Goal: Task Accomplishment & Management: Manage account settings

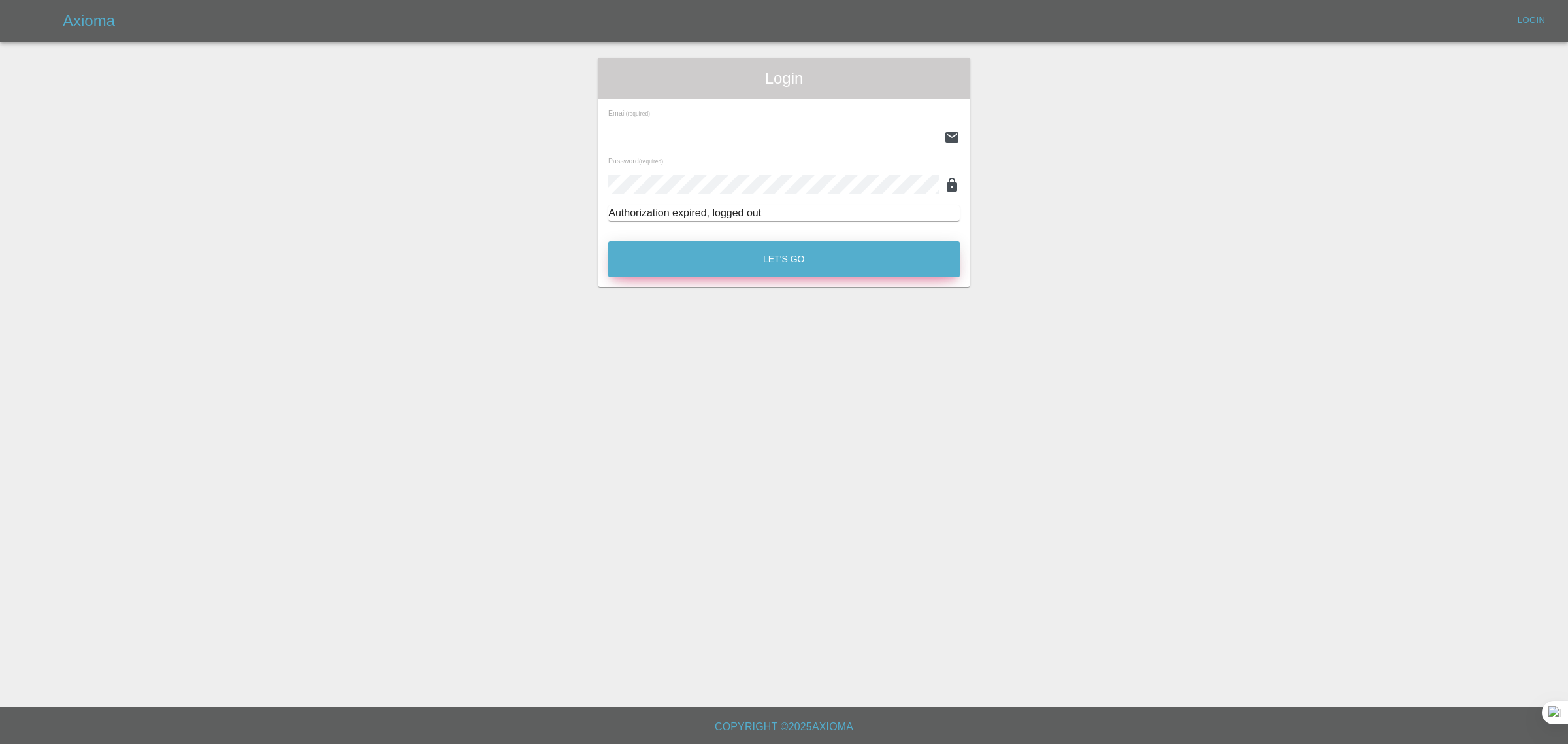
type input "bookkeeping@fifoaccounting.com"
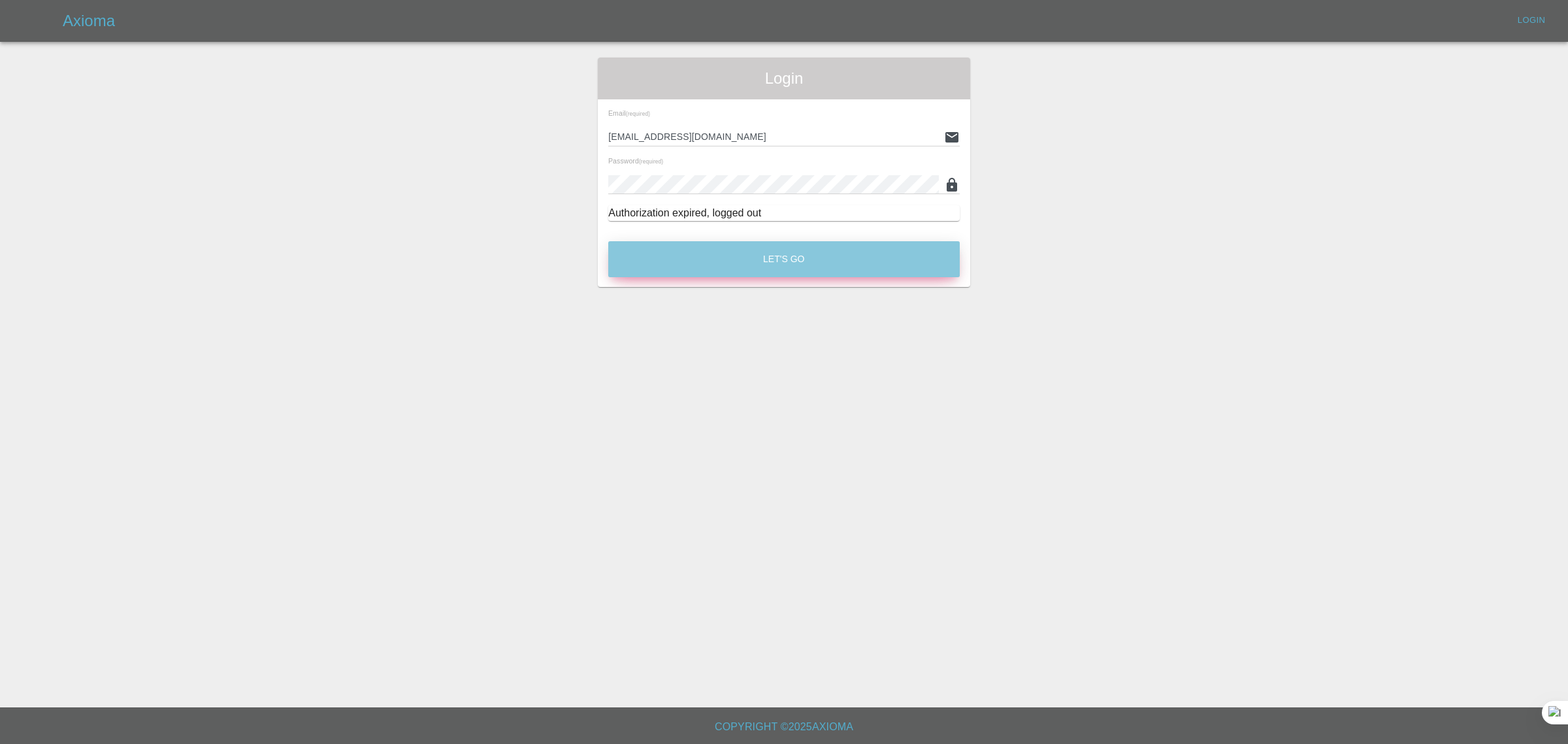
click at [773, 259] on button "Let's Go" at bounding box center [784, 259] width 351 height 36
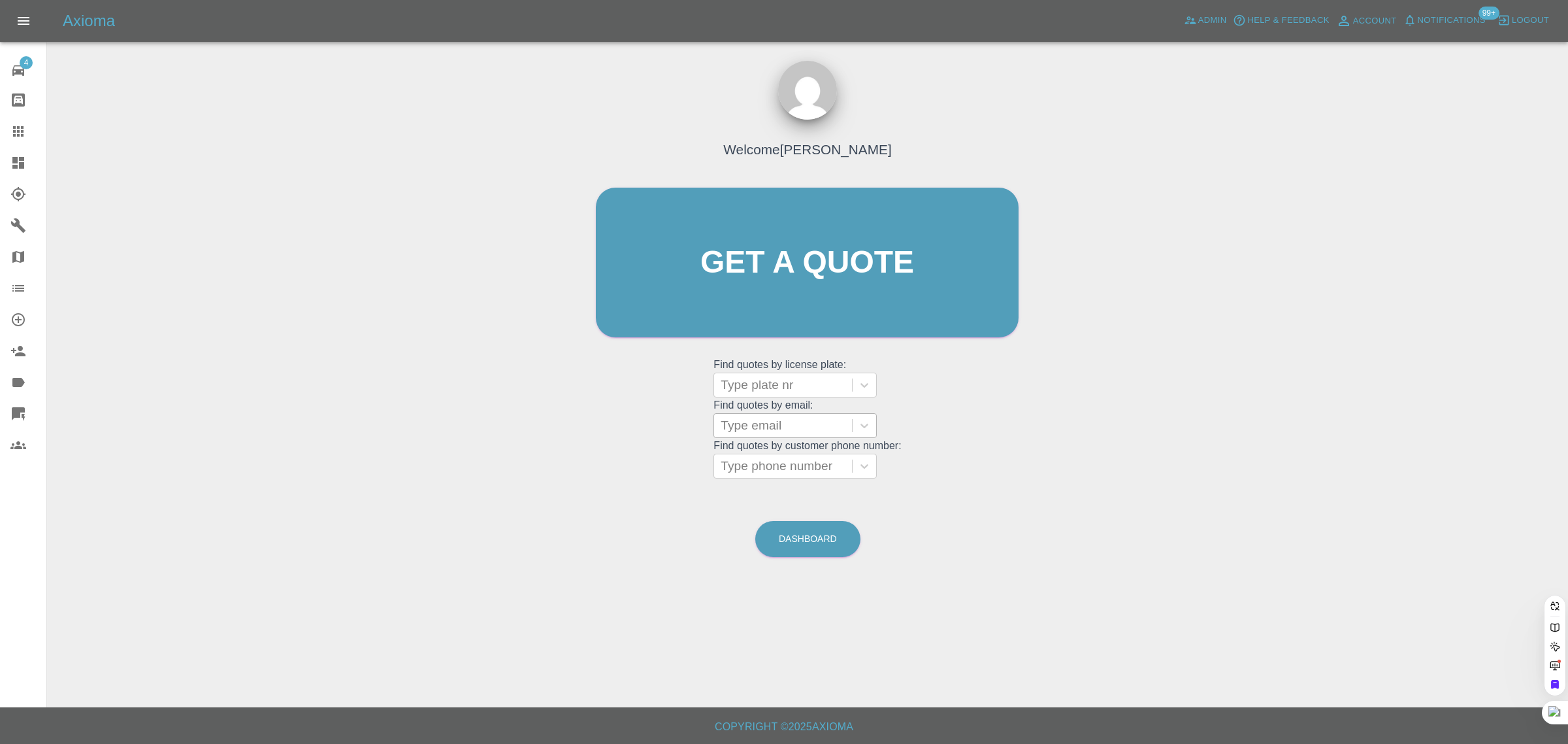
click at [806, 428] on div at bounding box center [783, 426] width 125 height 18
paste input "dacswells@icloud.com"
type input "dacswells@"
click at [775, 427] on div at bounding box center [783, 426] width 125 height 18
paste input "jestoupe@gmail.com"
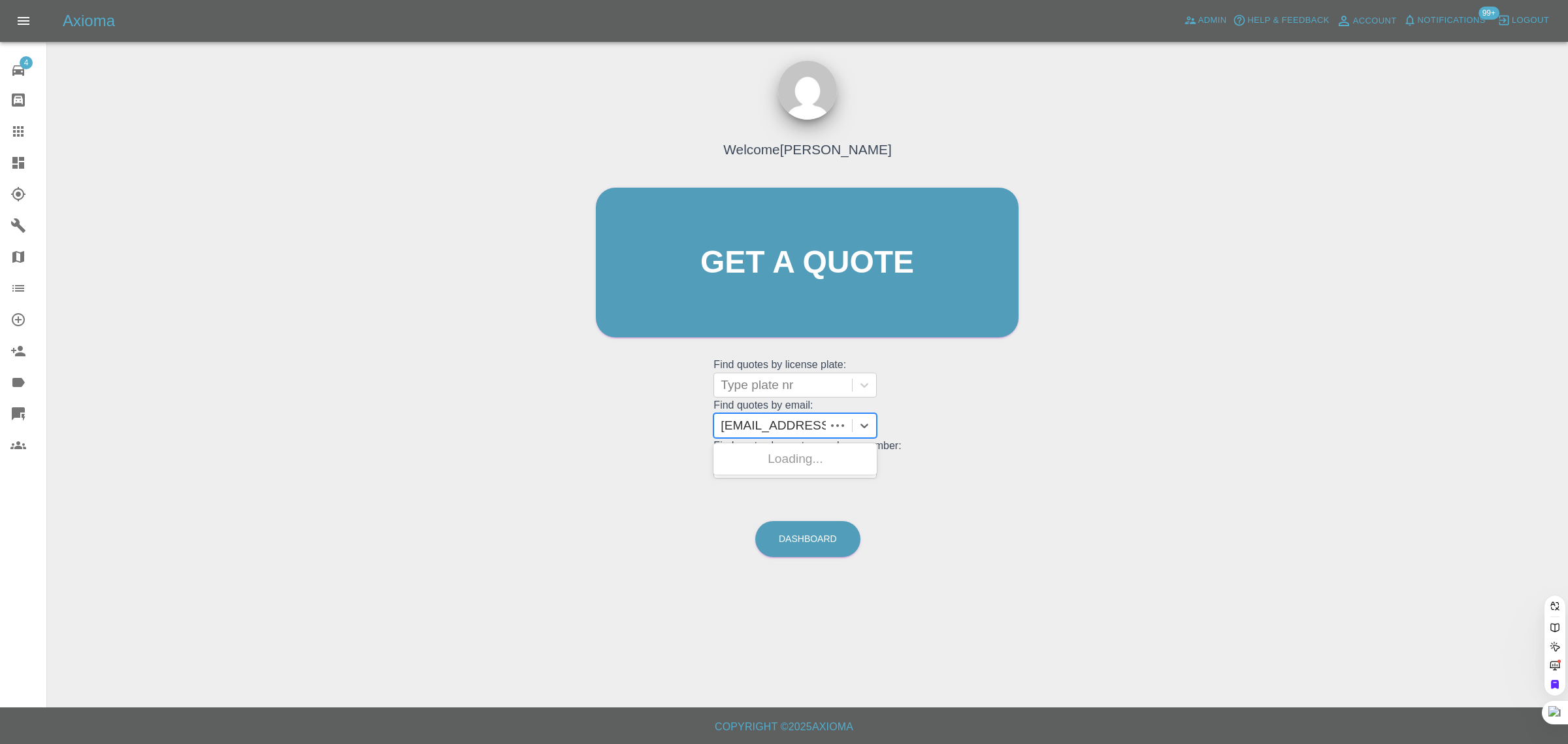
scroll to position [0, 7]
type input "jestoupe@gmail.co"
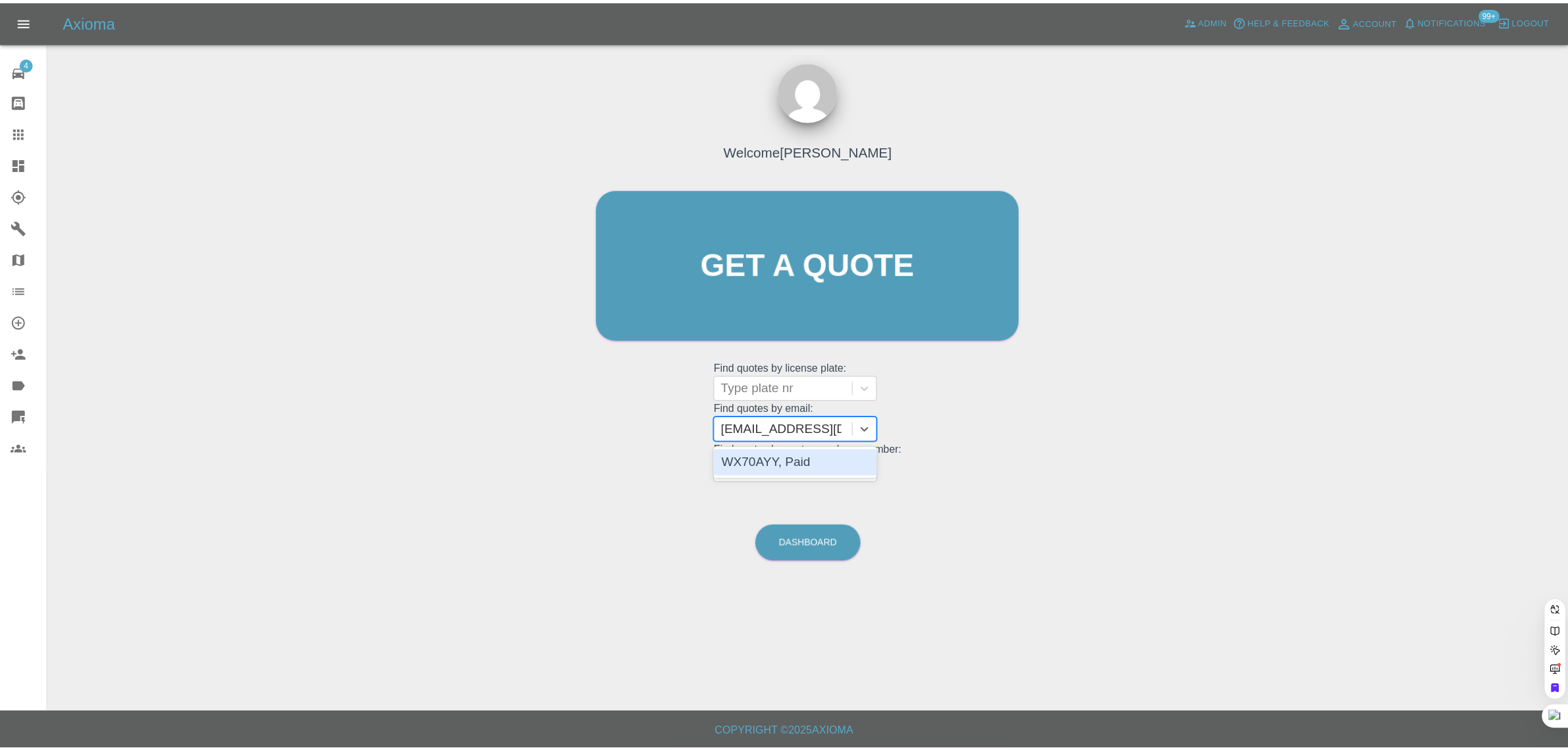
scroll to position [0, 0]
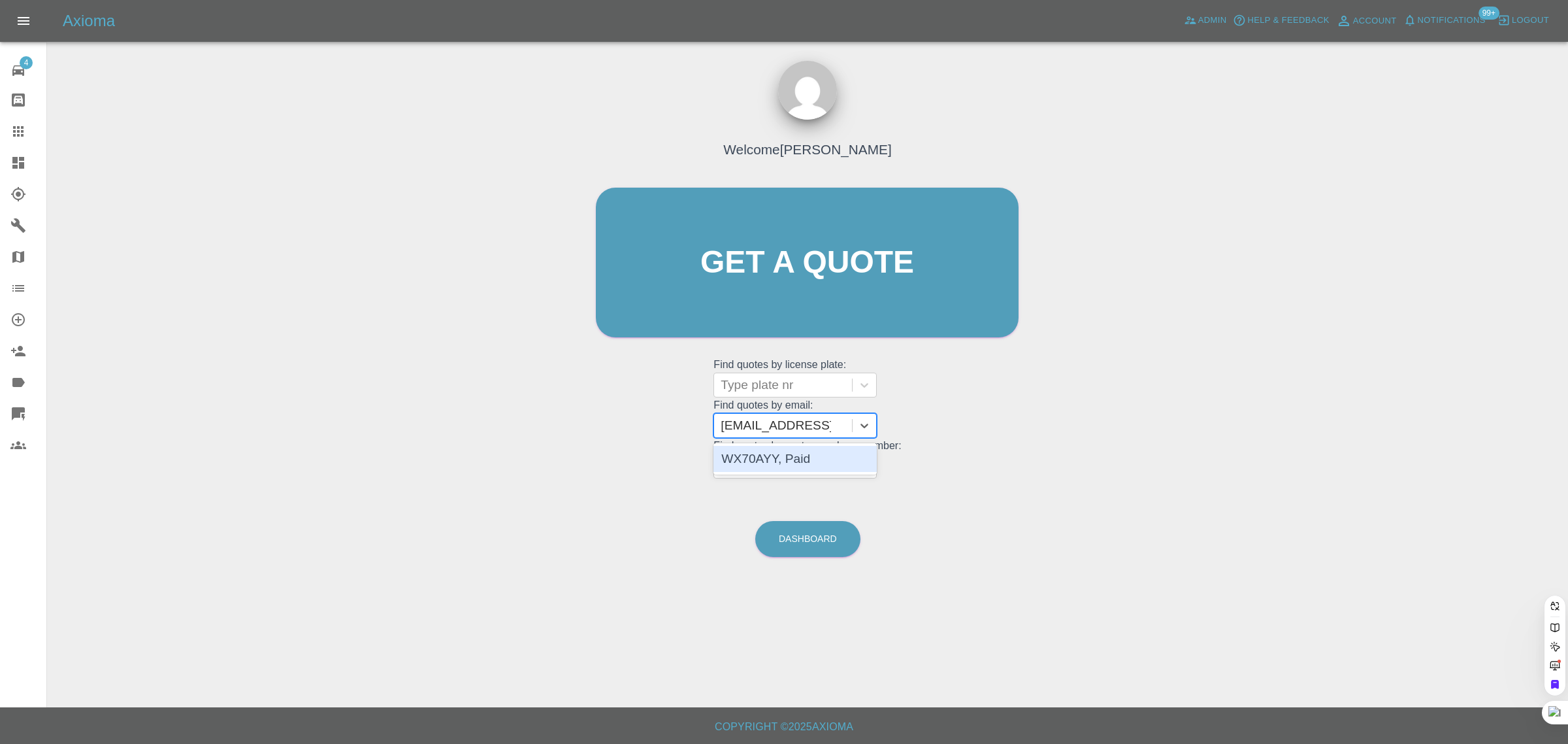
click at [815, 463] on div "WX70AYY, Paid" at bounding box center [795, 459] width 163 height 26
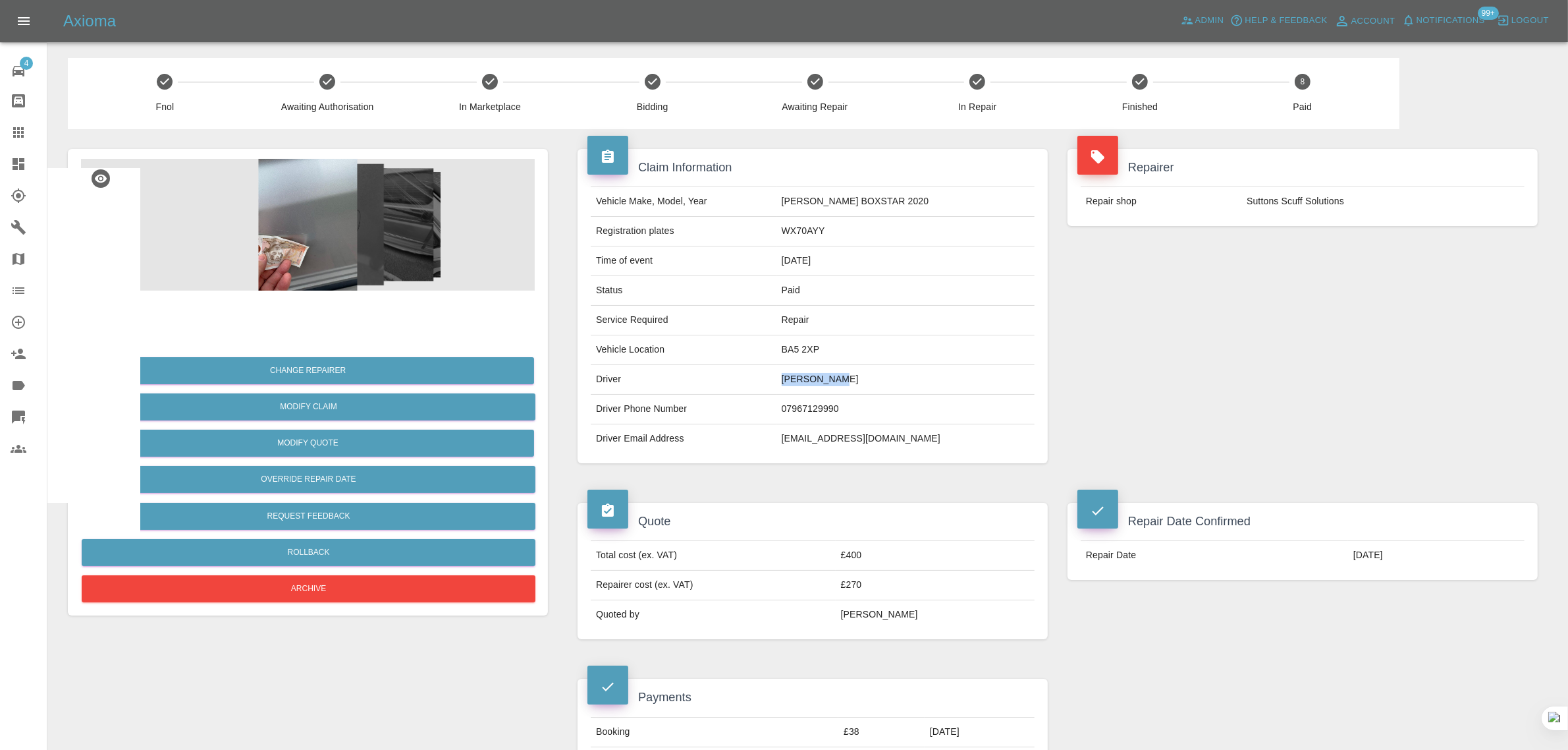
drag, startPoint x: 825, startPoint y: 373, endPoint x: 886, endPoint y: 372, distance: 61.0
click at [886, 372] on td "Jane Stoupe" at bounding box center [905, 379] width 258 height 30
copy td "Jane Stoupe"
drag, startPoint x: 824, startPoint y: 230, endPoint x: 906, endPoint y: 225, distance: 82.2
click at [906, 225] on td "WX70AYY" at bounding box center [905, 231] width 258 height 30
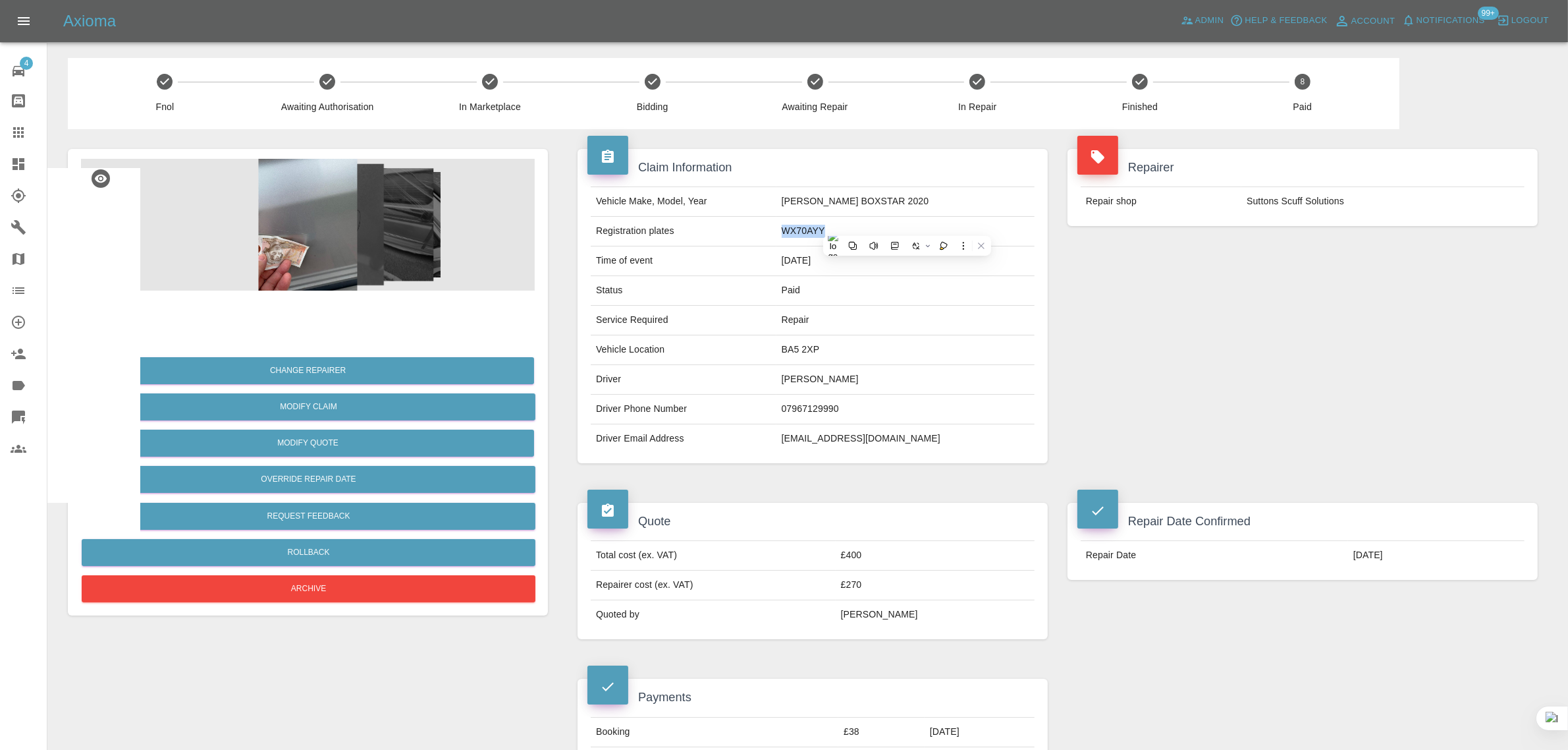
copy td "WX70AYY"
drag, startPoint x: 1248, startPoint y: 201, endPoint x: 1353, endPoint y: 195, distance: 105.2
click at [1353, 195] on td "Suttons Scuff Solutions" at bounding box center [1383, 202] width 283 height 29
copy td "Suttons Scuff Solutions"
drag, startPoint x: 843, startPoint y: 587, endPoint x: 893, endPoint y: 586, distance: 50.0
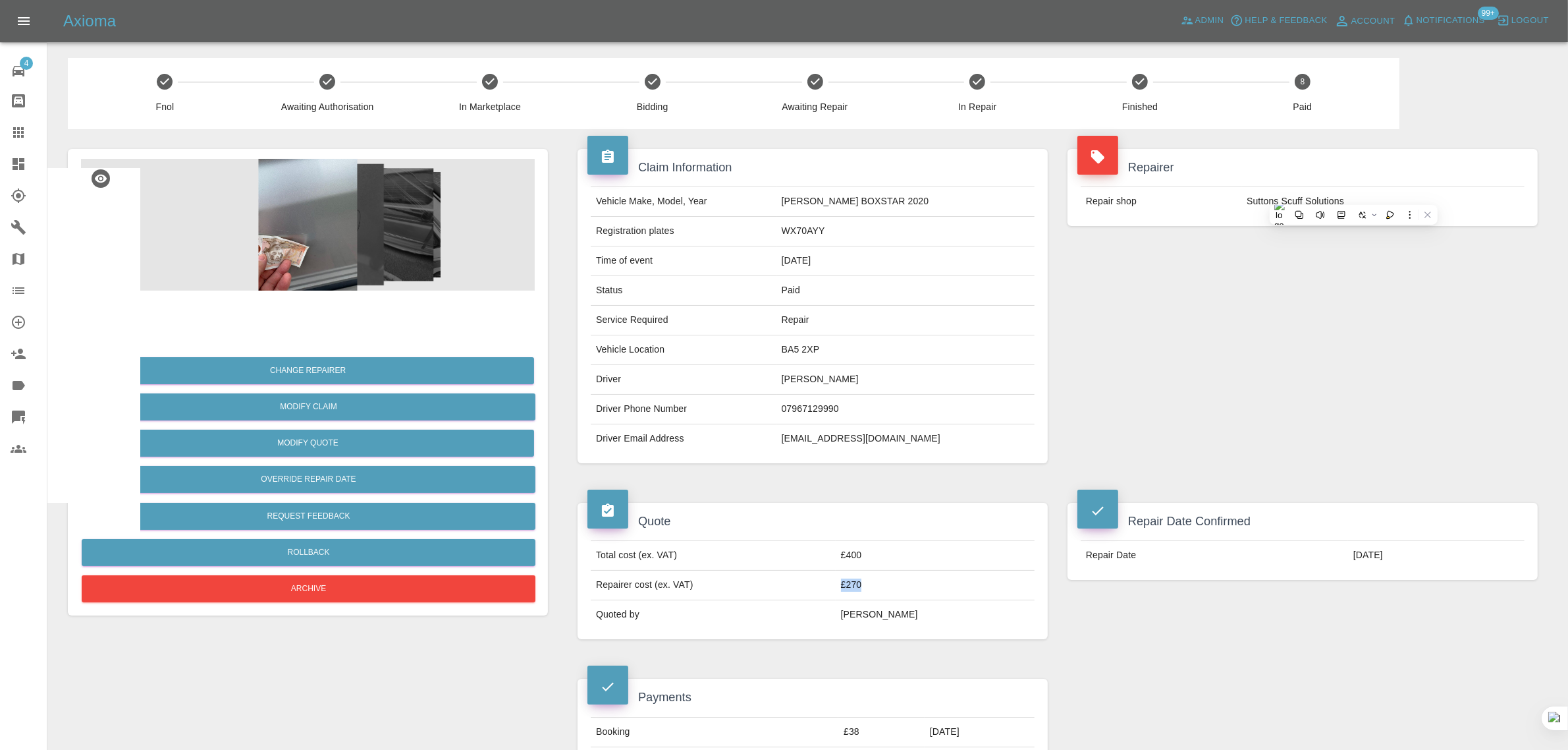
click at [893, 586] on tr "Repairer cost (ex. VAT) £270" at bounding box center [812, 585] width 444 height 30
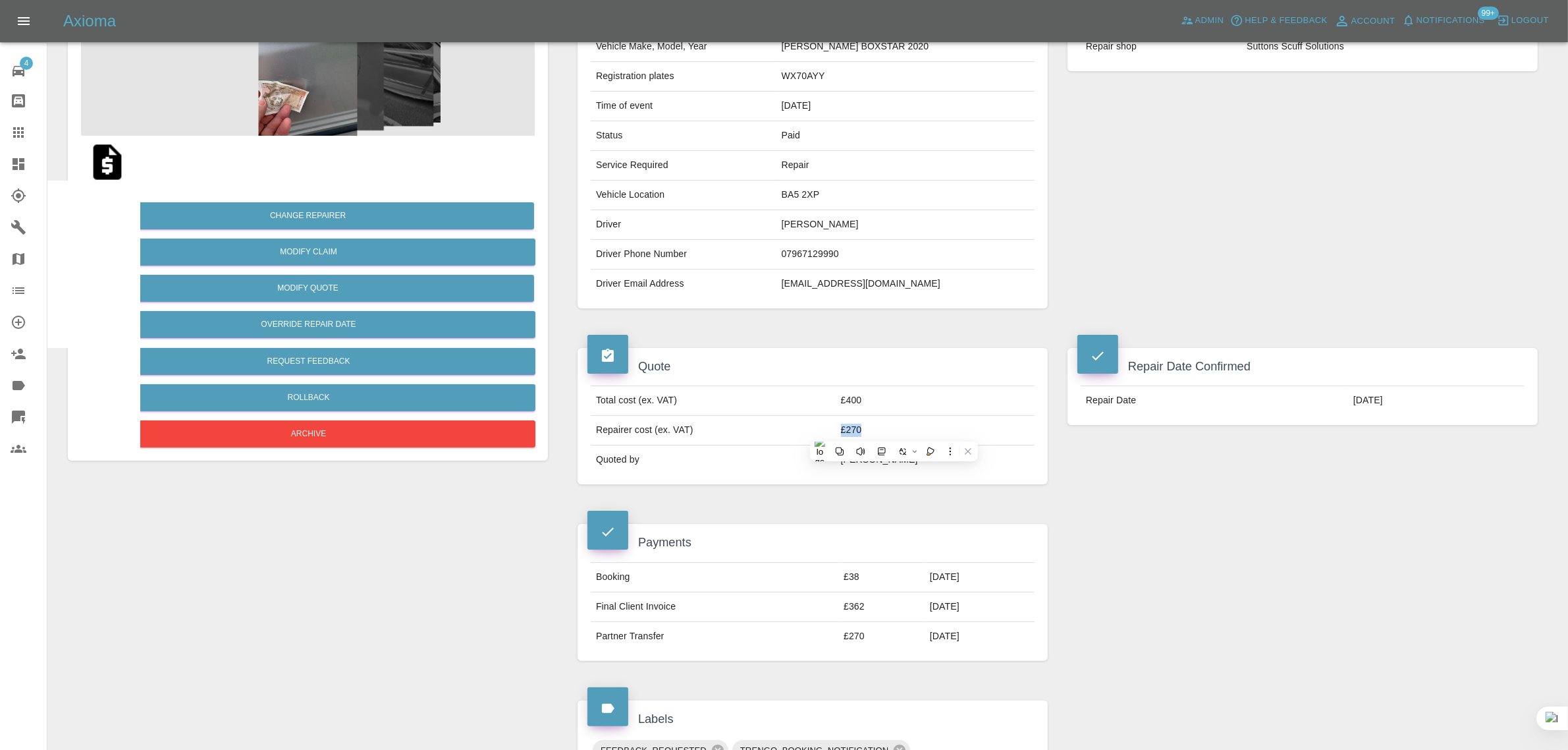
scroll to position [165, 0]
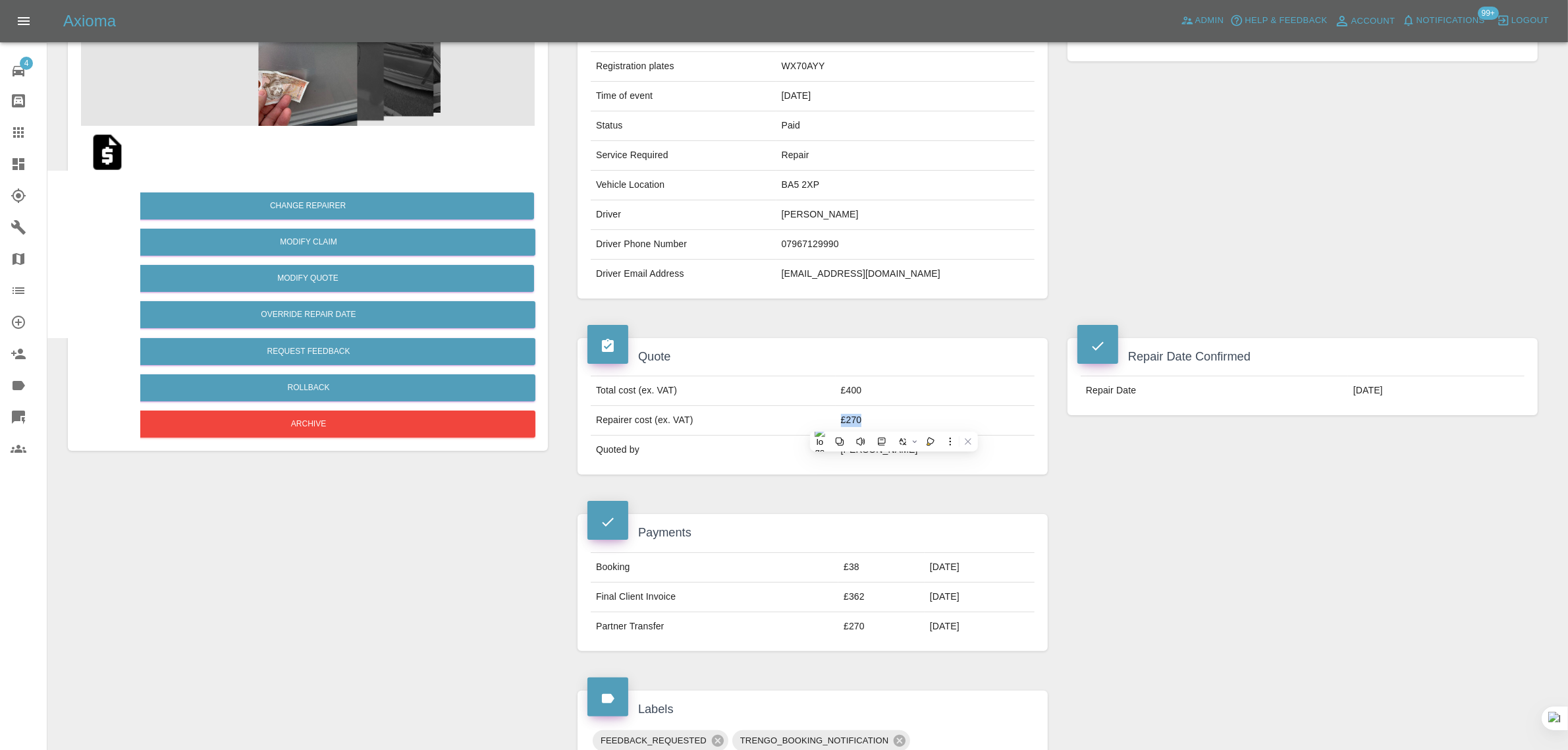
click at [11, 130] on icon at bounding box center [19, 132] width 16 height 16
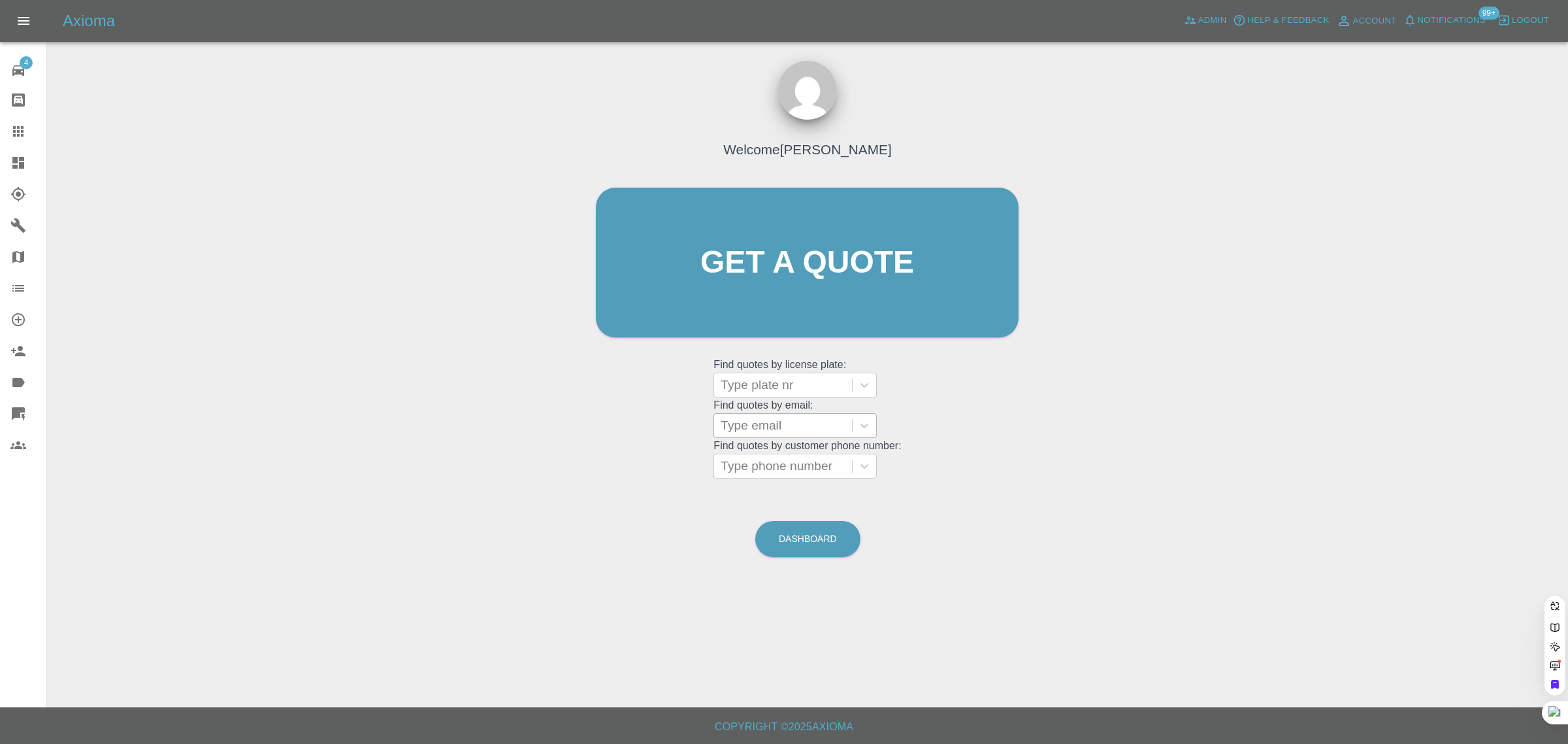
click at [755, 423] on div at bounding box center [783, 426] width 125 height 18
paste input "aymanrashid@icloud.com"
type input "aymanrashid@icloud.co"
click at [779, 454] on div "P2AJR, Paid" at bounding box center [795, 459] width 163 height 26
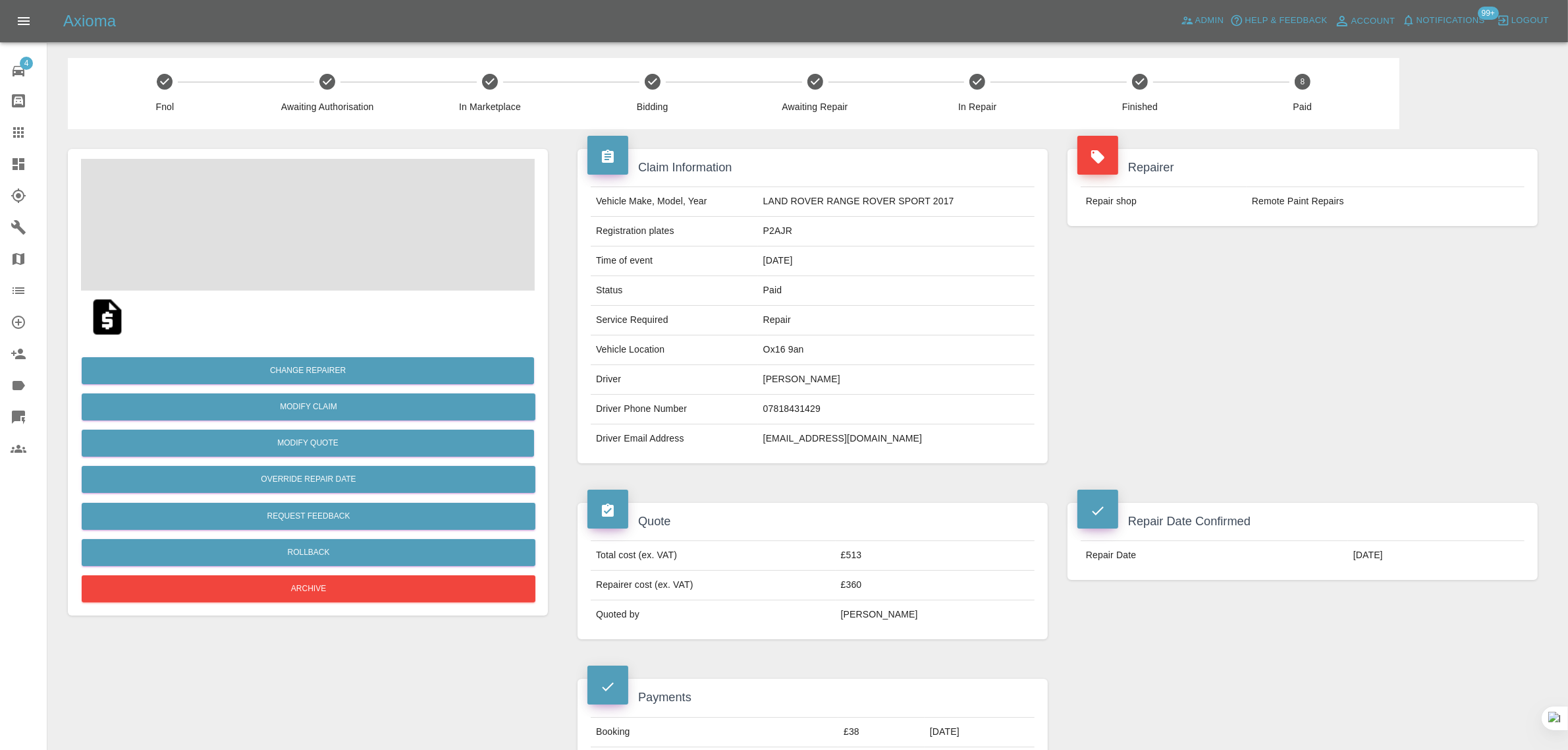
click at [706, 487] on div "Quote Total cost (ex. VAT) £513 Repairer cost (ex. VAT) £360 Quoted by George C…" at bounding box center [812, 571] width 490 height 176
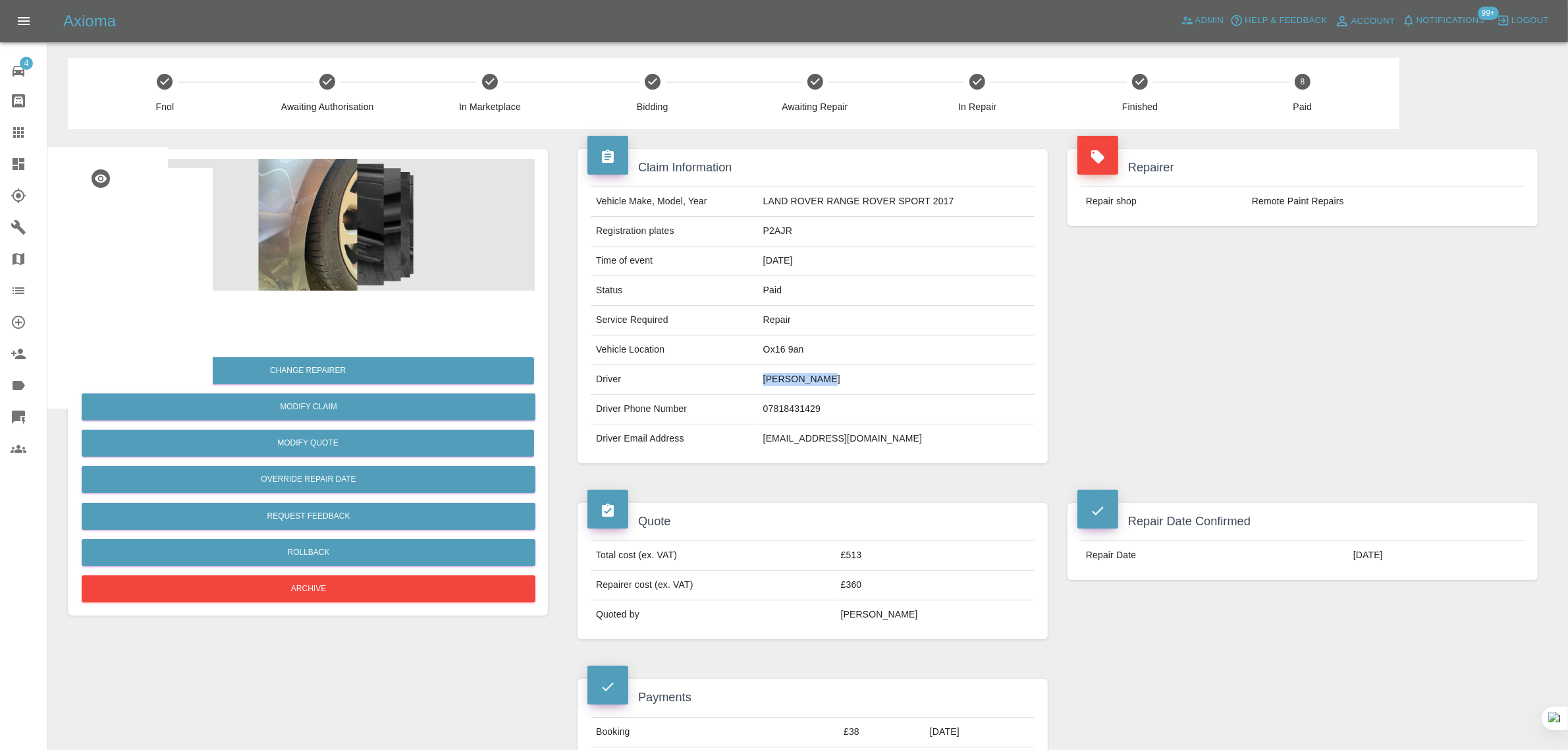
drag, startPoint x: 757, startPoint y: 375, endPoint x: 842, endPoint y: 379, distance: 85.1
click at [842, 379] on td "Ayman Rashid" at bounding box center [896, 379] width 277 height 30
copy td "Ayman Rashid"
drag, startPoint x: 757, startPoint y: 231, endPoint x: 810, endPoint y: 228, distance: 53.1
click at [810, 228] on td "P2AJR" at bounding box center [896, 231] width 277 height 30
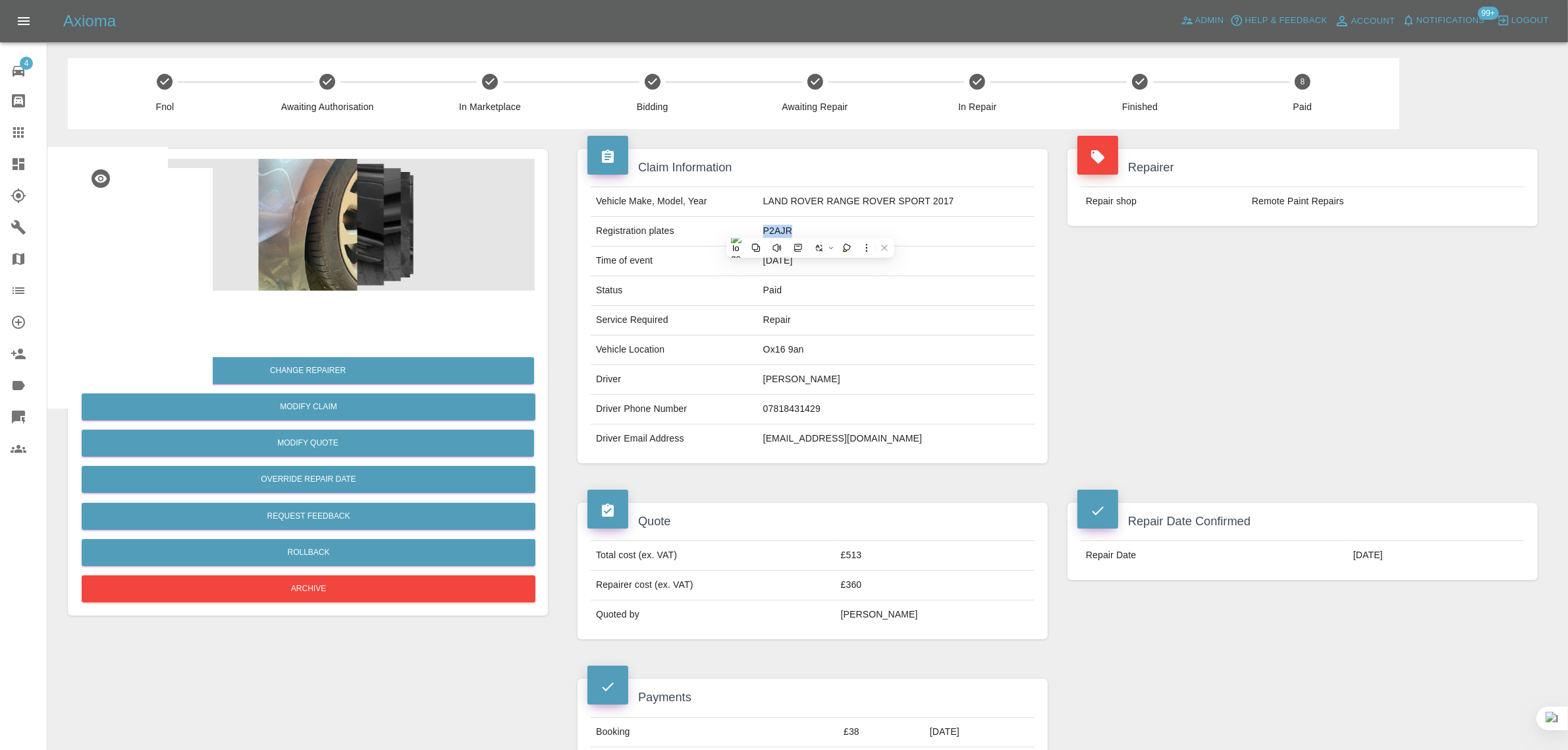
copy td "P2AJR"
drag, startPoint x: 1252, startPoint y: 203, endPoint x: 1384, endPoint y: 203, distance: 132.0
click at [1384, 203] on td "Remote Paint Repairs" at bounding box center [1385, 202] width 278 height 29
copy td "Remote Paint Repairs"
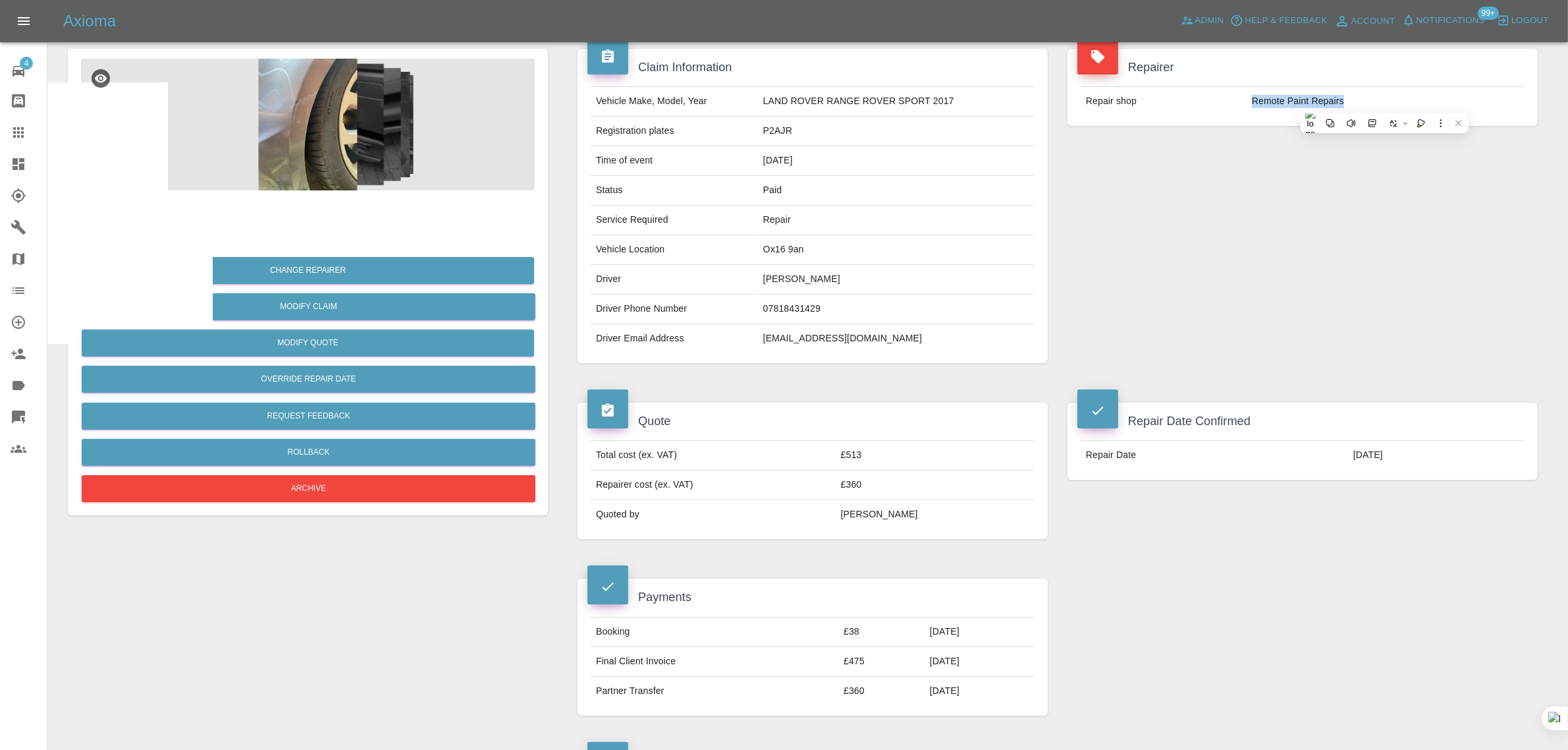
scroll to position [247, 0]
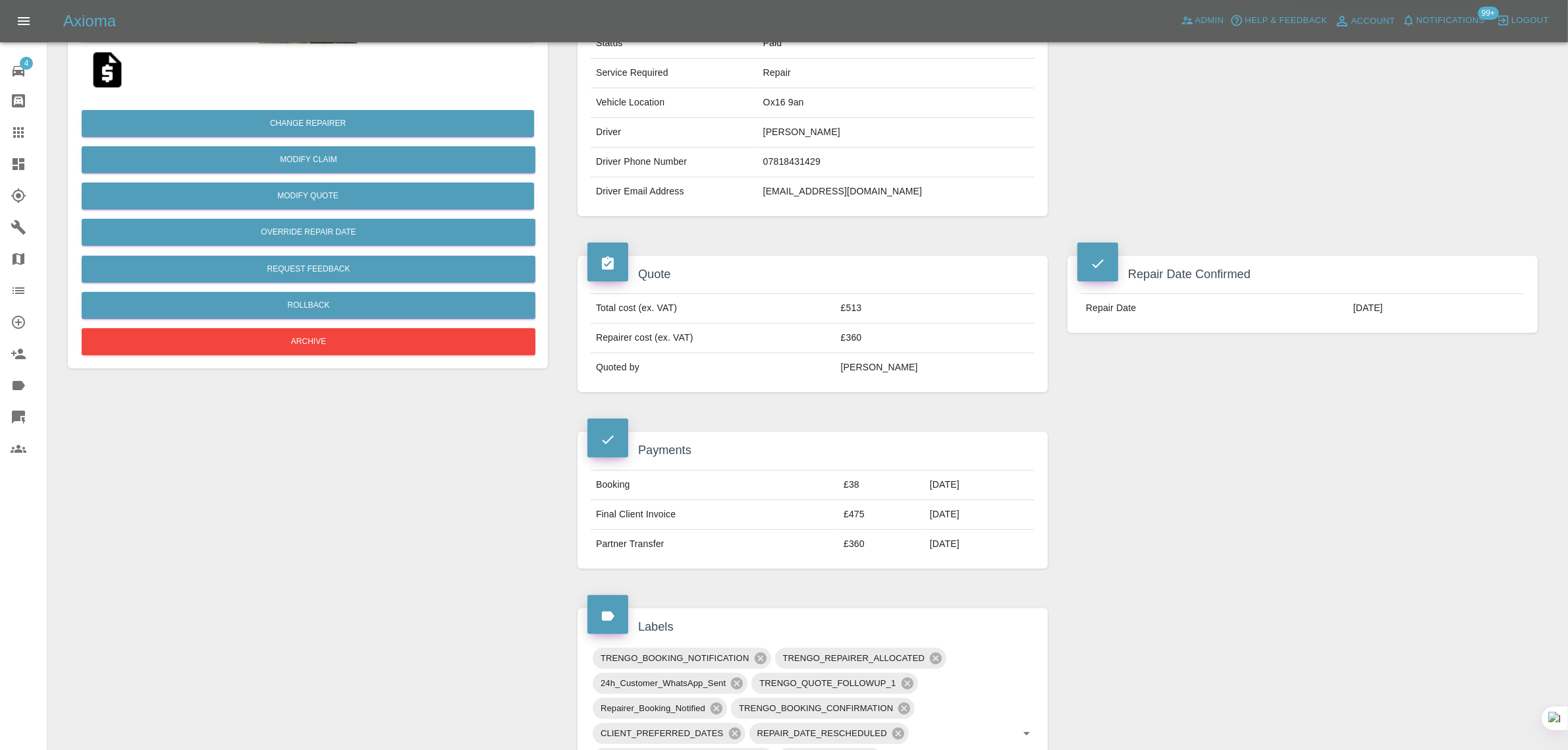
click at [20, 130] on icon at bounding box center [19, 132] width 16 height 16
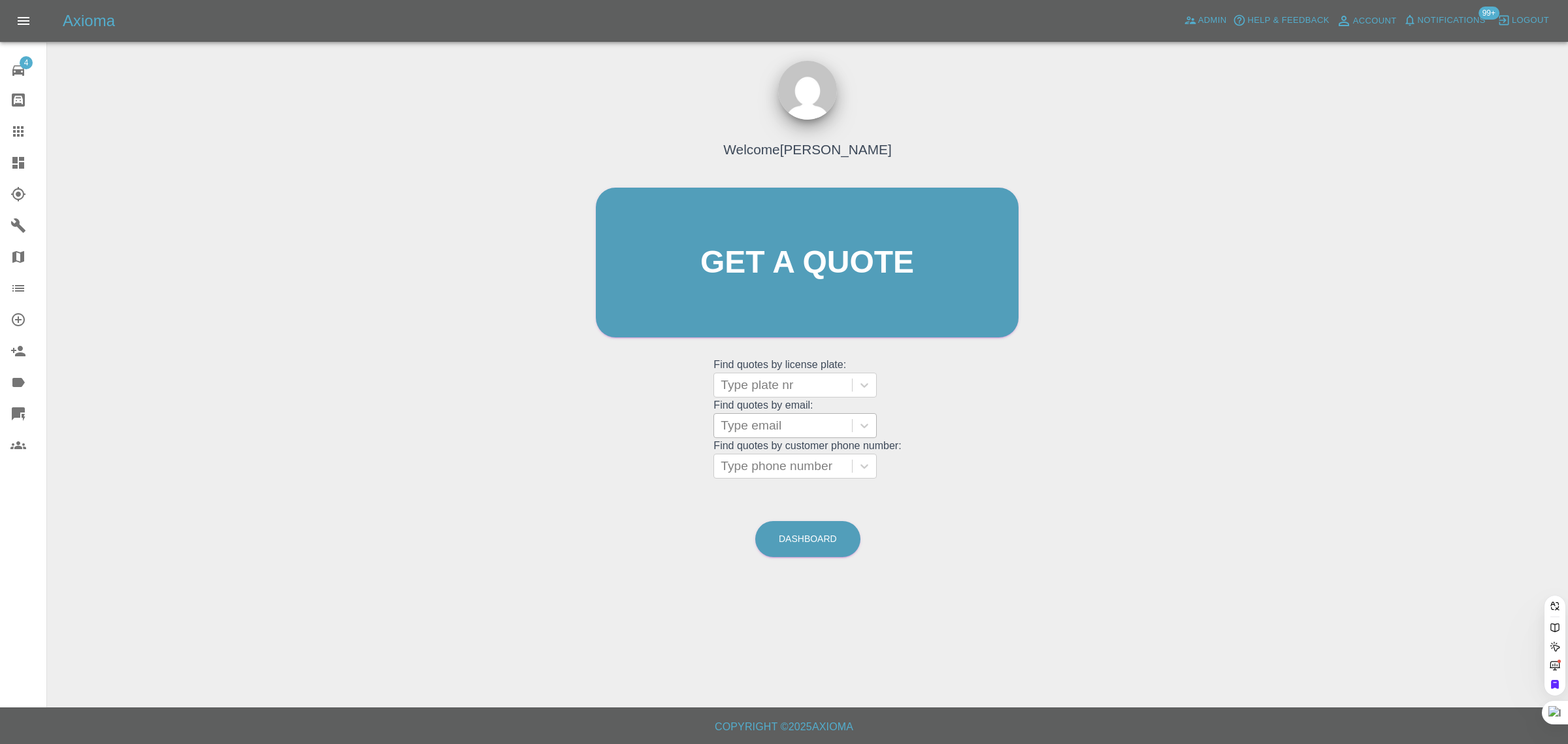
click at [771, 420] on div at bounding box center [783, 426] width 125 height 18
paste input "mdew@edding.co.uk"
type input "mdew@edding.co.uk"
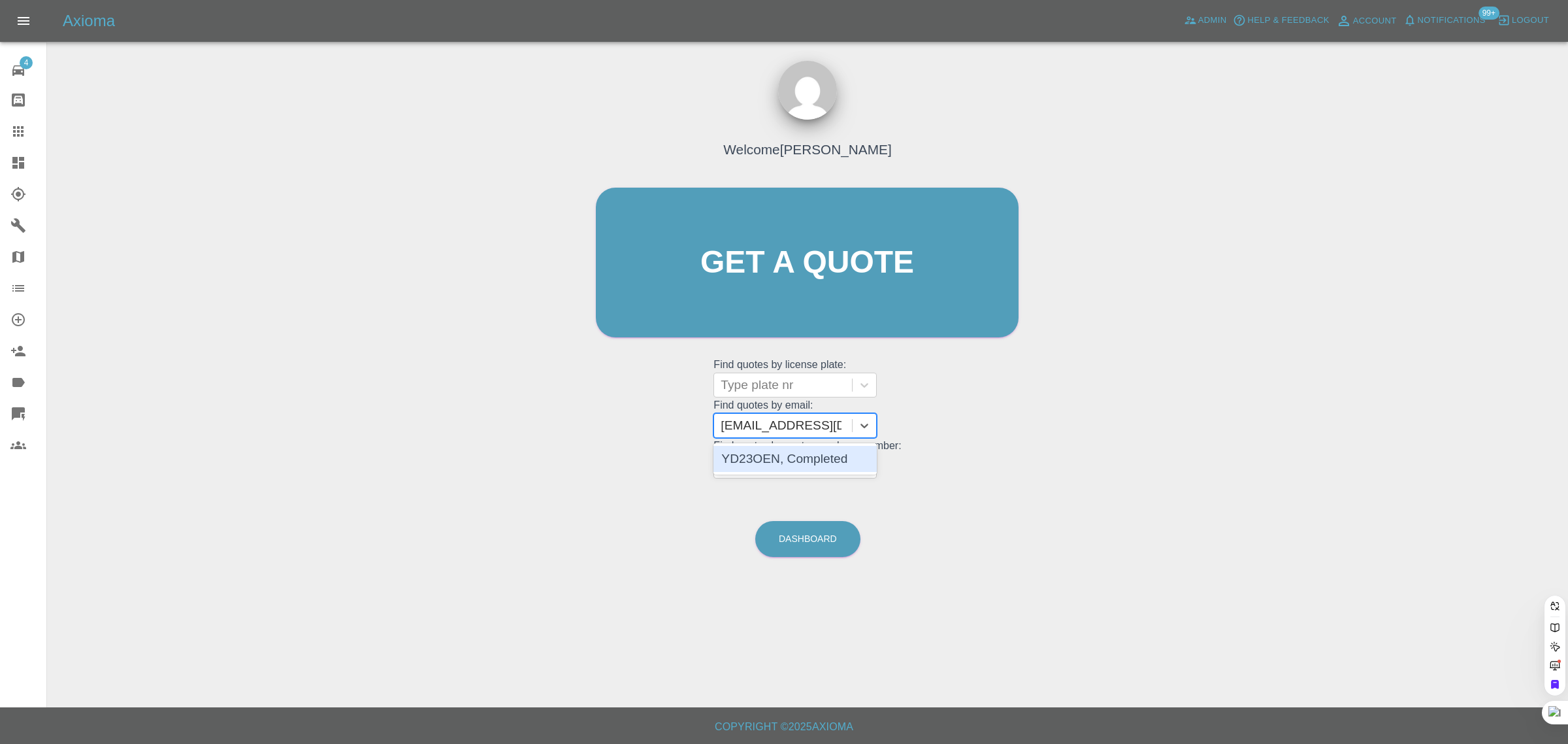
click at [799, 466] on div "YD23OEN, Completed" at bounding box center [795, 459] width 163 height 26
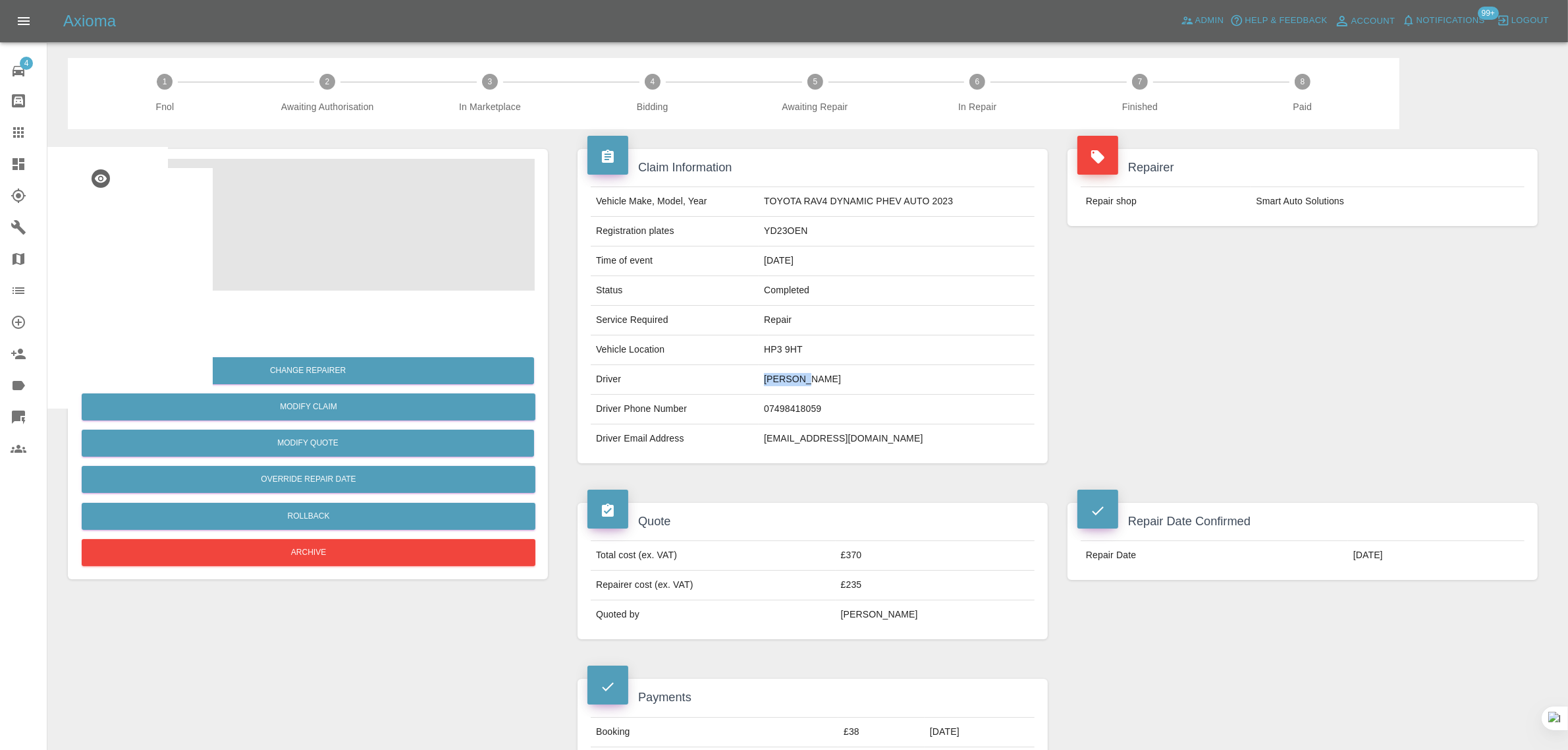
drag, startPoint x: 764, startPoint y: 379, endPoint x: 824, endPoint y: 382, distance: 60.1
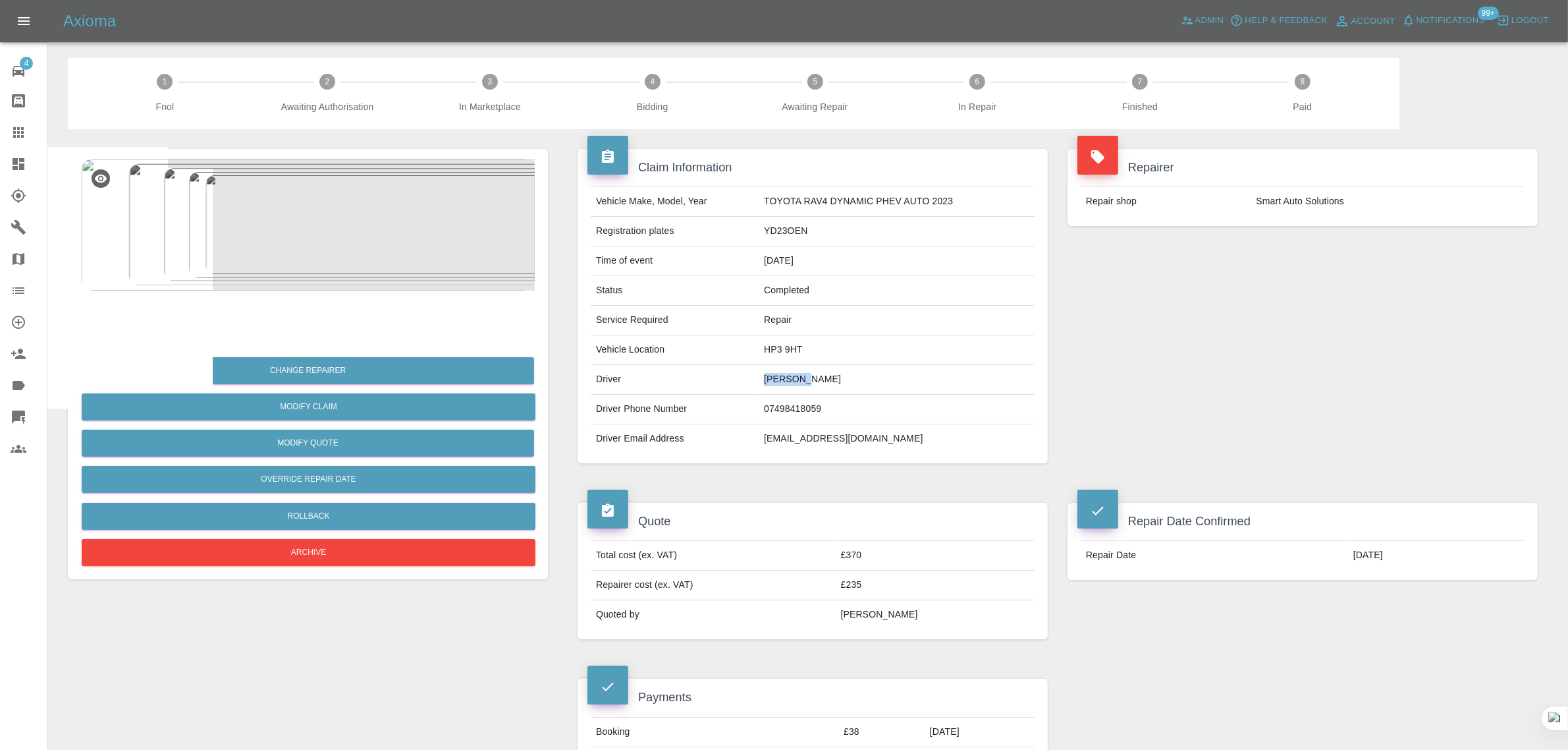
click at [824, 382] on td "Mark Dew" at bounding box center [896, 379] width 276 height 30
copy td "Mark Dew"
click at [17, 138] on icon at bounding box center [19, 132] width 16 height 16
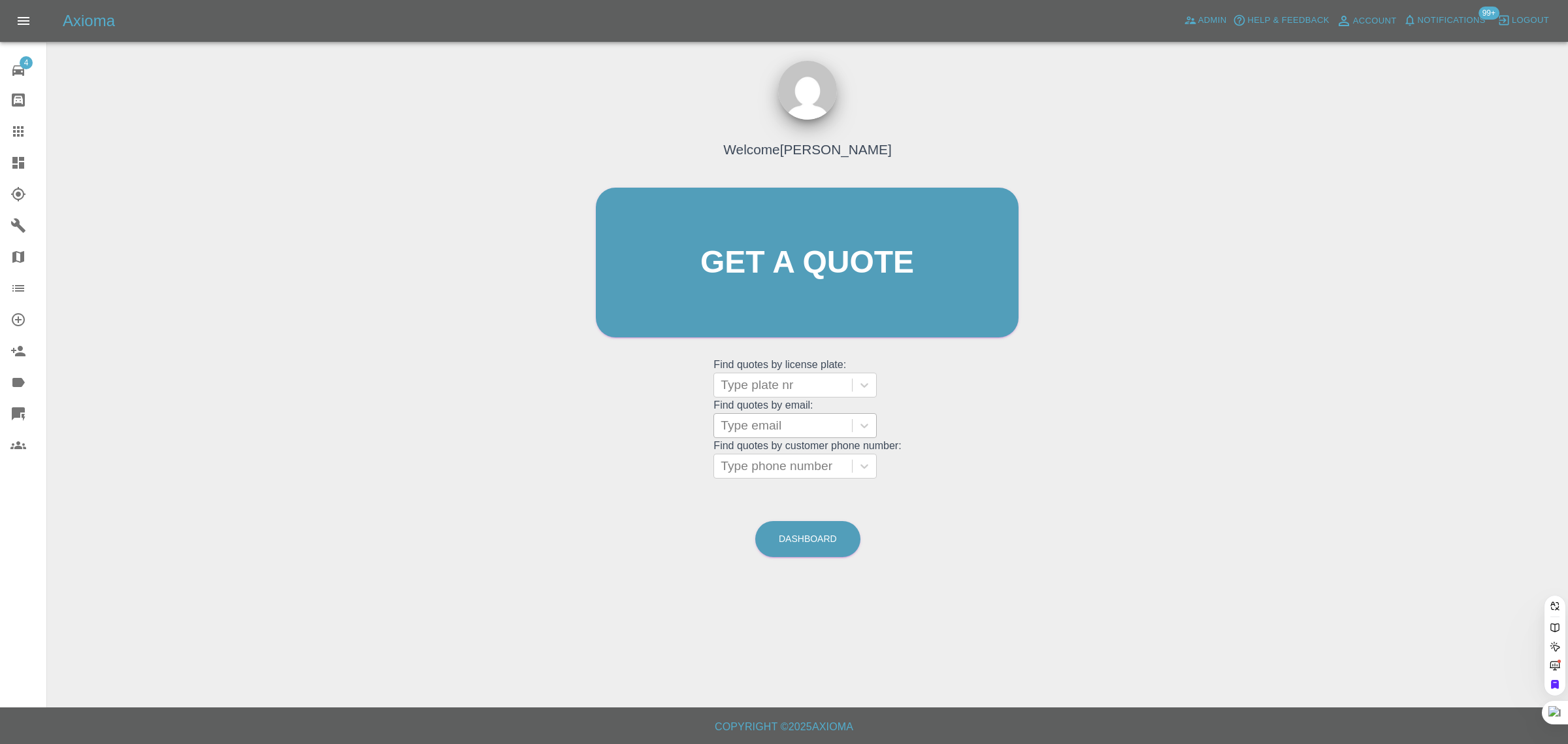
click at [782, 428] on div at bounding box center [783, 426] width 125 height 18
paste input "chris.boyd@powerstar.com"
type input "chris.boyd@powerstar.com"
click at [791, 462] on div "YM22 WDD, Awaiting Repair" at bounding box center [795, 467] width 163 height 42
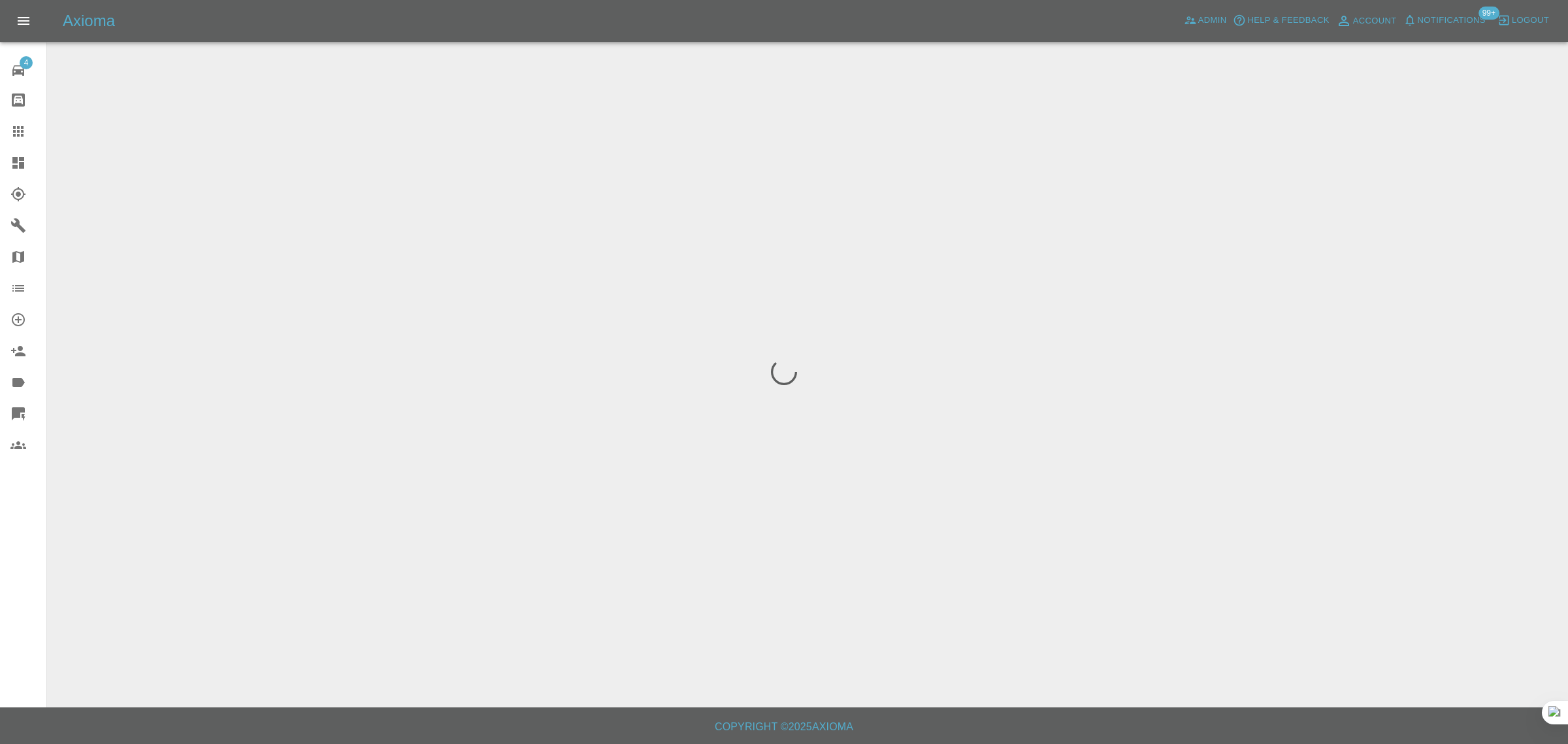
click at [34, 577] on div "4 Repair home Bodyshop home Claims Dashboard Explorer Garages Map Organization …" at bounding box center [24, 372] width 47 height 744
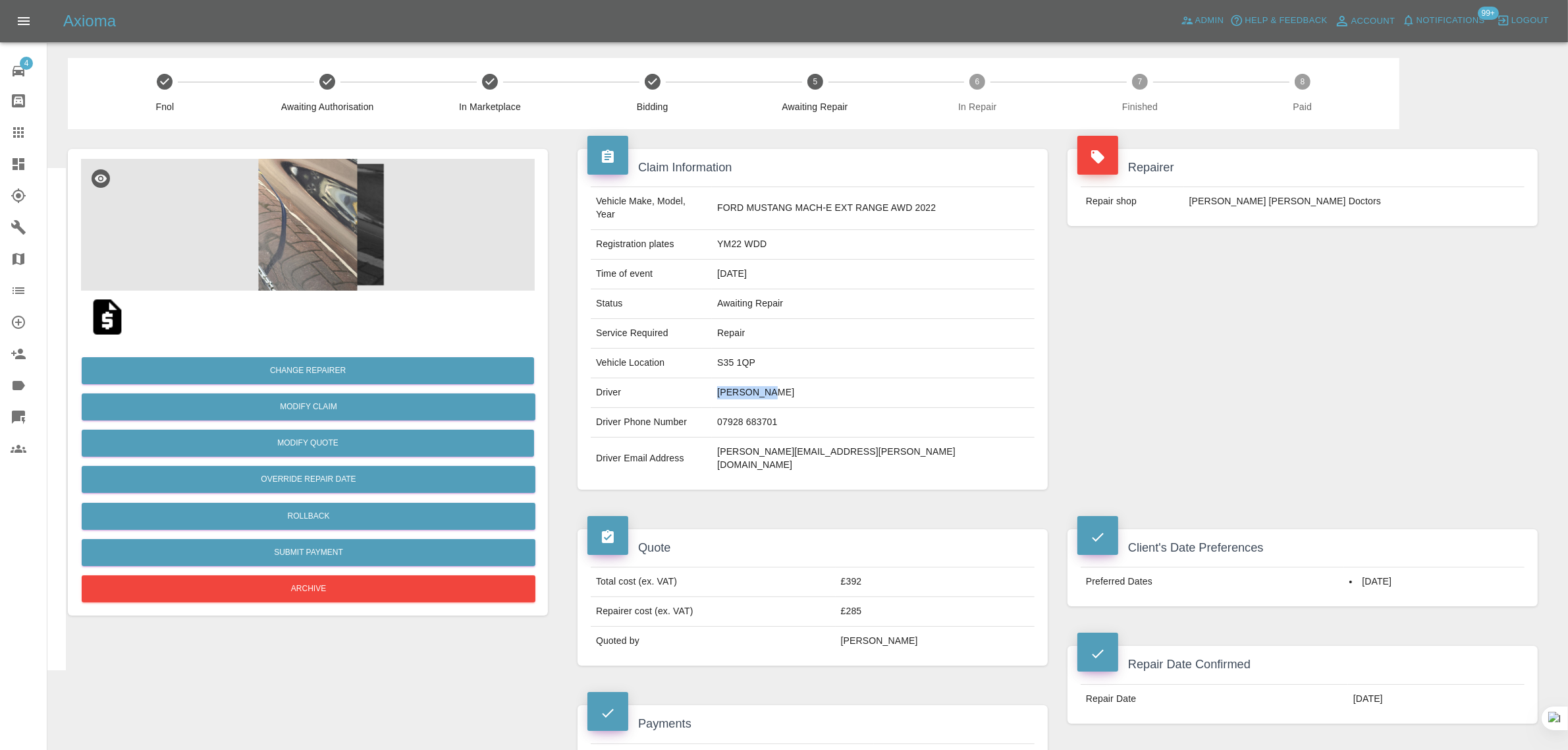
drag, startPoint x: 751, startPoint y: 379, endPoint x: 820, endPoint y: 383, distance: 69.1
click at [820, 383] on td "Chris Boyd" at bounding box center [873, 393] width 323 height 30
copy td "Chris Boyd"
click at [19, 132] on icon at bounding box center [19, 132] width 11 height 11
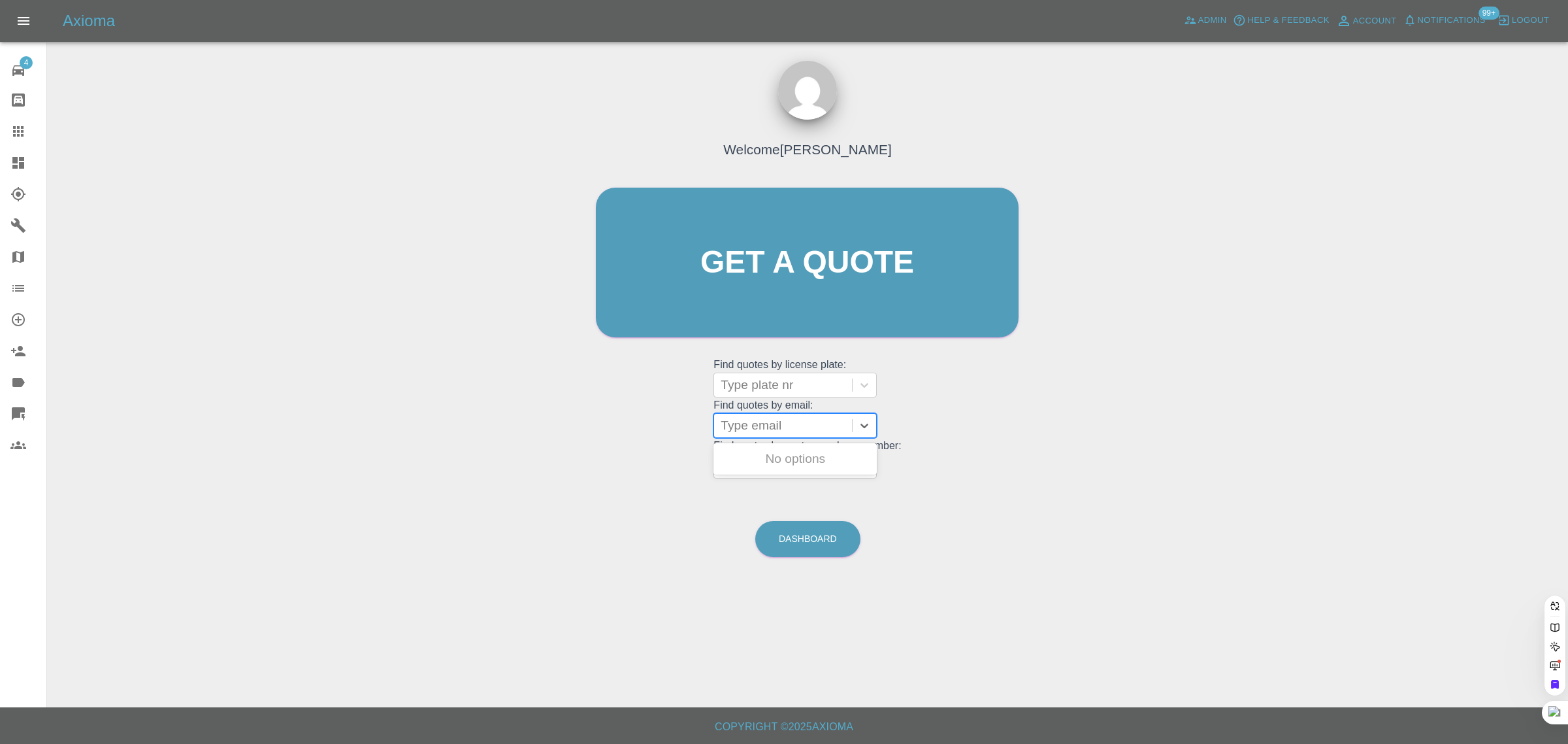
click at [766, 428] on div at bounding box center [783, 426] width 125 height 18
paste input "Ian.P.Jones@gs-yuasa.uk"
type input "Ian.P.Jones@gs-yuasa.uk"
click at [818, 450] on div "WN23 FHM, Paid" at bounding box center [795, 459] width 163 height 26
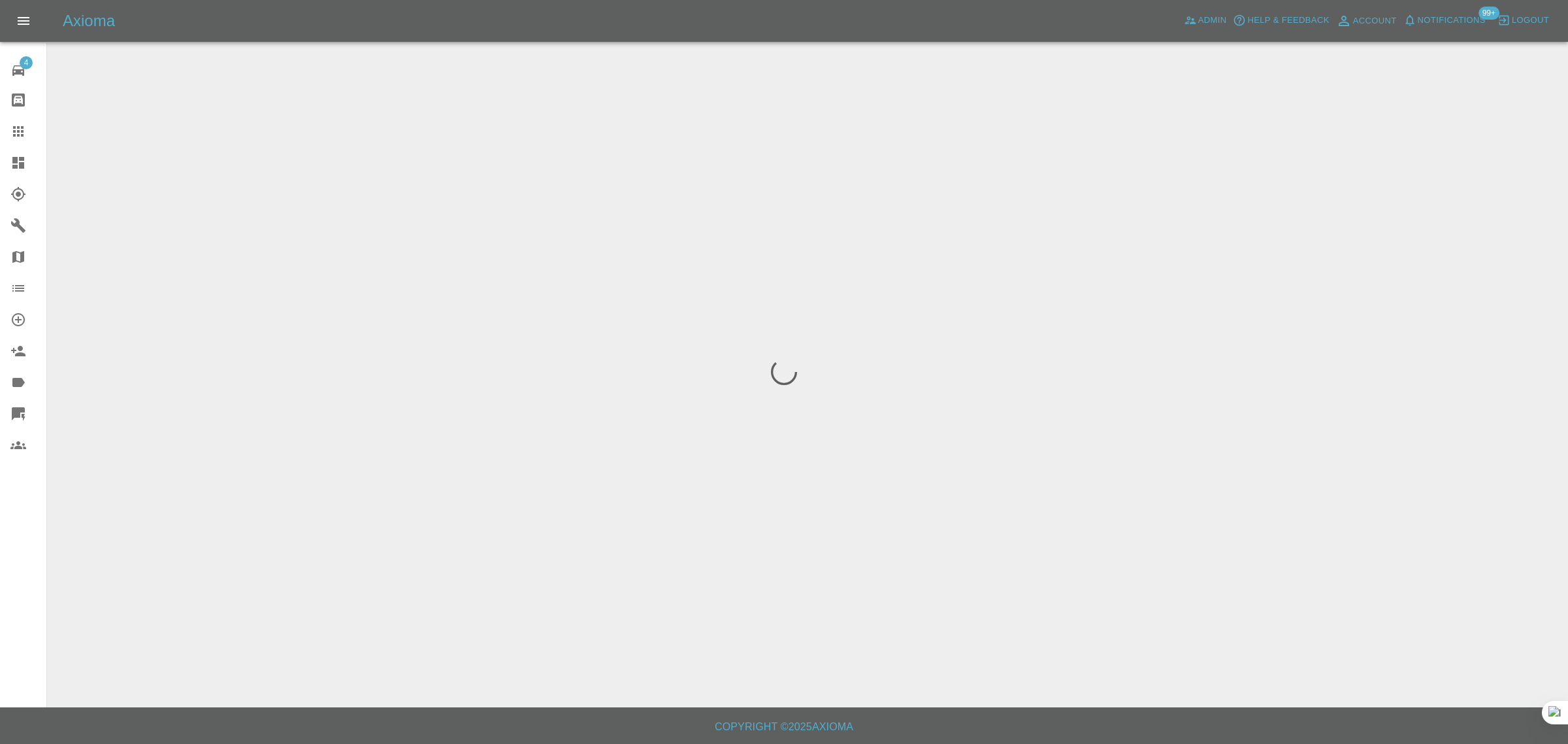
click at [28, 585] on div "4 Repair home Bodyshop home Claims Dashboard Explorer Garages Map Organization …" at bounding box center [24, 372] width 47 height 744
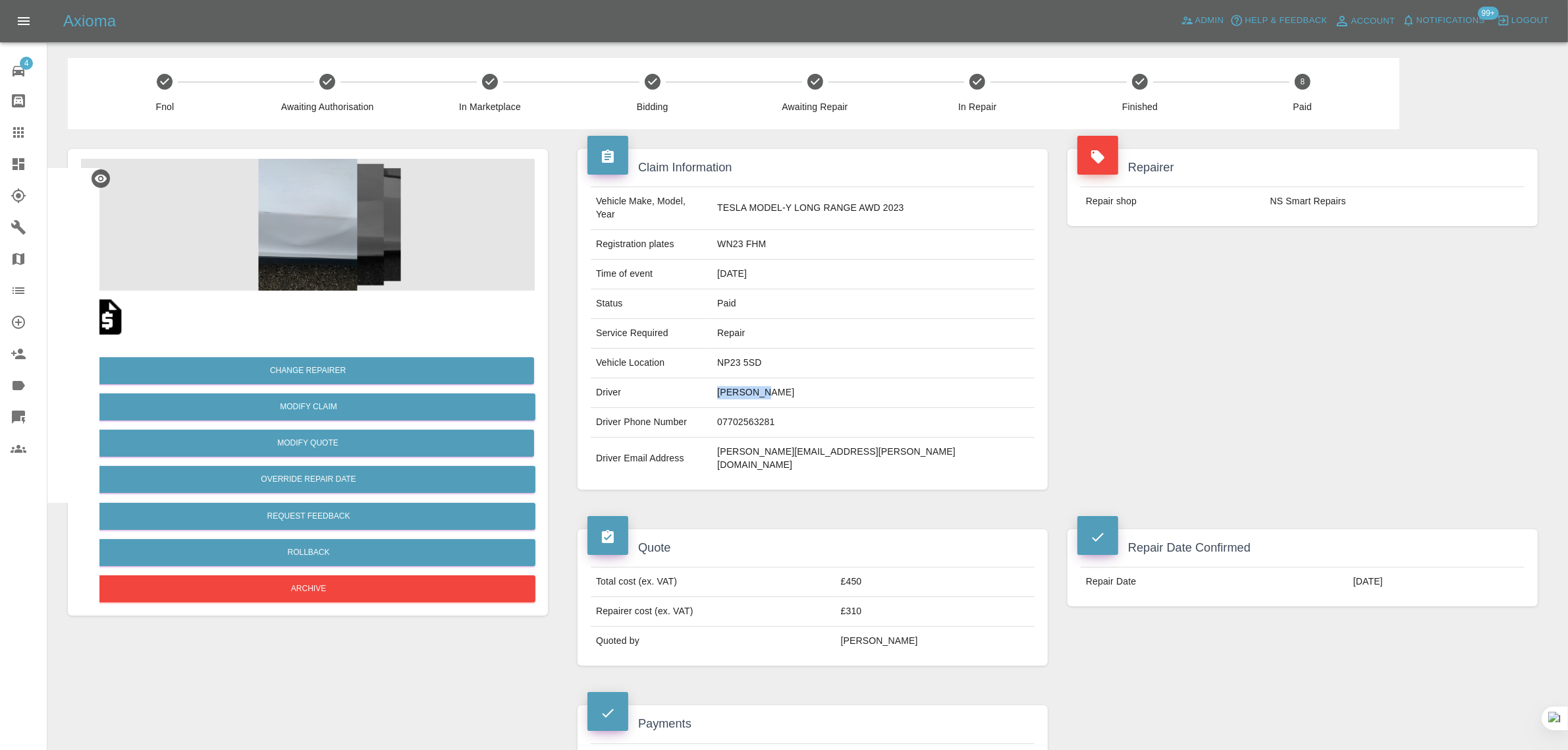
drag, startPoint x: 754, startPoint y: 380, endPoint x: 812, endPoint y: 383, distance: 58.1
click at [812, 378] on tr "Driver Ian Jones" at bounding box center [812, 393] width 444 height 30
copy tr "Ian Jones"
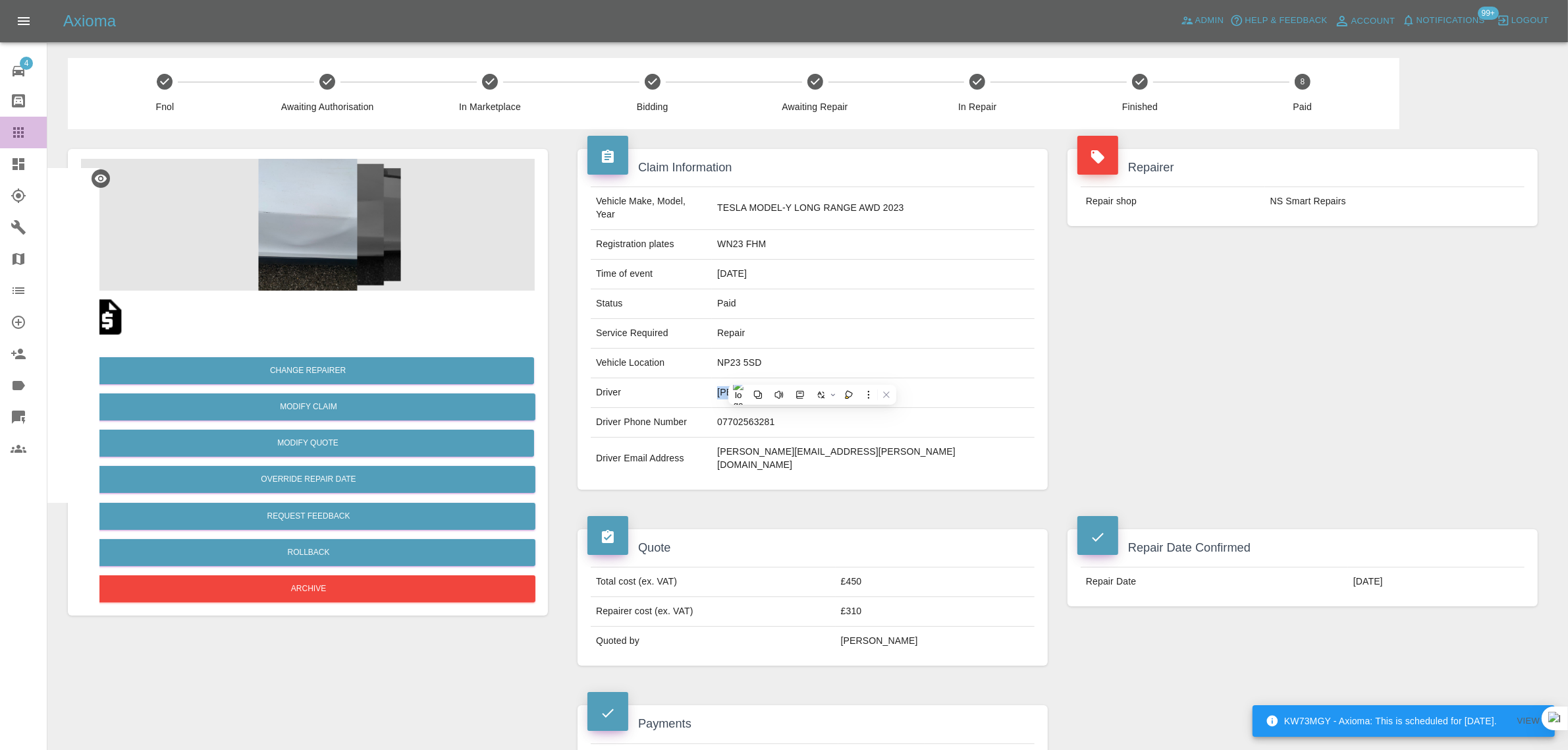
click at [14, 125] on icon at bounding box center [19, 132] width 16 height 16
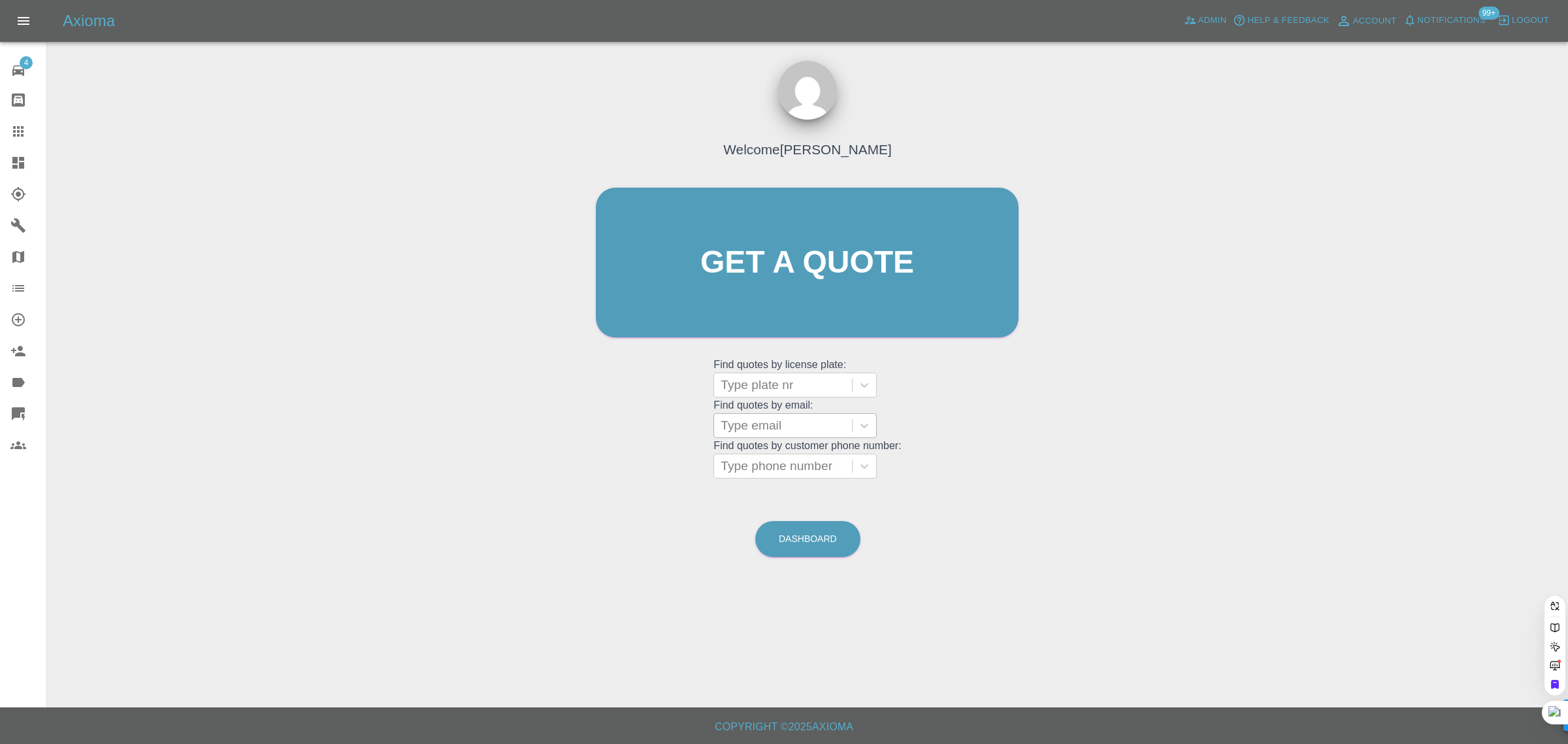
click at [737, 424] on div at bounding box center [783, 426] width 125 height 18
paste input "nicks@renelec.com"
type input "nicks@renelec.com"
click at [771, 473] on div "LO12 NJS, Awaiting Authorisation" at bounding box center [795, 467] width 163 height 42
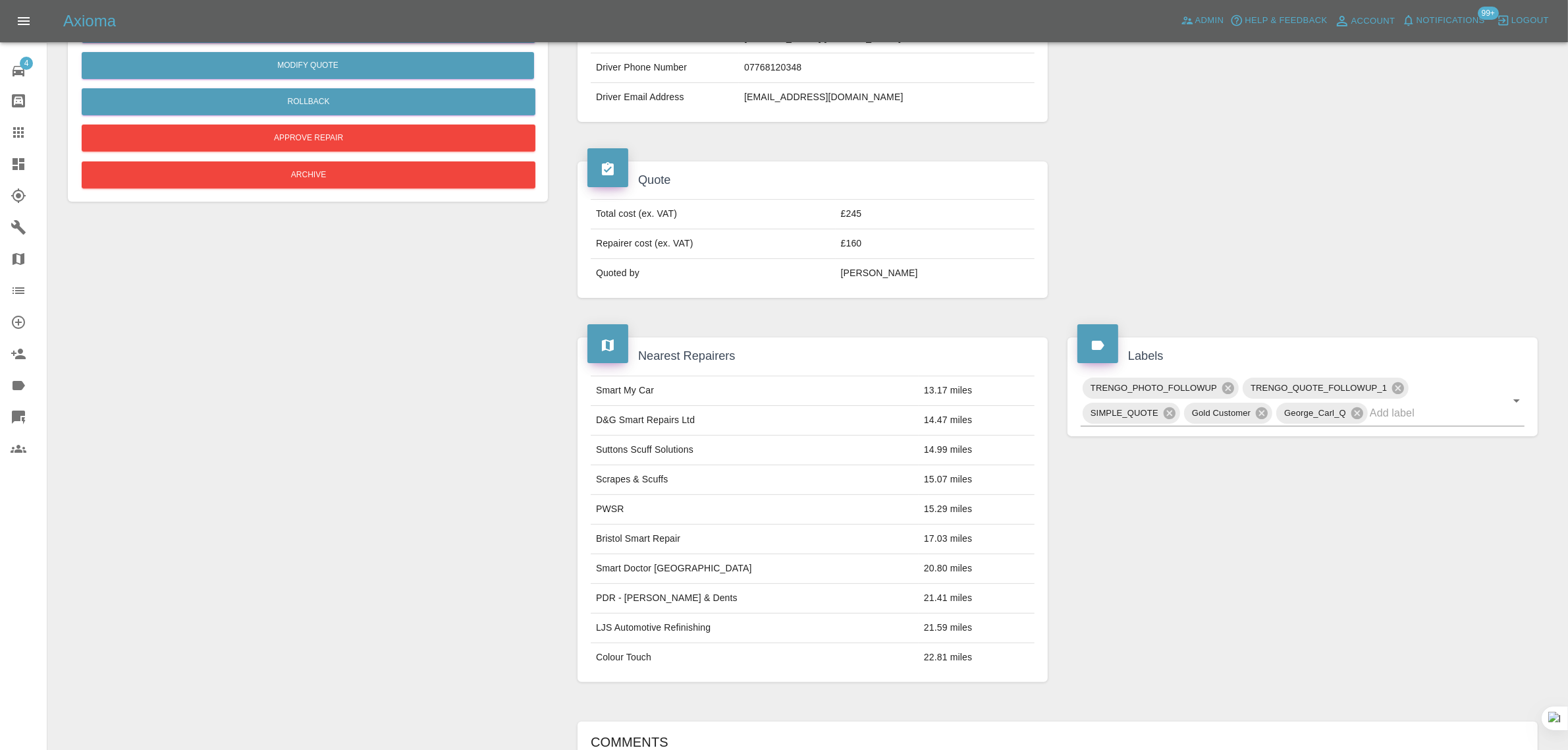
scroll to position [149, 0]
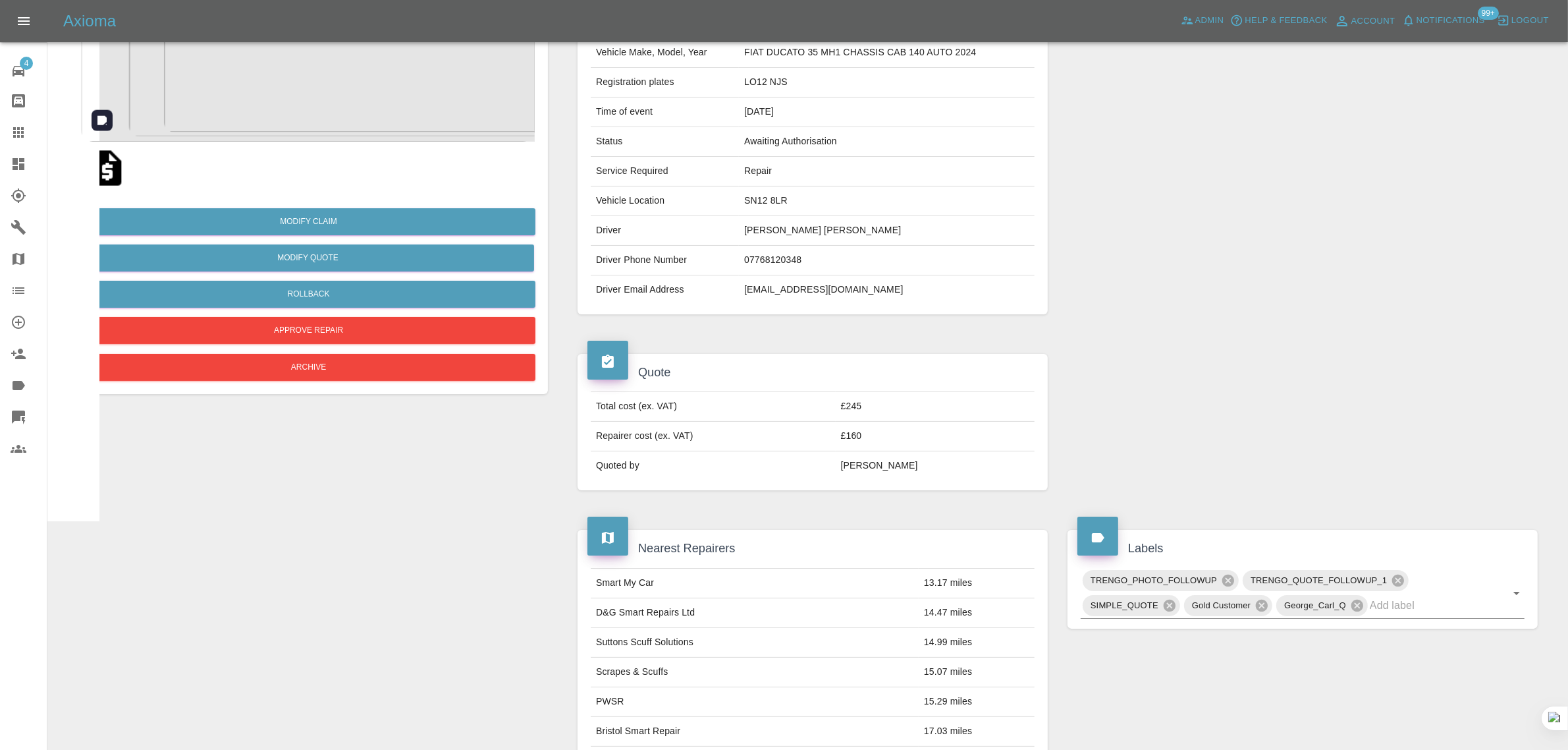
click at [322, 103] on img at bounding box center [308, 75] width 454 height 132
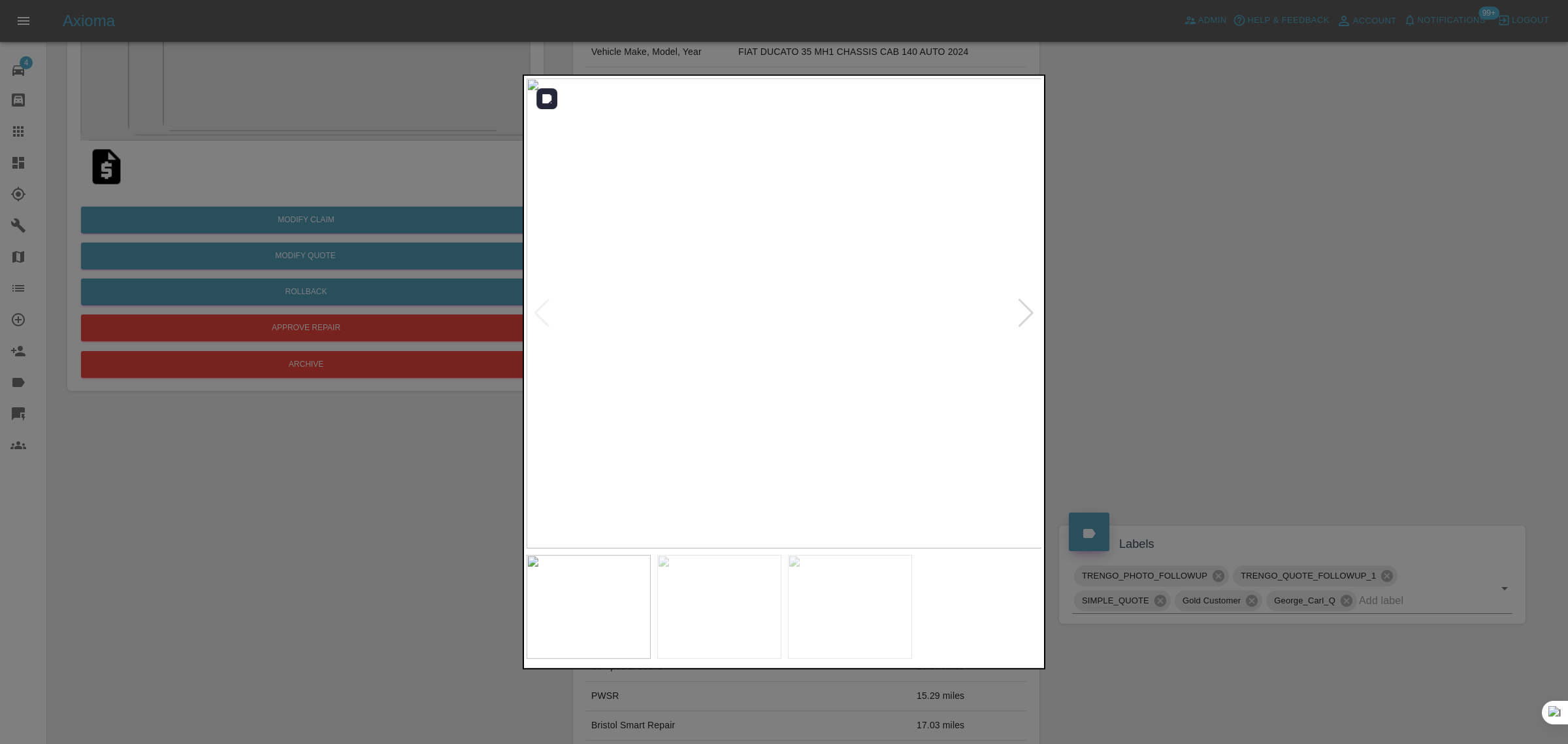
click at [1026, 315] on div at bounding box center [1026, 313] width 18 height 29
click at [386, 445] on div at bounding box center [784, 372] width 1568 height 744
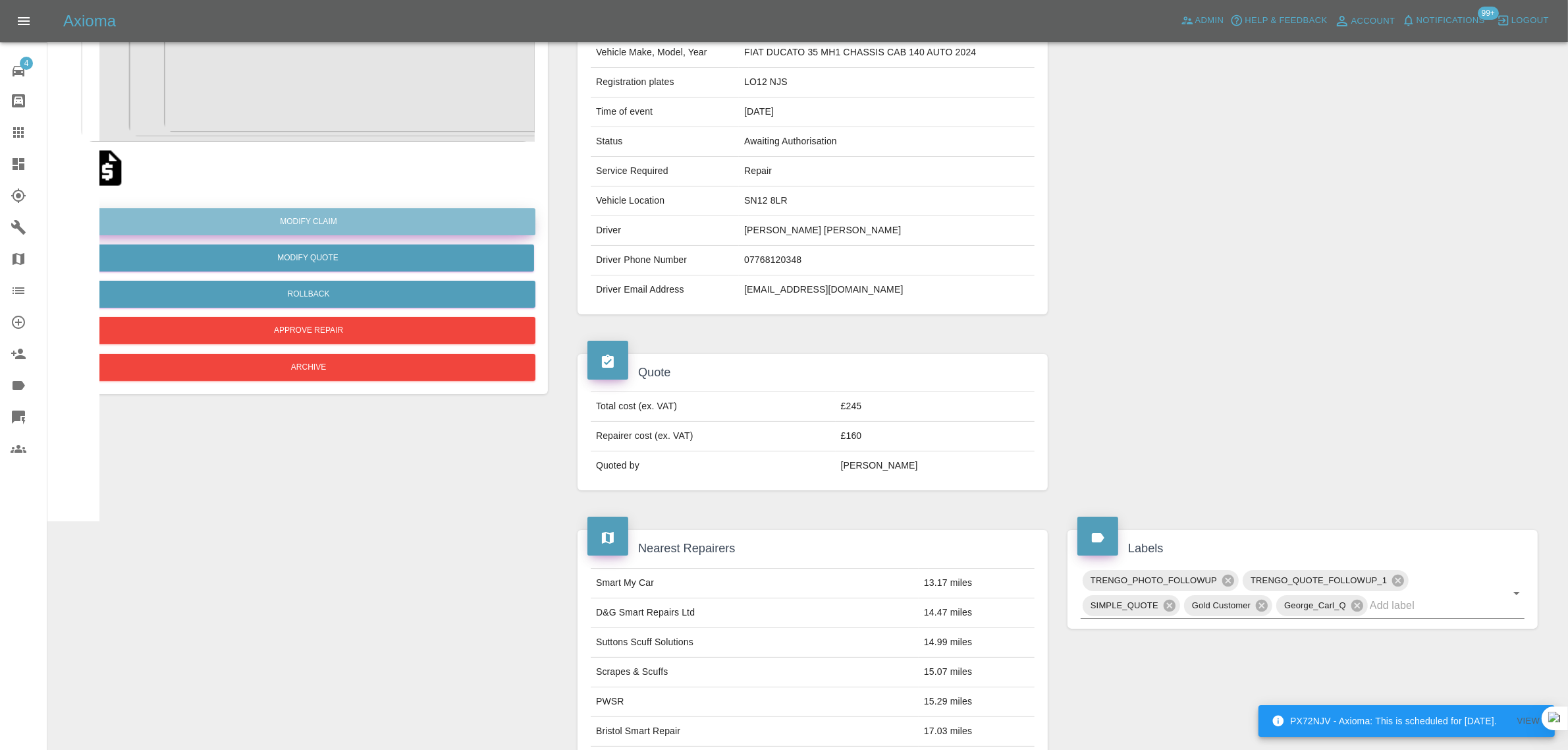
click at [312, 216] on link "Modify Claim" at bounding box center [308, 221] width 454 height 27
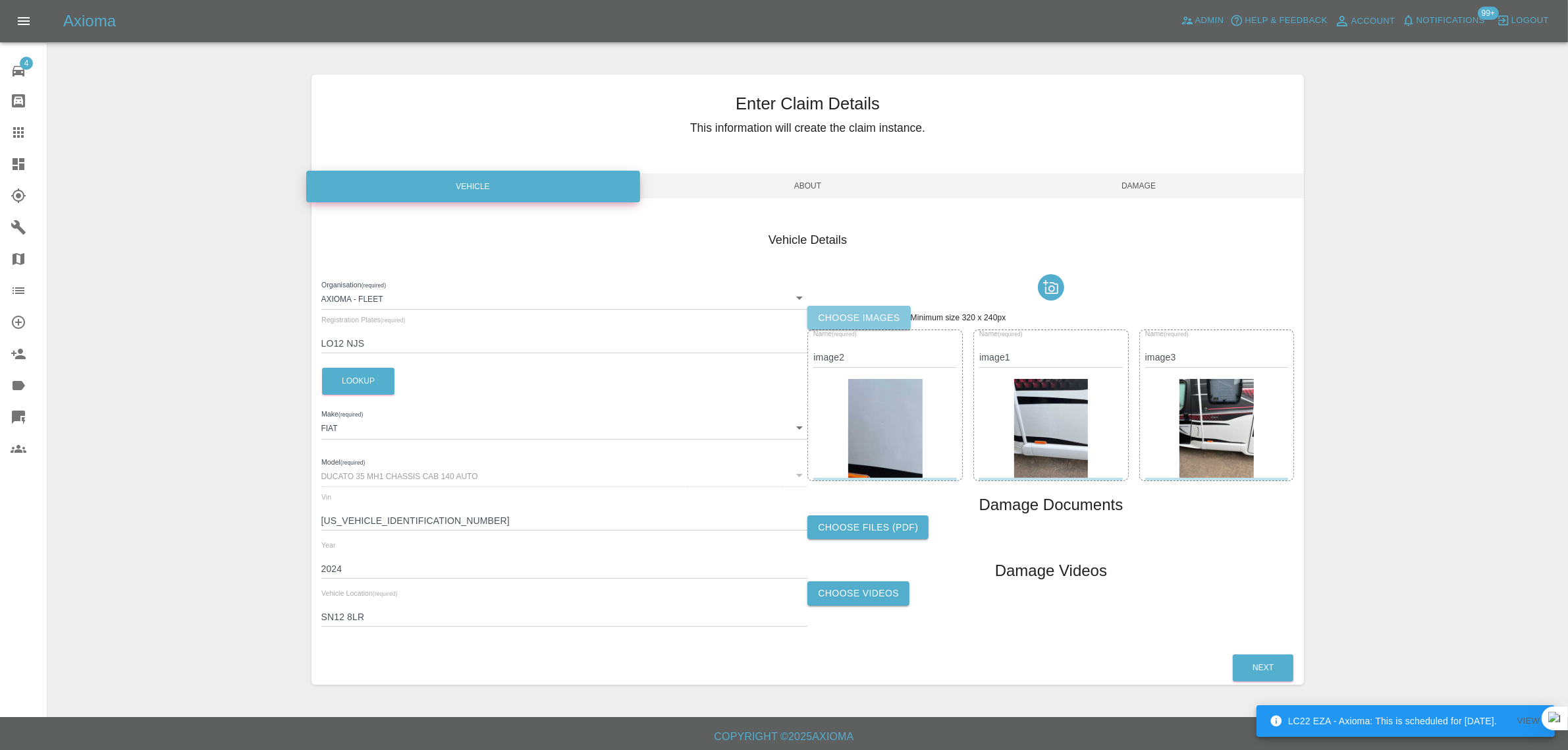
click at [837, 323] on label "Choose images" at bounding box center [858, 318] width 103 height 24
click at [0, 0] on input "Choose images" at bounding box center [0, 0] width 0 height 0
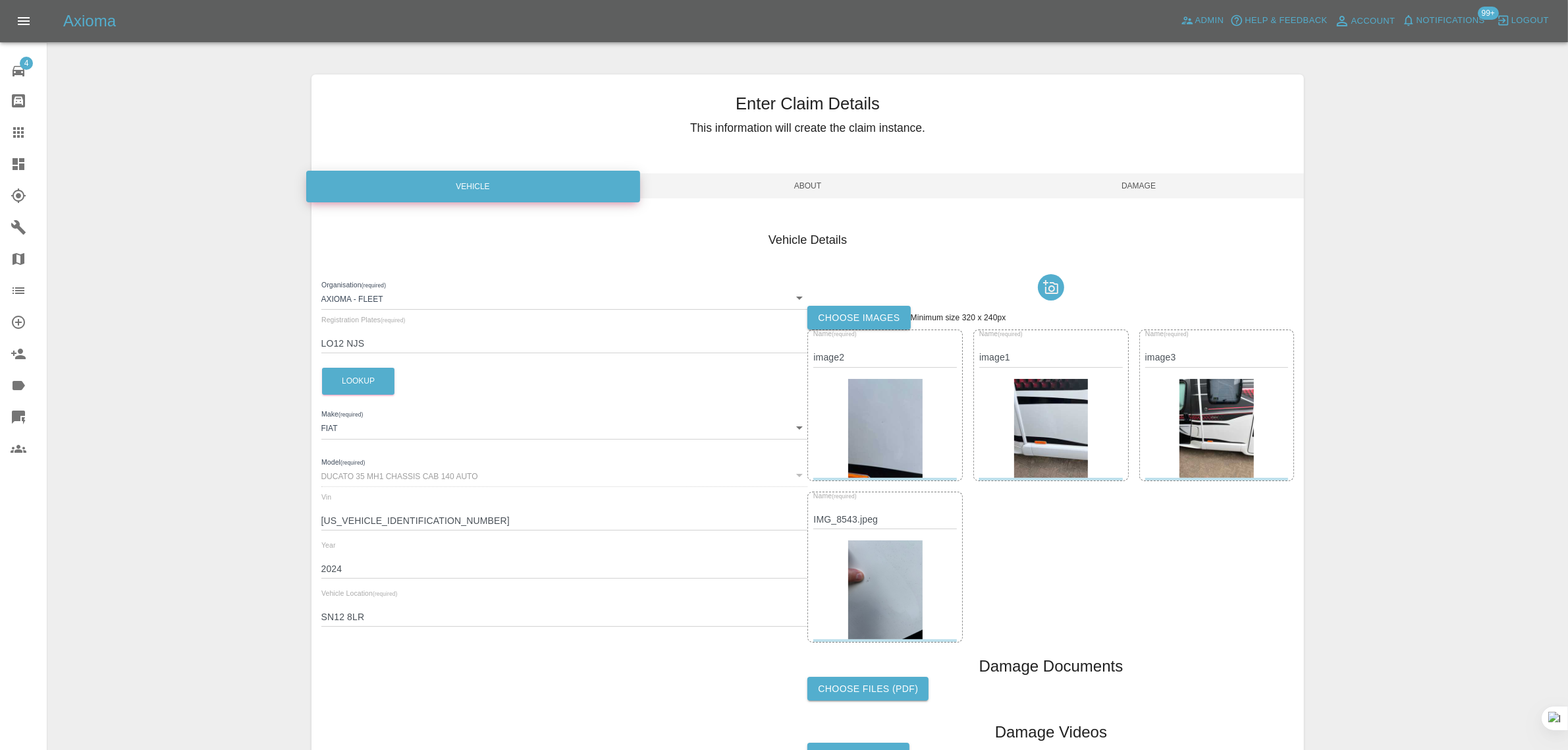
click at [1164, 193] on span "Damage" at bounding box center [1139, 186] width 331 height 25
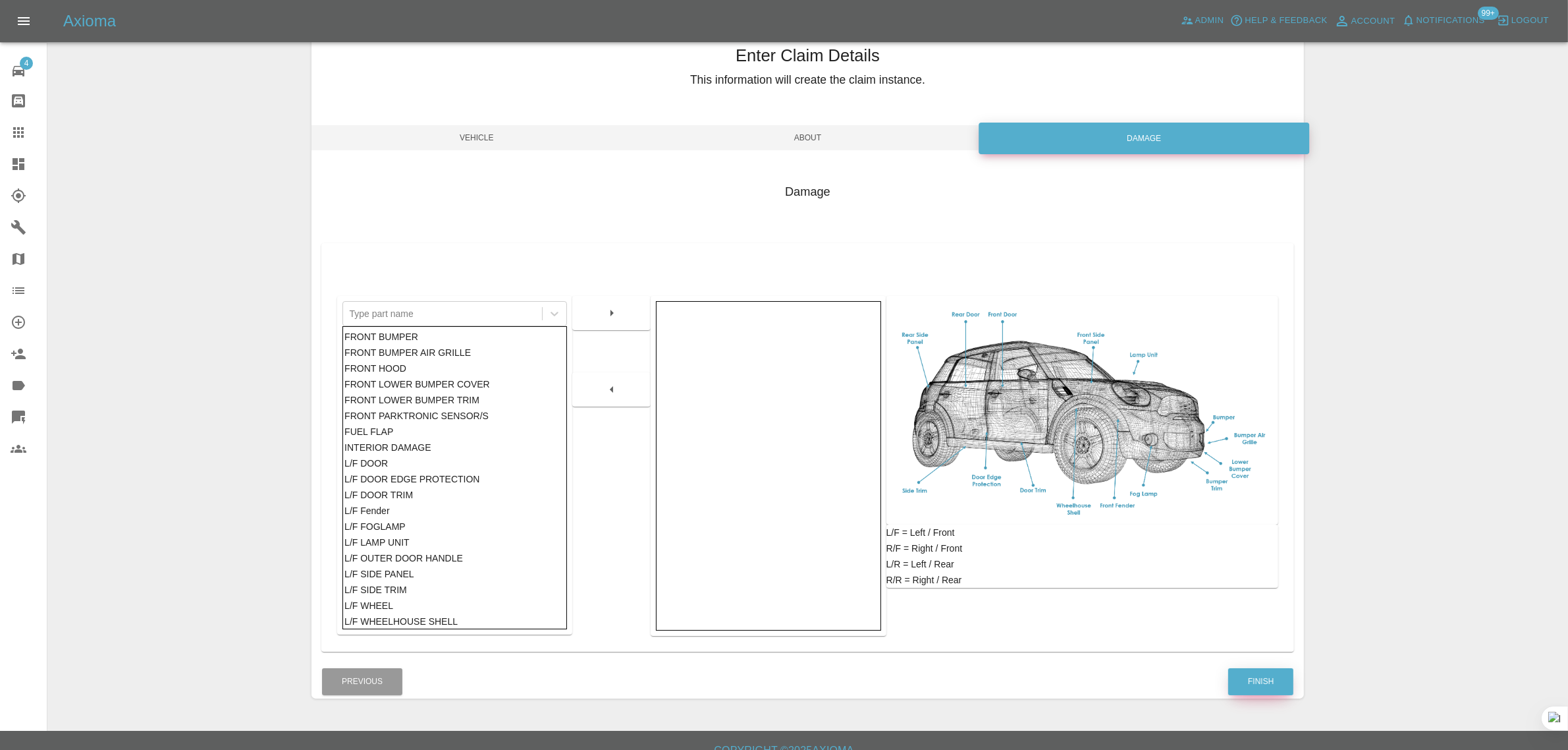
scroll to position [65, 0]
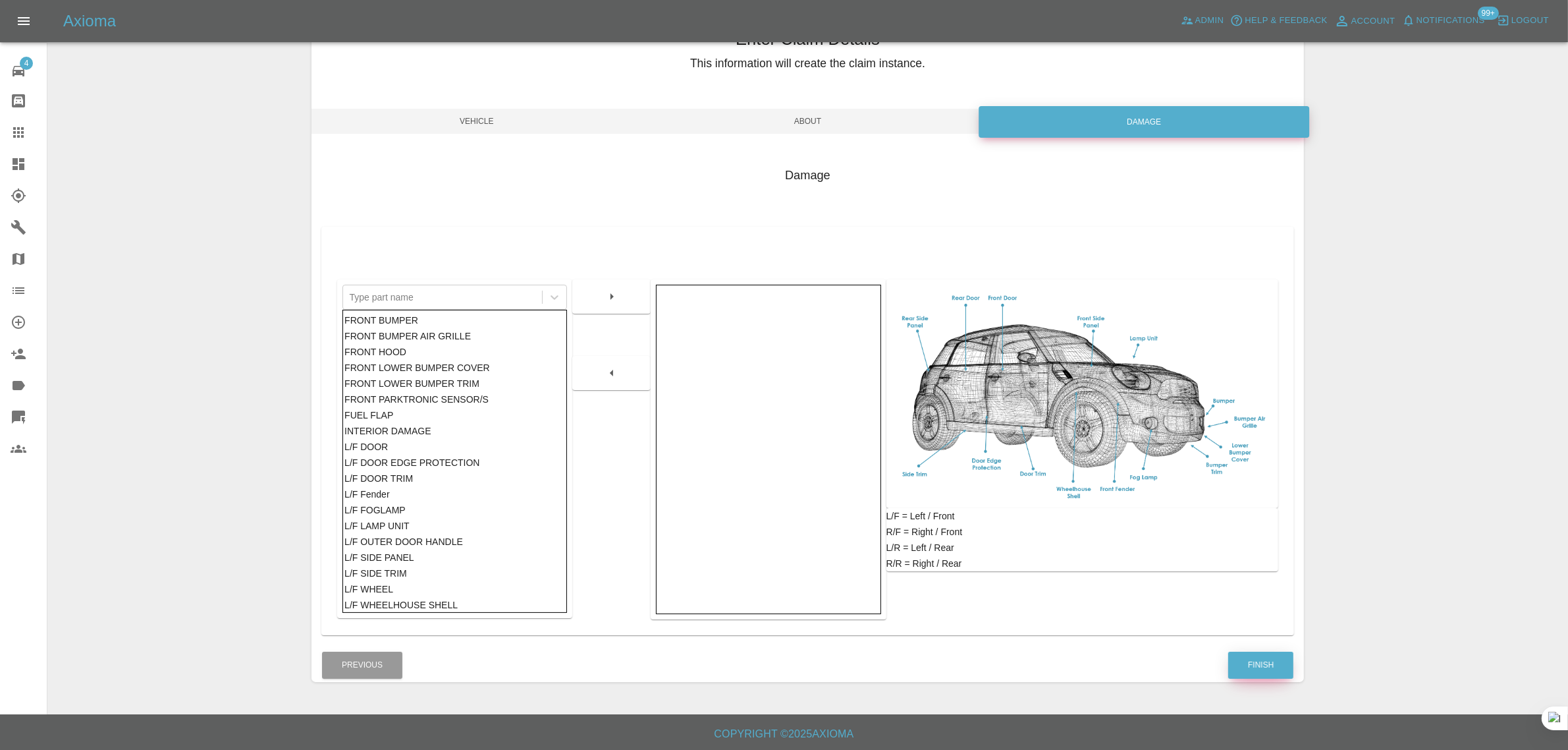
click at [1269, 670] on button "Finish" at bounding box center [1260, 665] width 65 height 27
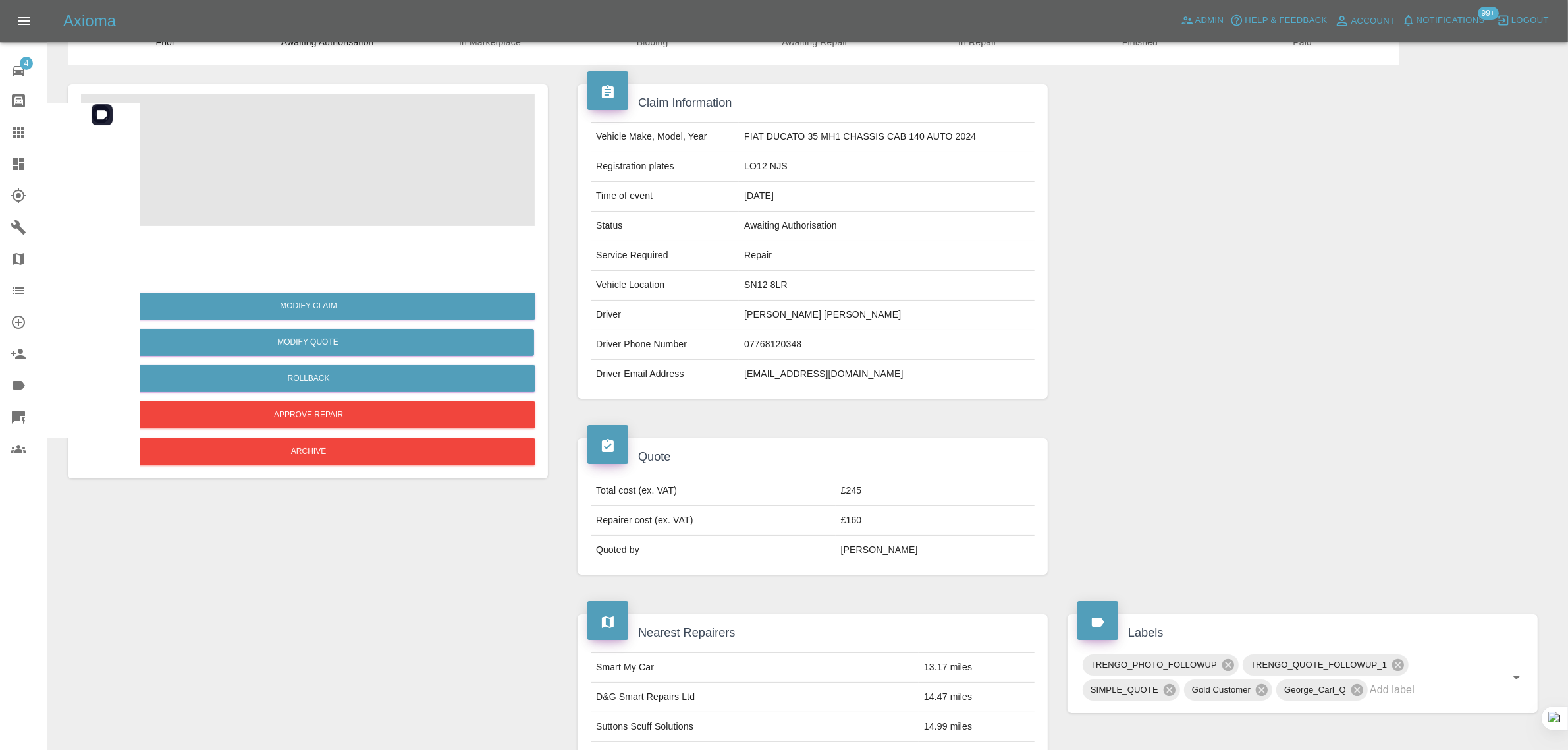
click at [302, 169] on img at bounding box center [308, 160] width 454 height 132
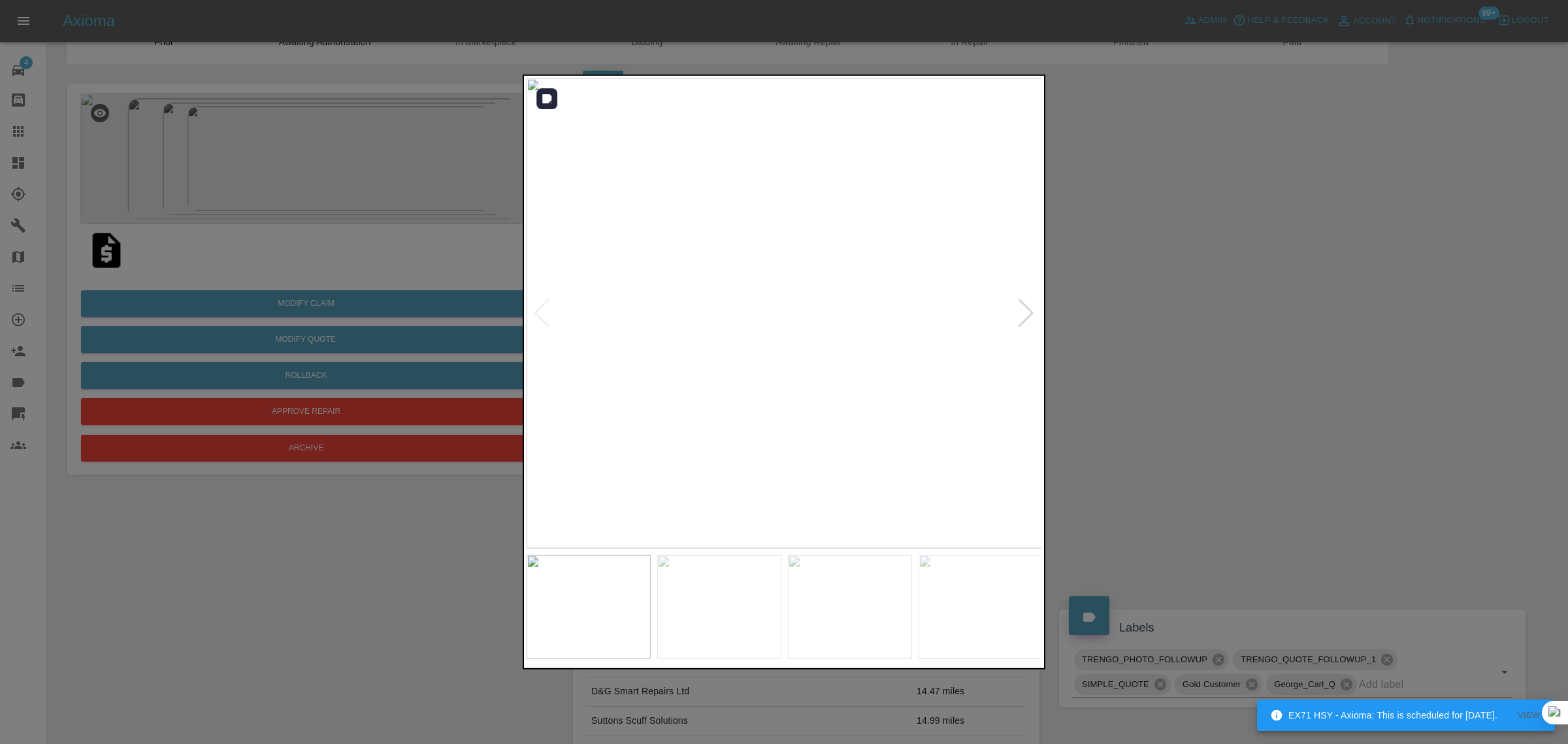
click at [1026, 309] on div at bounding box center [1026, 313] width 18 height 29
click at [1183, 271] on div at bounding box center [784, 372] width 1568 height 744
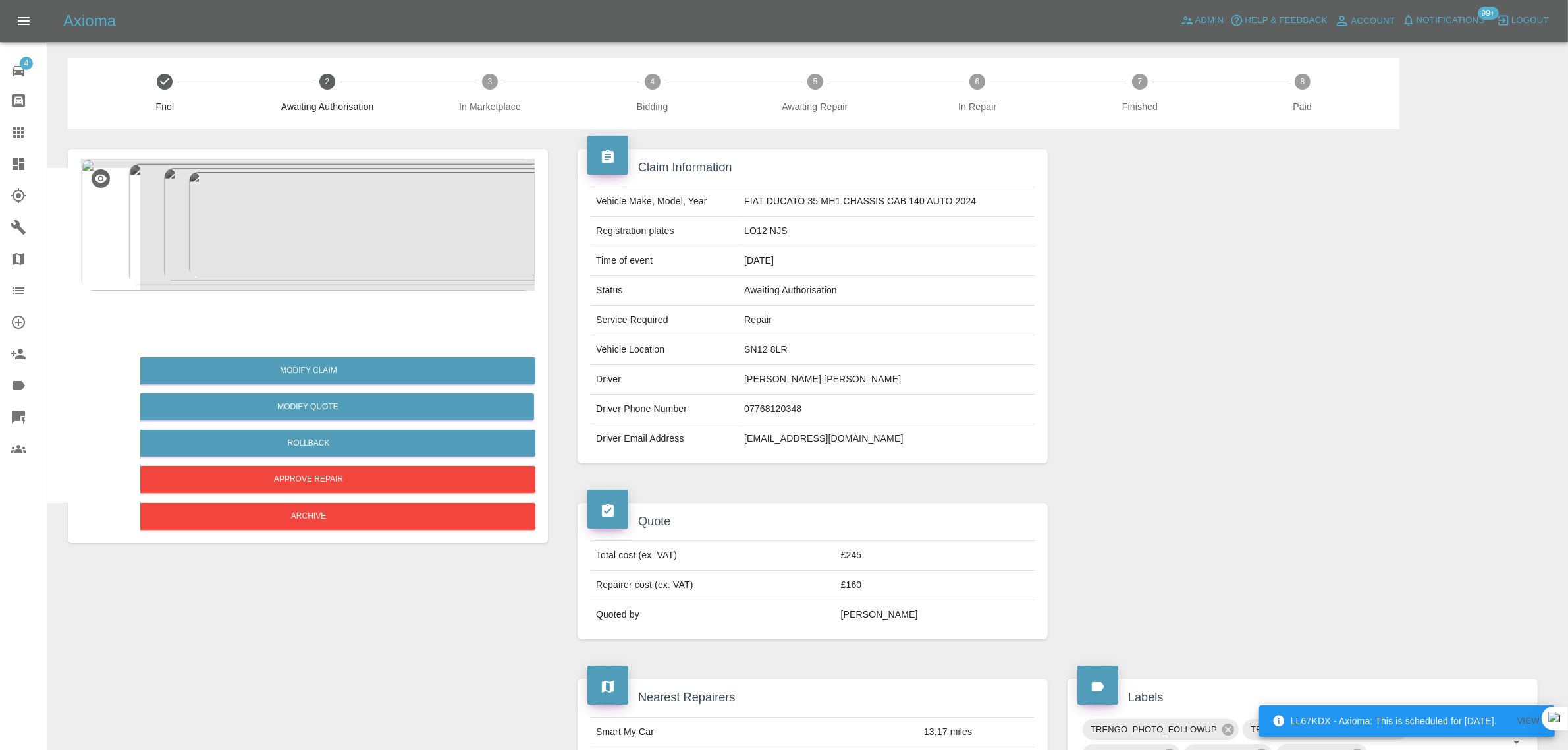
click at [106, 323] on img at bounding box center [107, 317] width 42 height 42
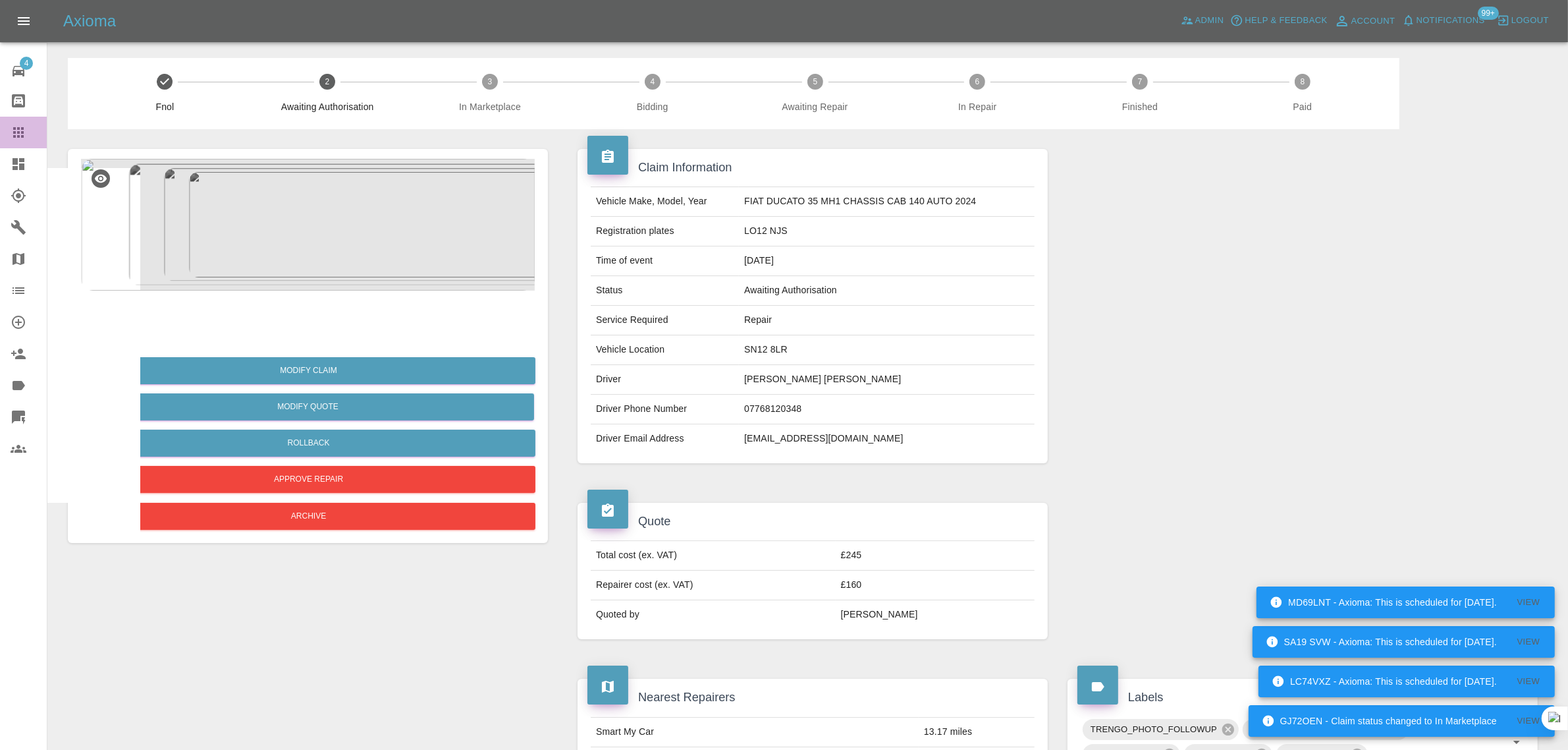
click at [21, 134] on icon at bounding box center [19, 132] width 16 height 16
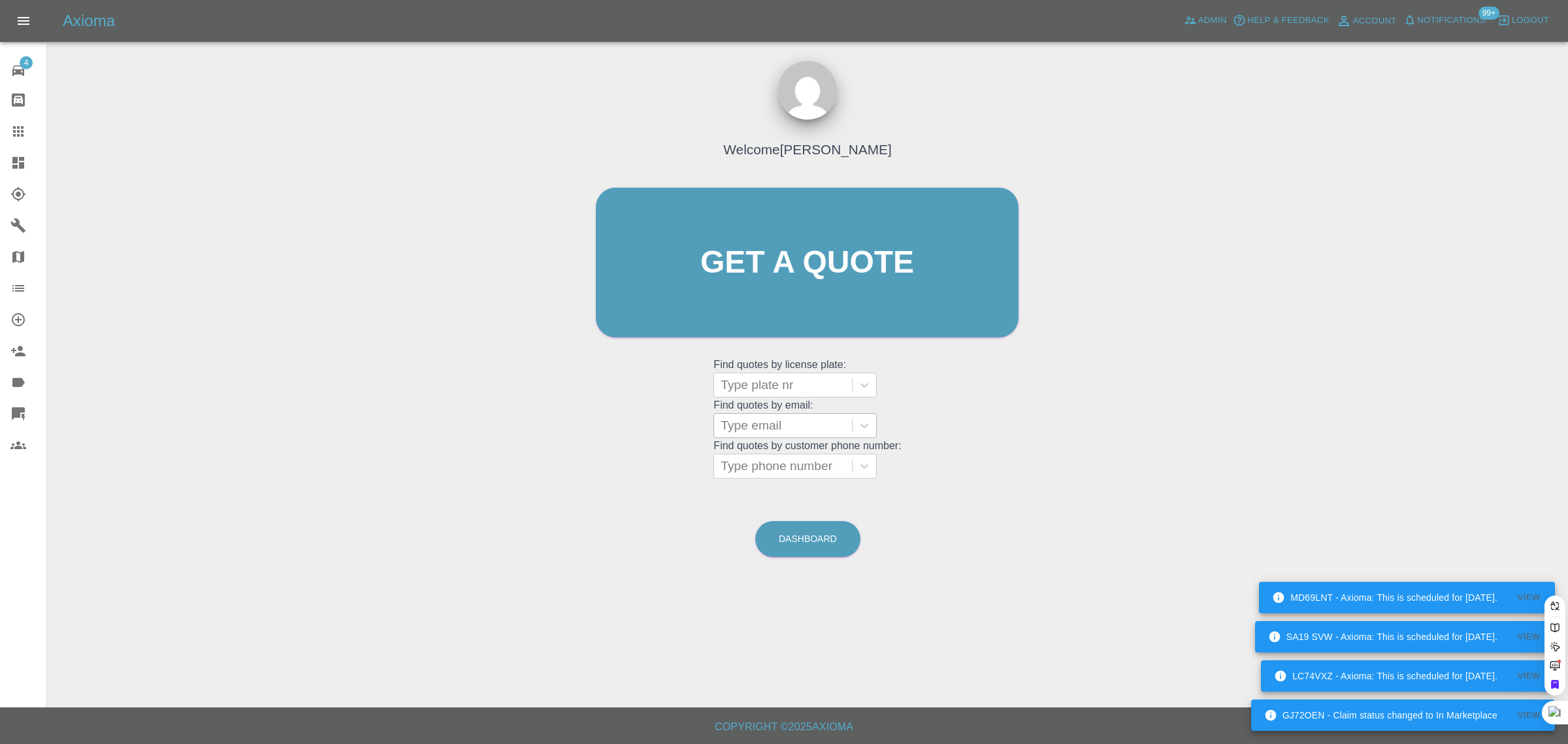
click at [768, 432] on div at bounding box center [783, 426] width 125 height 18
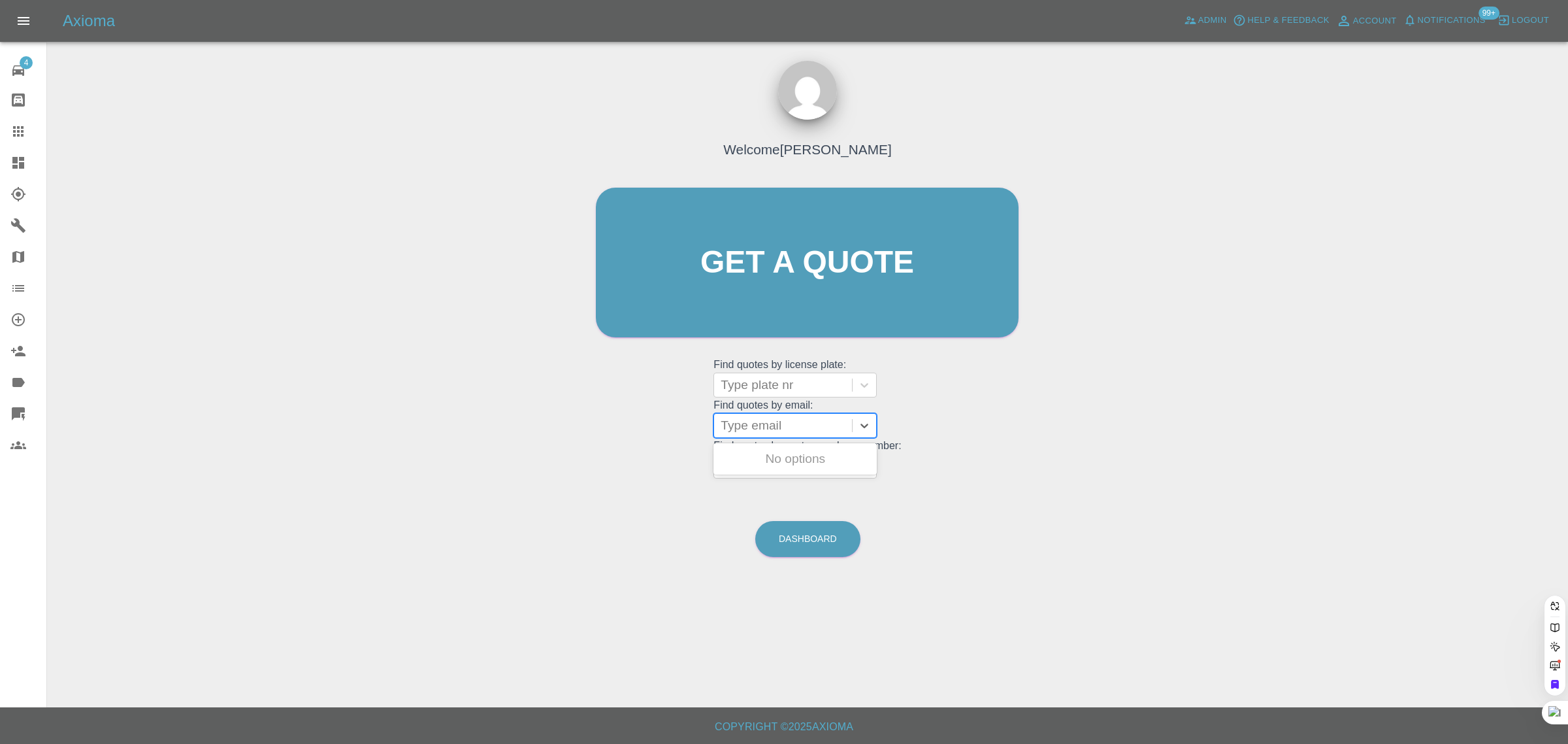
paste input "nigel.strickland@robertpochin.co.uk"
type input "nigel.strickland@robertpochin.co.uk"
click at [791, 451] on div "NS10NRS, Awaiting Repair" at bounding box center [795, 467] width 163 height 42
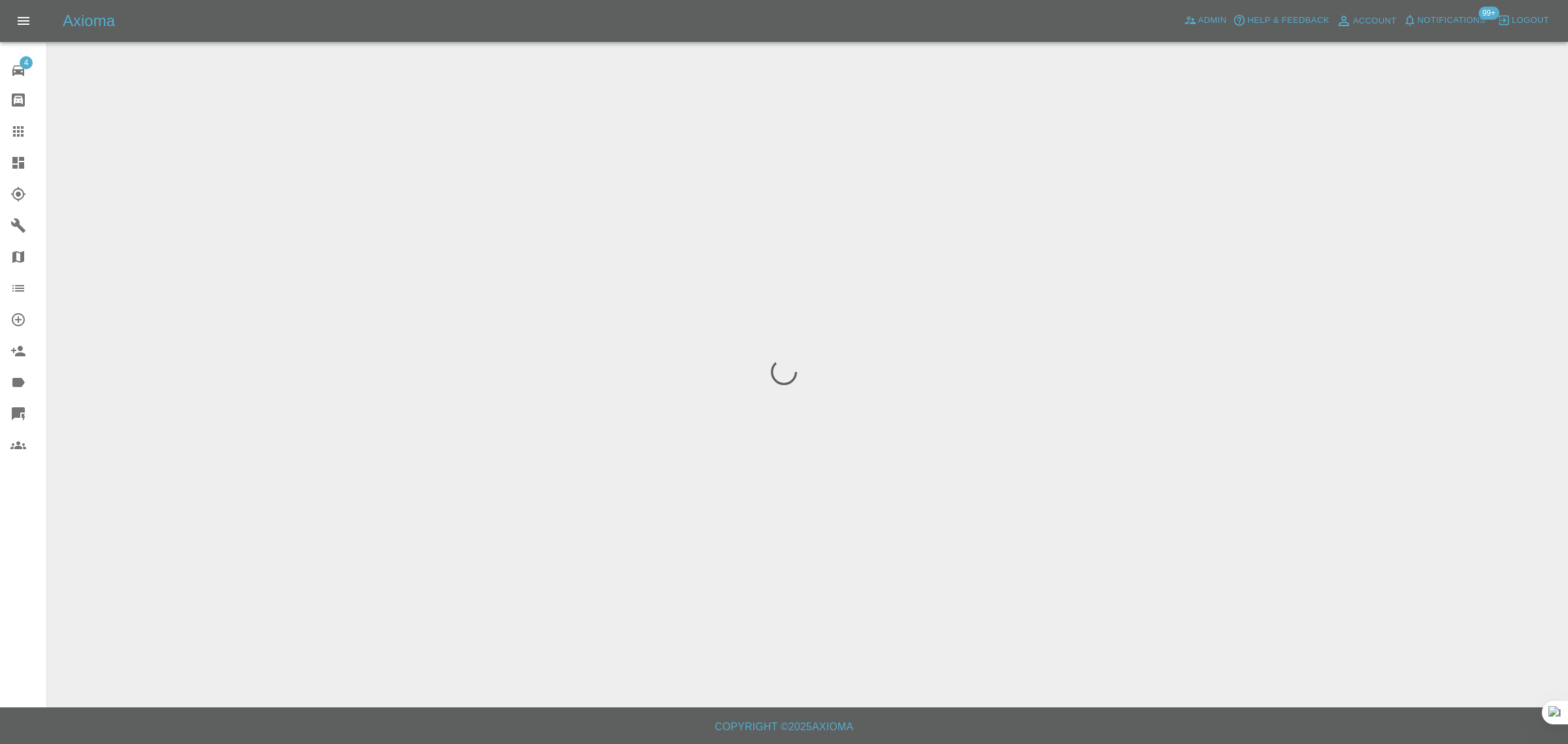
click at [21, 590] on div "4 Repair home Bodyshop home Claims Dashboard Explorer Garages Map Organization …" at bounding box center [24, 372] width 47 height 744
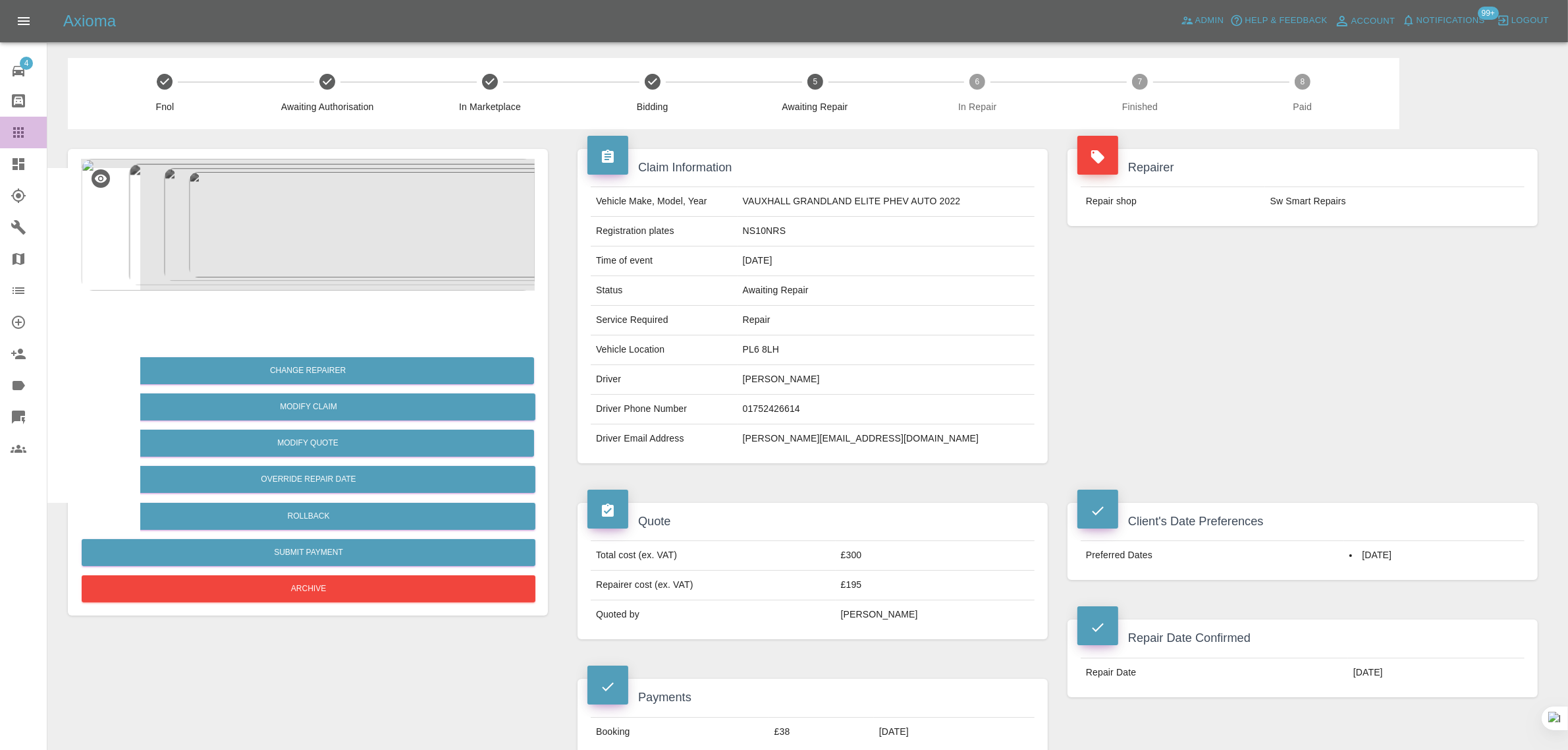
click at [13, 130] on icon at bounding box center [19, 132] width 16 height 16
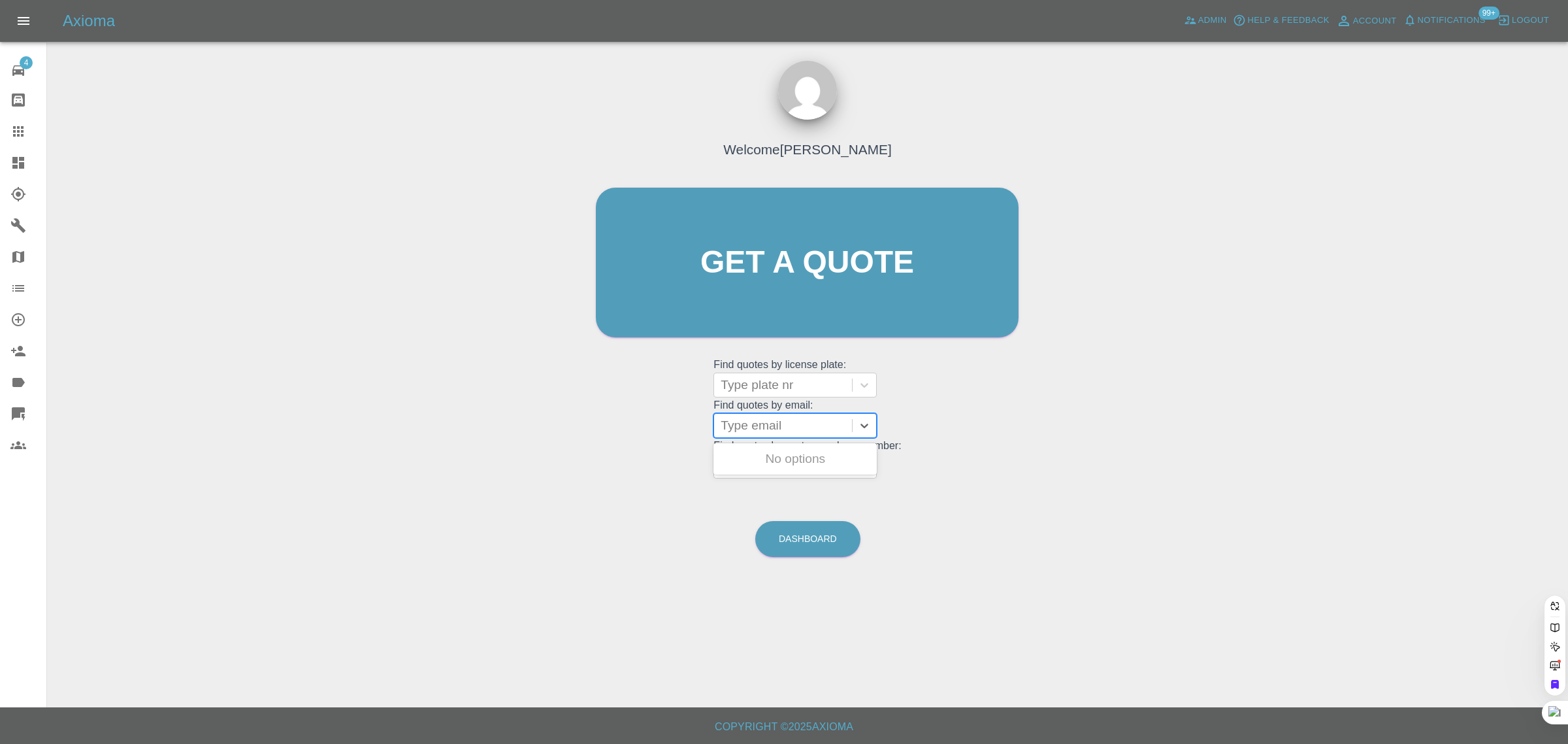
click at [802, 429] on div at bounding box center [783, 426] width 125 height 18
paste input "conordavison1@gmail.com"
type input "conordavison1@gmail.com"
click at [801, 453] on div "SC19AOU, Paid" at bounding box center [795, 459] width 163 height 26
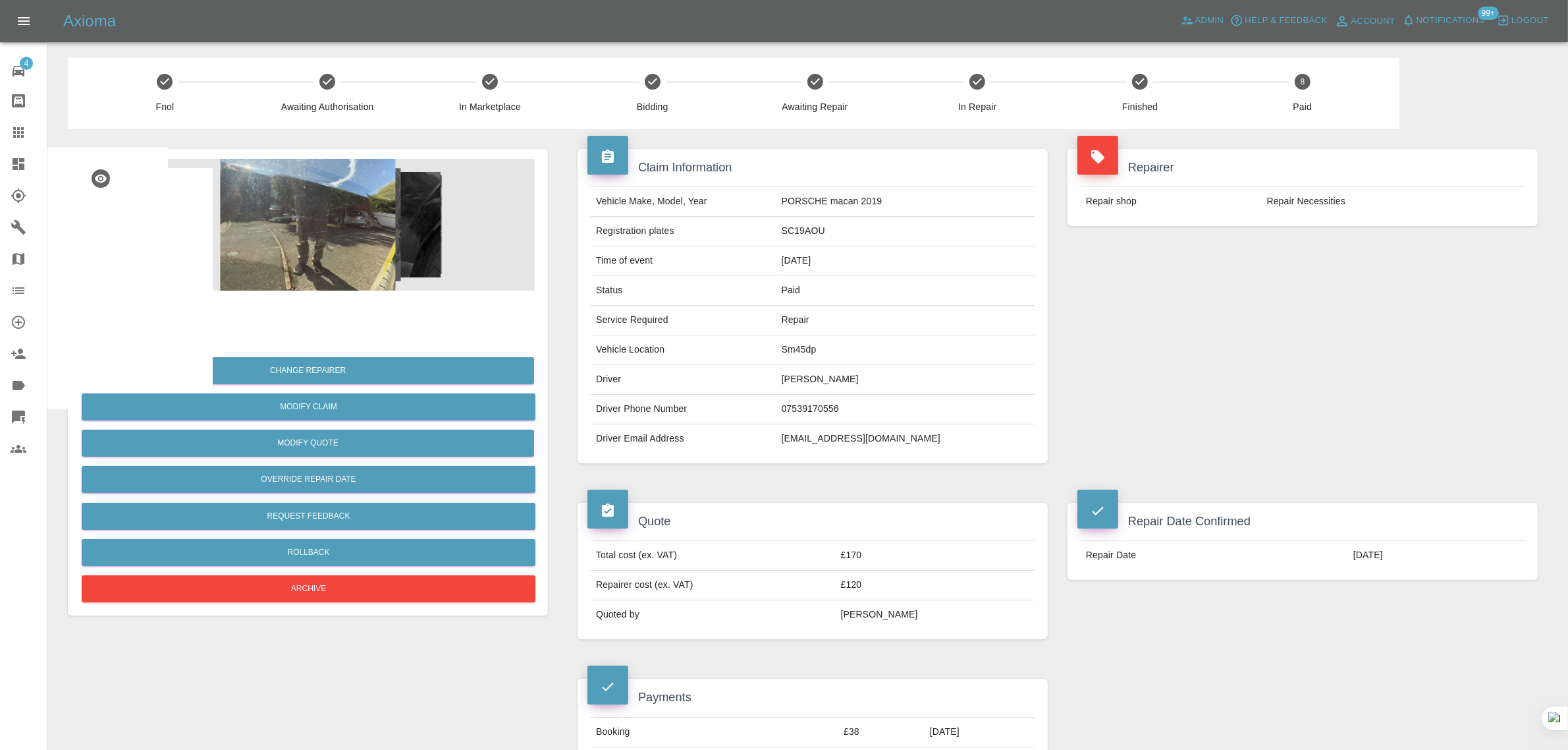
click at [15, 130] on icon at bounding box center [19, 132] width 16 height 16
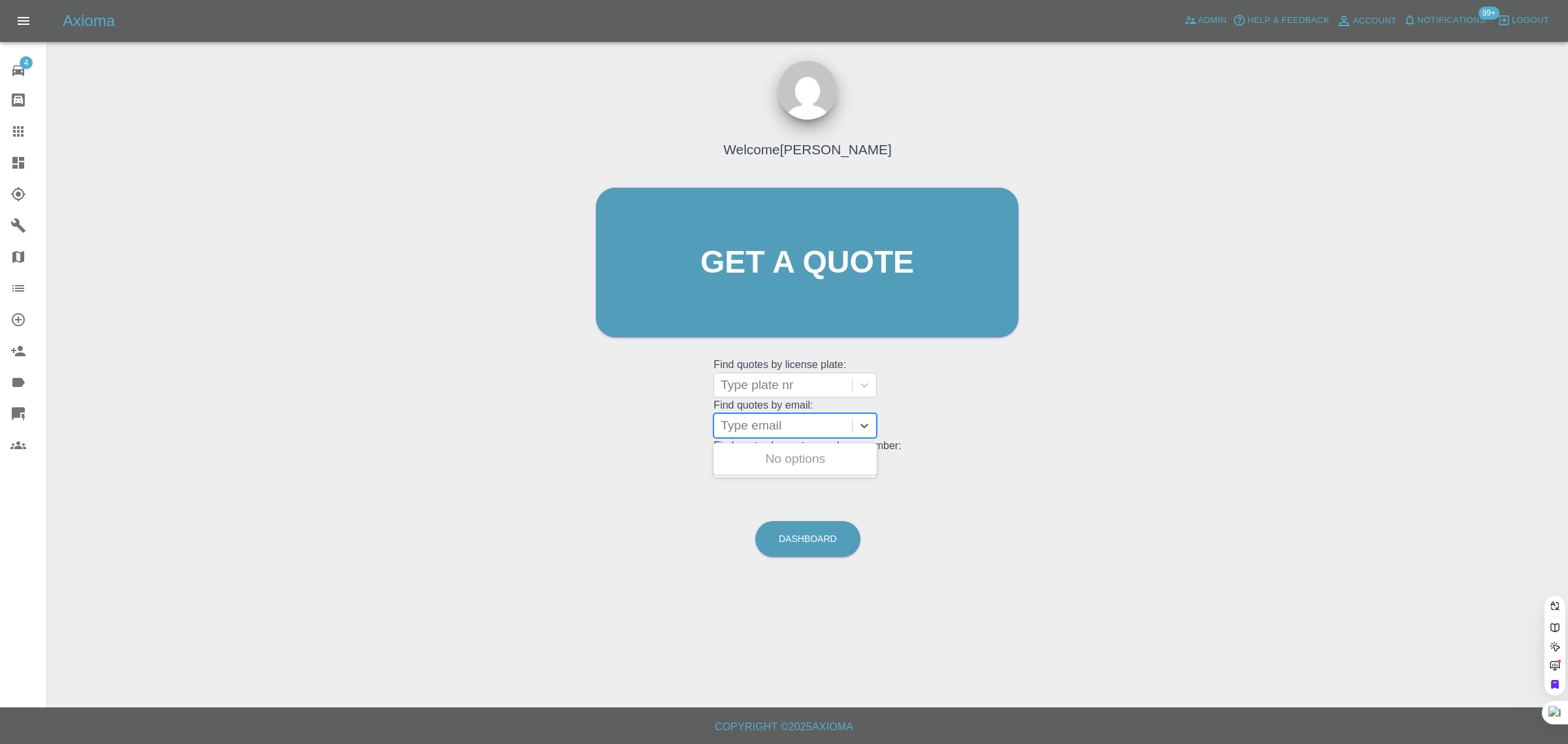
drag, startPoint x: 771, startPoint y: 427, endPoint x: 808, endPoint y: 429, distance: 37.1
click at [771, 428] on div at bounding box center [783, 426] width 125 height 18
paste input "gmaxwms@gmail.com"
type input "gmaxwms@gmail.com"
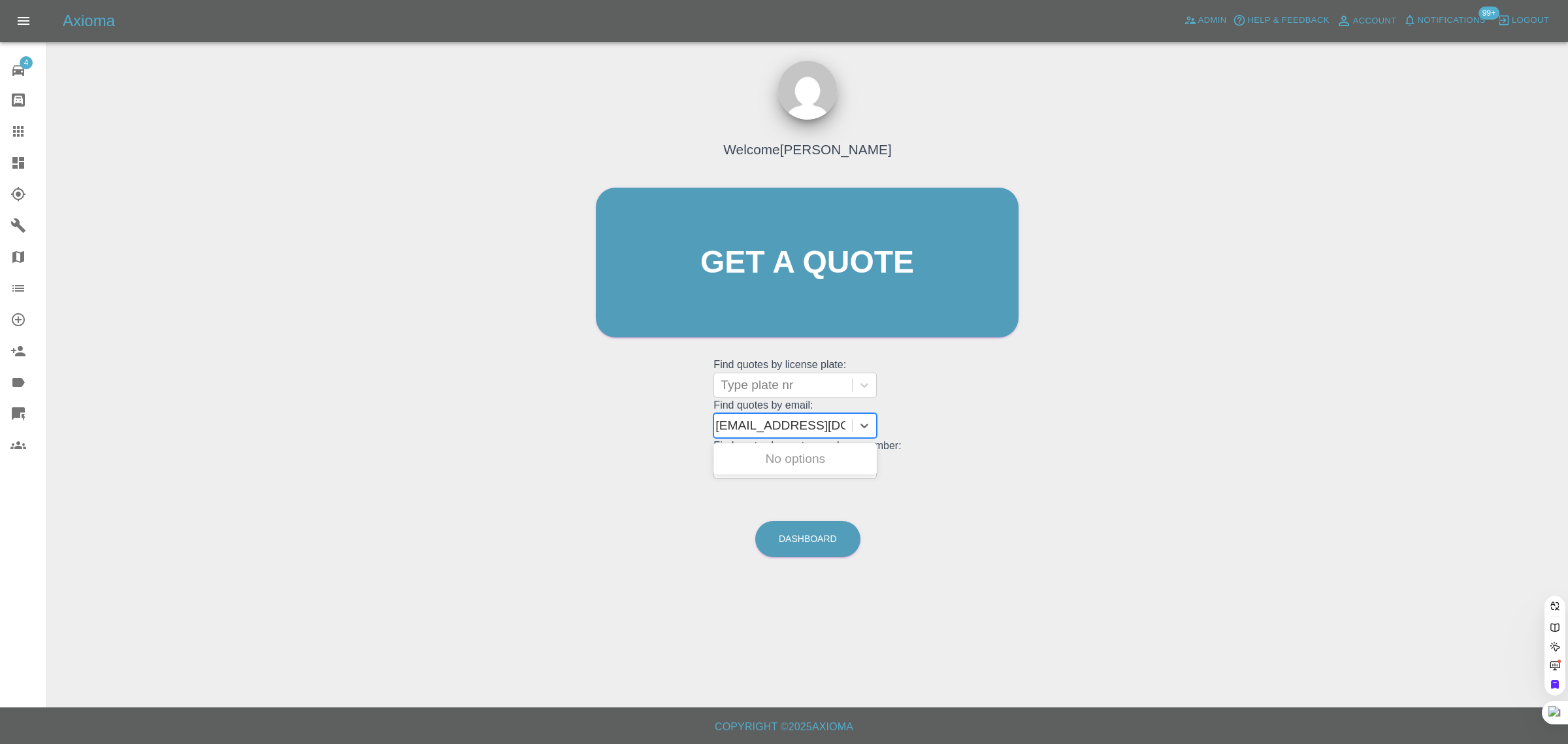
scroll to position [0, 0]
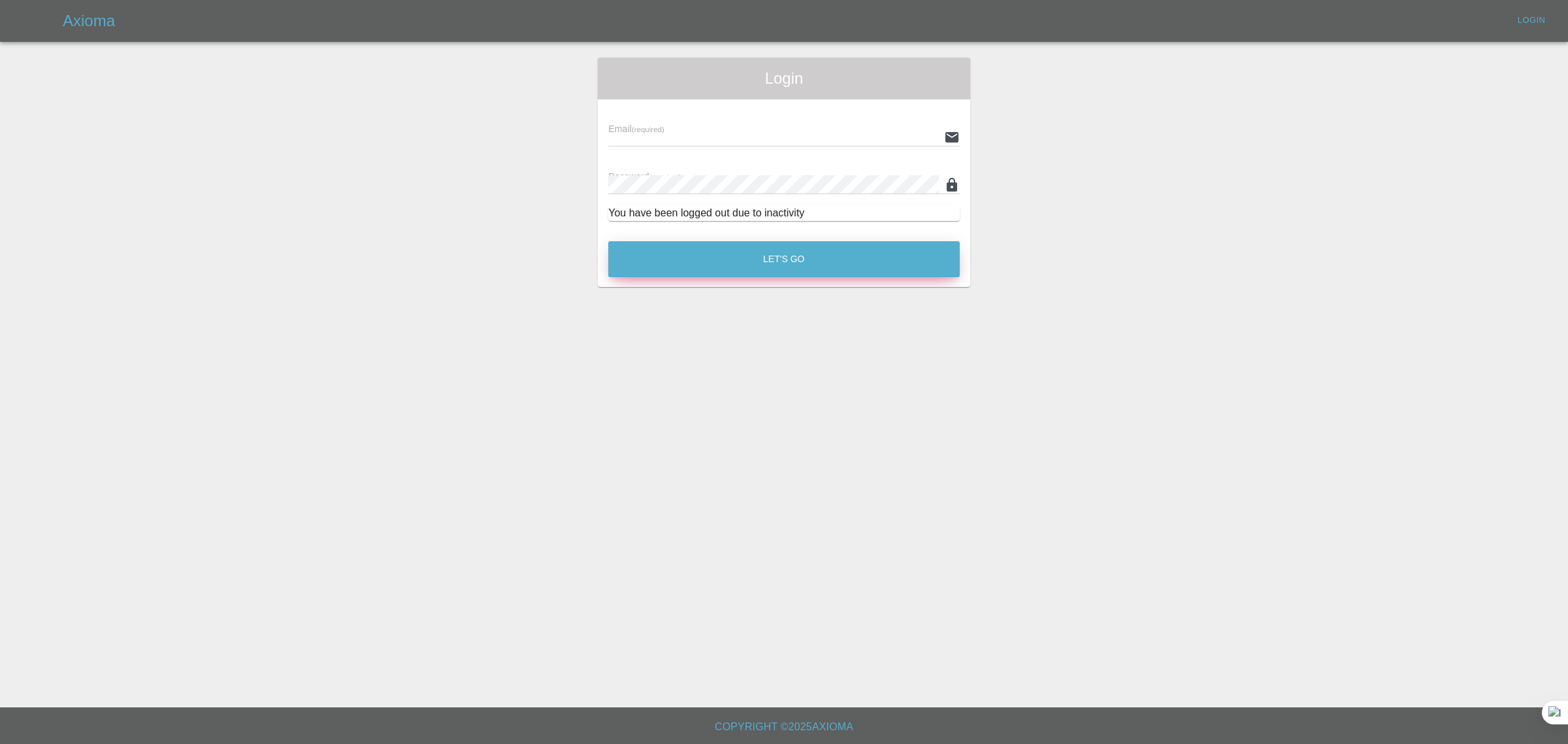
type input "bookkeeping@fifoaccounting.com"
click at [812, 268] on button "Let's Go" at bounding box center [784, 259] width 351 height 36
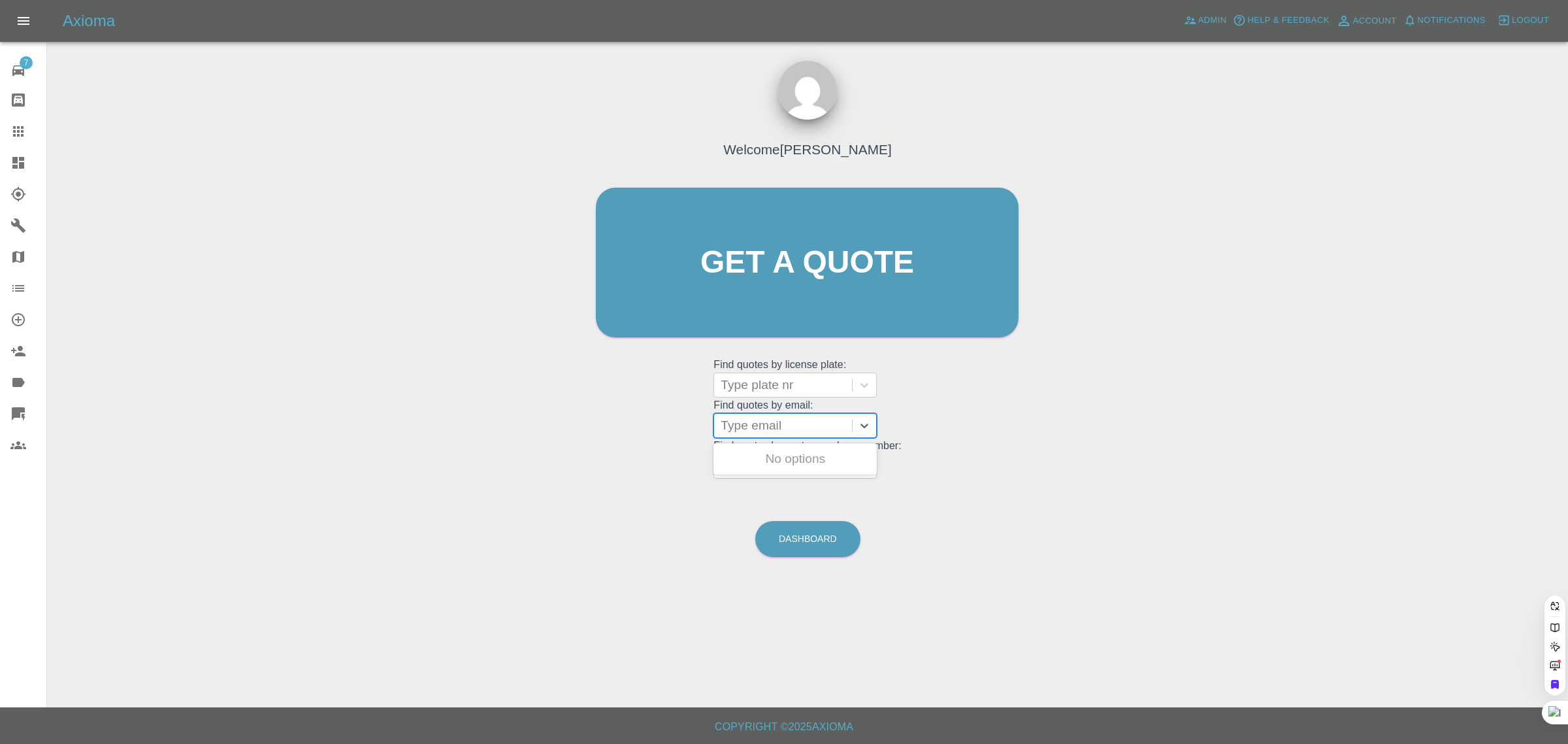
click at [772, 431] on div at bounding box center [783, 426] width 125 height 18
paste input "gmaxwms@gmail.com"
type input "gmaxwms@gmail.com"
click at [777, 451] on div "AO71 YRP, Paid" at bounding box center [795, 459] width 163 height 26
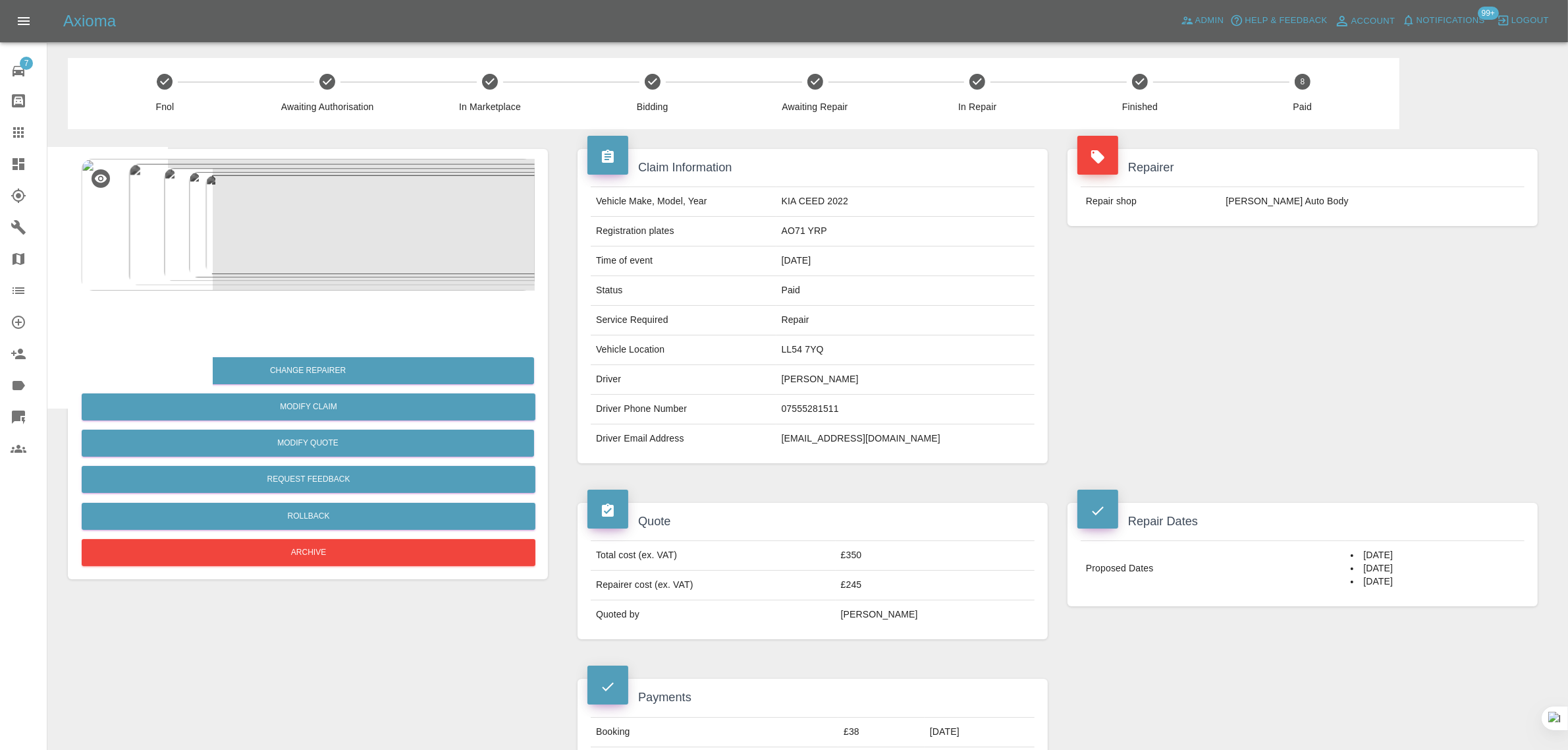
click at [33, 126] on div at bounding box center [29, 132] width 37 height 16
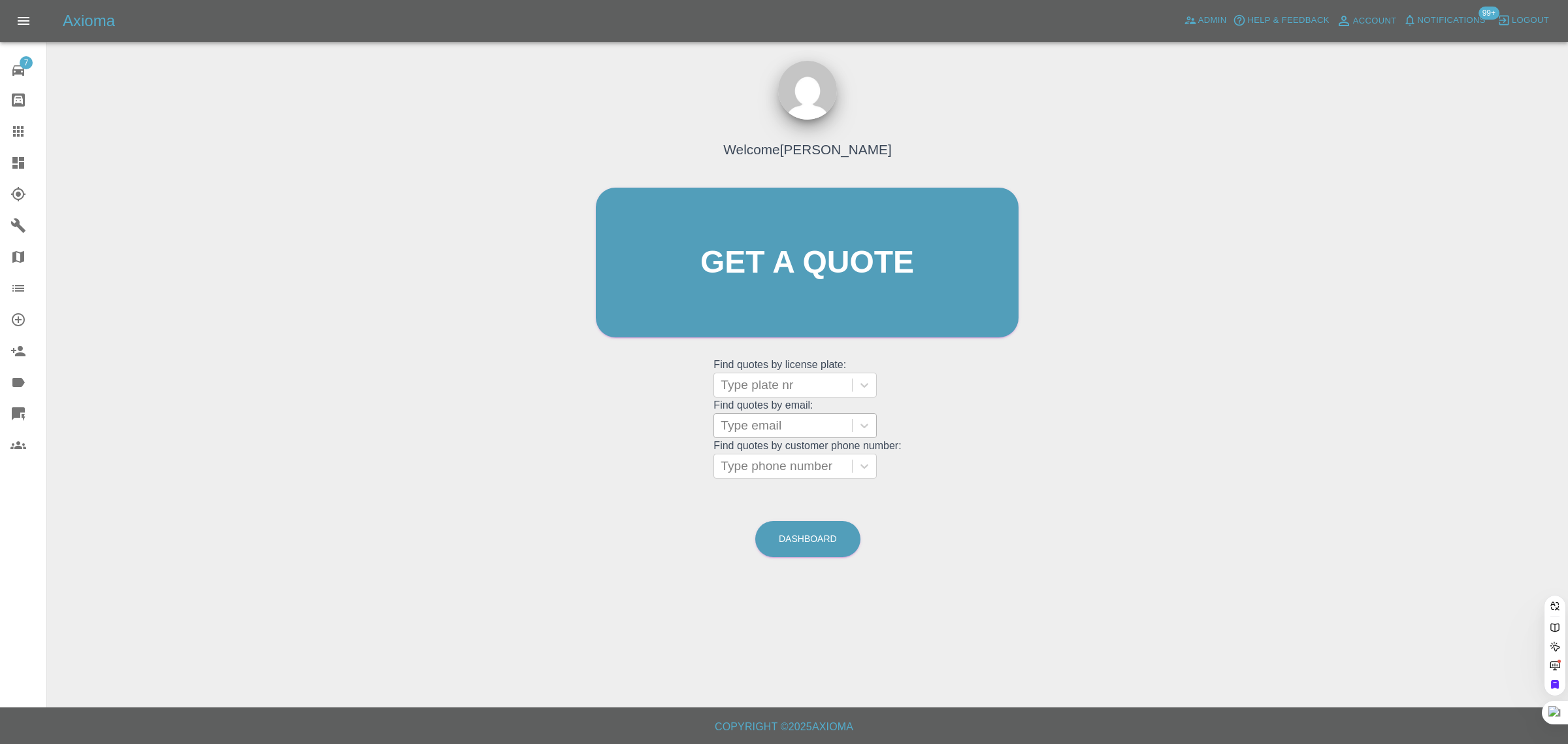
click at [733, 433] on div at bounding box center [783, 426] width 125 height 18
paste input "salils3214@gmail.com"
type input "salils3214@gmail.com"
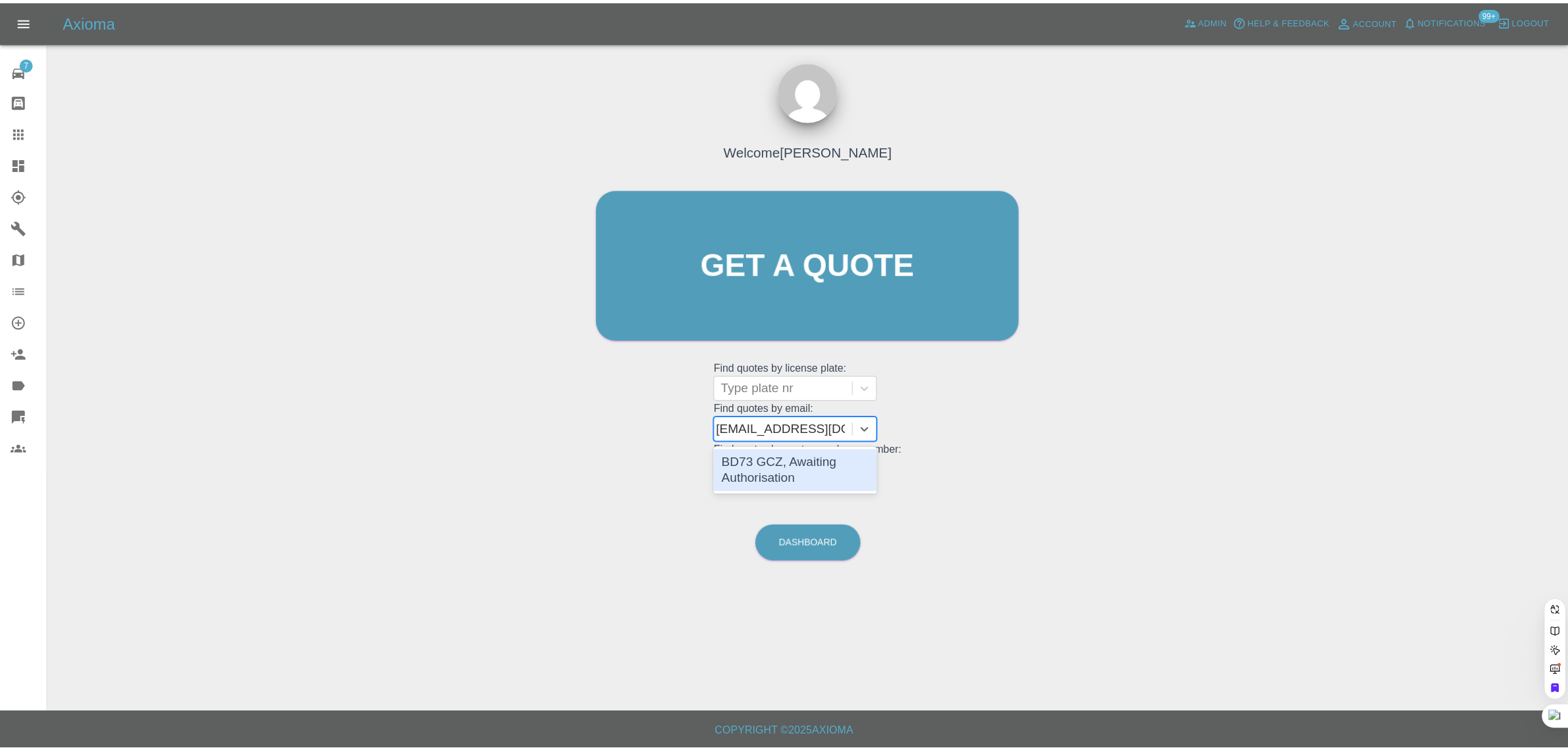
scroll to position [0, 0]
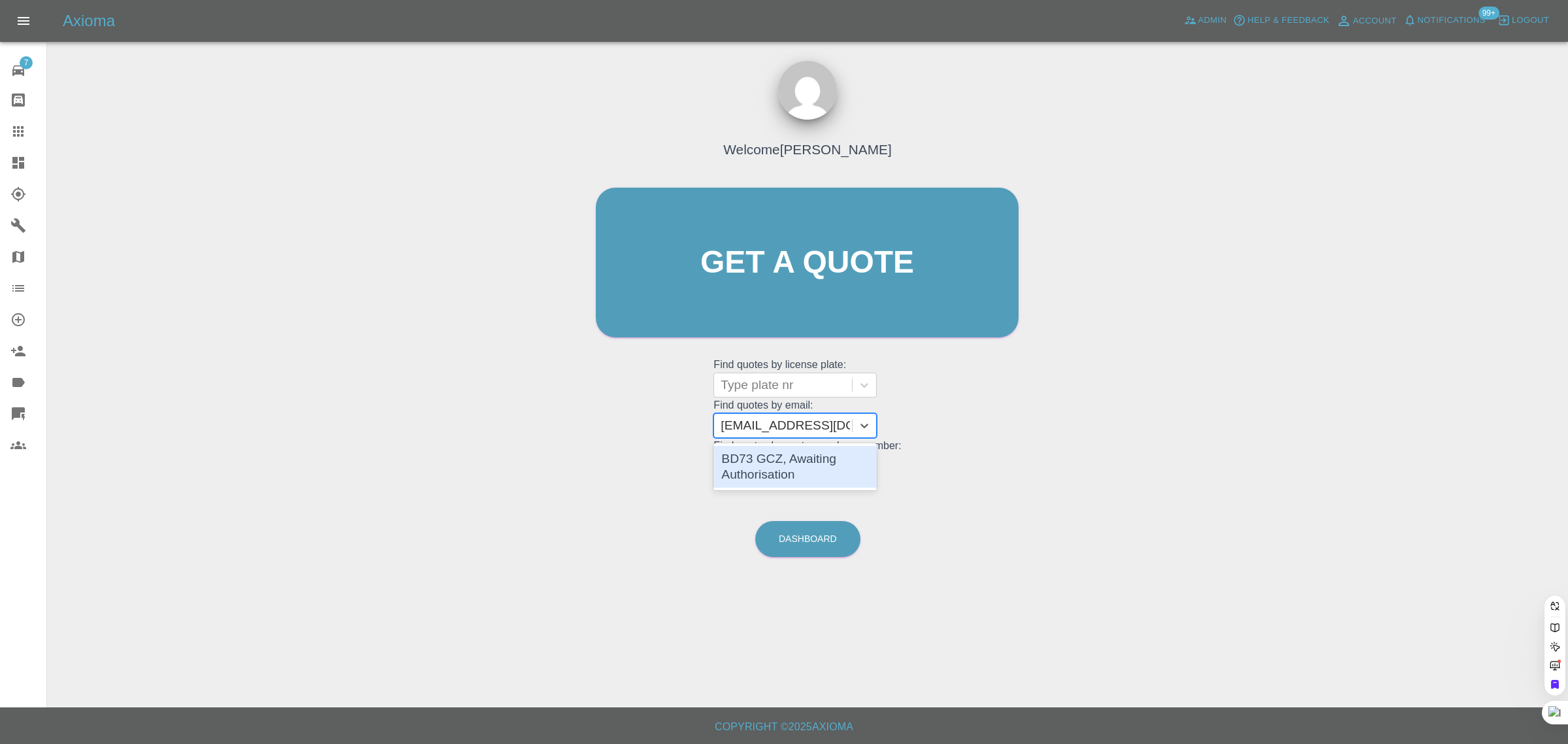
click at [775, 462] on div "BD73 GCZ, Awaiting Authorisation" at bounding box center [795, 467] width 163 height 42
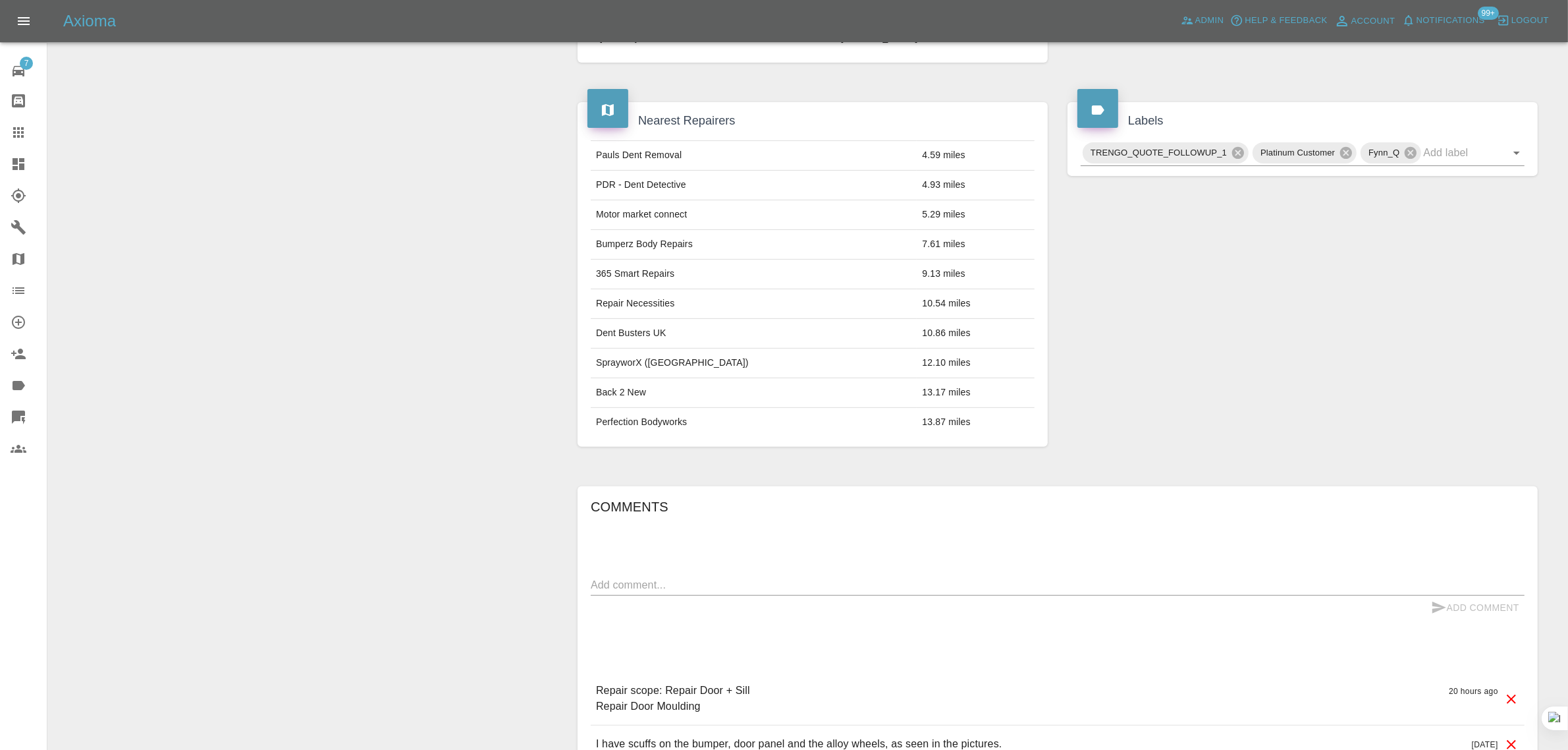
scroll to position [82, 0]
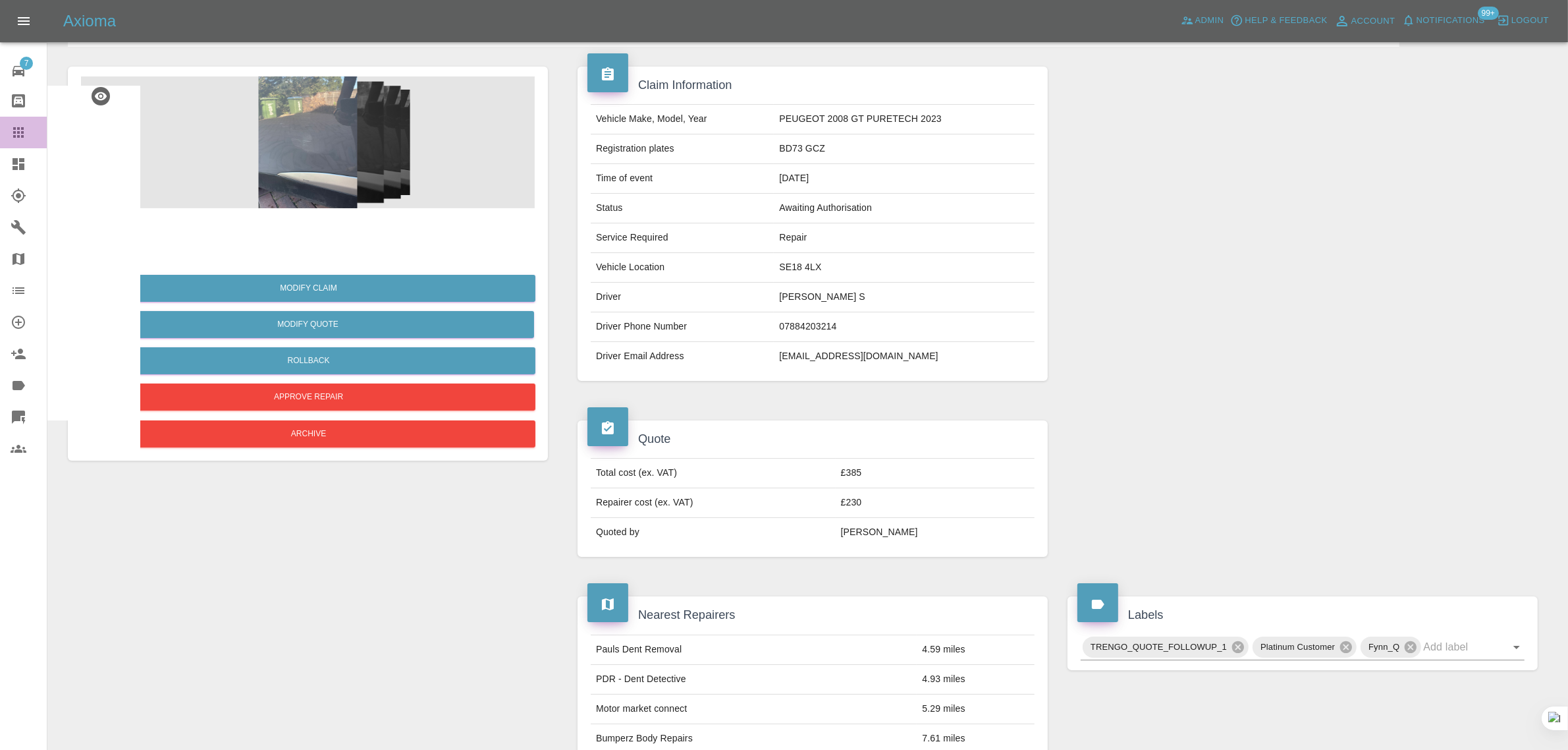
click at [15, 125] on icon at bounding box center [19, 132] width 16 height 16
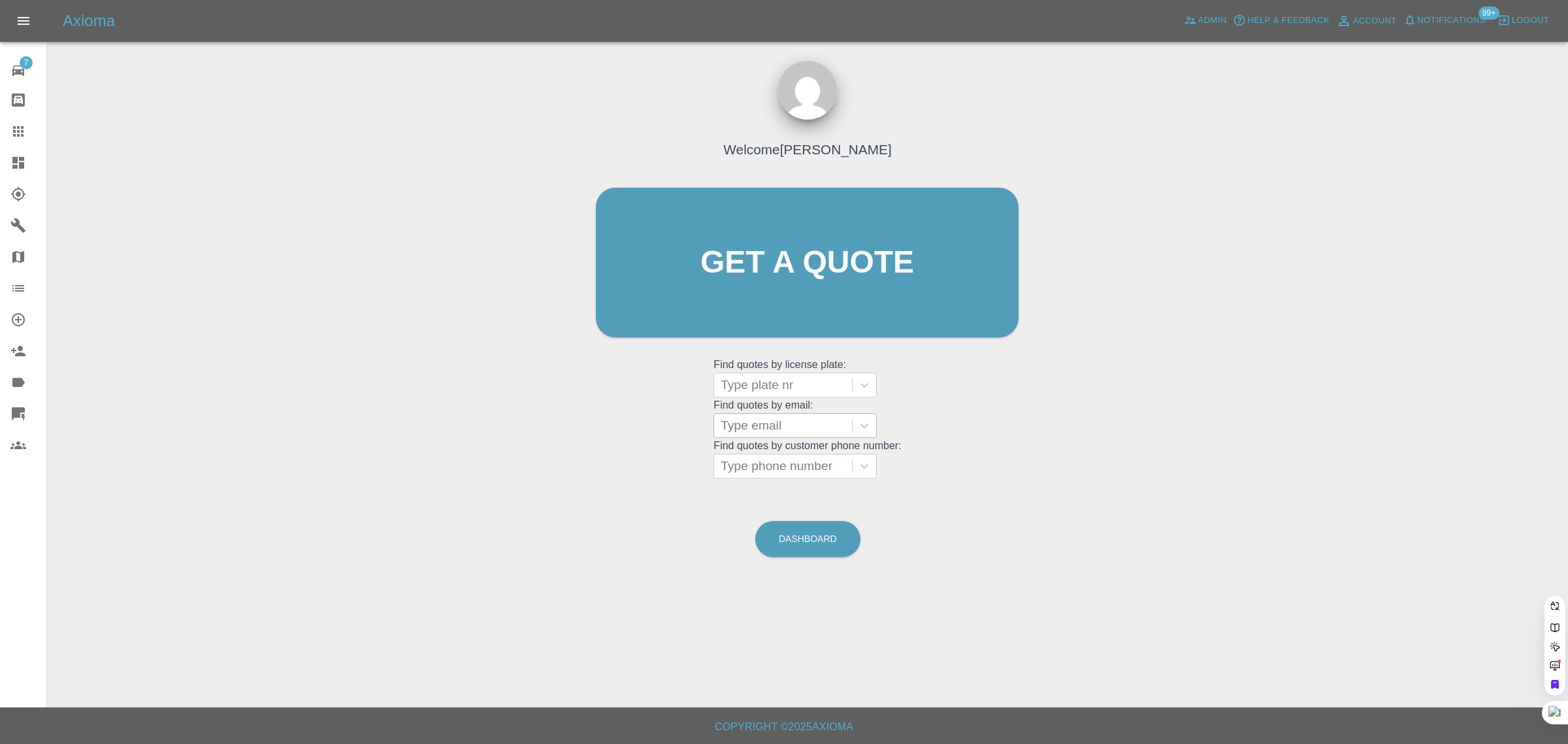
click at [769, 426] on div at bounding box center [783, 426] width 125 height 18
paste input "5t3ph3n.hugh35@gmail.com"
type input "5t3ph3n.hugh35@gmail.com"
click at [772, 462] on div "BV16 HFX, Awaiting Repair" at bounding box center [795, 467] width 163 height 42
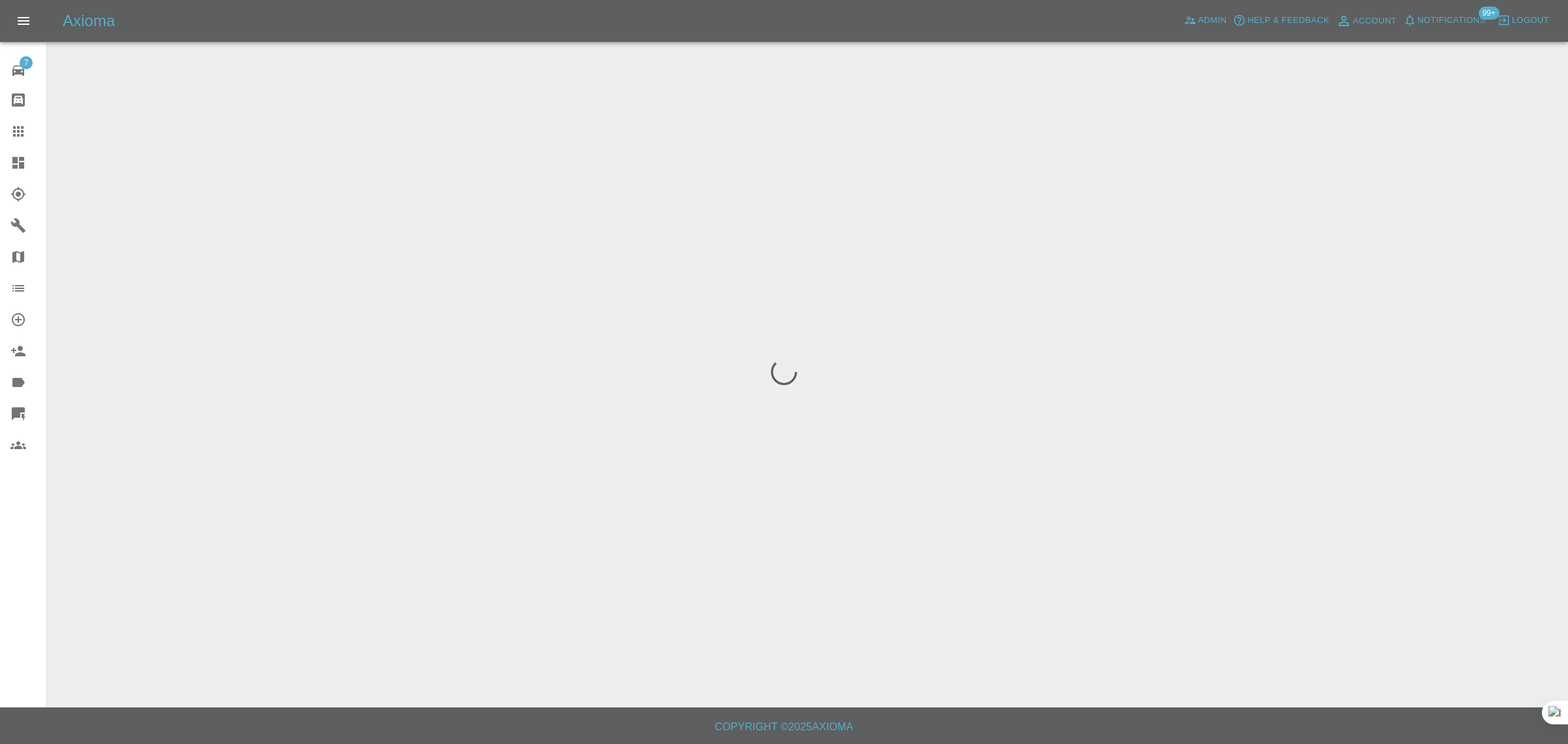
click at [7, 582] on div "7 Repair home Bodyshop home Claims Dashboard Explorer Garages Map Organization …" at bounding box center [24, 372] width 47 height 744
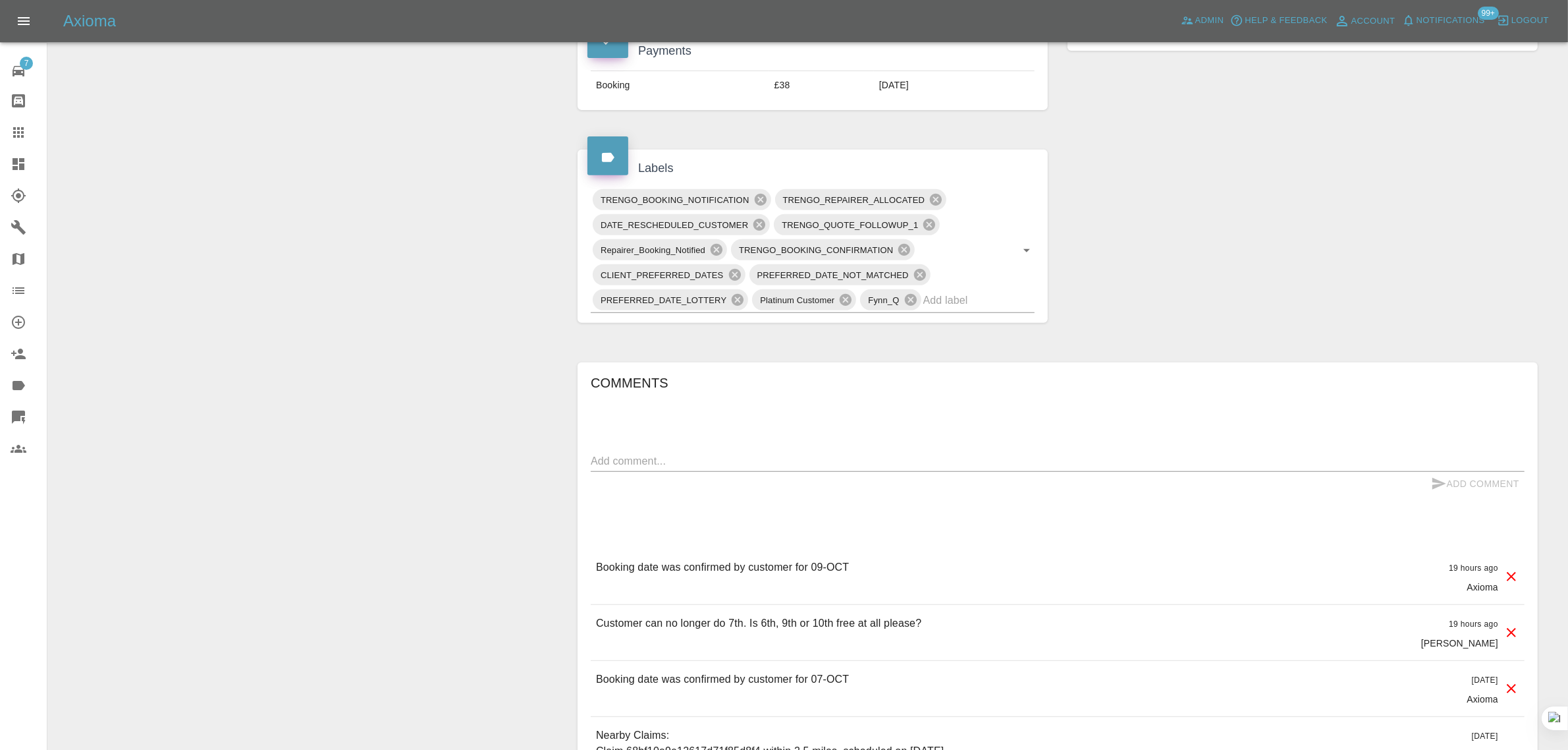
scroll to position [741, 0]
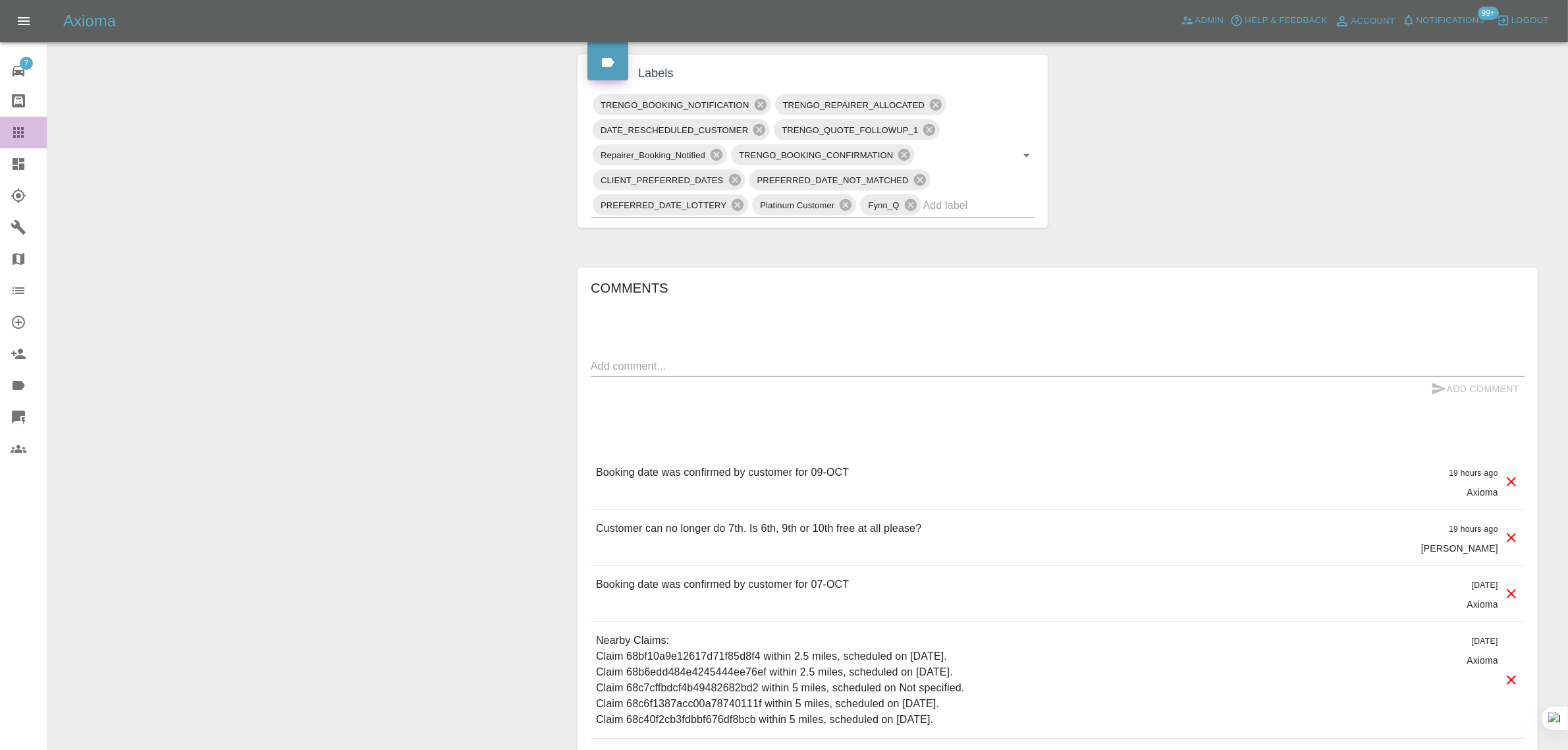
click at [15, 139] on icon at bounding box center [19, 132] width 16 height 16
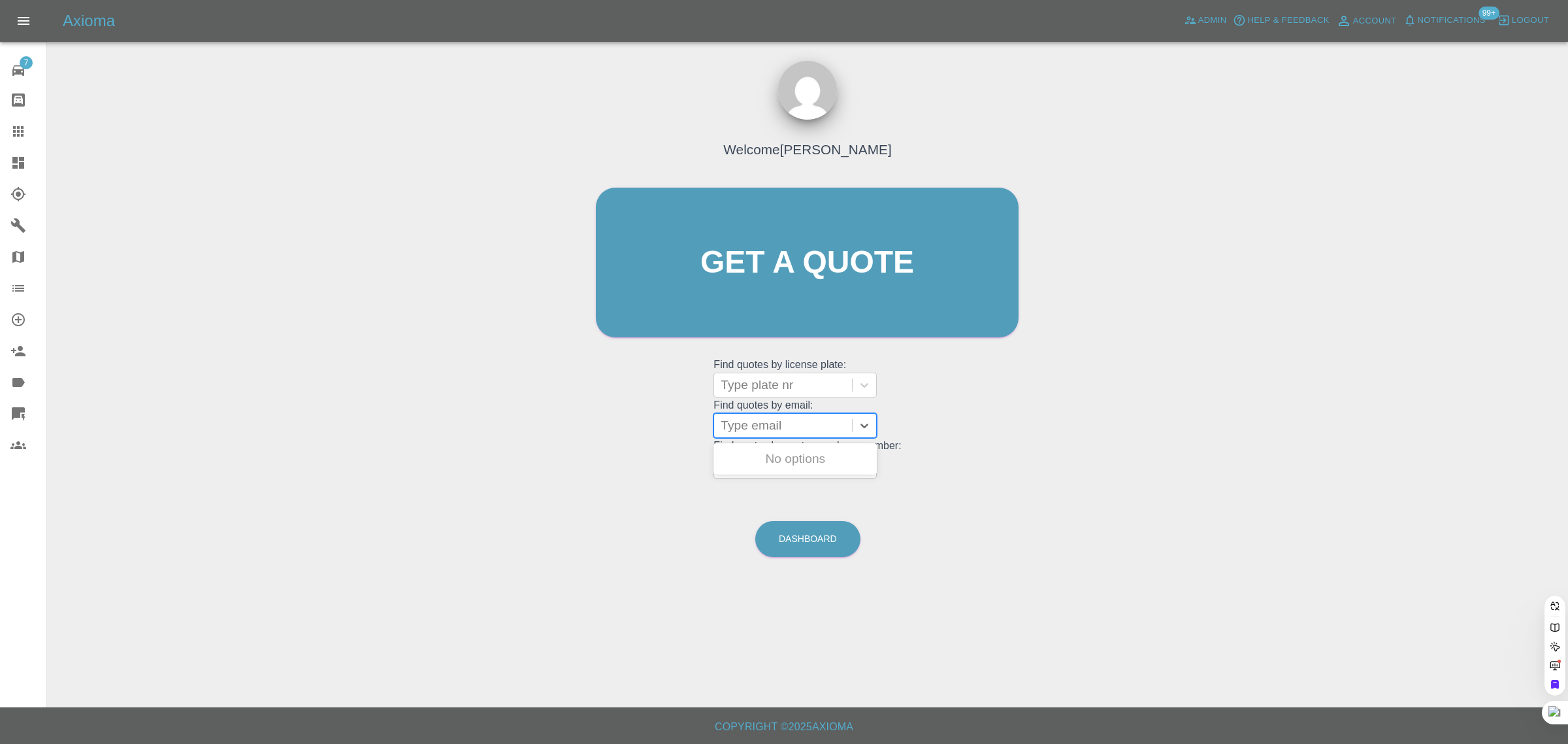
click at [743, 432] on div at bounding box center [783, 426] width 125 height 18
paste input "angiwinter@hotmail.com"
type input "angiwinter@hotmail.com"
click at [779, 458] on div "EG68 OOV, Awaiting Repair" at bounding box center [795, 467] width 163 height 42
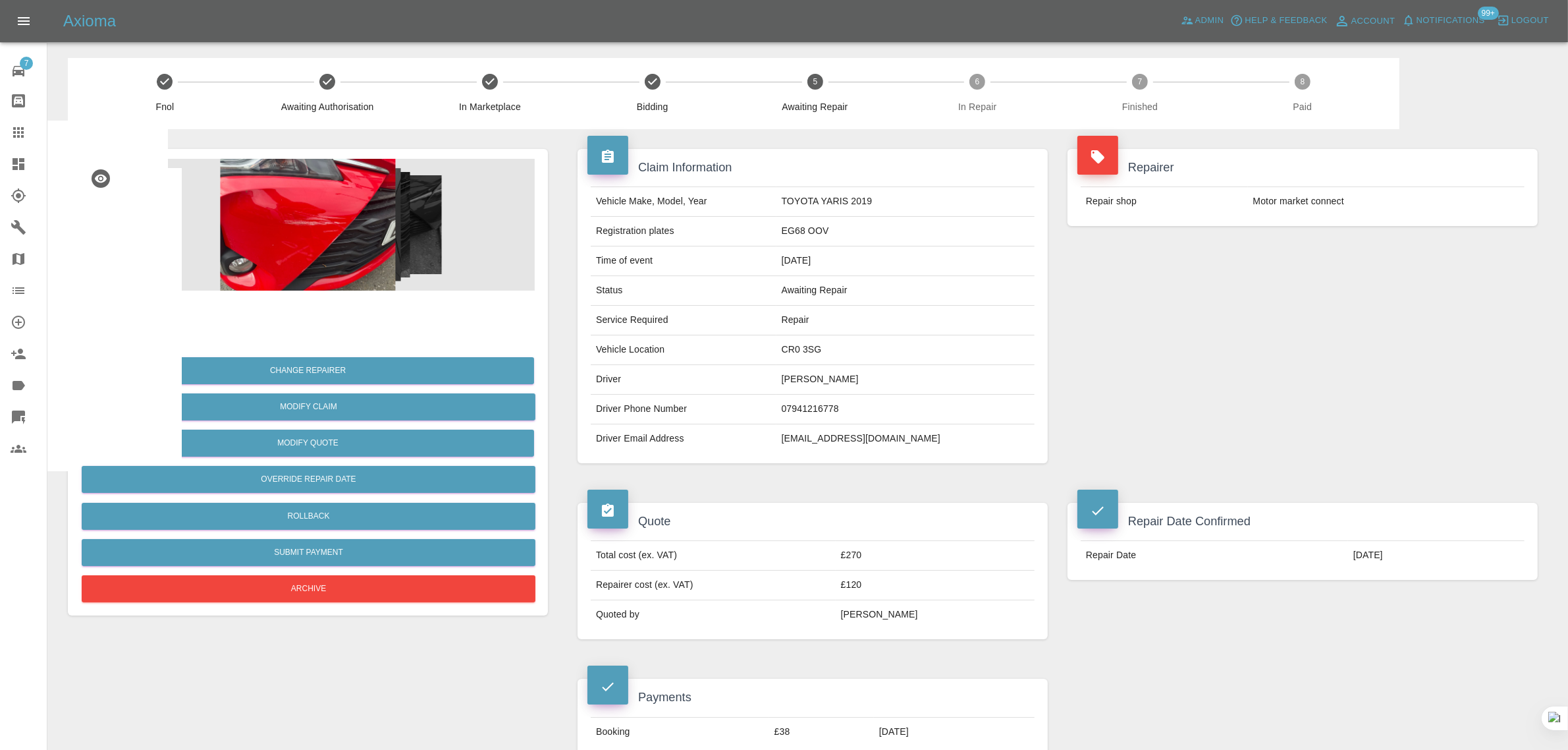
click at [27, 128] on div at bounding box center [29, 132] width 37 height 16
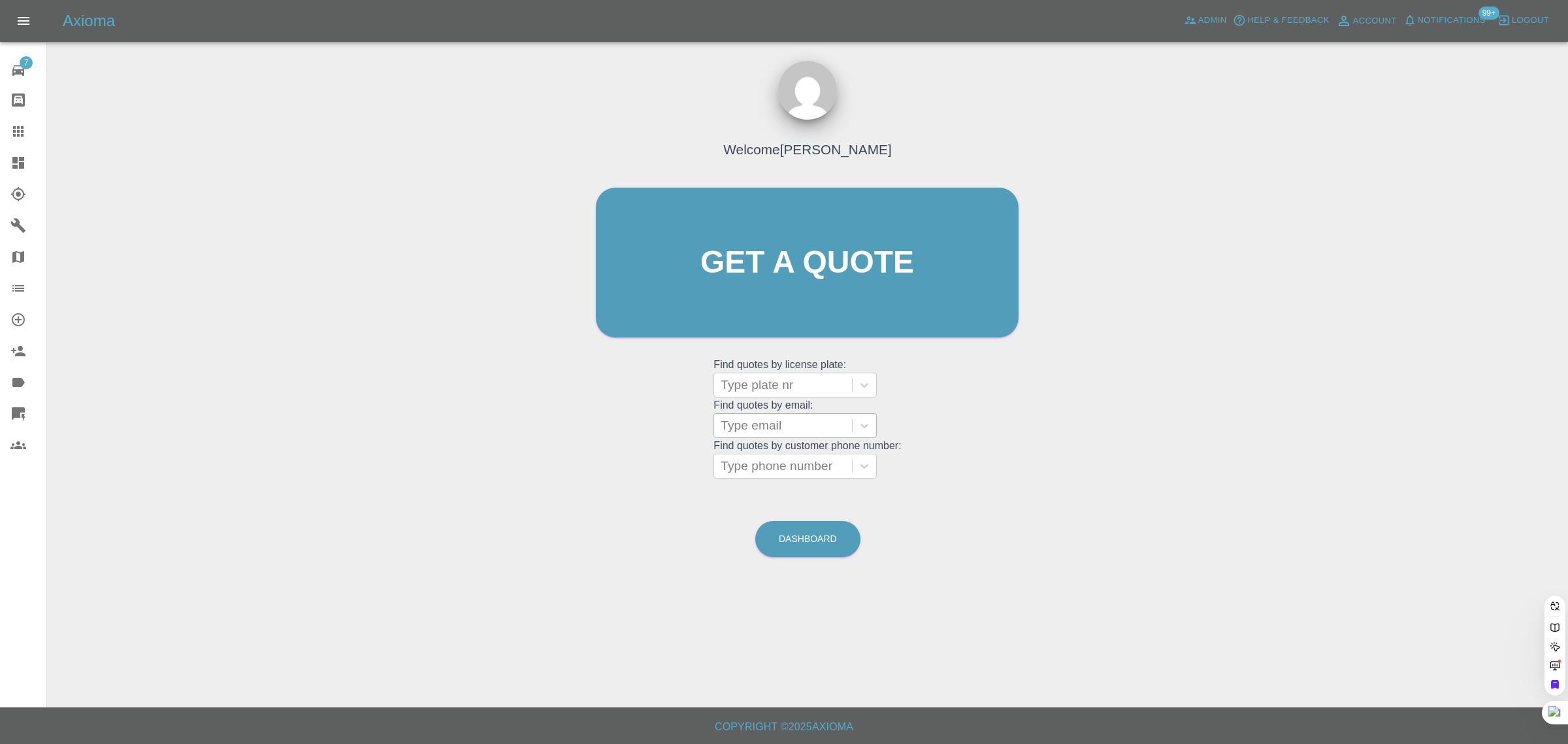
click at [777, 433] on div at bounding box center [783, 426] width 125 height 18
paste input "k21chatterjee@yahoo.com"
type input "k21chatterjee@yahoo.com"
click at [773, 466] on div "NG25KYA, Bidding" at bounding box center [795, 459] width 163 height 26
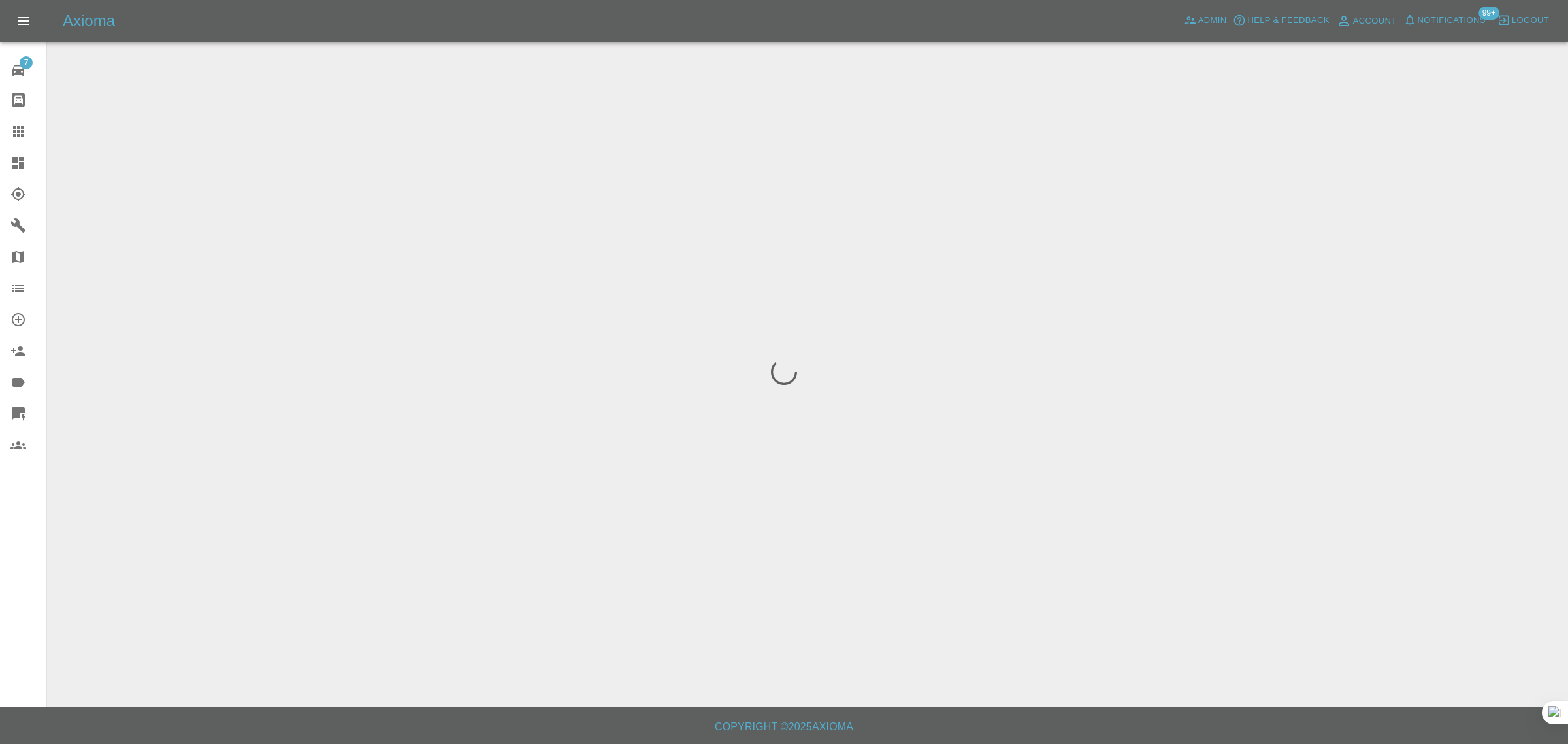
click at [22, 577] on div "7 Repair home Bodyshop home Claims Dashboard Explorer Garages Map Organization …" at bounding box center [24, 372] width 47 height 744
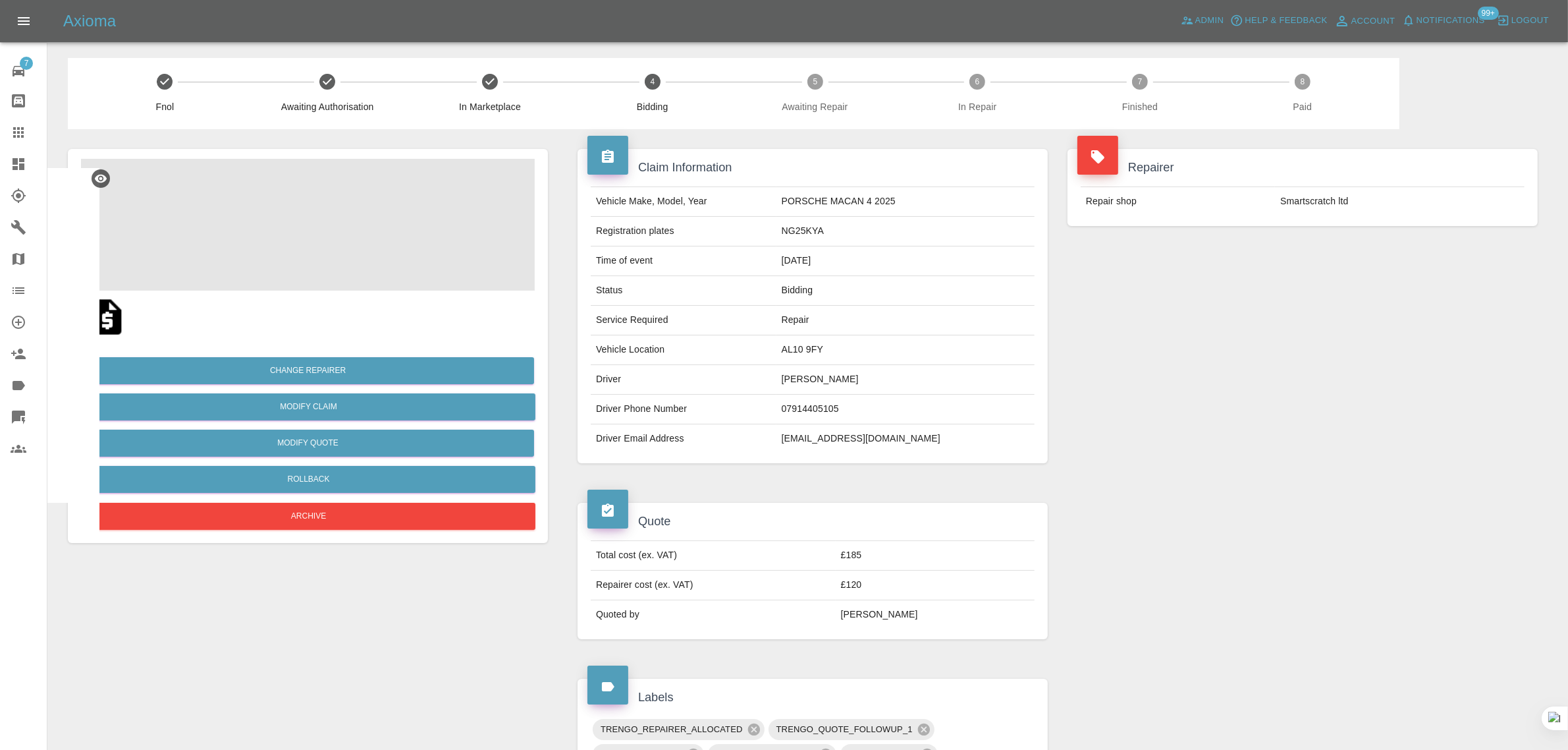
scroll to position [494, 0]
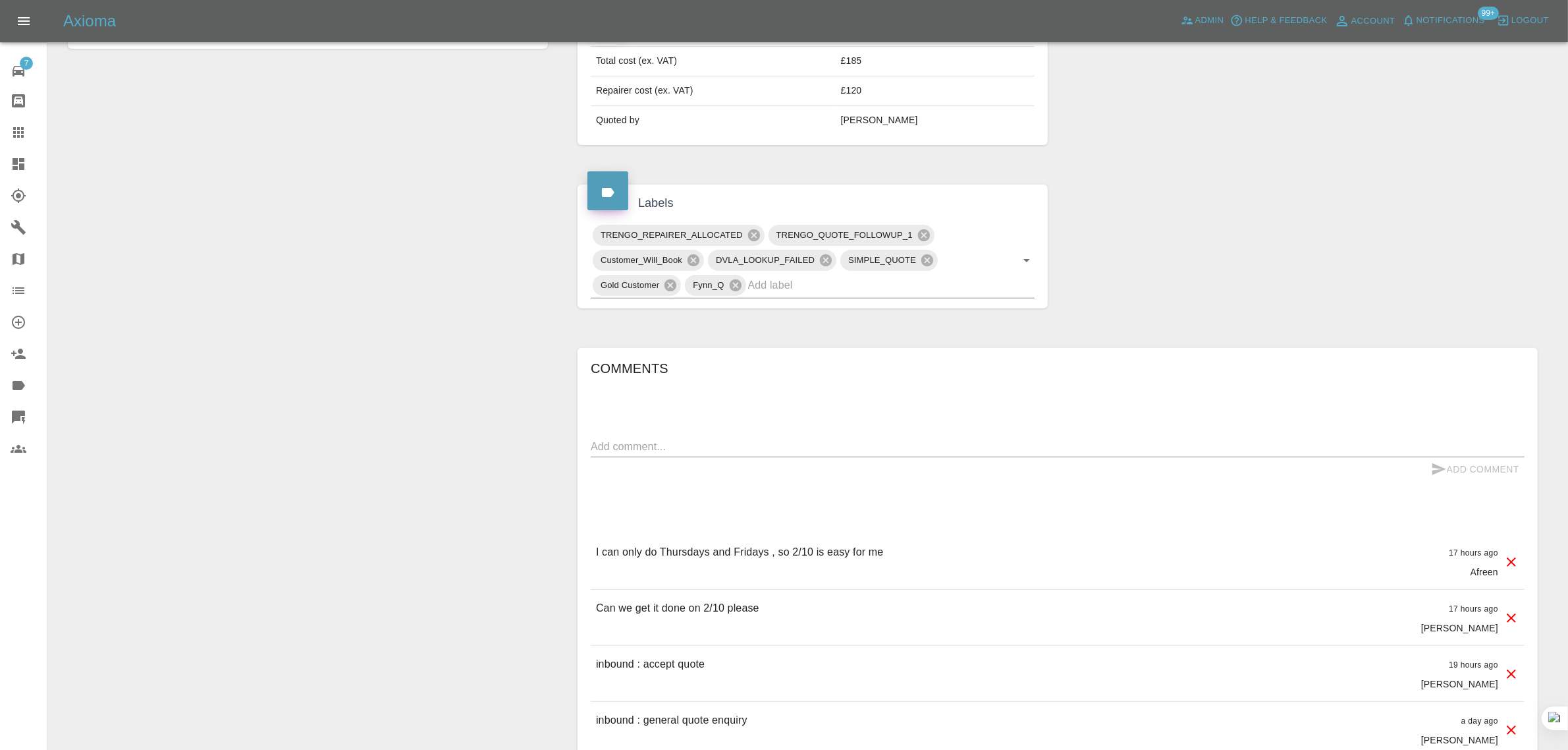
click at [807, 447] on textarea at bounding box center [1057, 446] width 934 height 15
paste textarea "If i dont hear from you by end of tomorrow, i will have to cancel this Best Wis…"
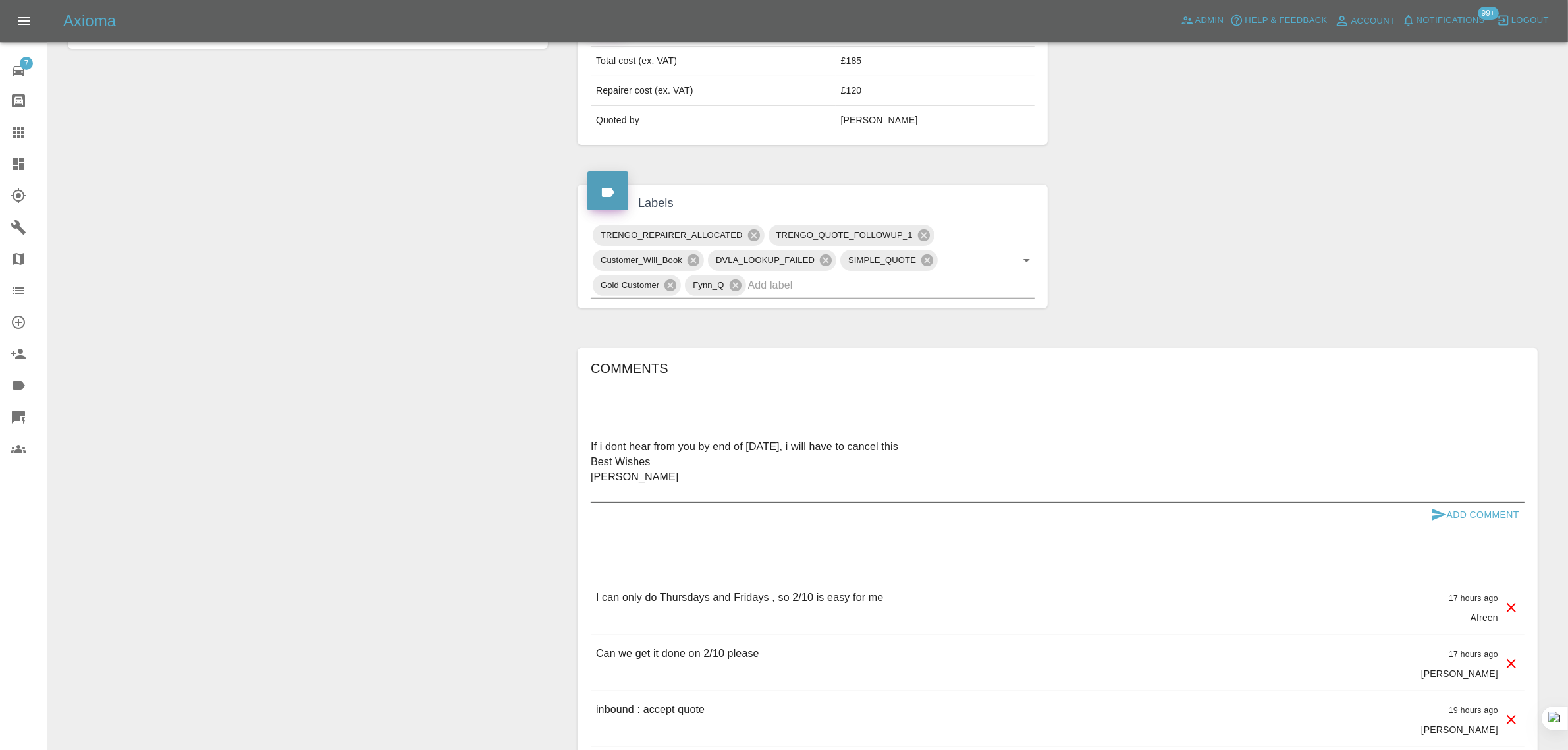
type textarea "If i dont hear from you by end of tomorrow, i will have to cancel this Best Wis…"
click at [1500, 519] on button "Add Comment" at bounding box center [1475, 514] width 99 height 24
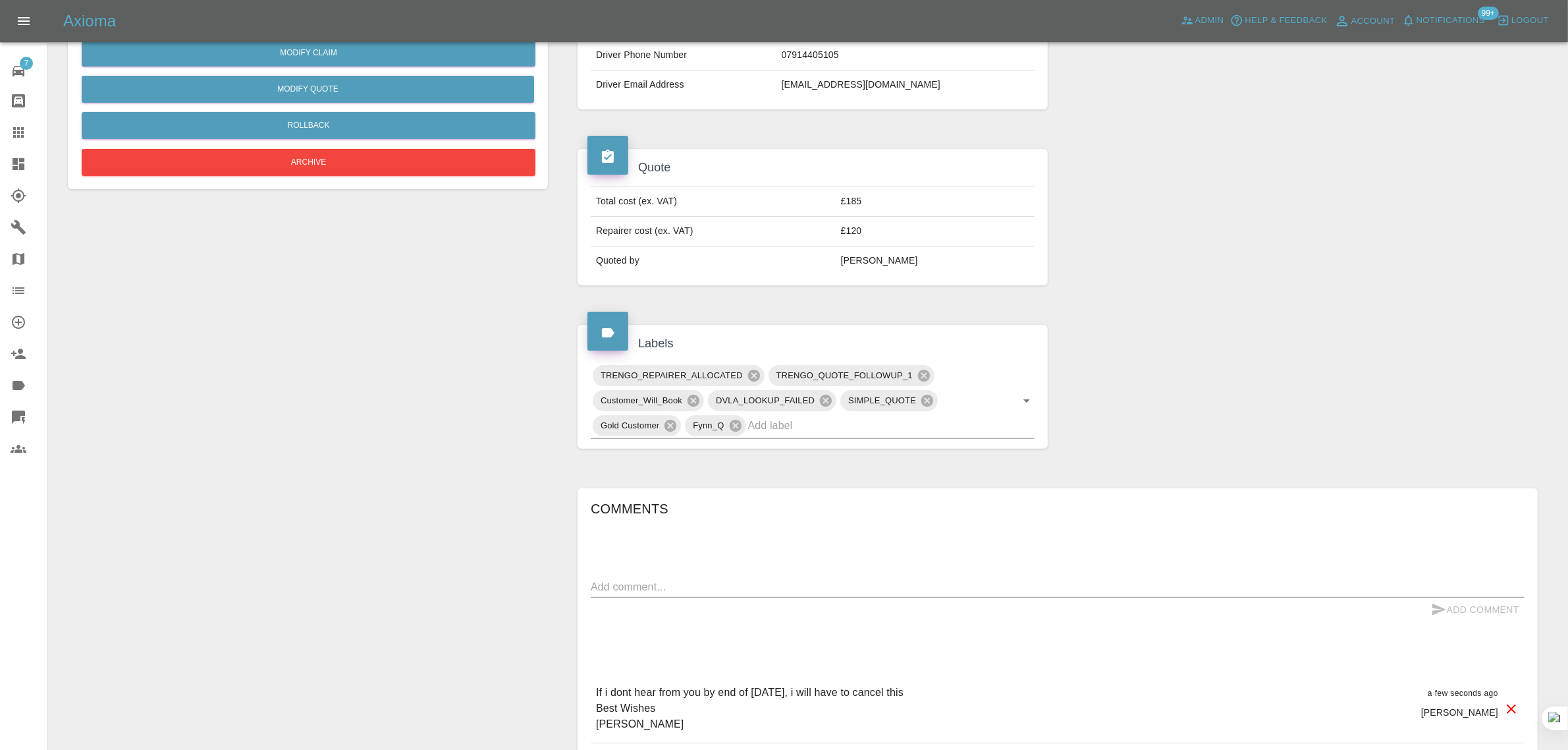
scroll to position [82, 0]
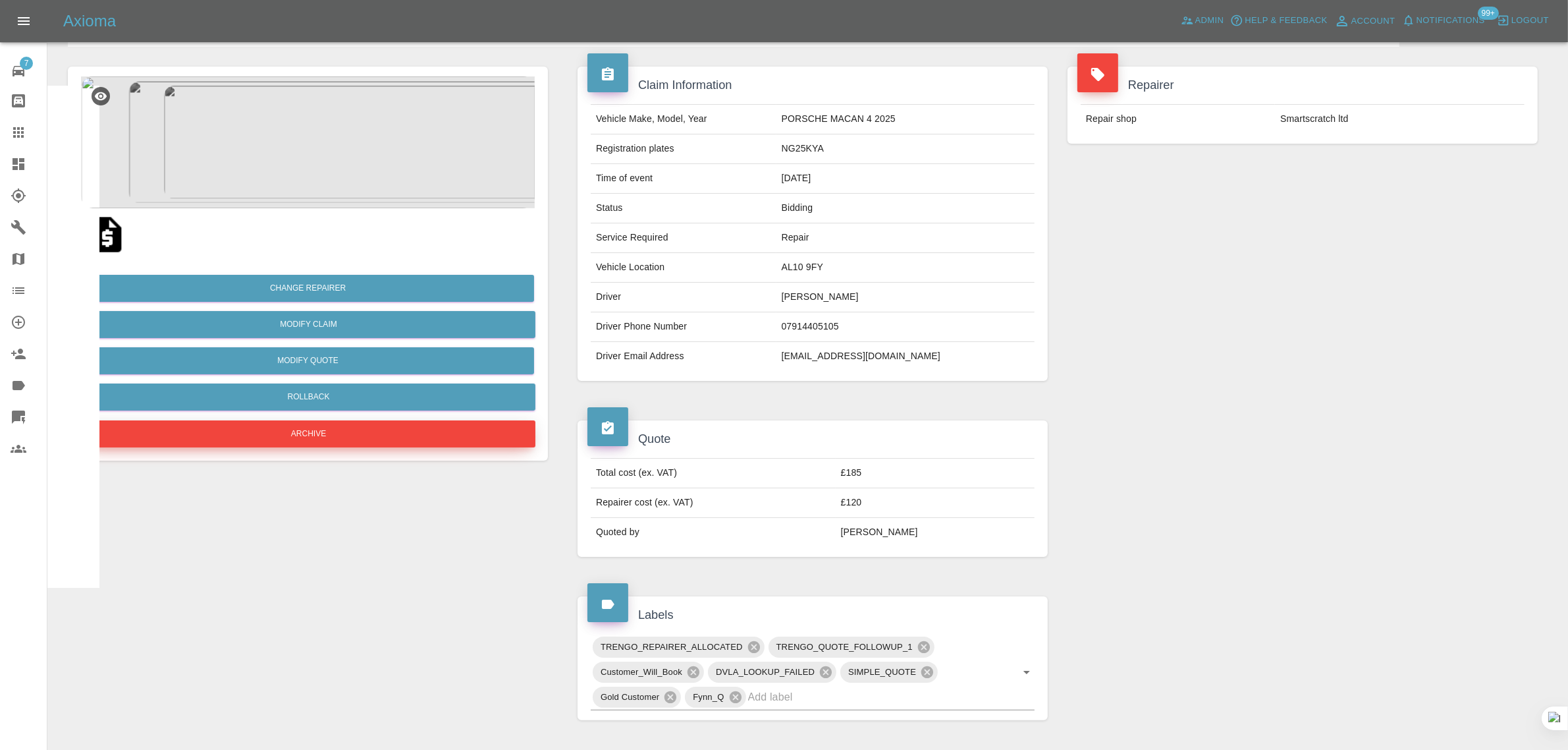
click at [373, 435] on button "Archive" at bounding box center [308, 434] width 454 height 27
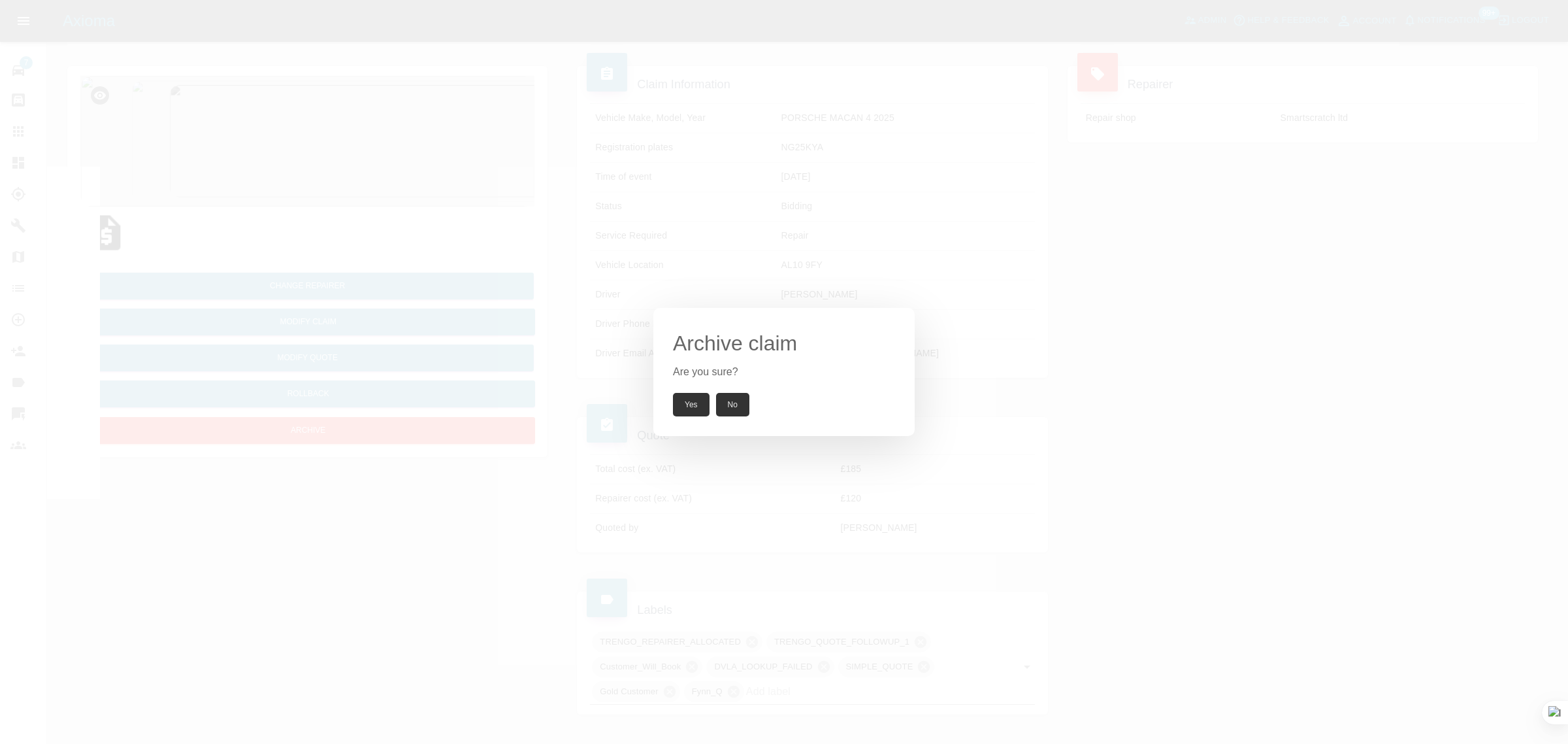
click at [693, 406] on button "Yes" at bounding box center [691, 405] width 37 height 24
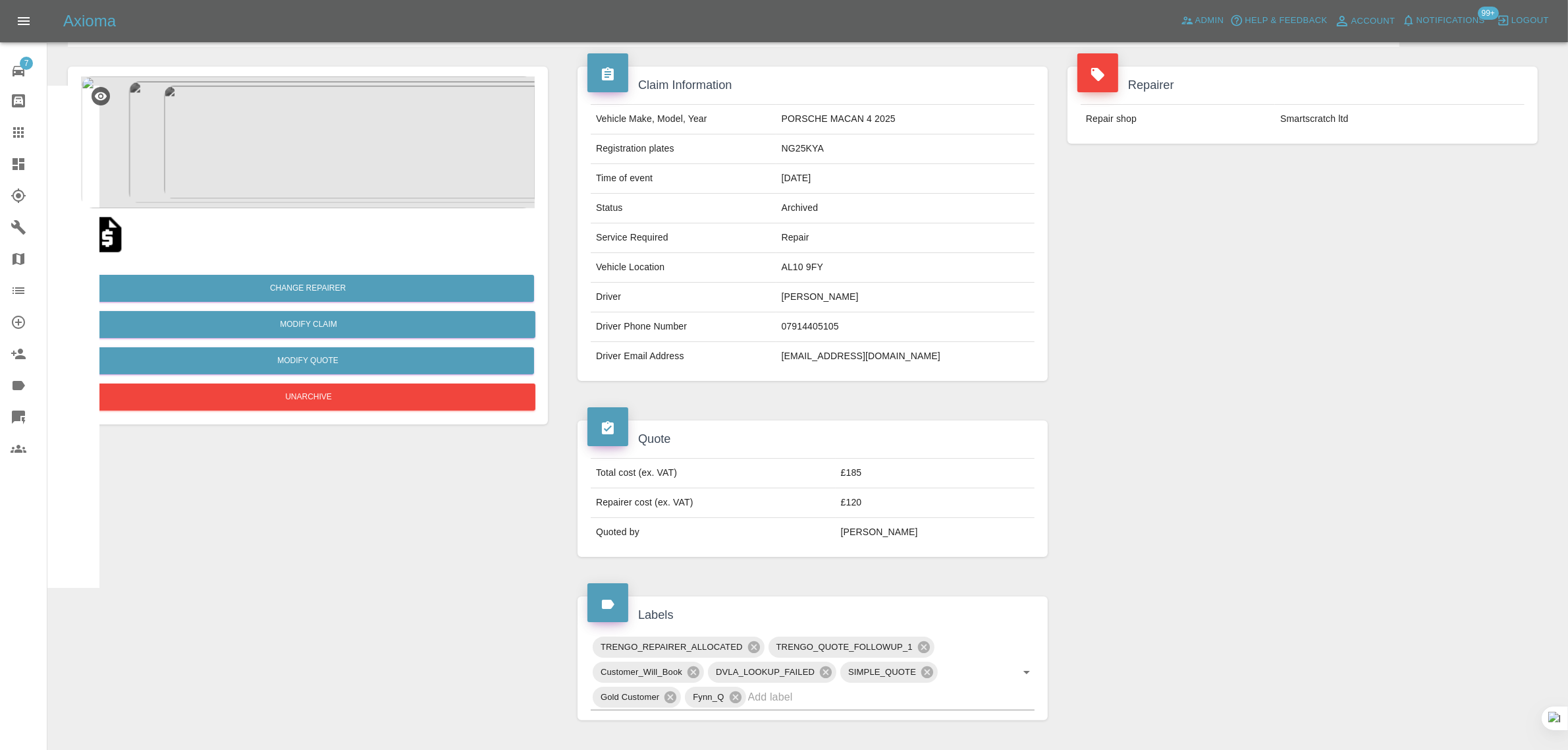
click at [31, 136] on div at bounding box center [29, 132] width 37 height 16
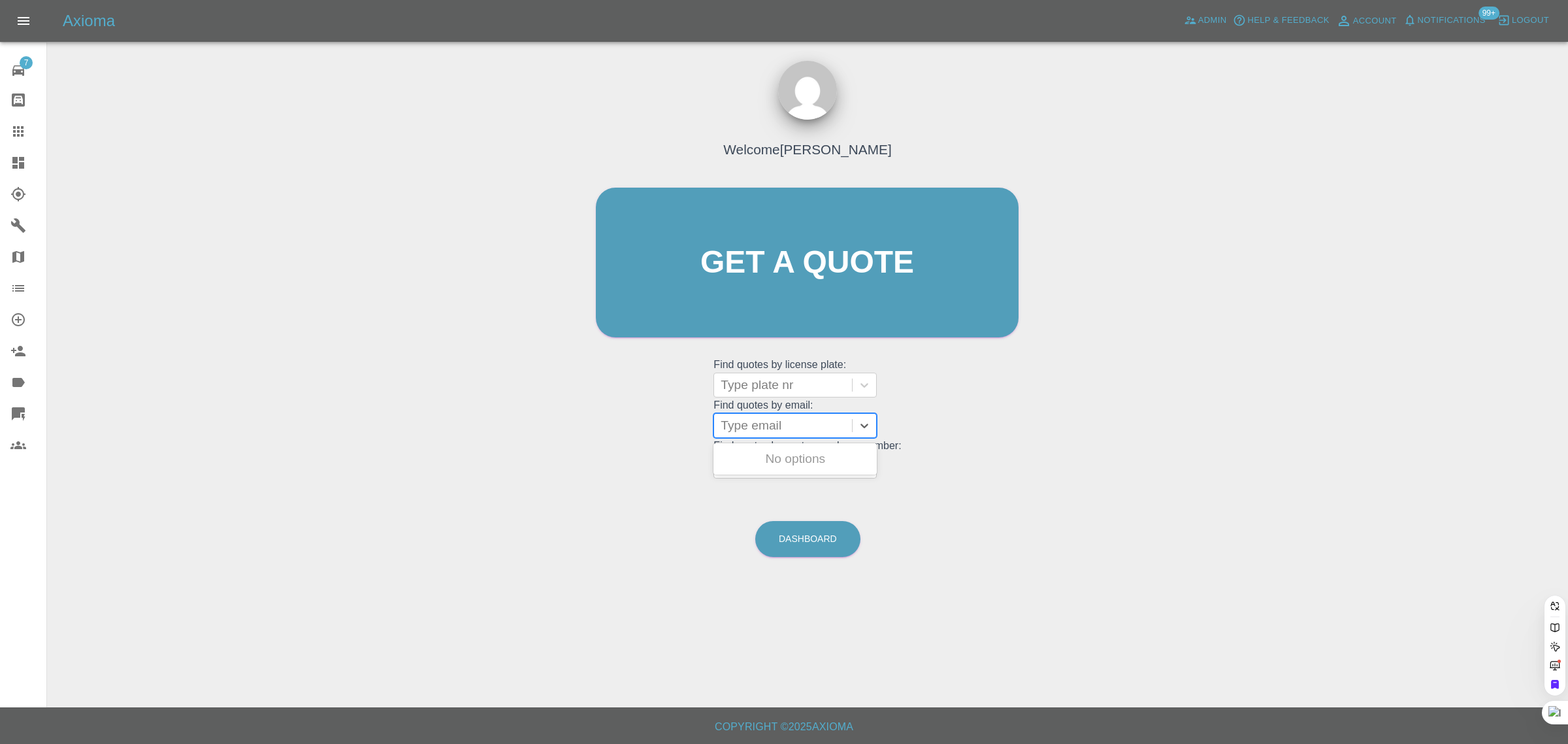
click at [755, 422] on div at bounding box center [783, 426] width 125 height 18
paste input "jamiemito125@sky.com"
type input "jamiemito125@sky.com"
click at [760, 449] on div "DV25UXU, Awaiting Repair" at bounding box center [795, 467] width 163 height 42
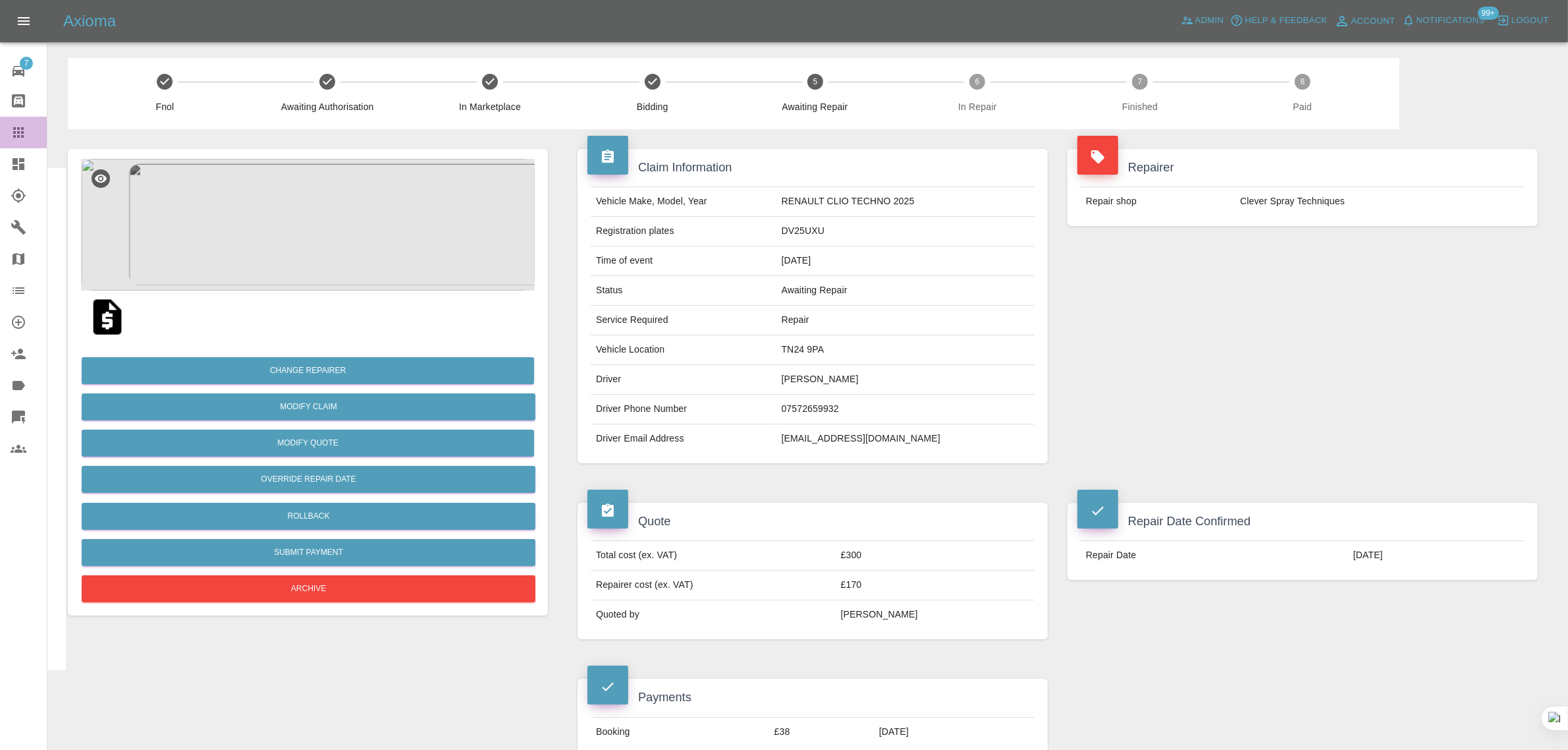
click at [8, 133] on link "Claims" at bounding box center [23, 132] width 47 height 32
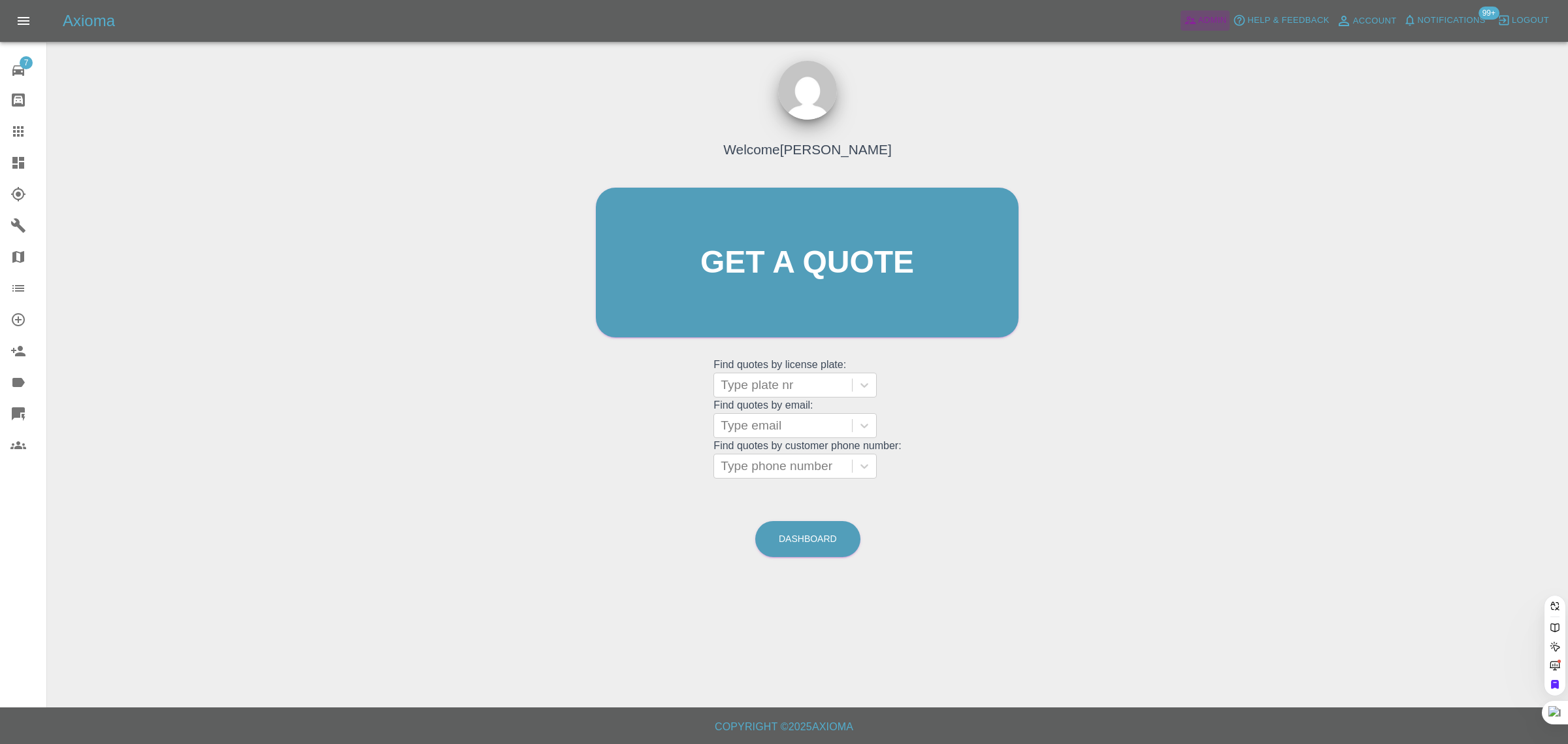
click at [1199, 28] on span "Admin" at bounding box center [1213, 20] width 29 height 15
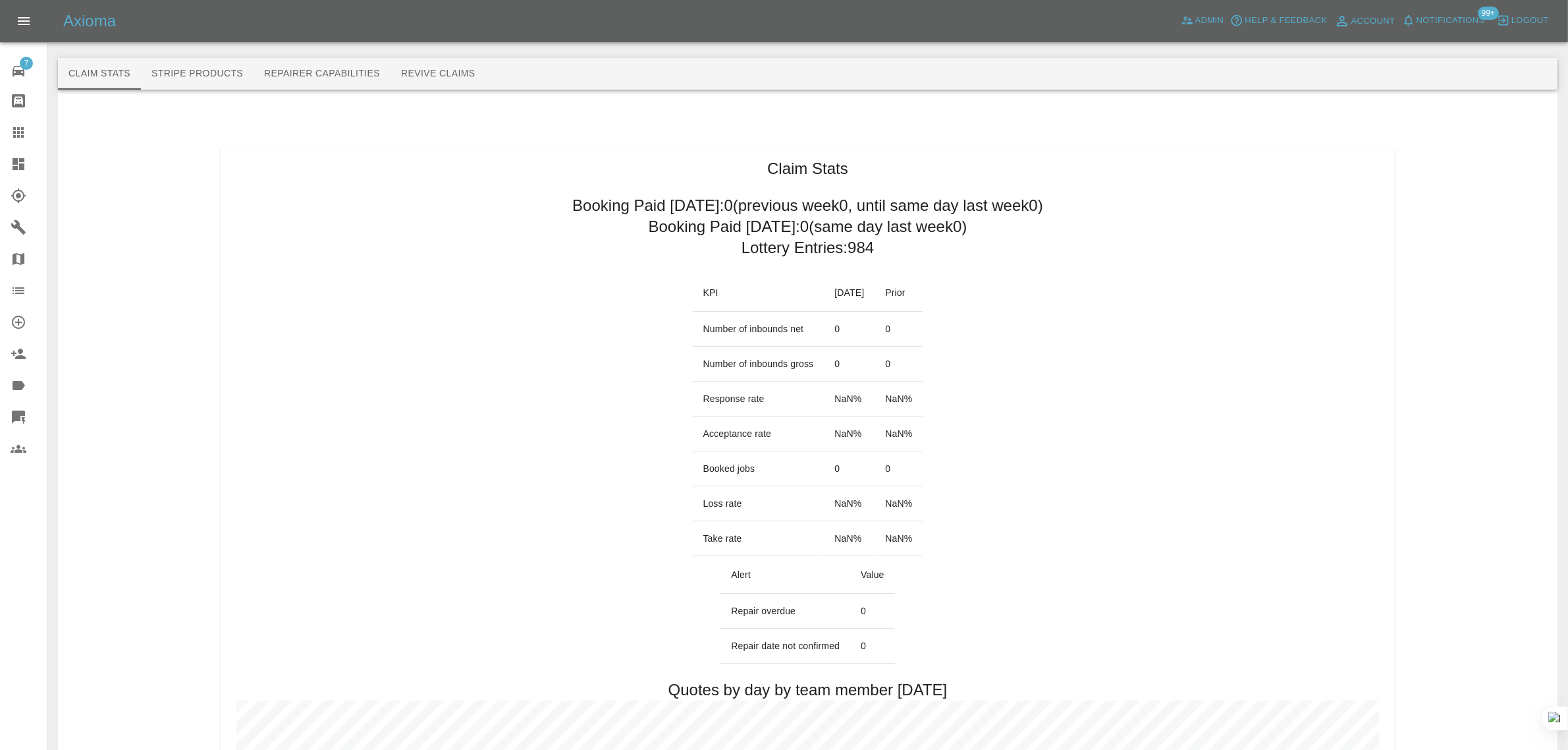
click at [431, 73] on button "Revive Claims" at bounding box center [438, 74] width 95 height 32
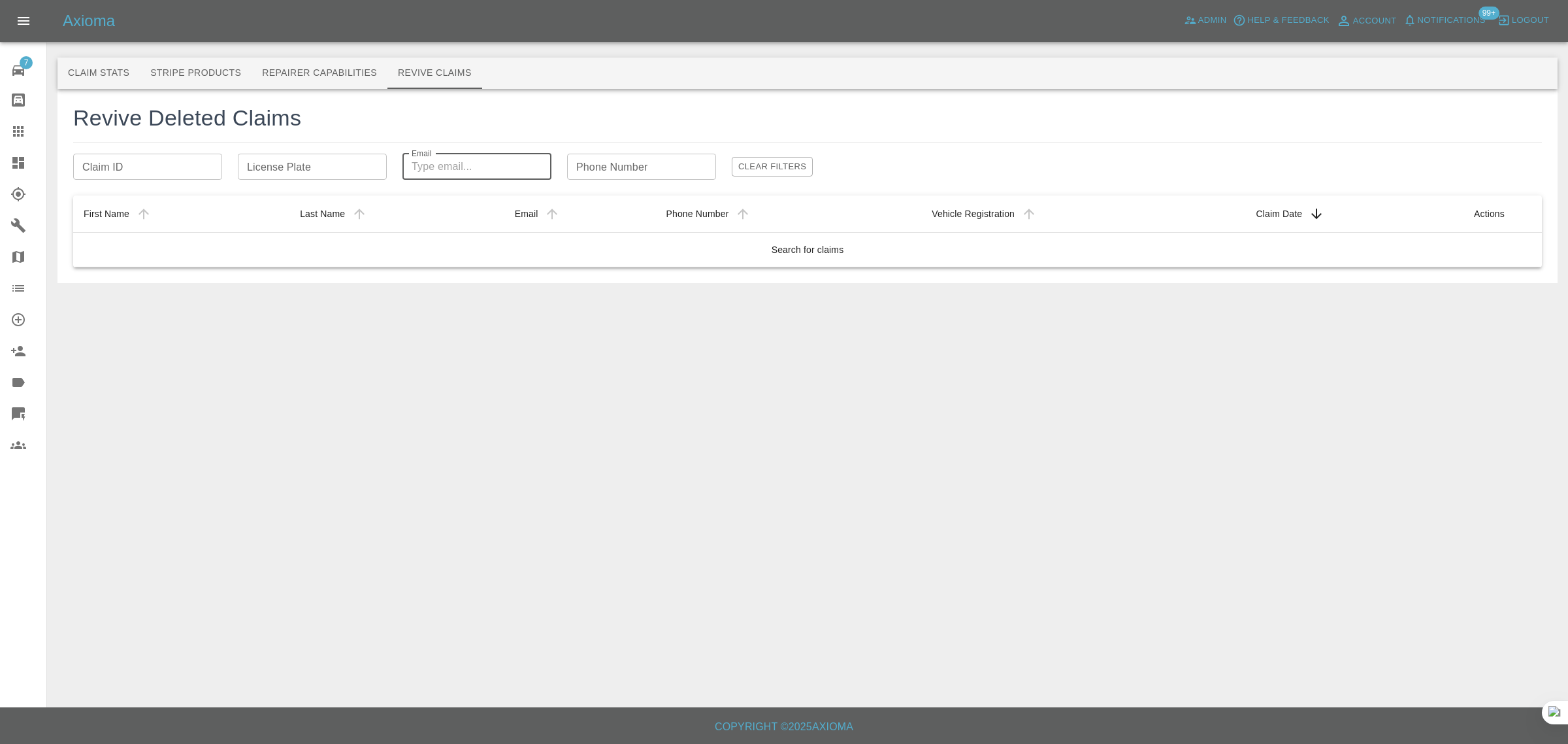
click at [459, 171] on input "Email" at bounding box center [477, 167] width 149 height 26
paste input "admdelta@gmail.com"
type input "admdelta@gmail.com"
drag, startPoint x: 30, startPoint y: 127, endPoint x: 266, endPoint y: 229, distance: 257.1
click at [28, 128] on div at bounding box center [29, 131] width 37 height 16
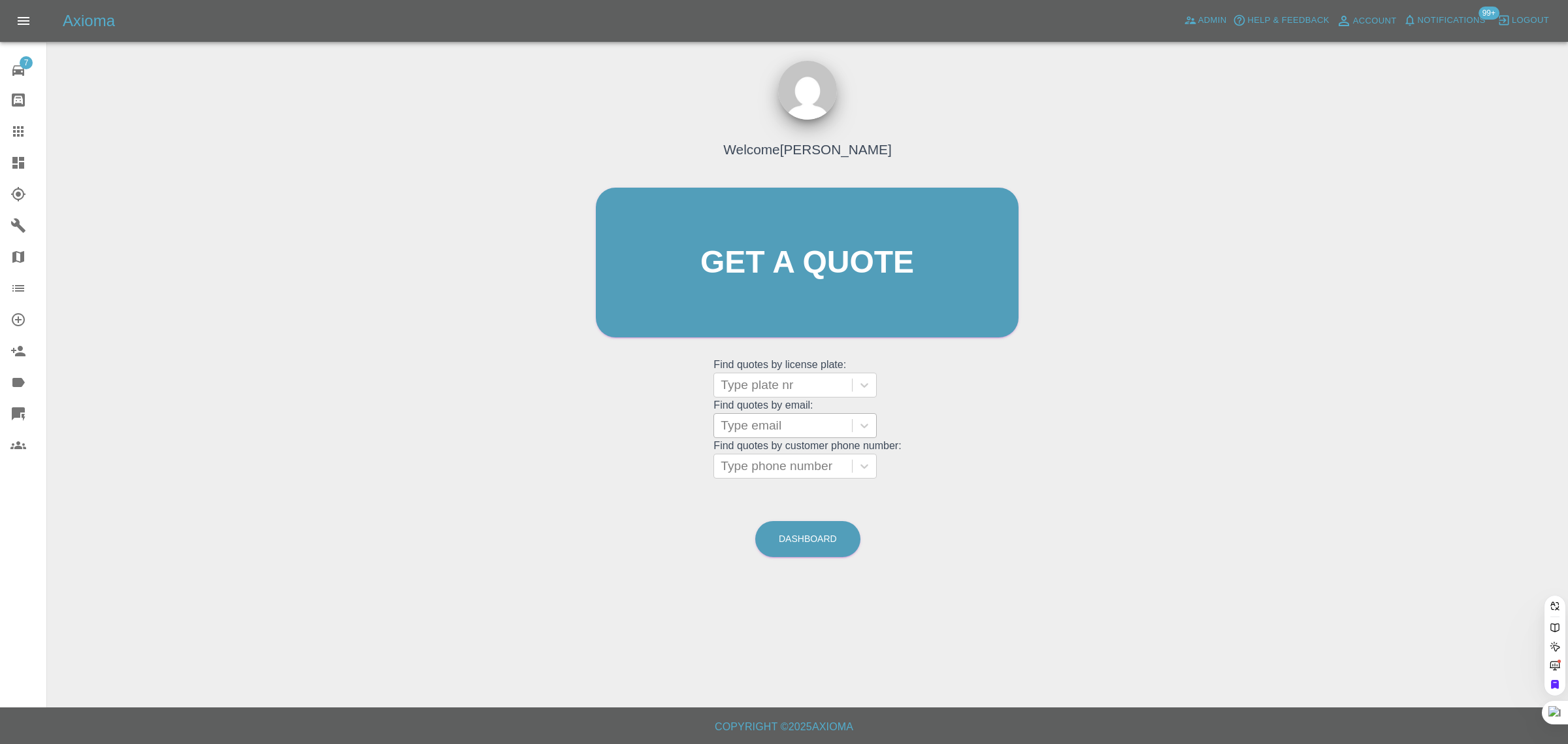
click at [735, 426] on div at bounding box center [783, 426] width 125 height 18
paste input "admdelta@gmail.com"
type input "admdelta@gmail.co"
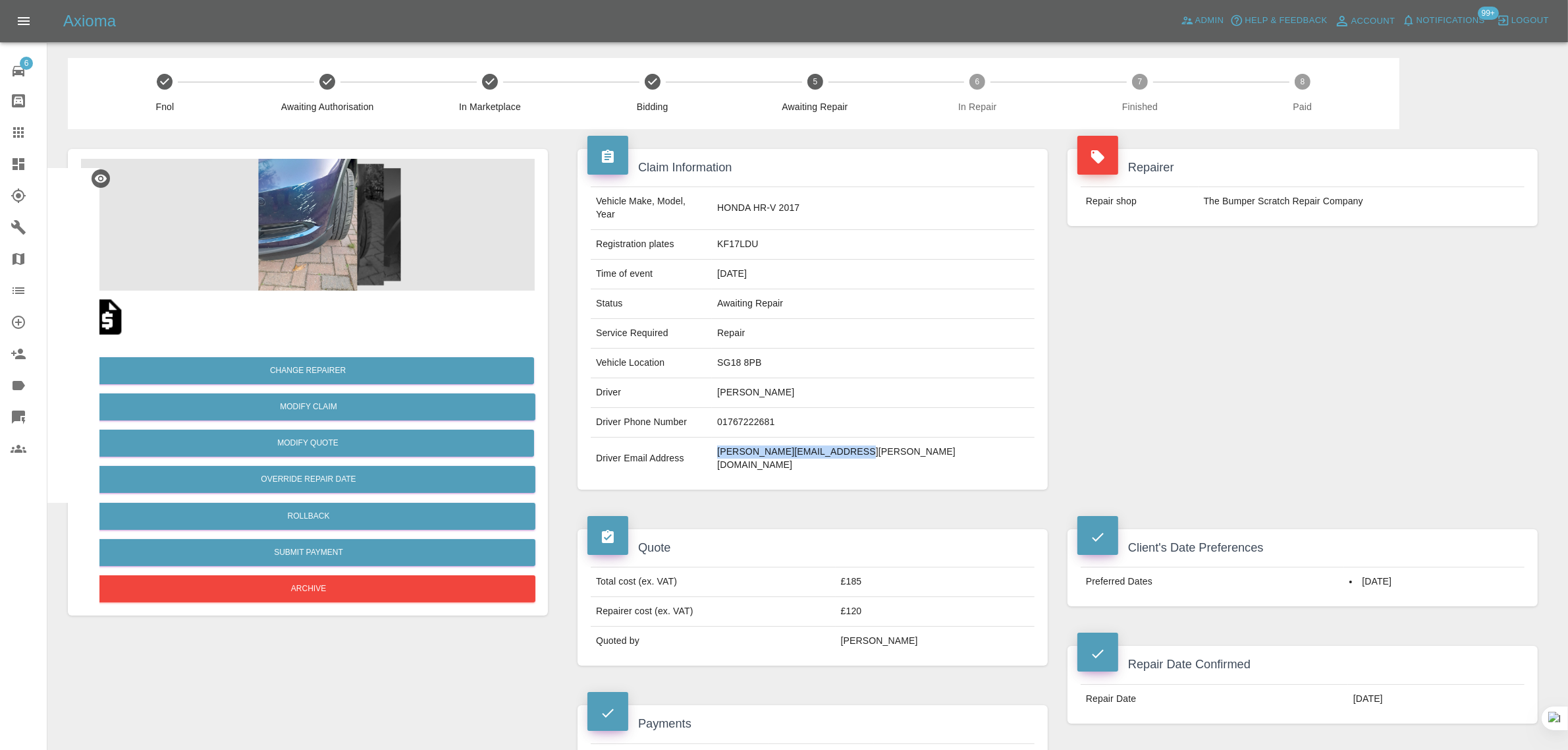
drag, startPoint x: 793, startPoint y: 445, endPoint x: 968, endPoint y: 448, distance: 175.0
click at [968, 448] on tr "Driver Email Address ronald.menzies@ntlworld.com" at bounding box center [812, 459] width 444 height 42
copy tr "ronald.menzies@ntlworld.com"
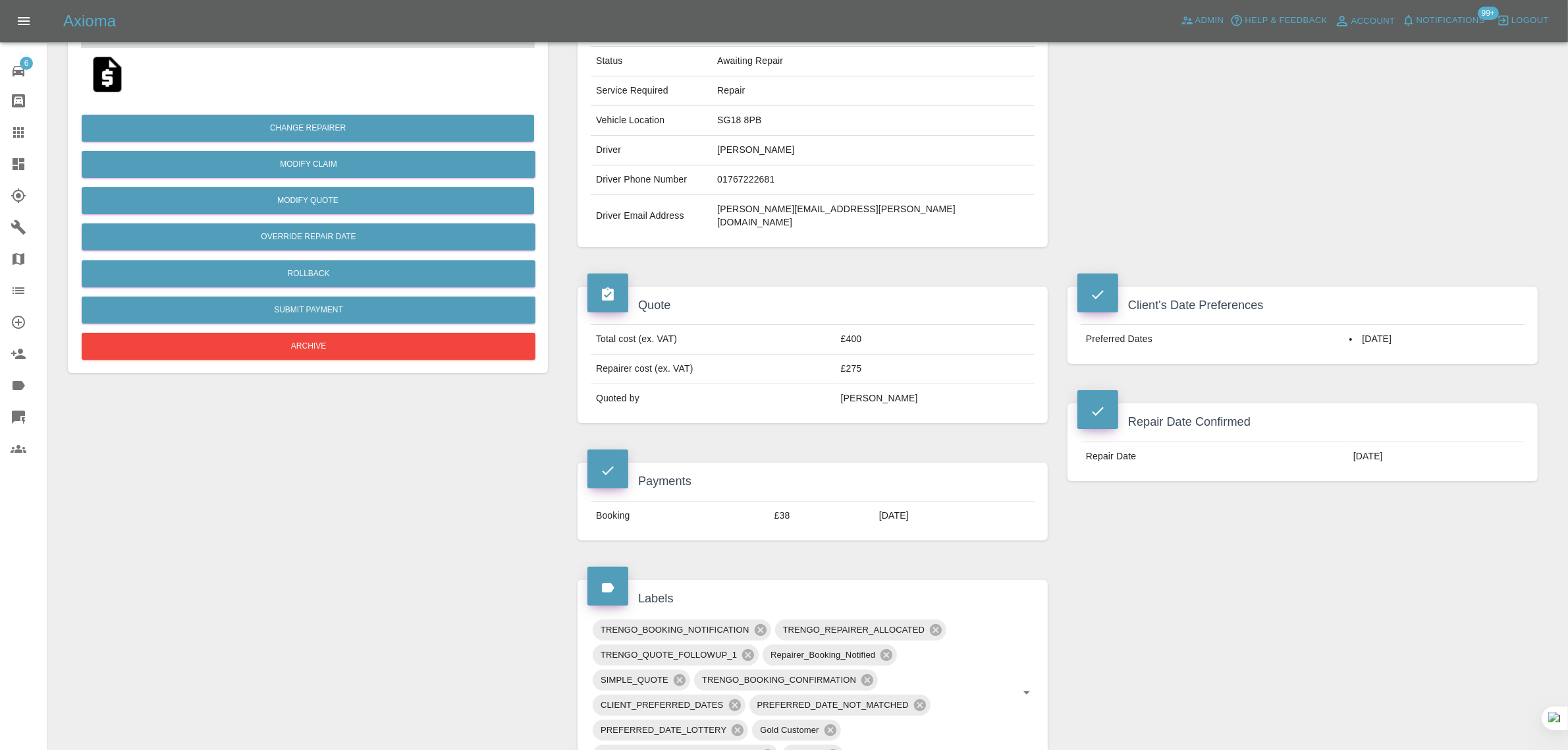
scroll to position [247, 0]
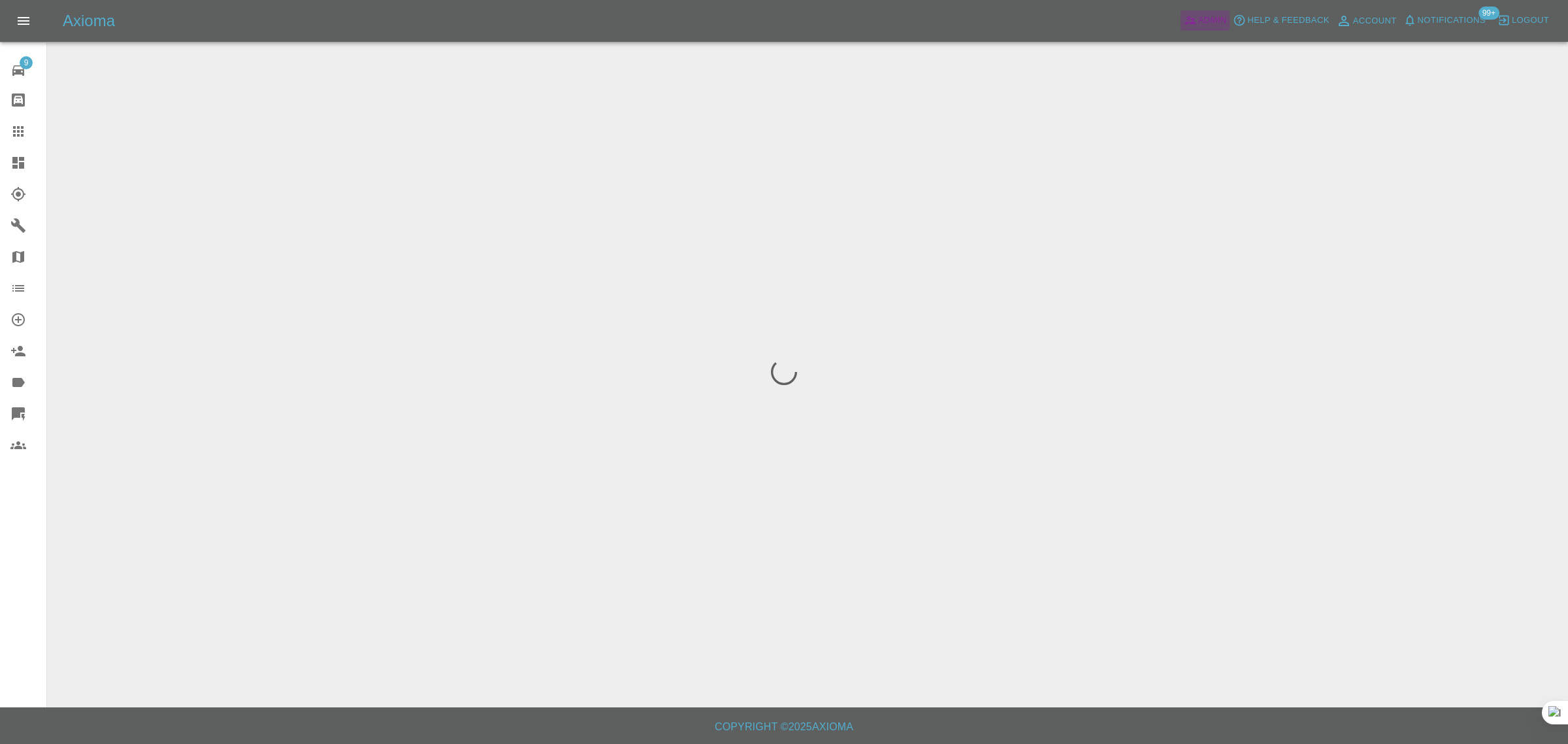
click at [1209, 15] on span "Admin" at bounding box center [1213, 20] width 29 height 15
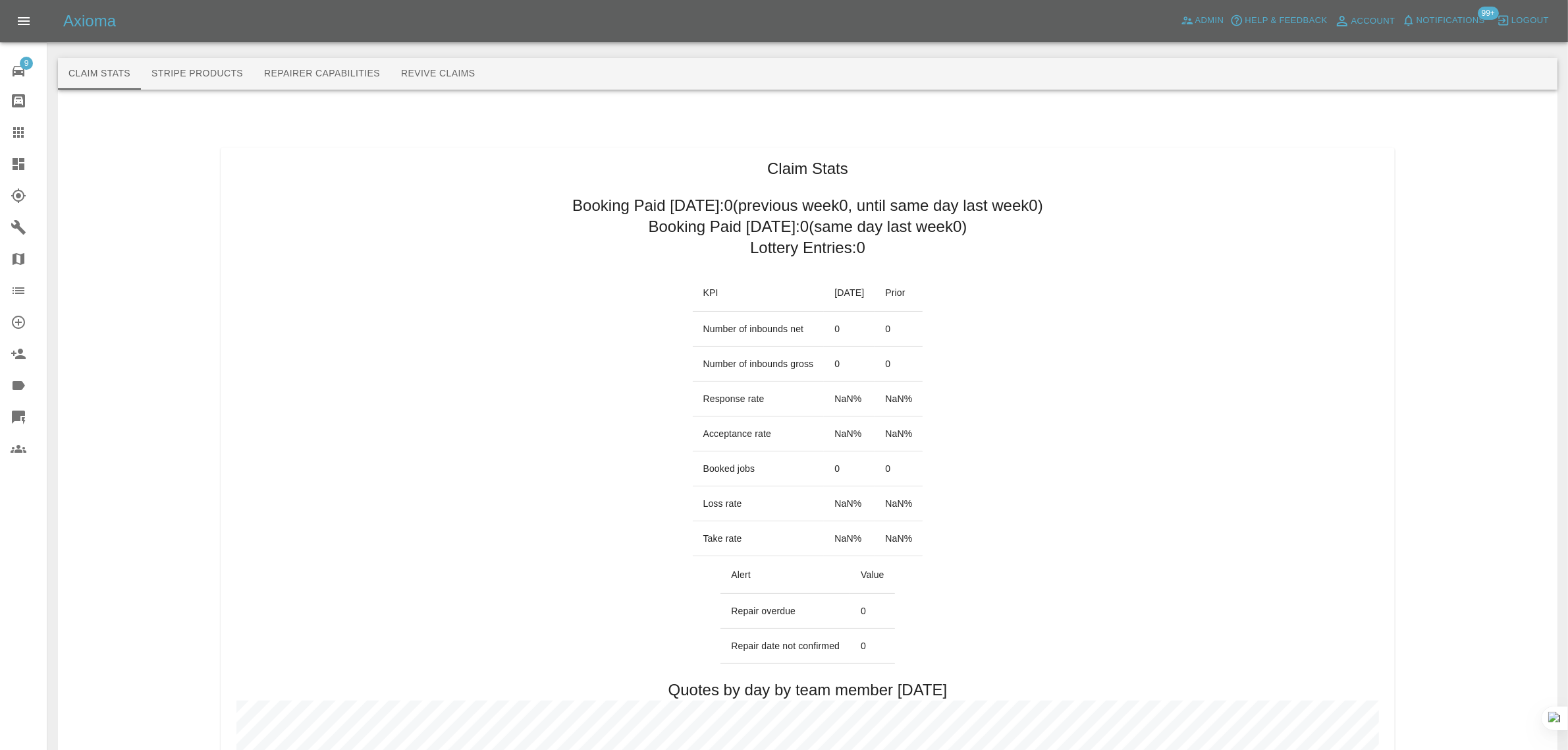
click at [456, 69] on button "Revive Claims" at bounding box center [438, 74] width 95 height 32
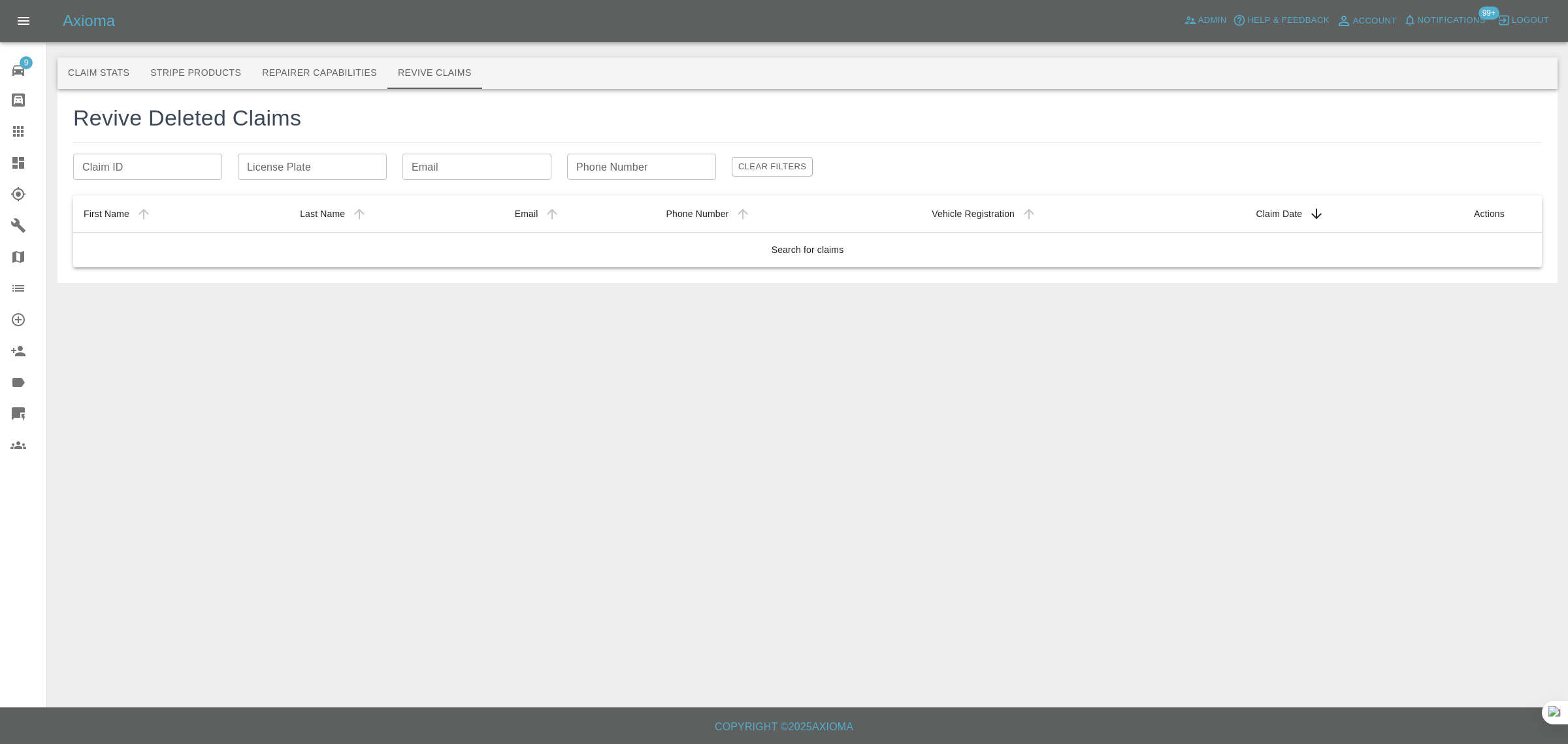
click at [255, 162] on input "License Plate" at bounding box center [312, 167] width 149 height 26
click at [196, 159] on input "Claim ID" at bounding box center [147, 167] width 149 height 26
paste input "688b0ff1b8982b34a5f2b726"
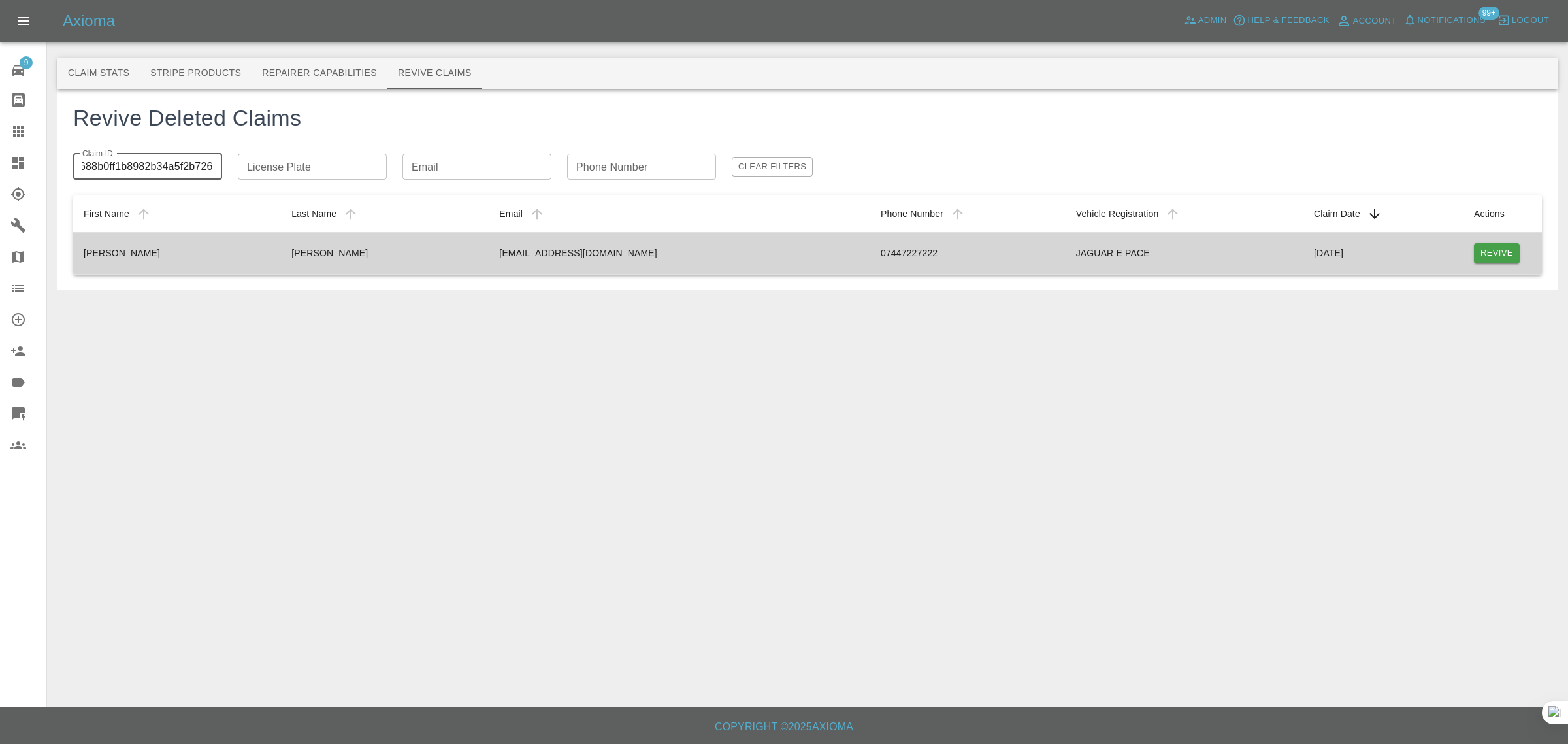
type input "688b0ff1b8982b34a5f2b726"
click at [1508, 253] on button "Revive" at bounding box center [1497, 253] width 46 height 20
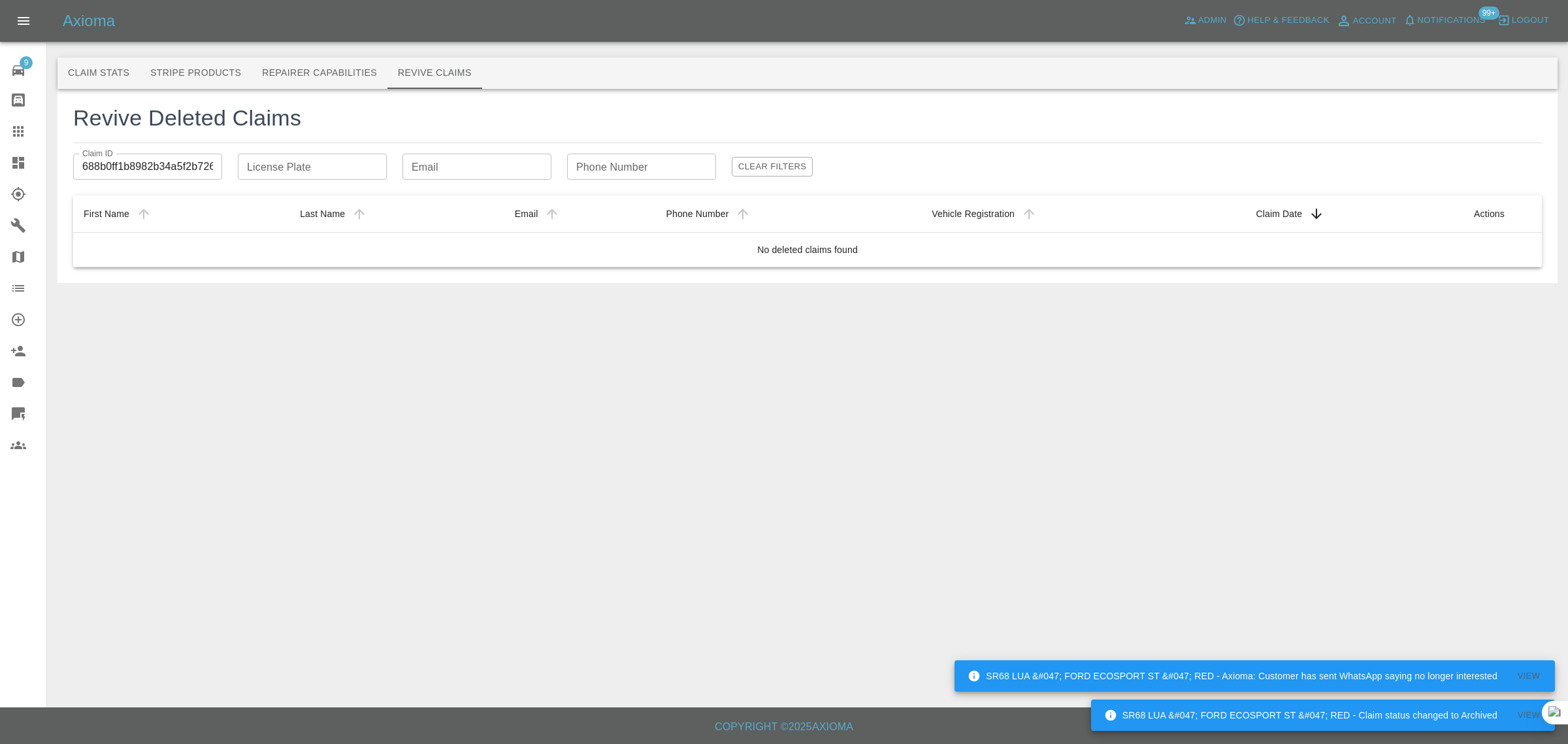
click at [20, 131] on icon at bounding box center [18, 131] width 16 height 16
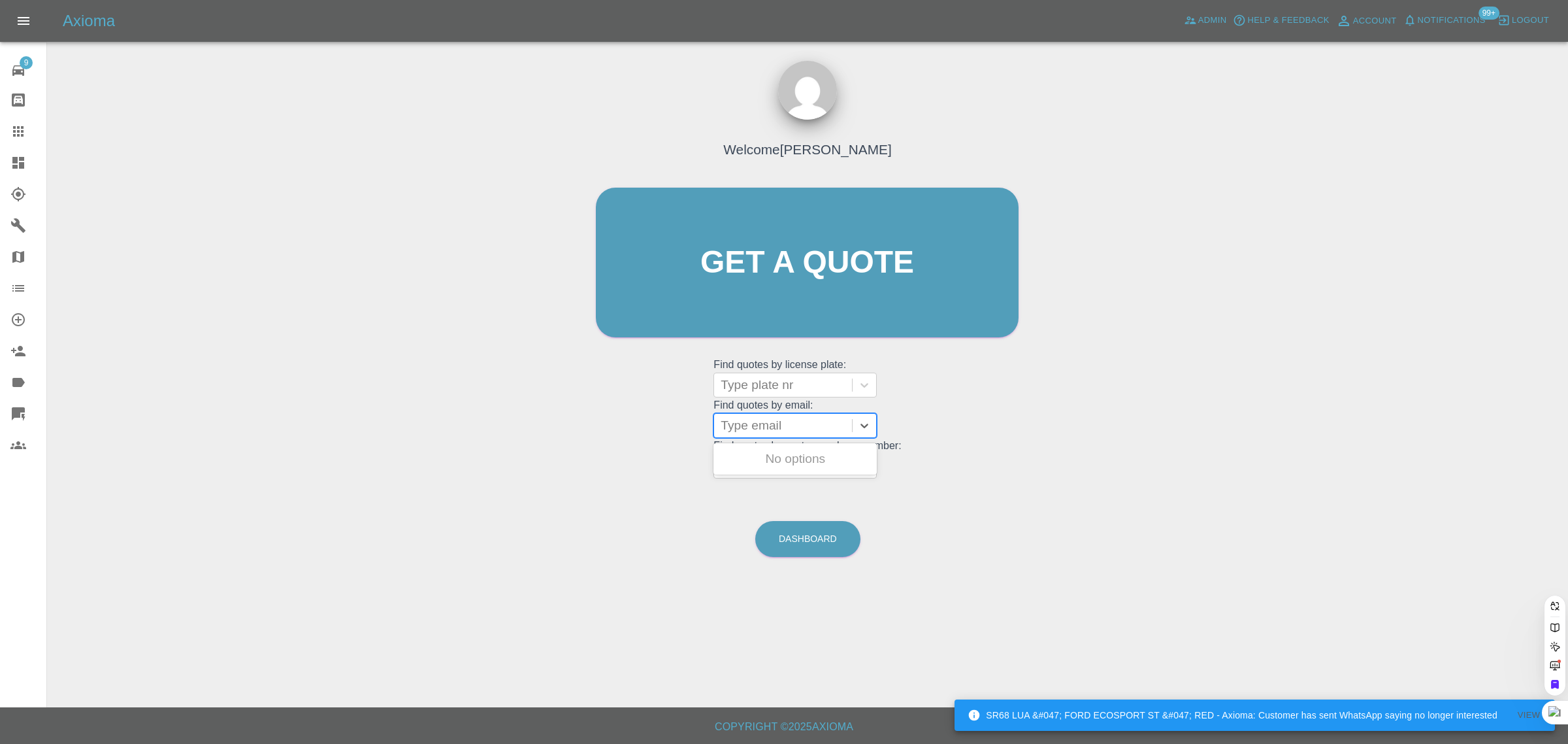
click at [785, 422] on div at bounding box center [783, 426] width 125 height 18
paste input "gaz71.gw@gmail.com"
type input "gaz71.gw@gmail.com"
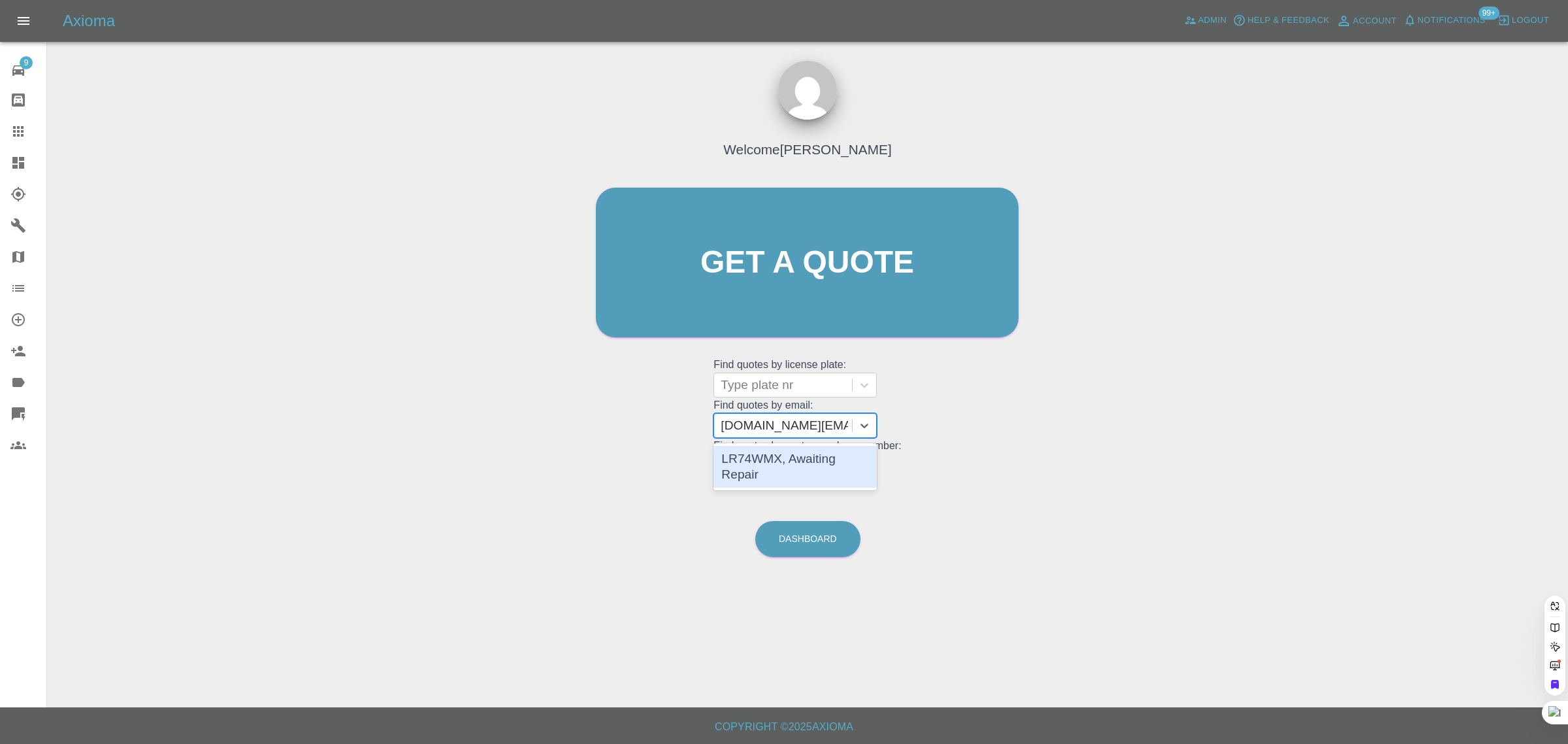
click at [798, 455] on div "LR74WMX, Awaiting Repair" at bounding box center [795, 467] width 163 height 42
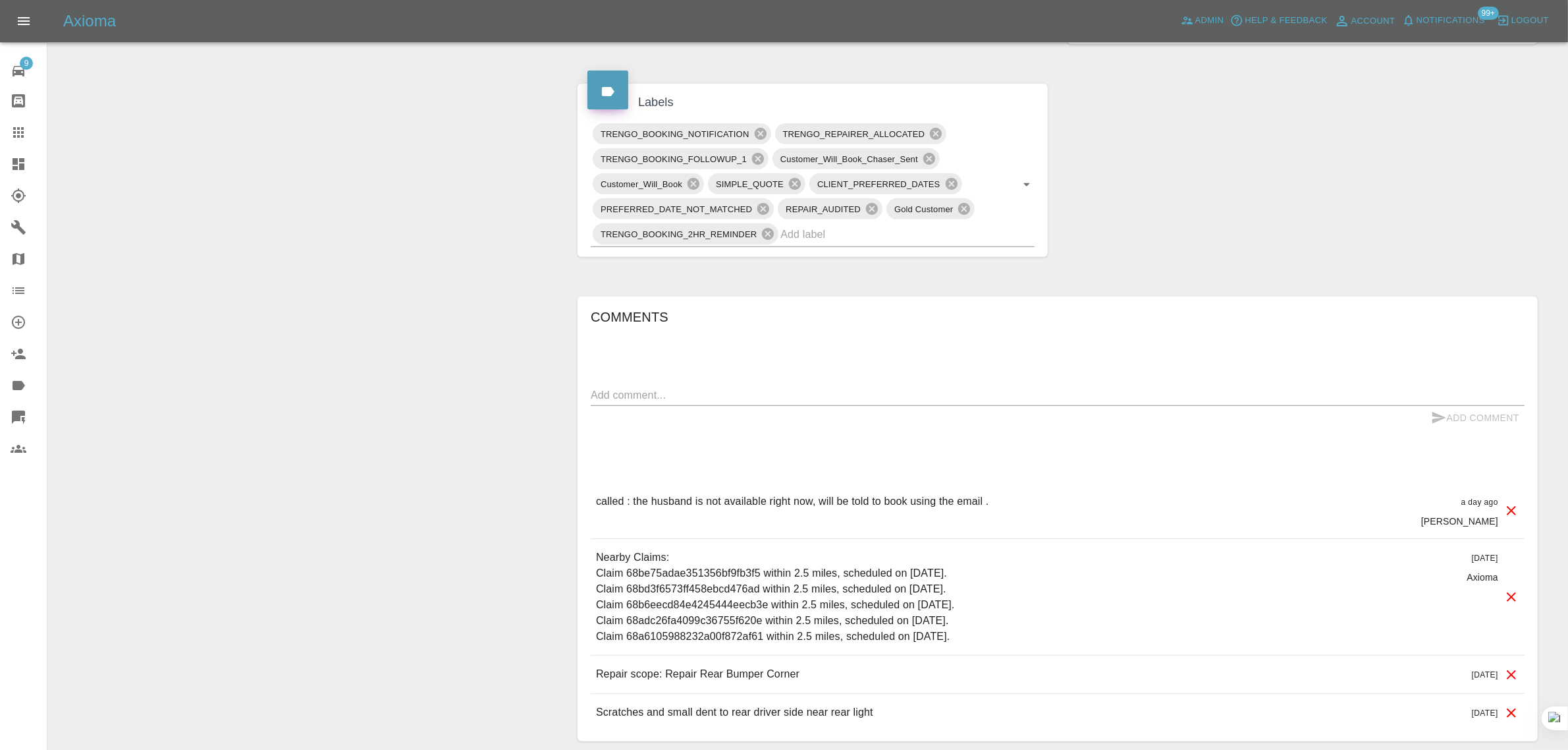
scroll to position [659, 0]
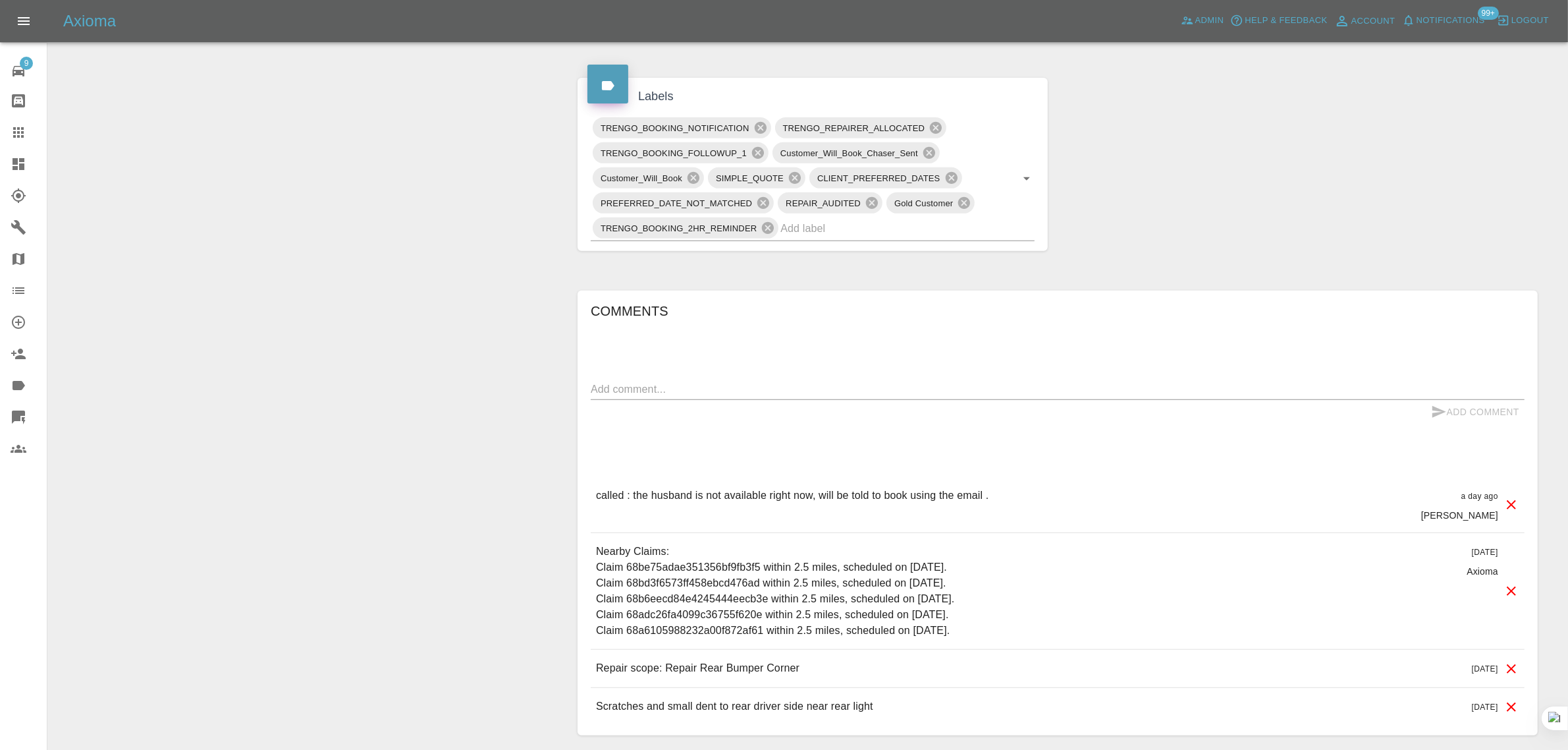
click at [878, 381] on div "x" at bounding box center [1057, 389] width 934 height 21
paste textarea "Hi I no longer require the service thanks"
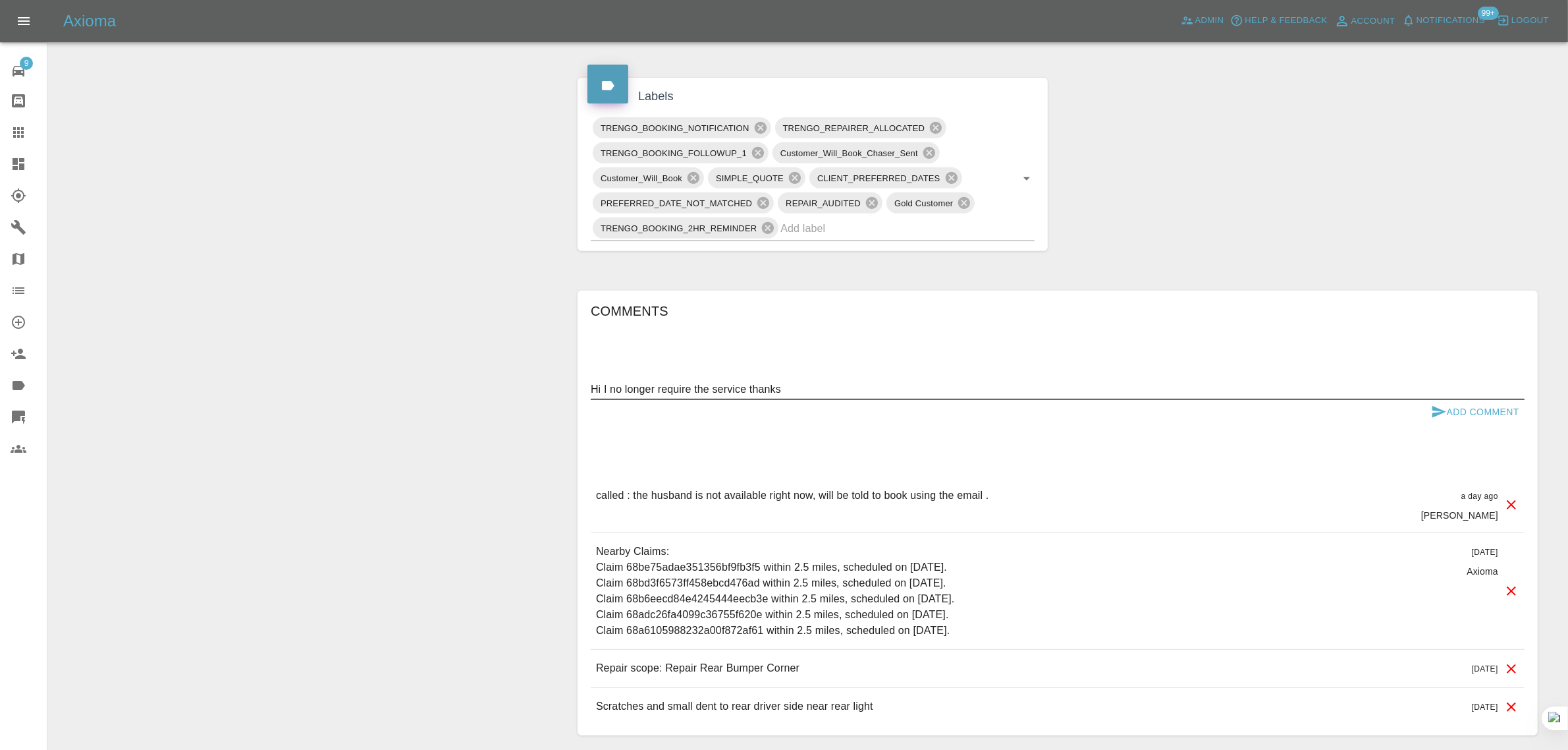
type textarea "Hi I no longer require the service thanks"
click at [1490, 407] on button "Add Comment" at bounding box center [1475, 412] width 99 height 24
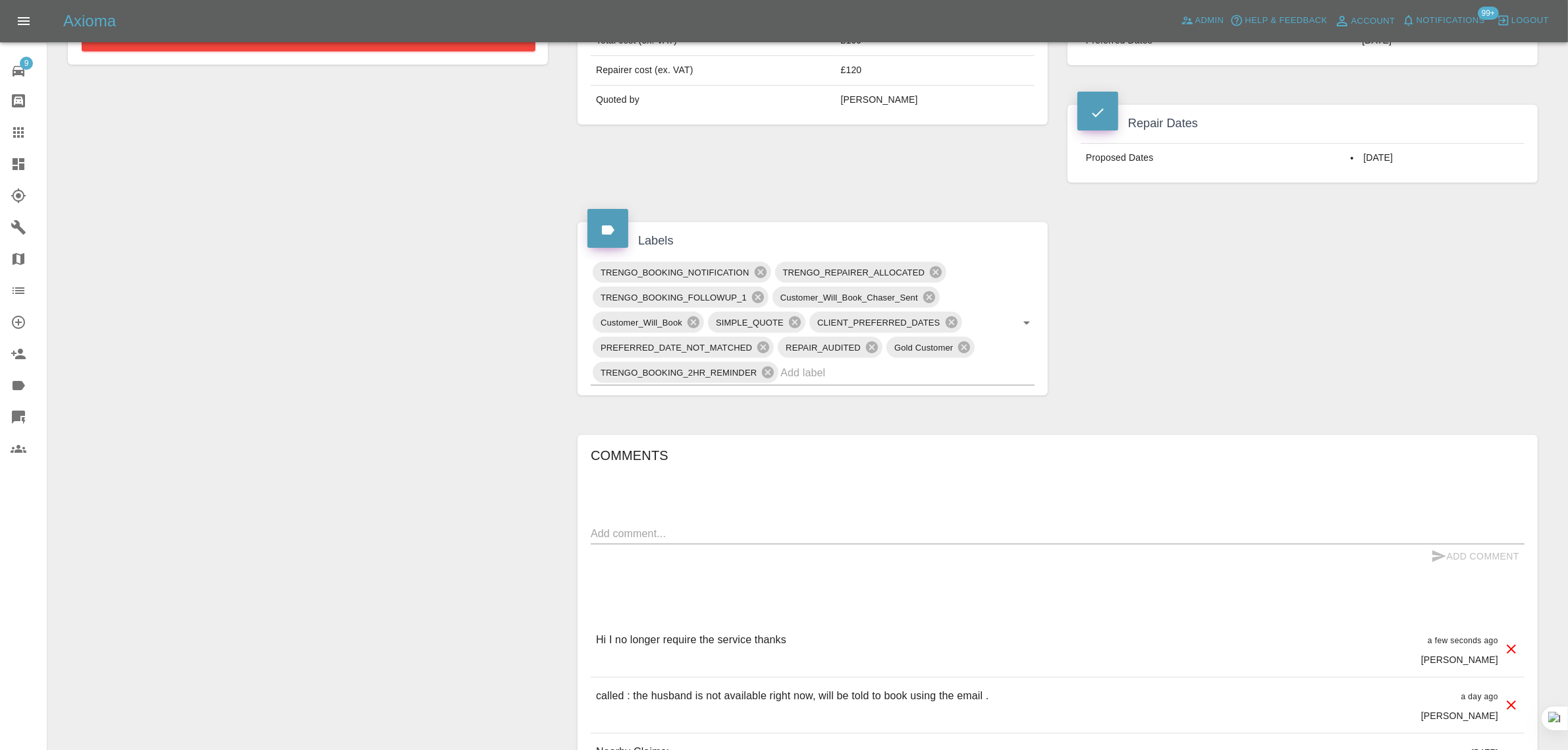
scroll to position [165, 0]
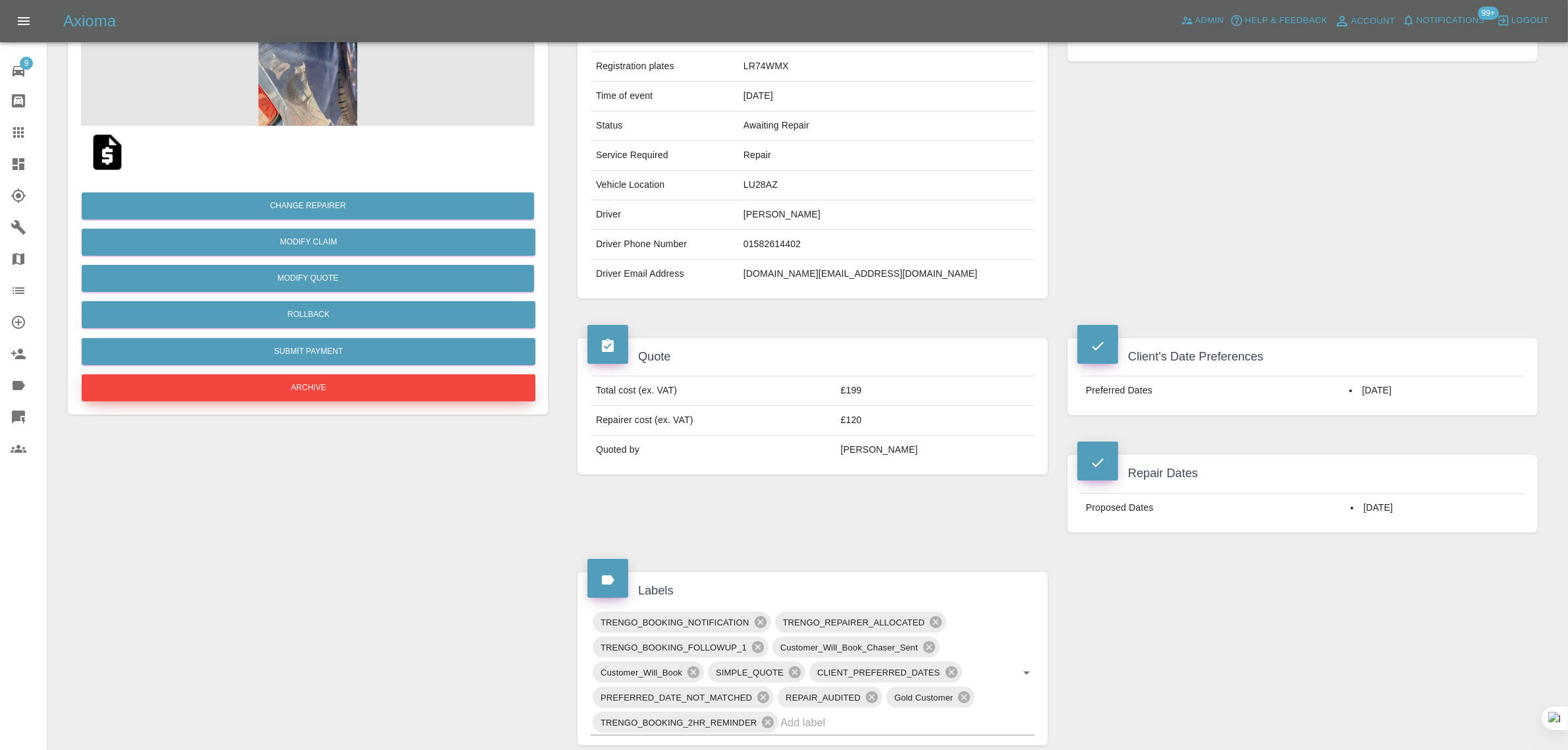
click at [342, 381] on button "Archive" at bounding box center [308, 387] width 454 height 27
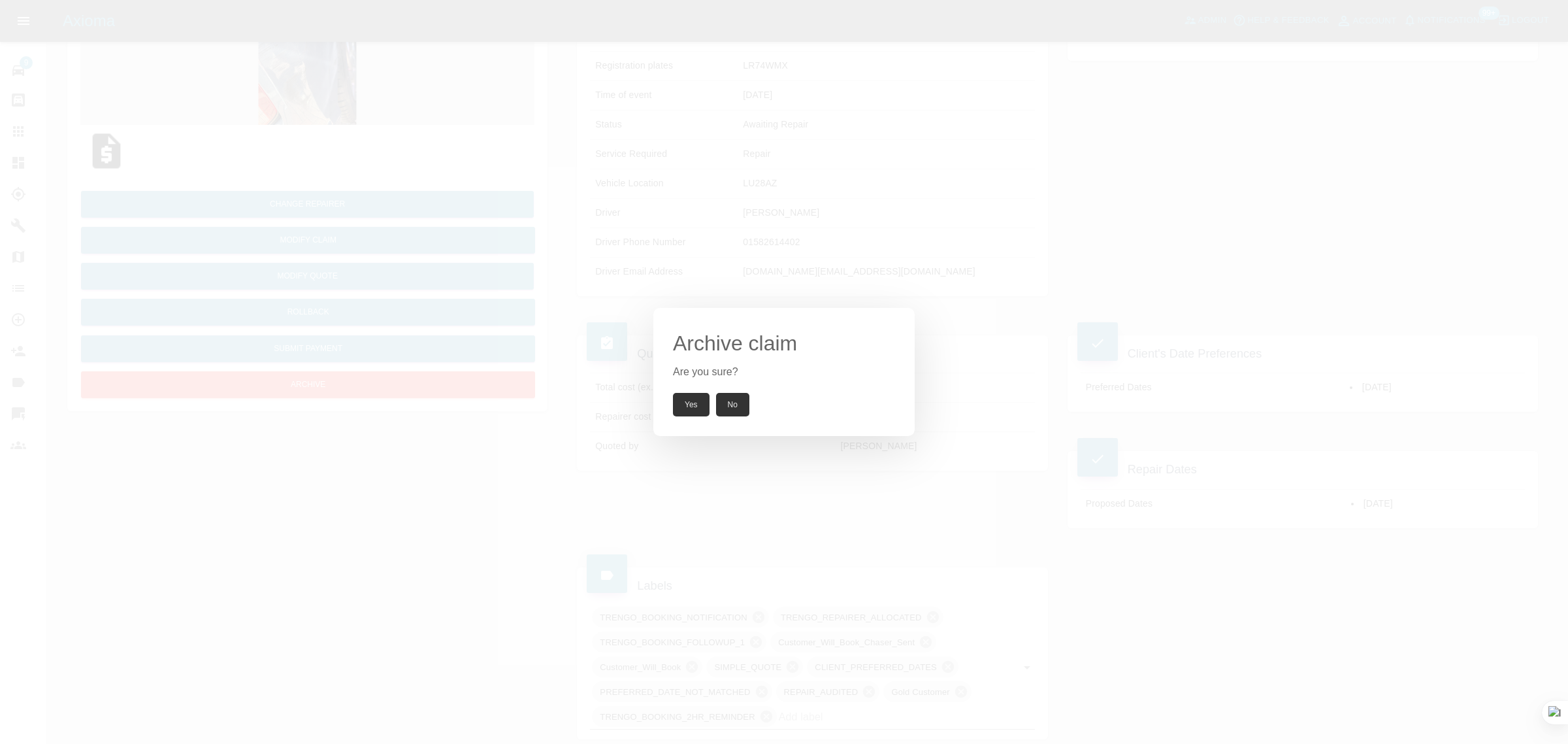
click at [693, 400] on button "Yes" at bounding box center [691, 405] width 37 height 24
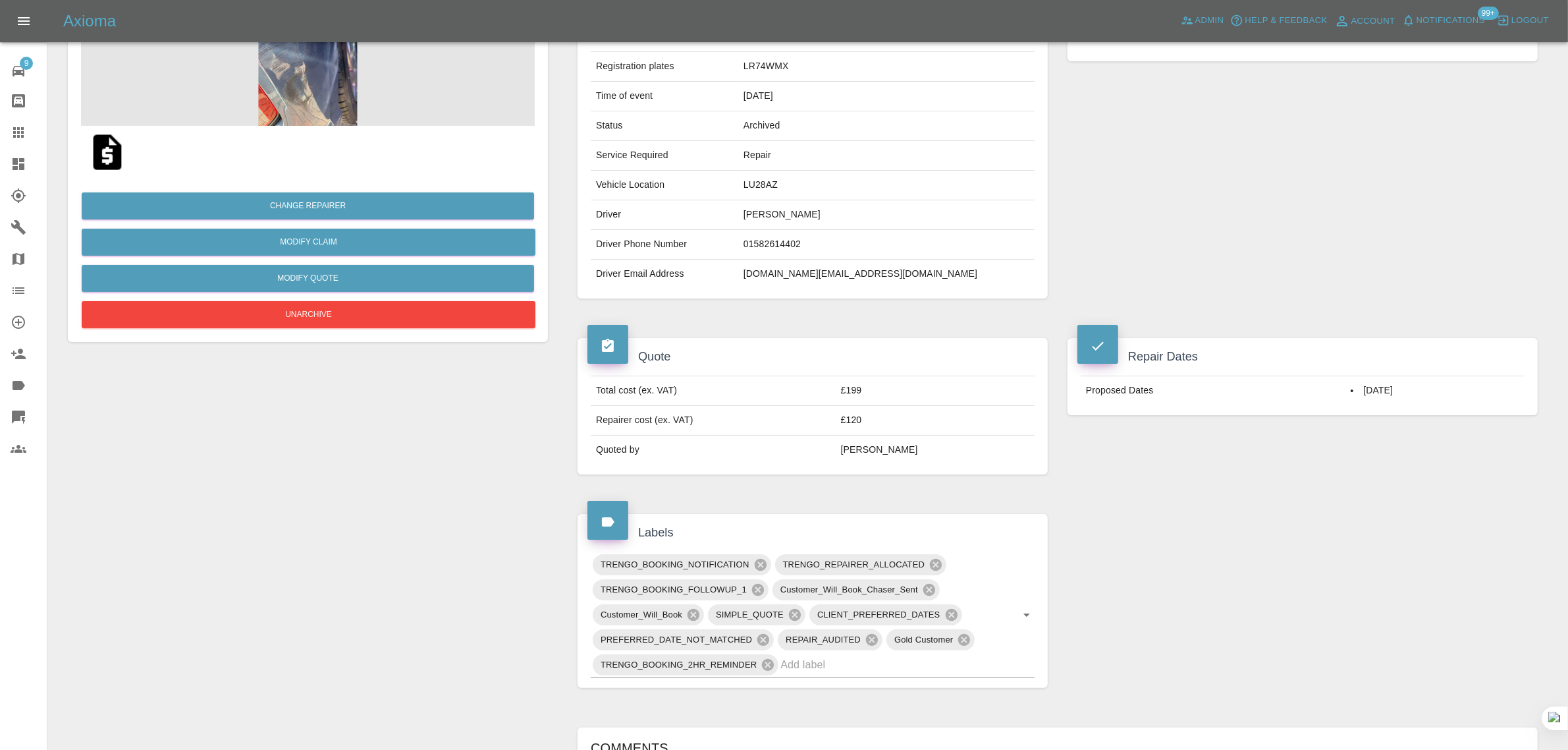
click at [13, 126] on icon at bounding box center [19, 132] width 16 height 16
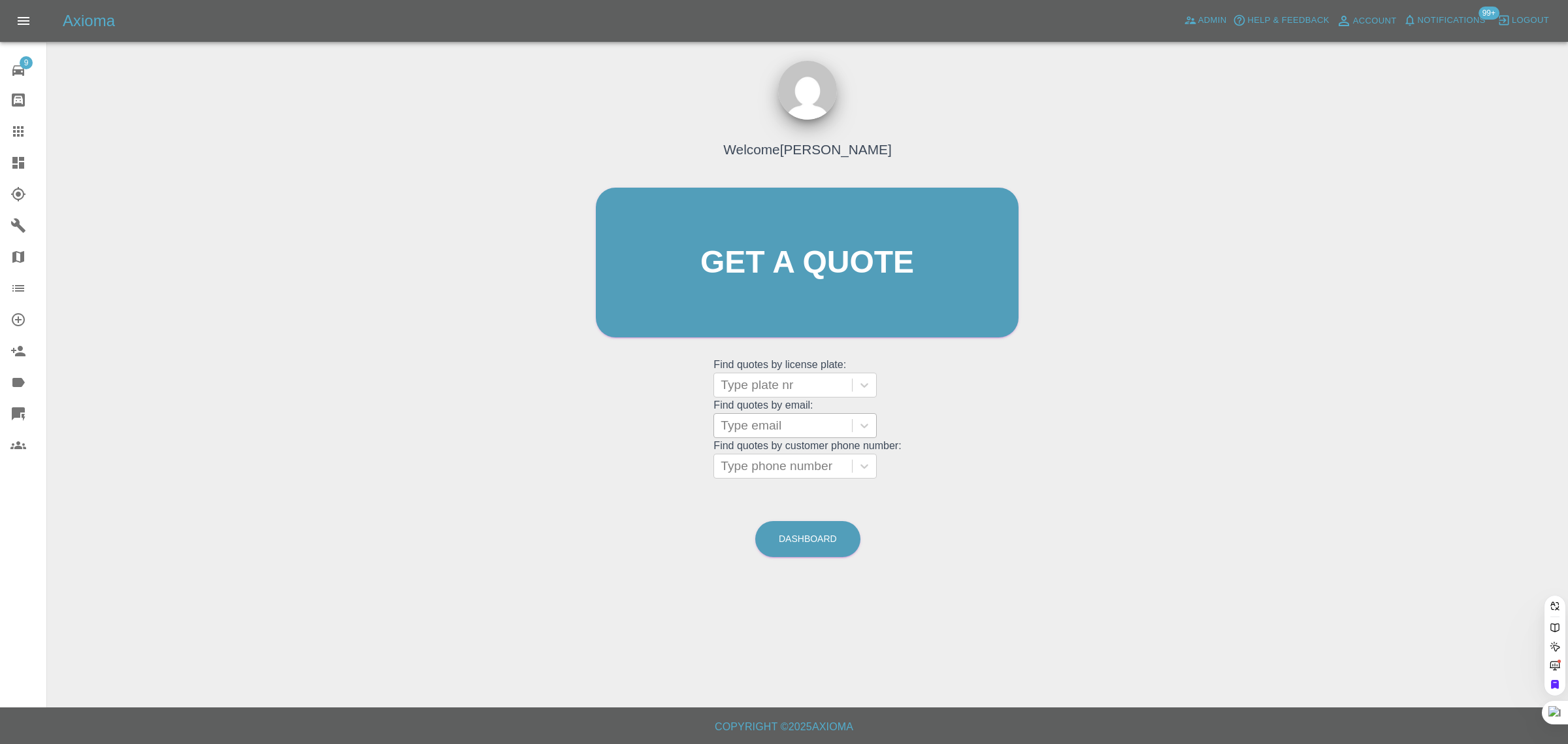
click at [754, 435] on div at bounding box center [783, 426] width 125 height 18
paste input "ronniepatel@me.com"
type input "ronniepatel@me.co"
click at [772, 454] on div "GF71AAX, Paid" at bounding box center [795, 459] width 163 height 26
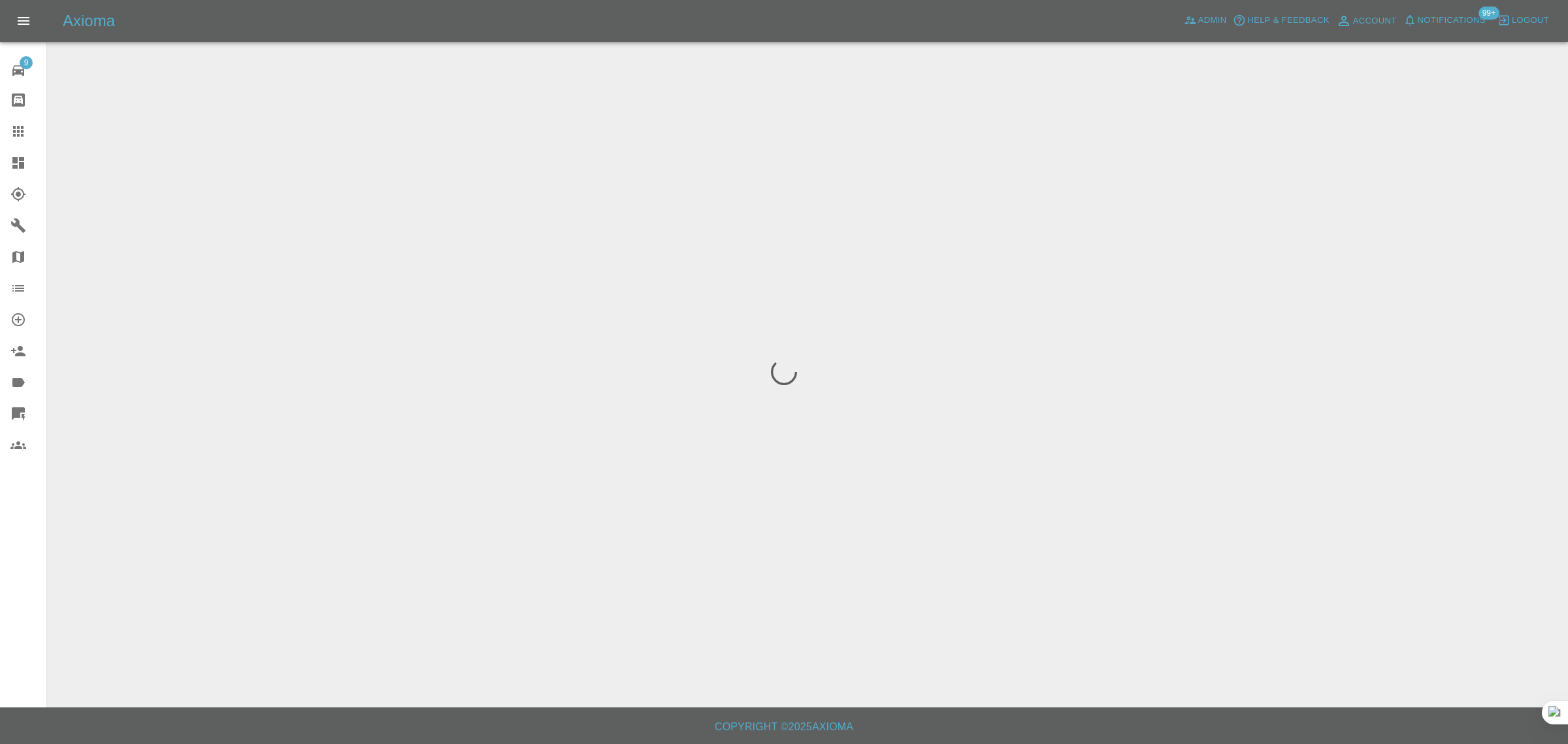
click at [13, 579] on div "9 Repair home Bodyshop home Claims Dashboard Explorer Garages Map Organization …" at bounding box center [24, 372] width 47 height 744
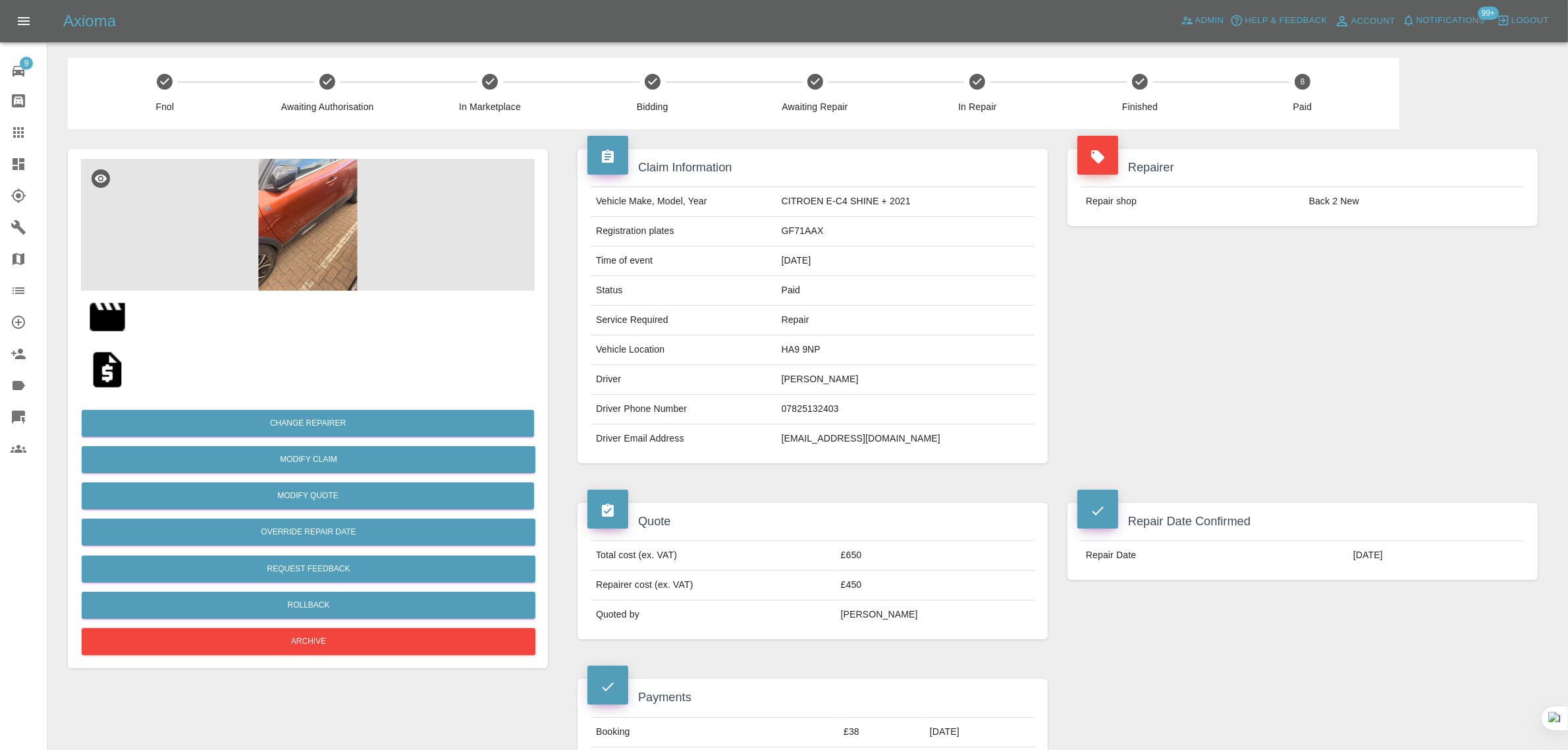
click at [110, 369] on img at bounding box center [107, 369] width 42 height 42
click at [33, 126] on div at bounding box center [29, 132] width 37 height 16
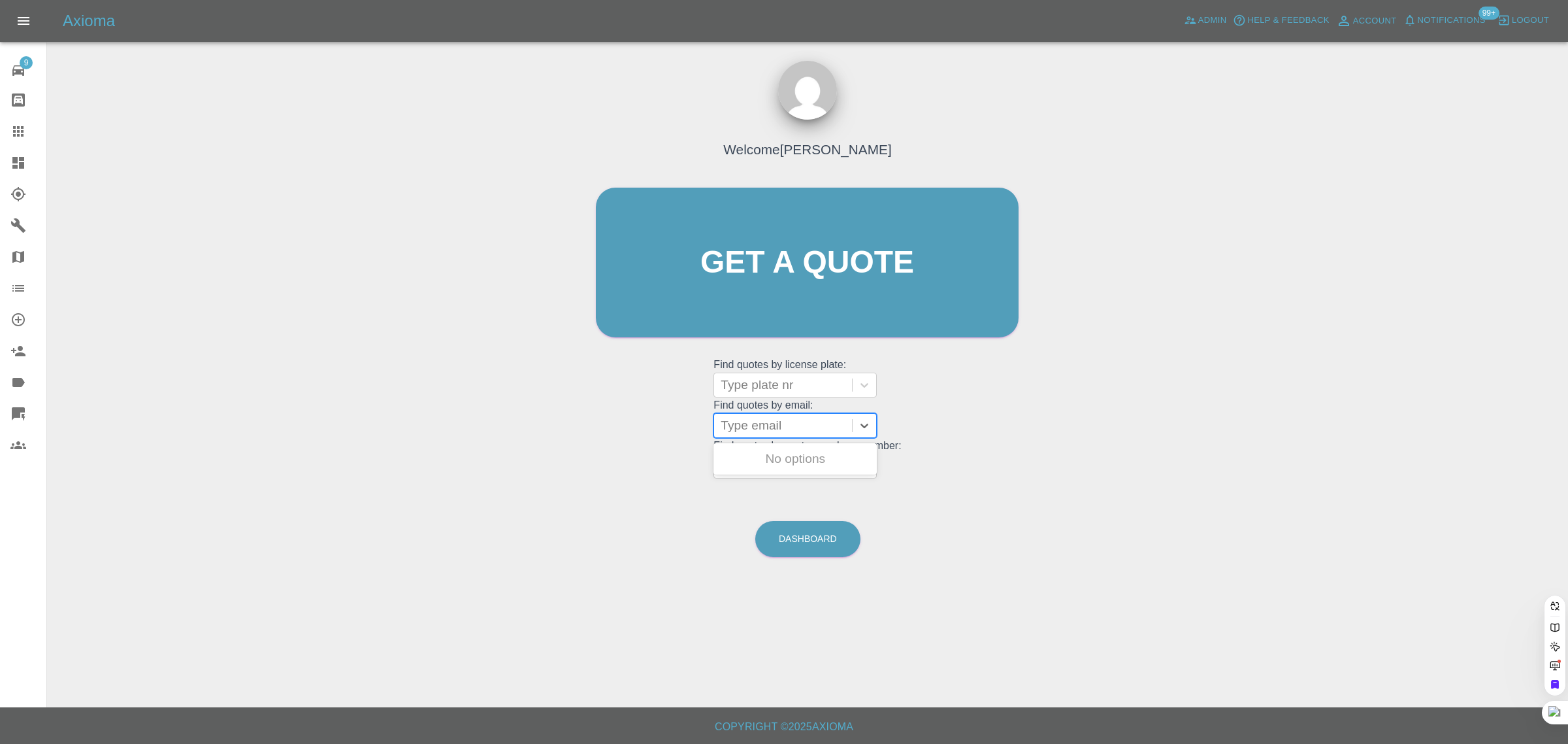
click at [794, 428] on div at bounding box center [783, 426] width 125 height 18
paste input "kaceybourne26@yahoo.com"
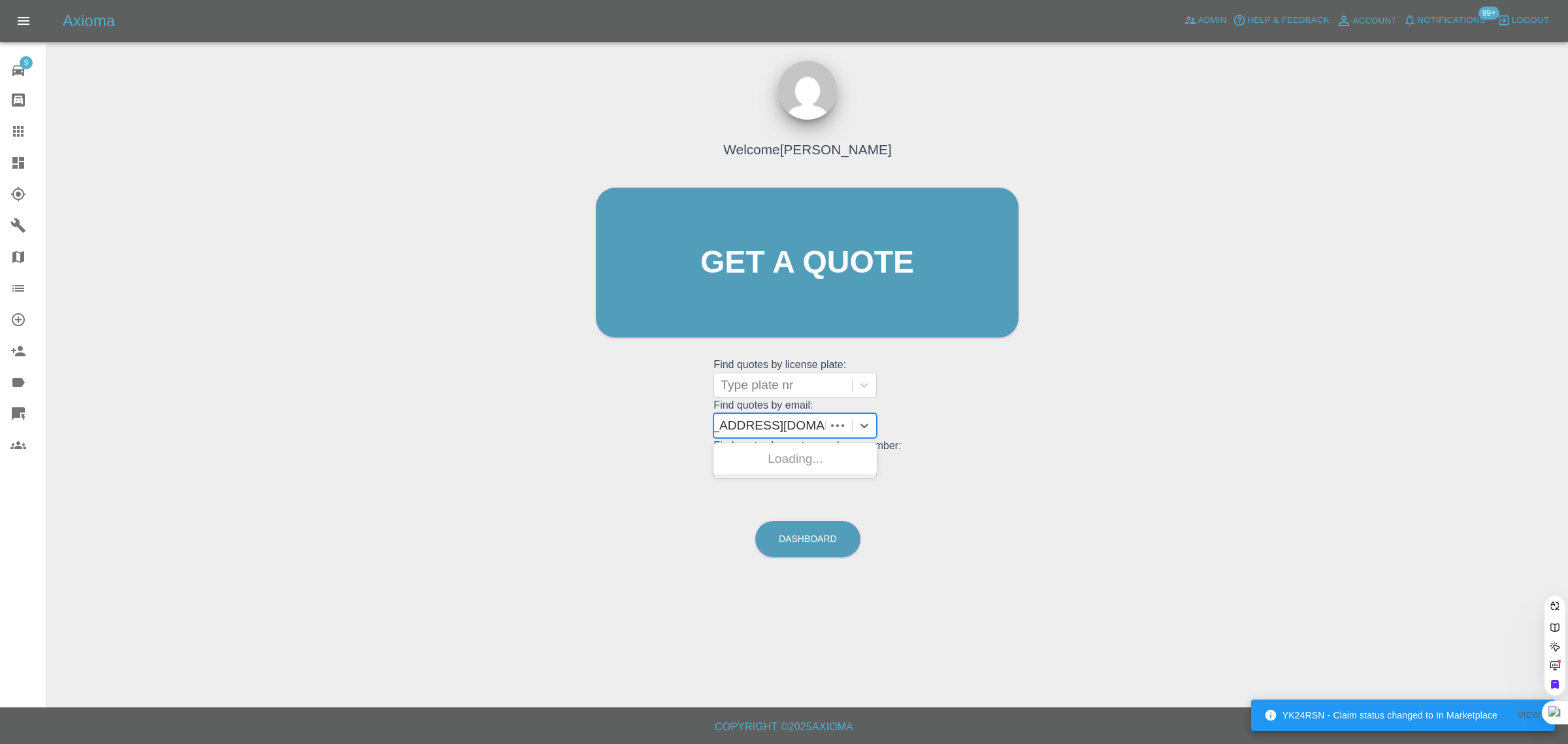
type input "kaceybourne26@yahoo.com"
click at [800, 458] on div "AUDI A1 2016, Awaiting Repair" at bounding box center [795, 467] width 163 height 42
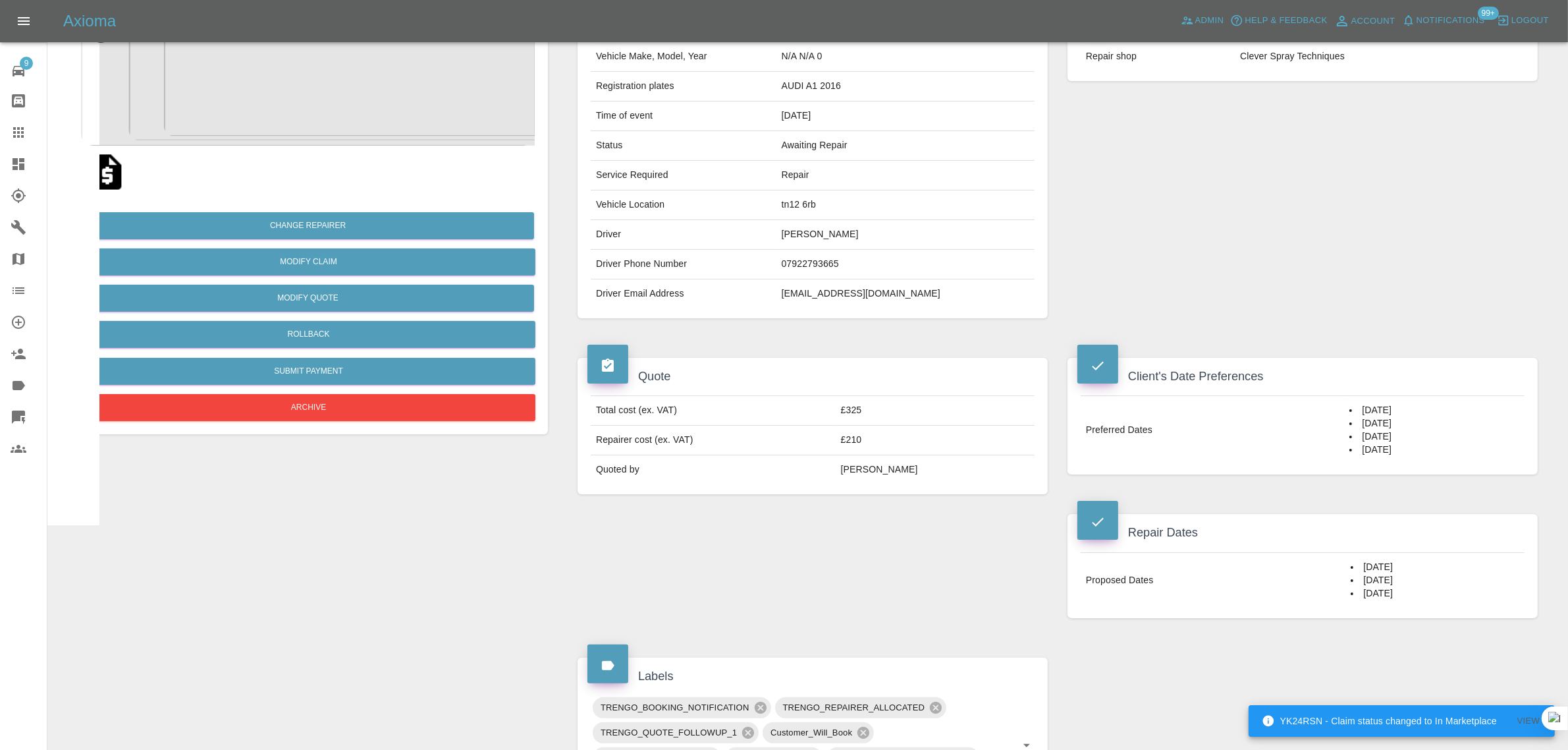
scroll to position [165, 0]
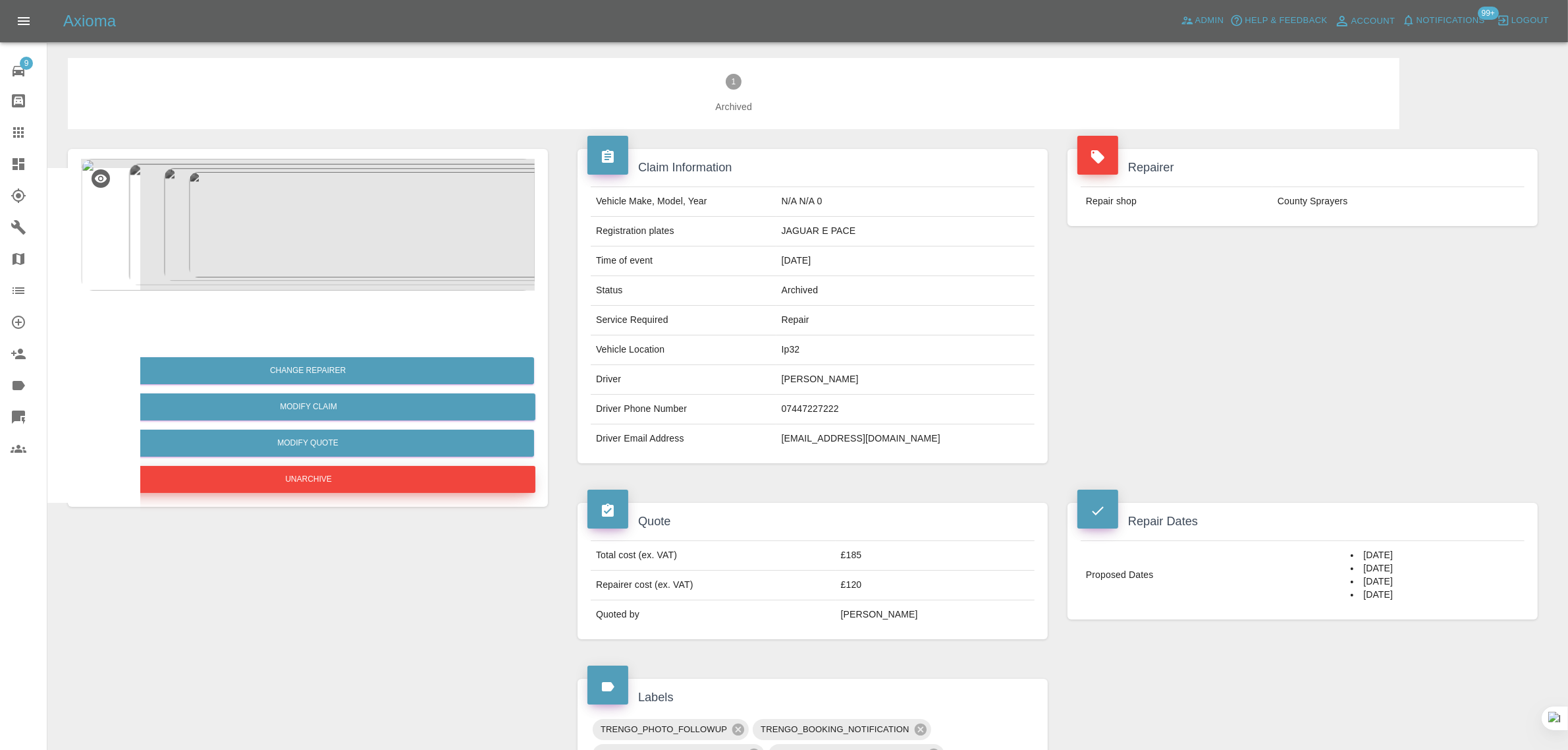
click at [308, 489] on button "Unarchive" at bounding box center [308, 479] width 454 height 27
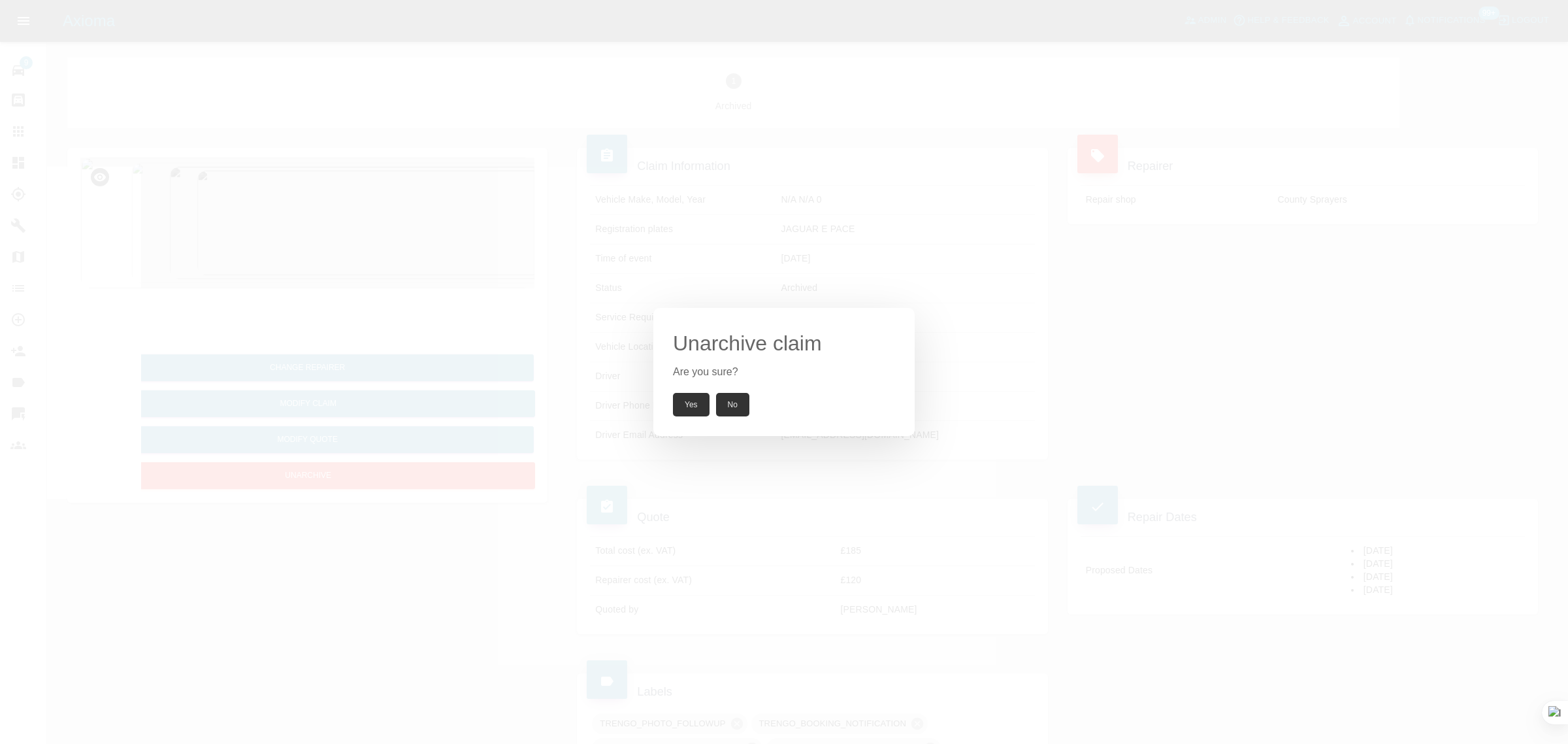
click at [684, 410] on button "Yes" at bounding box center [691, 405] width 37 height 24
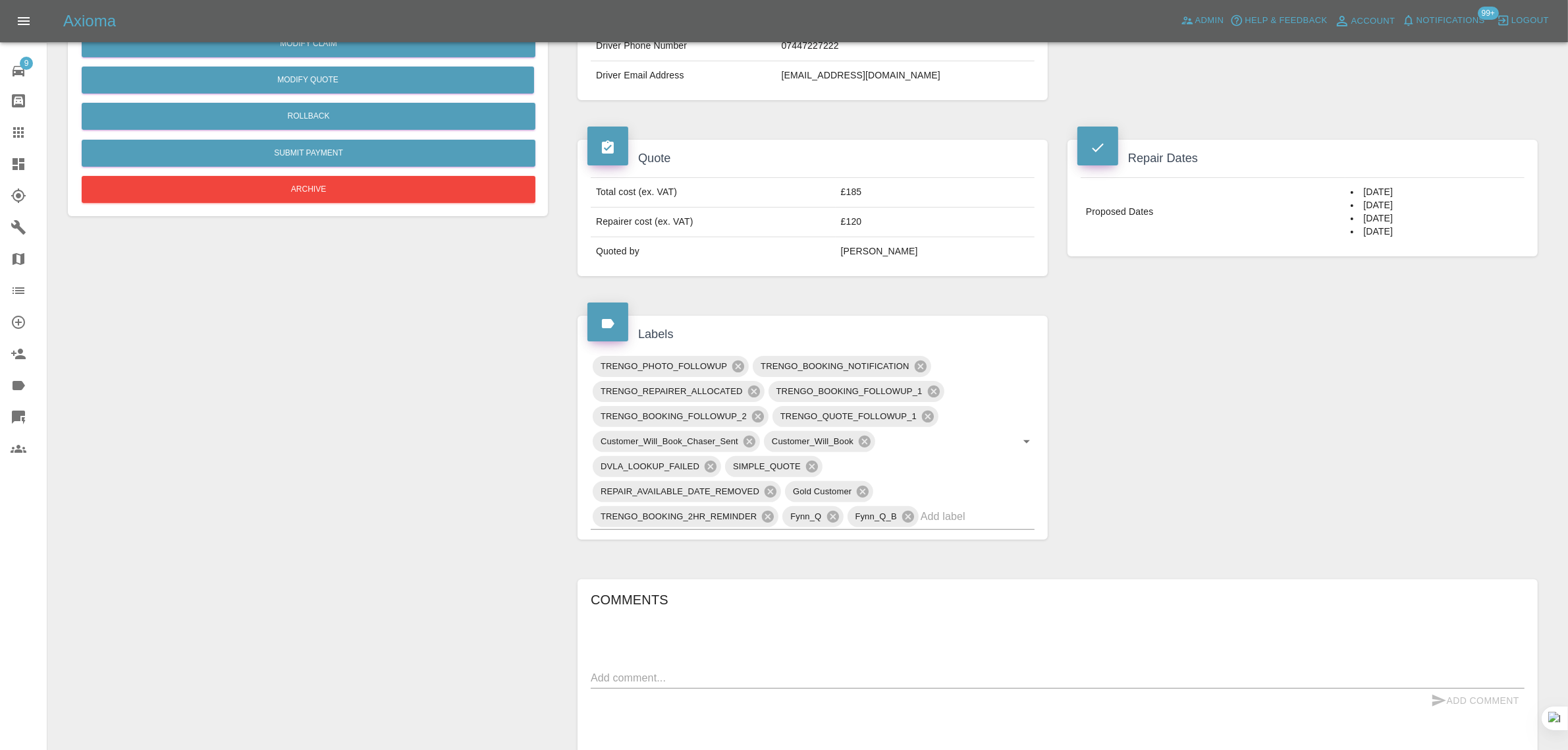
scroll to position [577, 0]
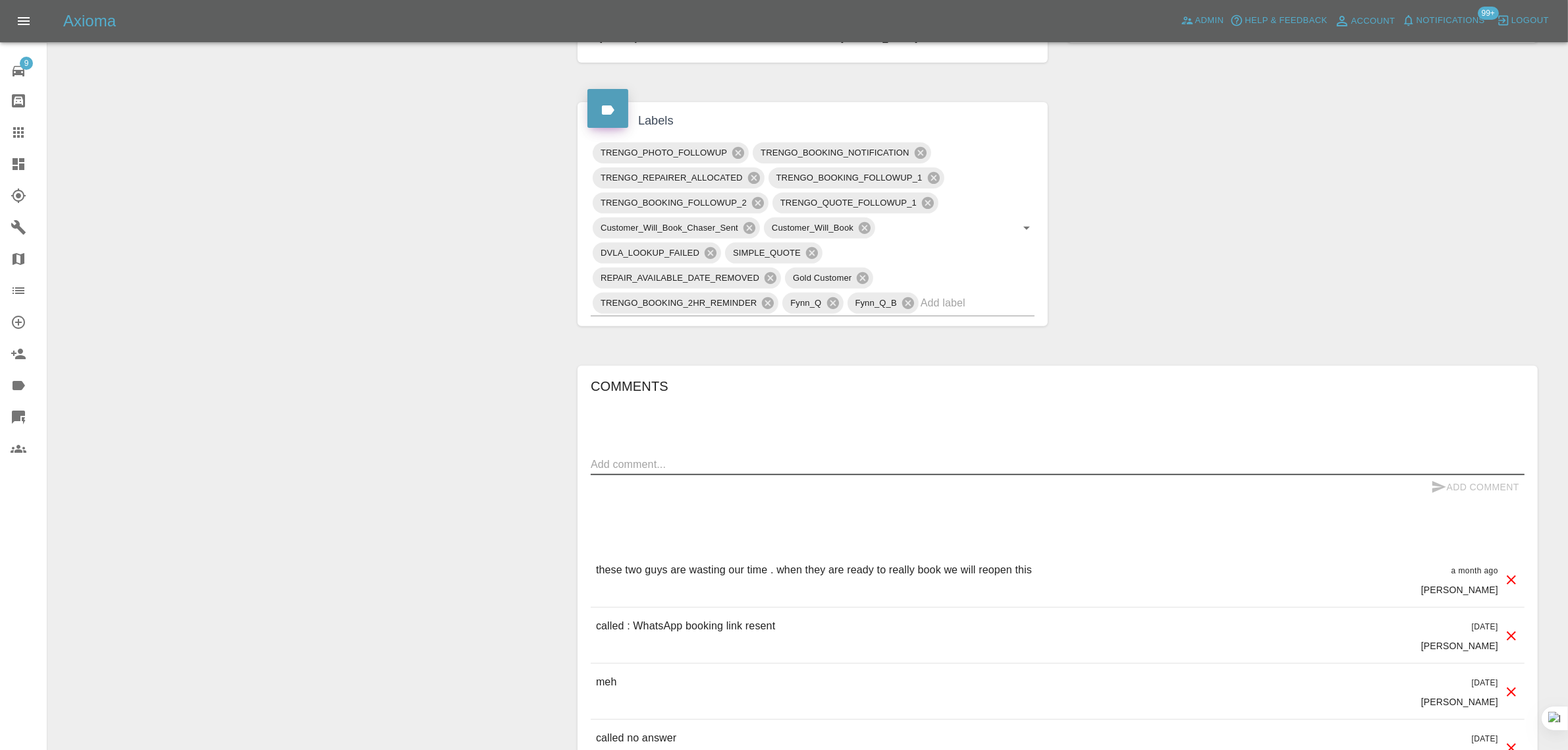
click at [723, 472] on textarea at bounding box center [1057, 464] width 934 height 15
paste textarea "Apologies for the long delay, things got hectic over here. I've reached an agre…"
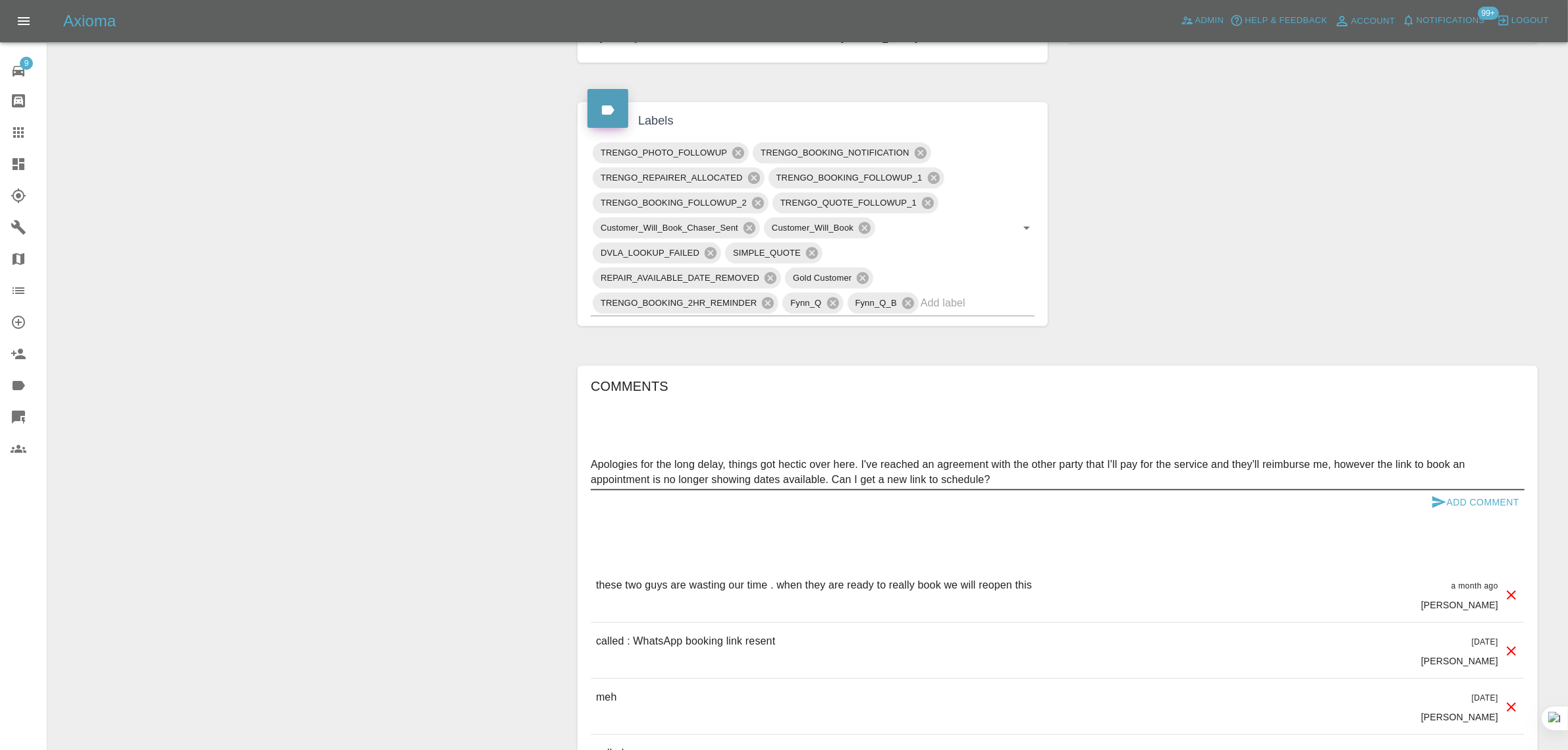
type textarea "Apologies for the long delay, things got hectic over here. I've reached an agre…"
click at [1471, 494] on button "Add Comment" at bounding box center [1475, 502] width 99 height 24
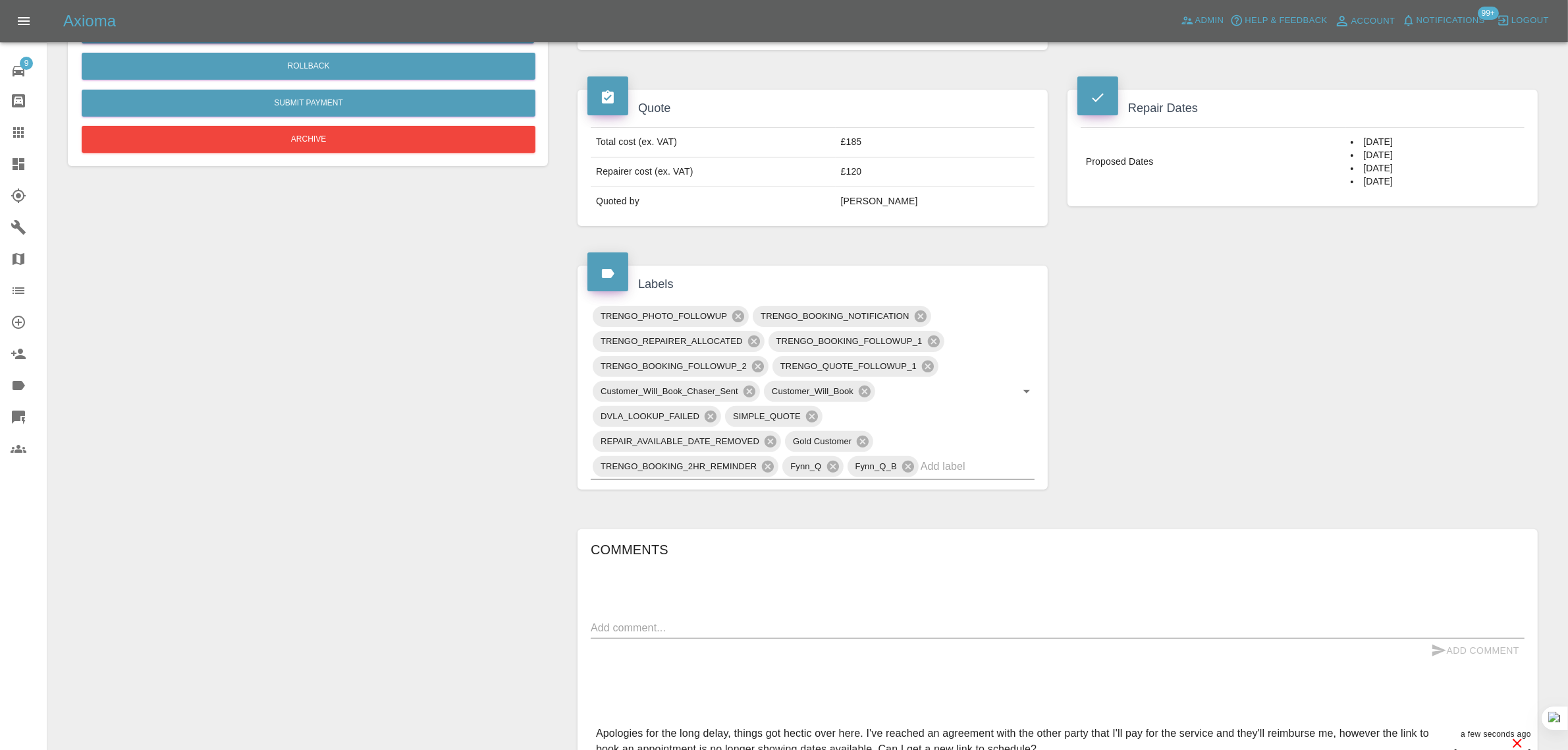
scroll to position [412, 0]
click at [916, 318] on icon at bounding box center [920, 318] width 12 height 12
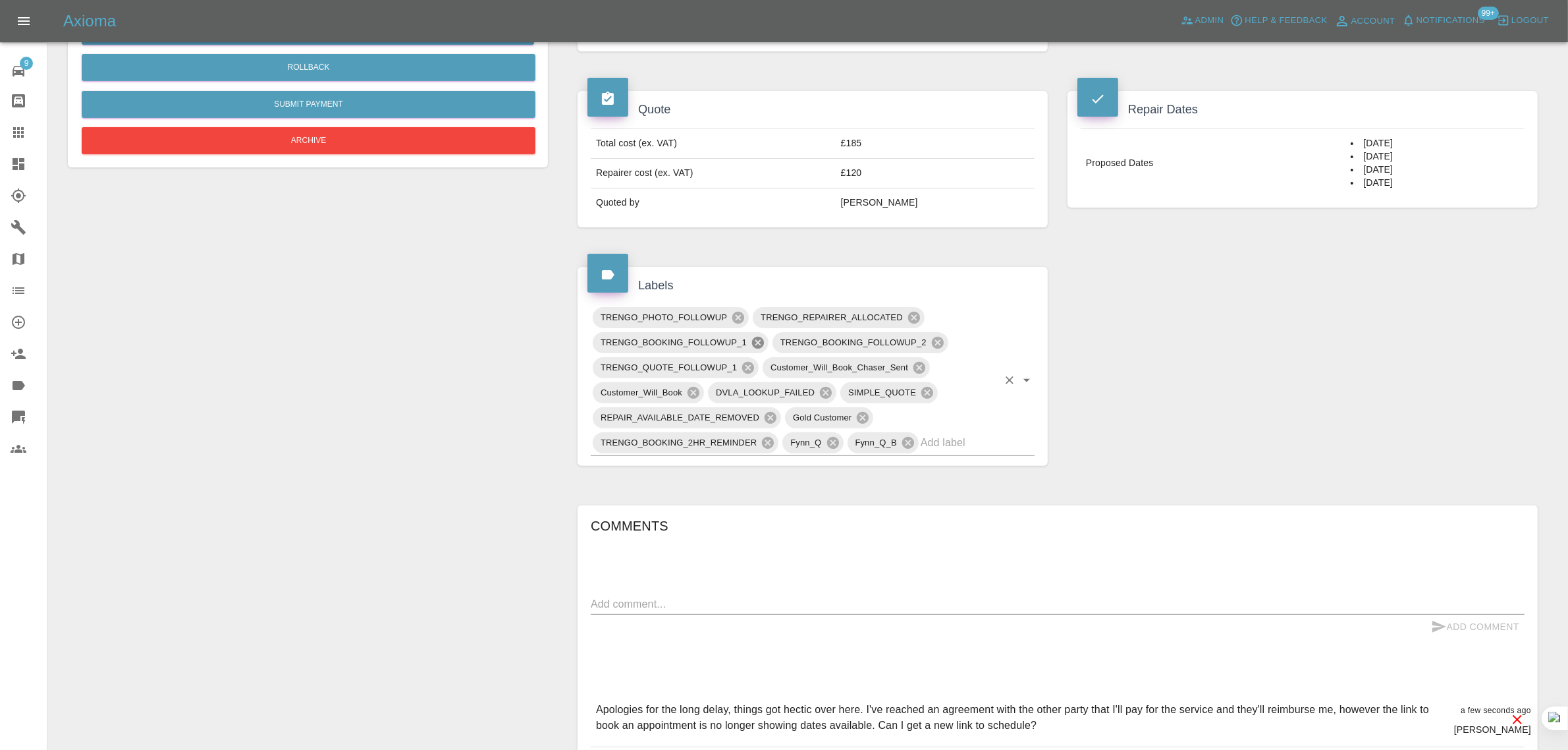
click at [752, 347] on icon at bounding box center [758, 343] width 12 height 12
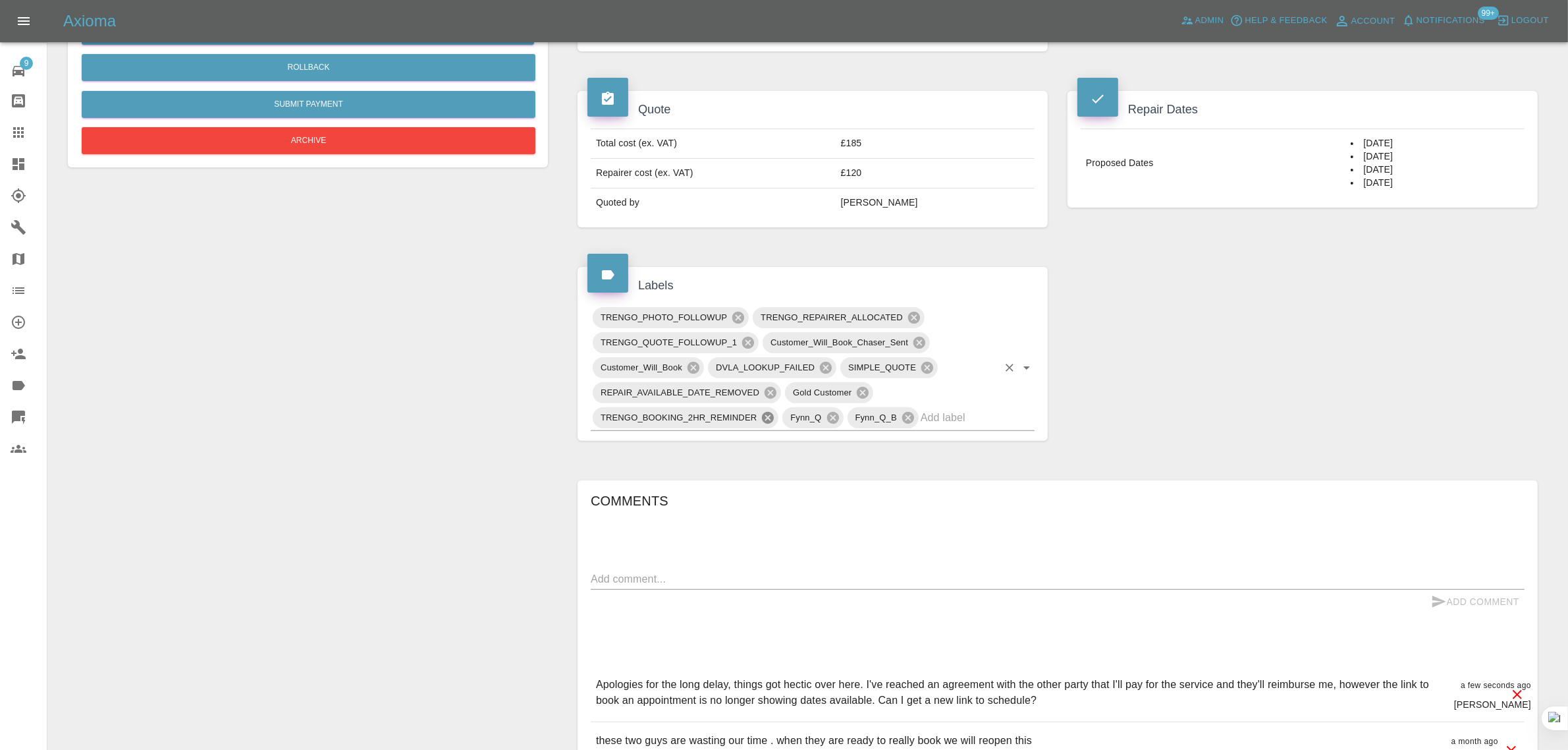
click at [768, 420] on icon at bounding box center [767, 418] width 15 height 15
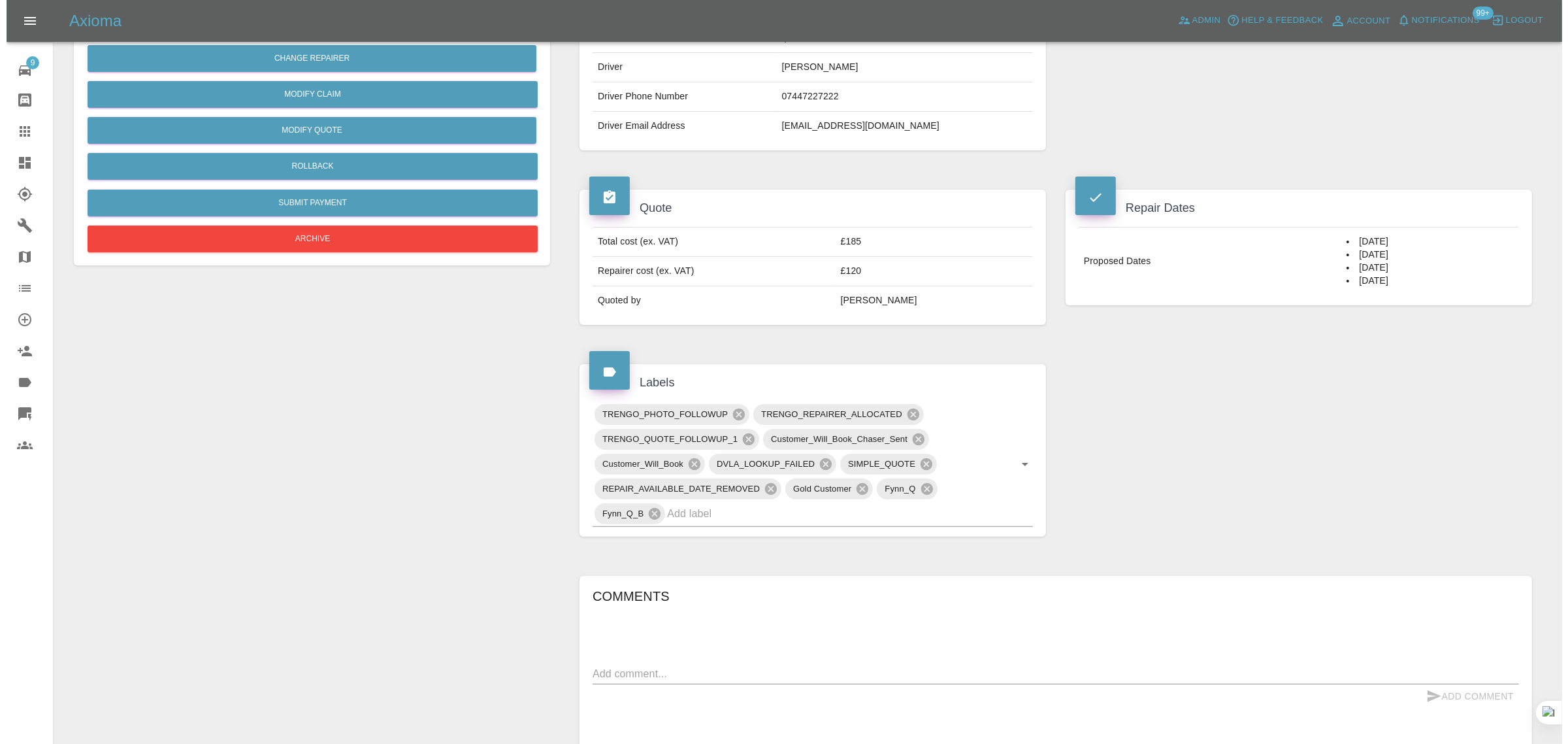
scroll to position [81, 0]
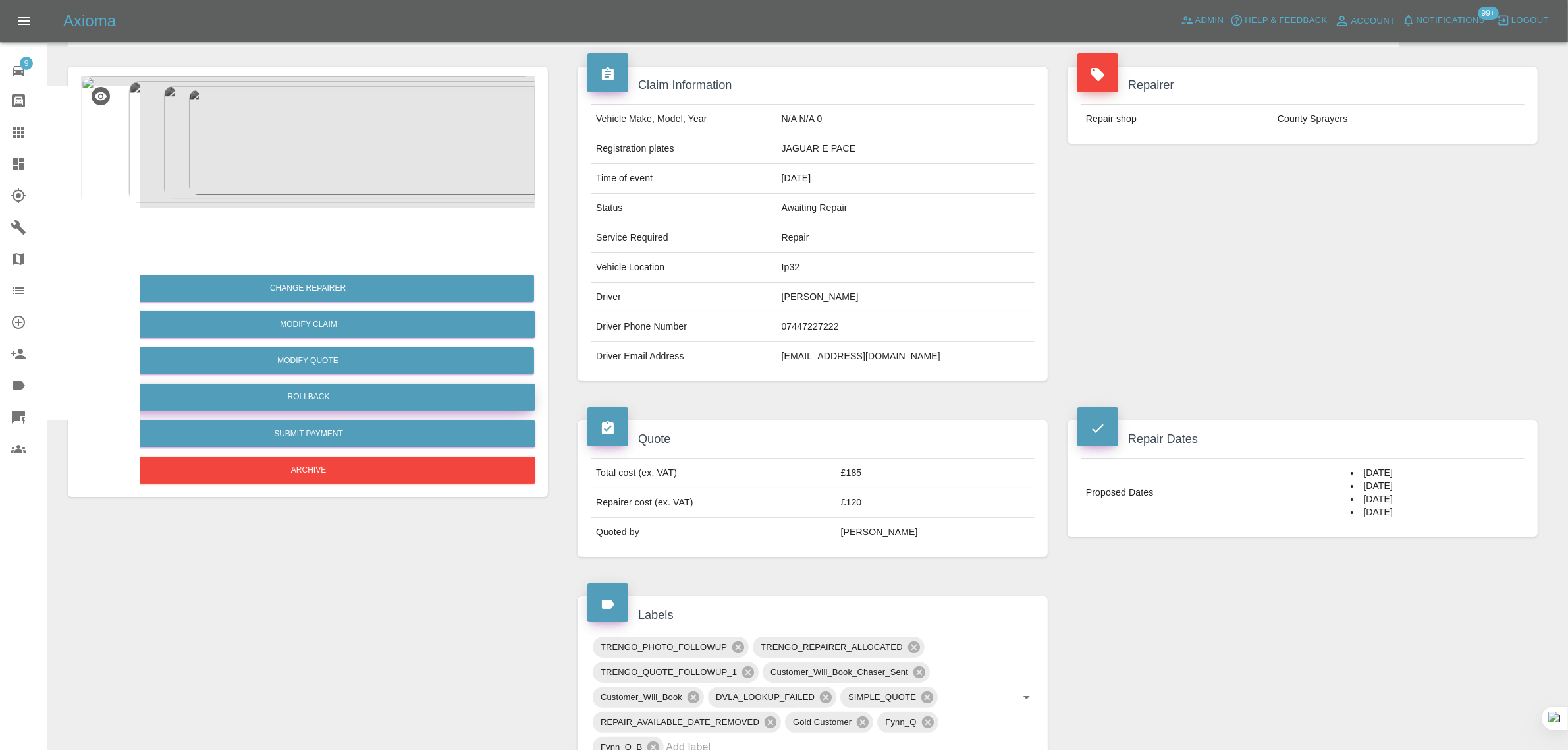
click at [298, 402] on button "Rollback" at bounding box center [308, 397] width 454 height 27
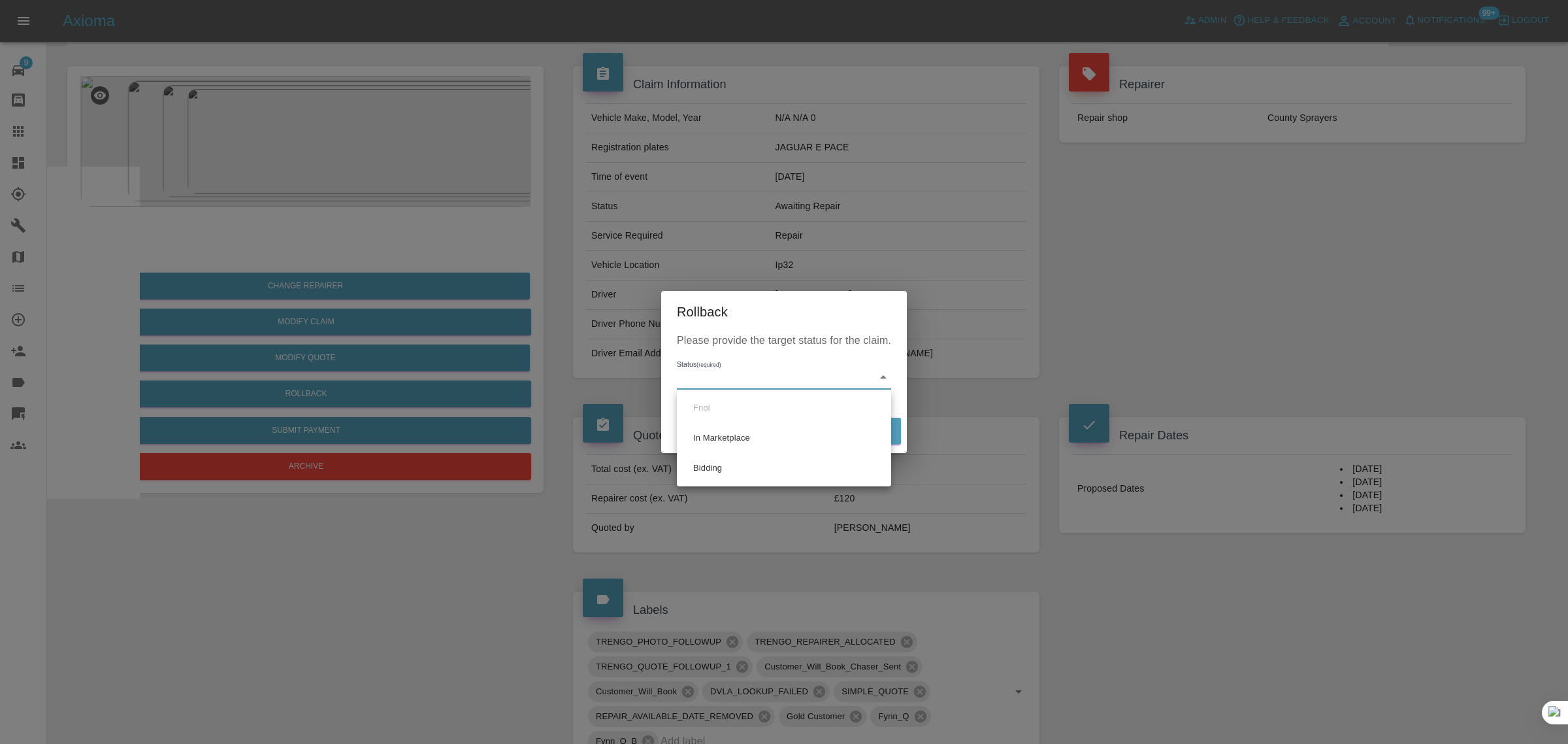
click at [699, 472] on li "Bidding" at bounding box center [784, 468] width 207 height 30
type input "bidding"
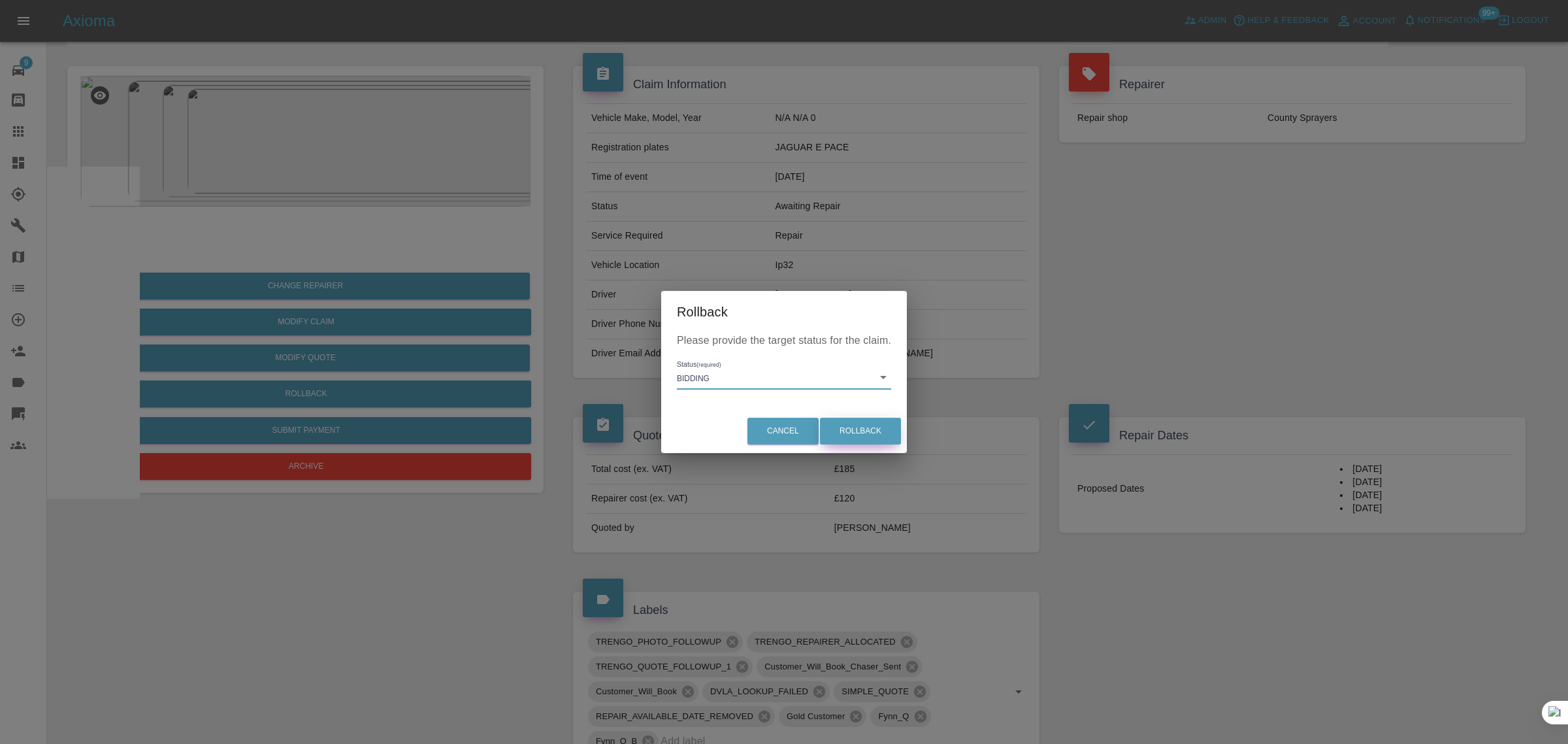
click at [856, 427] on button "Rollback" at bounding box center [860, 431] width 81 height 27
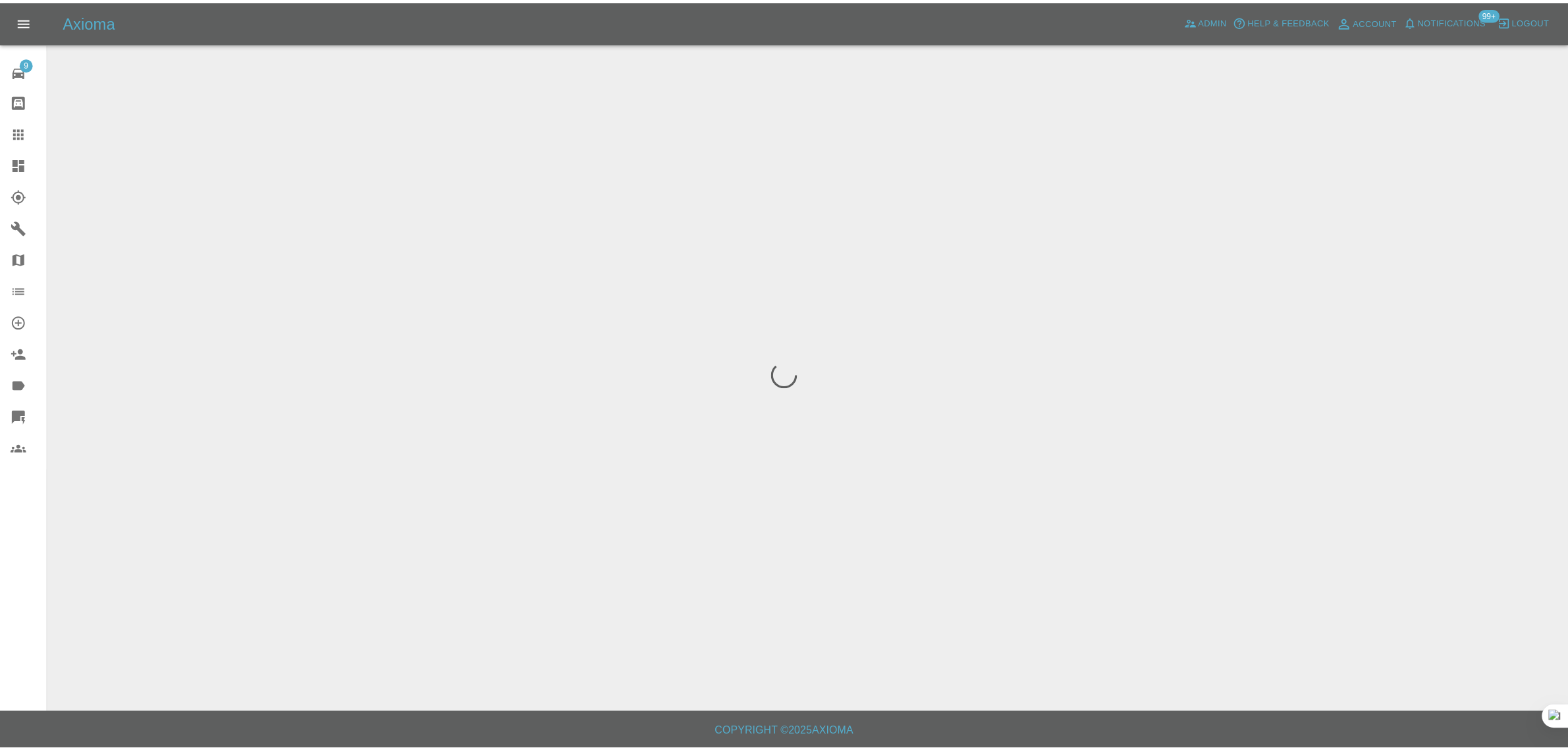
scroll to position [0, 0]
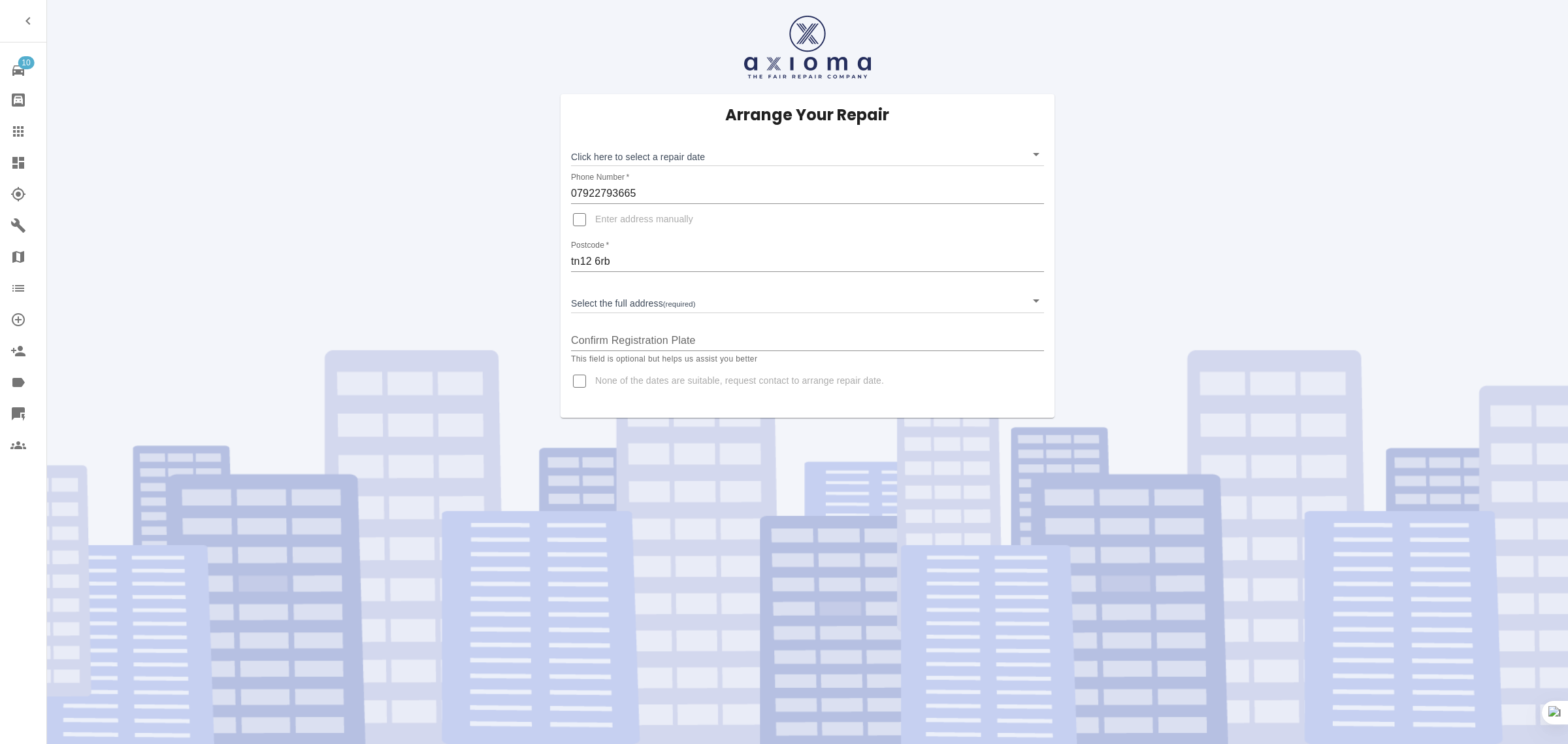
click at [579, 386] on input "None of the dates are suitable, request contact to arrange repair date." at bounding box center [580, 381] width 32 height 32
checkbox input "true"
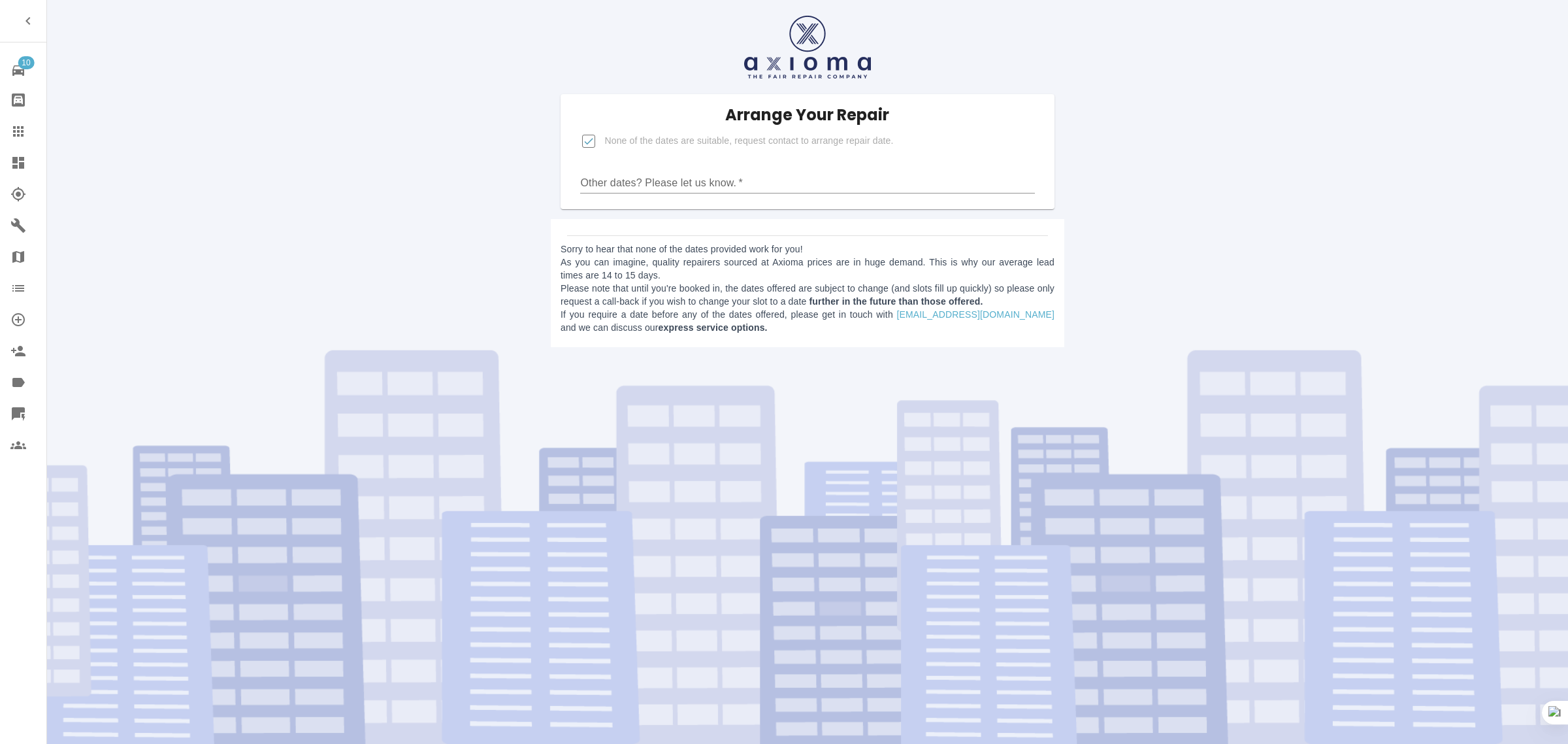
click at [719, 177] on input "Other dates? Please let us know.   *" at bounding box center [808, 183] width 454 height 21
paste input "i can't do any of those dates i can only do the [DATE] or the beginning of nove…"
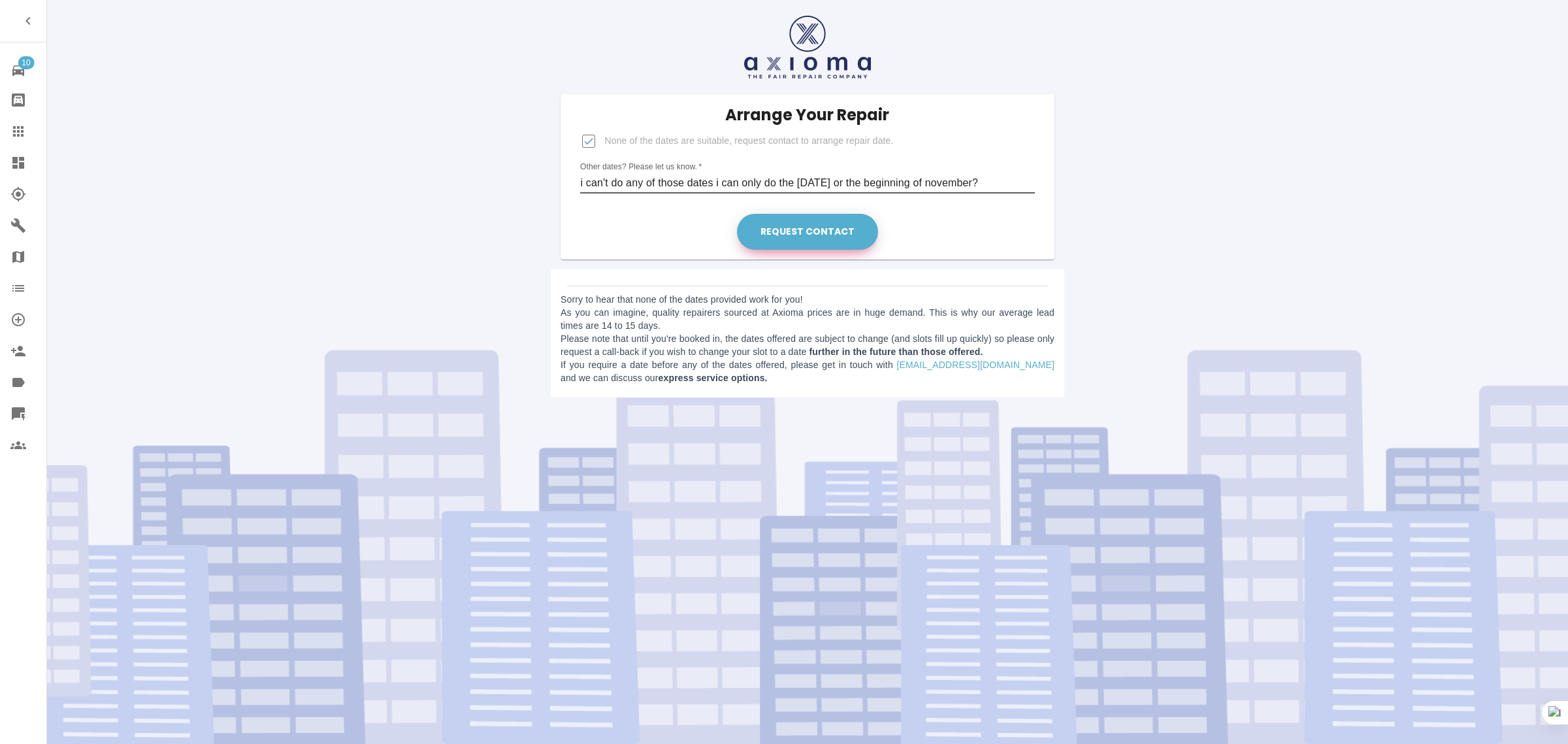
type input "i can't do any of those dates i can only do the [DATE] or the beginning of nove…"
click at [815, 239] on button "Request contact" at bounding box center [808, 231] width 141 height 36
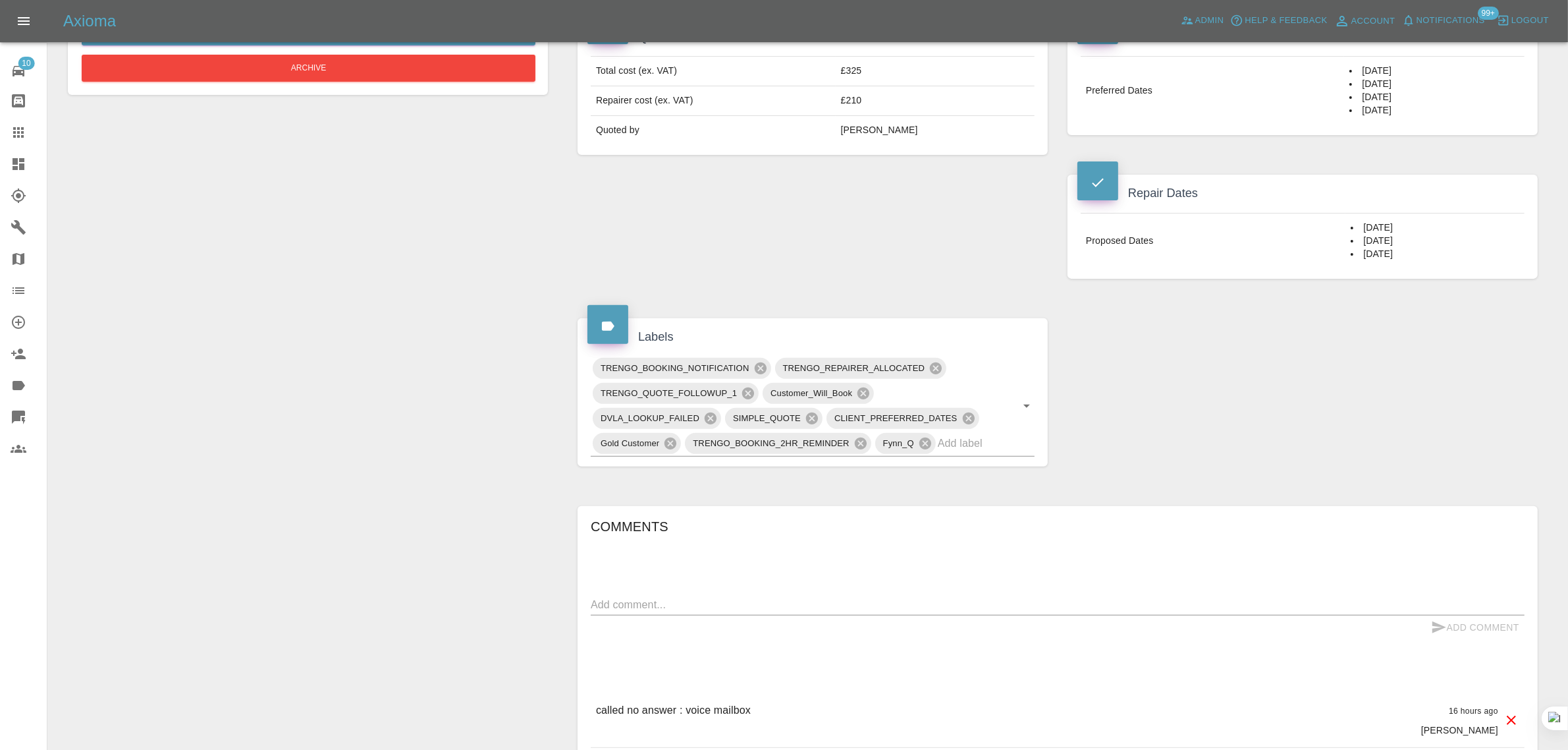
scroll to position [741, 0]
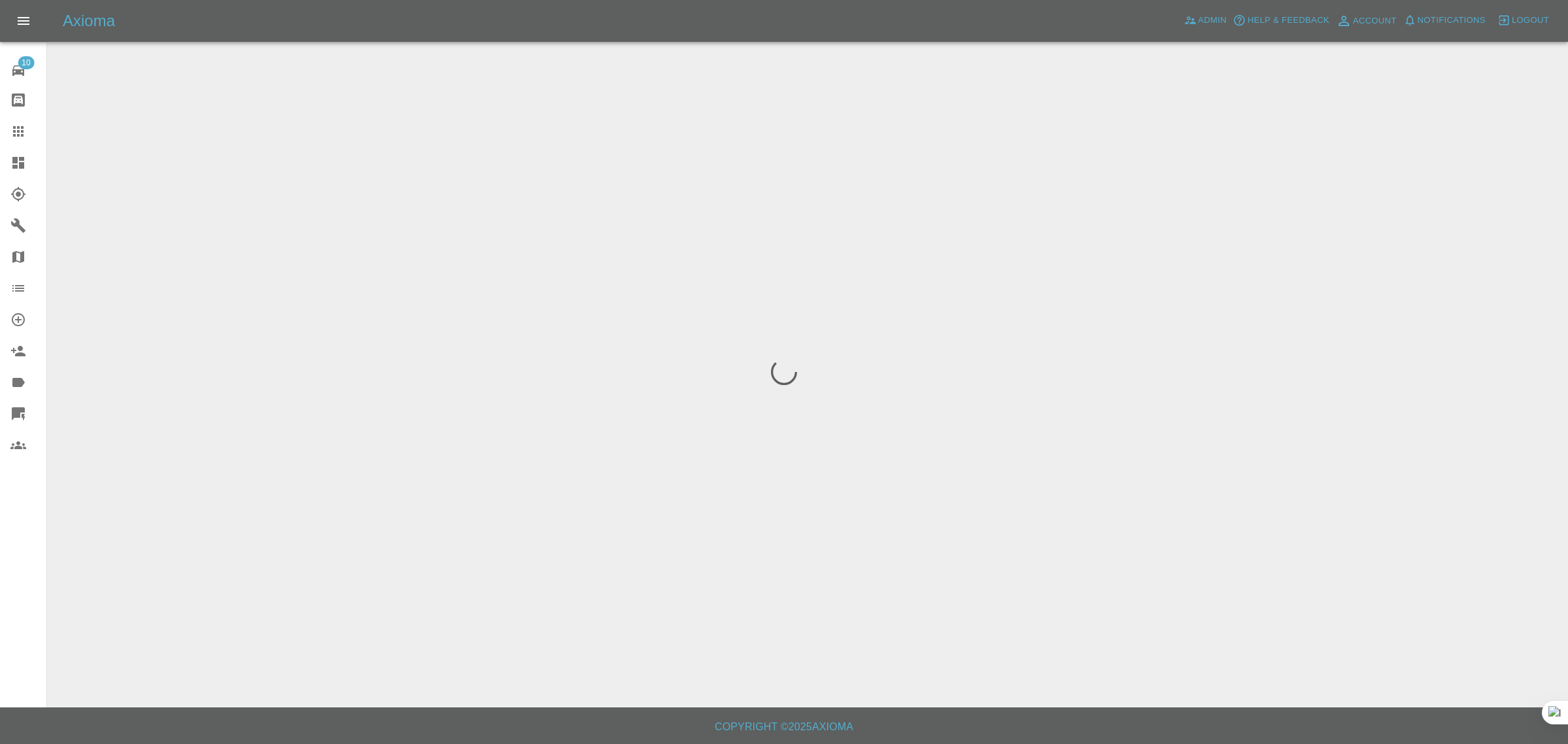
click at [37, 624] on div "10 Repair home Bodyshop home Claims Dashboard Explorer Garages Map Organization…" at bounding box center [24, 372] width 47 height 744
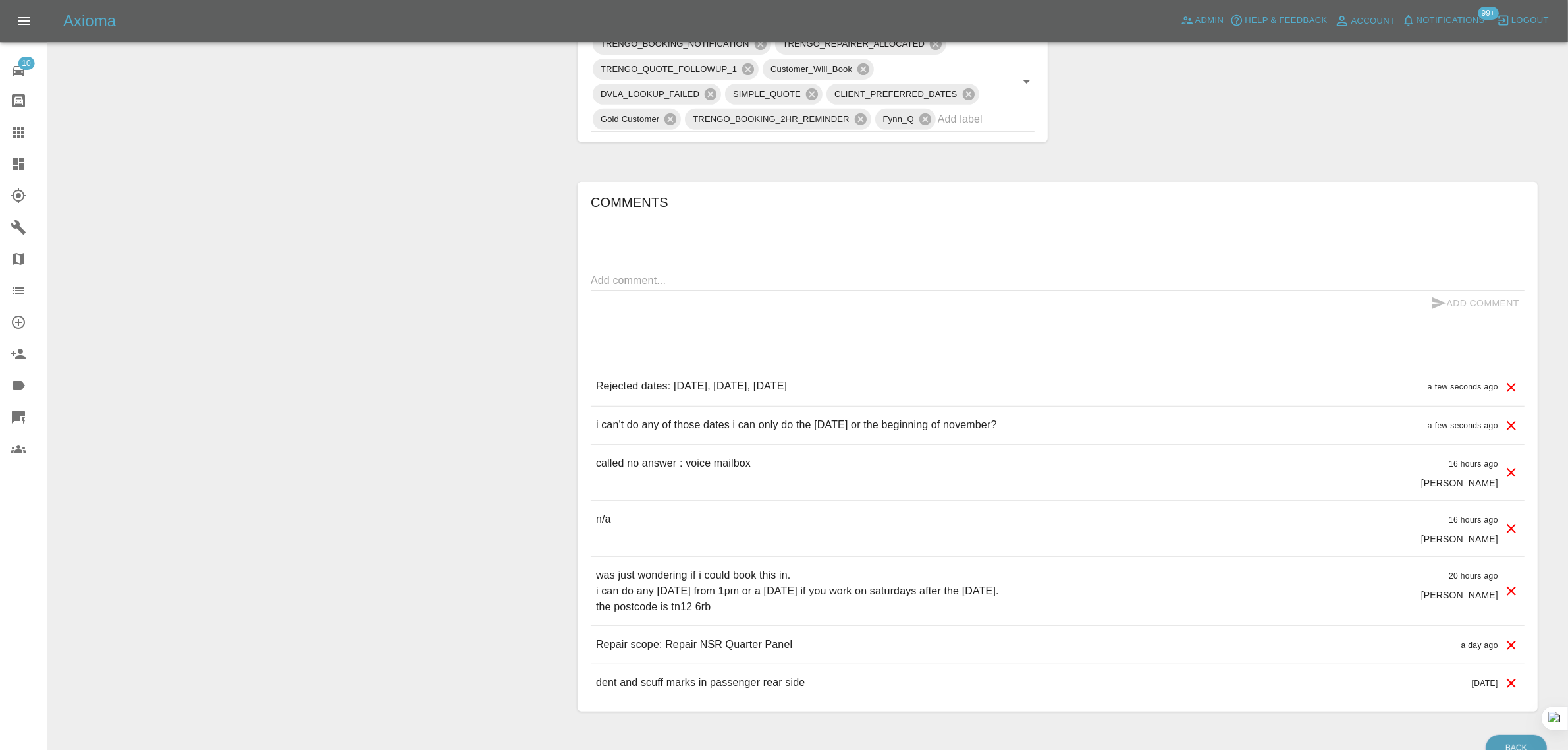
scroll to position [757, 0]
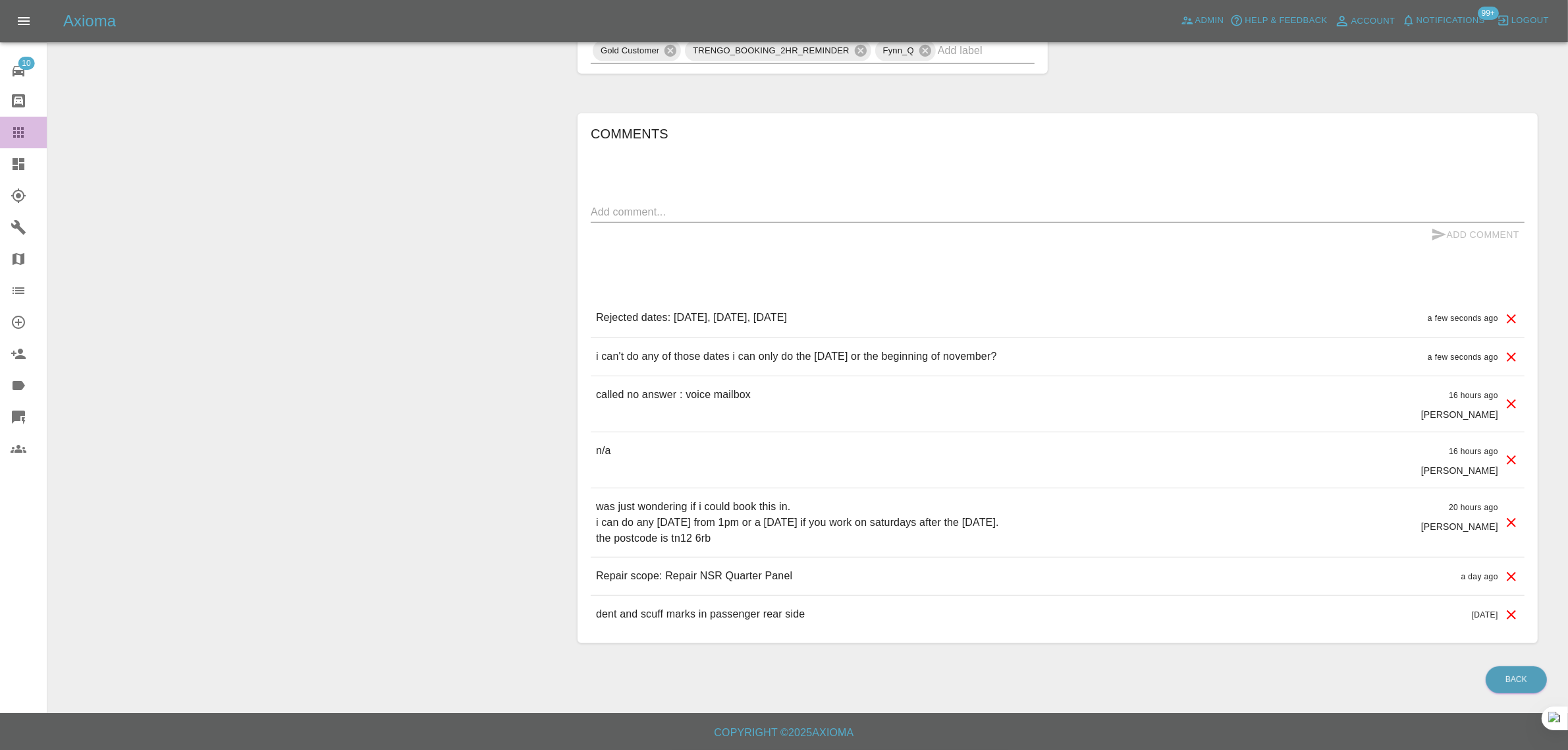
click at [20, 126] on icon at bounding box center [19, 132] width 16 height 16
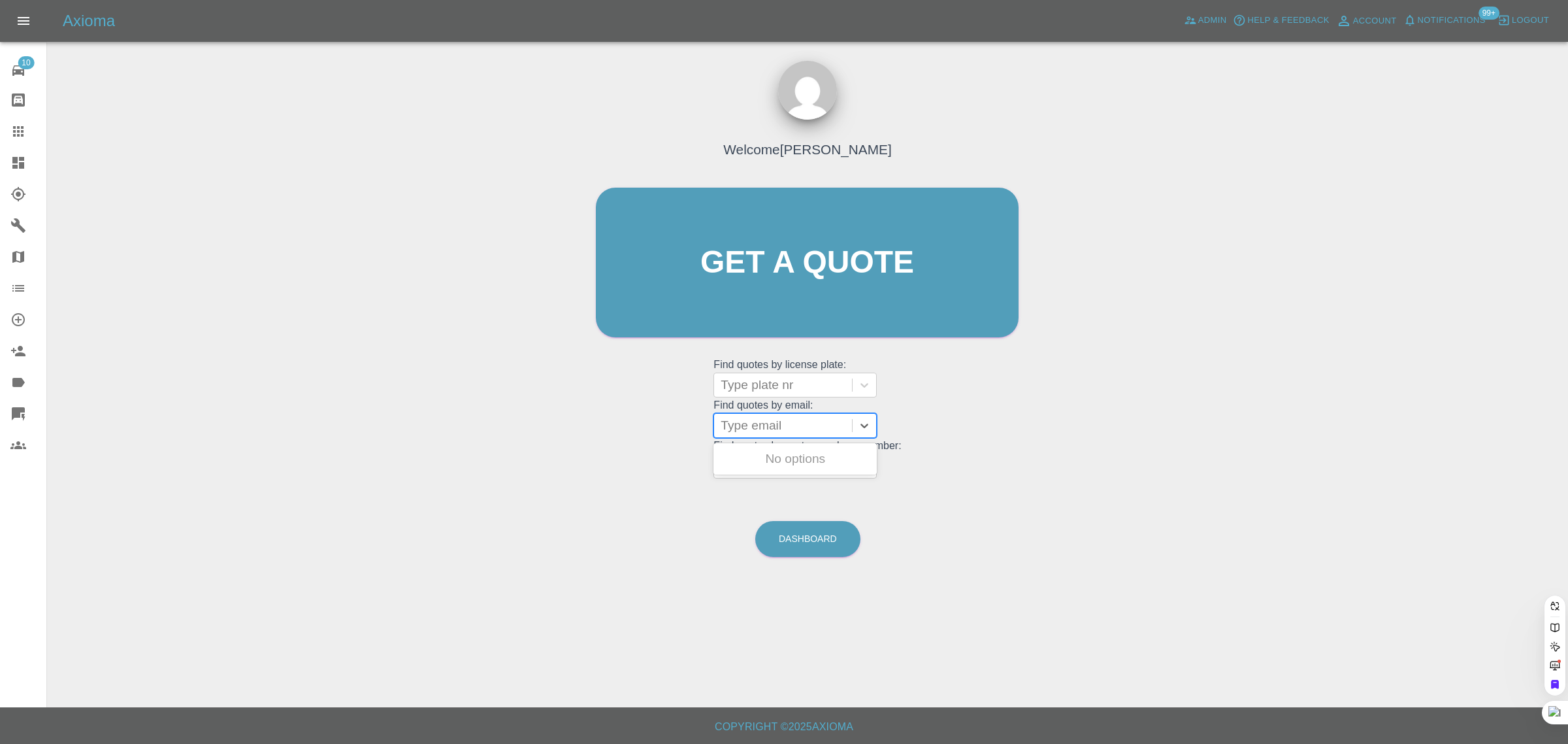
click at [763, 422] on div at bounding box center [783, 426] width 125 height 18
paste input "donald.king51@outlook.com"
type input "donald.king51@outlook.com"
click at [764, 452] on div "NISSAN QASHQUAI, Fnol" at bounding box center [795, 467] width 163 height 42
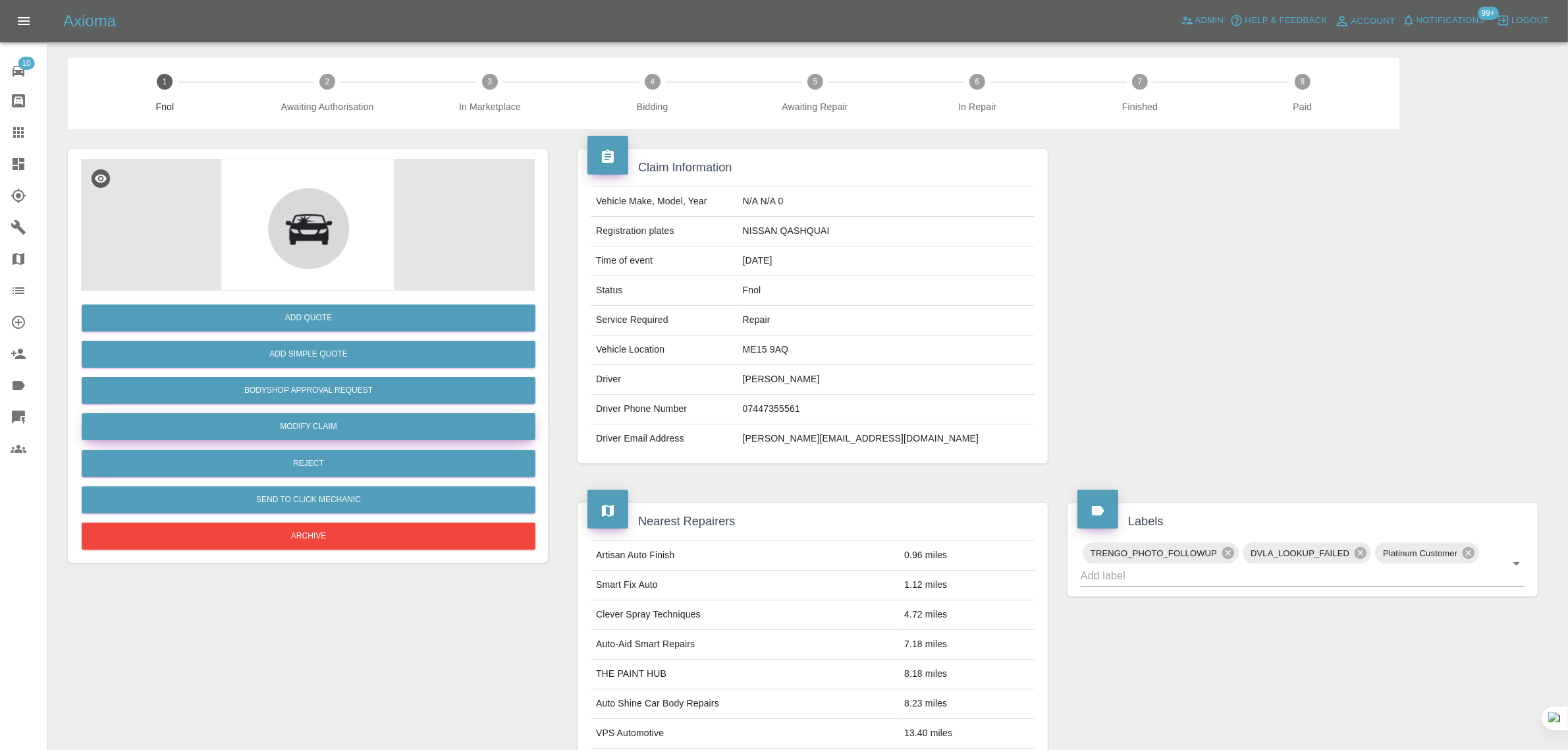
click at [300, 420] on link "Modify Claim" at bounding box center [308, 426] width 454 height 27
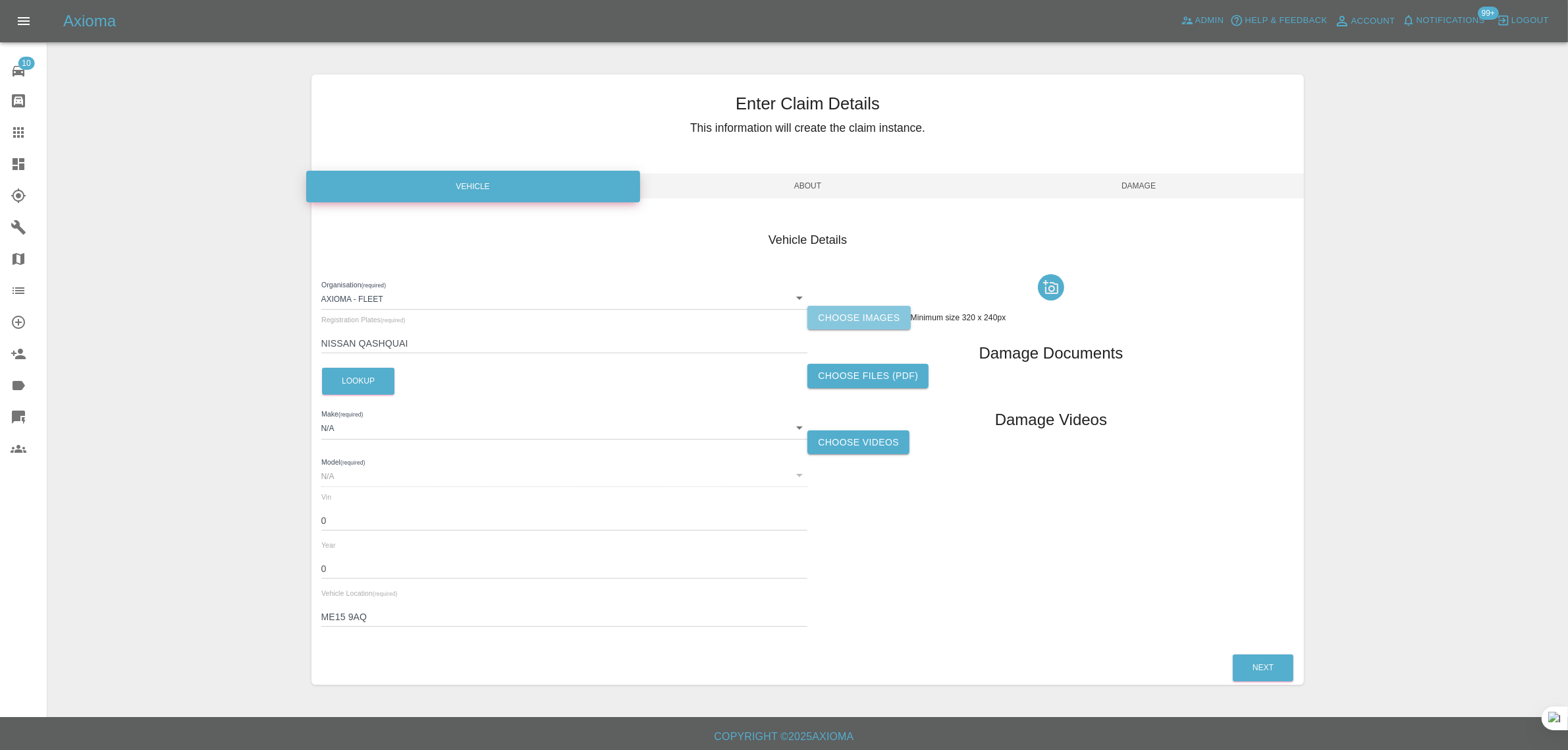
click at [870, 325] on label "Choose images" at bounding box center [858, 318] width 103 height 24
click at [0, 0] on input "Choose images" at bounding box center [0, 0] width 0 height 0
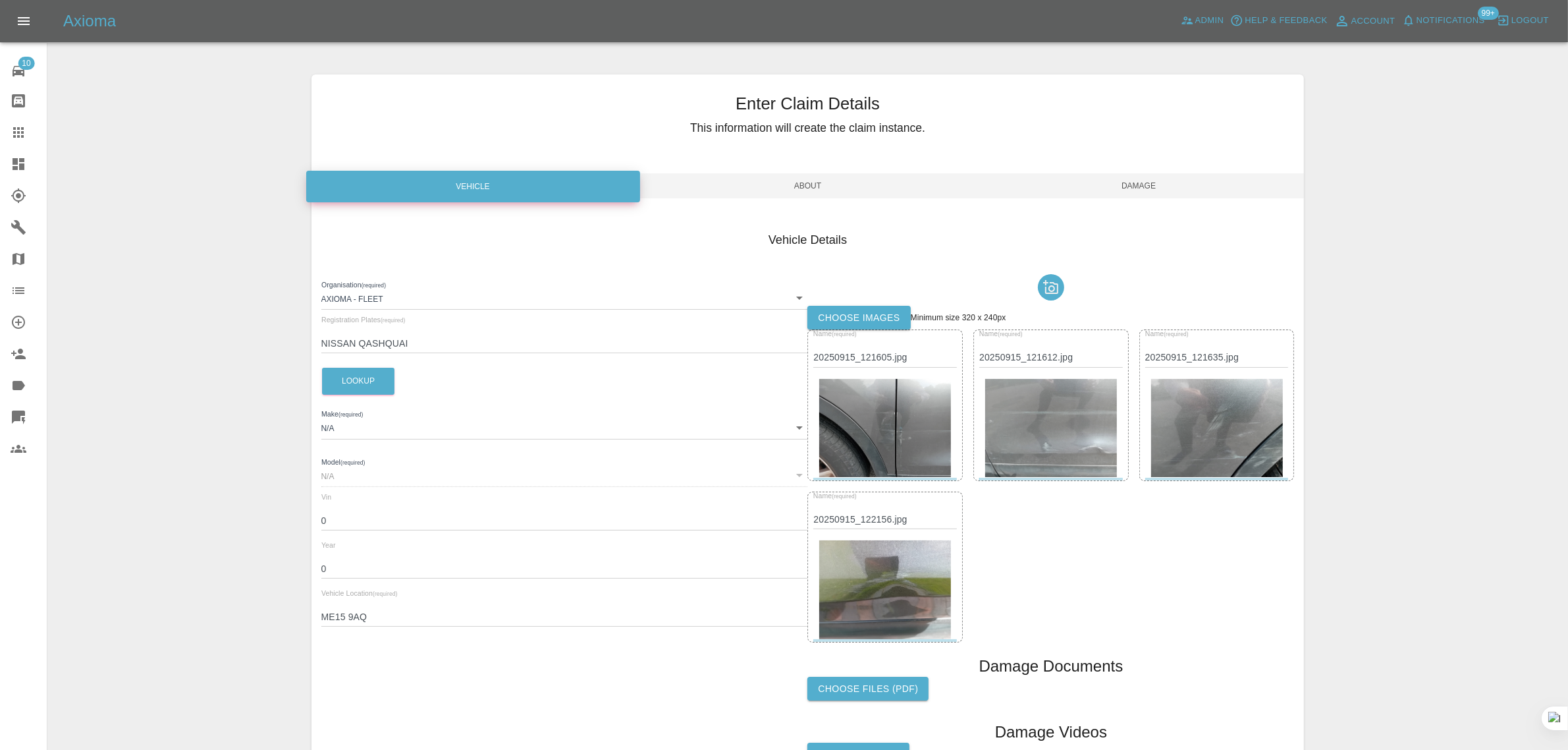
click at [1131, 189] on span "Damage" at bounding box center [1139, 186] width 331 height 25
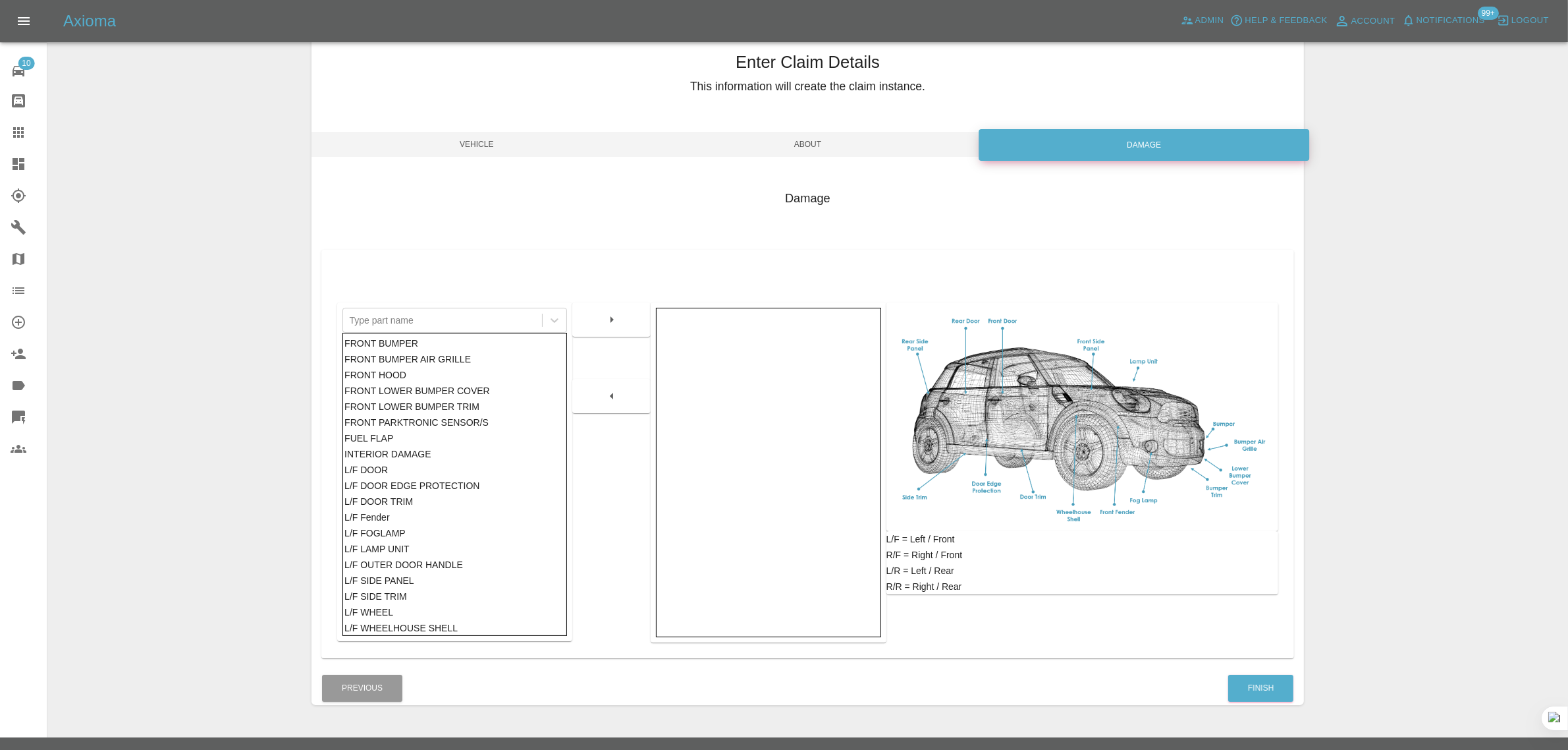
scroll to position [65, 0]
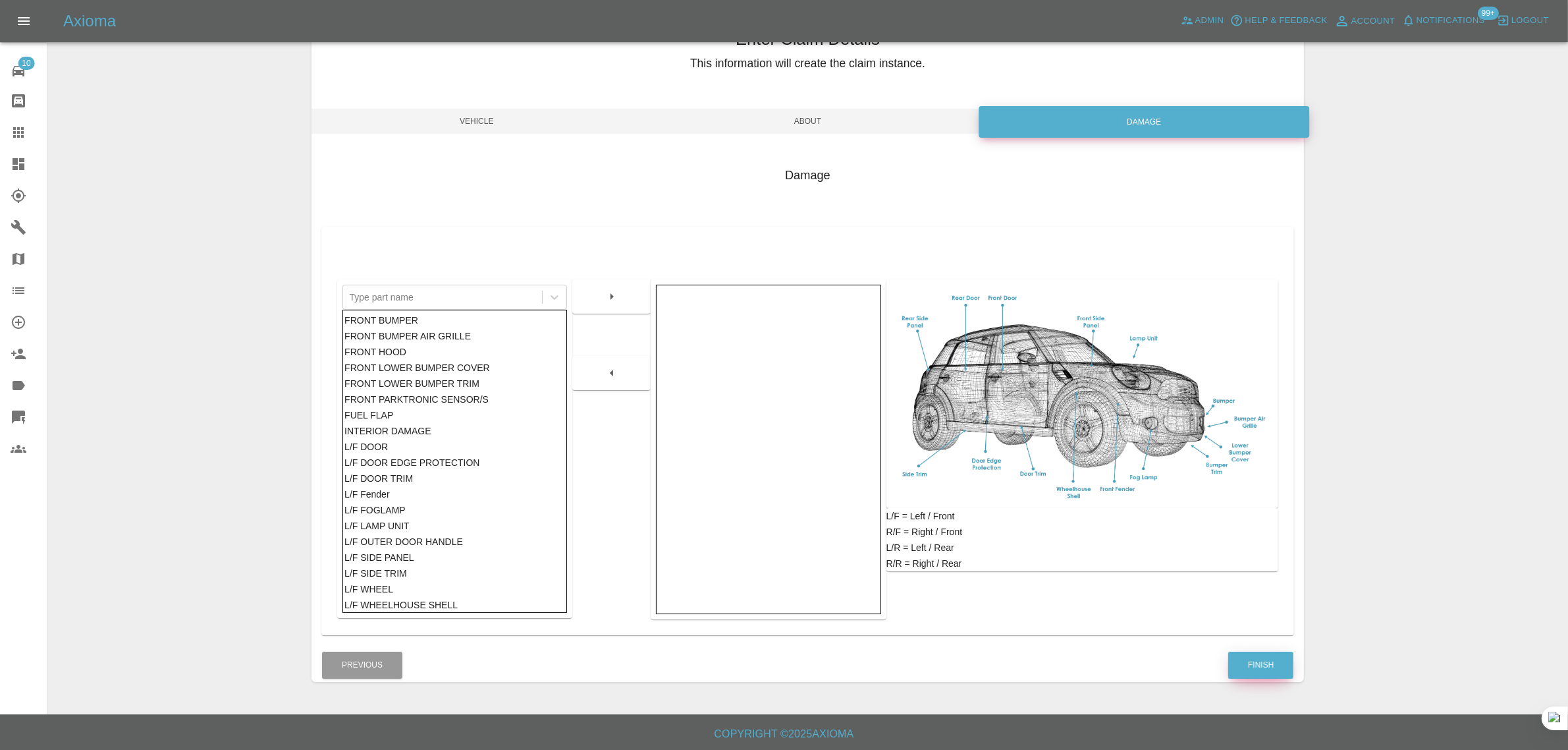
click at [1248, 663] on button "Finish" at bounding box center [1260, 665] width 65 height 27
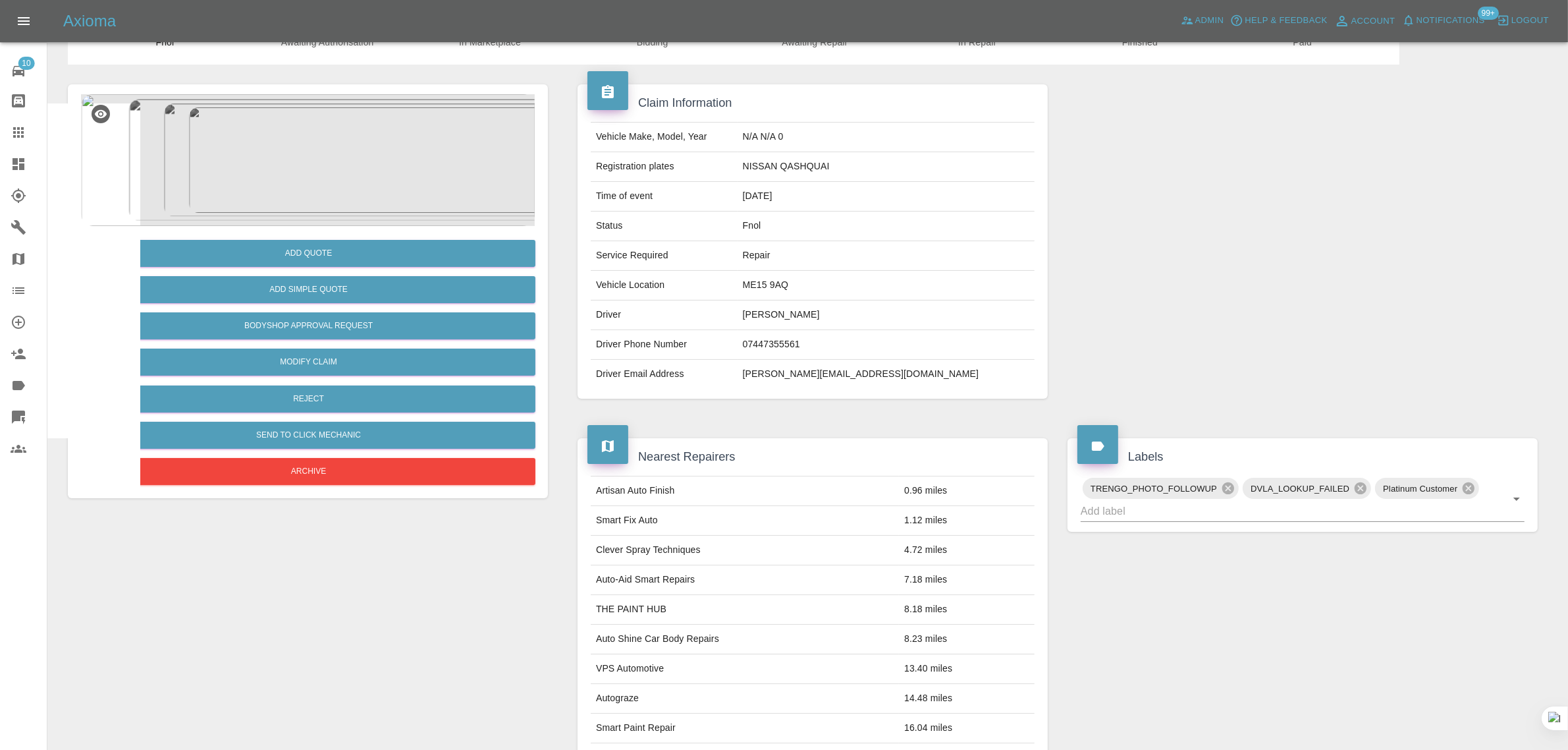
click at [20, 137] on icon at bounding box center [19, 132] width 16 height 16
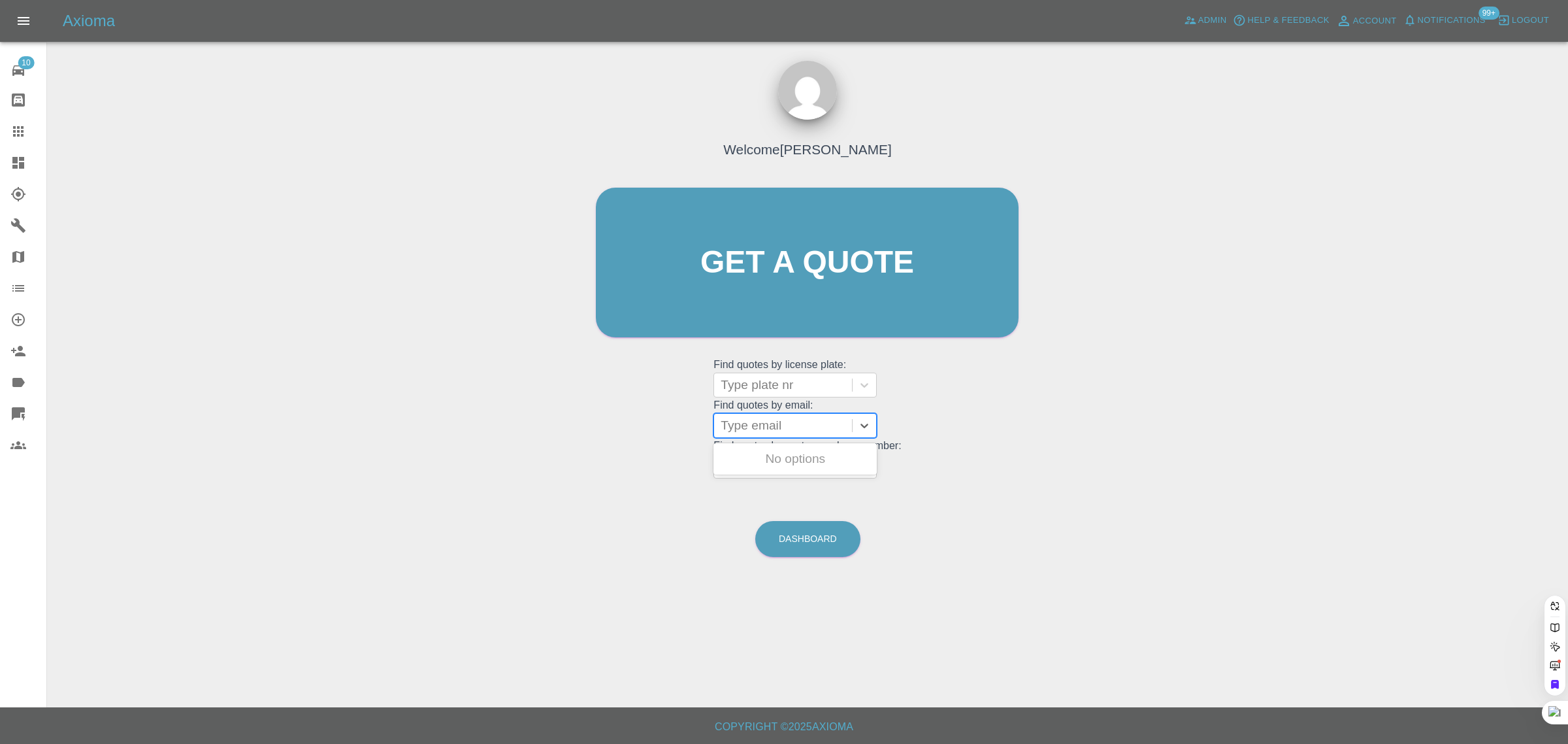
click at [751, 422] on div at bounding box center [783, 426] width 125 height 18
paste input "alanwhite51@btinternet.com"
type input "alanwhite51@btinternet.com"
click at [785, 472] on div "AW53SUE VAUXHALL MOKKA, Fnol" at bounding box center [795, 467] width 163 height 42
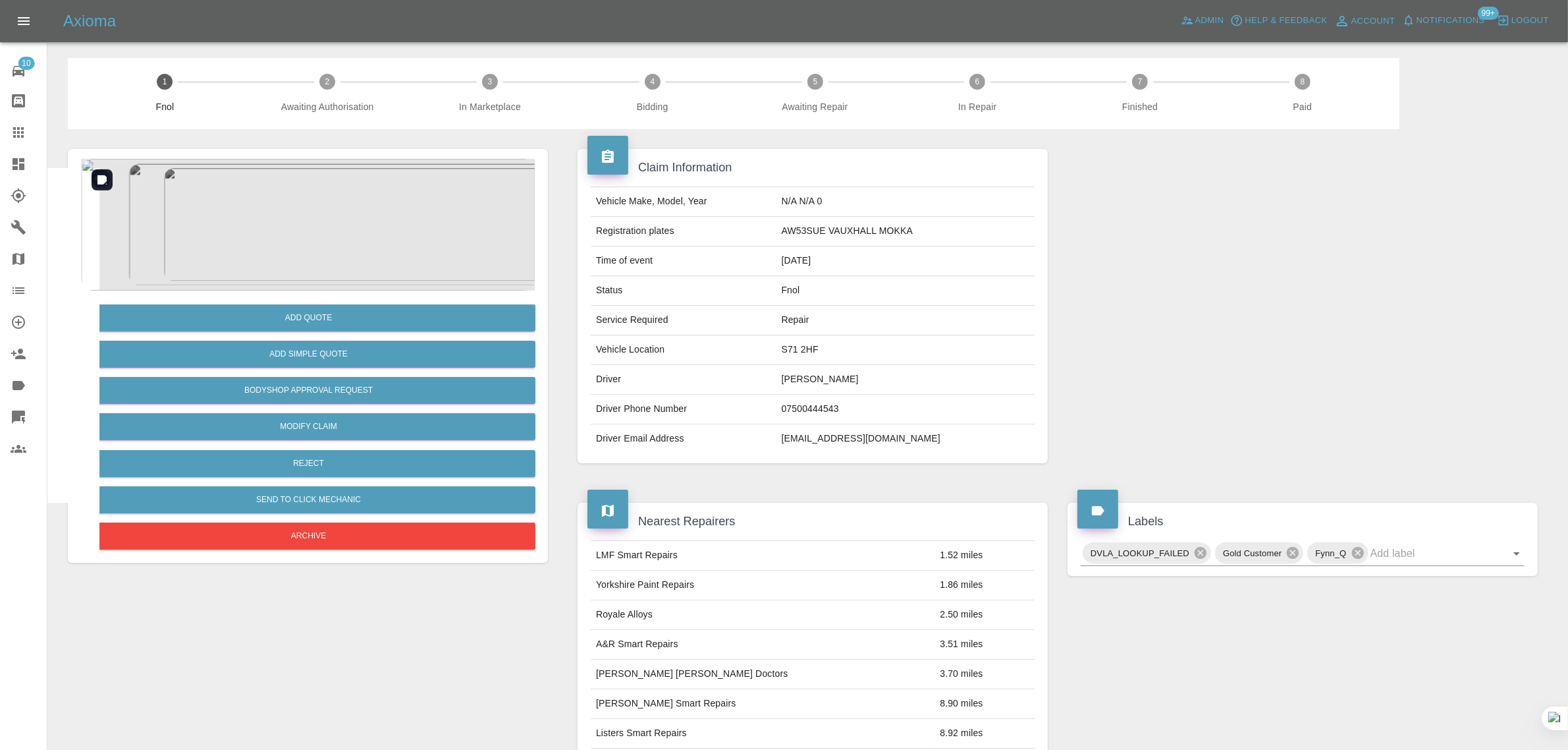
click at [337, 263] on img at bounding box center [308, 224] width 454 height 132
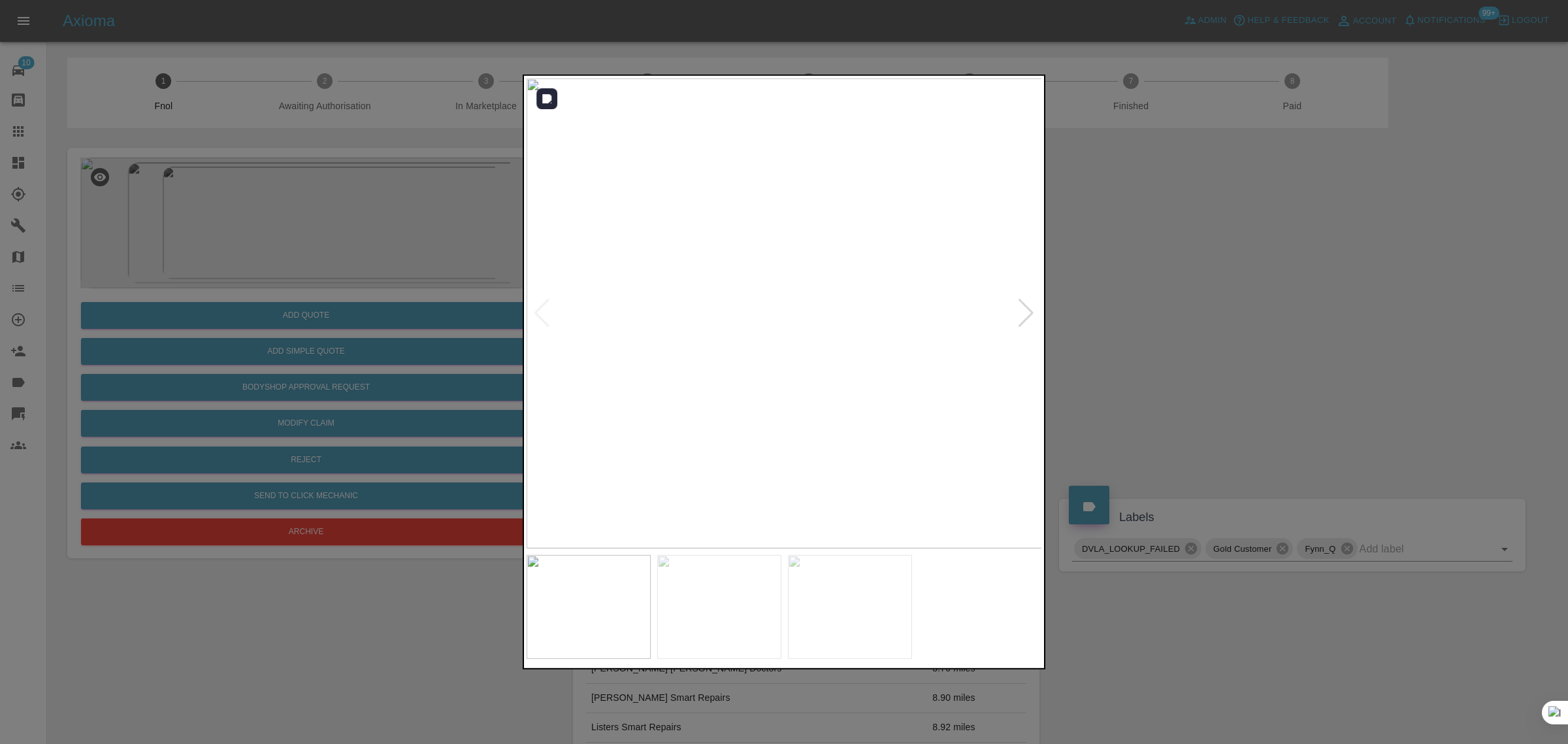
click at [1016, 316] on img at bounding box center [785, 313] width 516 height 470
click at [1024, 314] on div at bounding box center [1026, 313] width 18 height 29
click at [1024, 314] on img at bounding box center [785, 313] width 516 height 470
click at [1148, 336] on div at bounding box center [784, 372] width 1568 height 744
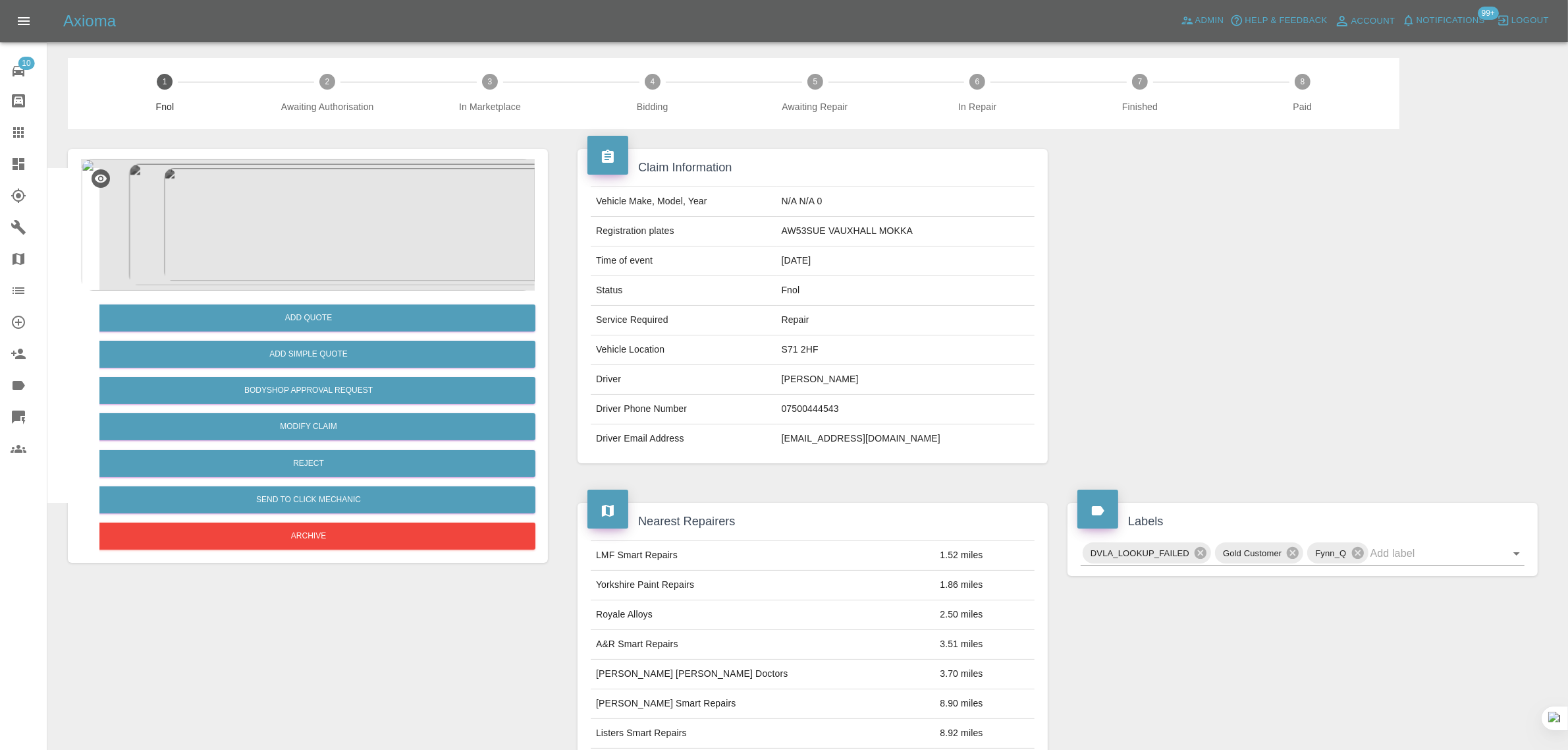
click at [30, 124] on div at bounding box center [29, 132] width 37 height 16
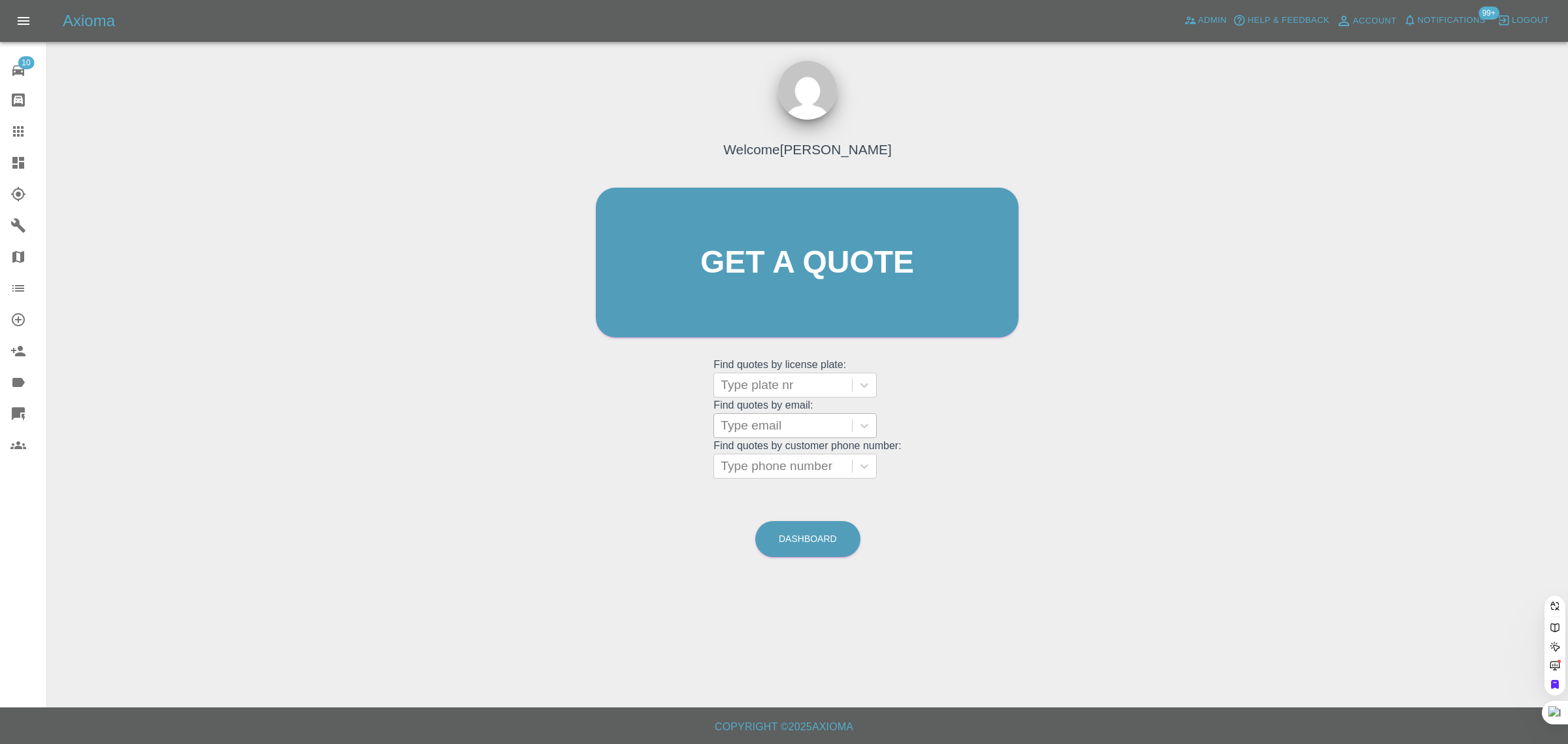
click at [772, 424] on div at bounding box center [783, 426] width 125 height 18
paste input "02bburrell@live.co.uk"
type input "02bburrell@live.co.uk"
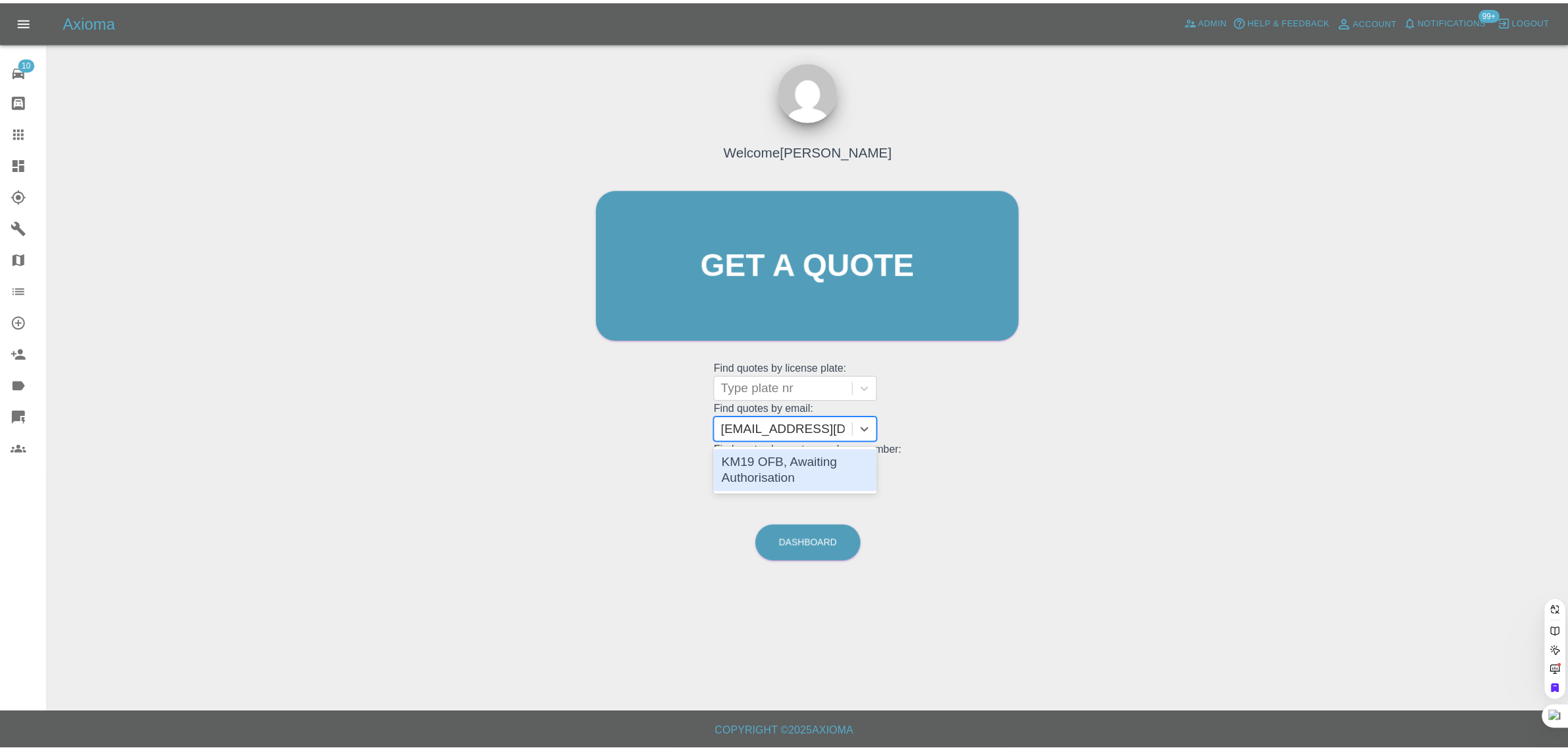
scroll to position [0, 0]
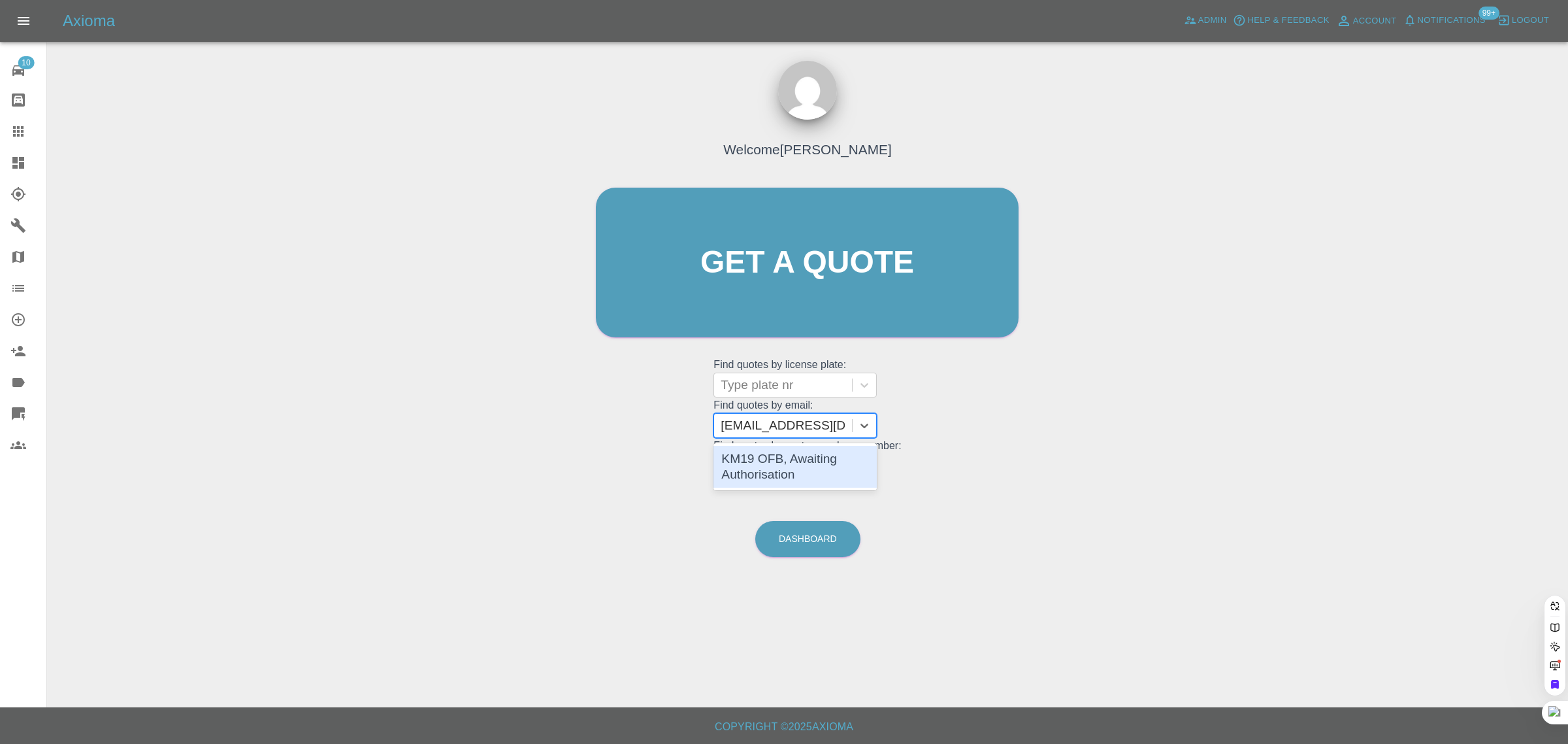
click at [786, 469] on div "KM19 OFB, Awaiting Authorisation" at bounding box center [795, 467] width 163 height 42
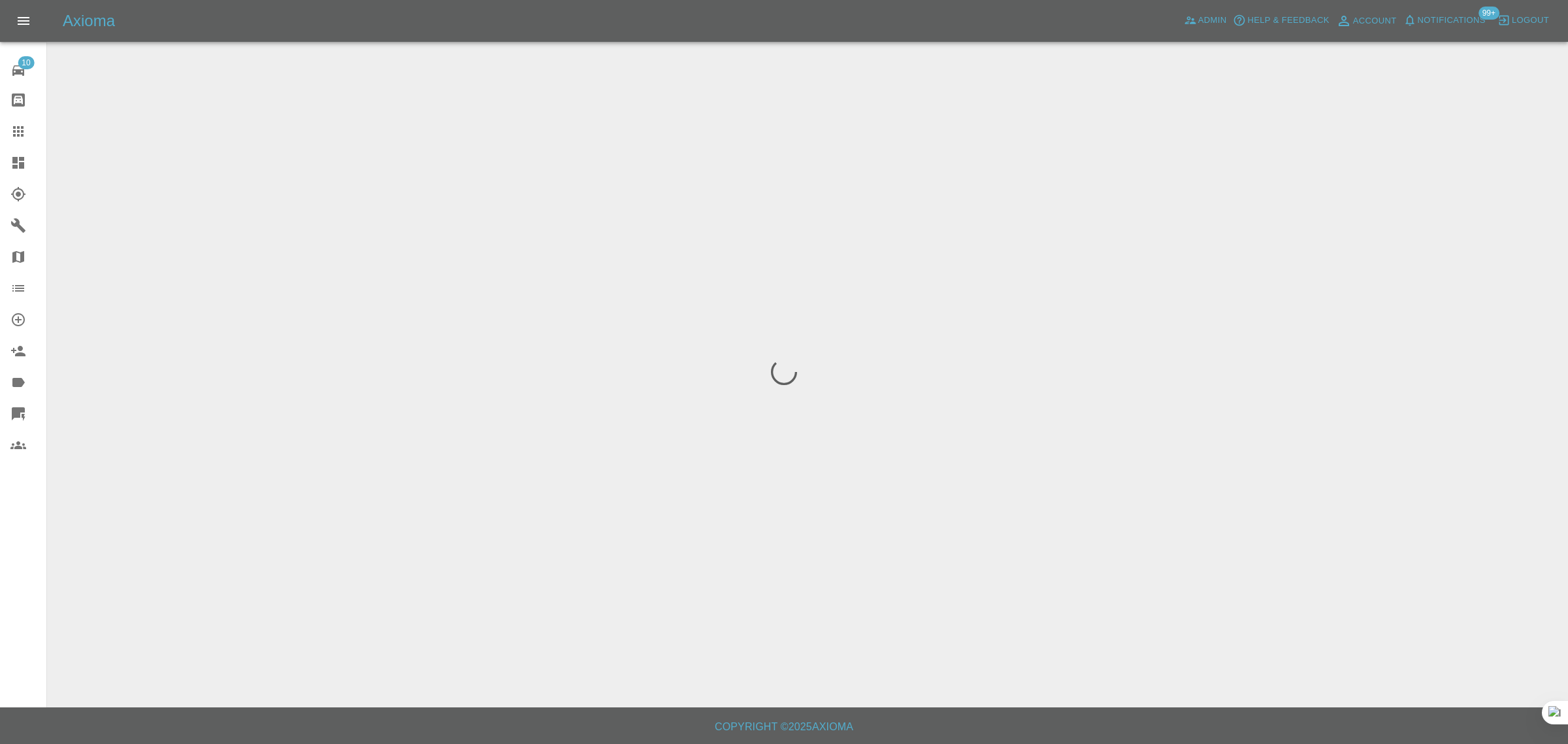
click at [14, 538] on div "10 Repair home Bodyshop home Claims Dashboard Explorer Garages Map Organization…" at bounding box center [24, 372] width 47 height 744
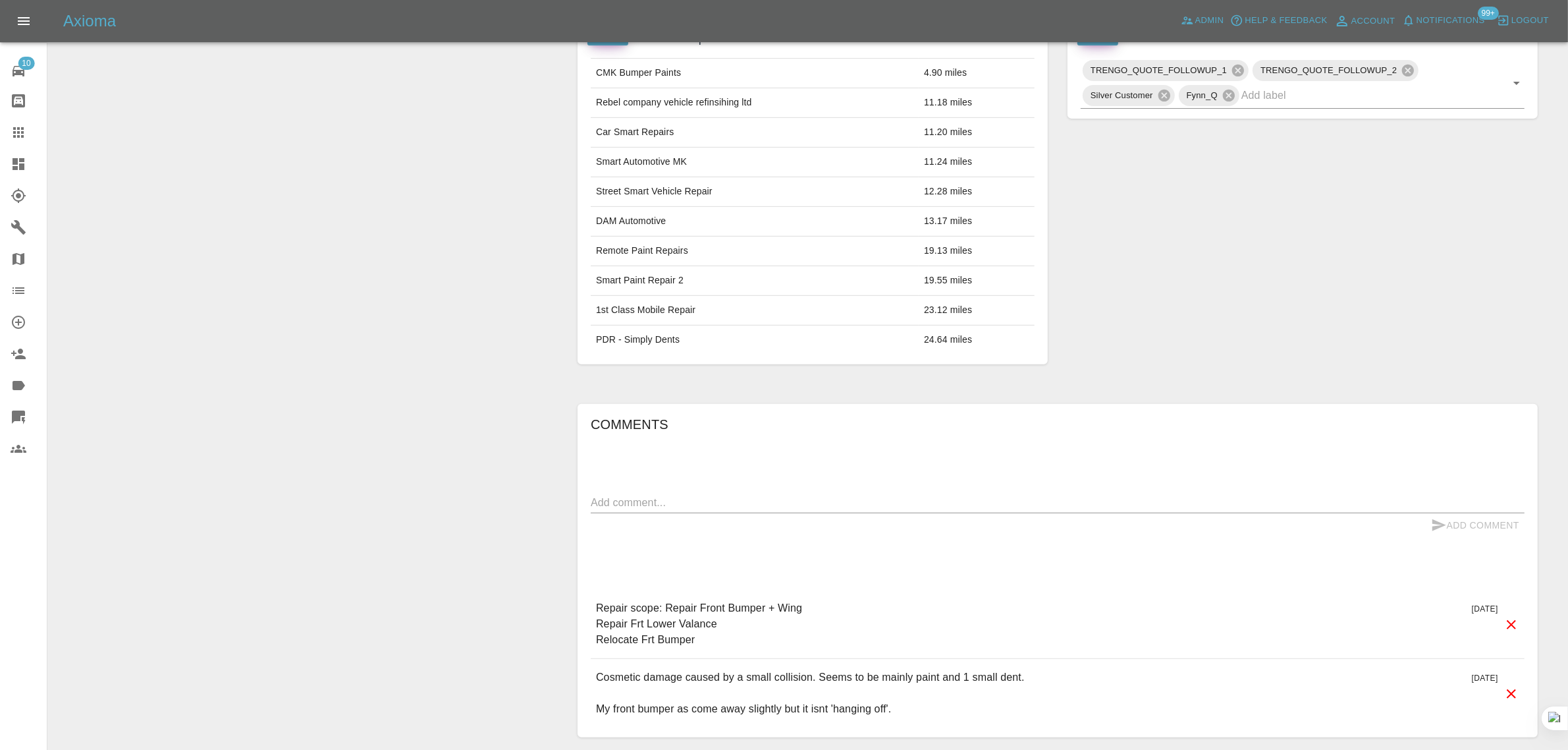
scroll to position [82, 0]
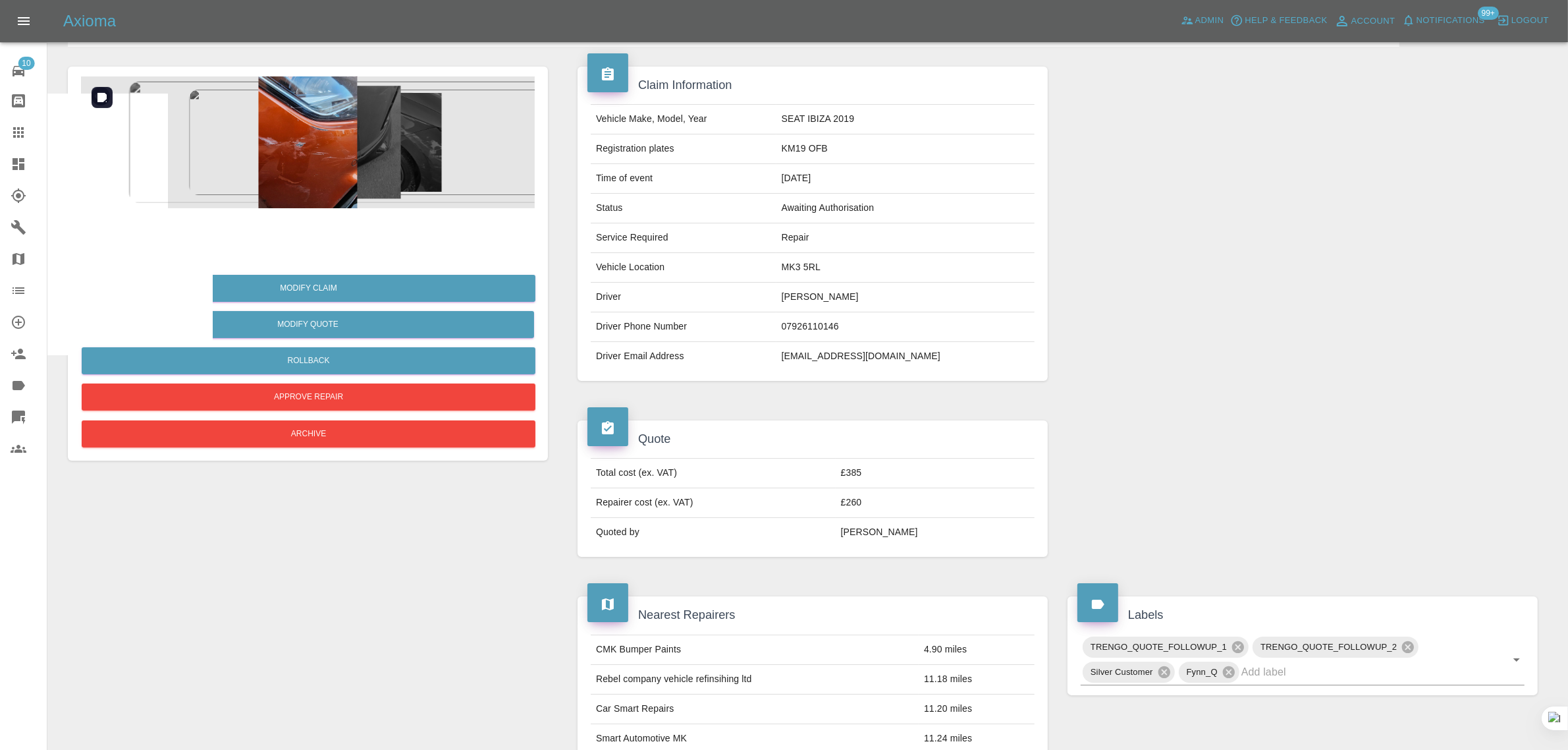
click at [327, 133] on img at bounding box center [308, 142] width 454 height 132
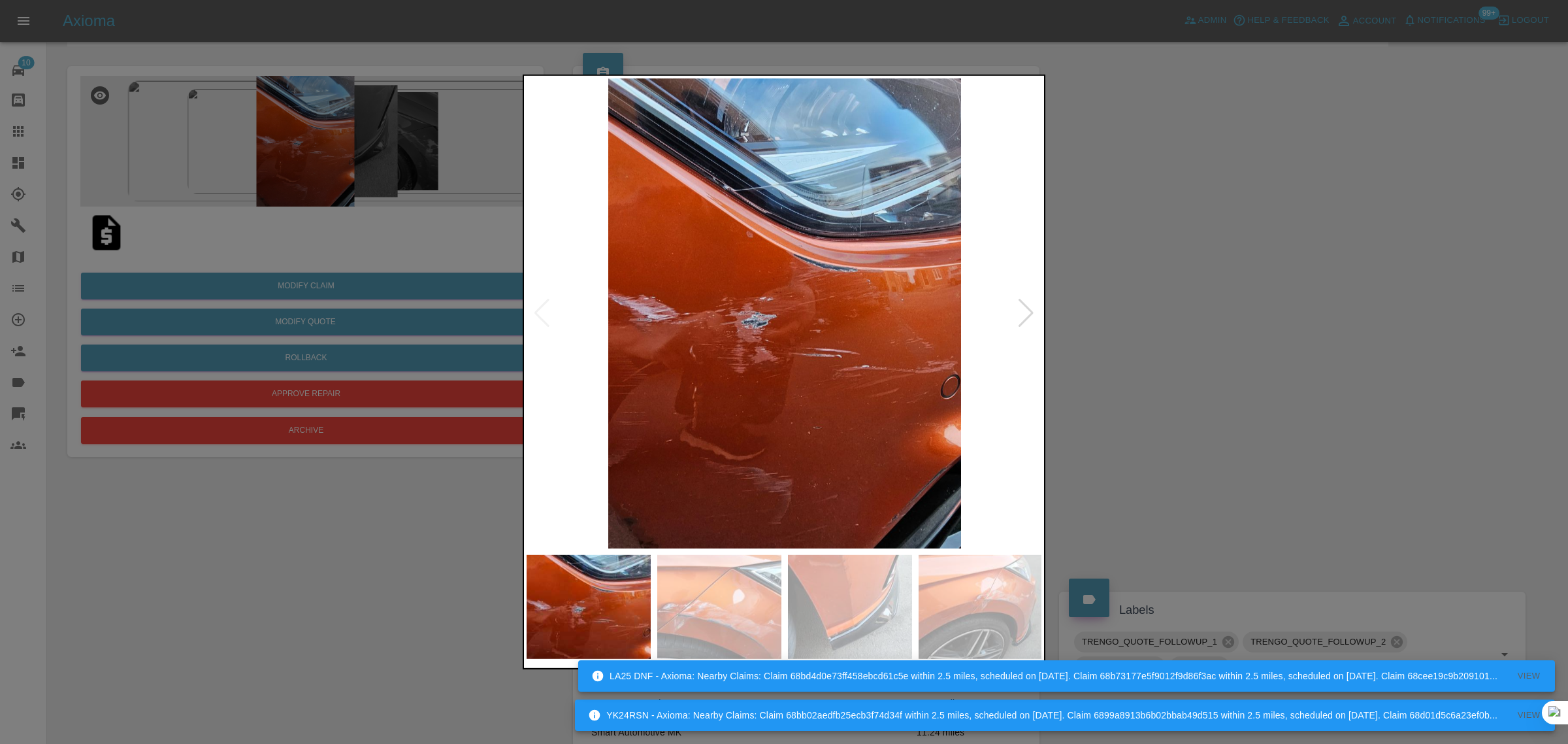
click at [458, 586] on div at bounding box center [784, 372] width 1568 height 744
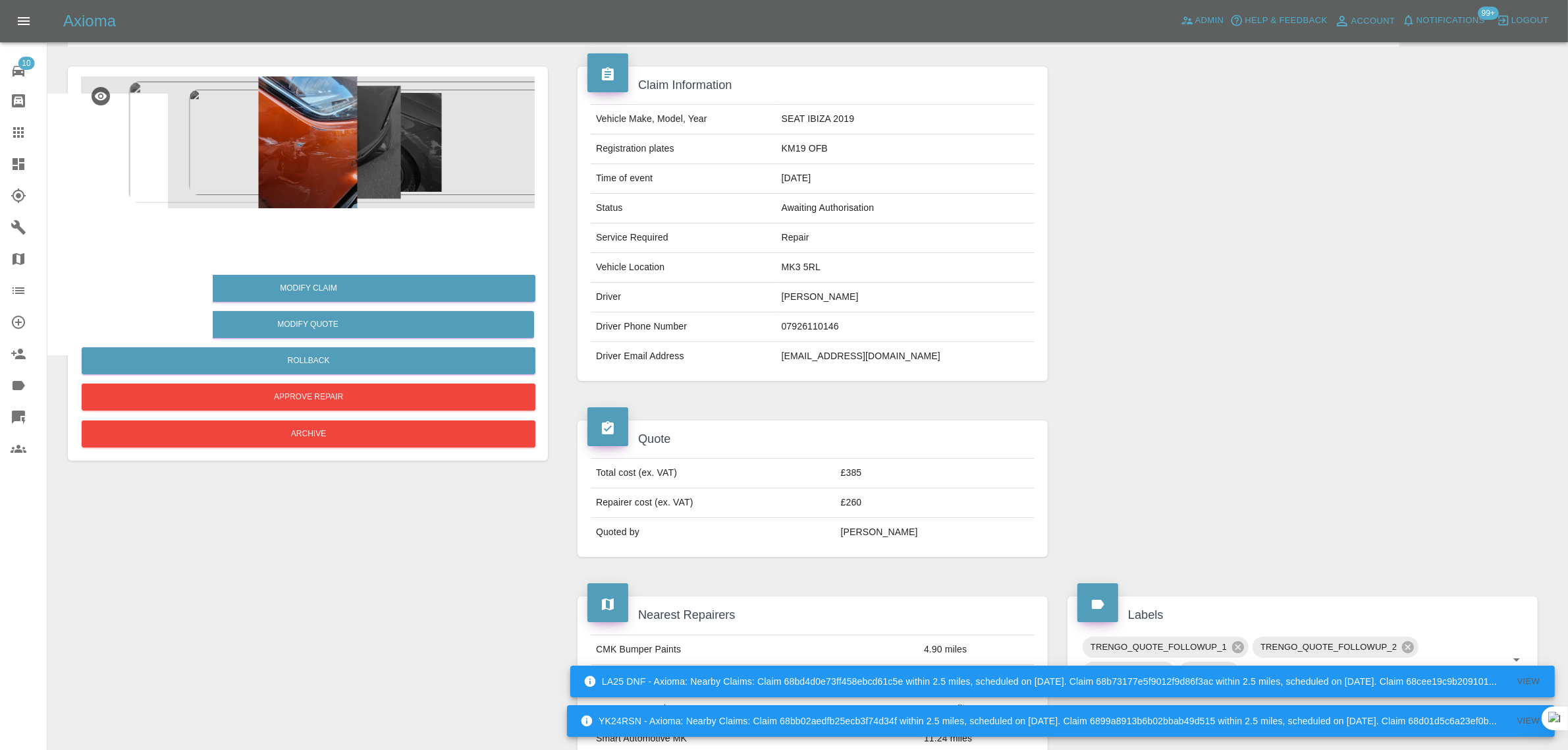
click at [21, 113] on link "Bodyshop home" at bounding box center [23, 101] width 47 height 32
click at [19, 138] on icon at bounding box center [19, 132] width 16 height 16
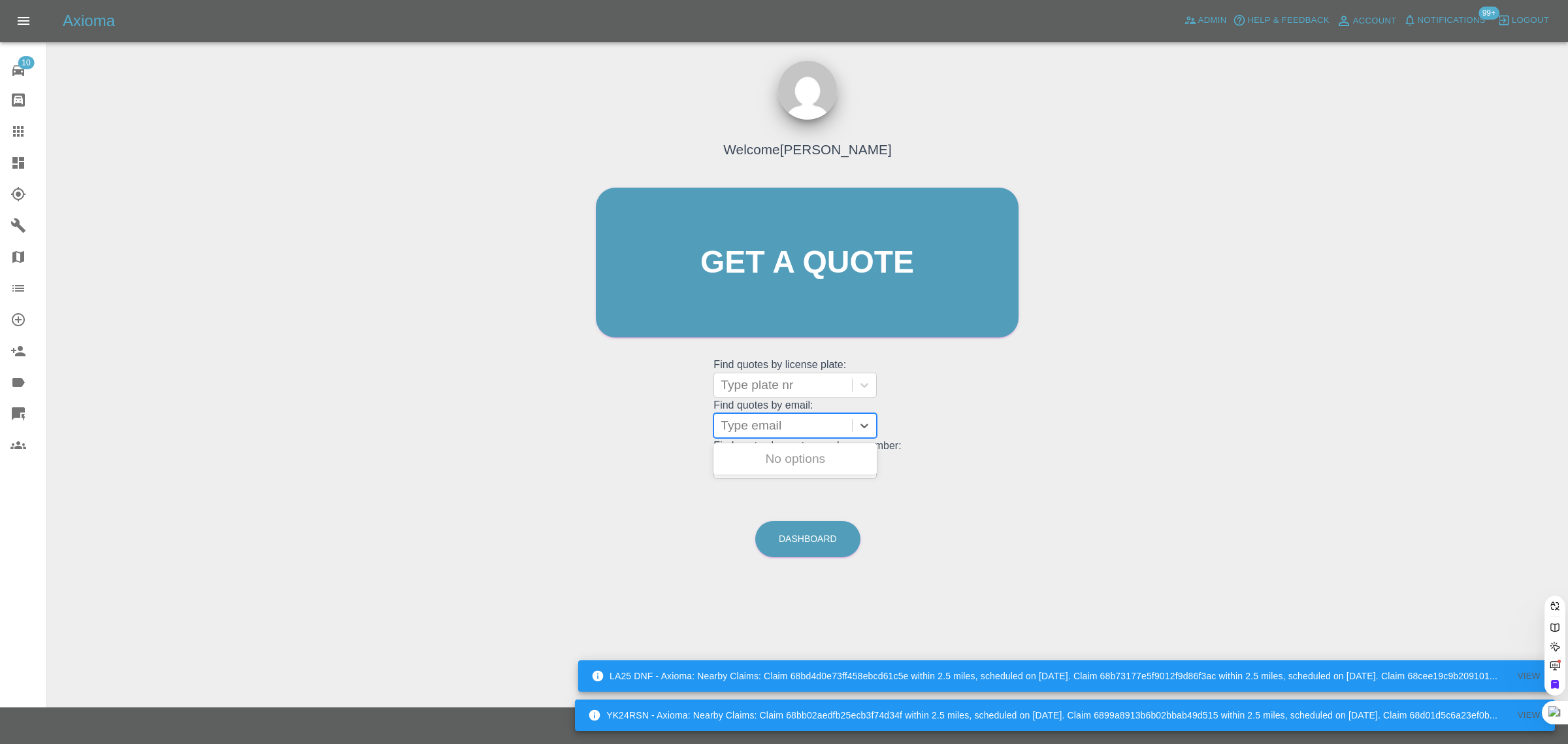
click at [801, 433] on div at bounding box center [783, 426] width 125 height 18
paste input "[EMAIL_ADDRESS][DOMAIN_NAME]"
type input "[EMAIL_ADDRESS][DOMAIN_NAME]"
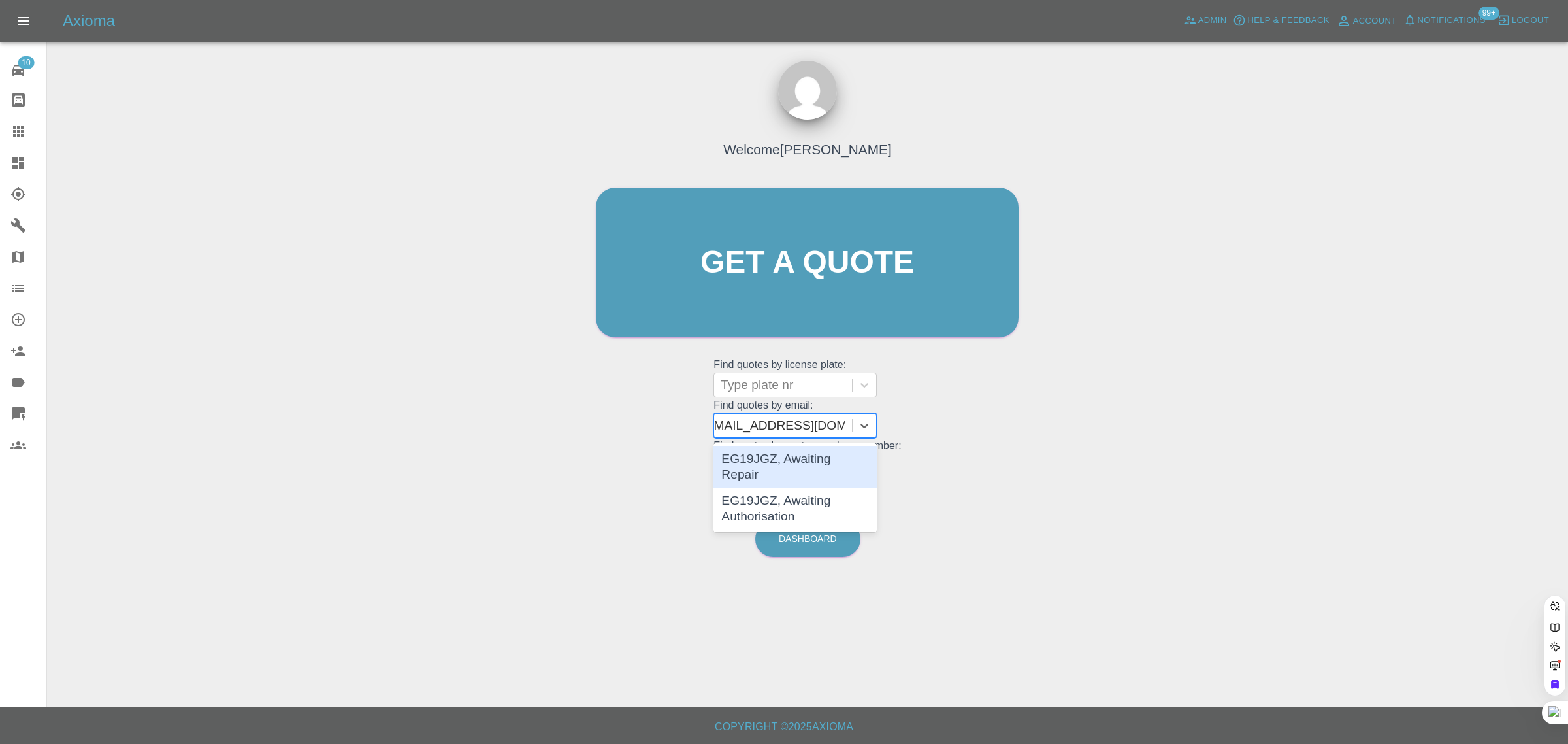
scroll to position [0, 12]
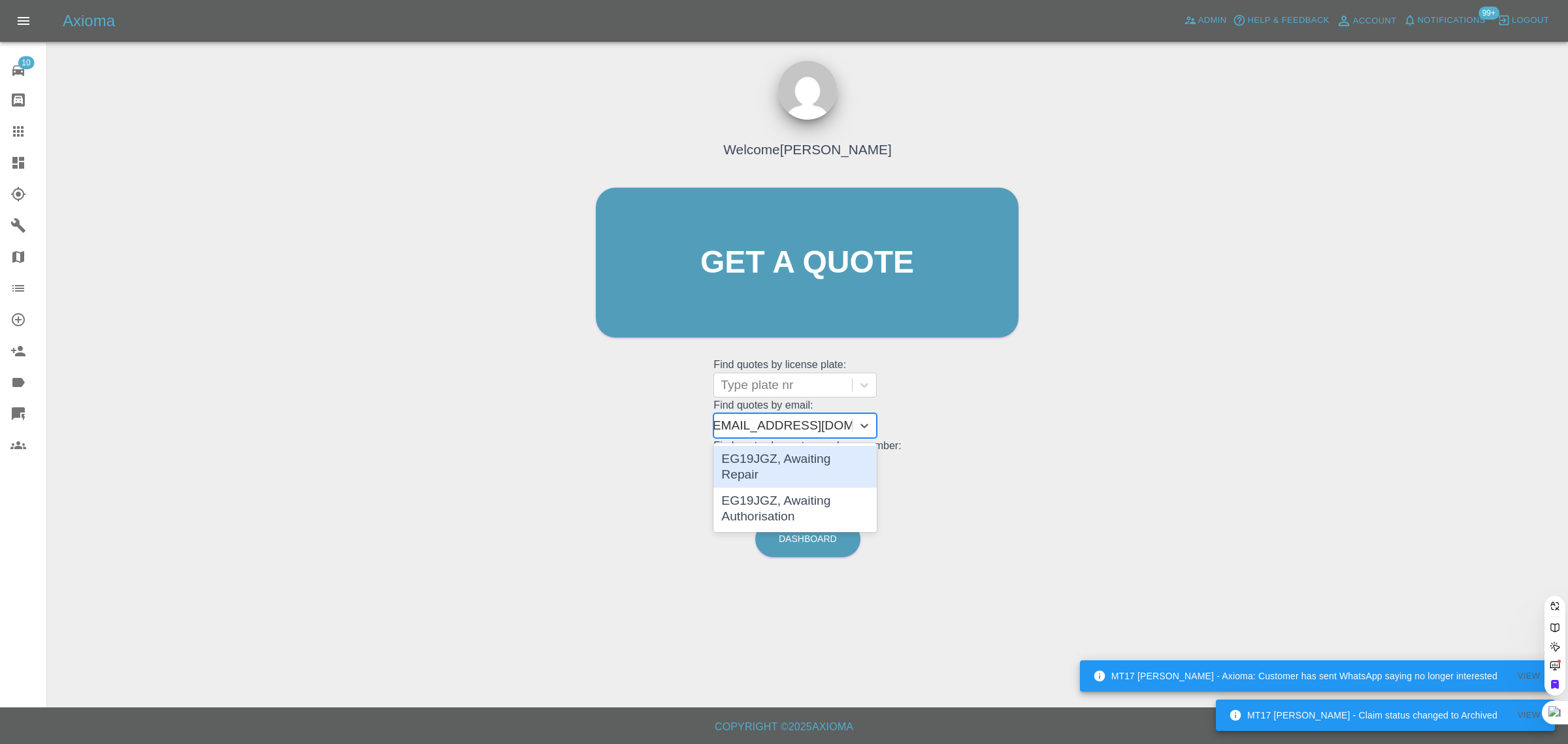
click at [785, 456] on div "EG19JGZ, Awaiting Repair" at bounding box center [795, 467] width 163 height 42
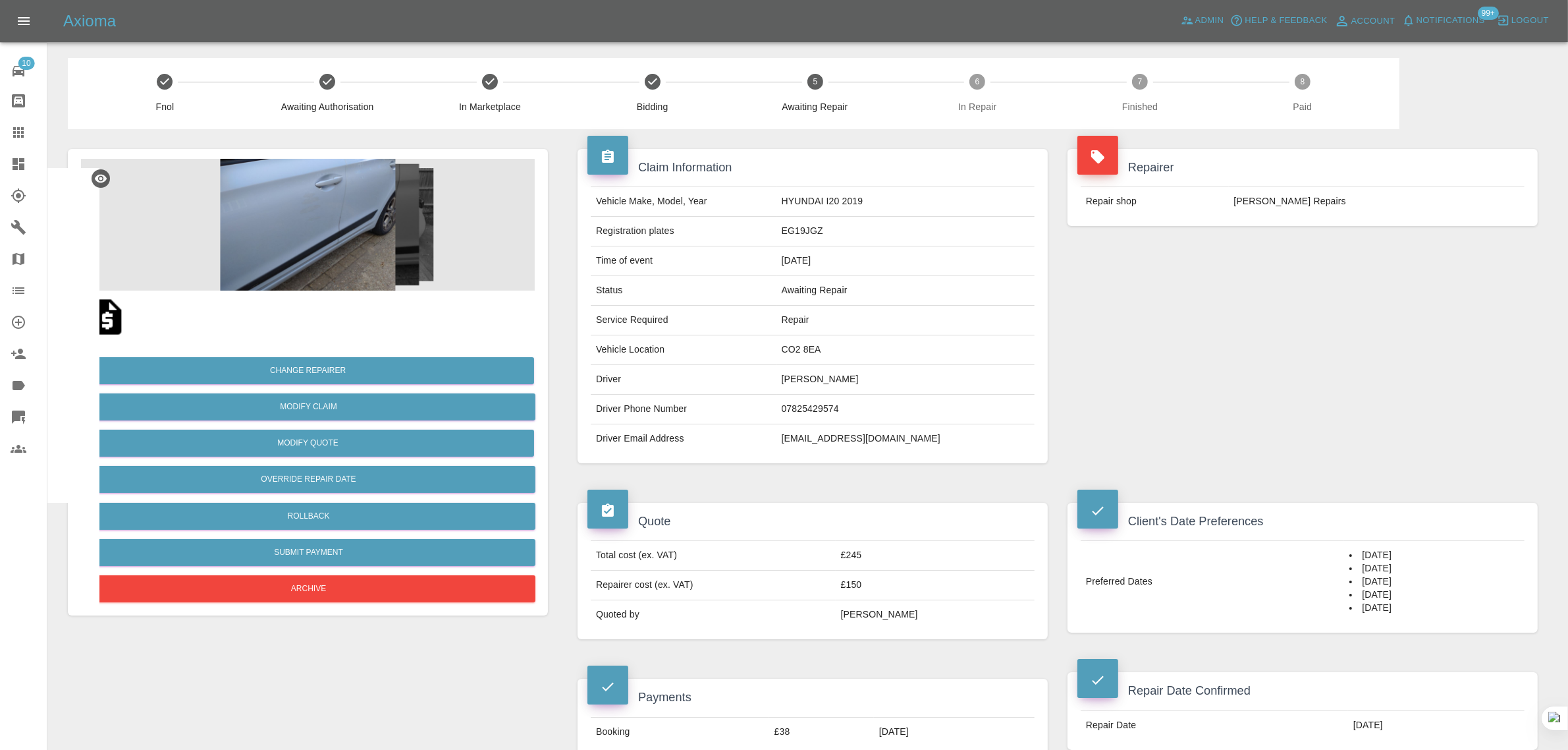
click at [11, 130] on icon at bounding box center [19, 132] width 16 height 16
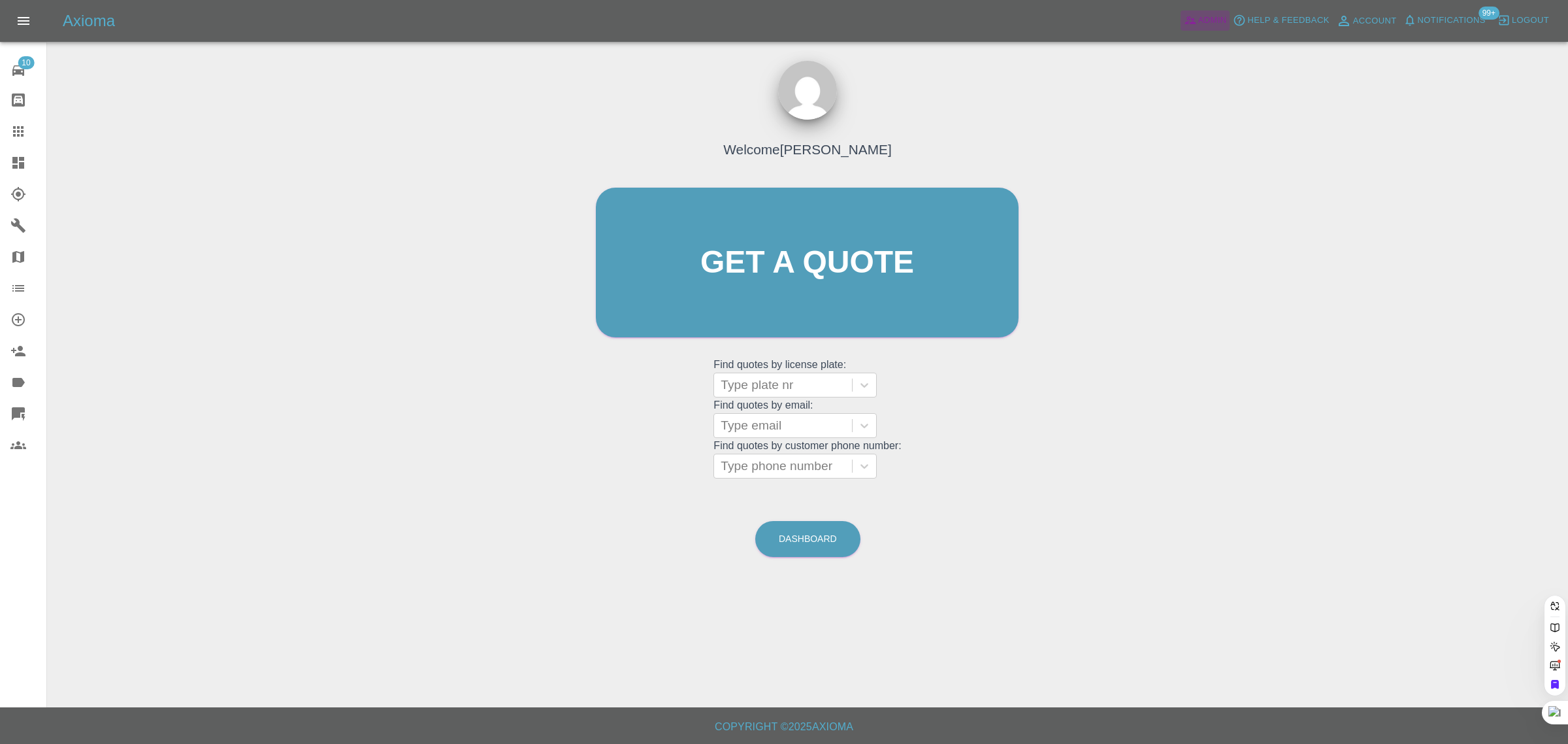
click at [1211, 25] on span "Admin" at bounding box center [1213, 20] width 29 height 15
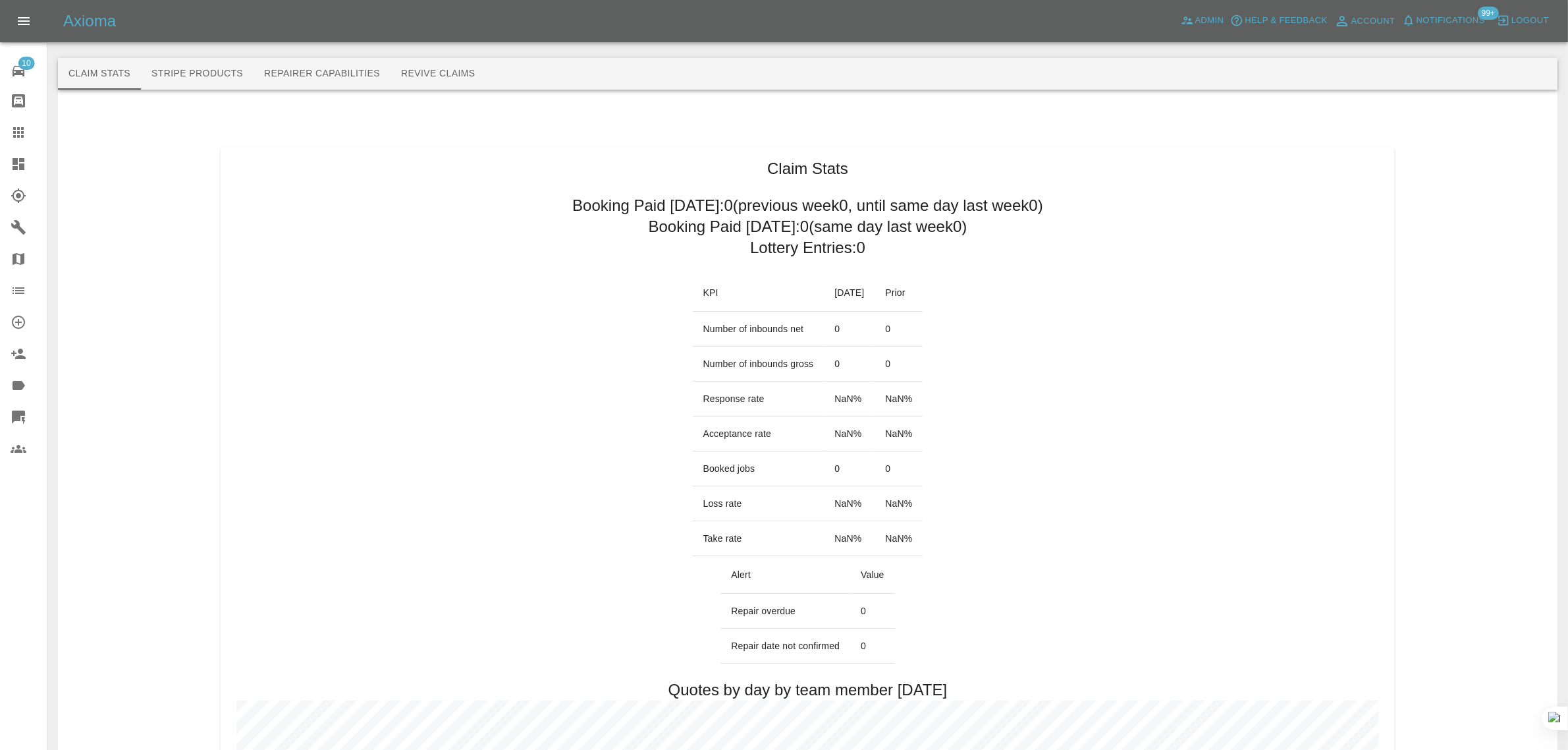
click at [421, 76] on button "Revive Claims" at bounding box center [438, 74] width 95 height 32
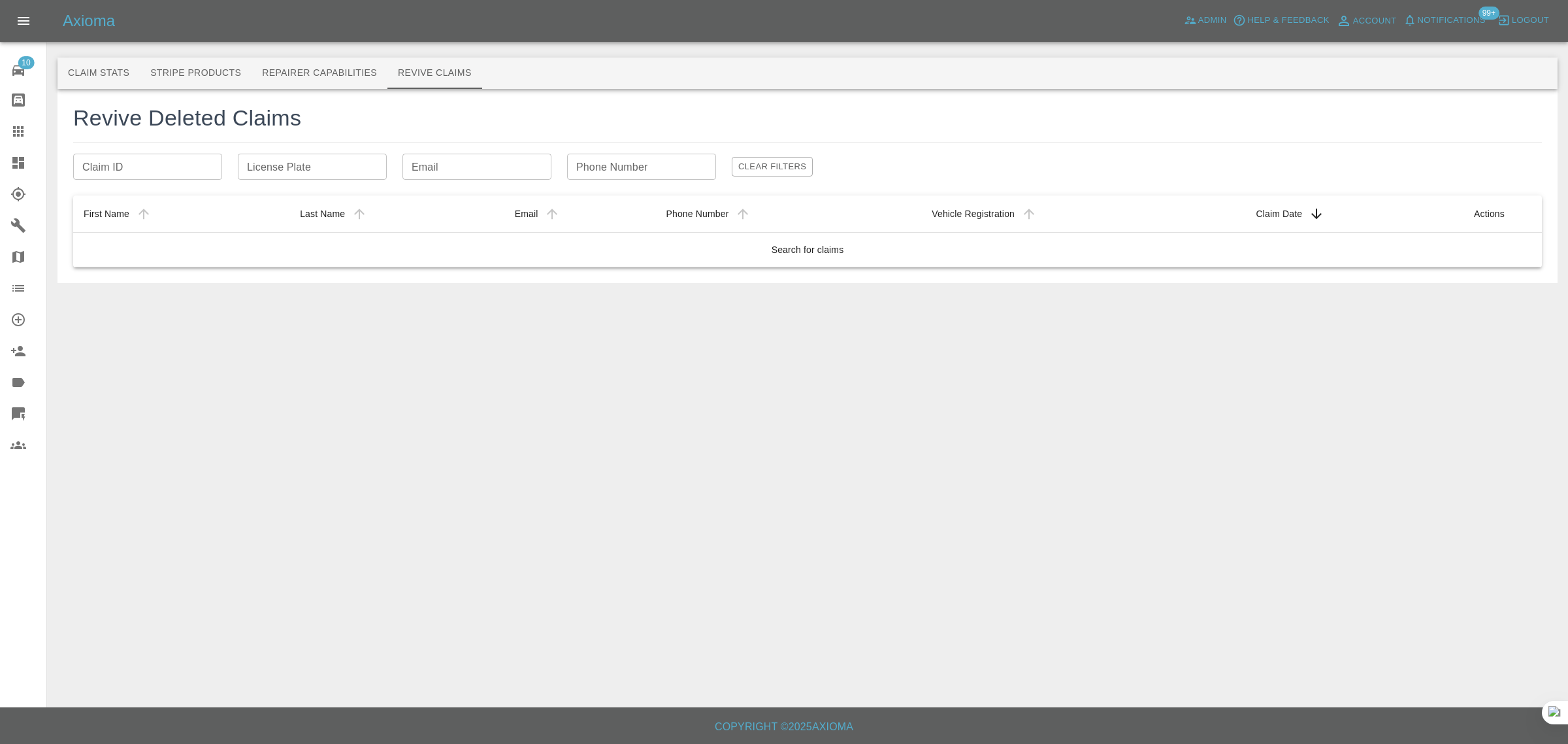
click at [422, 175] on input "Email" at bounding box center [477, 167] width 149 height 26
paste input "[EMAIL_ADDRESS][DOMAIN_NAME]"
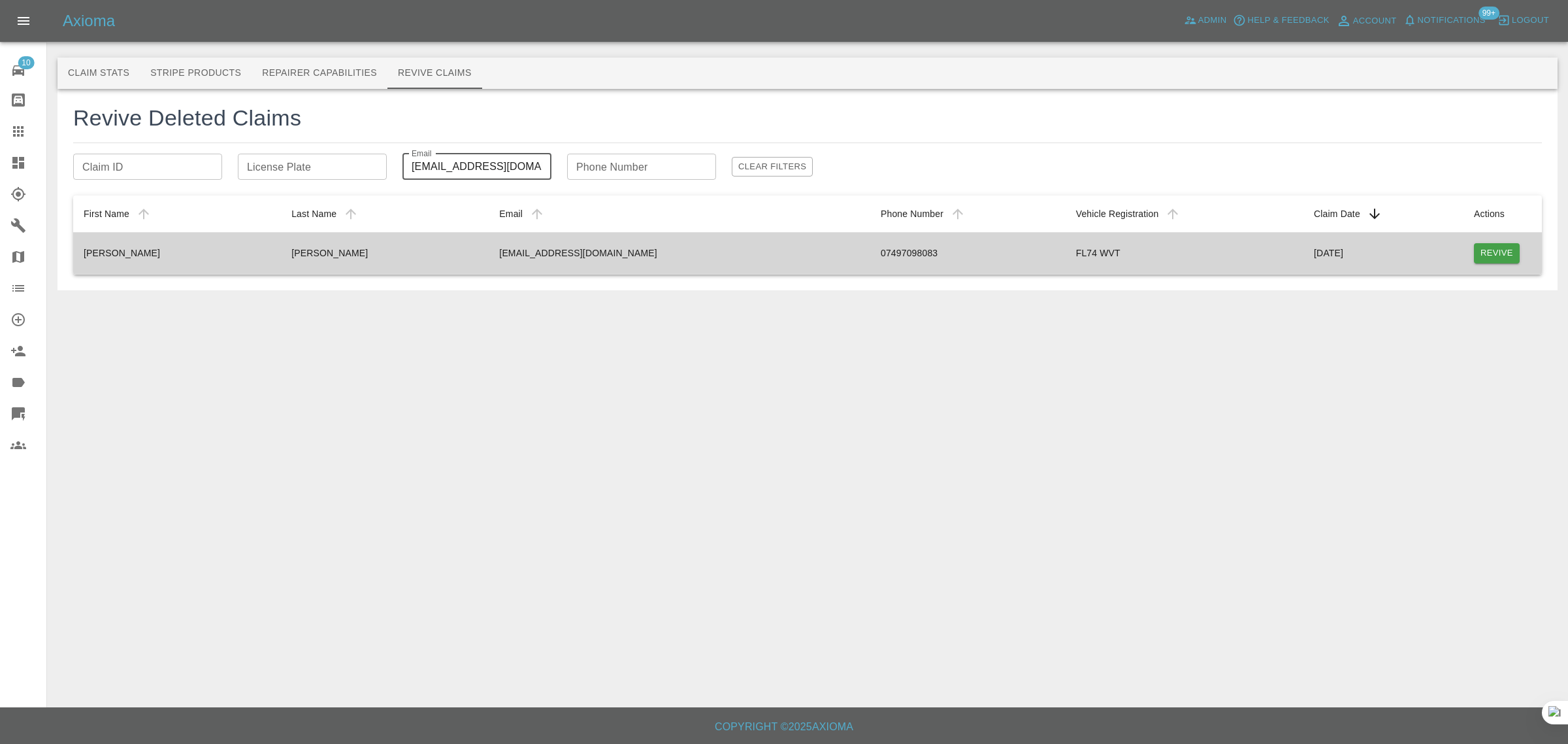
type input "[EMAIL_ADDRESS][DOMAIN_NAME]"
click at [1490, 252] on button "Revive" at bounding box center [1497, 253] width 46 height 20
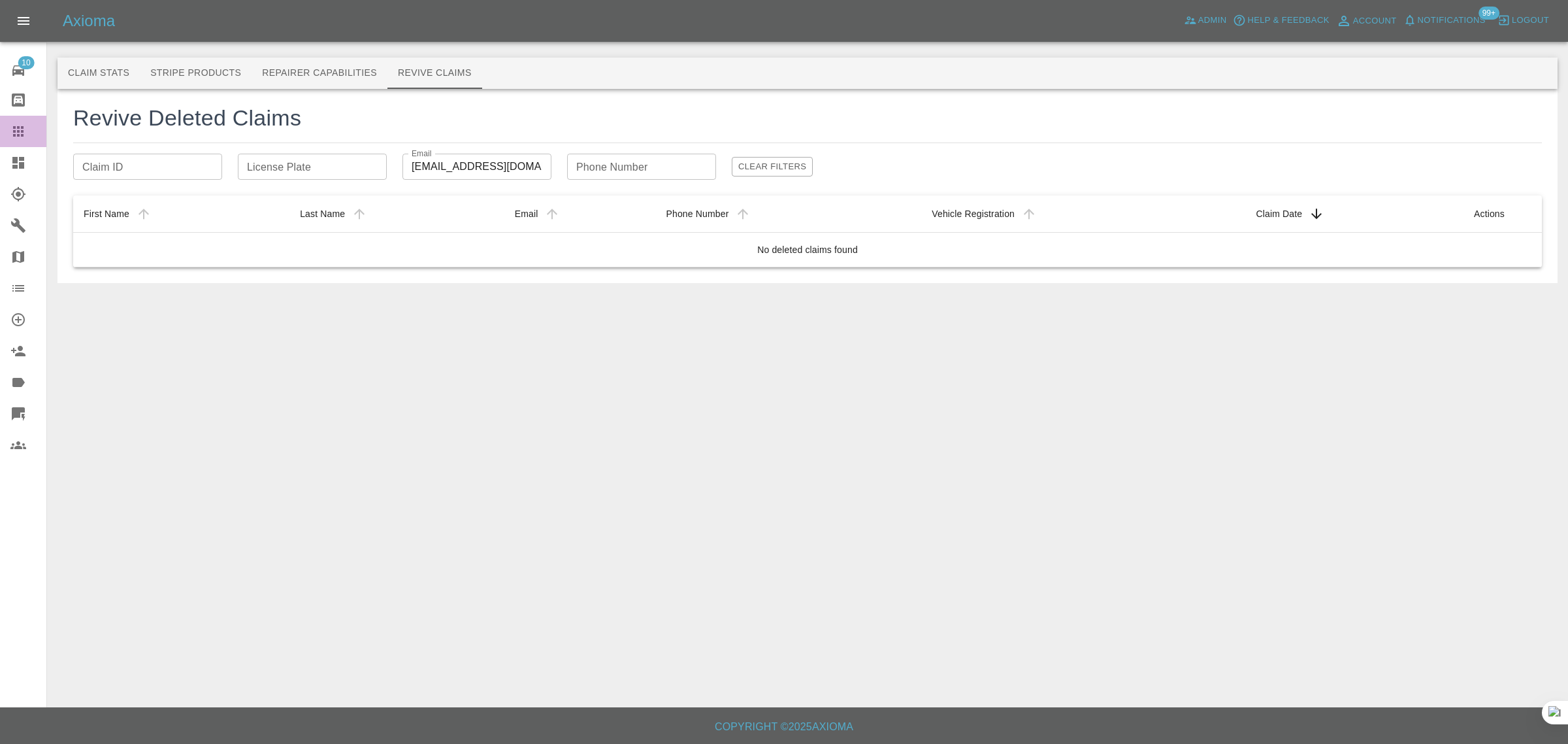
click at [33, 129] on div at bounding box center [29, 131] width 37 height 16
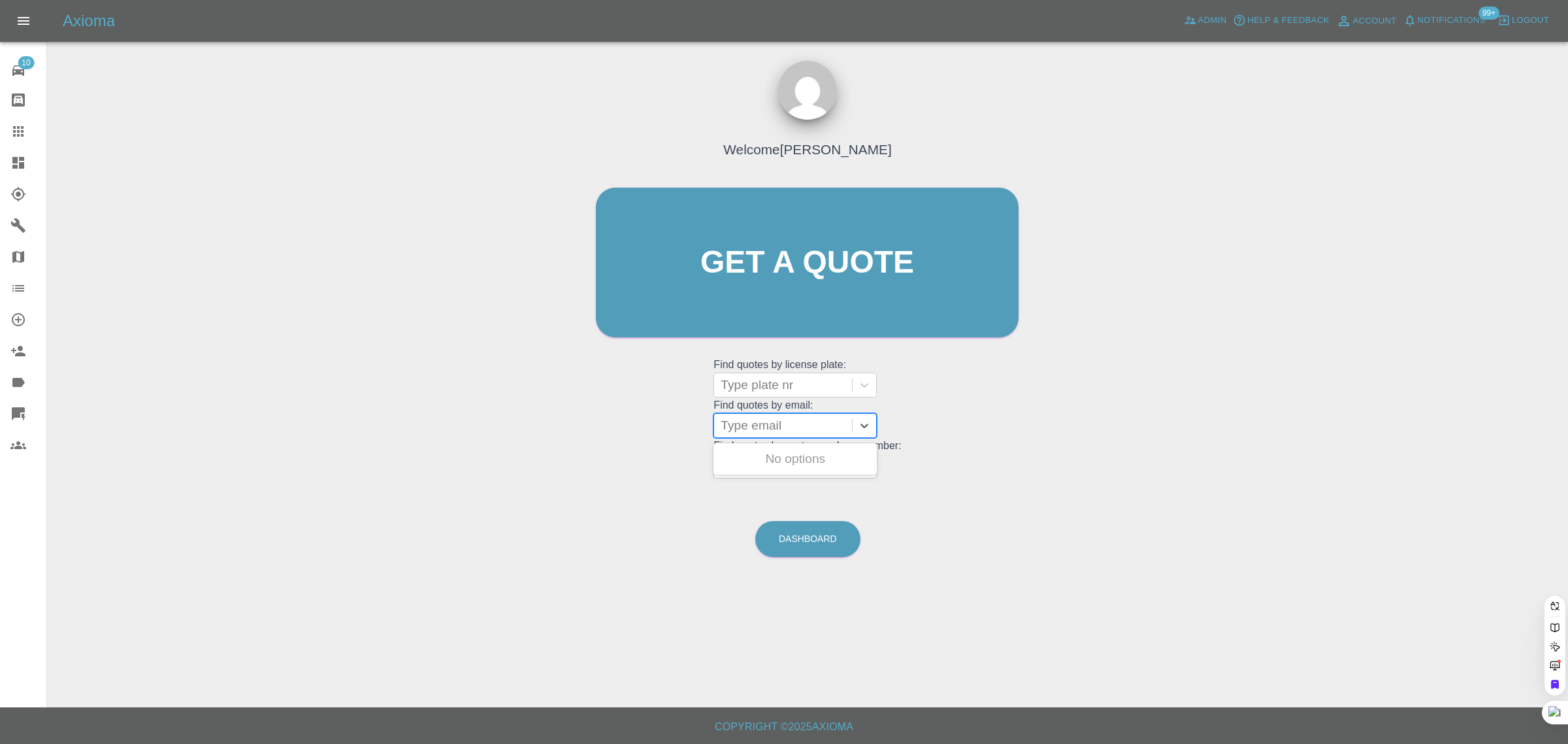
click at [749, 425] on div at bounding box center [783, 426] width 125 height 18
paste input "ianderri@hotmail.co.uk"
type input "ianderri@hotmail.co.uk"
click at [797, 475] on div "FE02ENG, Awaiting Authorisation" at bounding box center [795, 467] width 163 height 42
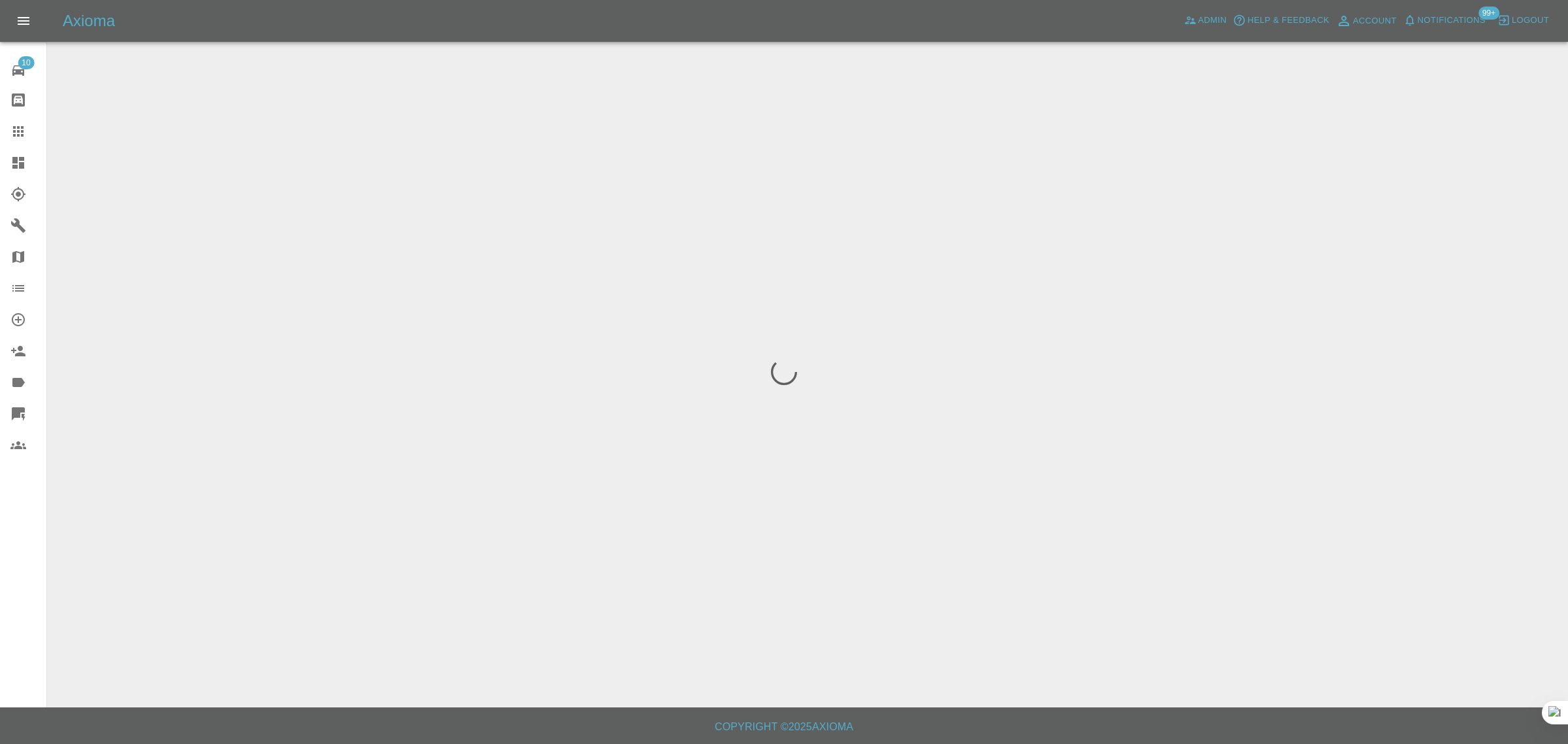
click at [35, 536] on div "10 Repair home Bodyshop home Claims Dashboard Explorer Garages Map Organization…" at bounding box center [24, 372] width 47 height 744
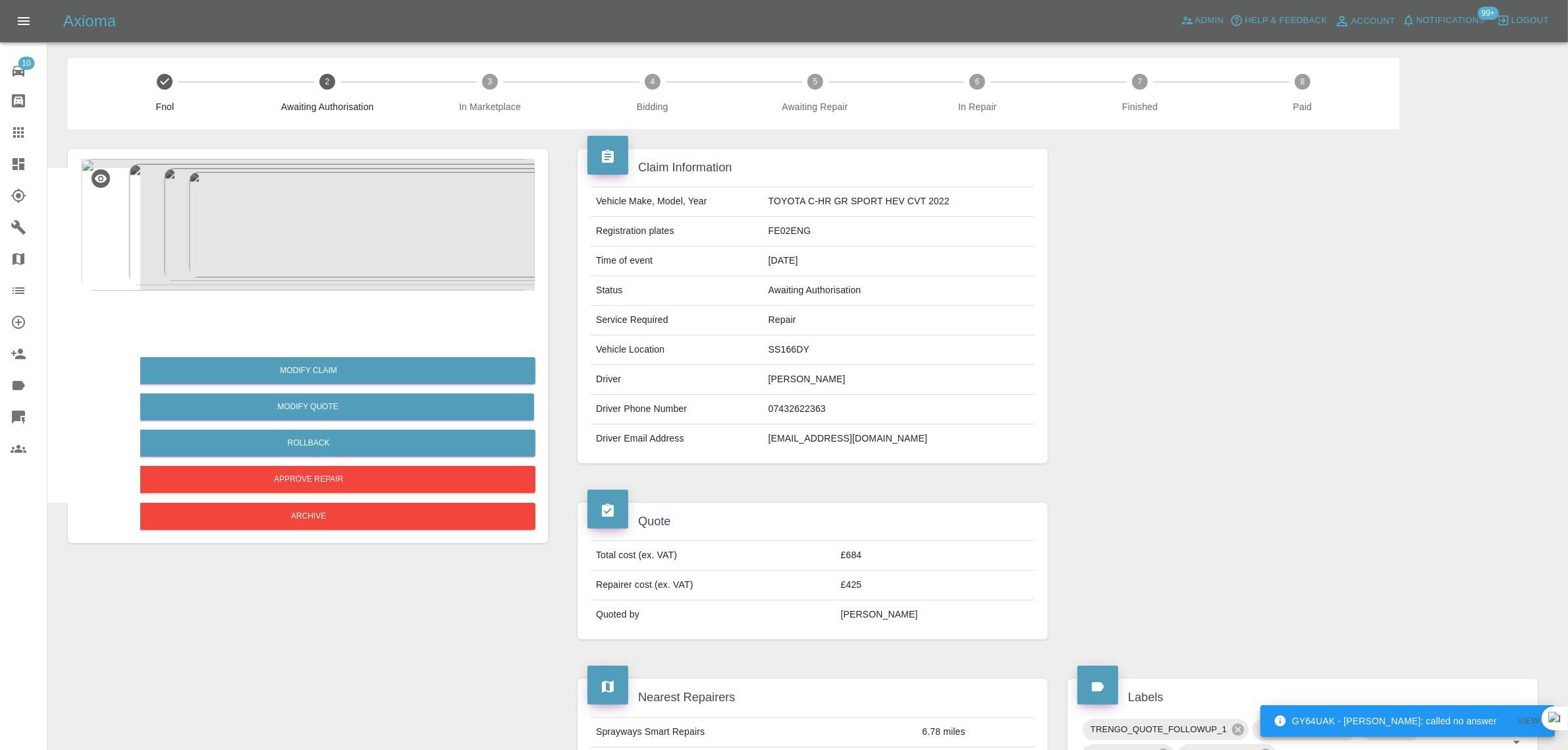
click at [4, 140] on link "Claims" at bounding box center [23, 132] width 47 height 32
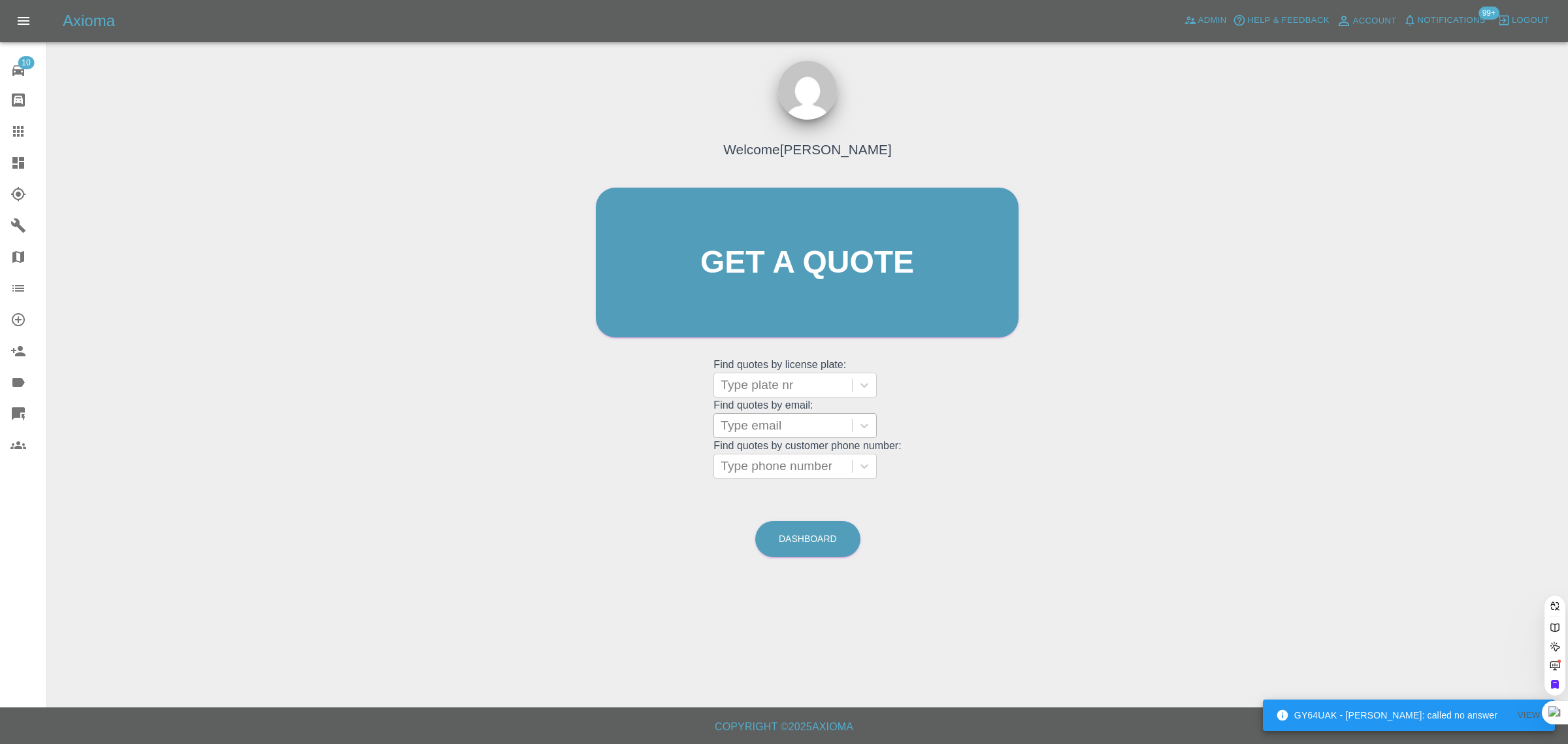
click at [791, 429] on div at bounding box center [783, 426] width 125 height 18
paste input "taramcfarlane16@icloud.com"
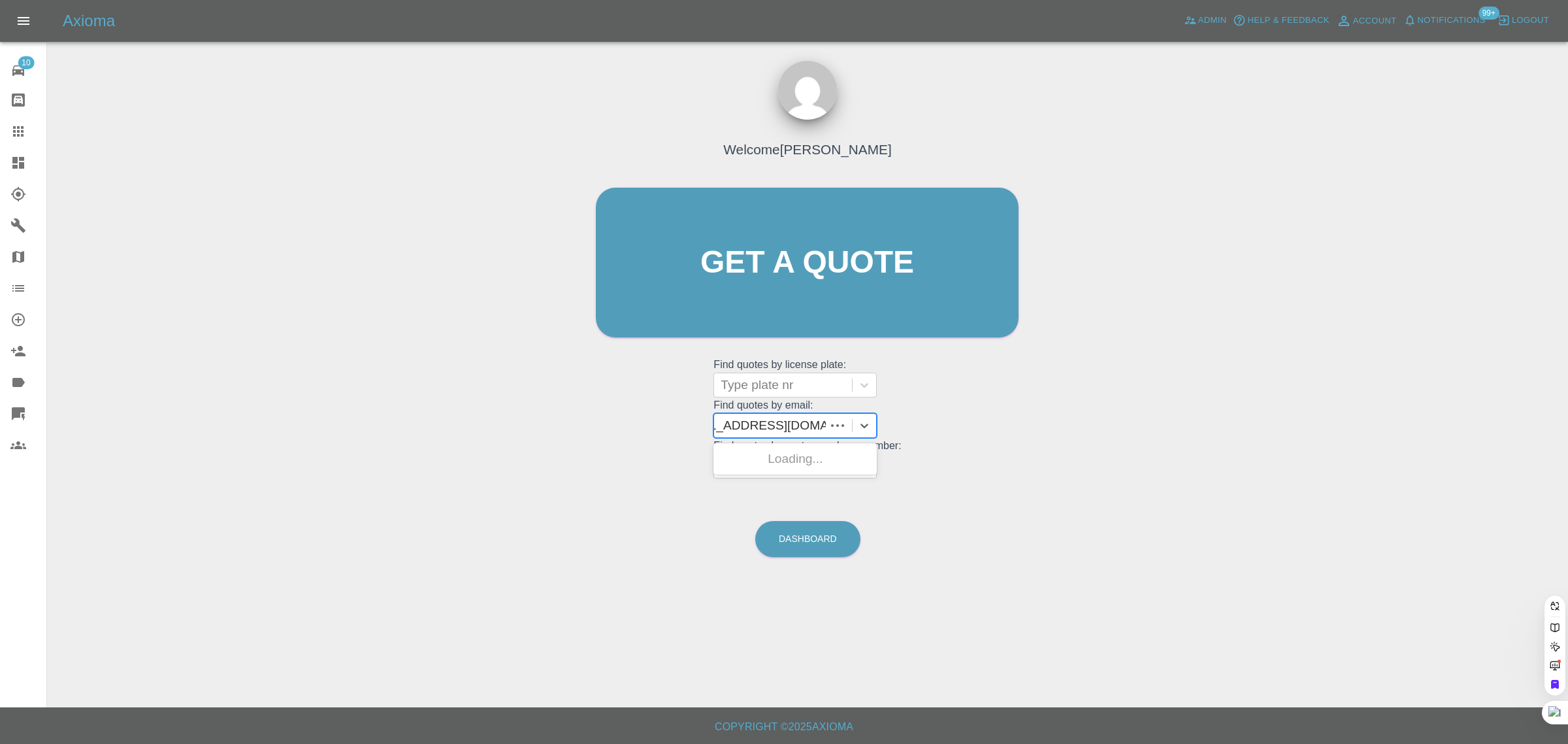
scroll to position [0, 20]
type input "taramcfarlane16@icloud.co"
click at [1193, 26] on icon at bounding box center [1190, 20] width 13 height 13
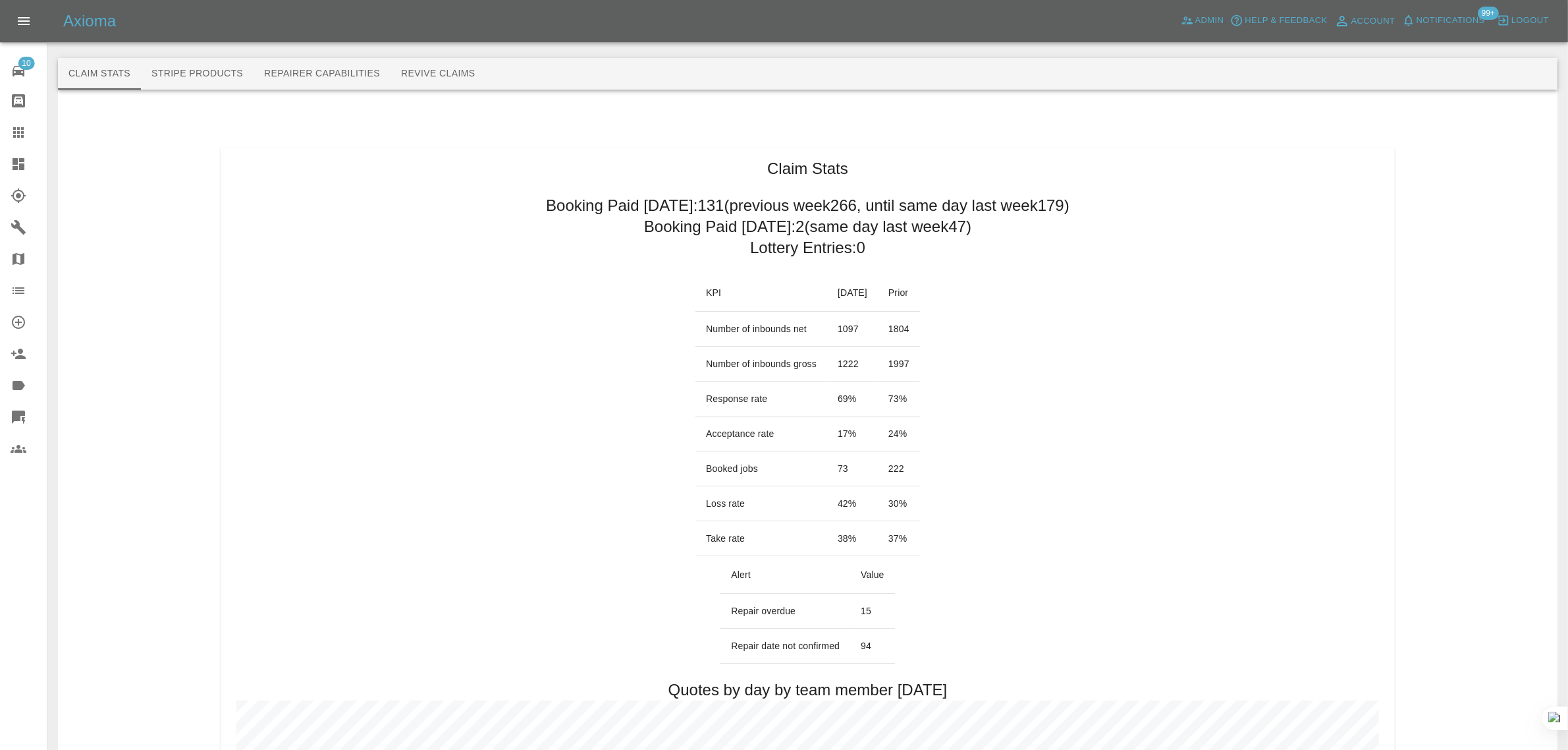
click at [425, 73] on button "Revive Claims" at bounding box center [438, 74] width 95 height 32
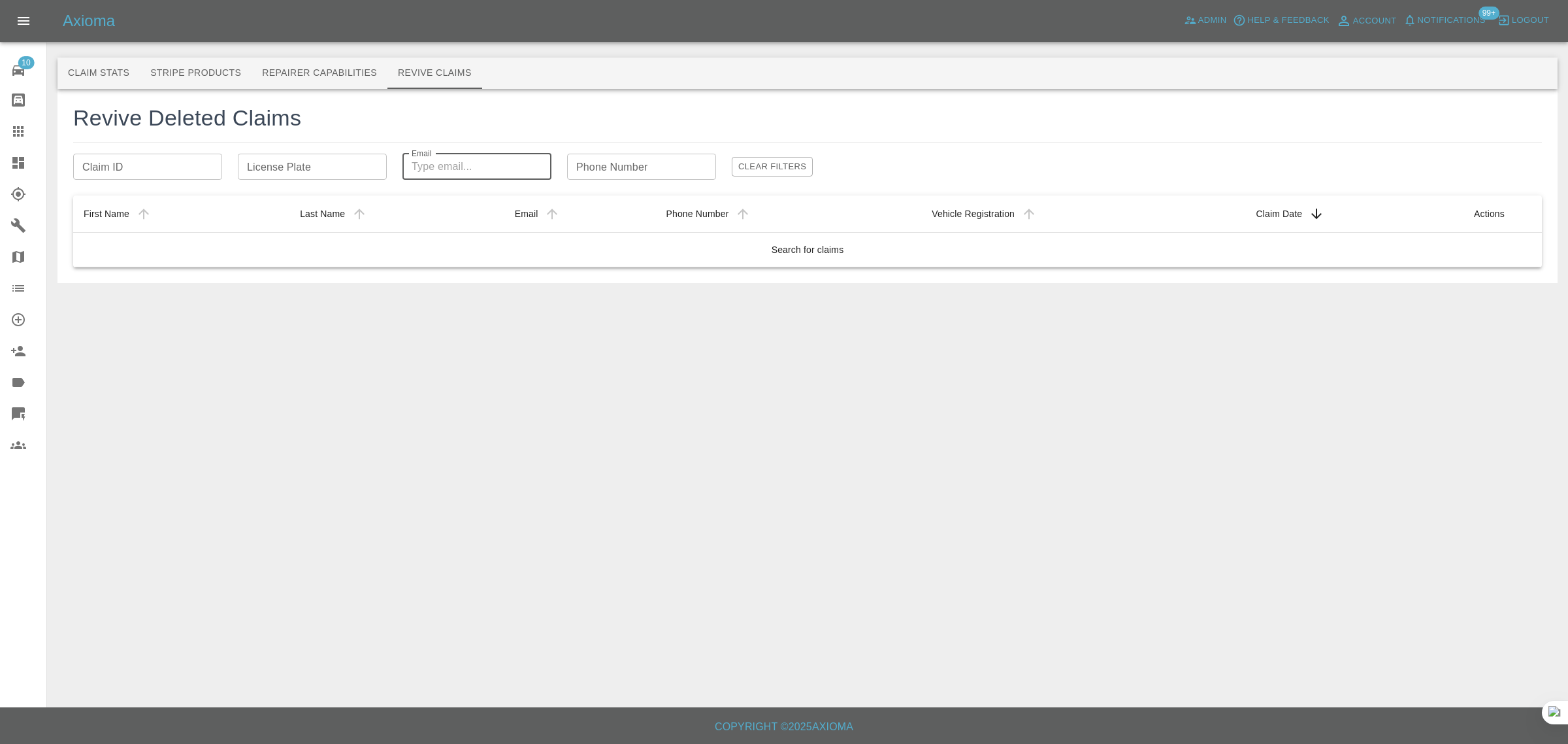
click at [453, 165] on input "Email" at bounding box center [477, 167] width 149 height 26
paste input "taramcfarlane16@icloud.com"
type input "taramcfarlane16@icloud.com"
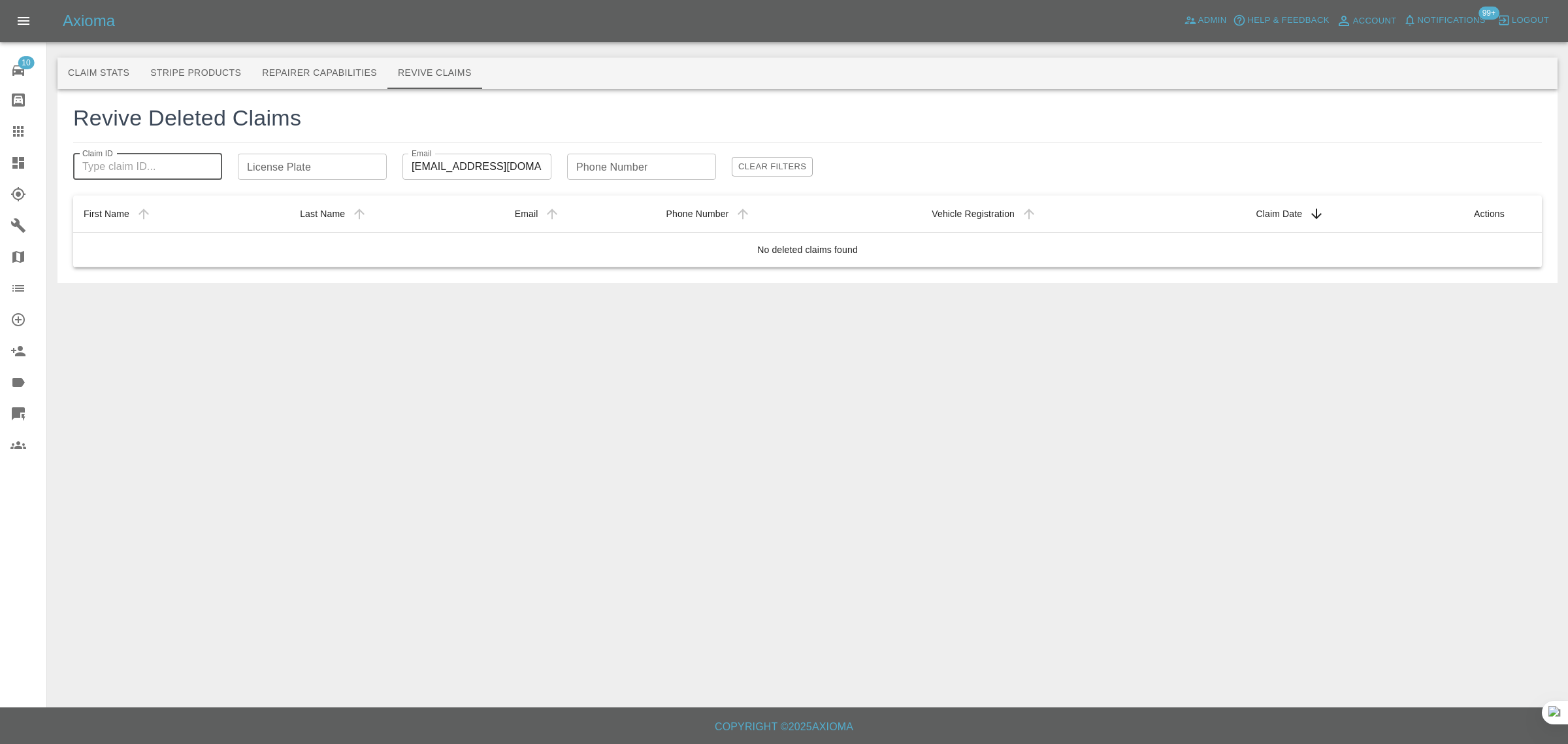
click at [114, 168] on input "Claim ID" at bounding box center [147, 167] width 149 height 26
click at [605, 184] on div "Revive Deleted Claims Claim ID Claim ID License Plate License Plate Email taram…" at bounding box center [807, 186] width 1469 height 163
click at [611, 172] on input "Phone Number" at bounding box center [642, 167] width 149 height 26
paste input "07789001363"
type input "07789001363"
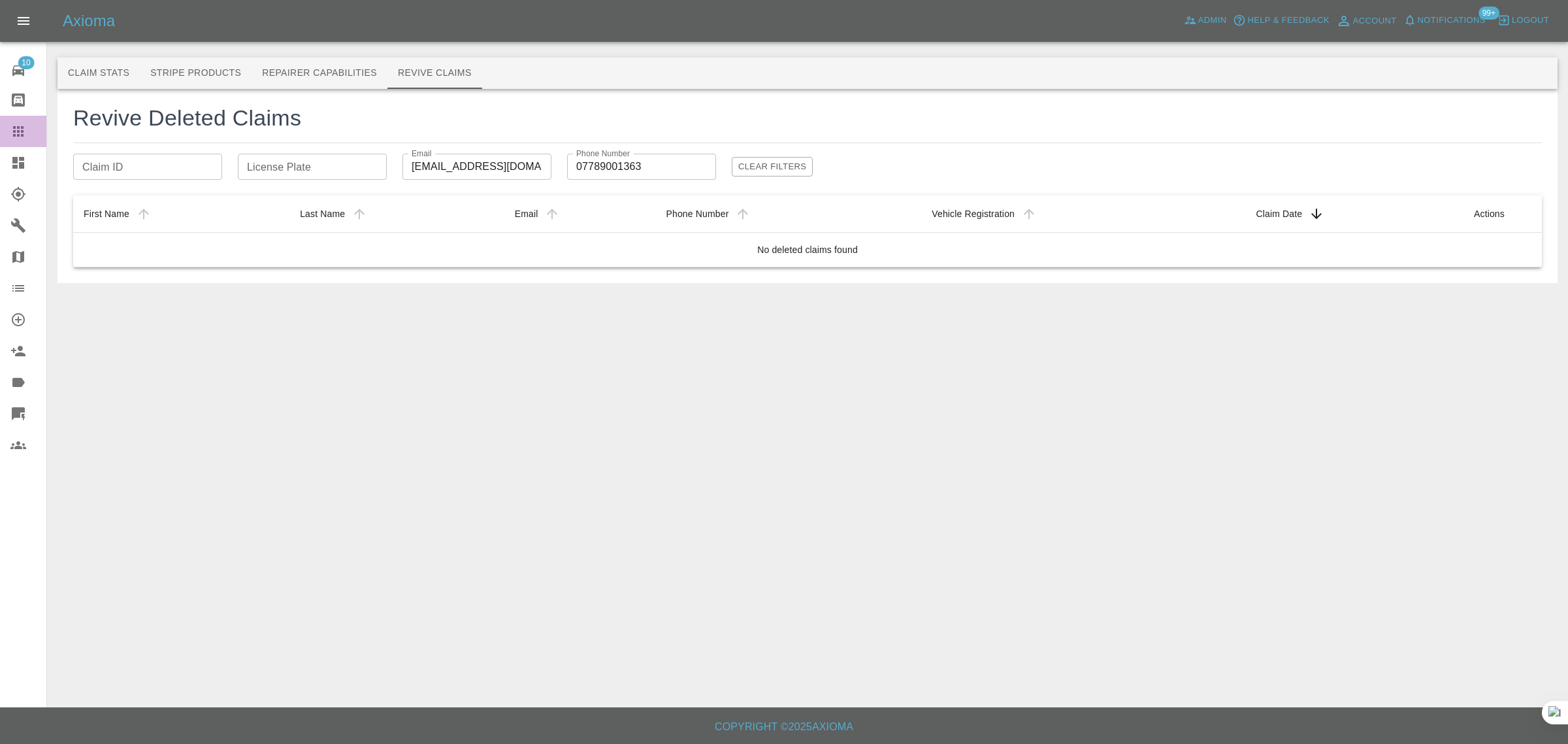
click at [17, 135] on icon at bounding box center [18, 131] width 11 height 11
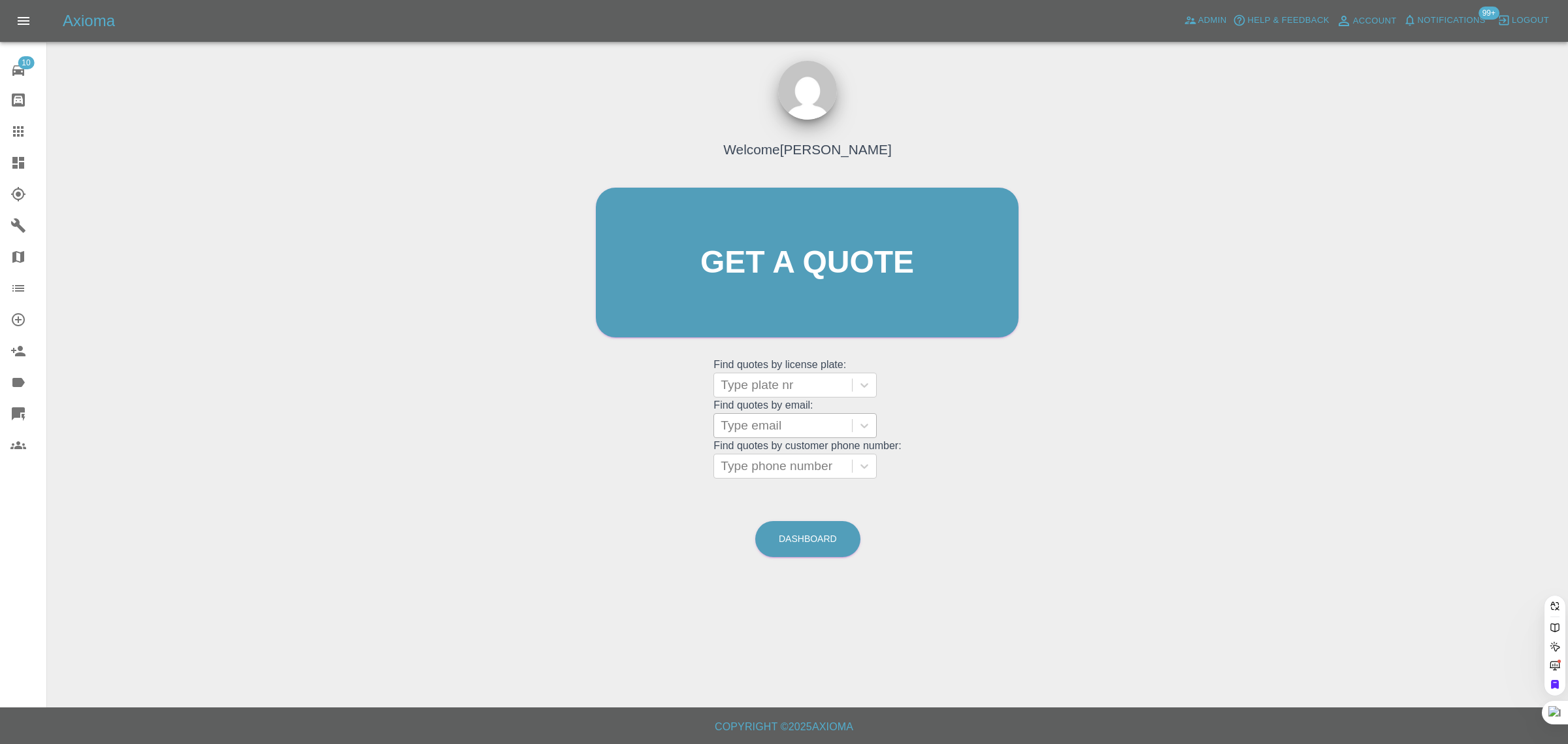
click at [740, 436] on div "Type email" at bounding box center [783, 426] width 138 height 24
paste input "[EMAIL_ADDRESS][DOMAIN_NAME]"
type input "taramcfarlane16@hotmail.co"
click at [741, 465] on div "FE64 UYD, Awaiting Repair" at bounding box center [795, 467] width 163 height 42
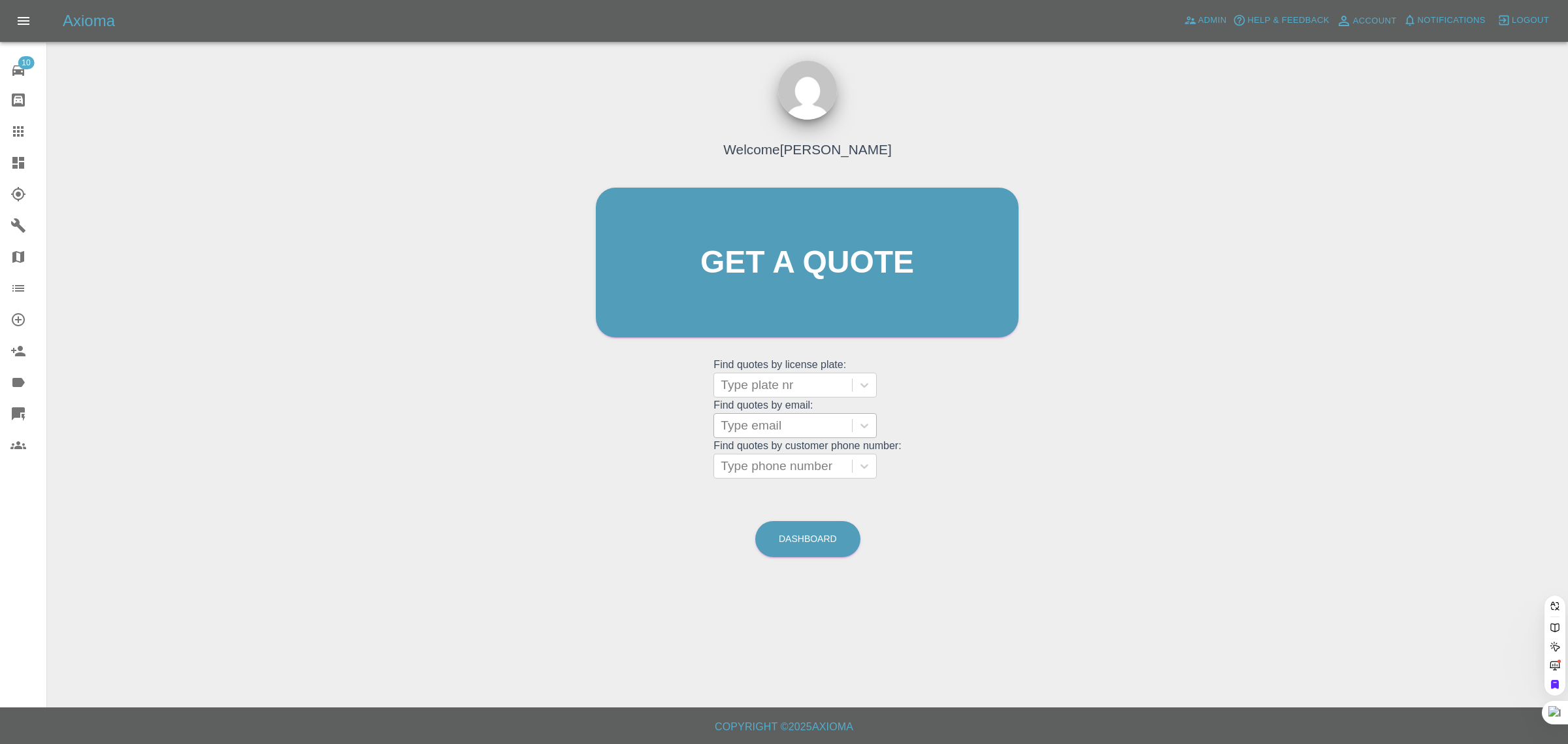
click at [791, 422] on div at bounding box center [783, 426] width 125 height 18
paste input "[EMAIL_ADDRESS][DOMAIN_NAME]"
type input "[EMAIL_ADDRESS][DOMAIN_NAME]"
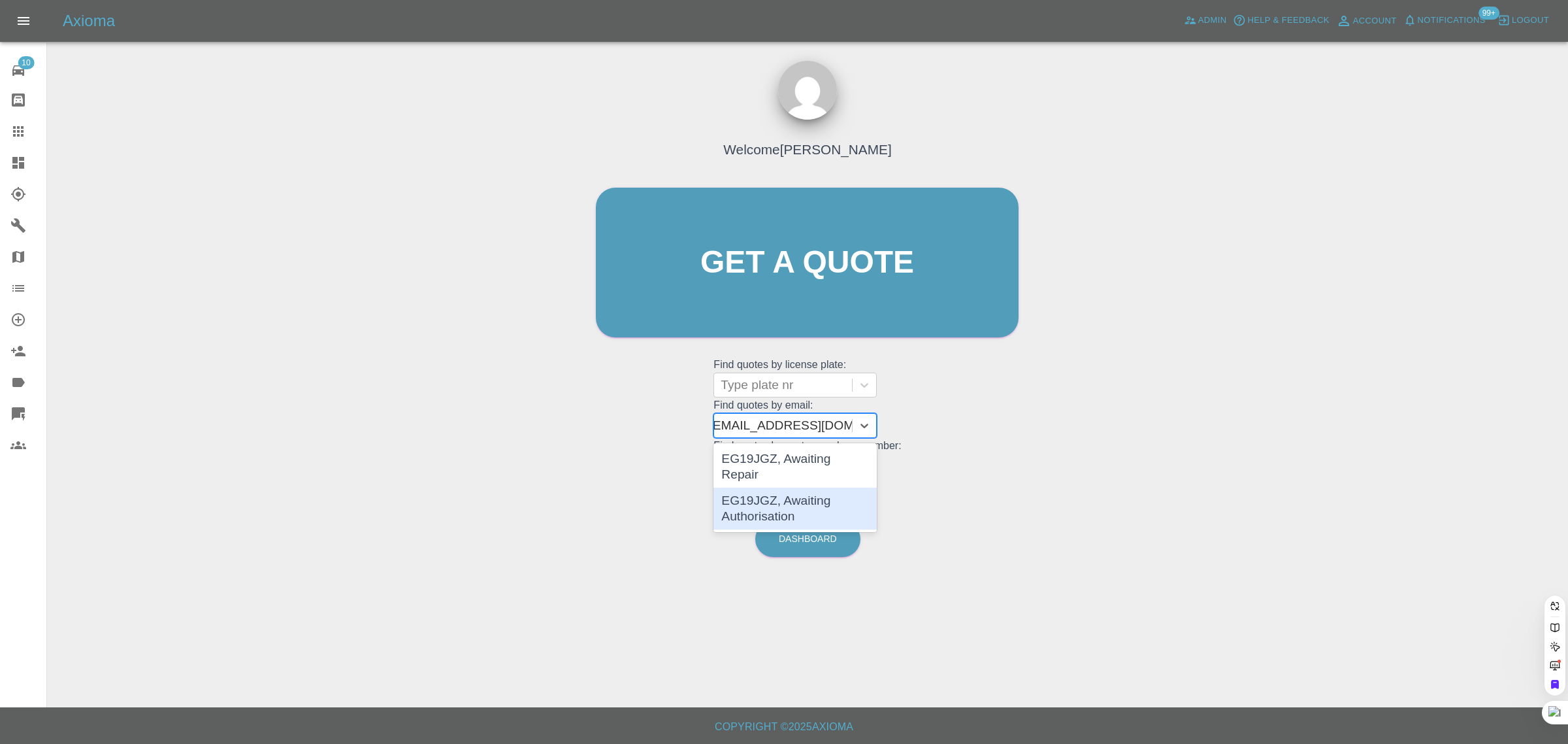
click at [785, 504] on div "EG19JGZ, Awaiting Authorisation" at bounding box center [795, 508] width 163 height 42
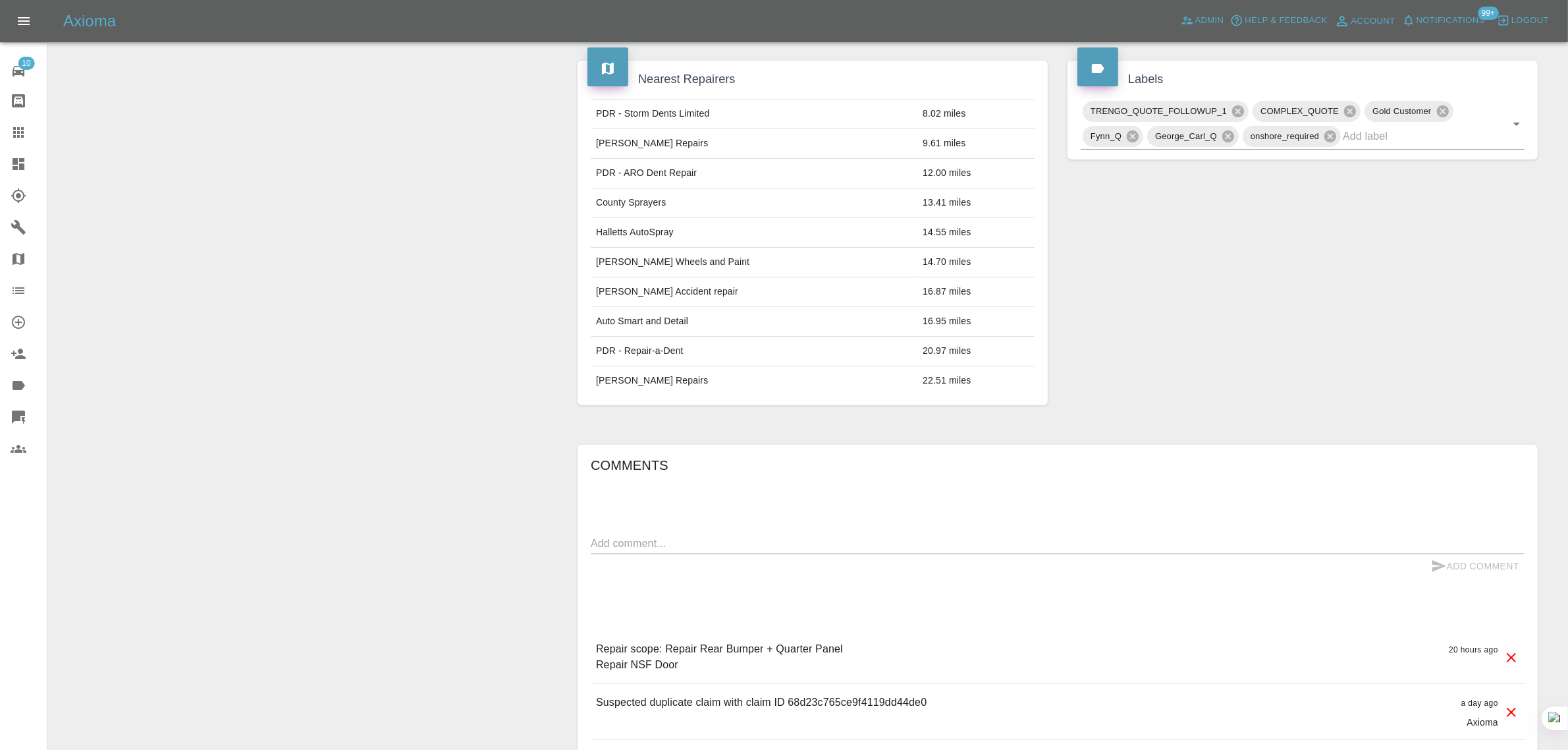
scroll to position [659, 0]
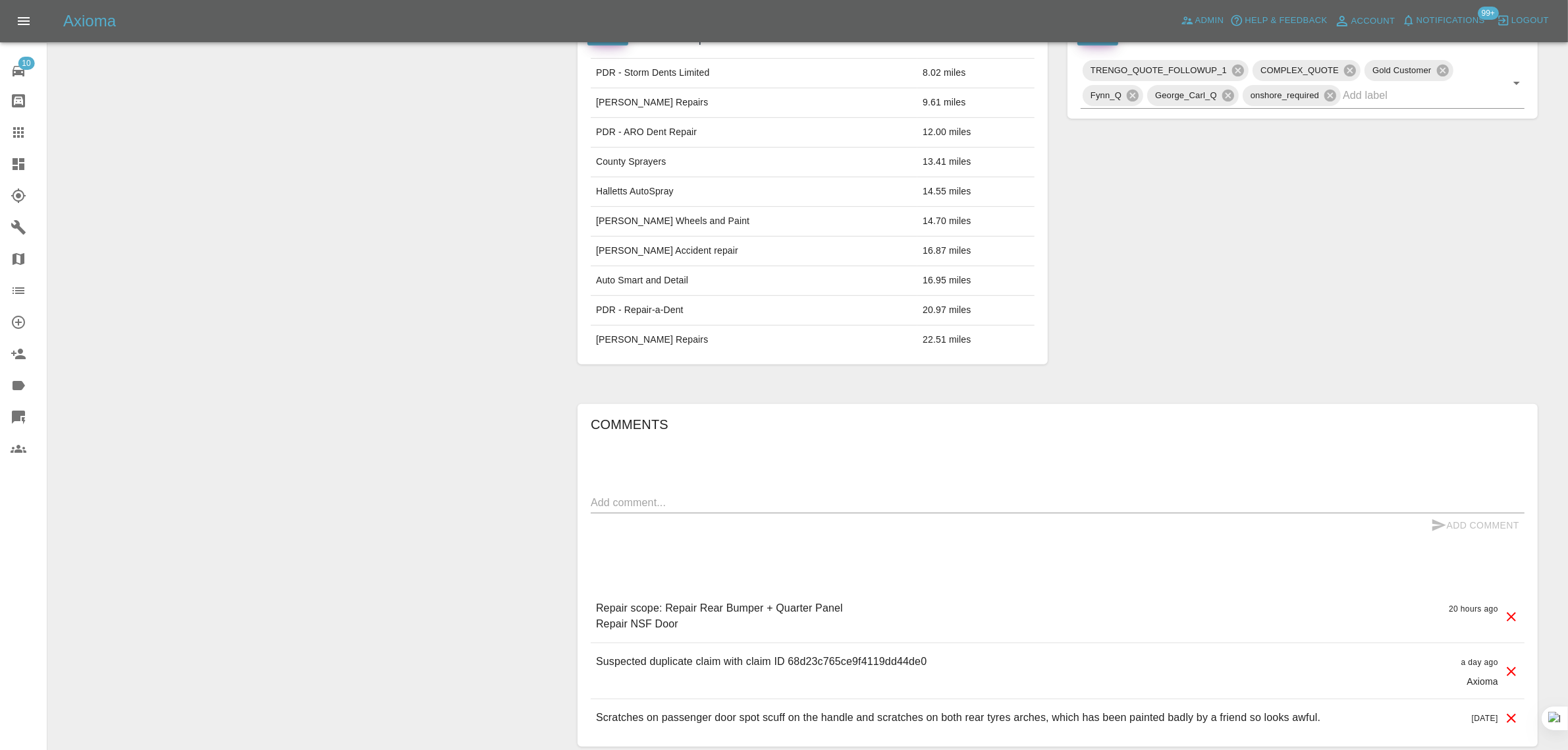
click at [925, 502] on textarea at bounding box center [1057, 502] width 934 height 15
paste textarea "Already accepted previous quote for £245 on the front door only"
type textarea "Already accepted previous quote for £245 on the front door only"
click at [1453, 528] on button "Add Comment" at bounding box center [1475, 525] width 99 height 24
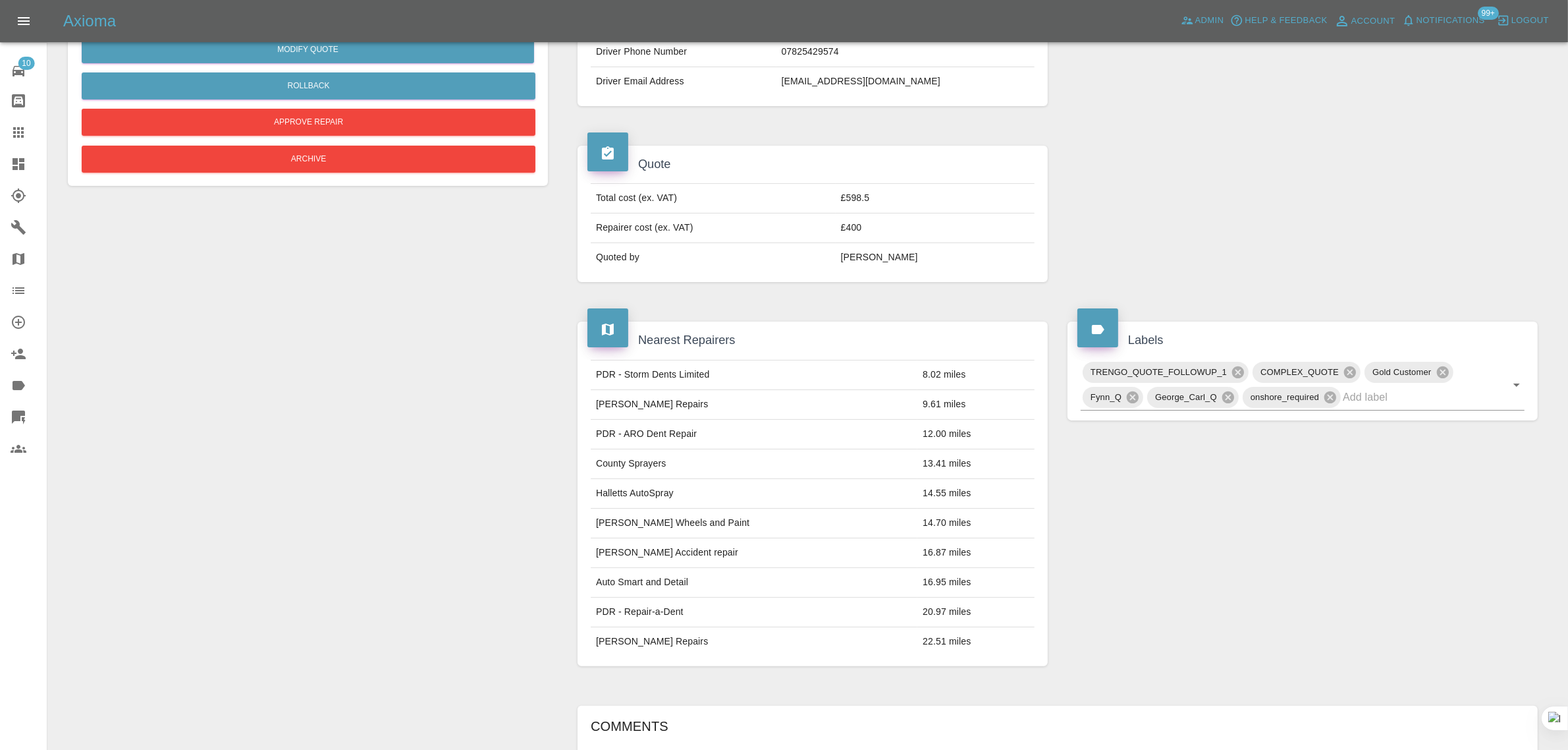
scroll to position [82, 0]
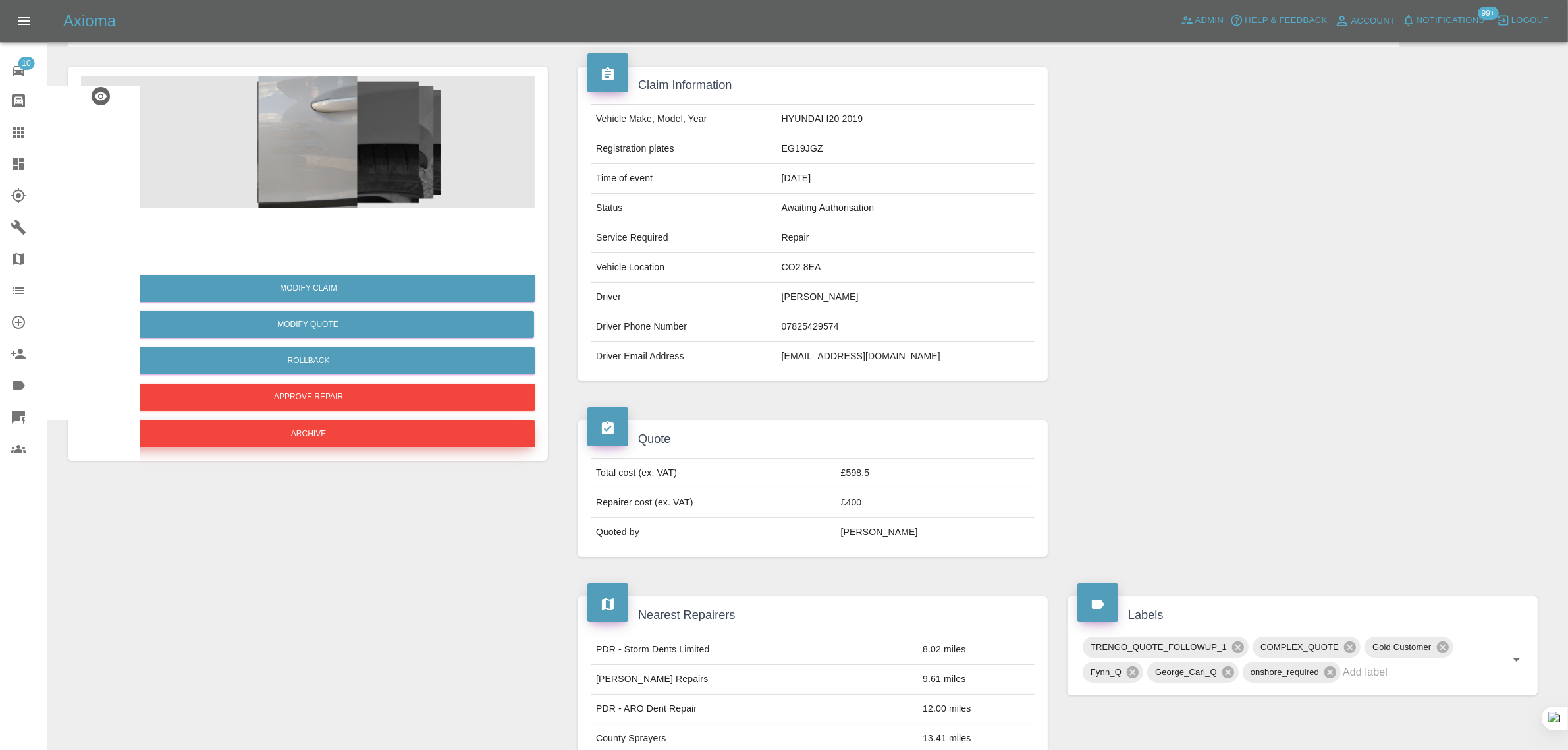
click at [245, 437] on button "Archive" at bounding box center [308, 434] width 454 height 27
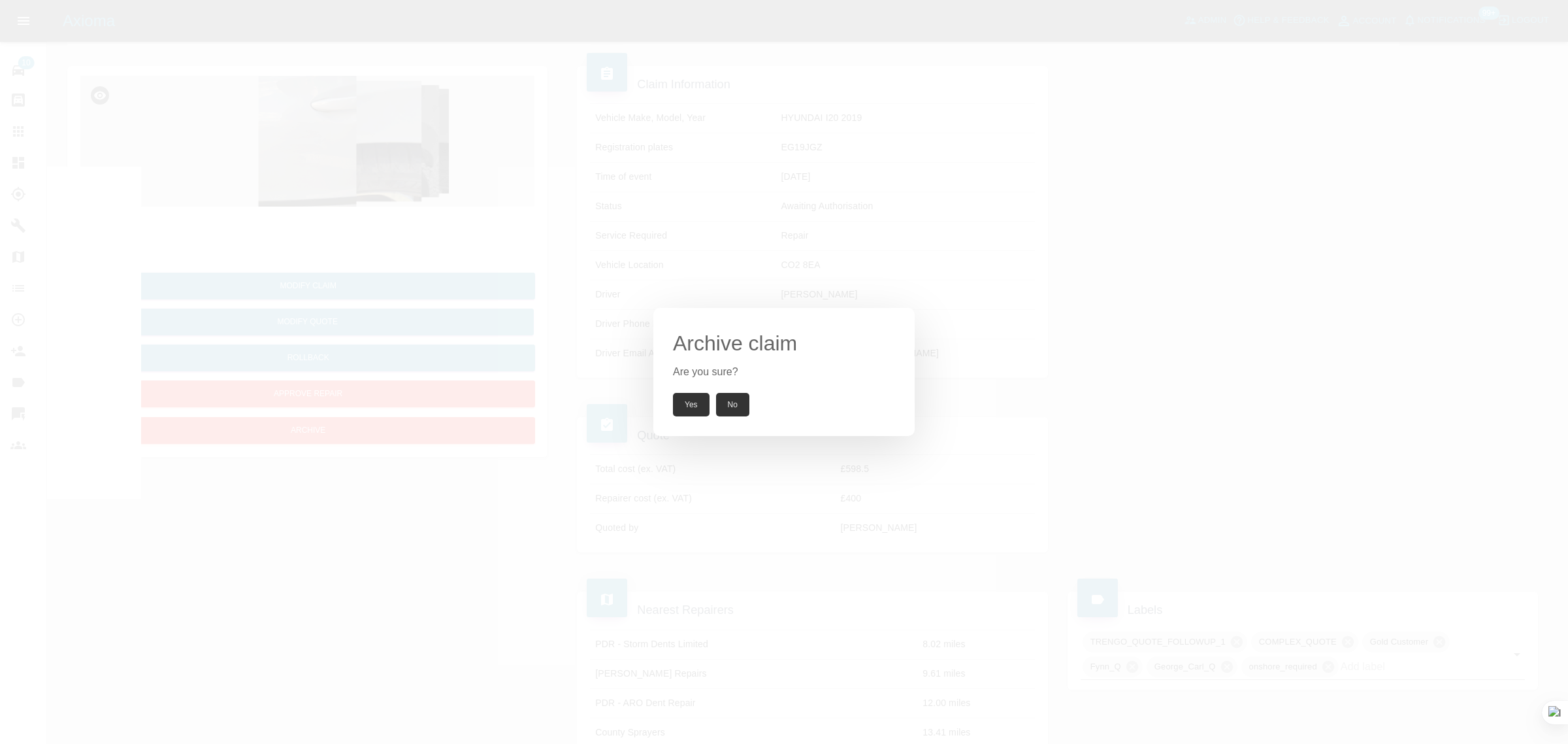
click at [694, 399] on button "Yes" at bounding box center [691, 405] width 37 height 24
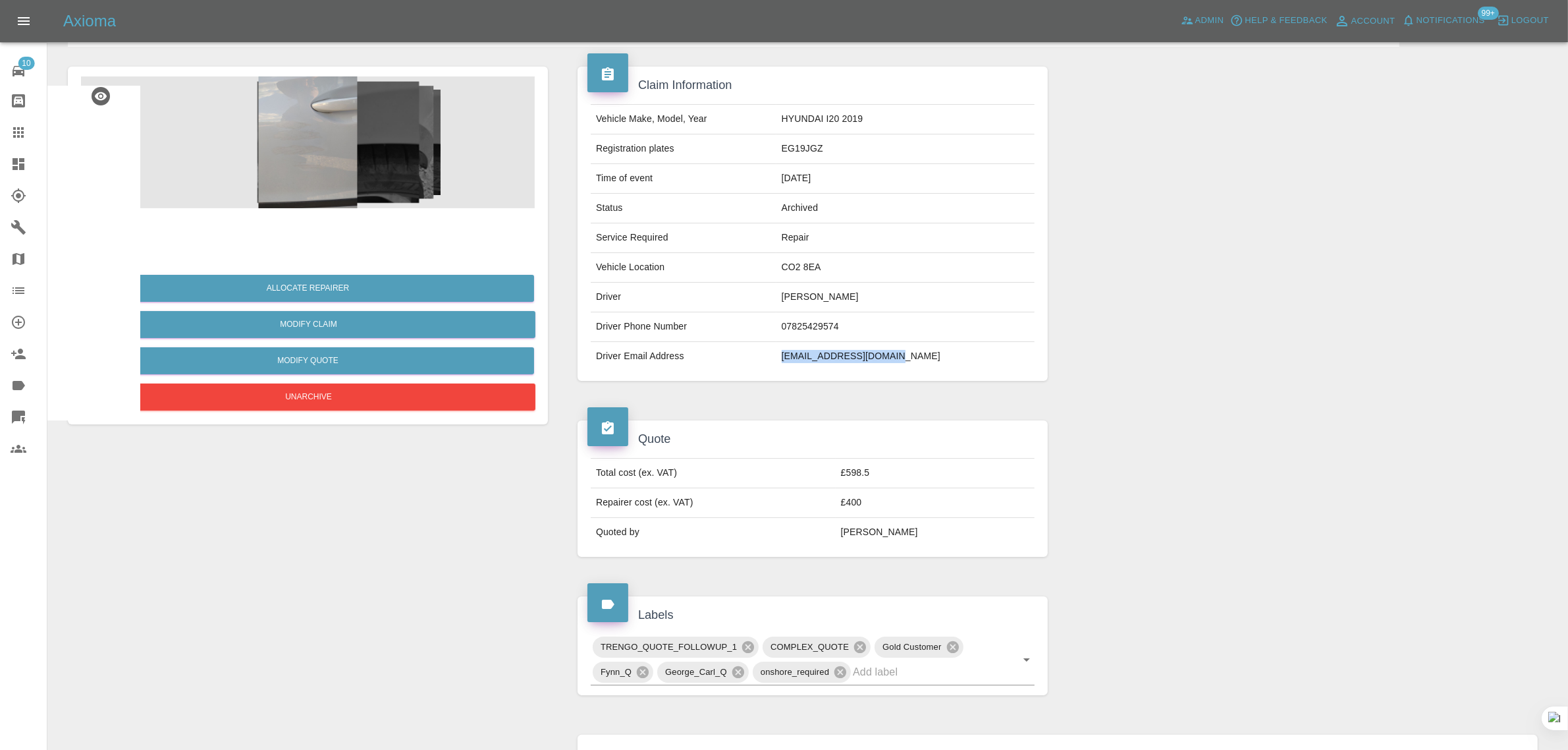
drag, startPoint x: 820, startPoint y: 359, endPoint x: 936, endPoint y: 365, distance: 116.2
click at [936, 365] on td "antonydevall@gmail.com" at bounding box center [905, 356] width 258 height 29
copy td "antonydevall@gmail.com"
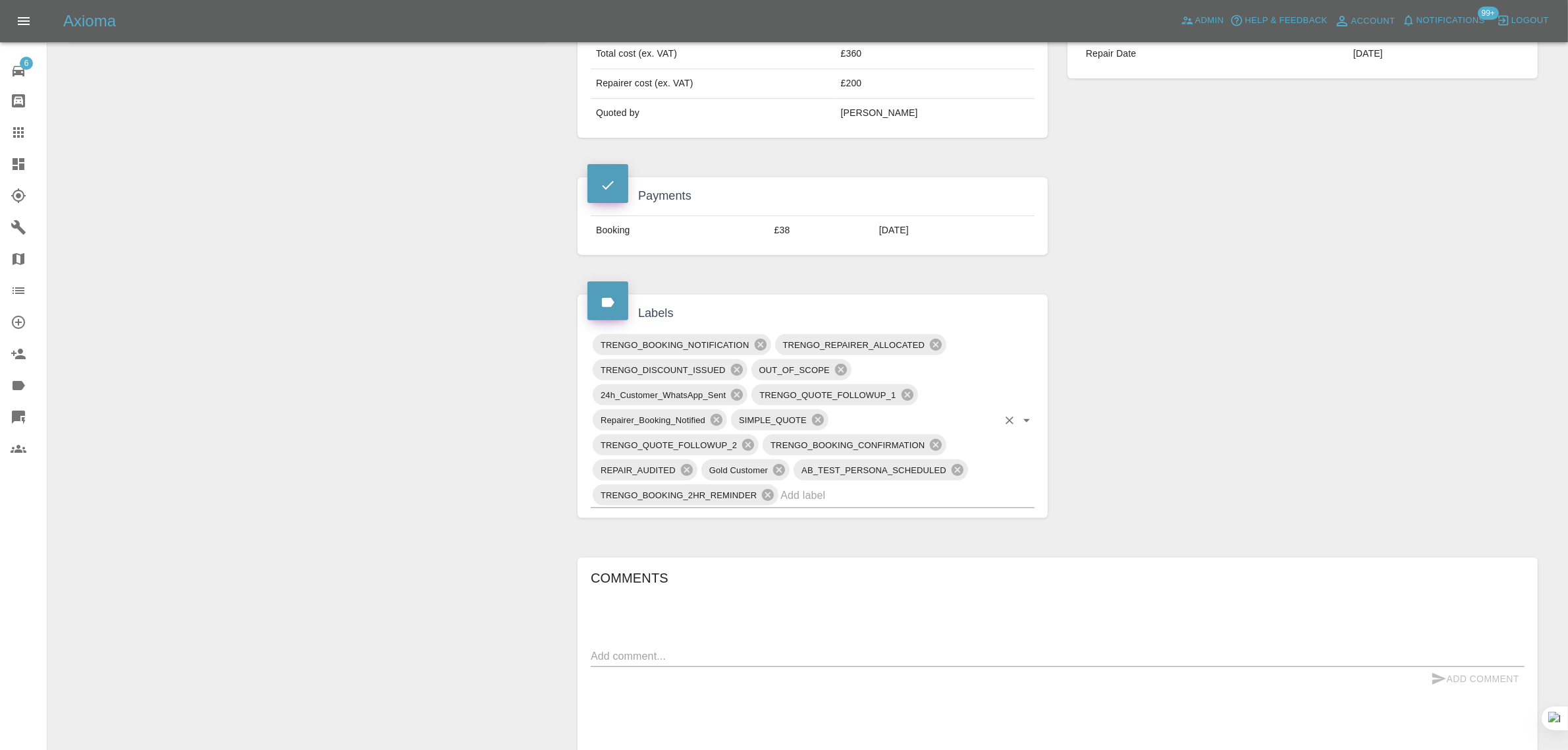
scroll to position [577, 0]
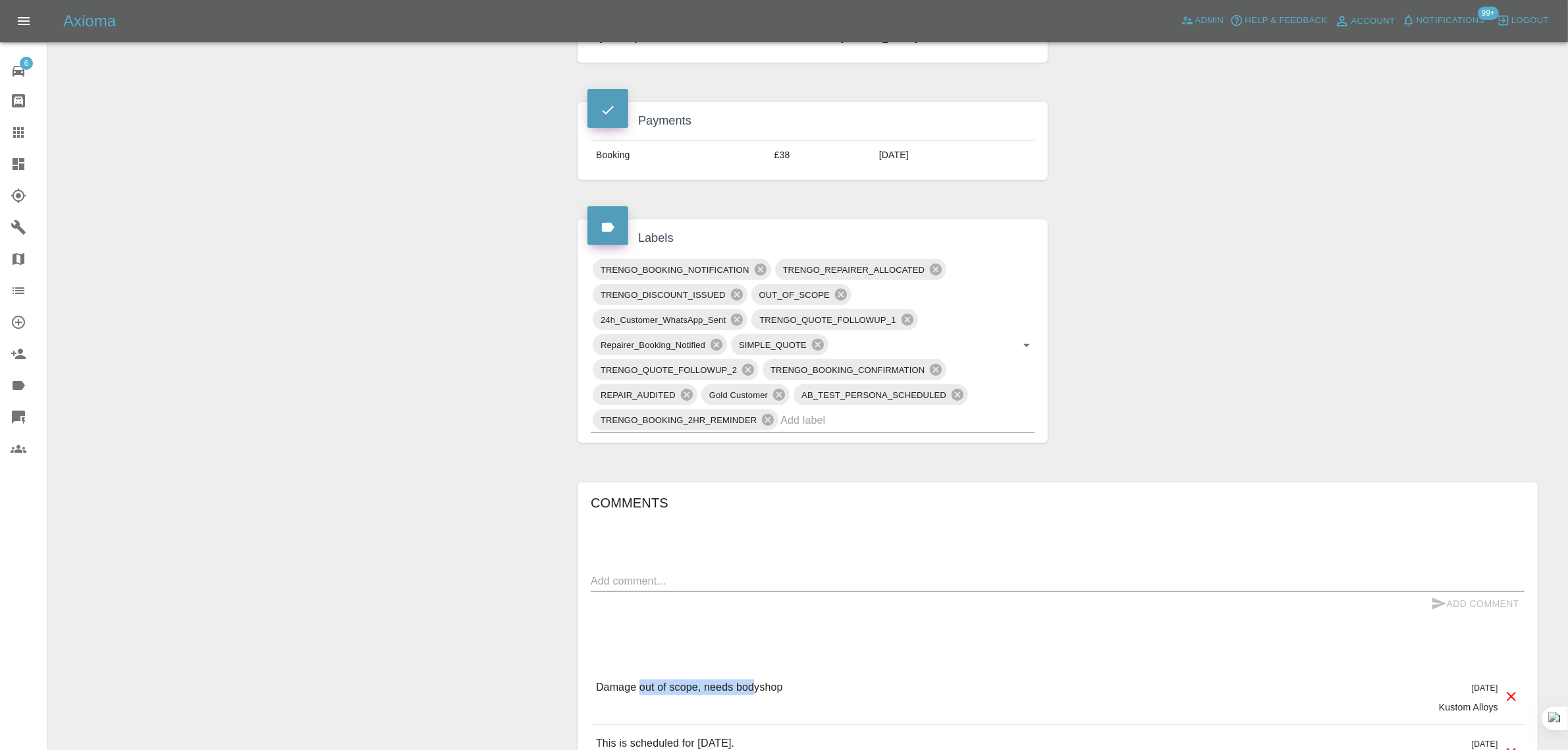
drag, startPoint x: 638, startPoint y: 690, endPoint x: 752, endPoint y: 690, distance: 114.0
click at [752, 690] on p "Damage out of scope, needs bodyshop" at bounding box center [689, 687] width 187 height 16
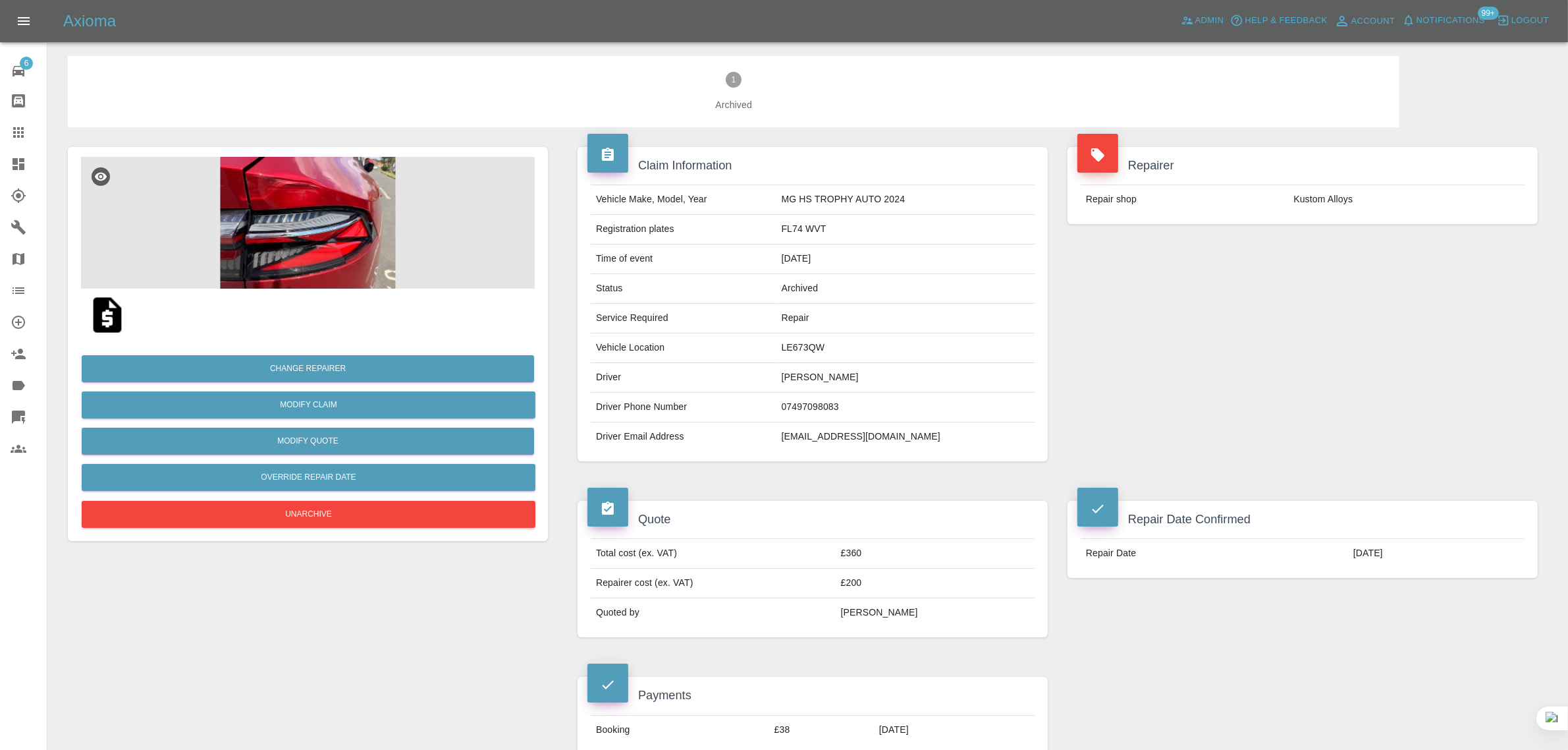
scroll to position [0, 0]
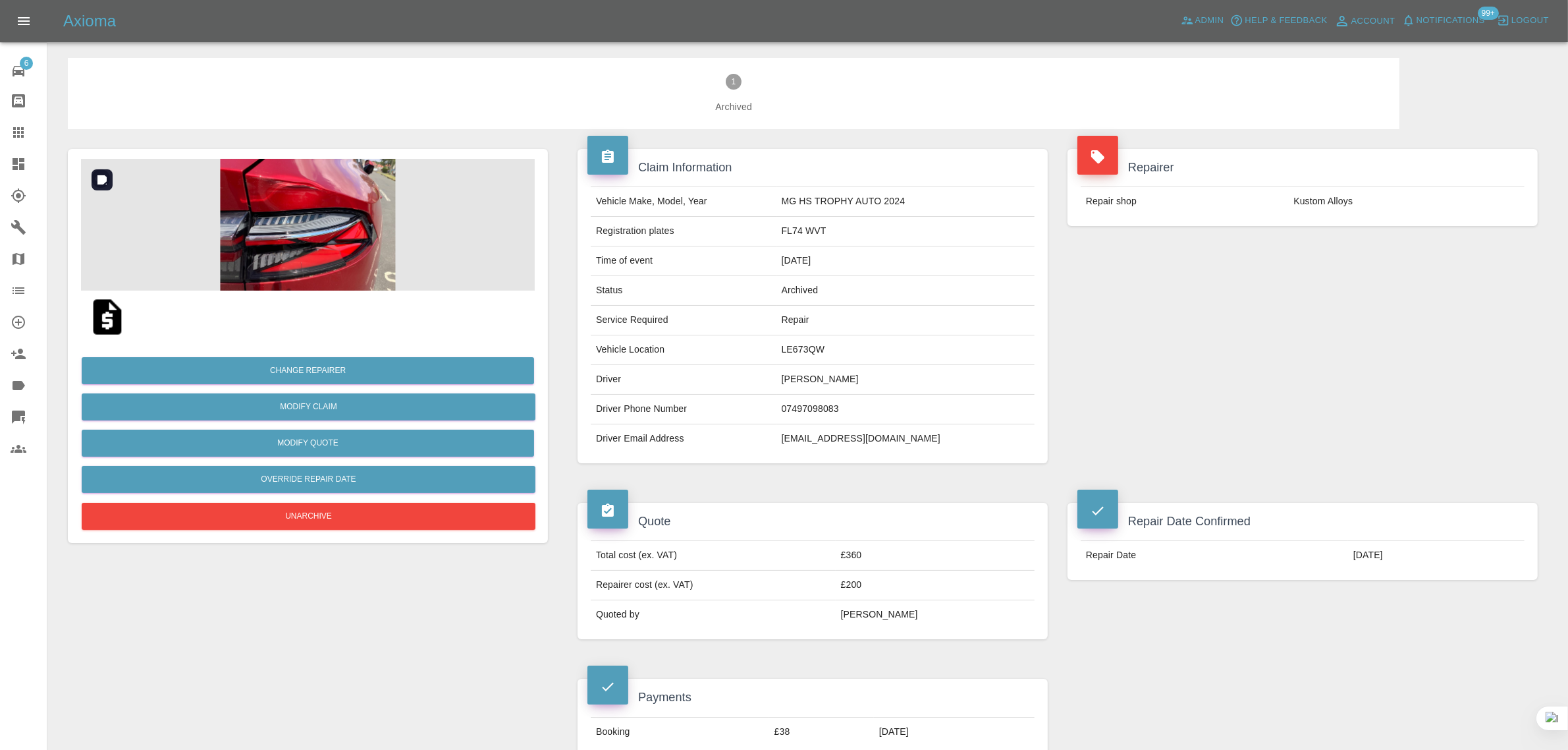
click at [259, 209] on img at bounding box center [308, 224] width 454 height 132
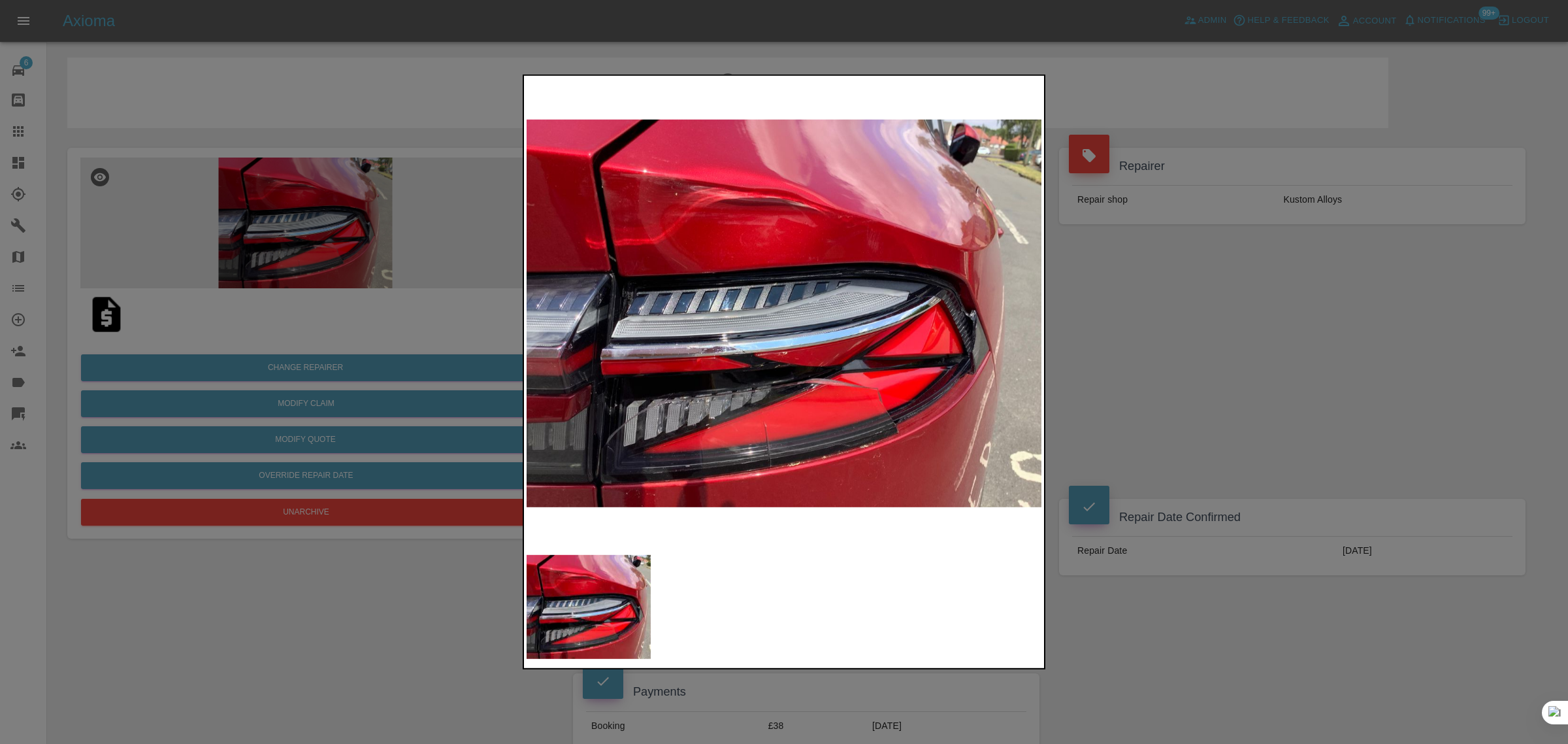
click at [1245, 322] on div at bounding box center [784, 372] width 1568 height 744
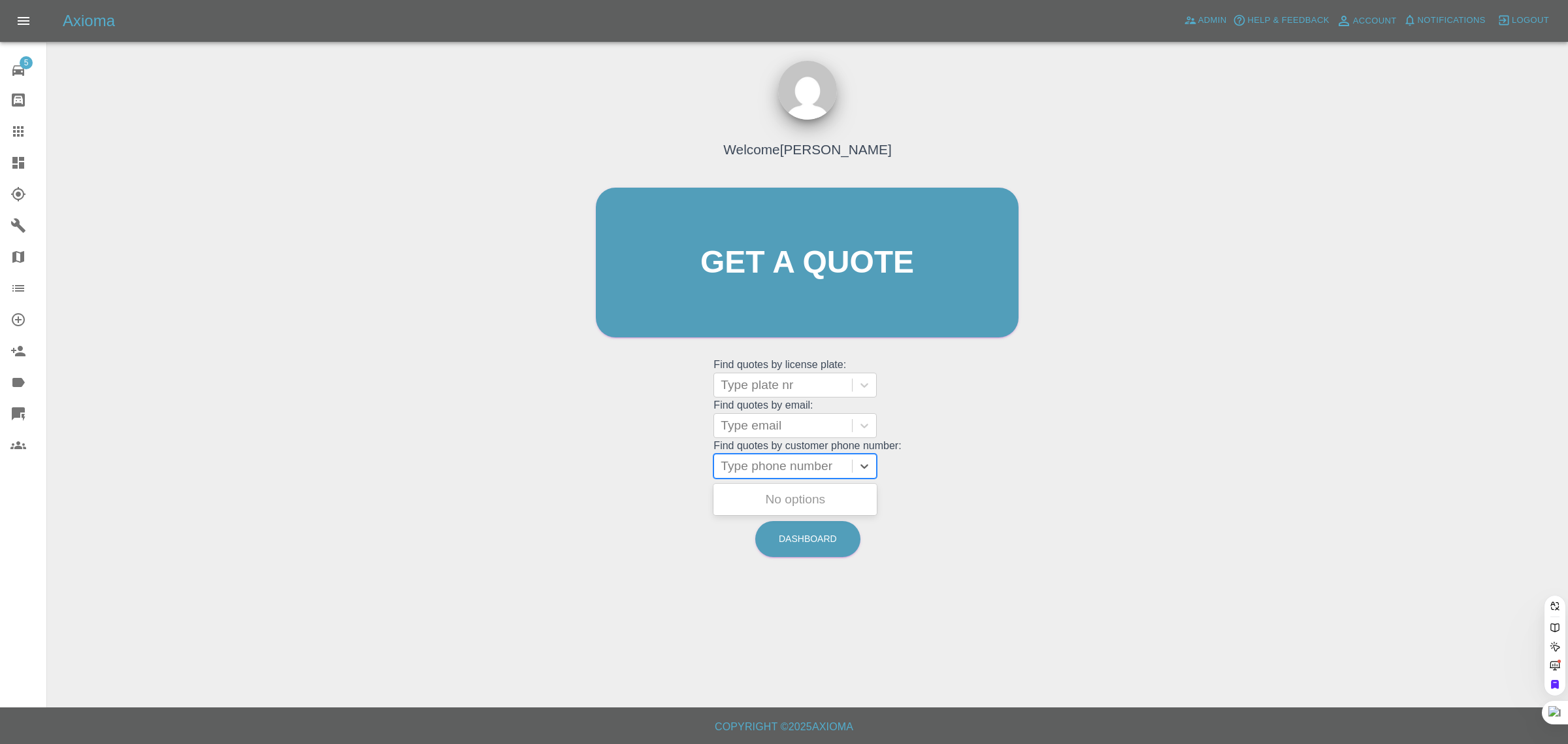
click at [740, 474] on div at bounding box center [783, 466] width 125 height 18
paste input "07789001363"
type input "07789001363"
click at [742, 498] on div "FE64 UYD, Awaiting Repair" at bounding box center [795, 507] width 163 height 42
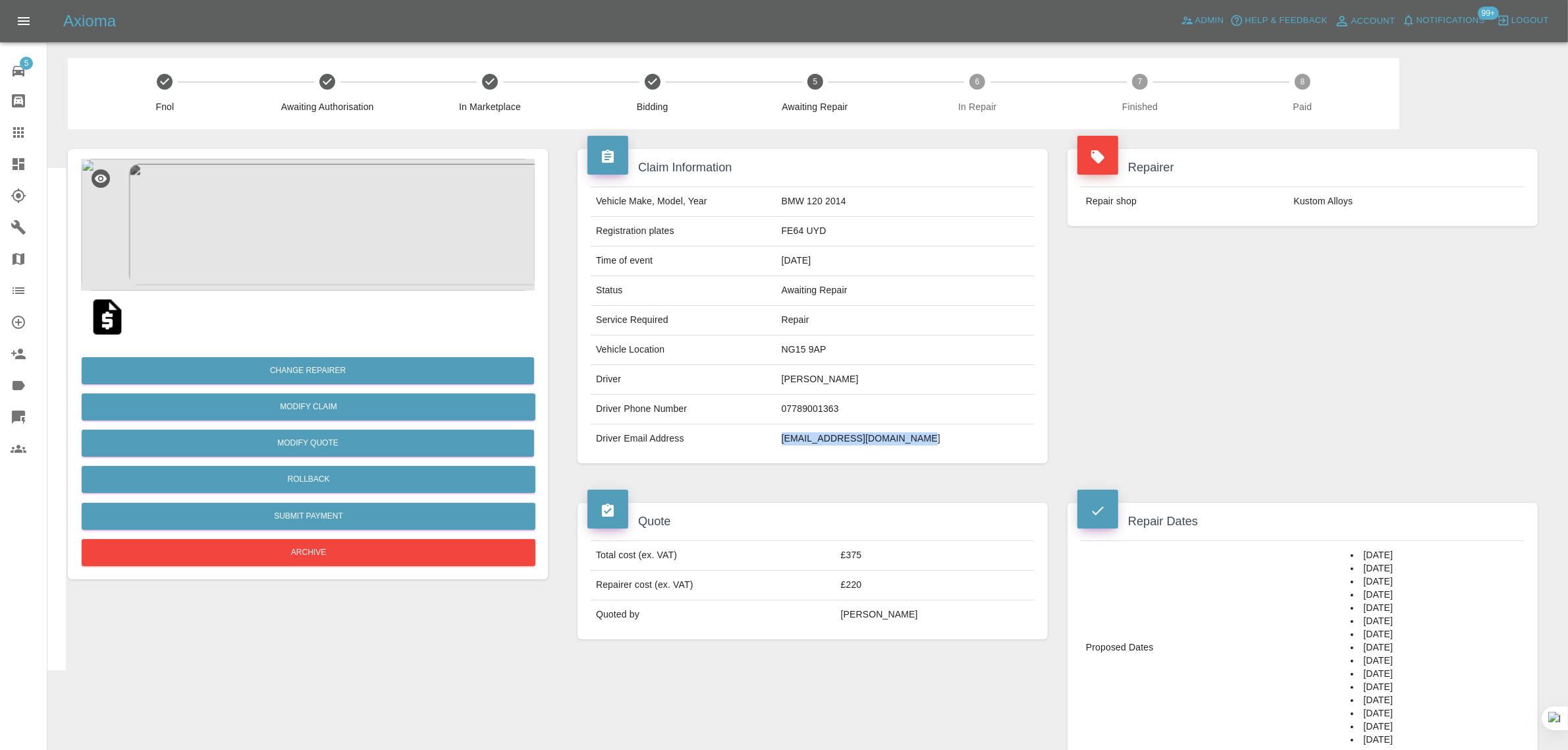
drag, startPoint x: 803, startPoint y: 442, endPoint x: 949, endPoint y: 436, distance: 146.1
click at [949, 436] on td "[EMAIL_ADDRESS][DOMAIN_NAME]" at bounding box center [905, 439] width 258 height 29
copy td "[EMAIL_ADDRESS][DOMAIN_NAME]"
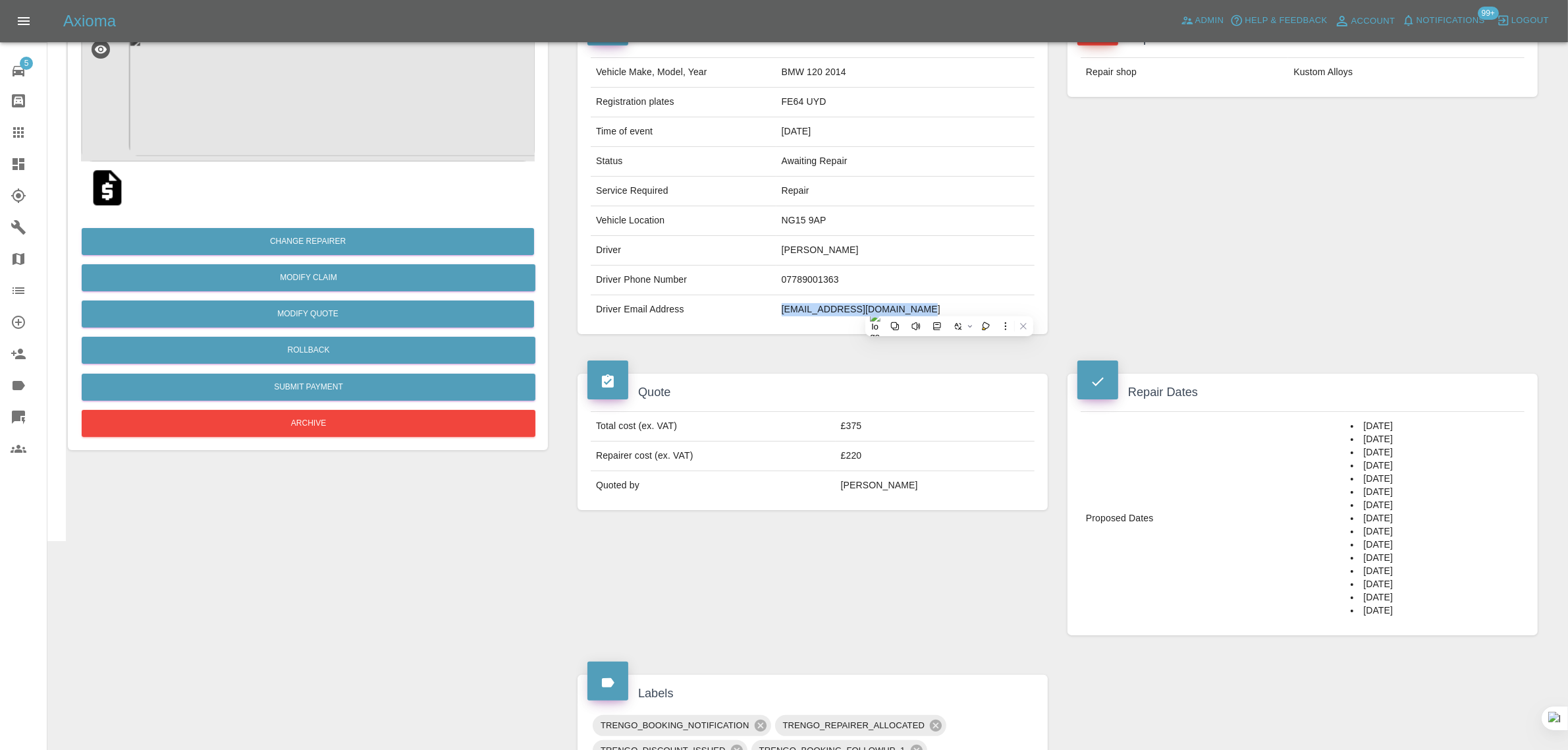
scroll to position [82, 0]
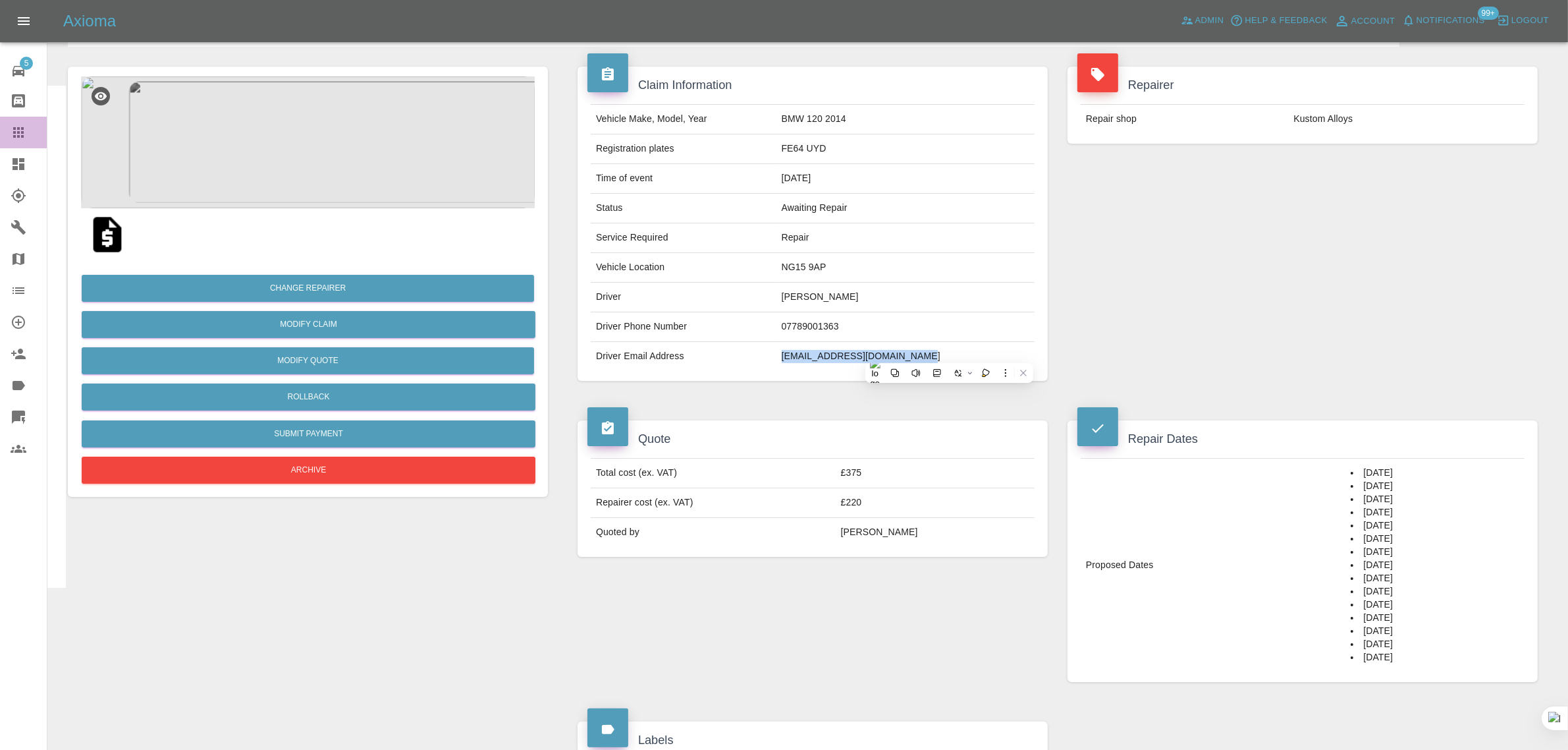
click at [23, 133] on icon at bounding box center [19, 132] width 11 height 11
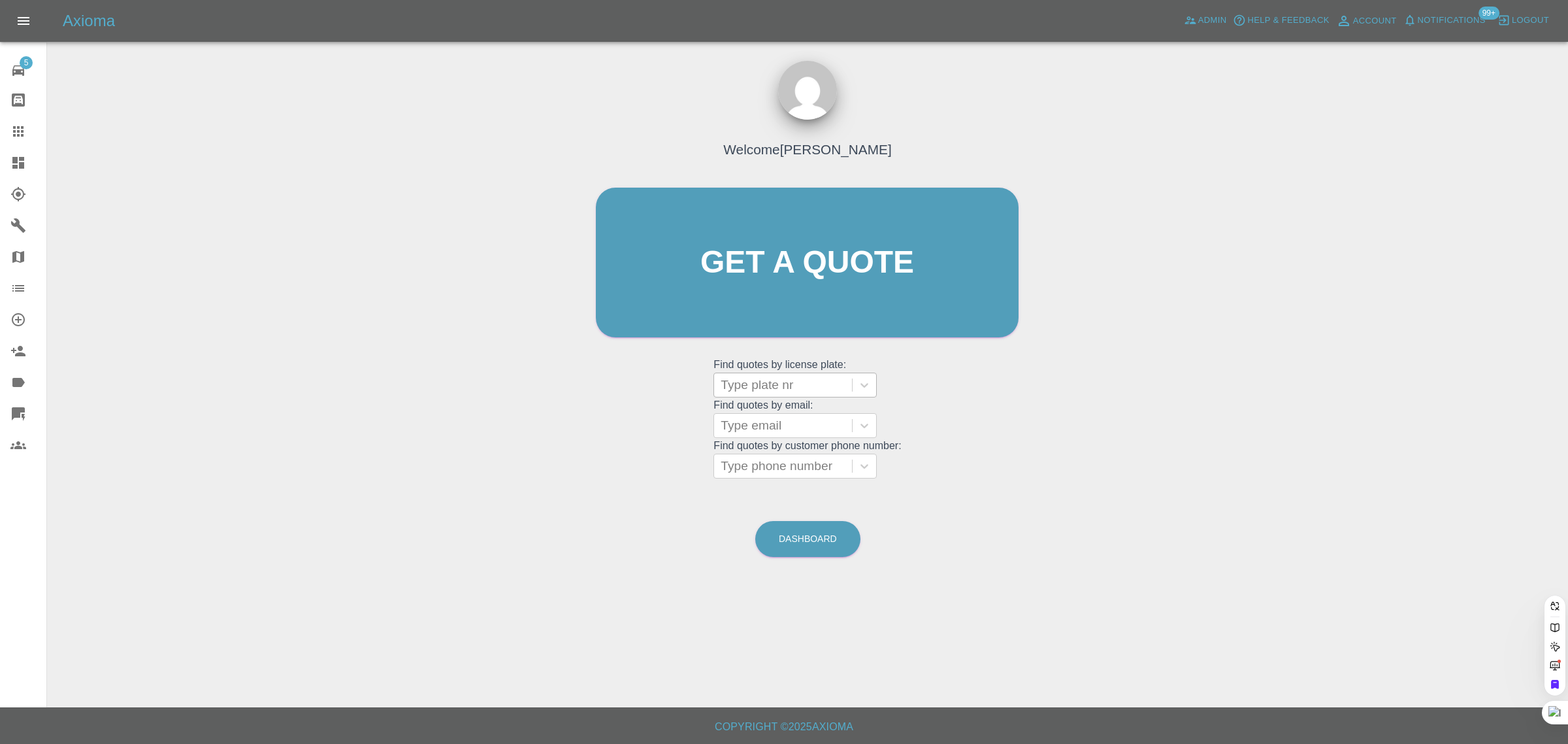
click at [804, 383] on div at bounding box center [783, 385] width 125 height 18
paste input "RO67 ELV"
type input "RO67 ELV"
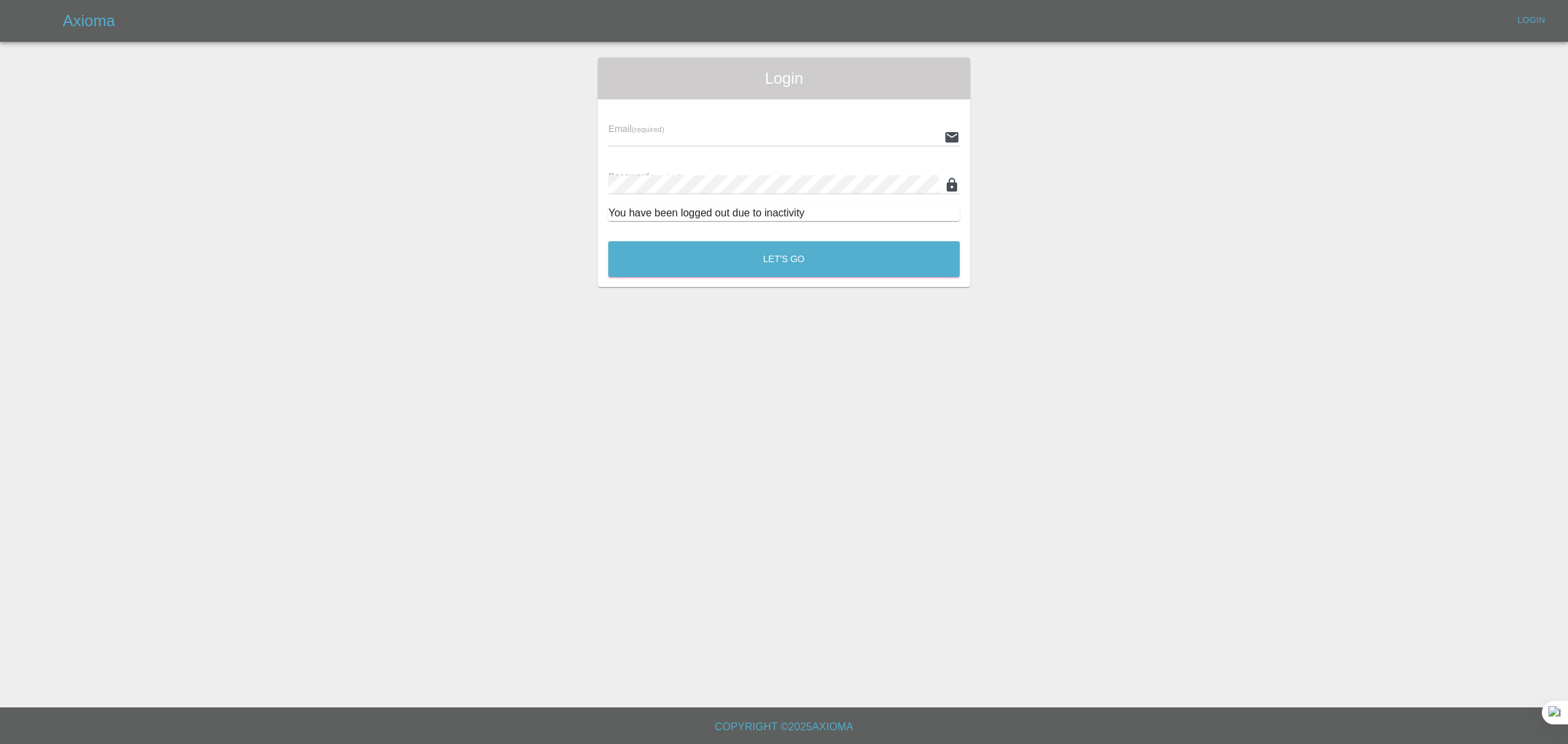
type input "[EMAIL_ADDRESS][DOMAIN_NAME]"
click at [771, 265] on button "Let's Go" at bounding box center [784, 259] width 351 height 36
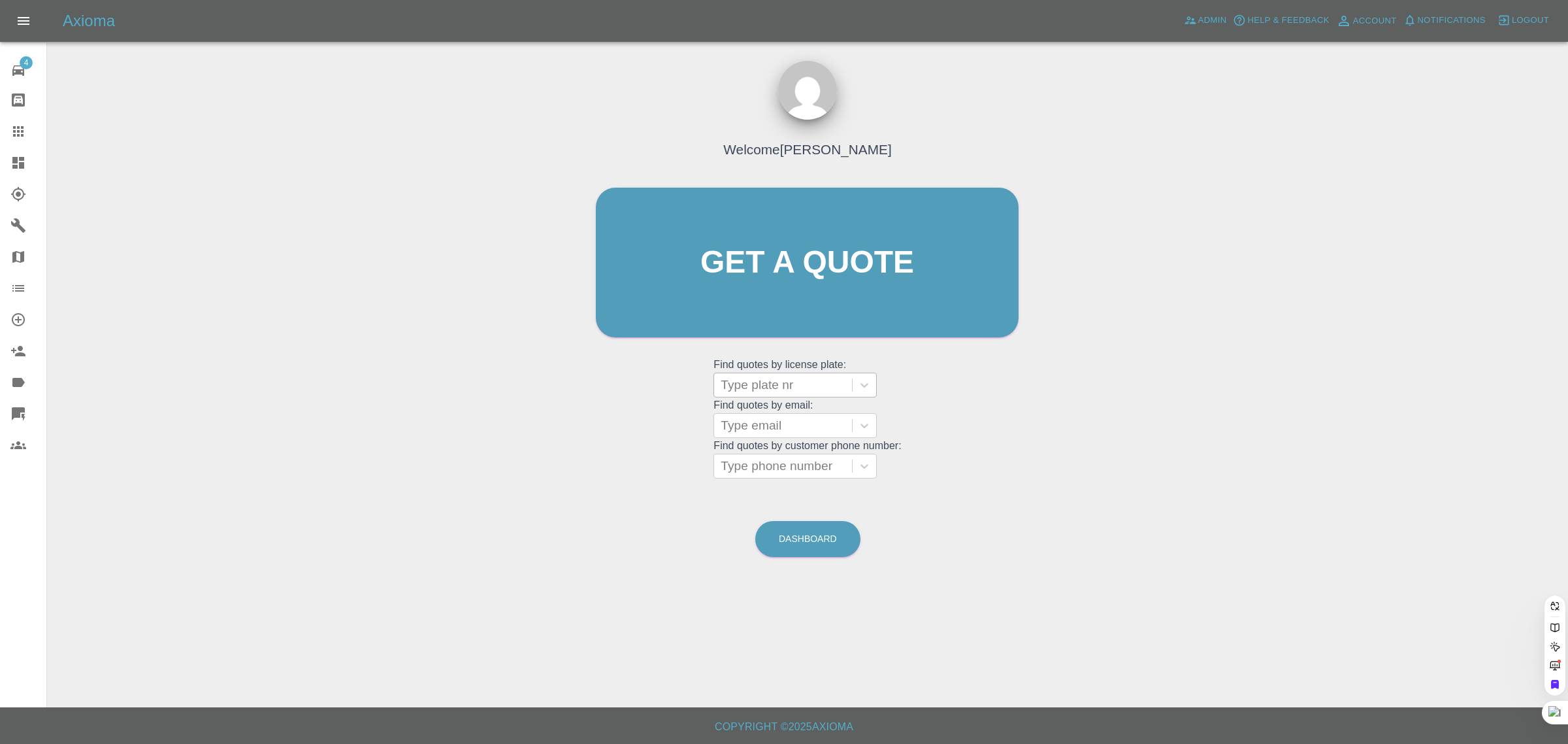
click at [782, 393] on div at bounding box center [783, 385] width 125 height 18
paste input "RO67 ELV"
click at [752, 384] on input "RO67 ELV" at bounding box center [752, 385] width 63 height 16
type input "RO67ELV"
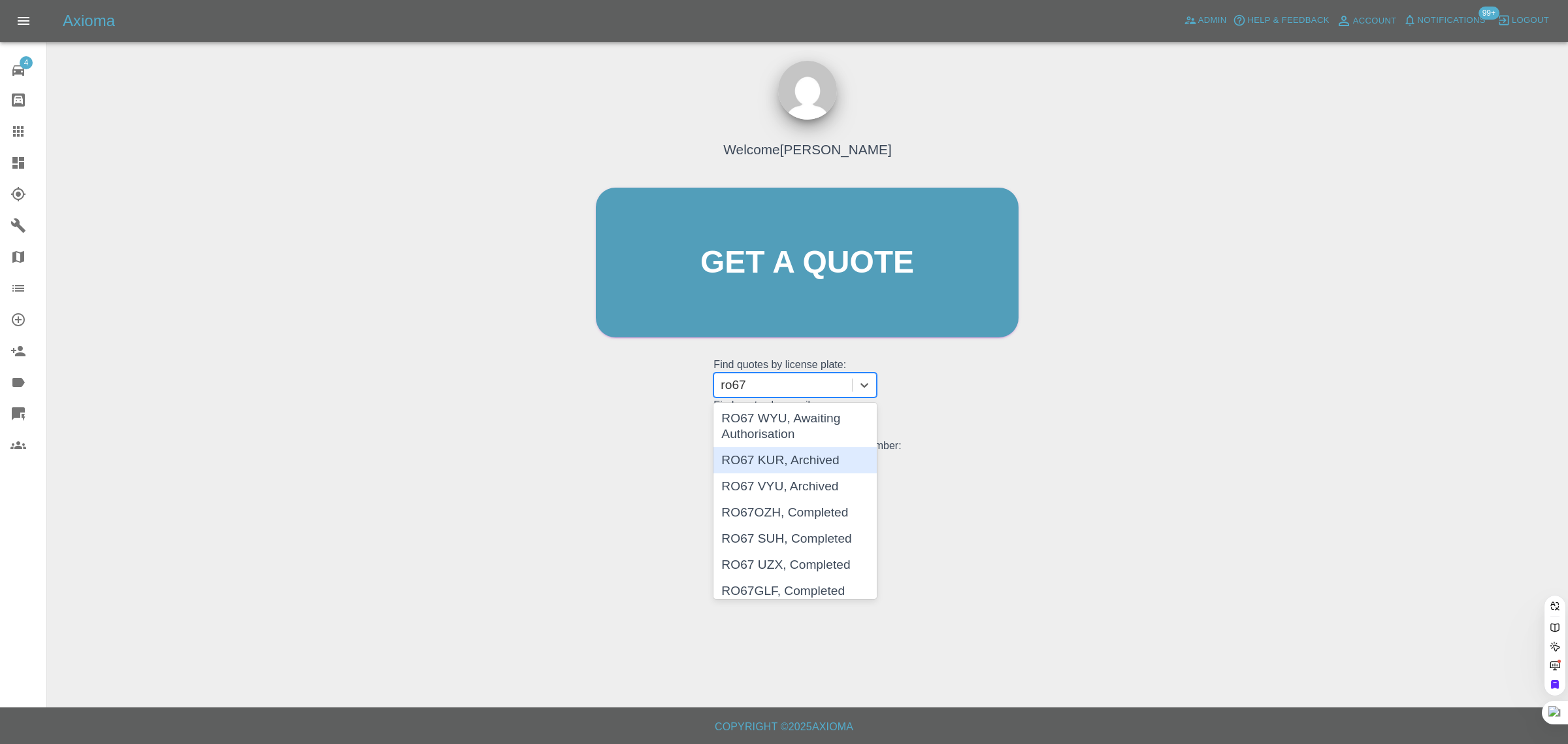
type input "ro67"
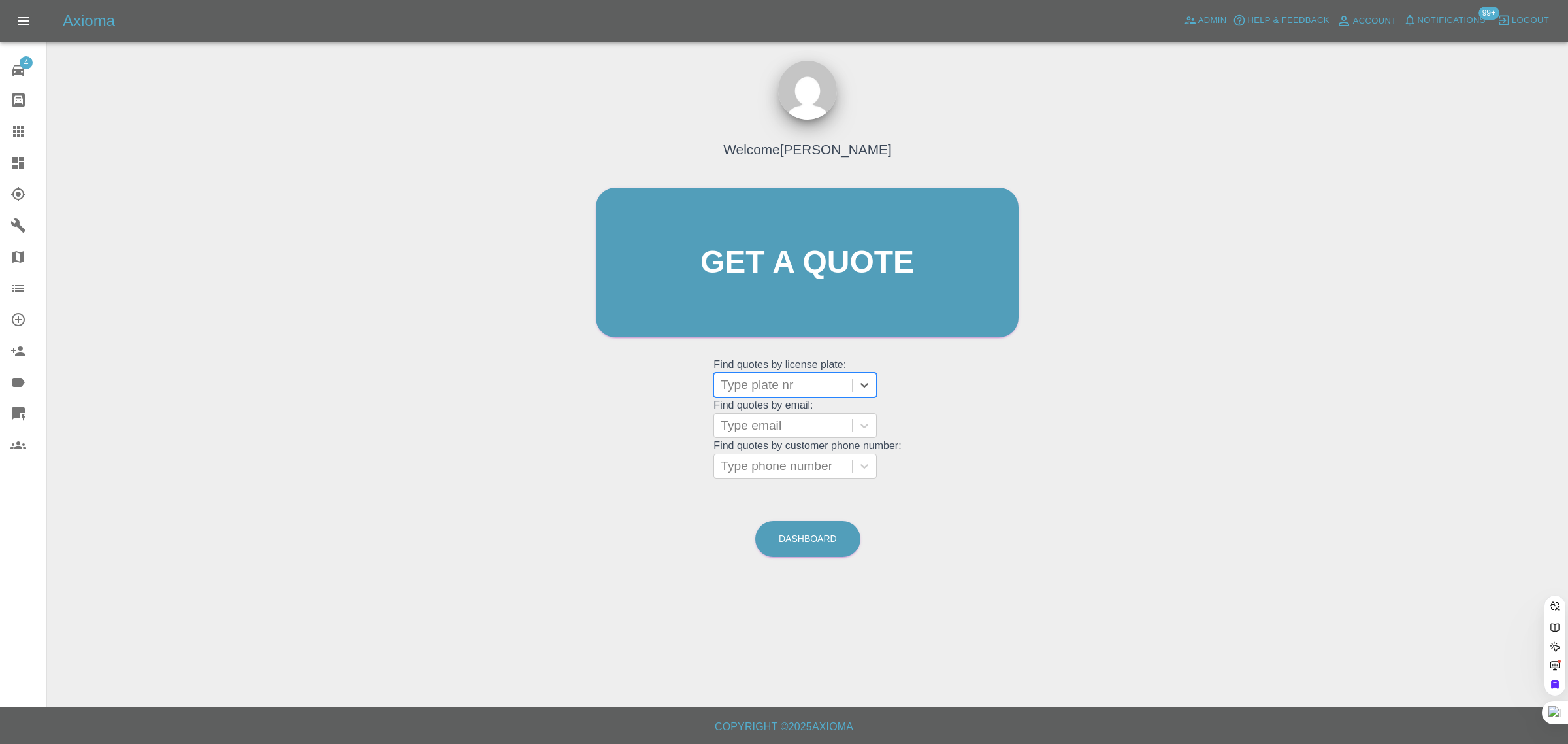
paste input "RO67 ELV"
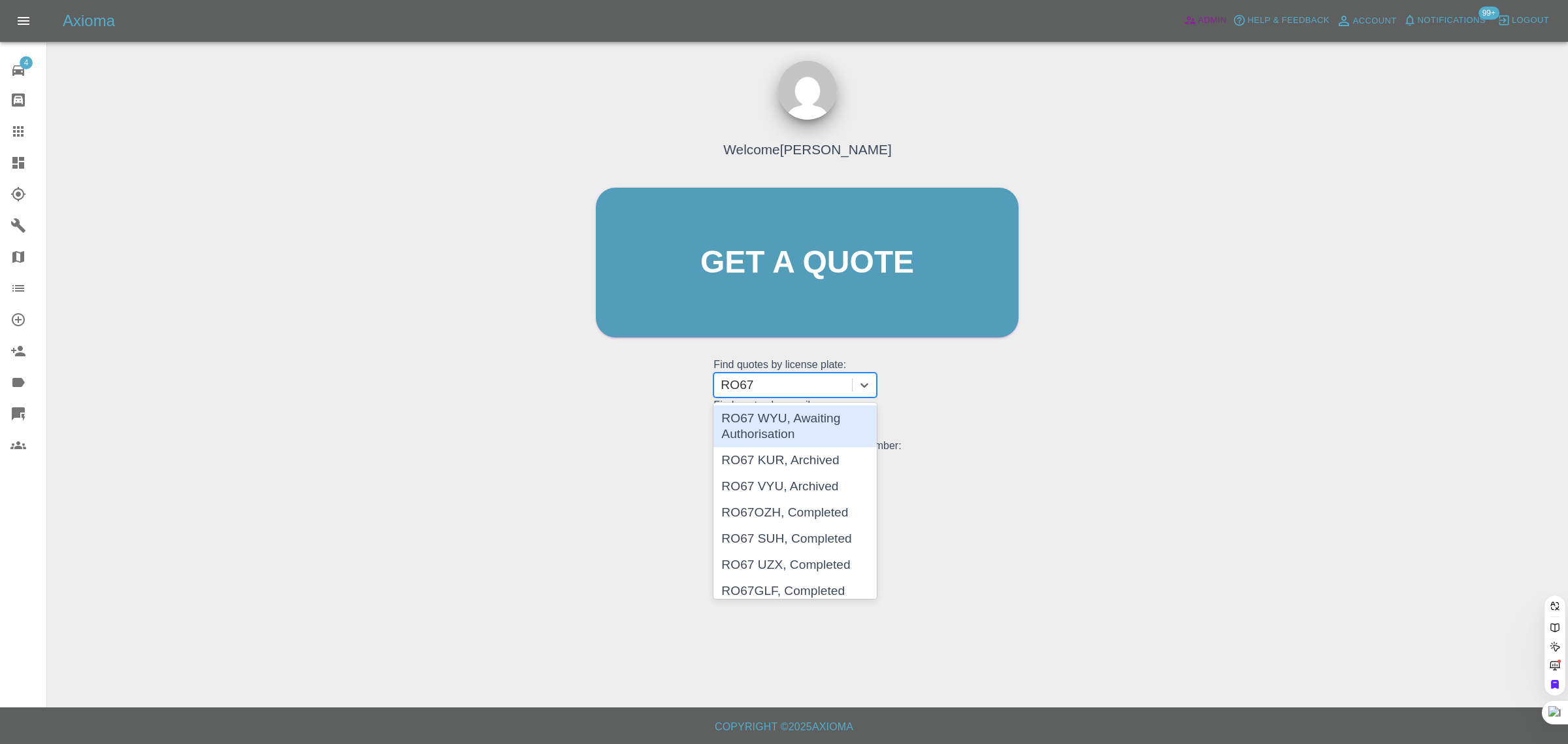
type input "RO67"
click at [1206, 17] on span "Admin" at bounding box center [1213, 20] width 29 height 15
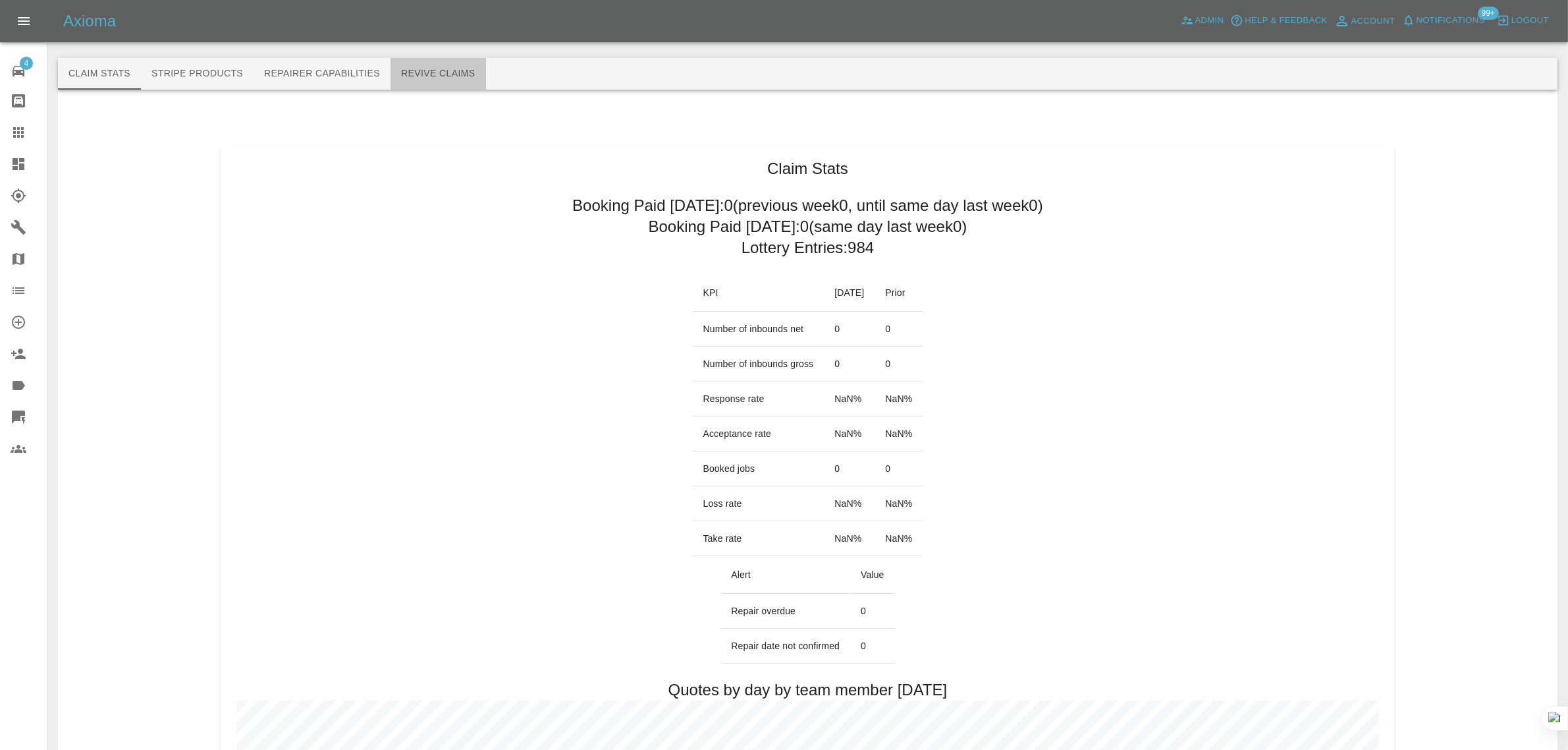
click at [447, 75] on button "Revive Claims" at bounding box center [438, 74] width 95 height 32
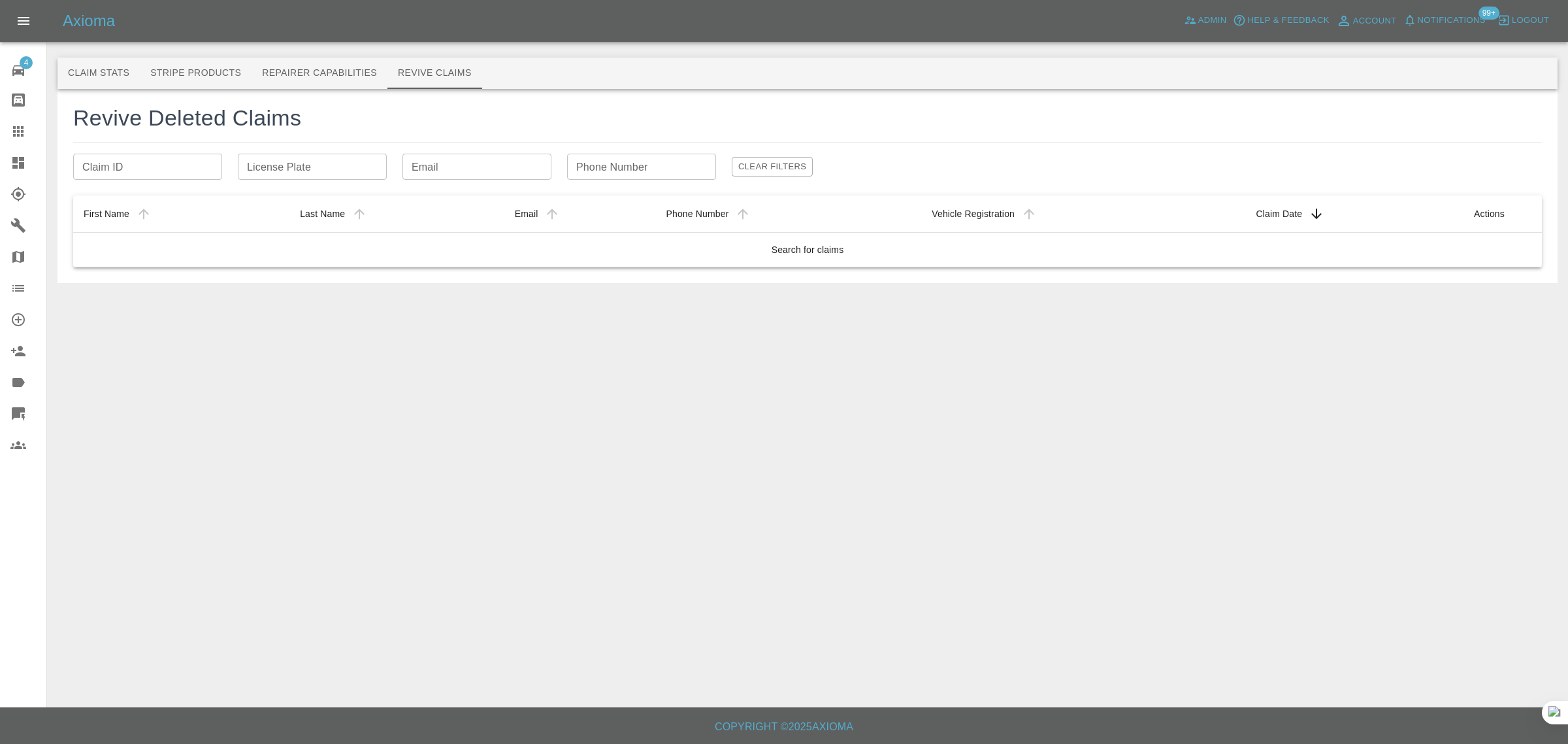
click at [606, 168] on div "Phone Number Phone Number" at bounding box center [642, 167] width 149 height 26
paste input "RO67 ELV"
type input "RO67ELV"
click at [24, 128] on icon at bounding box center [18, 131] width 16 height 16
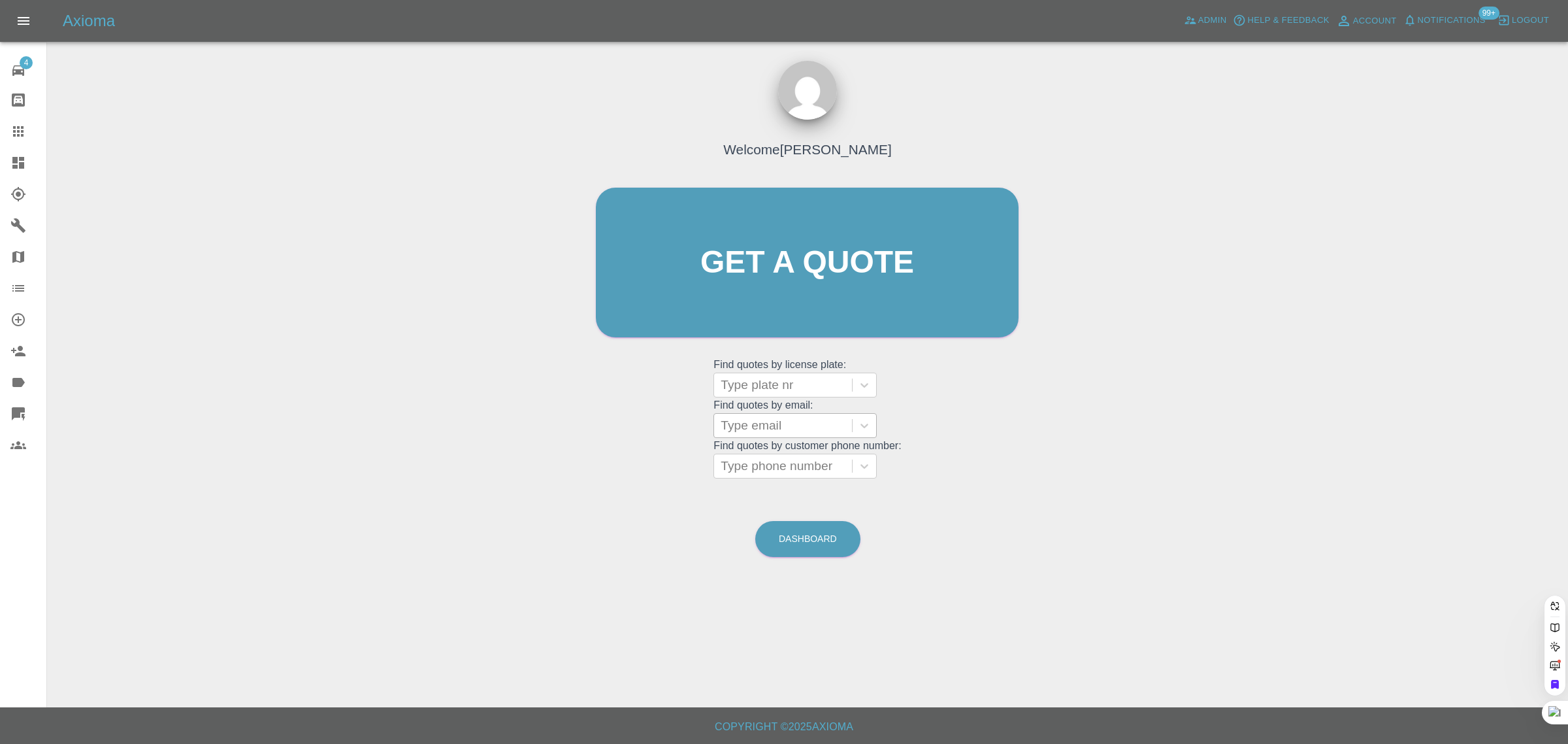
click at [779, 422] on div at bounding box center [783, 426] width 125 height 18
paste input "john.neate1@virginmedia.com"
type input "john.neate1@v"
click at [1216, 11] on link "Admin" at bounding box center [1206, 20] width 50 height 20
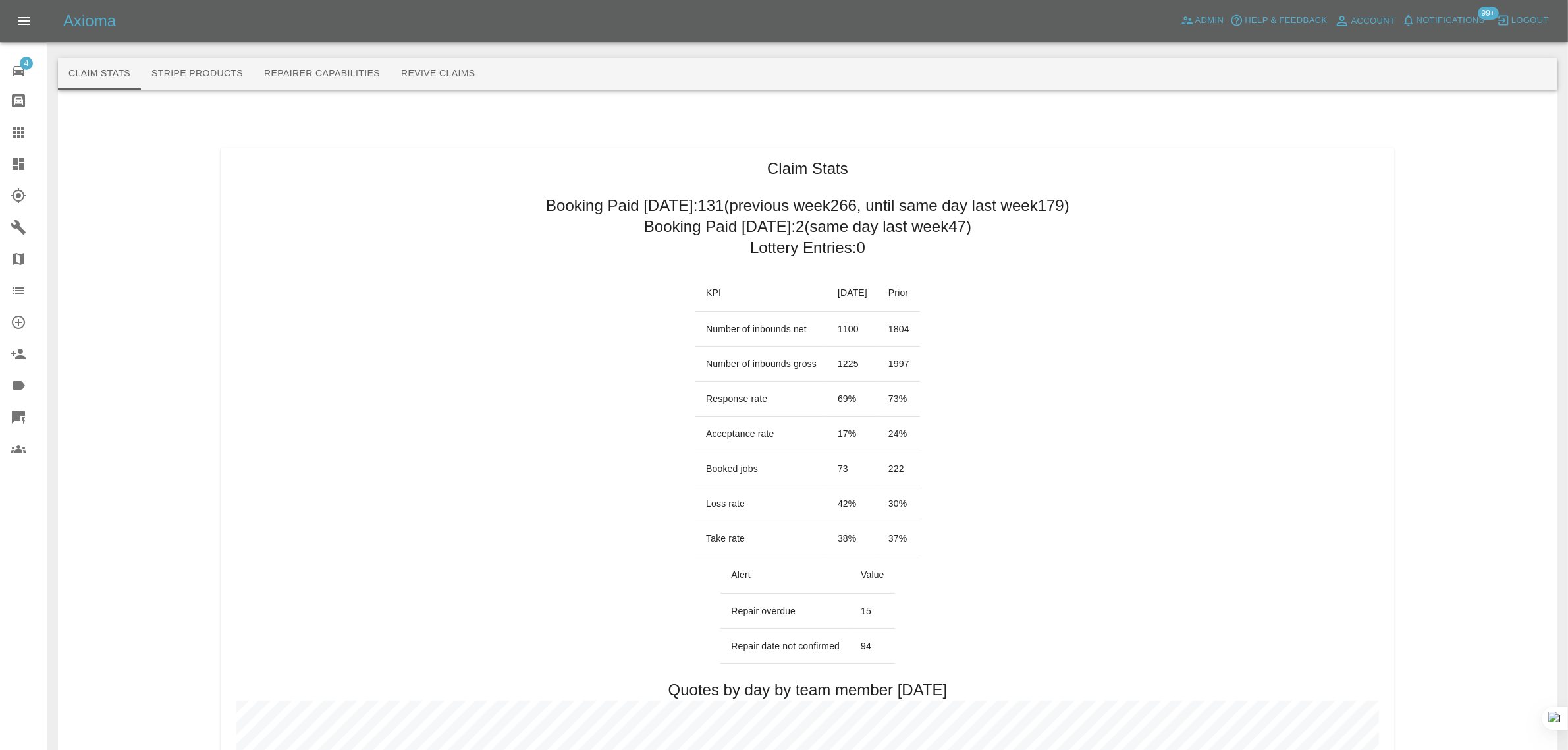
click at [420, 69] on button "Revive Claims" at bounding box center [438, 74] width 95 height 32
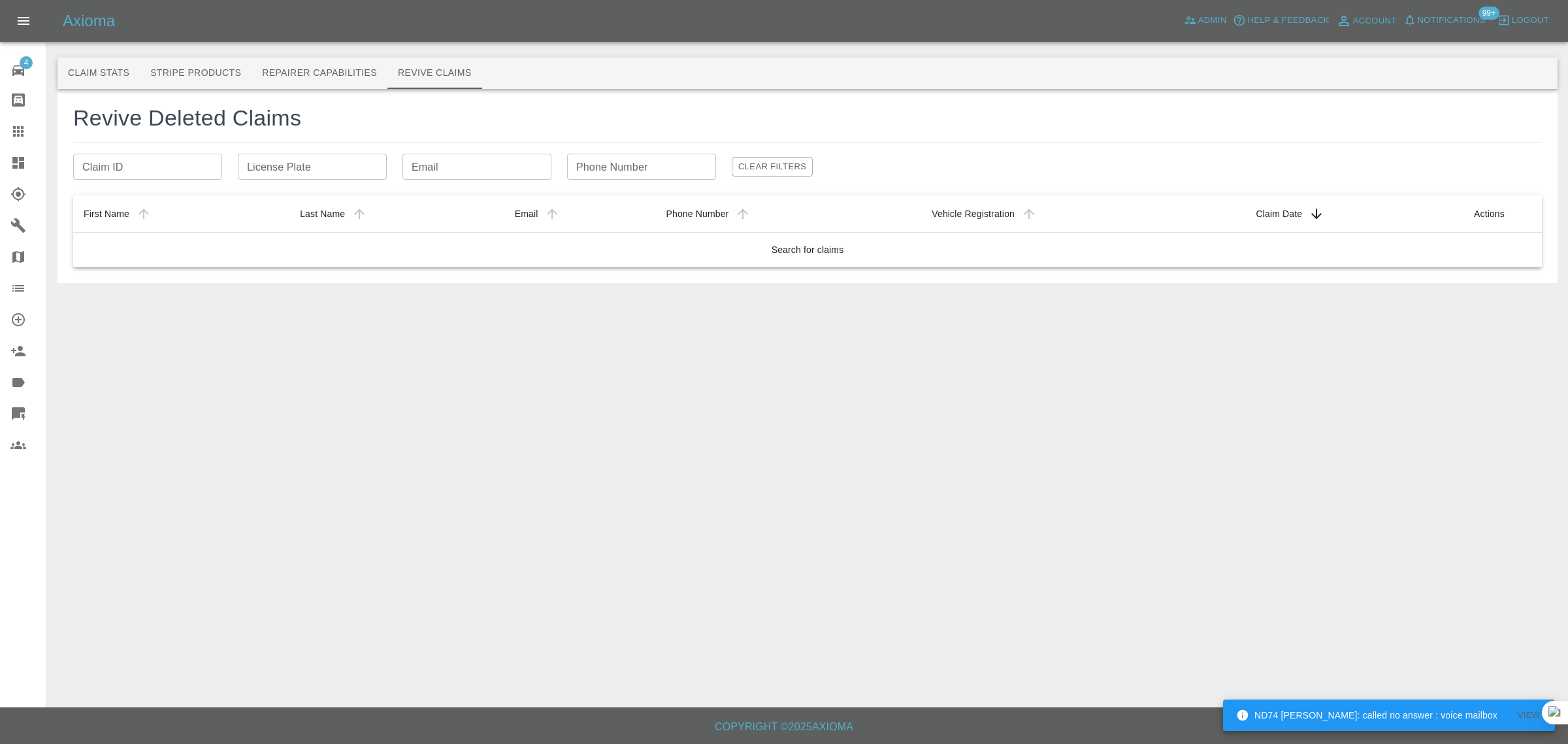
click at [439, 158] on input "Email" at bounding box center [477, 167] width 149 height 26
paste input "john.neate1@virginmedia.com"
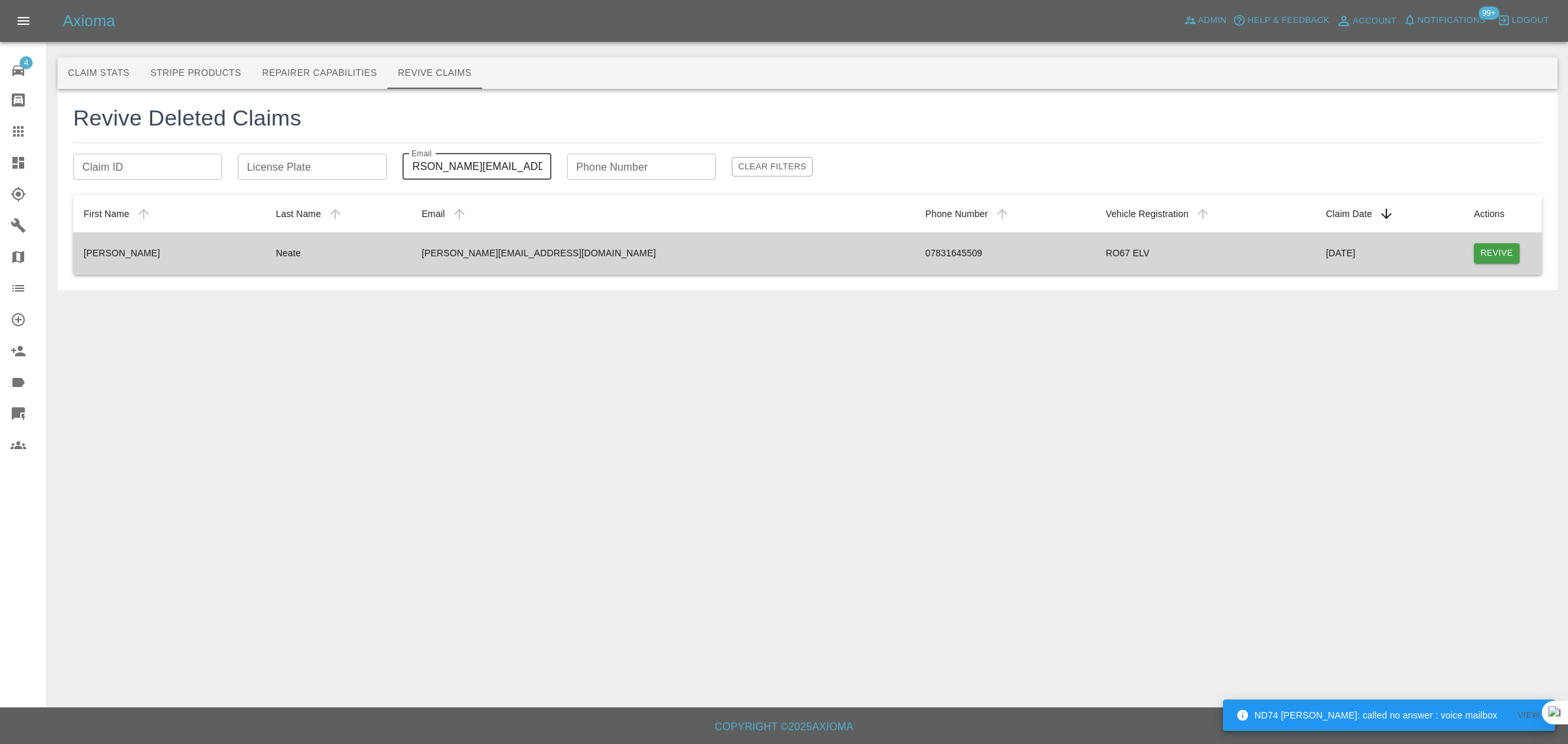
type input "john.neate1@virginmedia.com"
click at [1494, 253] on button "Revive" at bounding box center [1497, 253] width 46 height 20
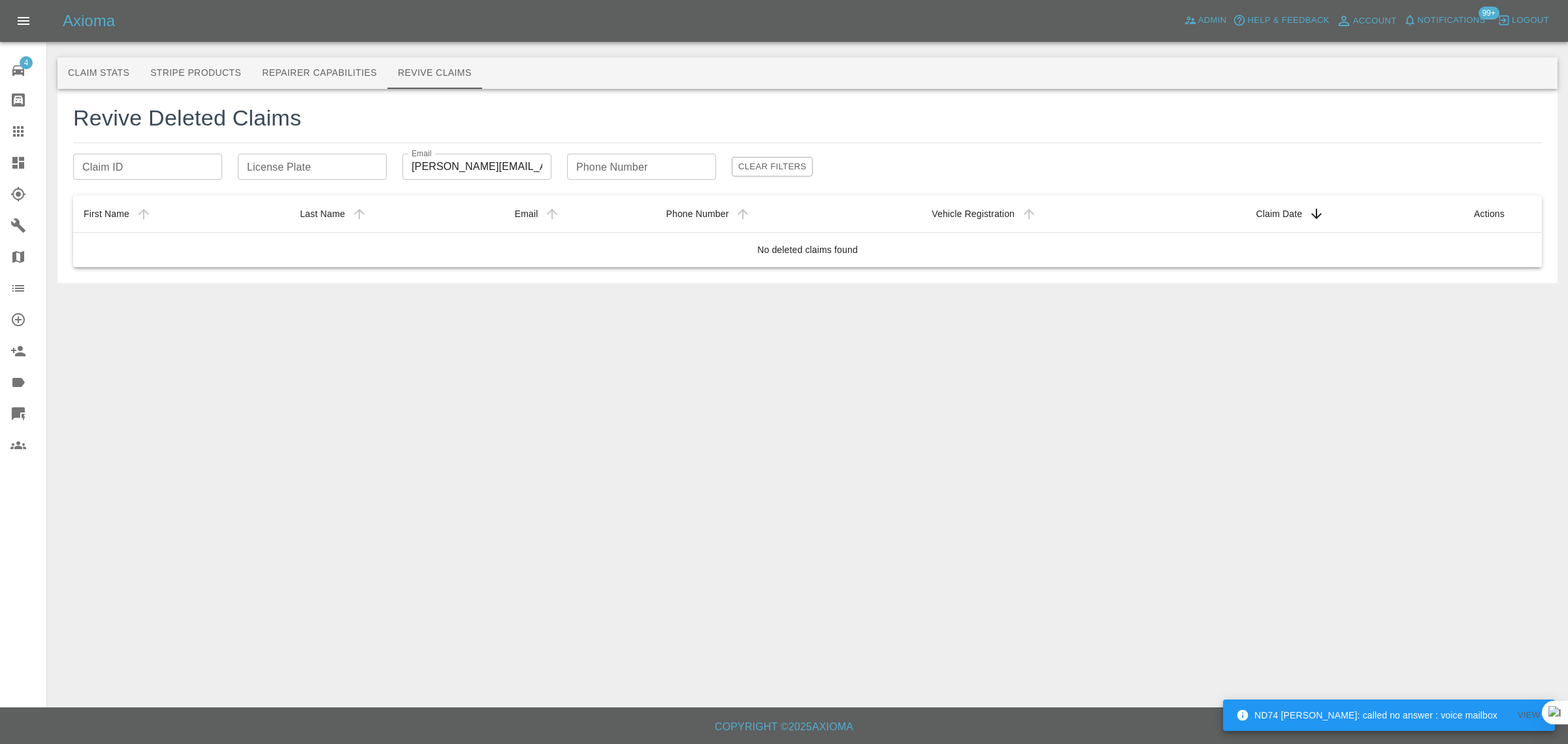
click at [28, 135] on div at bounding box center [29, 131] width 37 height 16
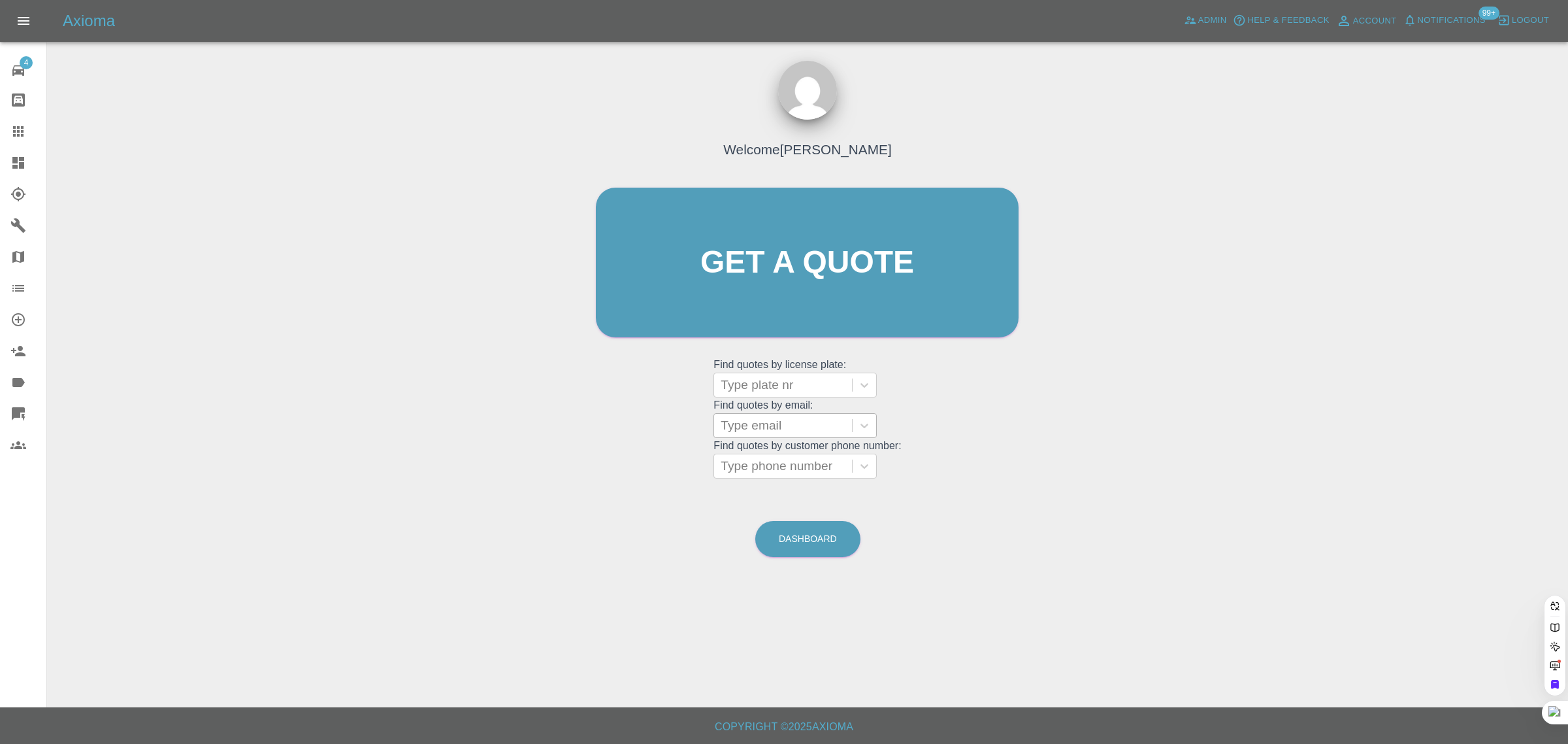
click at [739, 423] on div at bounding box center [783, 426] width 125 height 18
paste input "garyhelvin294@gmail.com"
type input "garyhelvin294@gmail.com"
click at [775, 463] on div "EK70FJZ, Paid" at bounding box center [795, 459] width 163 height 26
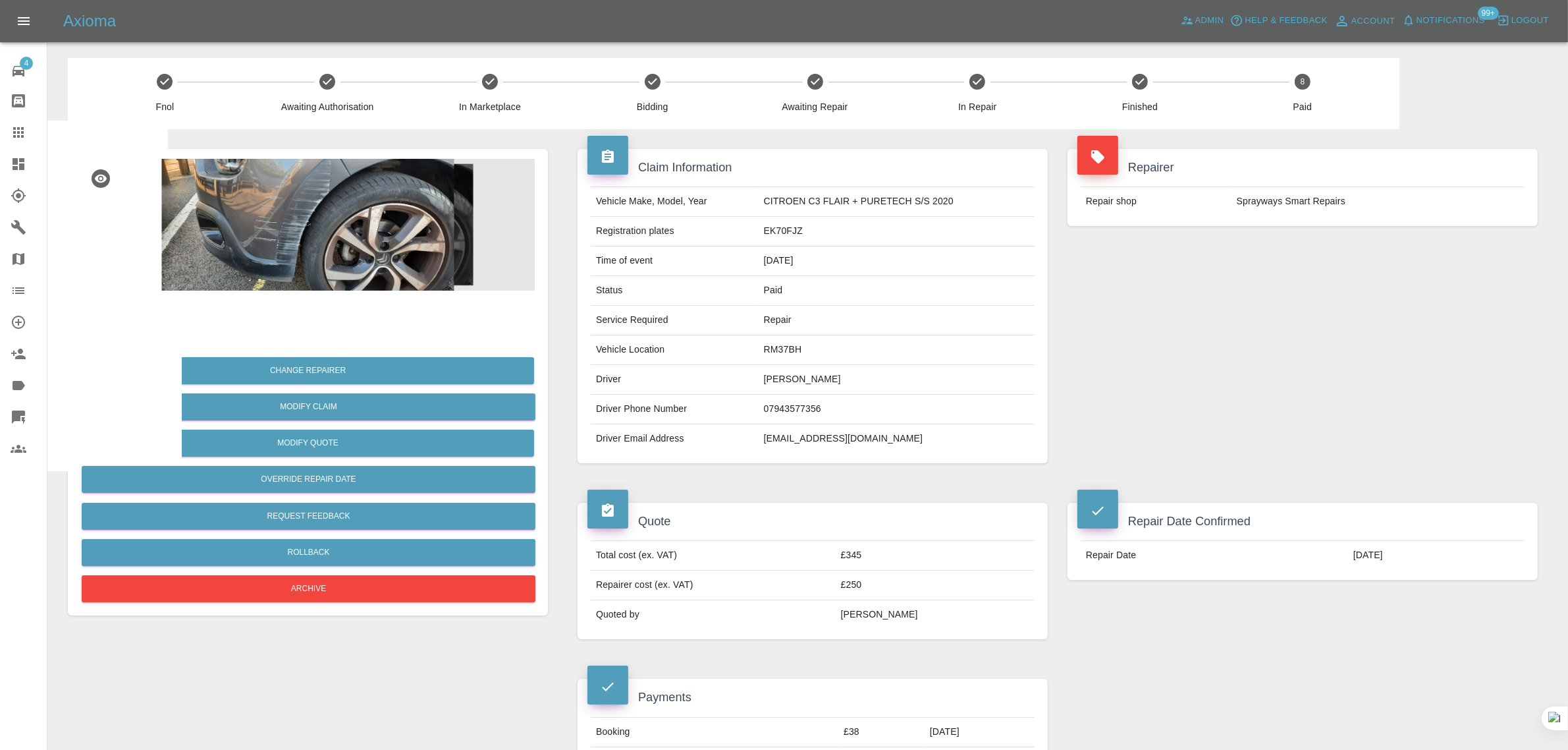
click at [23, 137] on icon at bounding box center [19, 132] width 11 height 11
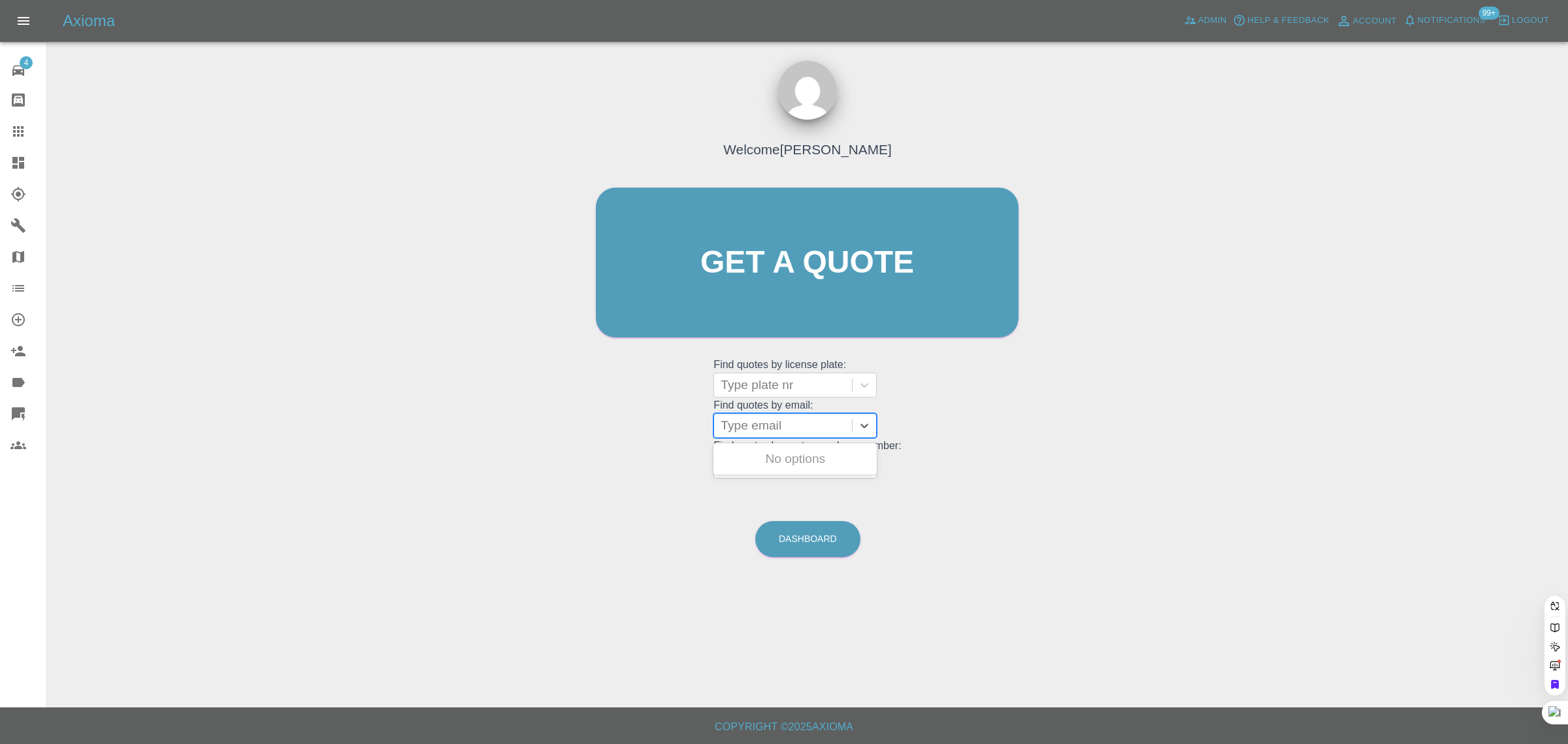
click at [777, 431] on div at bounding box center [783, 426] width 125 height 18
paste input "pauledwardrose@yahoo.co.uk"
type input "pauledwardrose@yahoo.co.uk"
click at [754, 471] on div "MAZDA 2, Awaiting Authorisation" at bounding box center [795, 467] width 163 height 42
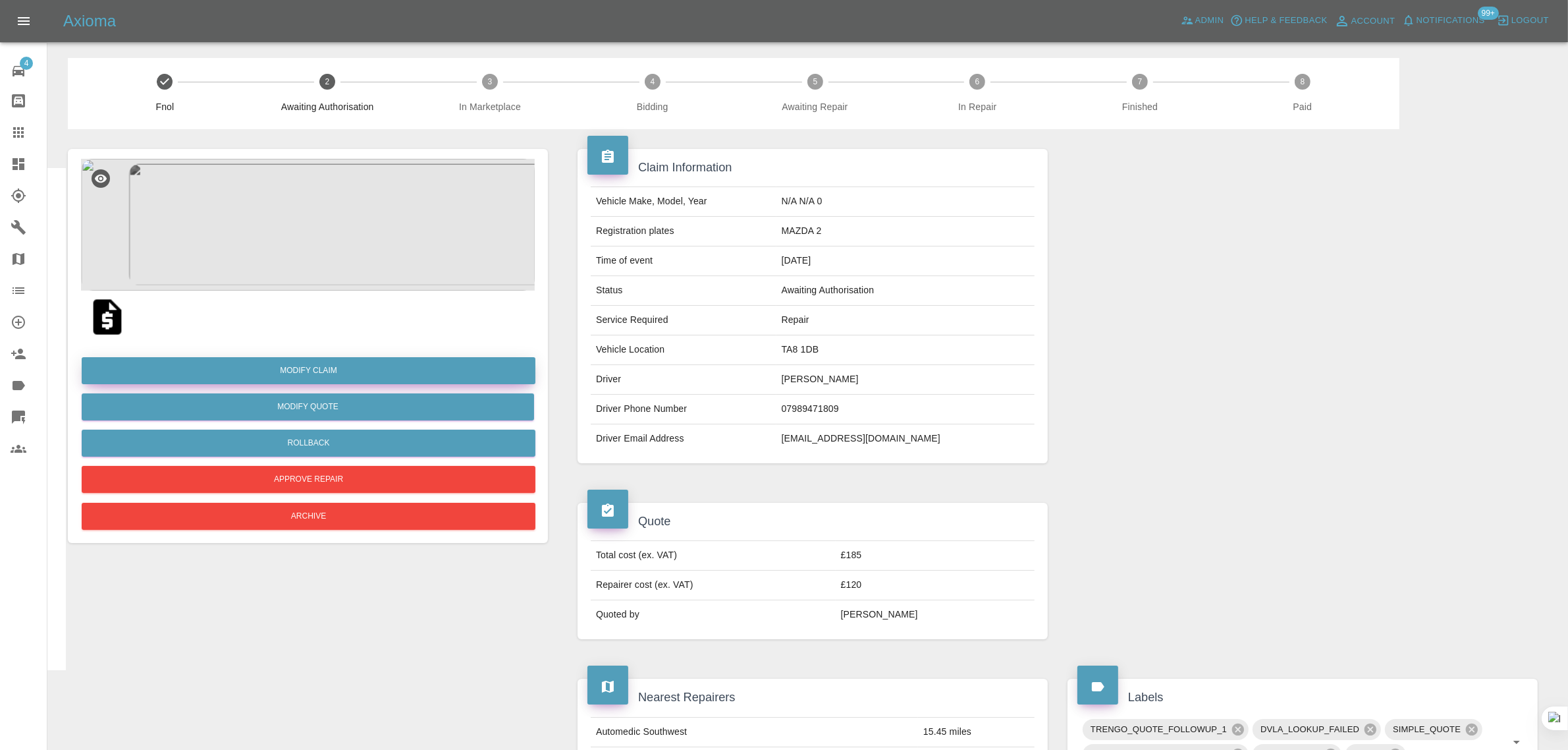
click at [314, 372] on link "Modify Claim" at bounding box center [308, 370] width 454 height 27
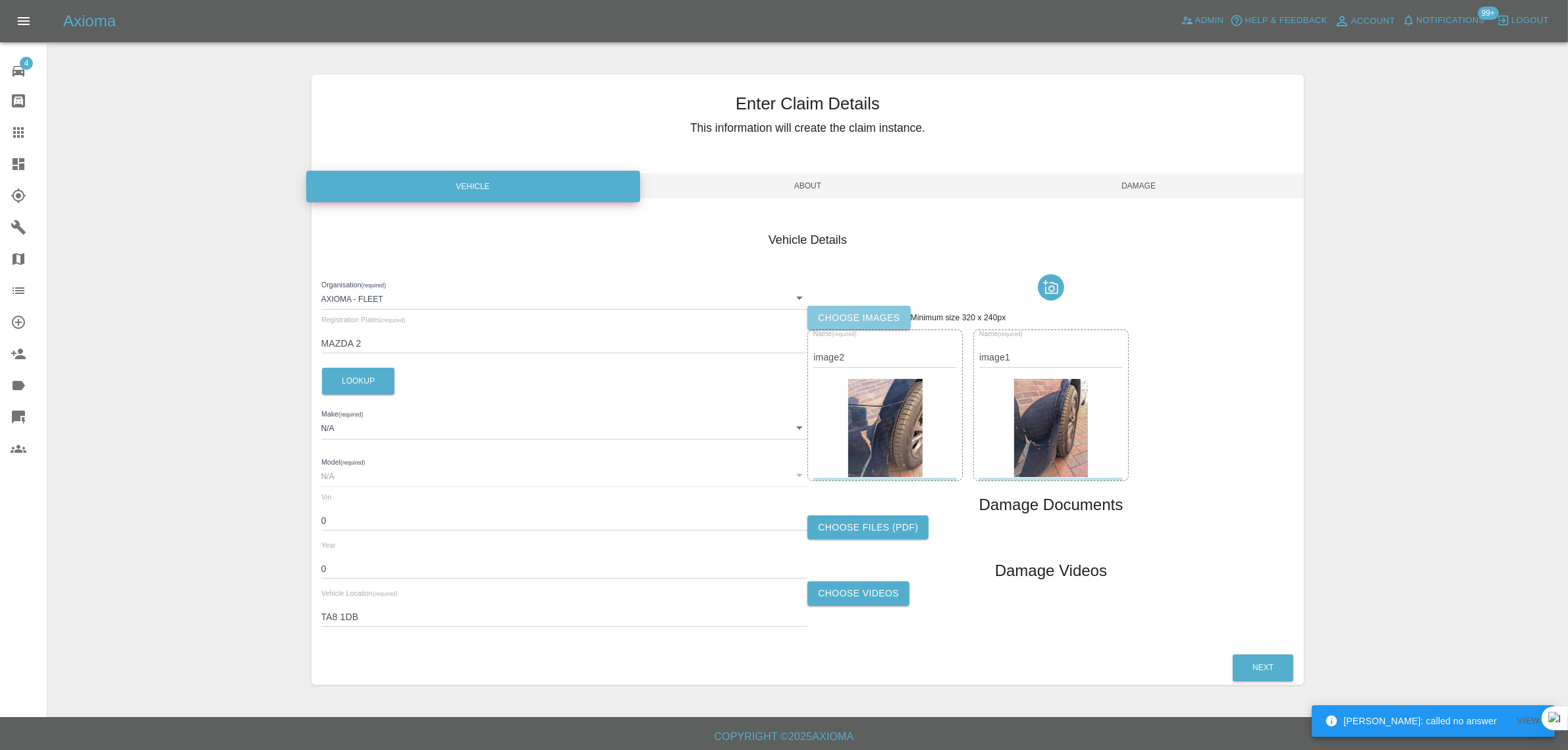
click at [904, 314] on label "Choose images" at bounding box center [858, 318] width 103 height 24
click at [0, 0] on input "Choose images" at bounding box center [0, 0] width 0 height 0
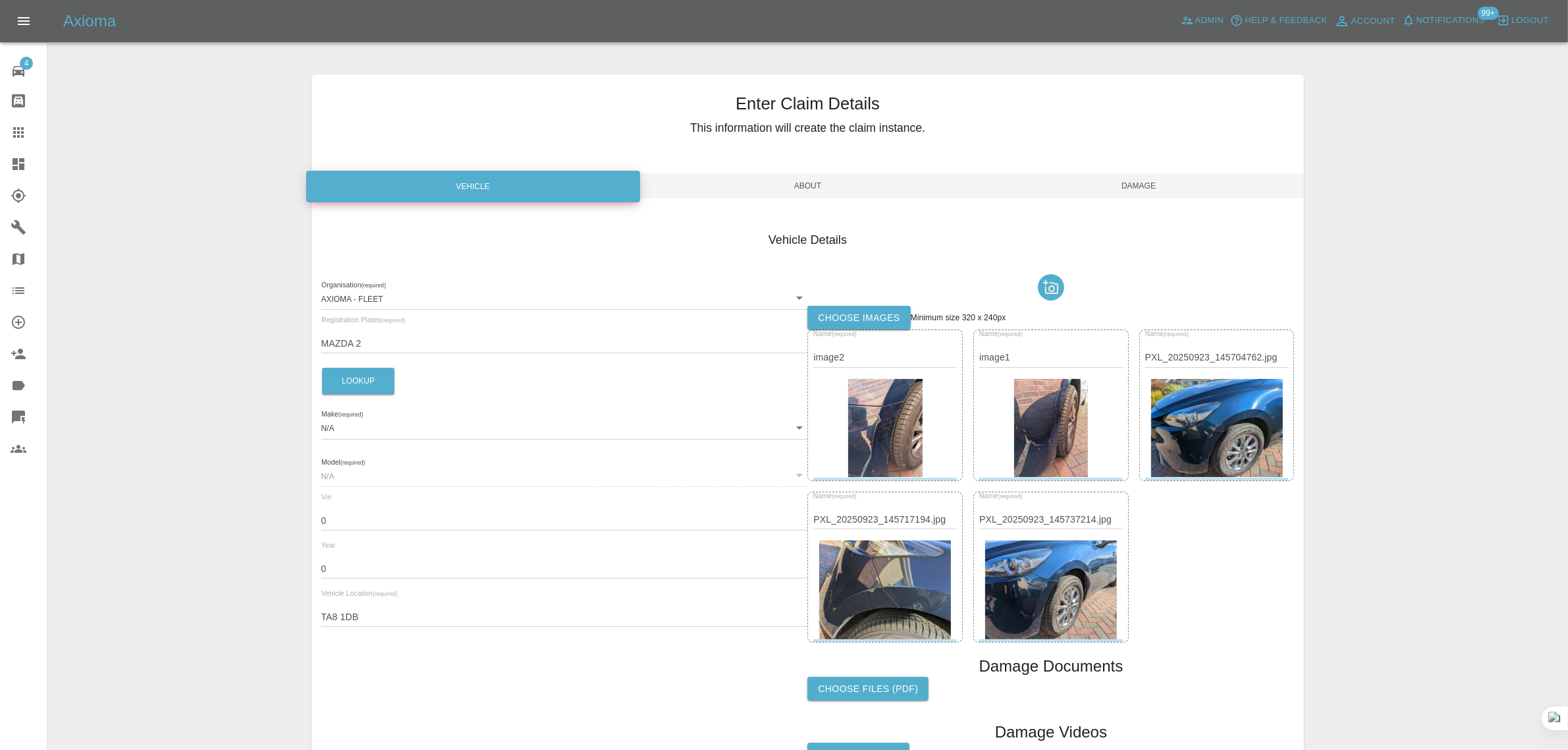
click at [1123, 190] on span "Damage" at bounding box center [1139, 186] width 331 height 25
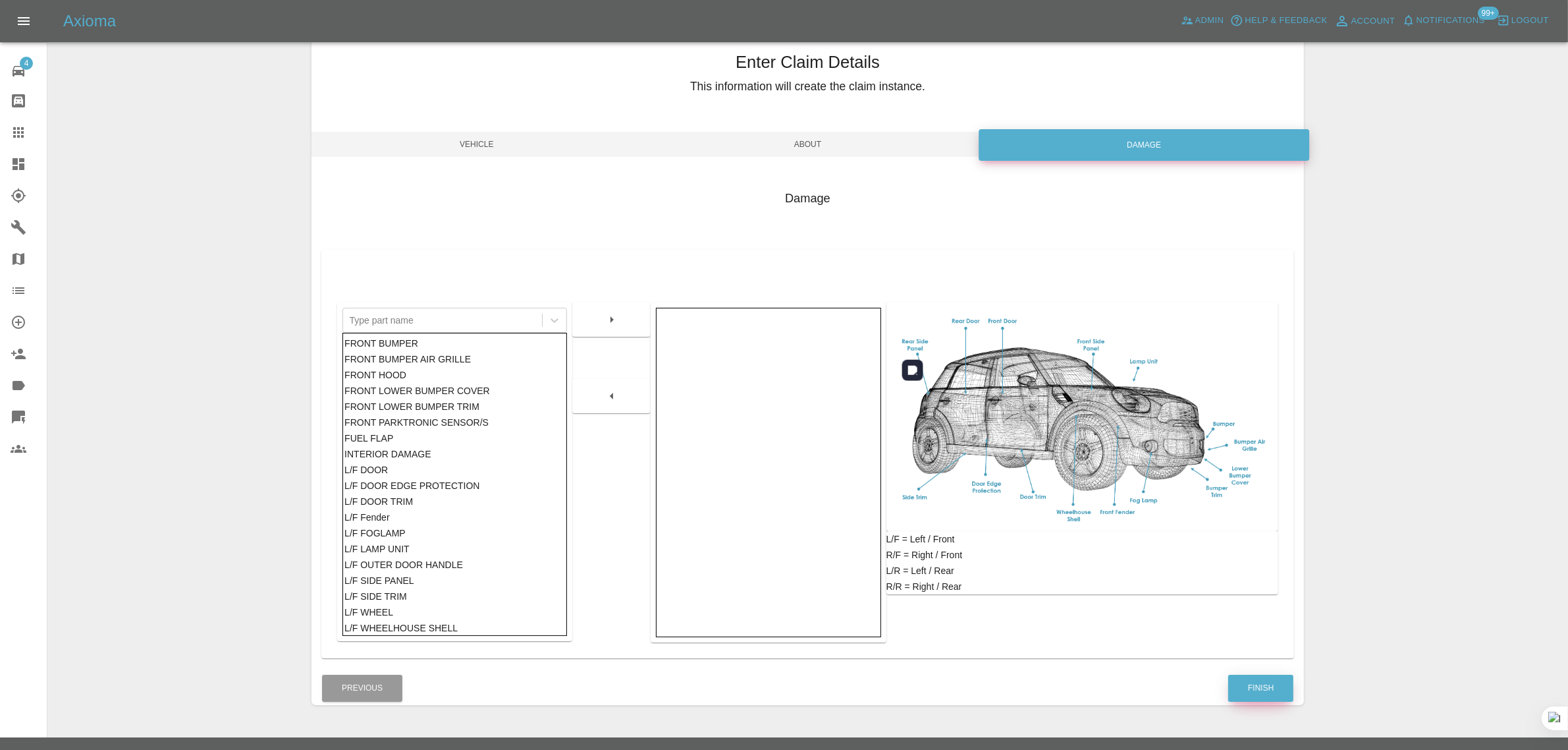
scroll to position [65, 0]
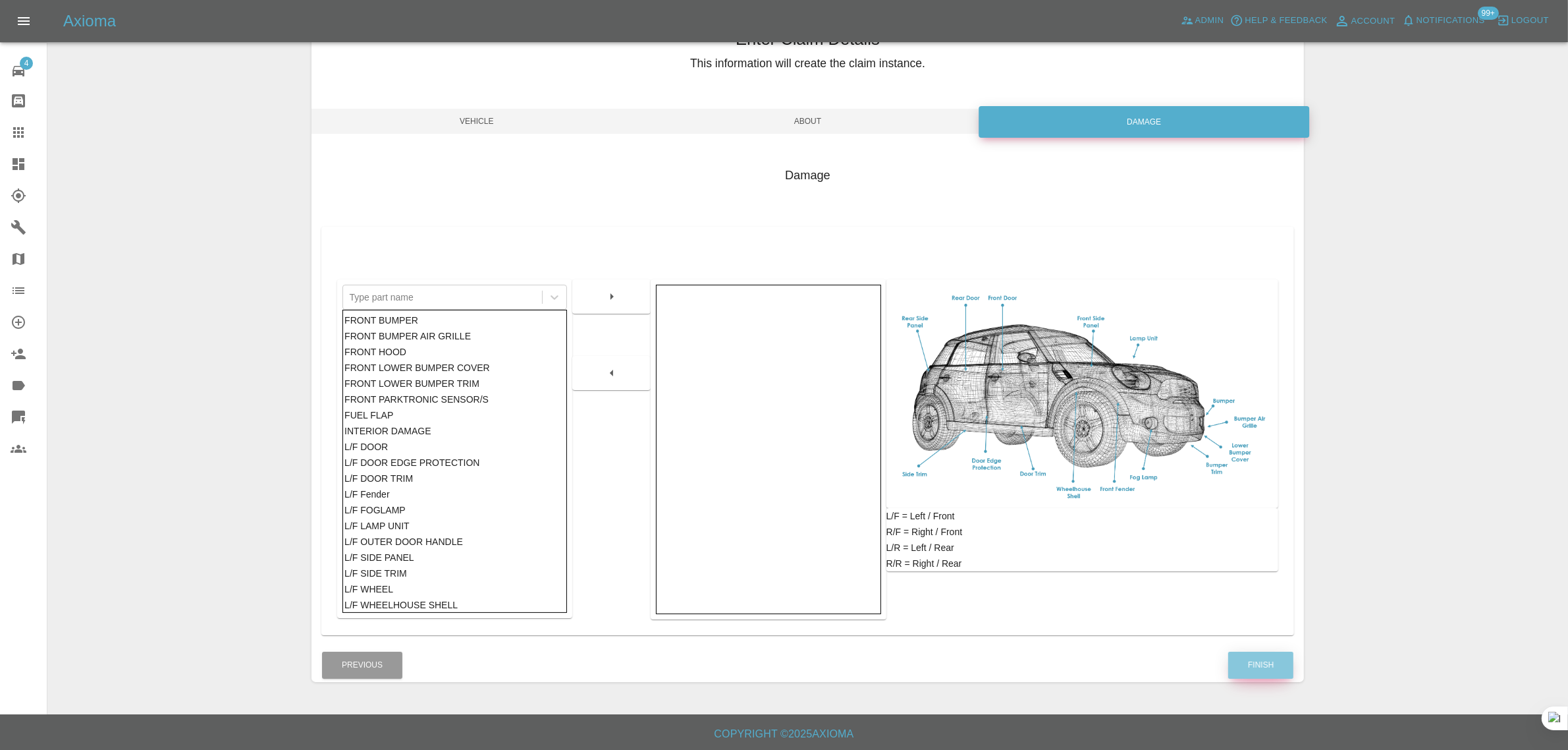
click at [1262, 664] on button "Finish" at bounding box center [1260, 665] width 65 height 27
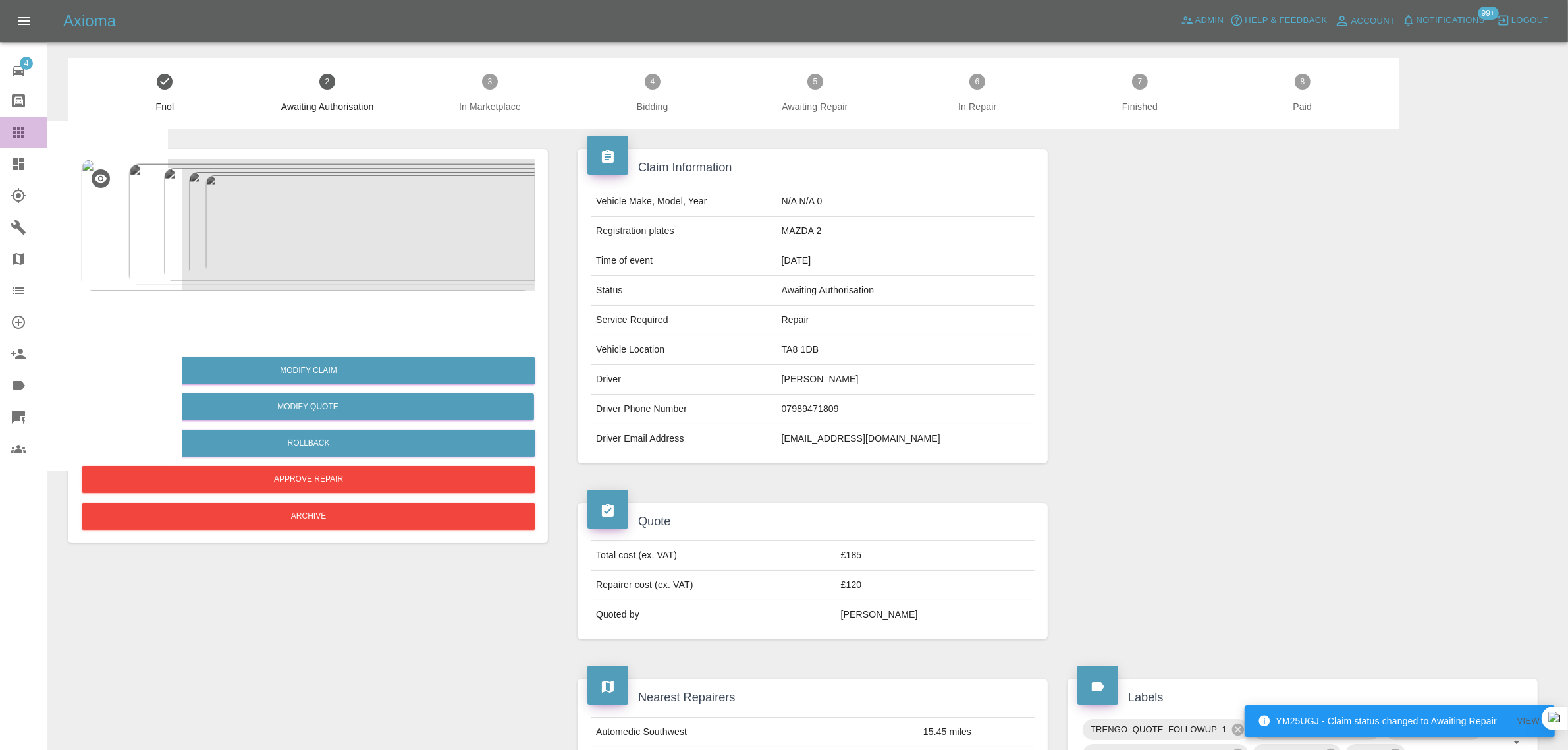
click at [24, 134] on icon at bounding box center [19, 132] width 16 height 16
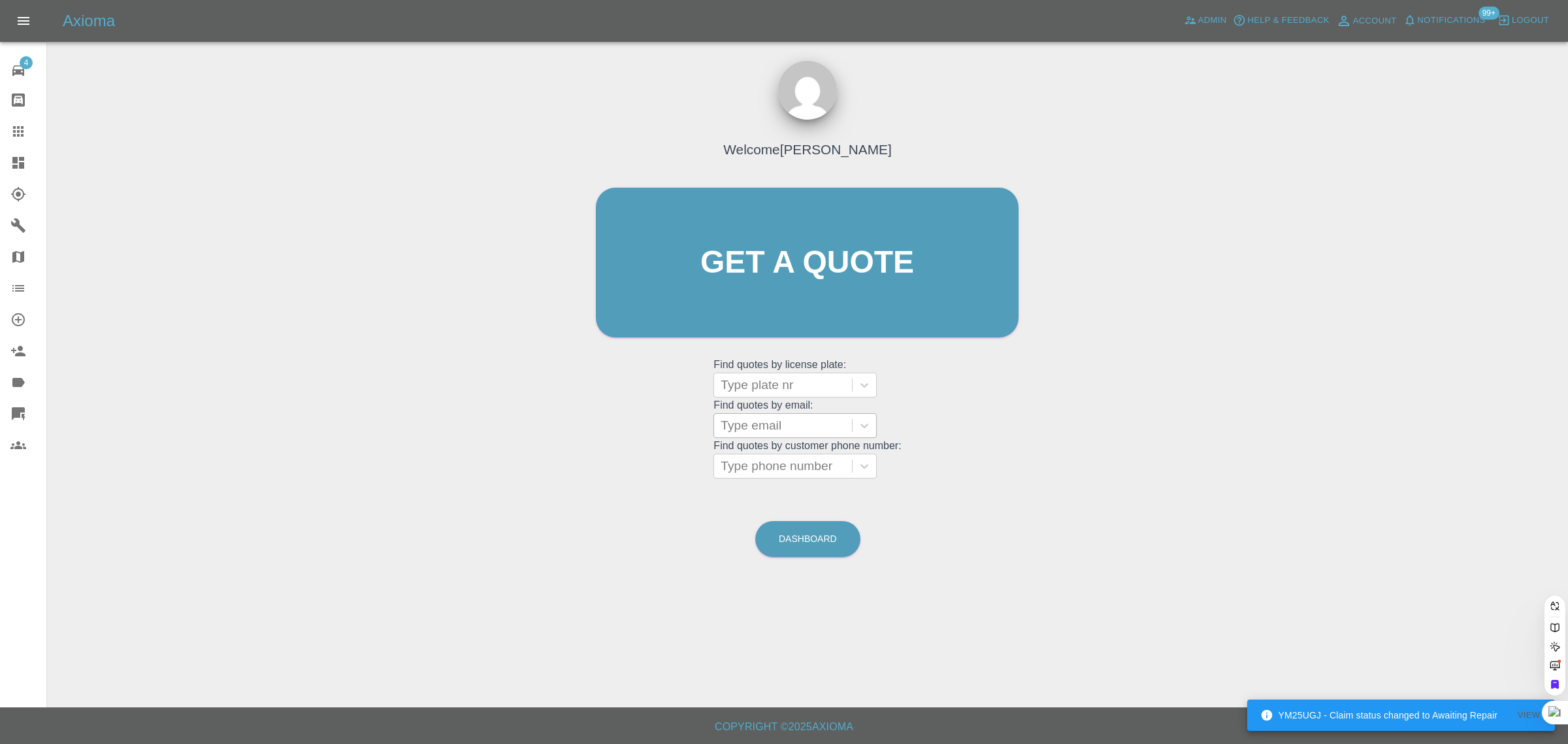
click at [755, 426] on div at bounding box center [783, 426] width 125 height 18
paste input "jdpoc@live.co.uk"
type input "jdpoc@live.co.uk"
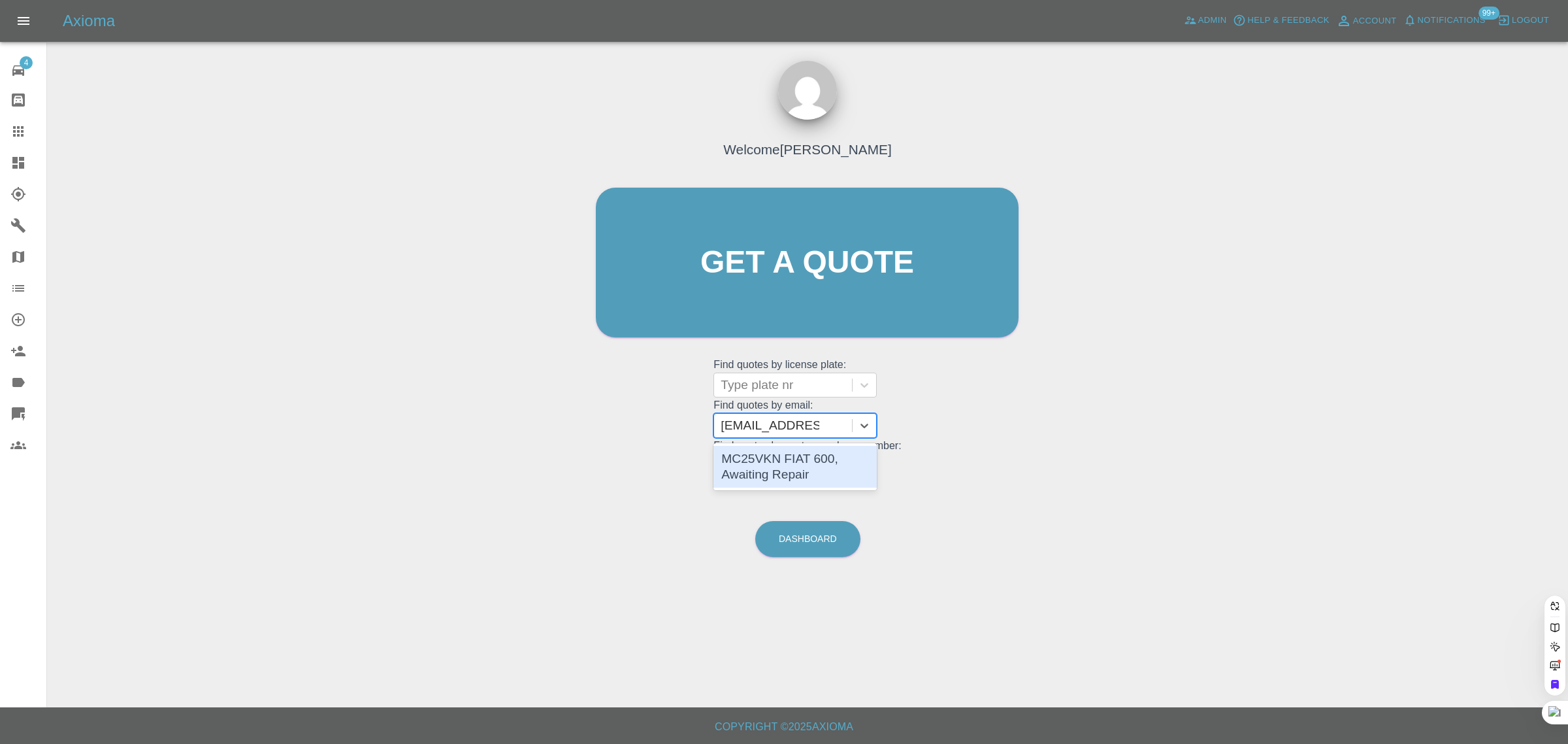
click at [795, 466] on div "MC25VKN FIAT 600, Awaiting Repair" at bounding box center [795, 467] width 163 height 42
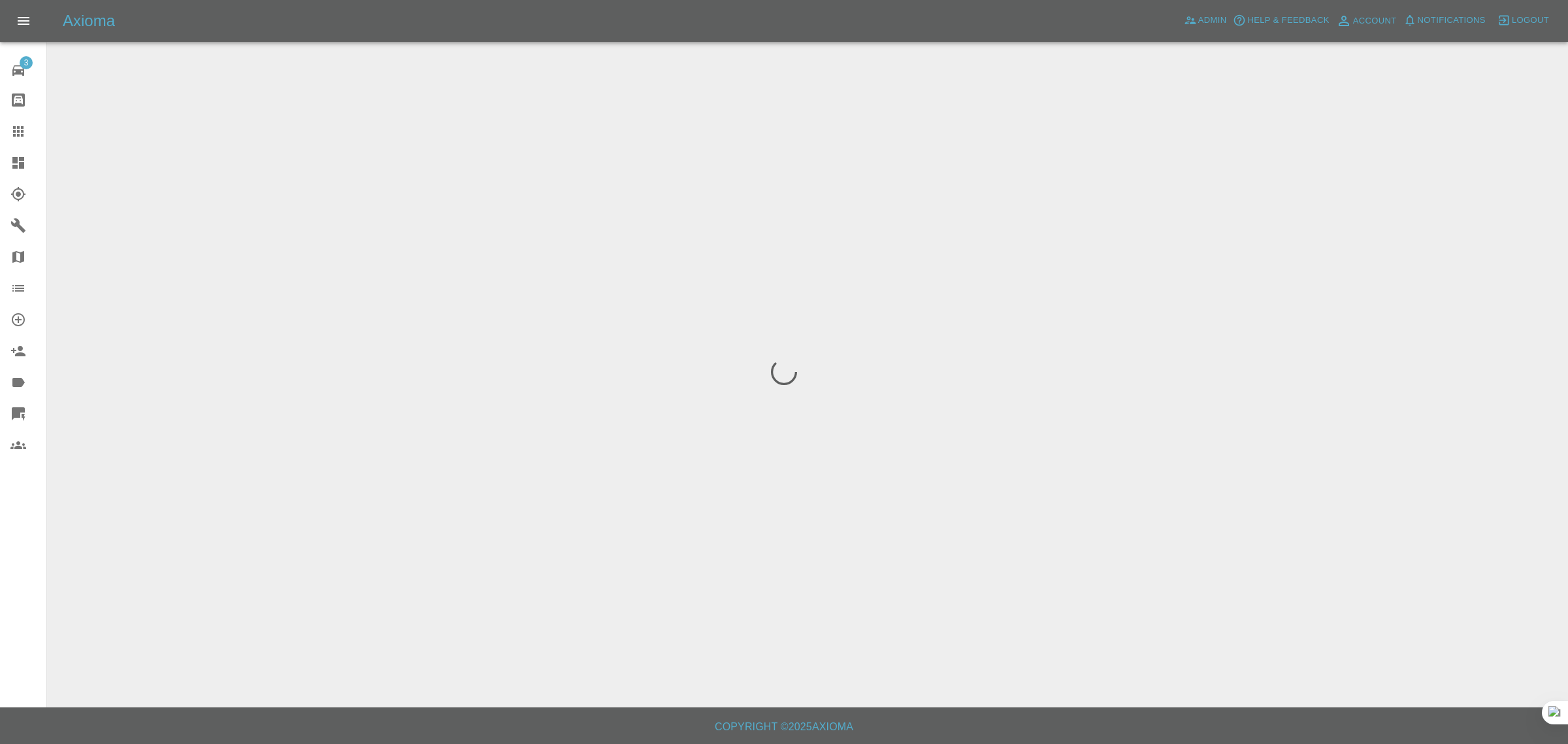
click at [7, 592] on div "3 Repair home Bodyshop home Claims Dashboard Explorer Garages Map Organization …" at bounding box center [24, 372] width 47 height 744
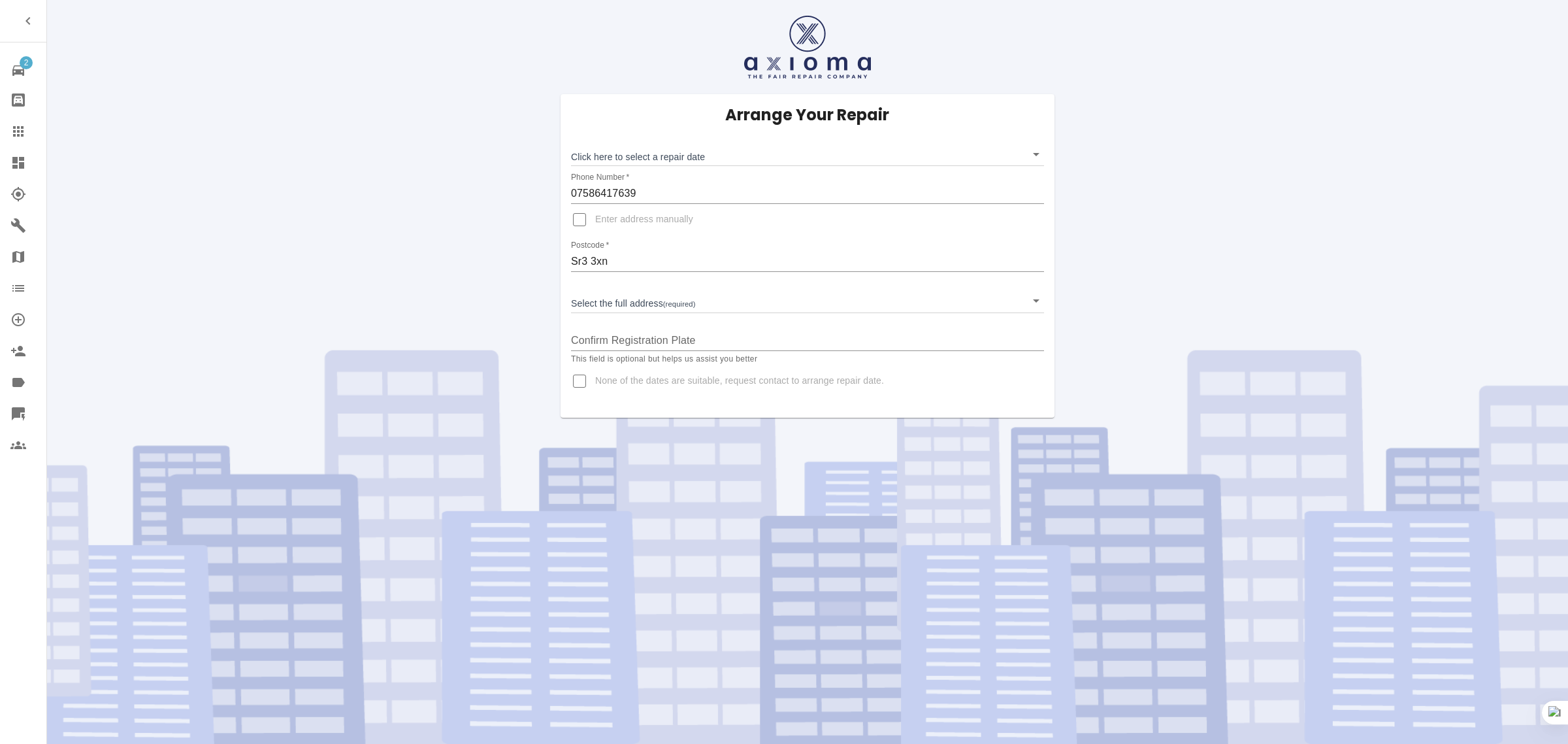
click at [582, 379] on input "None of the dates are suitable, request contact to arrange repair date." at bounding box center [580, 381] width 32 height 32
checkbox input "true"
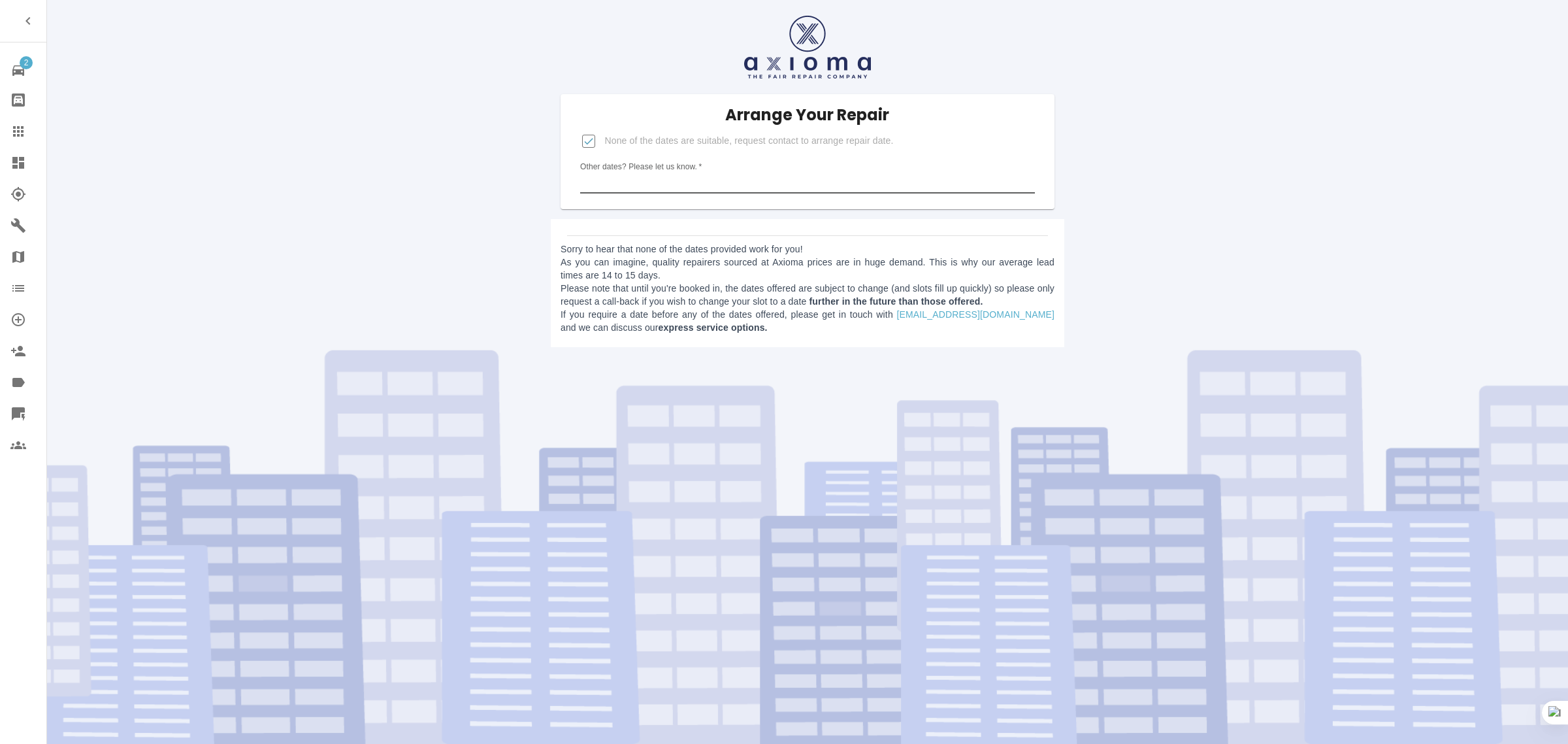
click at [707, 173] on input "Other dates? Please let us know.   *" at bounding box center [808, 183] width 454 height 21
paste input "I have been offered a few dates however I am looking to get the work carried ou…"
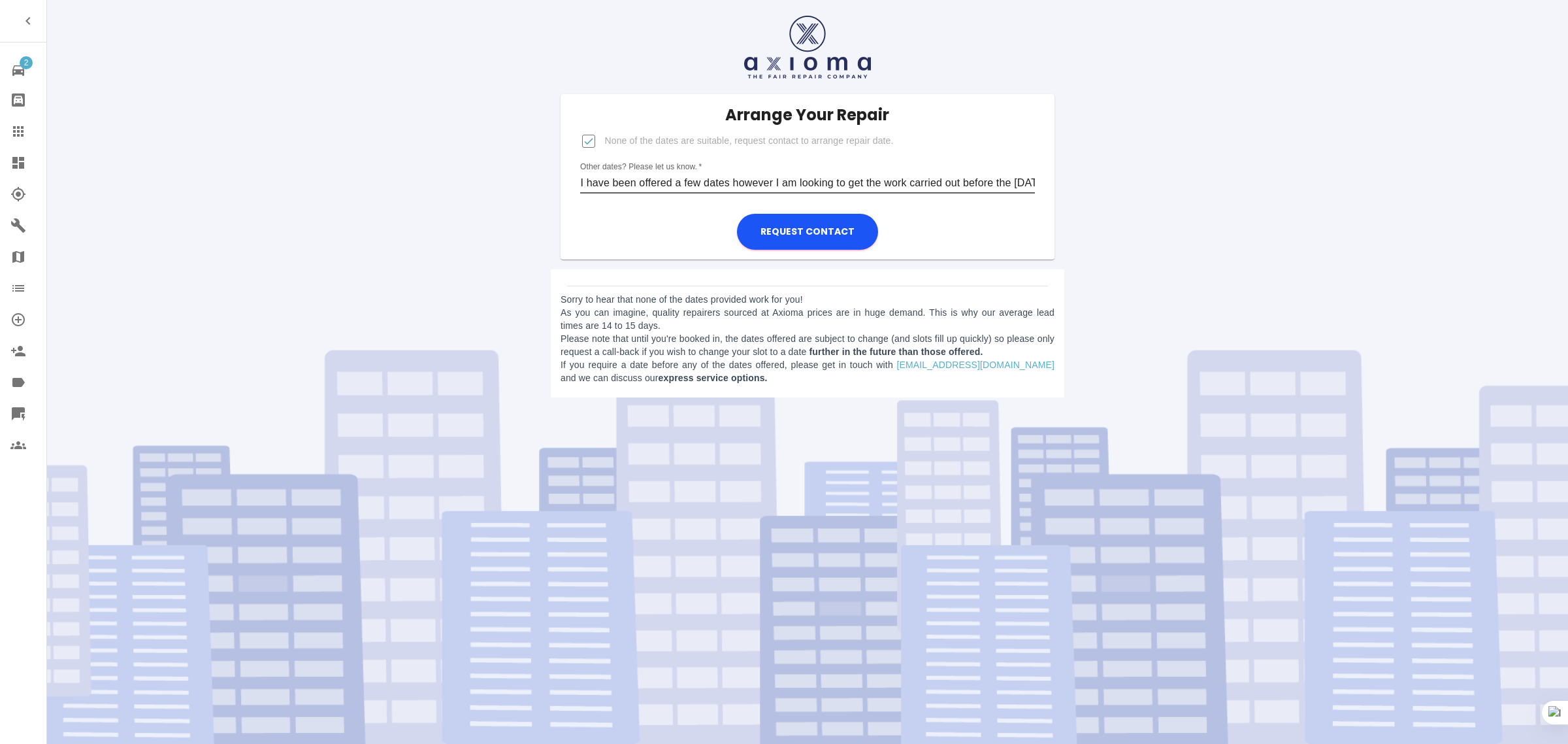
scroll to position [0, 232]
click at [851, 185] on input "I have been offered a few dates however I am looking to get the work carried ou…" at bounding box center [808, 183] width 454 height 21
type input "I have been offered a few dates however I am looking to get the work carried ou…"
click at [806, 227] on button "Request contact" at bounding box center [808, 231] width 141 height 36
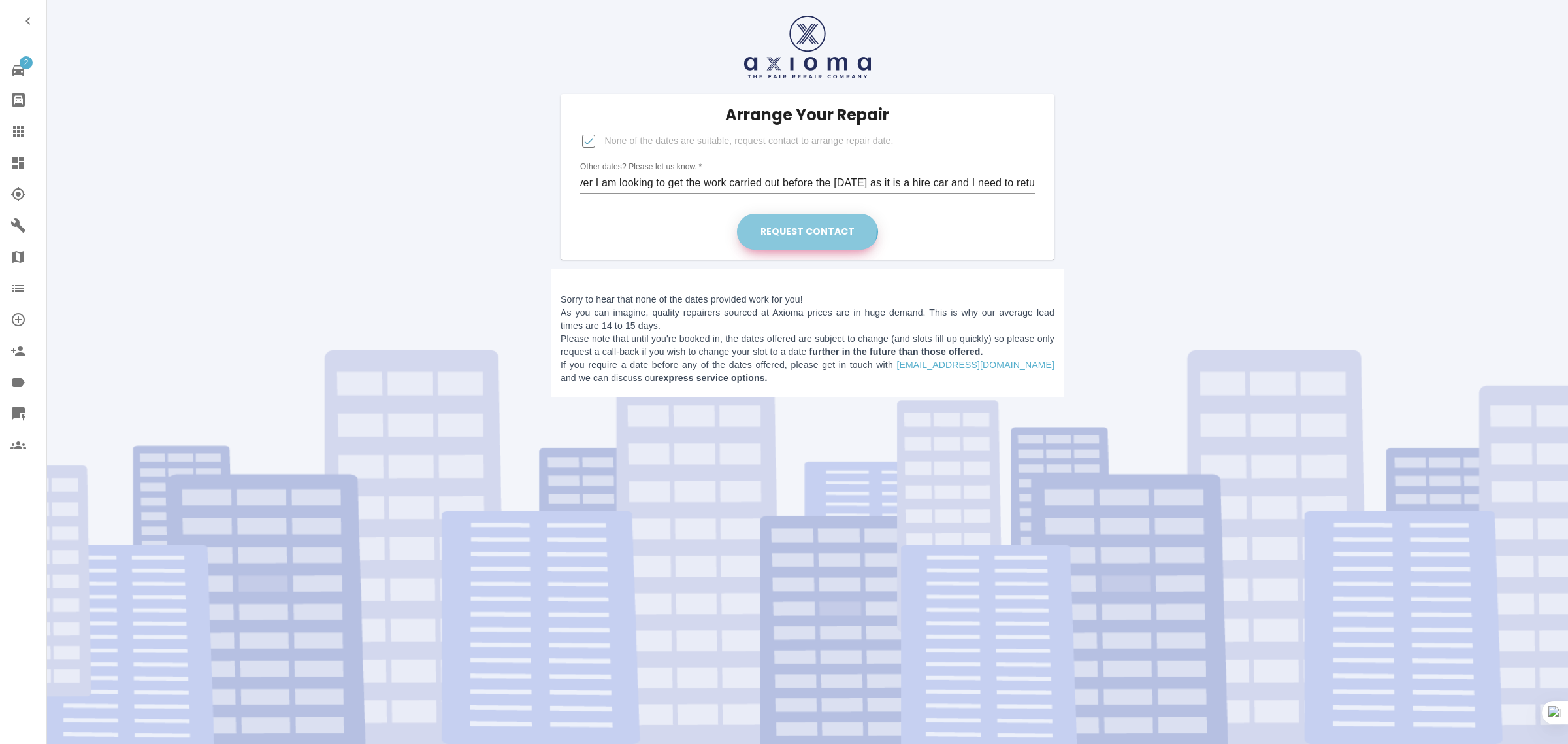
scroll to position [0, 0]
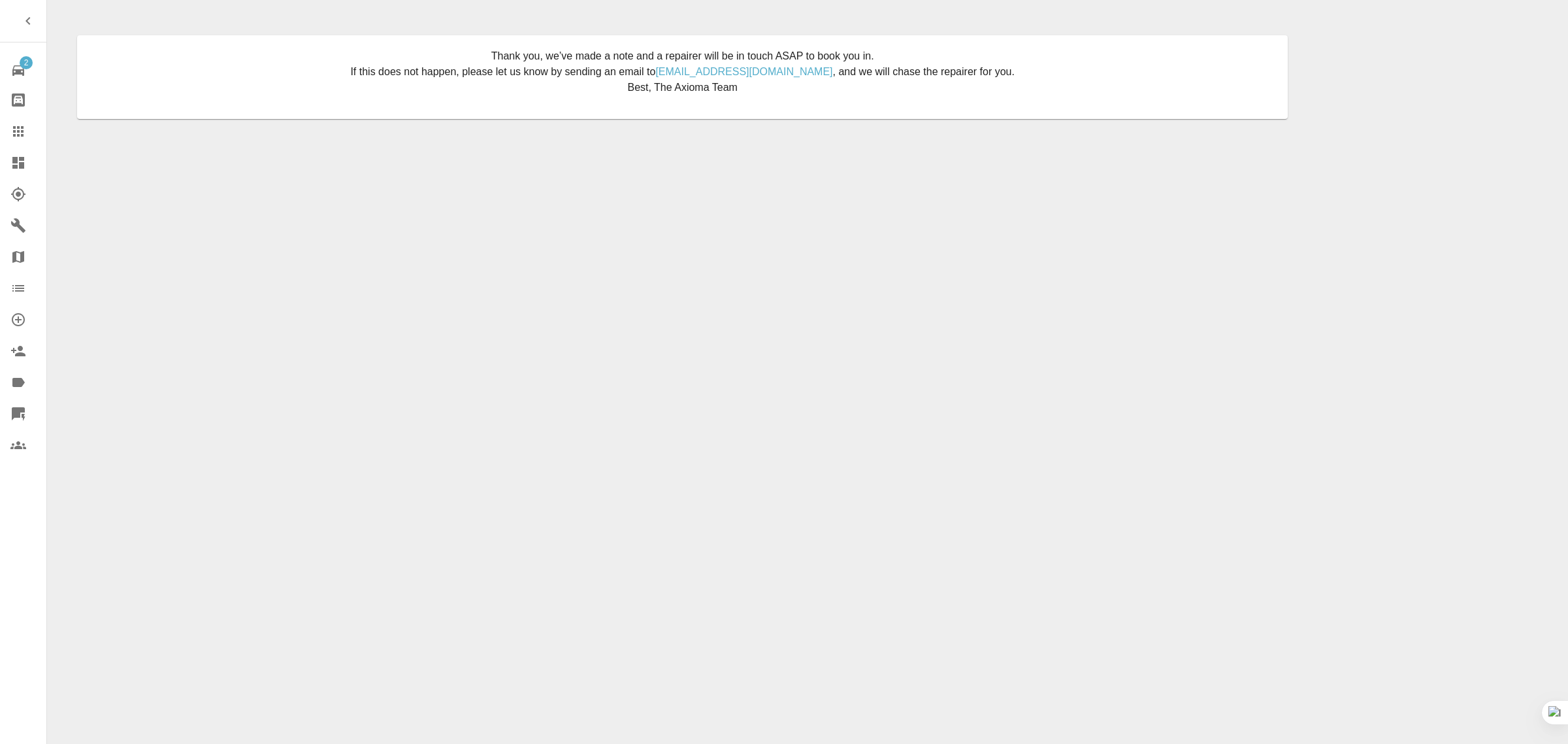
click at [12, 121] on link "Claims" at bounding box center [23, 131] width 47 height 32
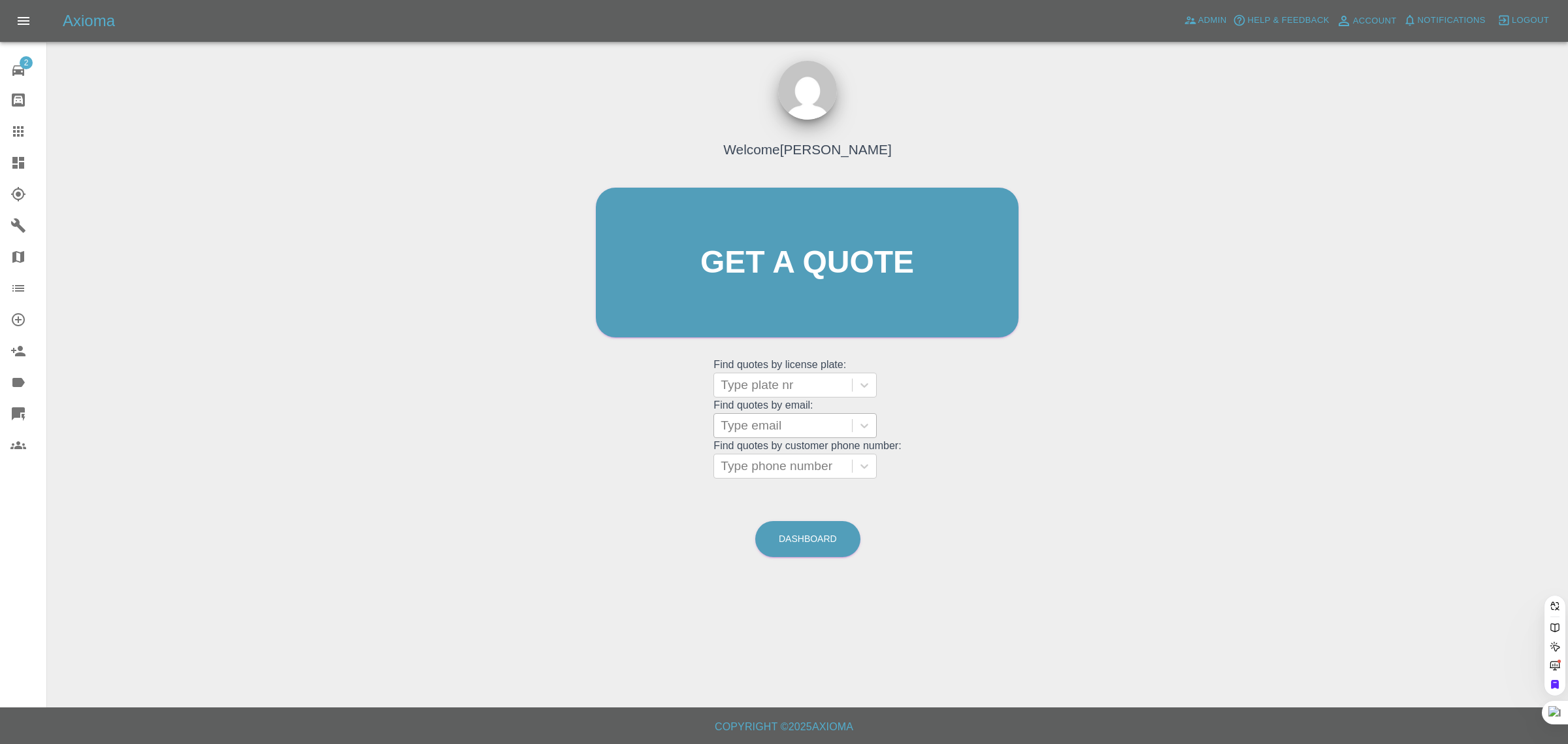
click at [744, 425] on div at bounding box center [783, 426] width 125 height 18
paste input "[EMAIL_ADDRESS][DOMAIN_NAME]"
type input "[EMAIL_ADDRESS][DOMAIN_NAME]"
click at [831, 455] on div "YJ25OFL, Finished" at bounding box center [795, 459] width 163 height 26
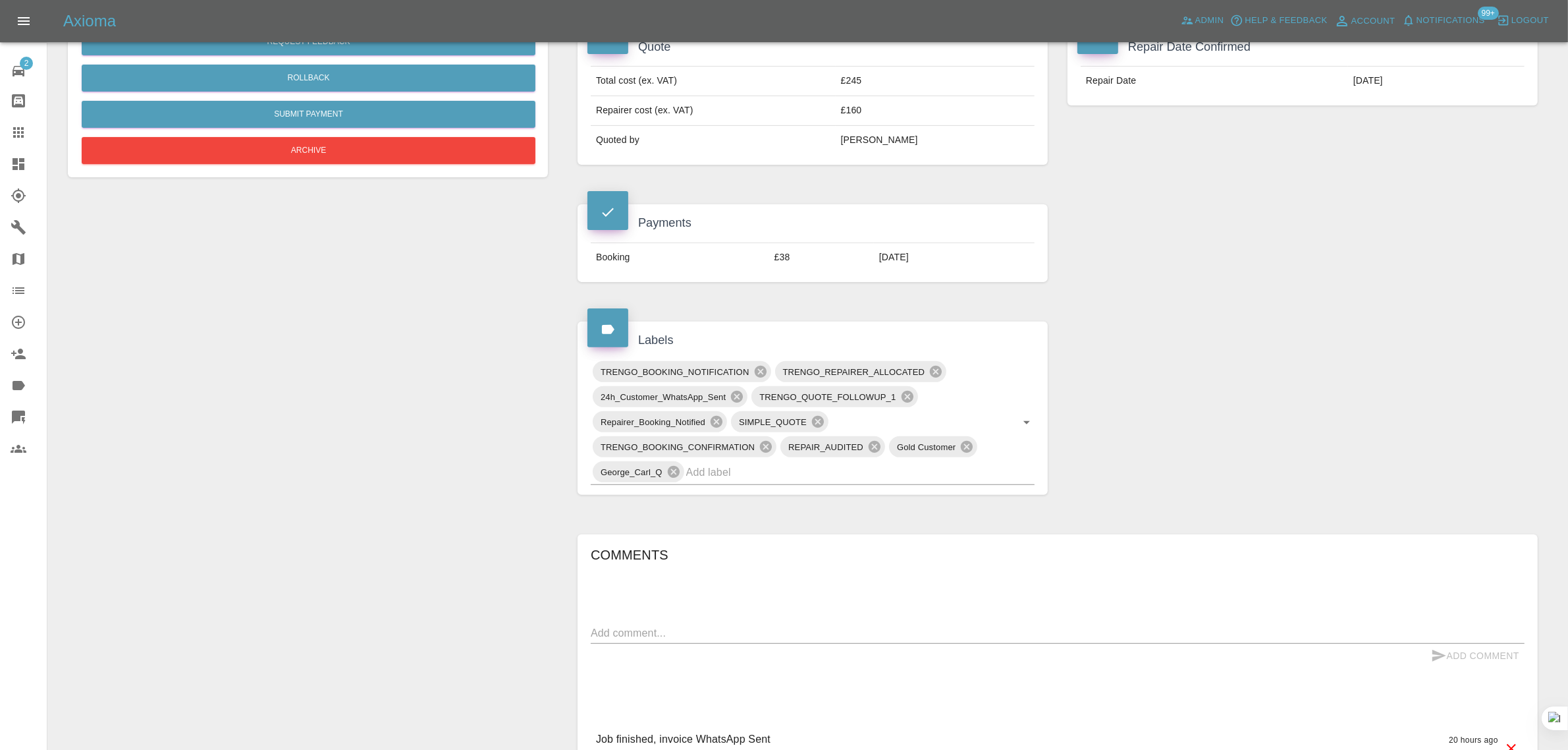
scroll to position [577, 0]
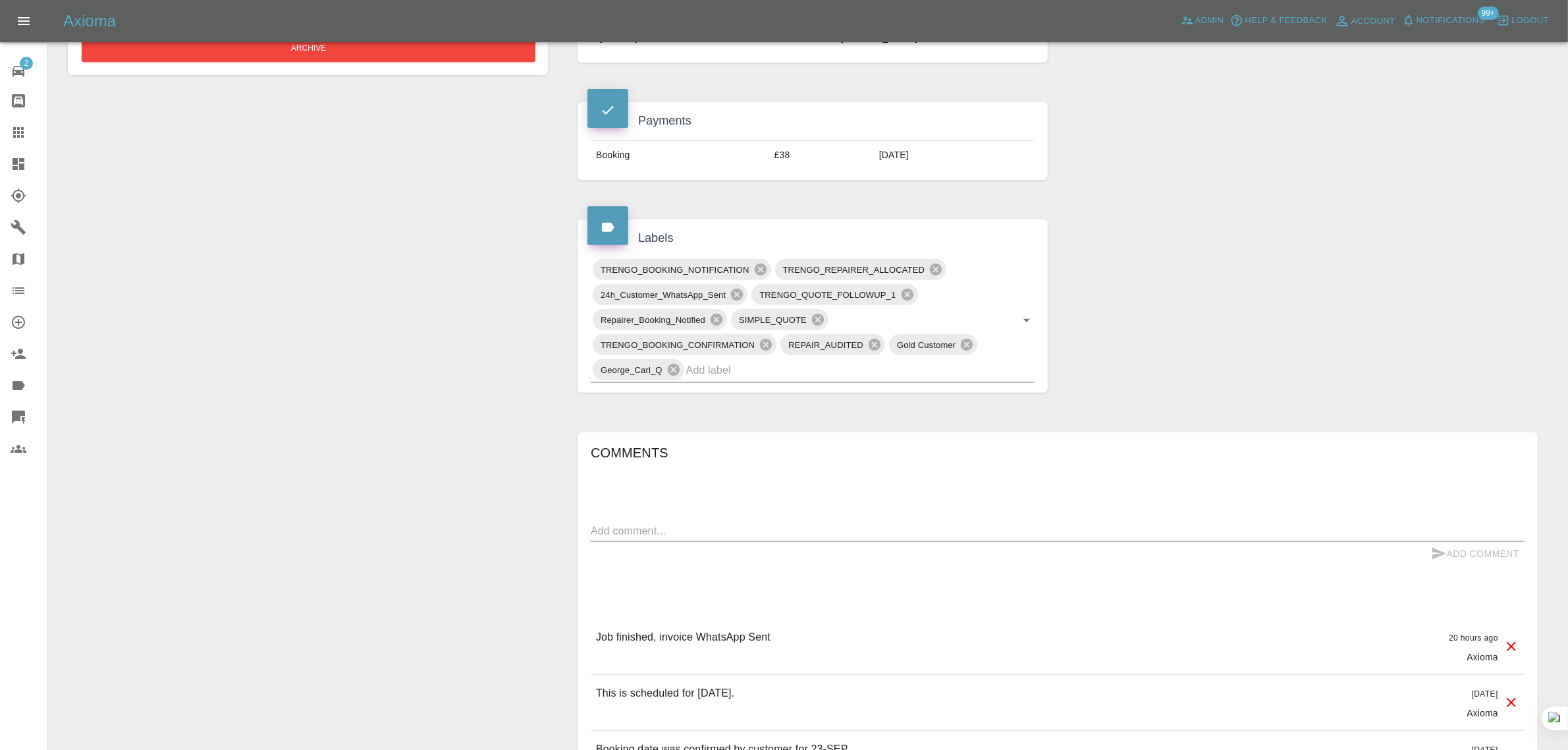
click at [769, 534] on textarea at bounding box center [1057, 530] width 934 height 15
paste textarea "Hi I'm not happy with the repair as the panel is rippled where the repair has b…"
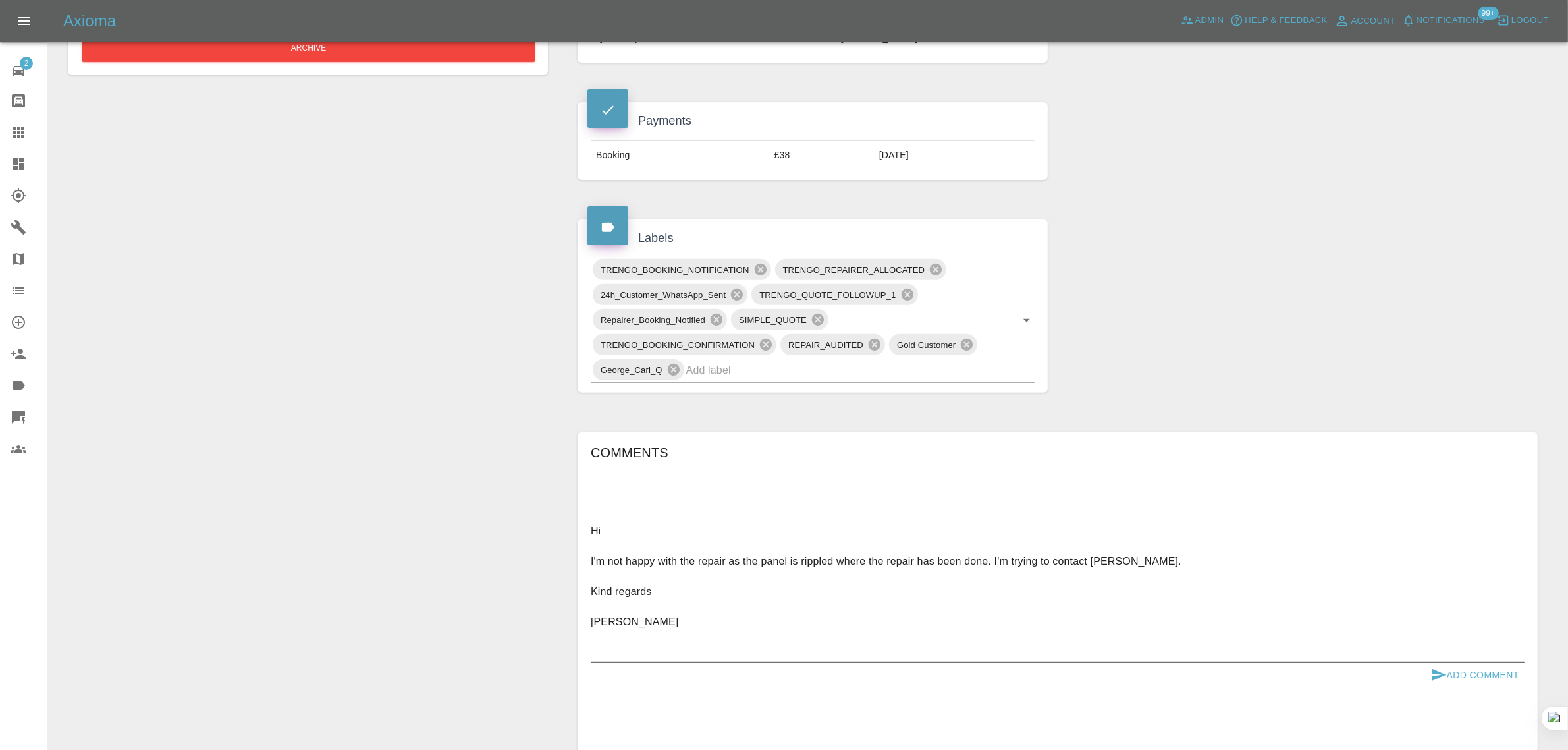
type textarea "Hi I'm not happy with the repair as the panel is rippled where the repair has b…"
click at [1483, 671] on button "Add Comment" at bounding box center [1475, 675] width 99 height 24
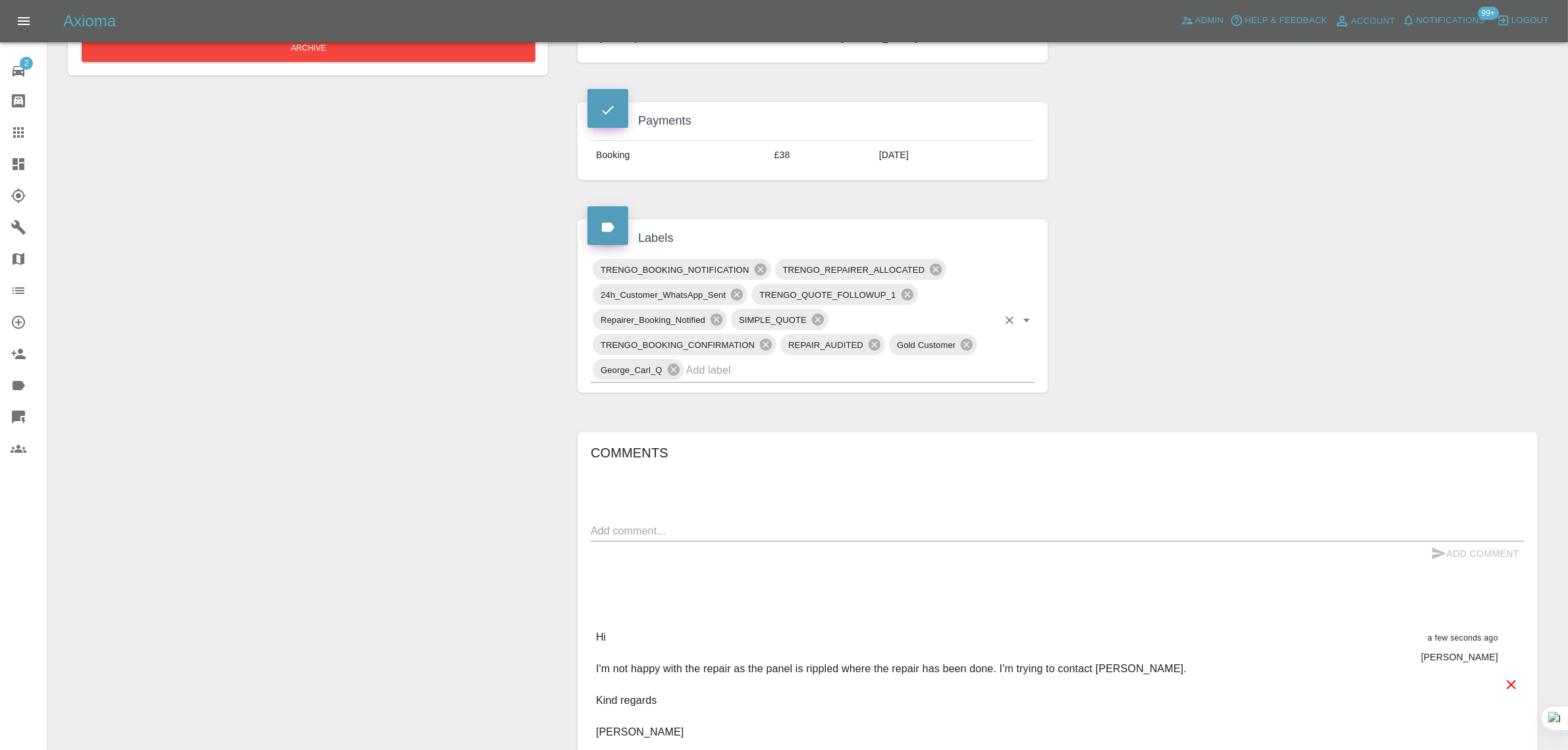
click at [805, 373] on input "text" at bounding box center [842, 369] width 312 height 21
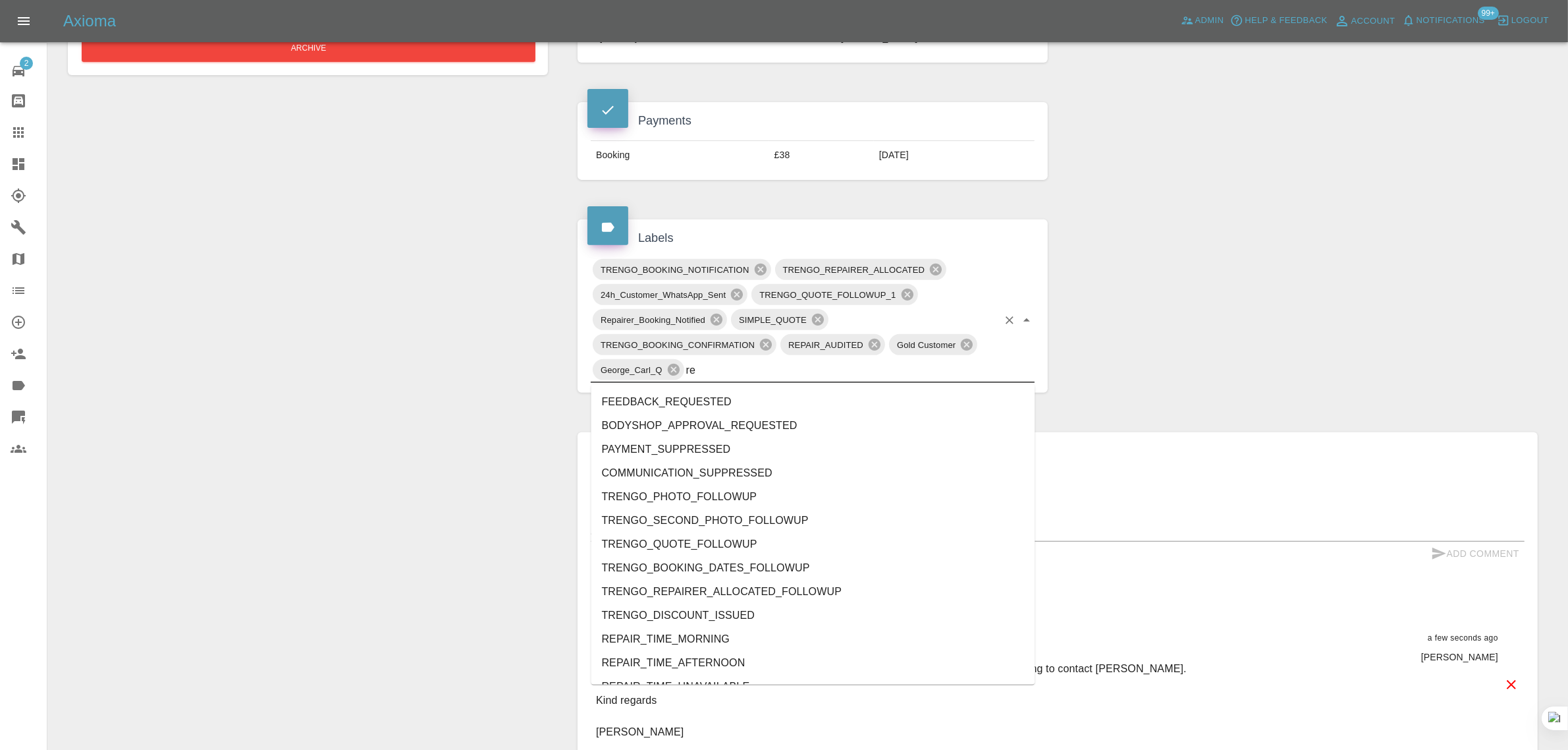
type input "rec"
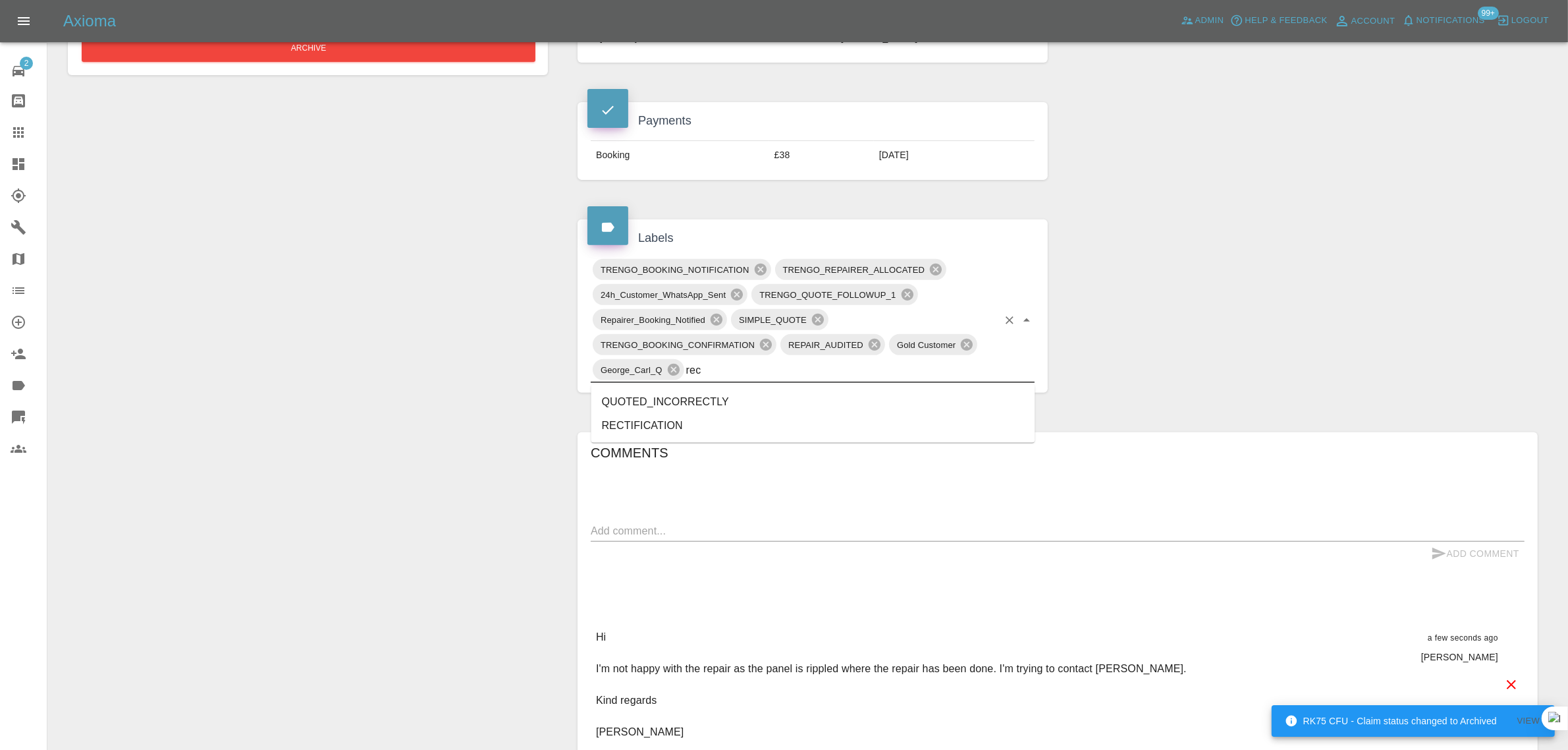
click at [683, 426] on li "RECTIFICATION" at bounding box center [813, 426] width 444 height 24
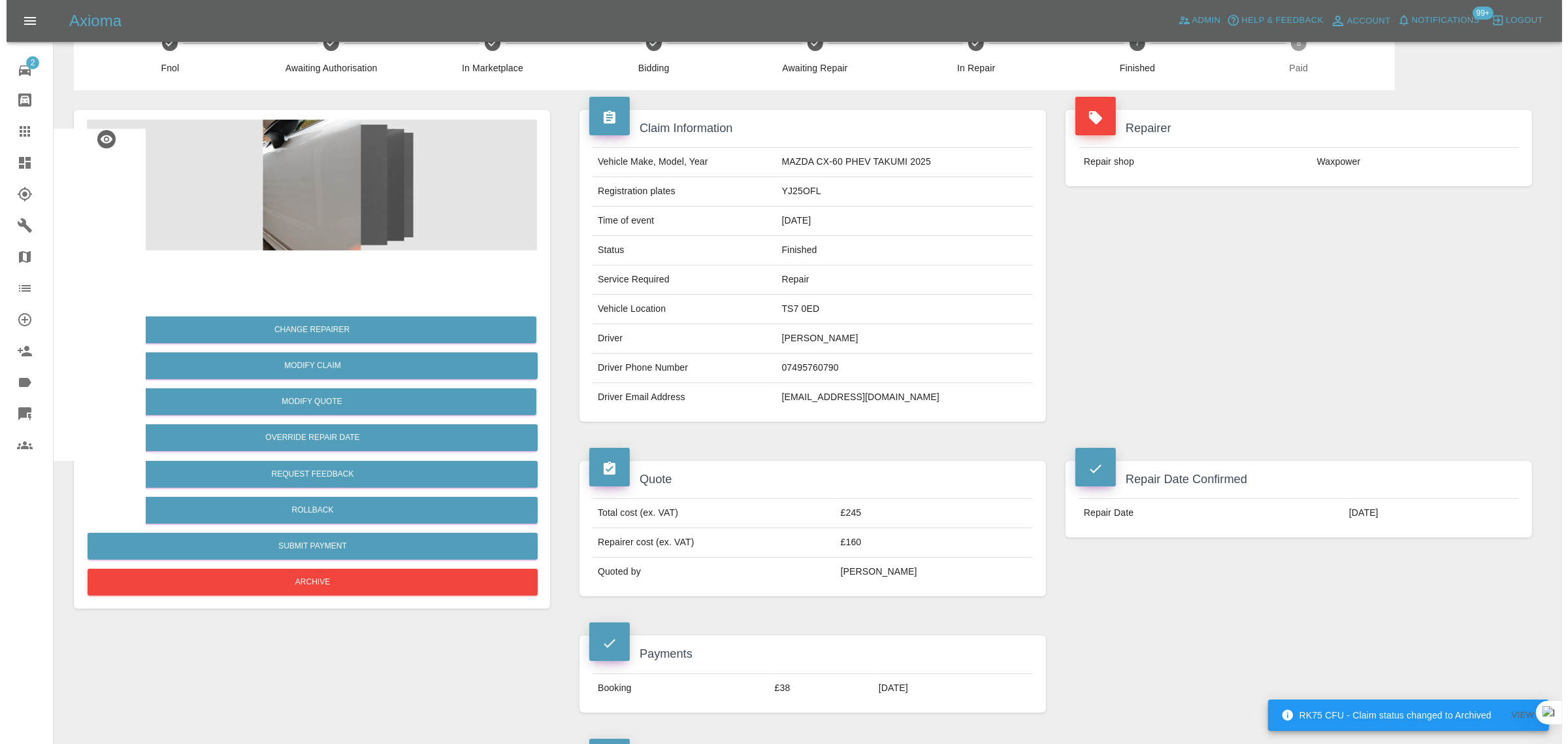
scroll to position [0, 0]
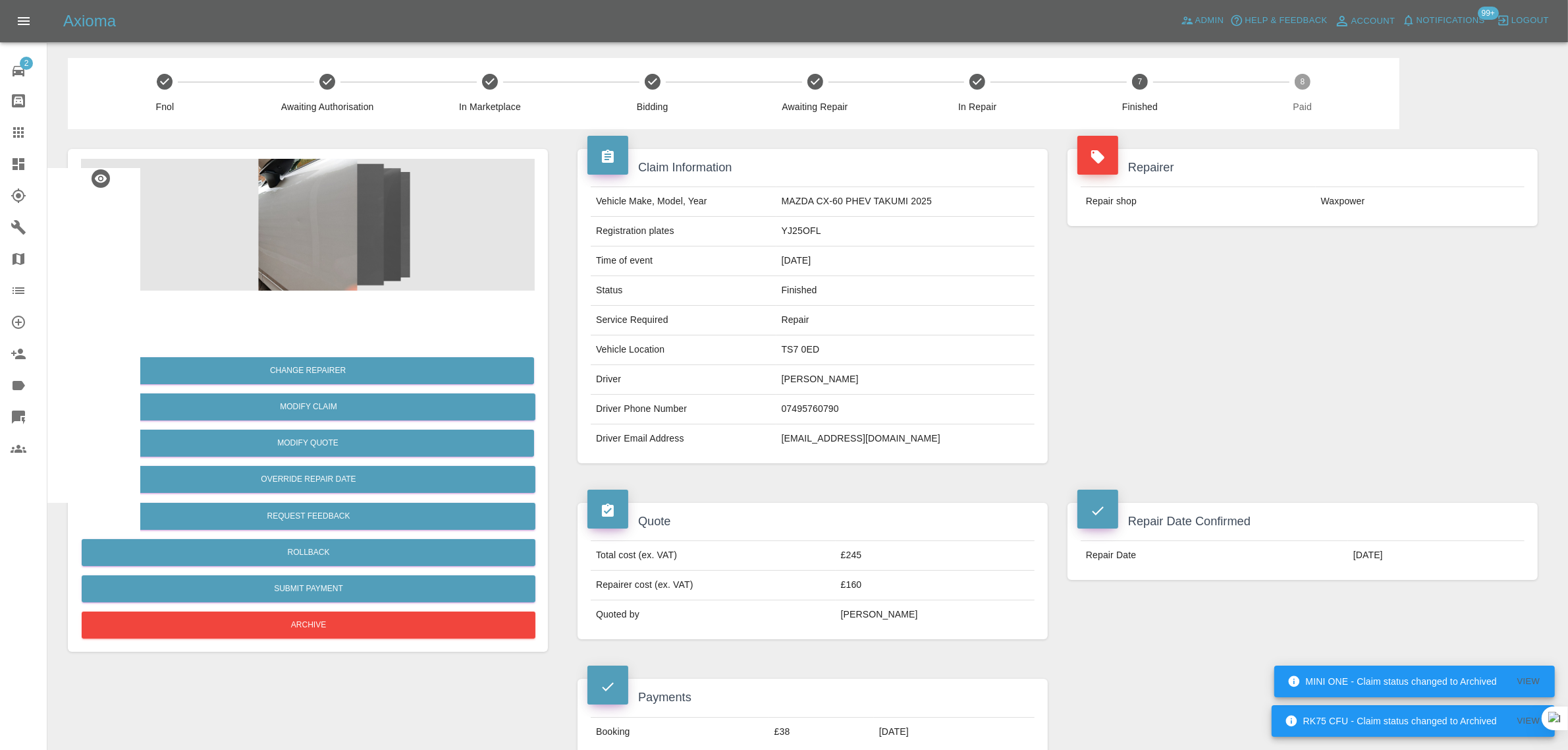
click at [18, 129] on icon at bounding box center [19, 132] width 11 height 11
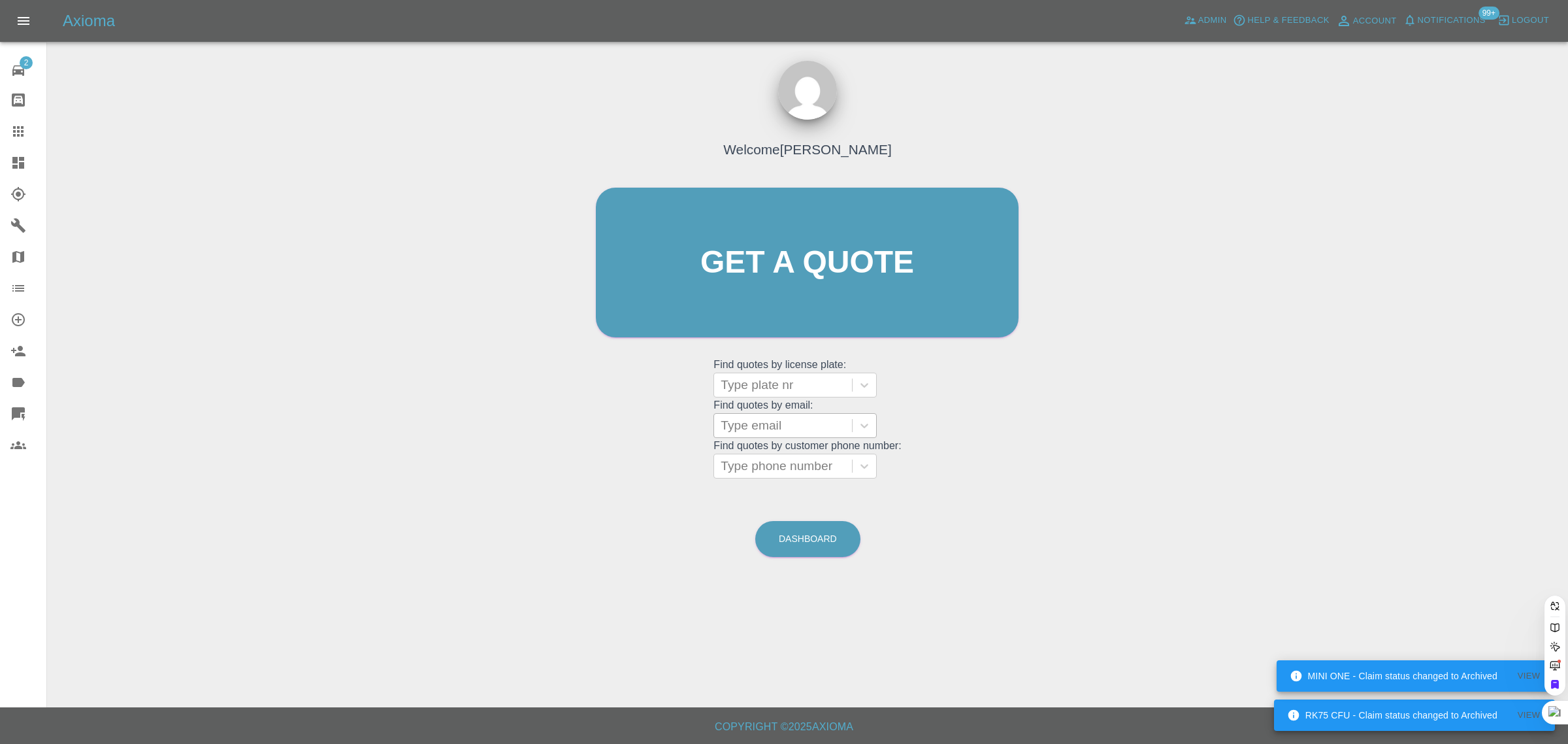
click at [791, 426] on div at bounding box center [783, 426] width 125 height 18
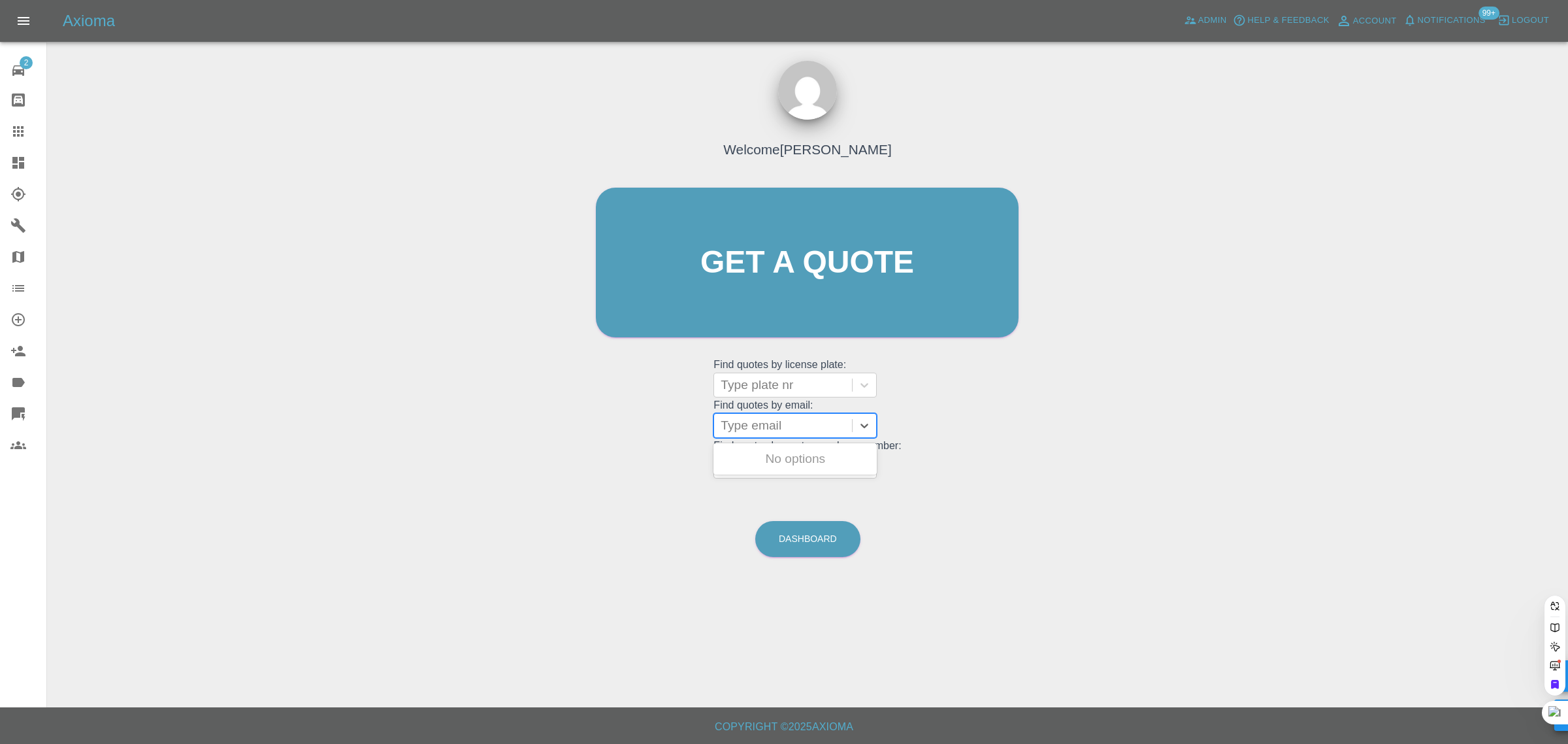
paste input "graham.tricker43@gmail.co"
type input "graham.tricker43@gmail.c"
paste input "graham.tricker43@gmail.co"
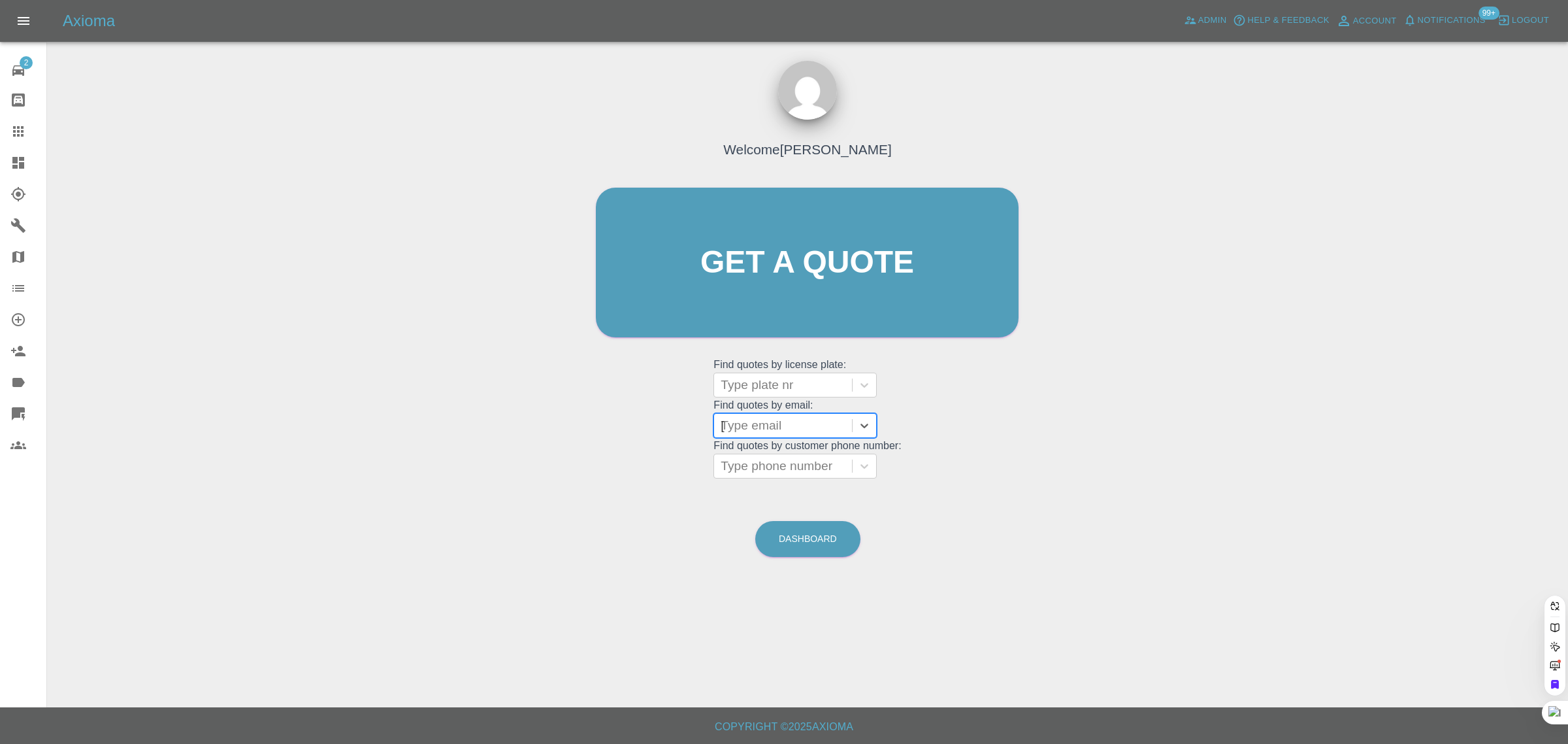
type input "graham.tricker43@gmail.c"
click at [774, 471] on div "HTU 939G, Awaiting Authorisation" at bounding box center [795, 467] width 163 height 42
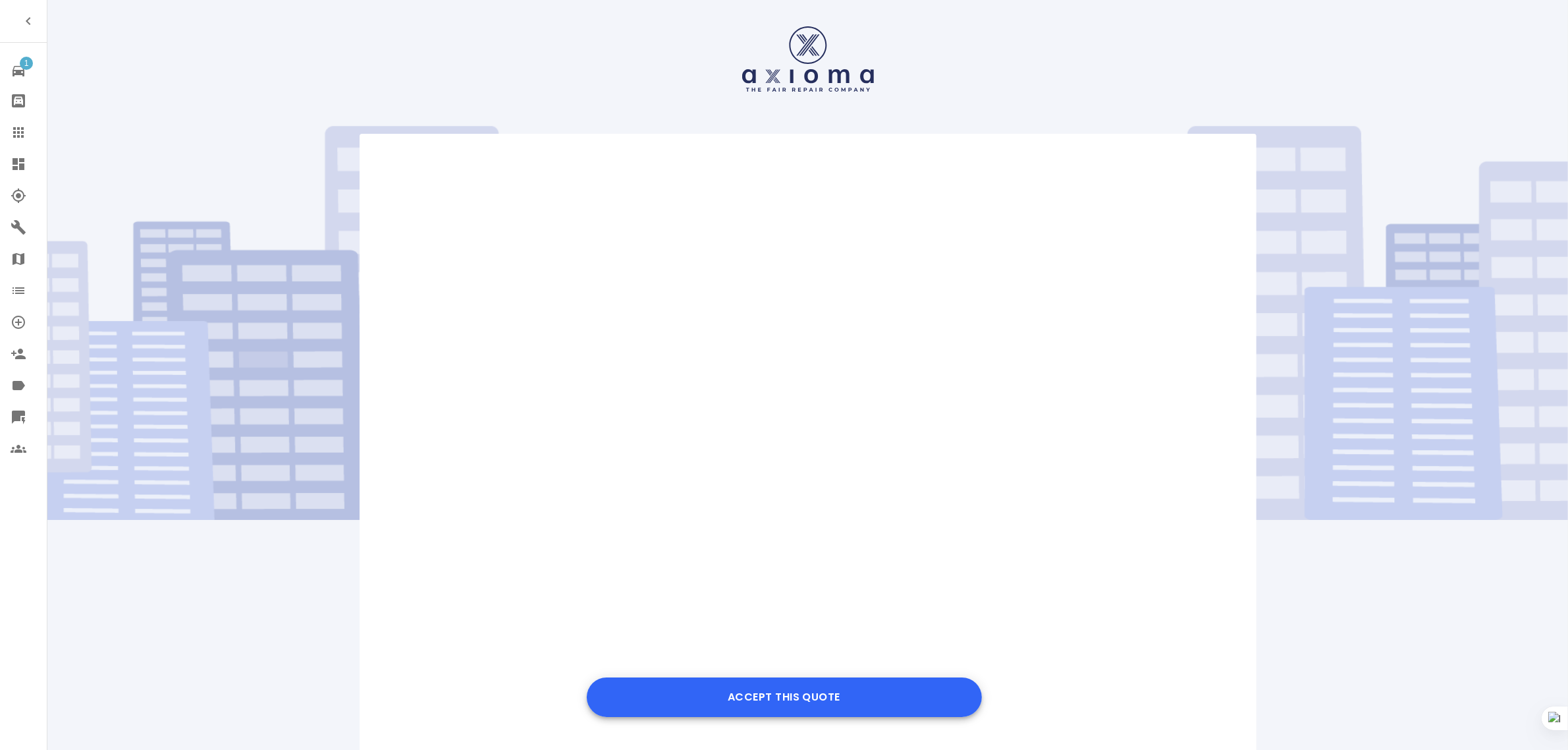
click at [765, 700] on button "Accept this Quote" at bounding box center [784, 697] width 395 height 40
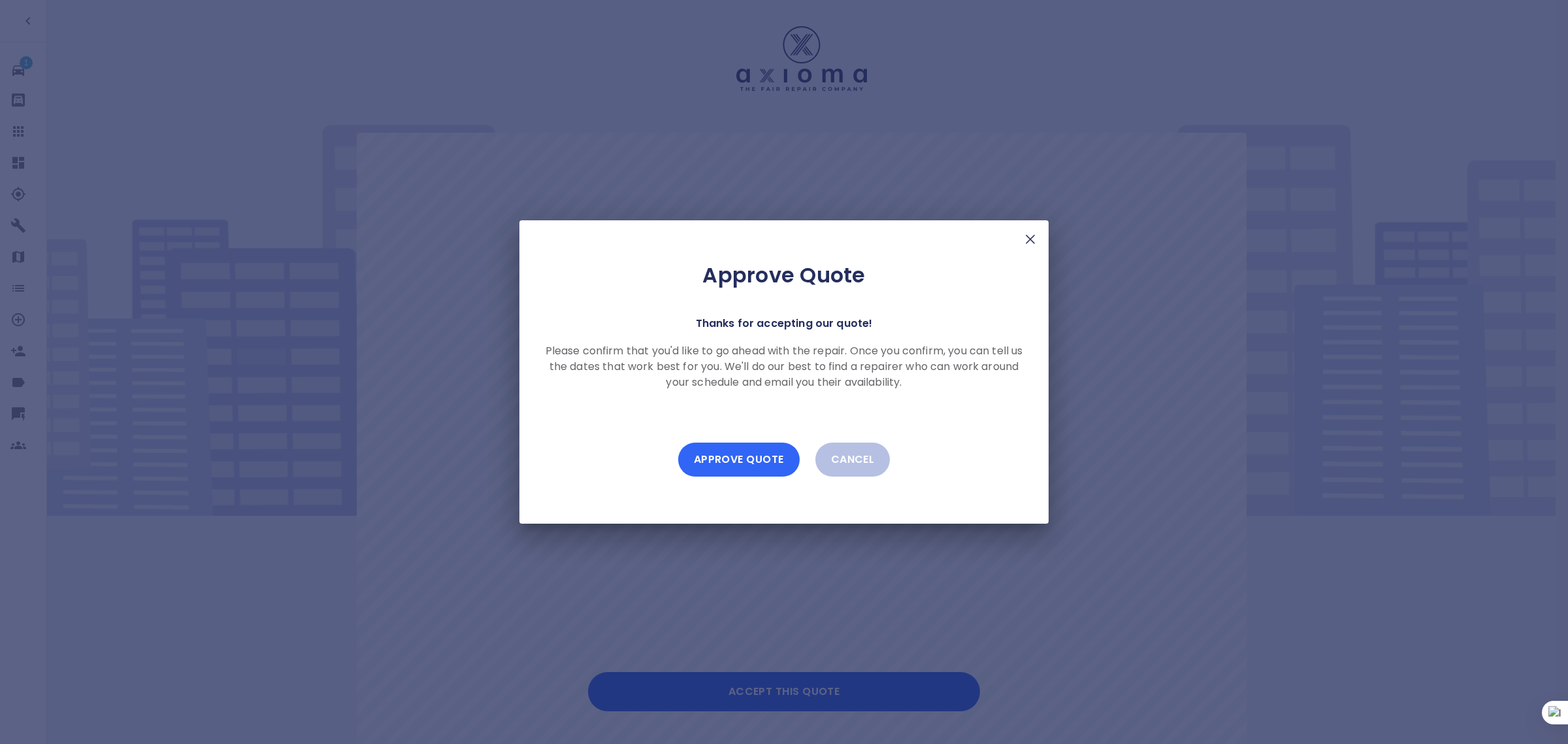
click at [756, 462] on button "Approve Quote" at bounding box center [739, 460] width 121 height 34
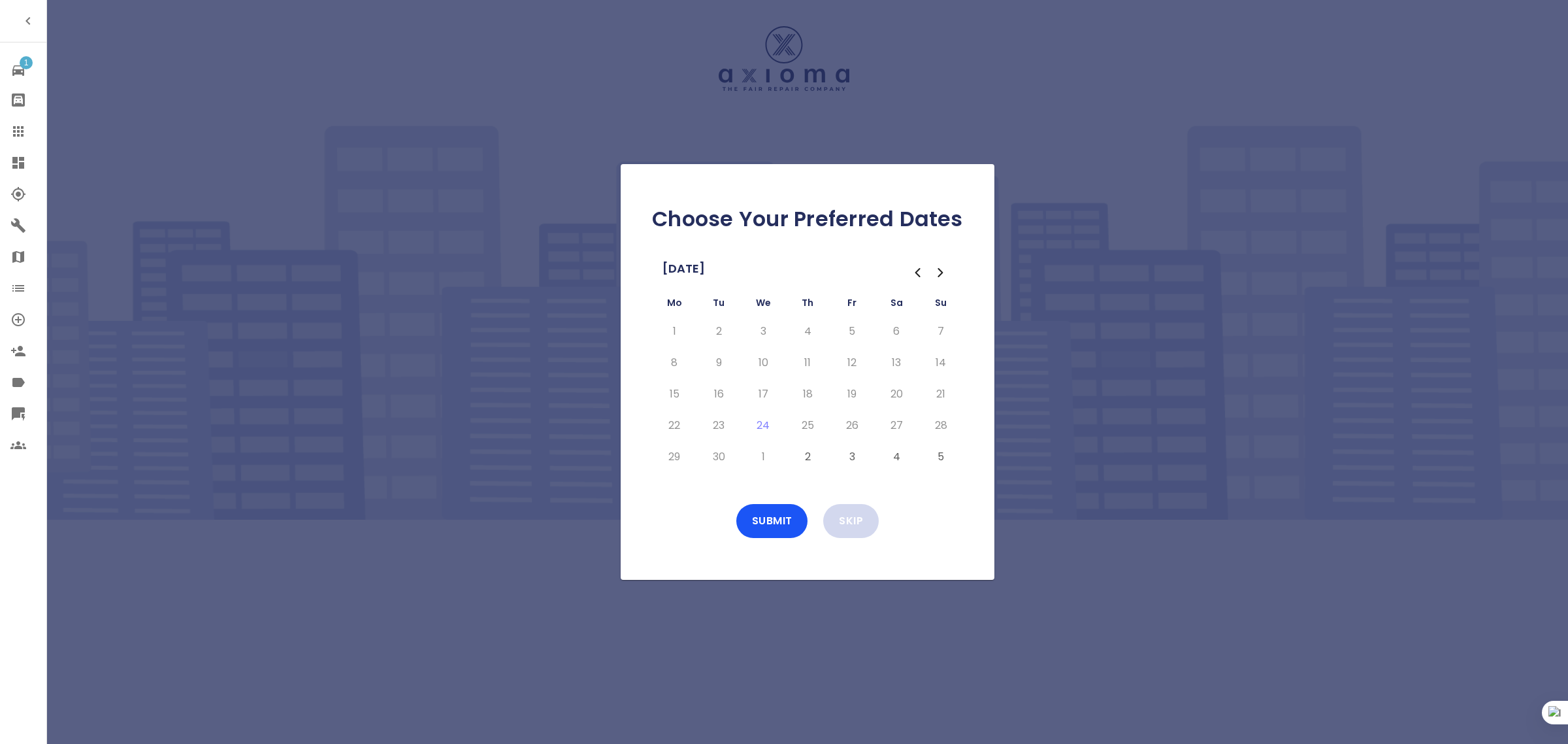
click at [850, 524] on button "Skip" at bounding box center [851, 521] width 56 height 34
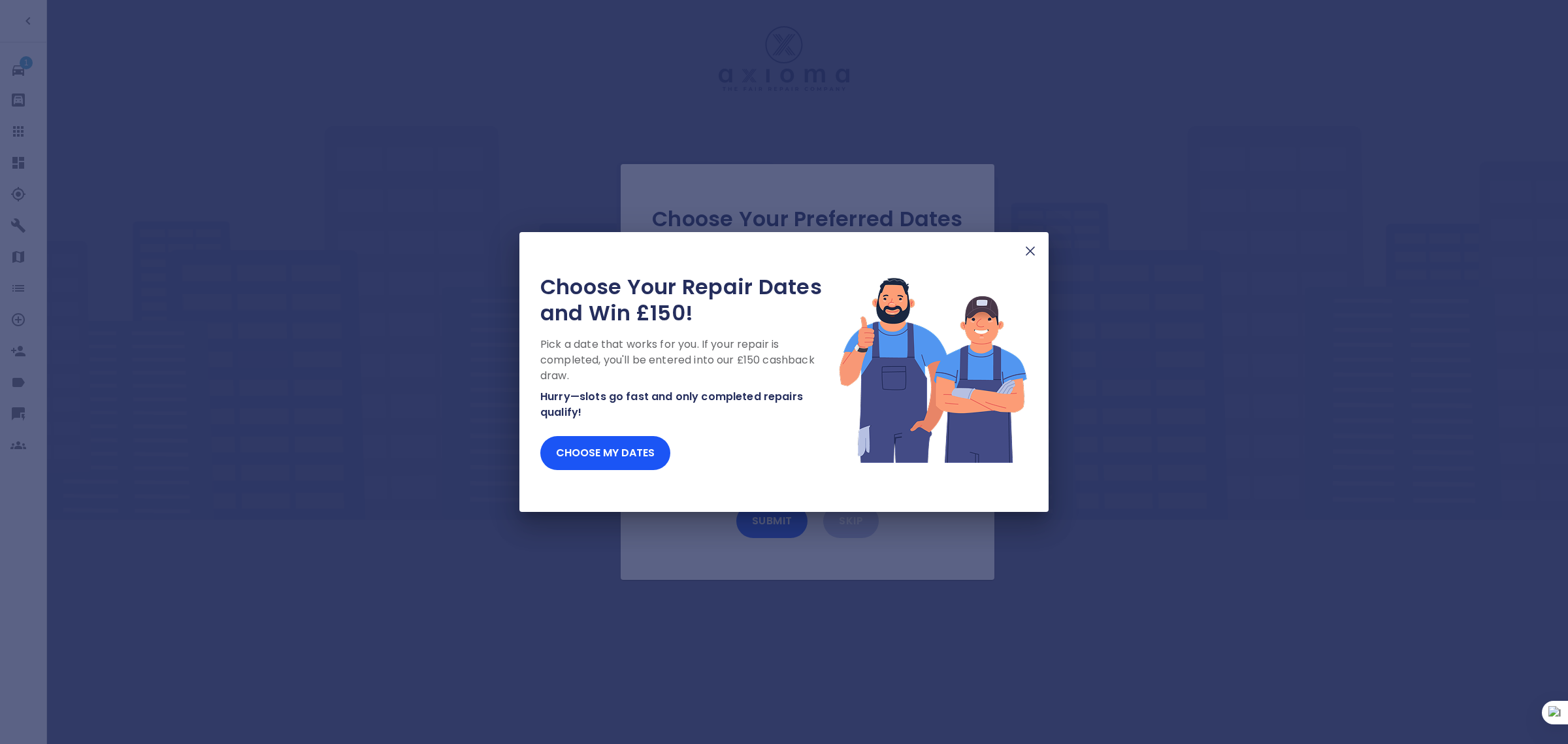
click at [1022, 255] on img at bounding box center [1030, 251] width 16 height 16
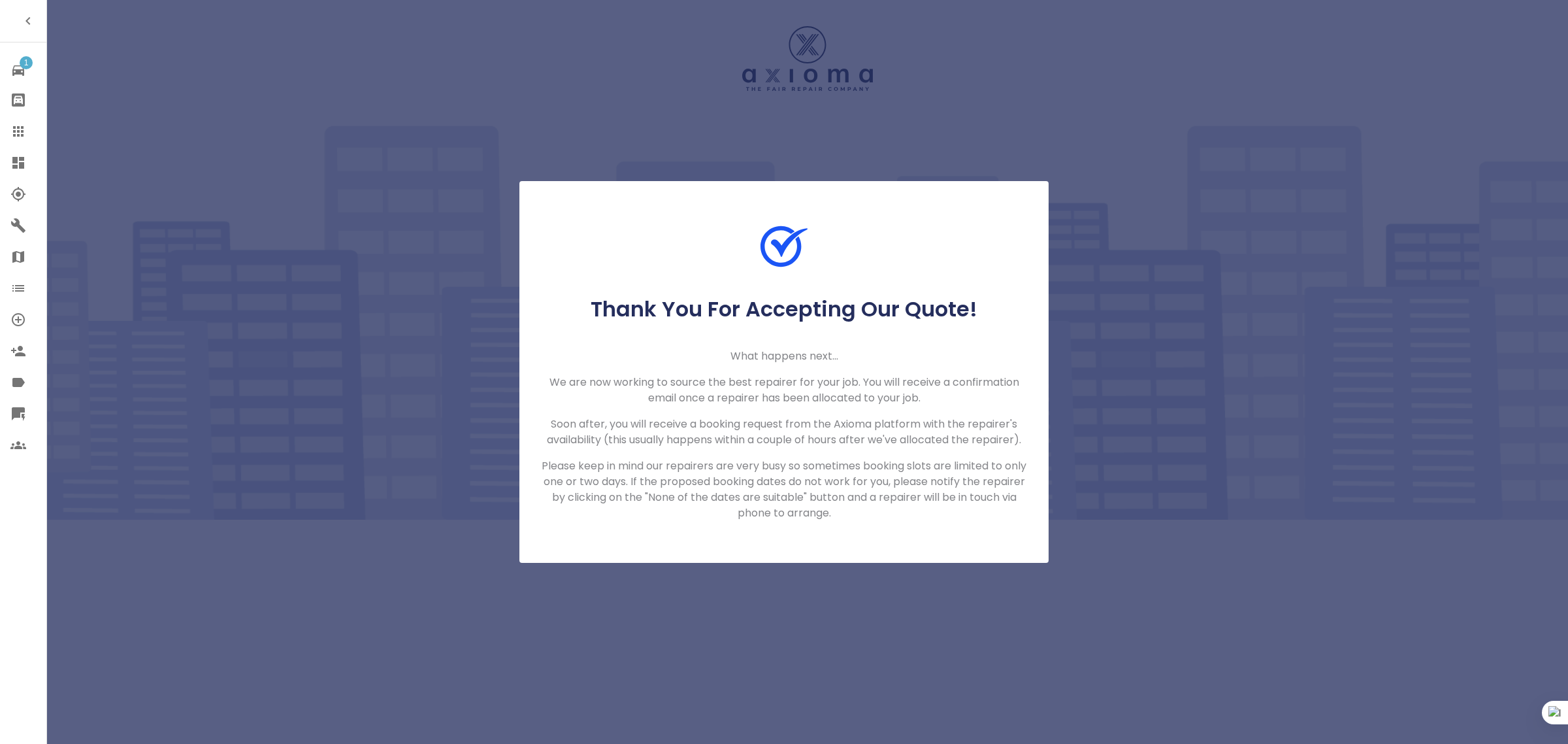
click at [18, 135] on icon at bounding box center [18, 131] width 11 height 11
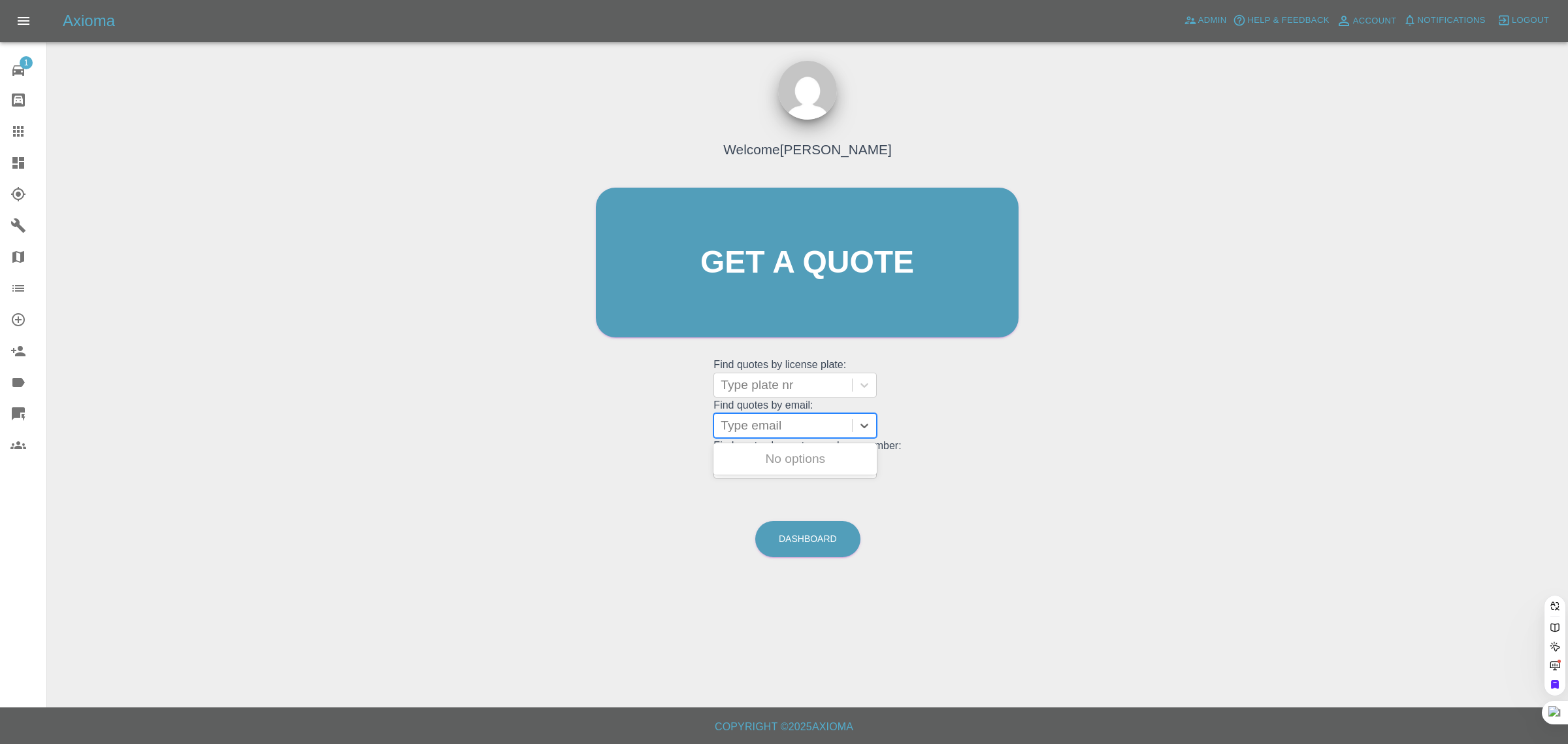
click at [771, 420] on div at bounding box center [783, 426] width 125 height 18
paste input "fionalashwood@gmail.com"
type input "fionalashwood@gmail.com"
click at [772, 458] on div "M22 FGL, Awaiting Repair" at bounding box center [795, 459] width 163 height 26
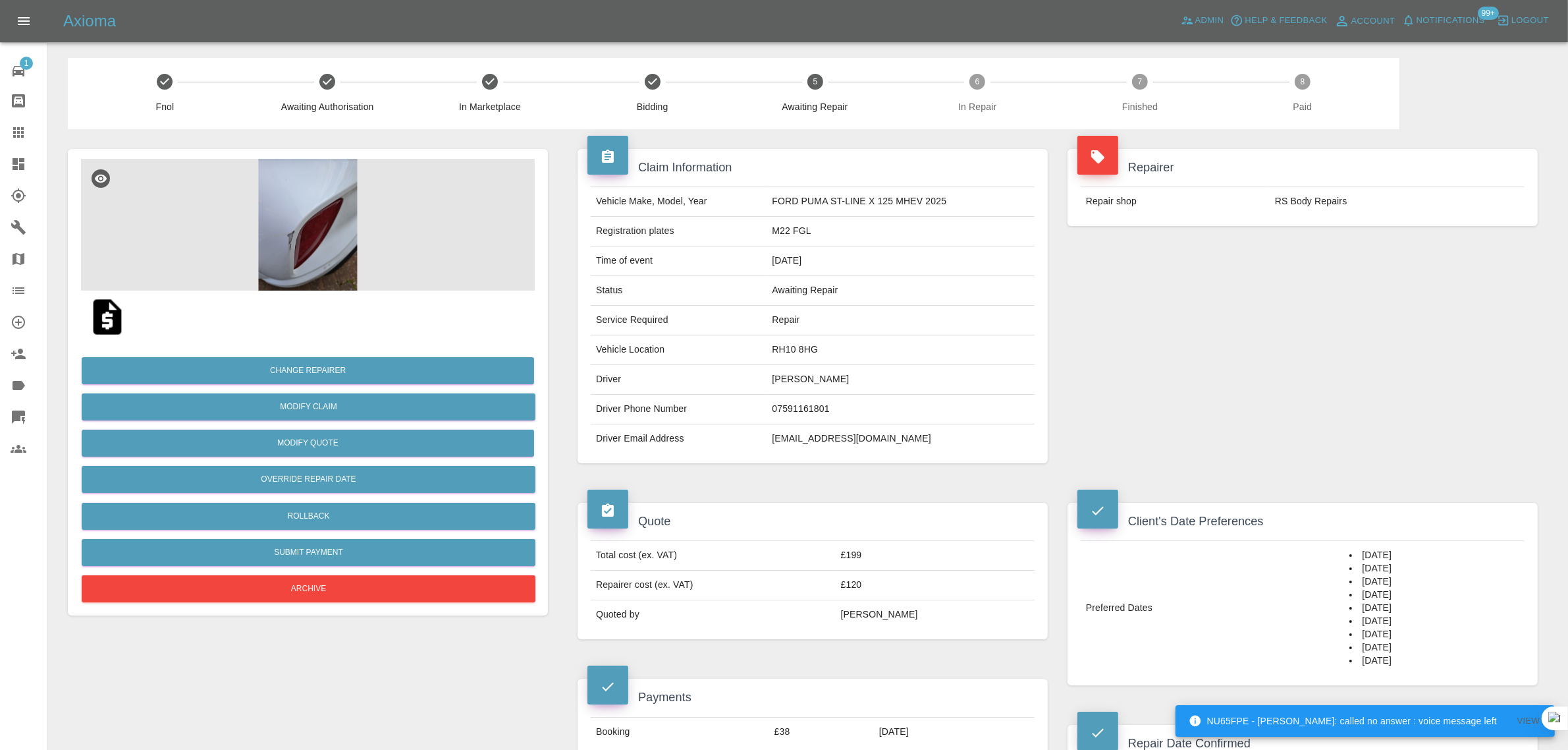
click at [768, 487] on div "Quote Total cost (ex. VAT) £199 Repairer cost (ex. VAT) £120 Quoted by Ankur Me…" at bounding box center [812, 571] width 490 height 176
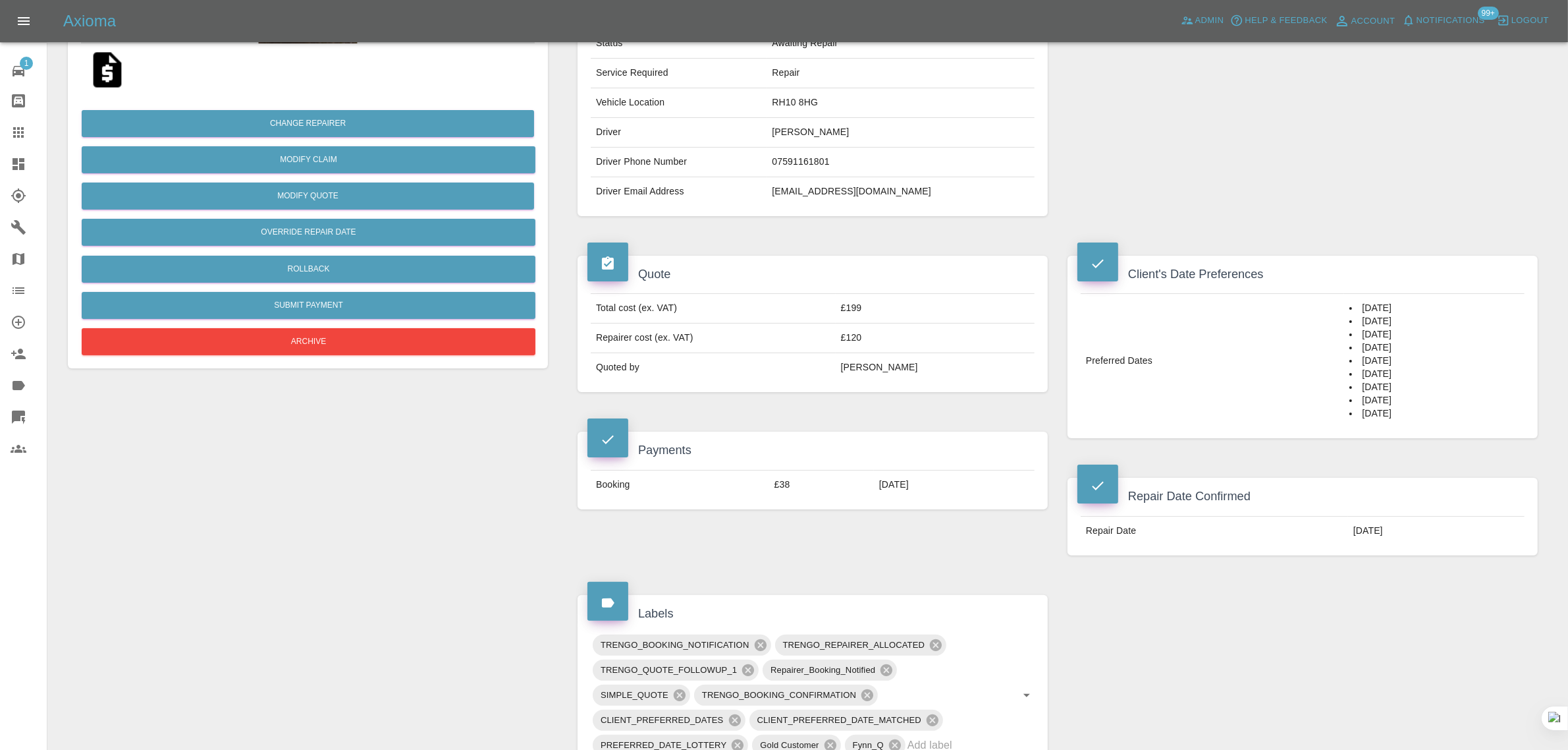
scroll to position [659, 0]
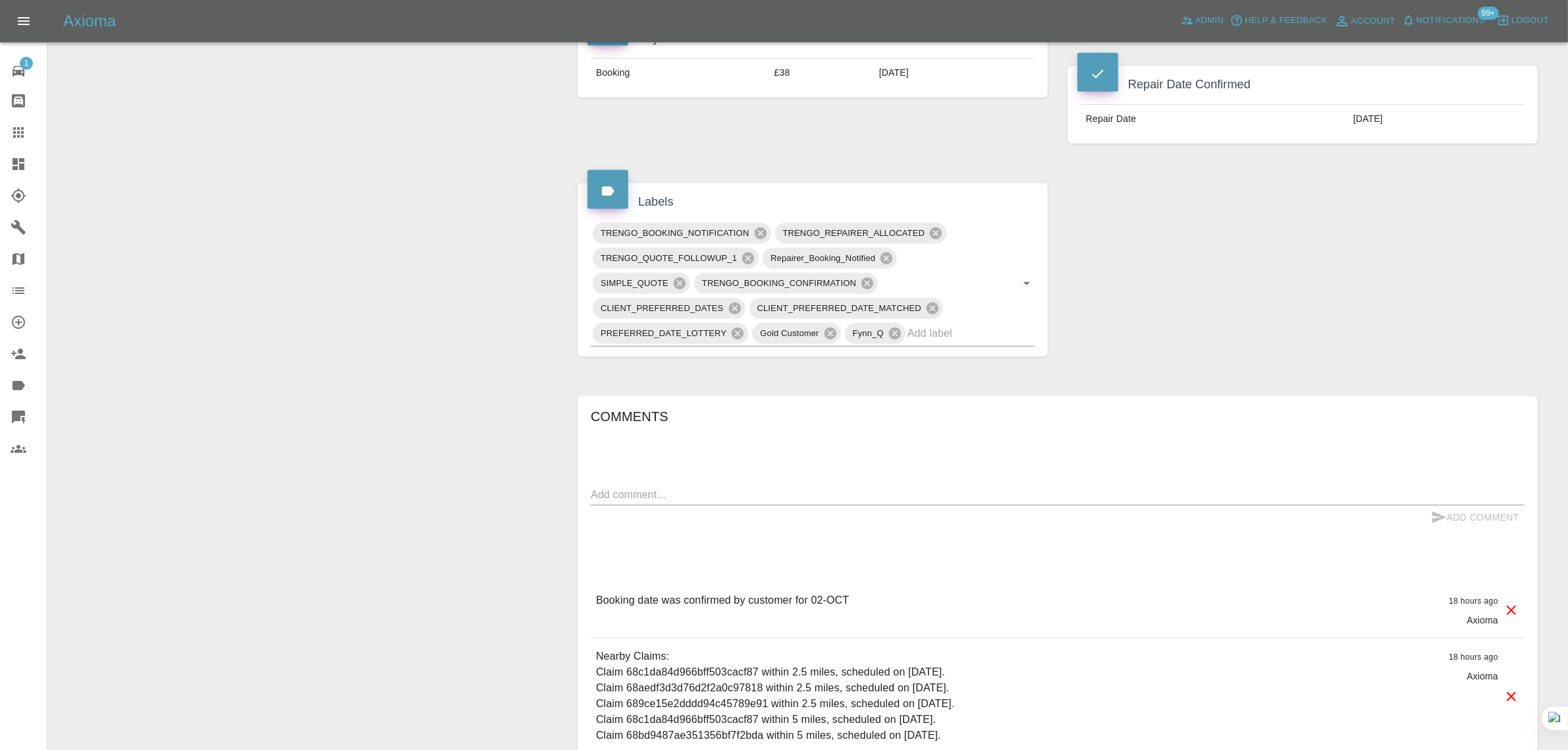
click at [42, 130] on div at bounding box center [29, 132] width 37 height 16
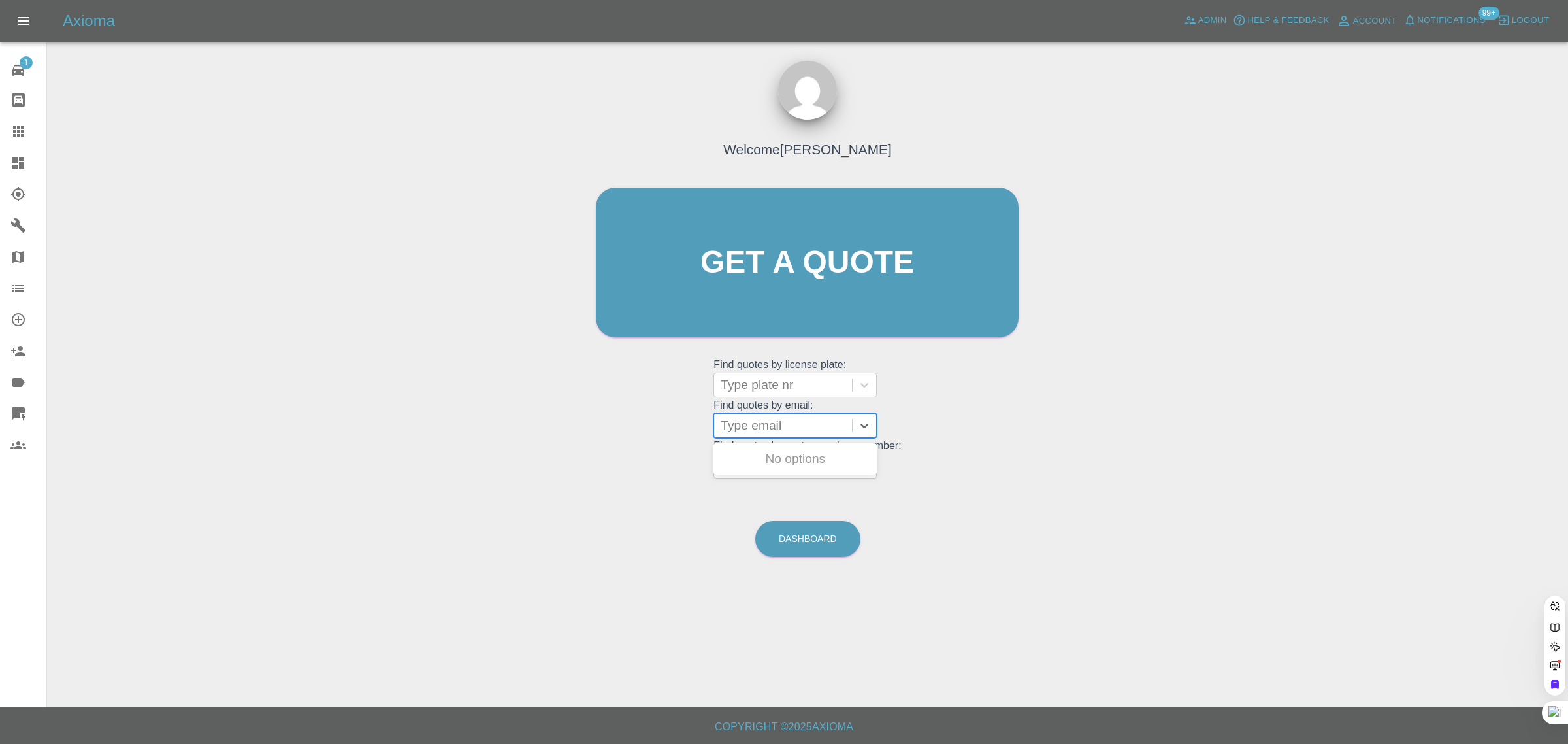
click at [759, 423] on div at bounding box center [783, 426] width 125 height 18
paste input "distantscouse@aol.com"
type input "distantscouse@aol.com"
click at [775, 456] on div "KP69WMF, Fnol" at bounding box center [795, 459] width 163 height 26
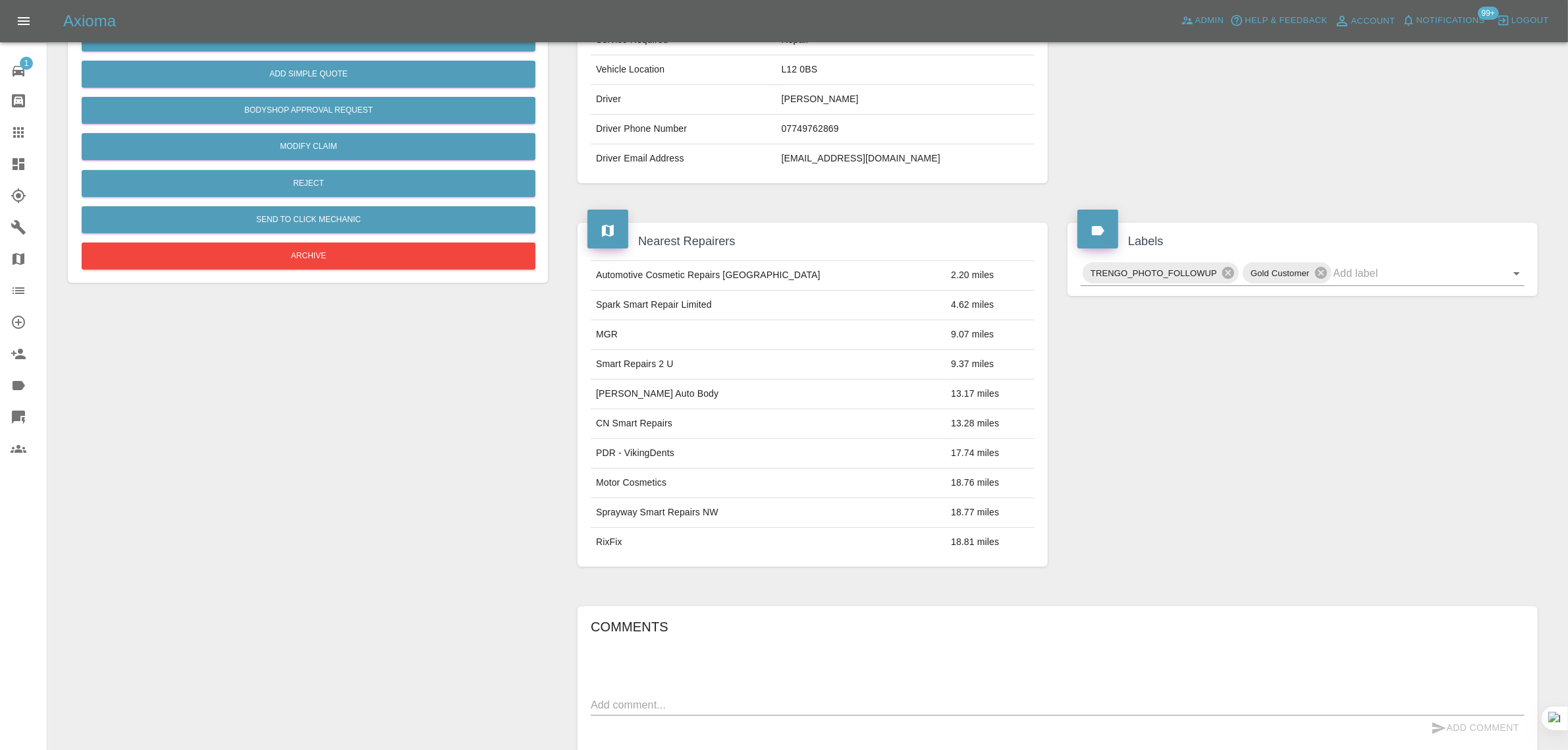
scroll to position [479, 0]
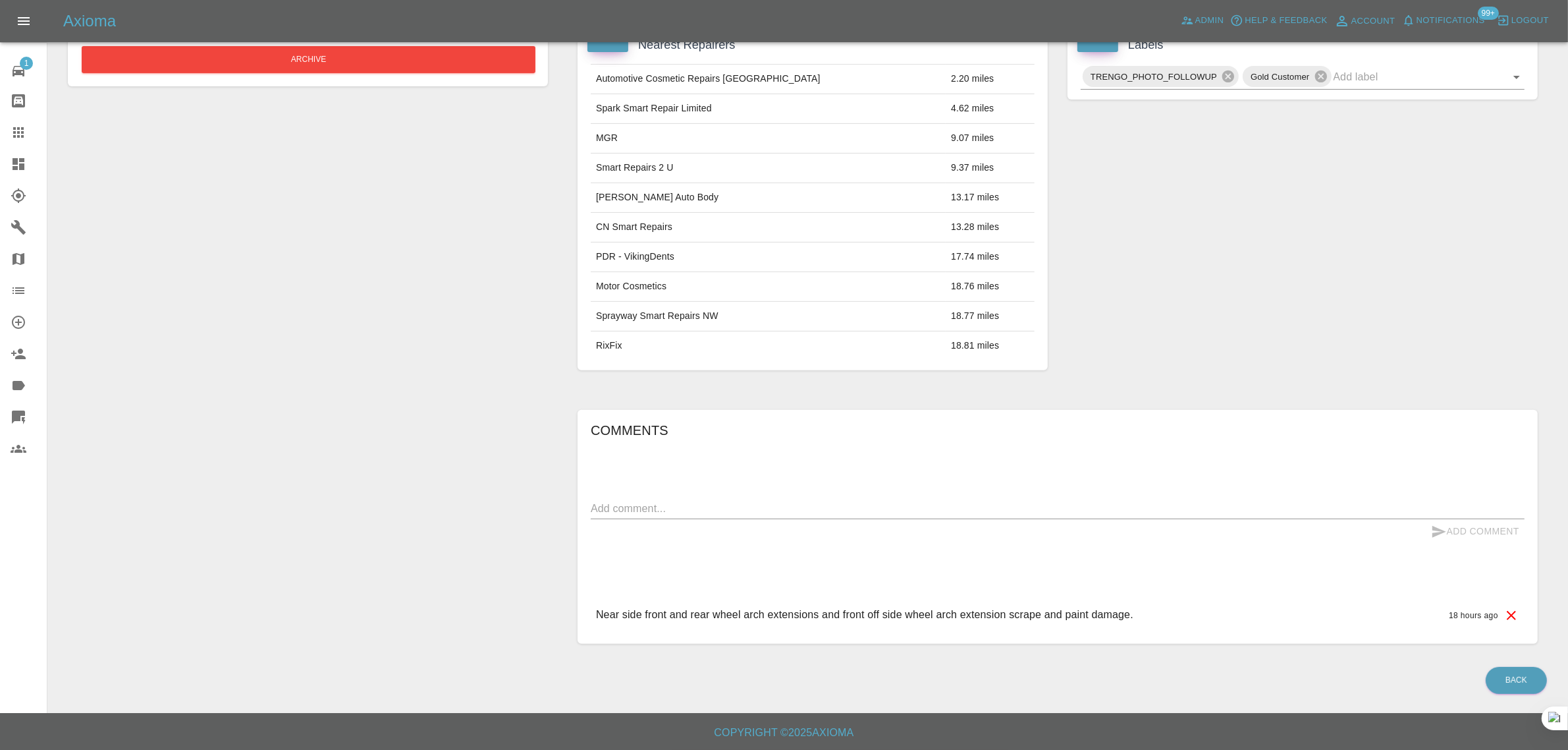
click at [688, 504] on textarea at bounding box center [1057, 508] width 934 height 15
paste textarea "My phone was stolen on Sunday new one on the way by end of the week will take p…"
type textarea "My phone was stolen on Sunday new one on the way by end of the week will take p…"
click at [1471, 532] on button "Add Comment" at bounding box center [1475, 531] width 99 height 24
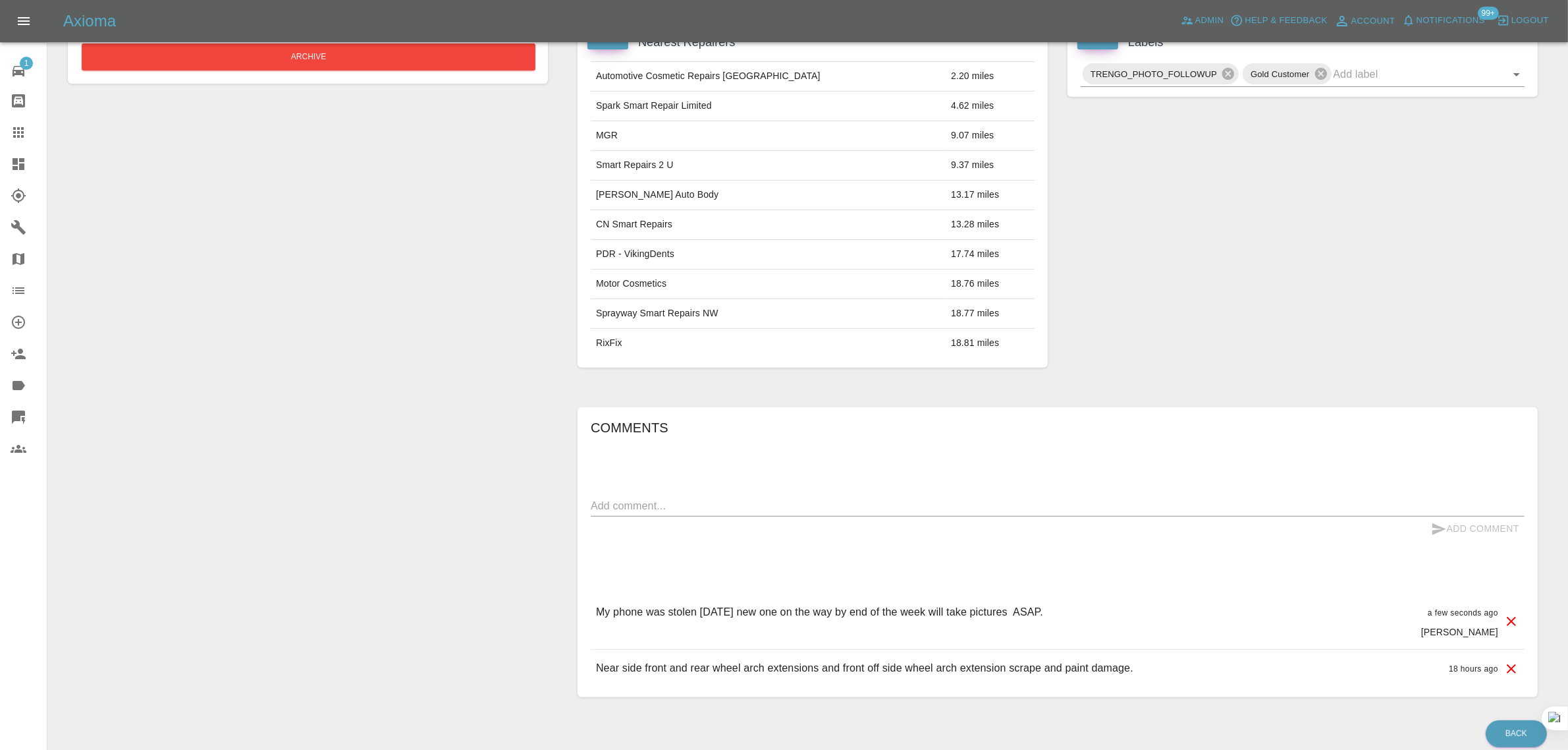
click at [301, 54] on button "Archive" at bounding box center [308, 57] width 454 height 27
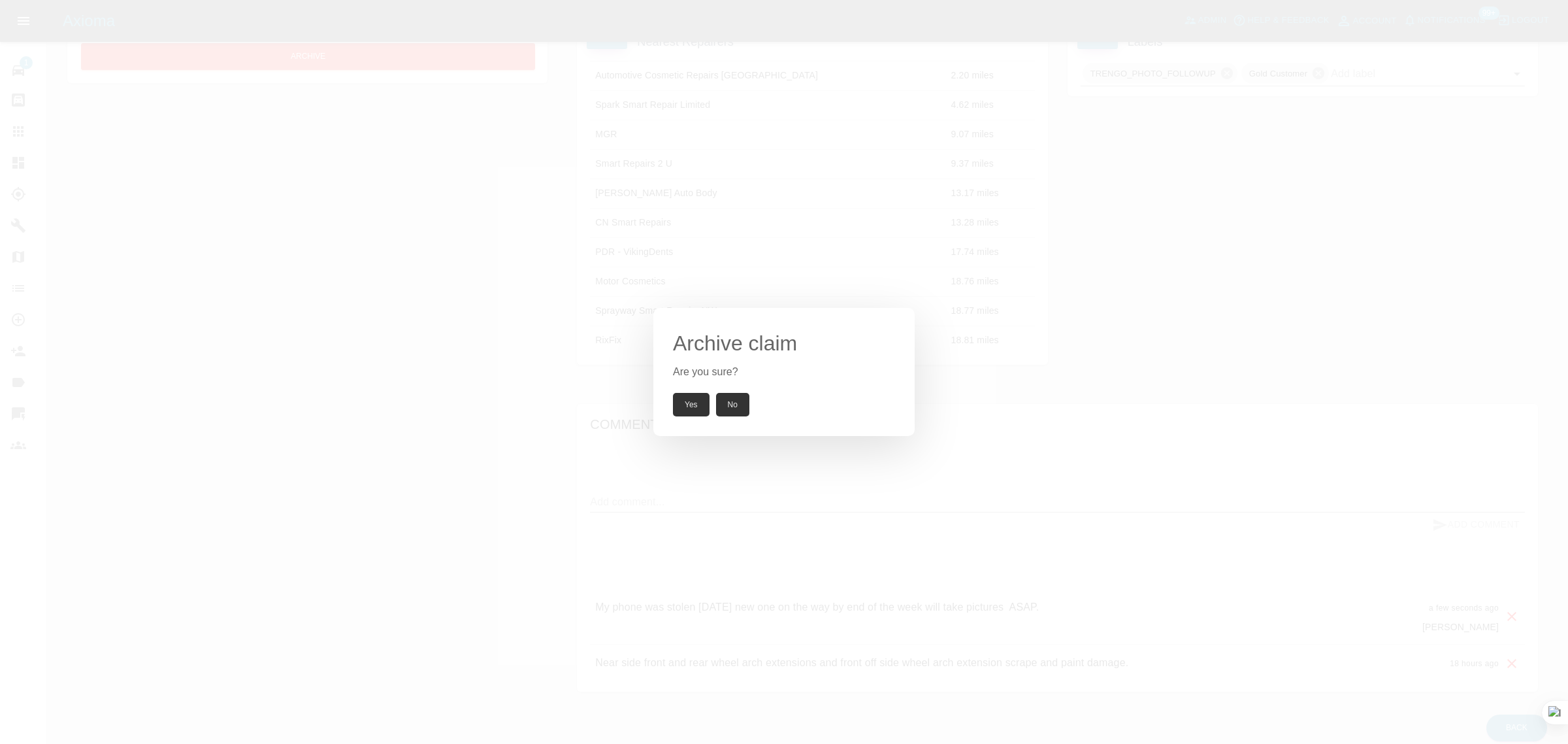
click at [691, 399] on button "Yes" at bounding box center [691, 405] width 37 height 24
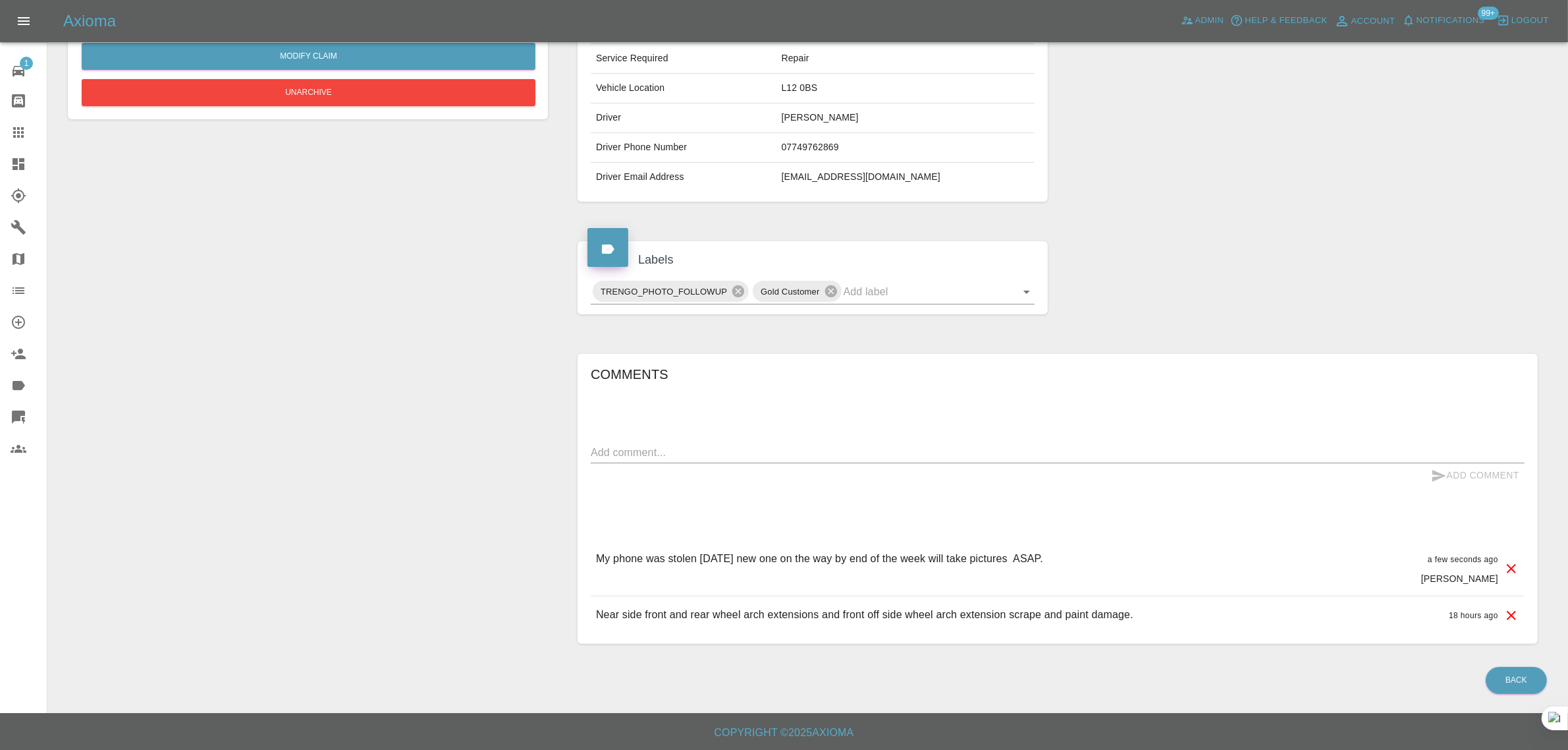
scroll to position [263, 0]
click at [34, 133] on div at bounding box center [29, 132] width 37 height 16
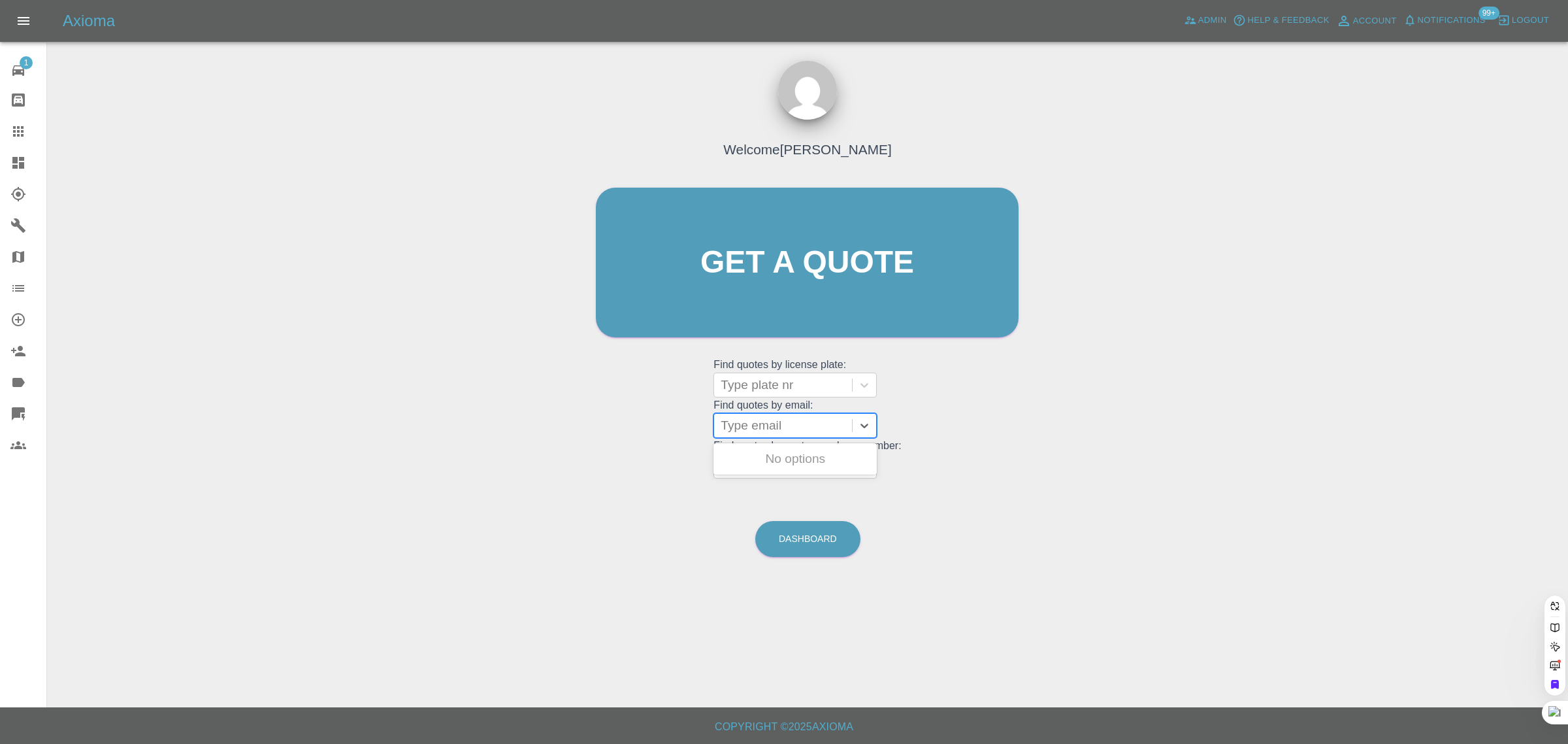
click at [797, 425] on div at bounding box center [783, 426] width 125 height 18
paste input "hjackson193@yahoo.co.uk"
type input "hjackson193@yahoo.co.uk"
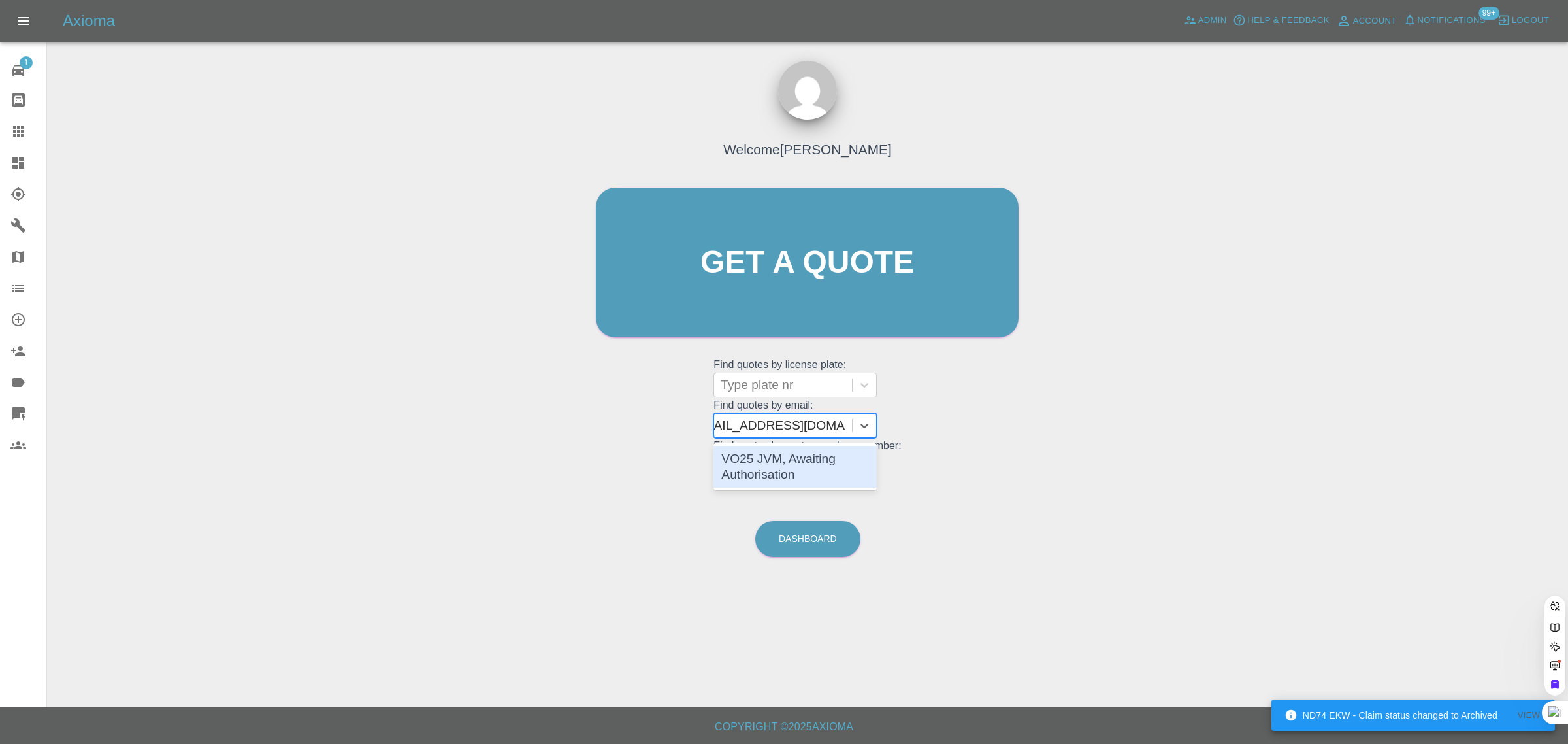
scroll to position [0, 17]
click at [798, 452] on div "VO25 JVM, Awaiting Authorisation" at bounding box center [795, 467] width 163 height 42
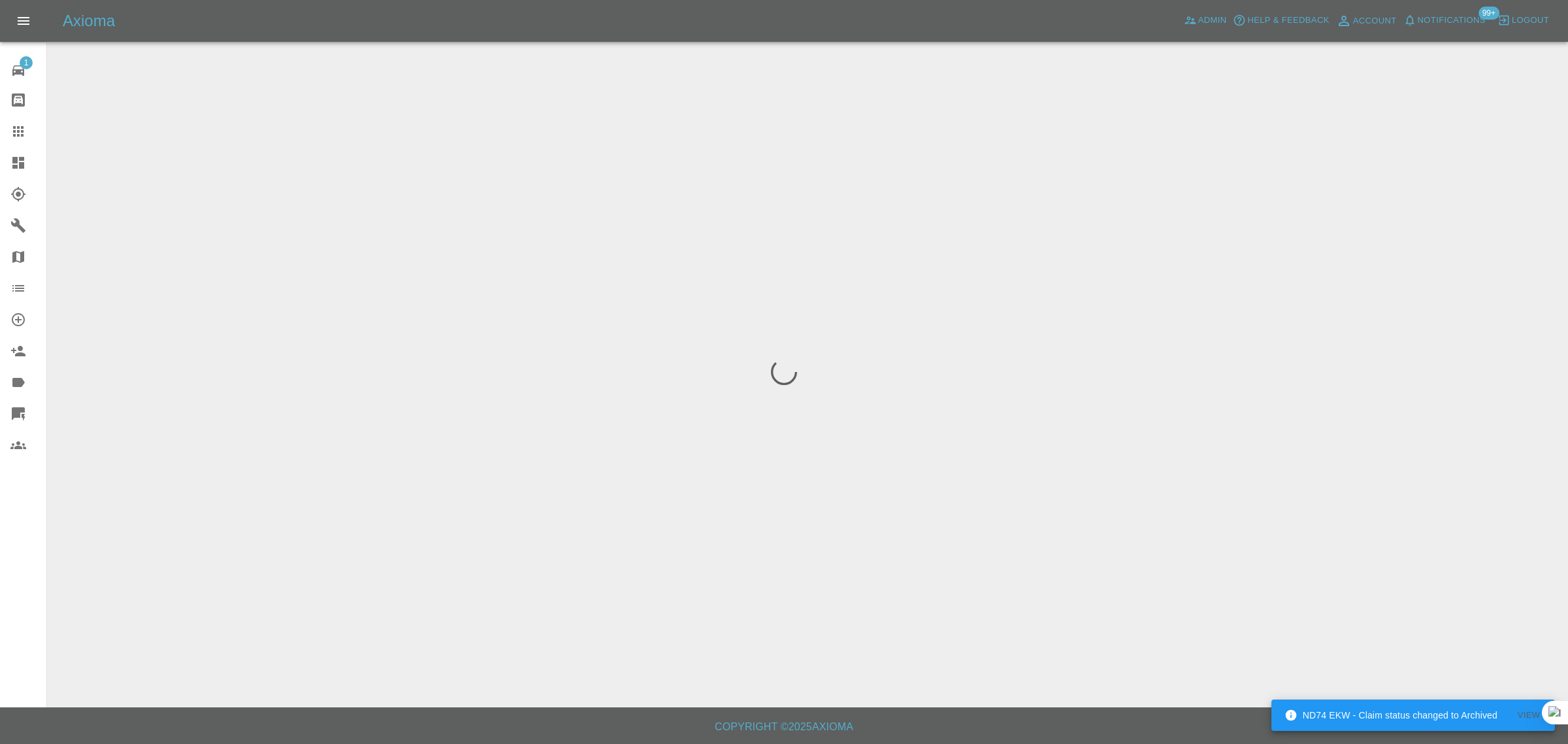
click at [0, 553] on div "1 Repair home Bodyshop home Claims Dashboard Explorer Garages Map Organization …" at bounding box center [24, 372] width 47 height 744
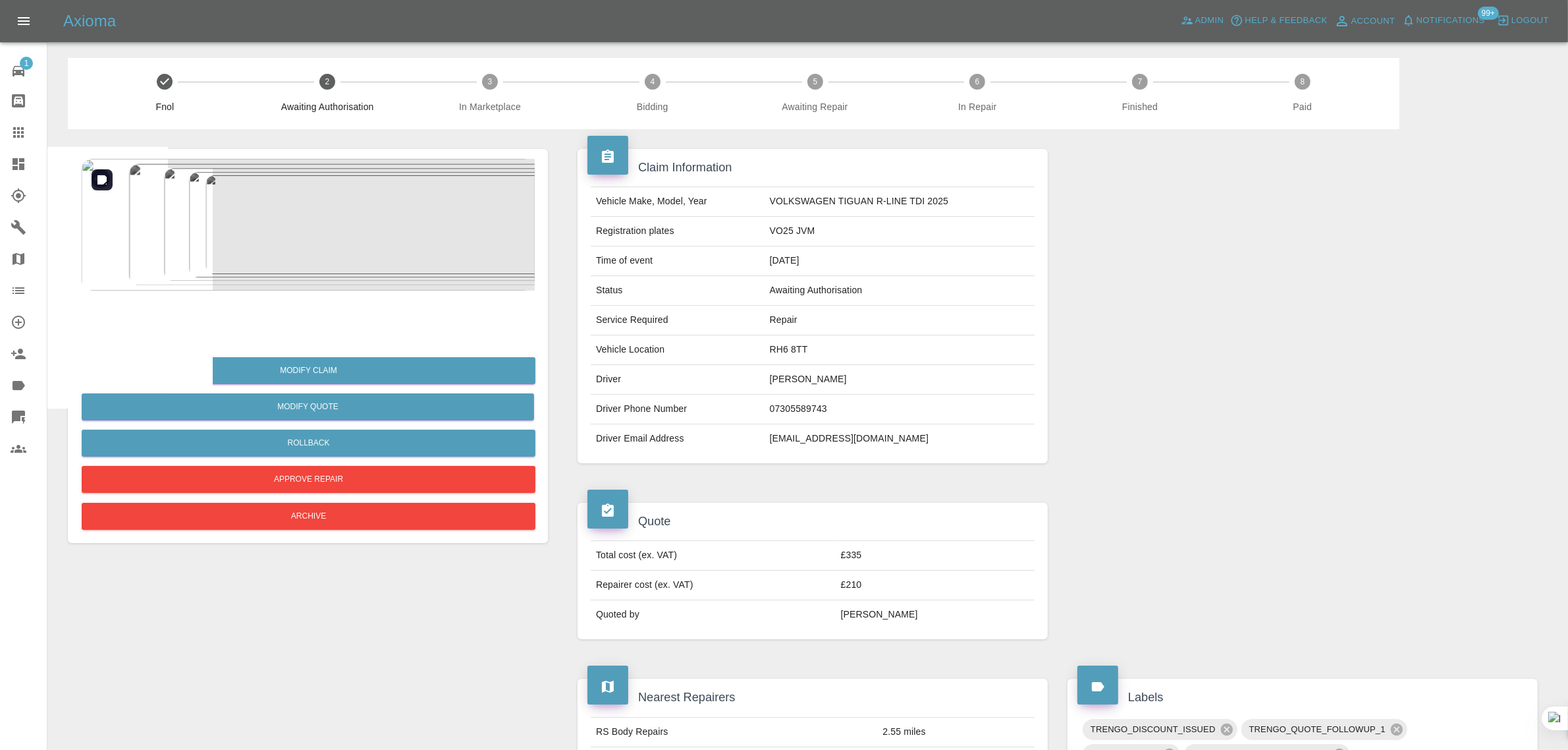
click at [253, 234] on img at bounding box center [308, 224] width 454 height 132
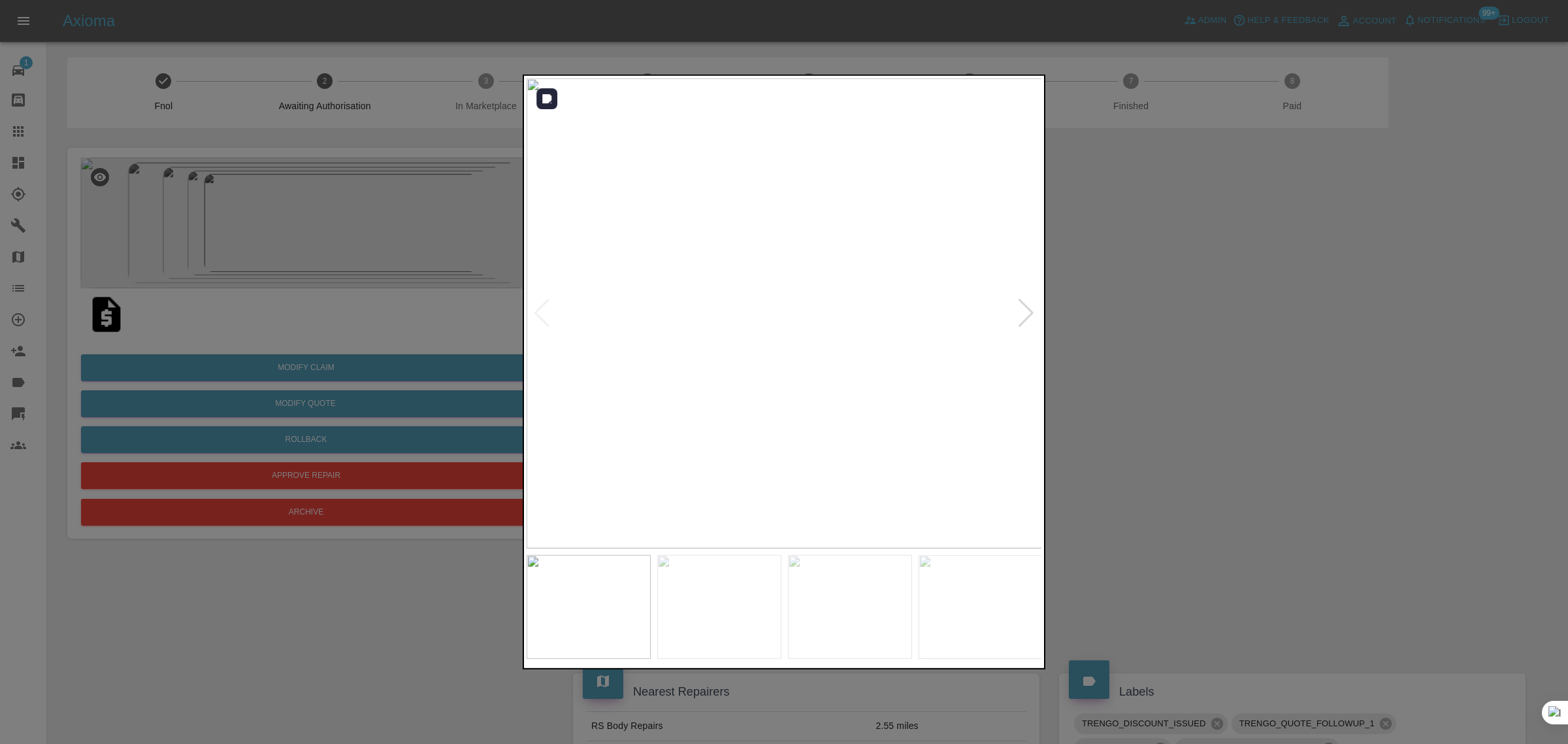
click at [1022, 320] on div at bounding box center [1026, 313] width 18 height 29
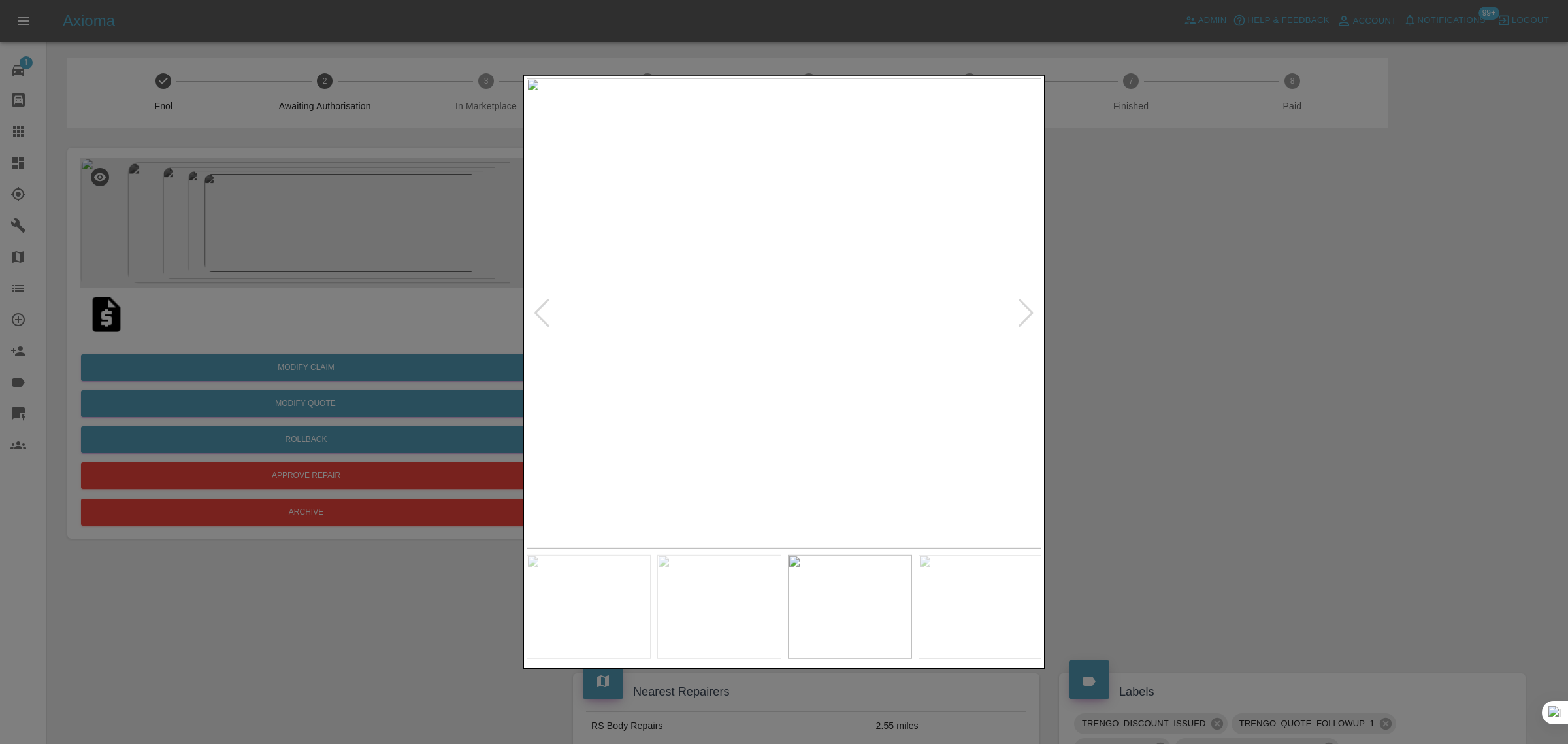
click at [1022, 320] on div at bounding box center [1026, 313] width 18 height 29
click at [1022, 320] on img at bounding box center [785, 313] width 516 height 470
click at [1074, 328] on div at bounding box center [784, 372] width 1568 height 744
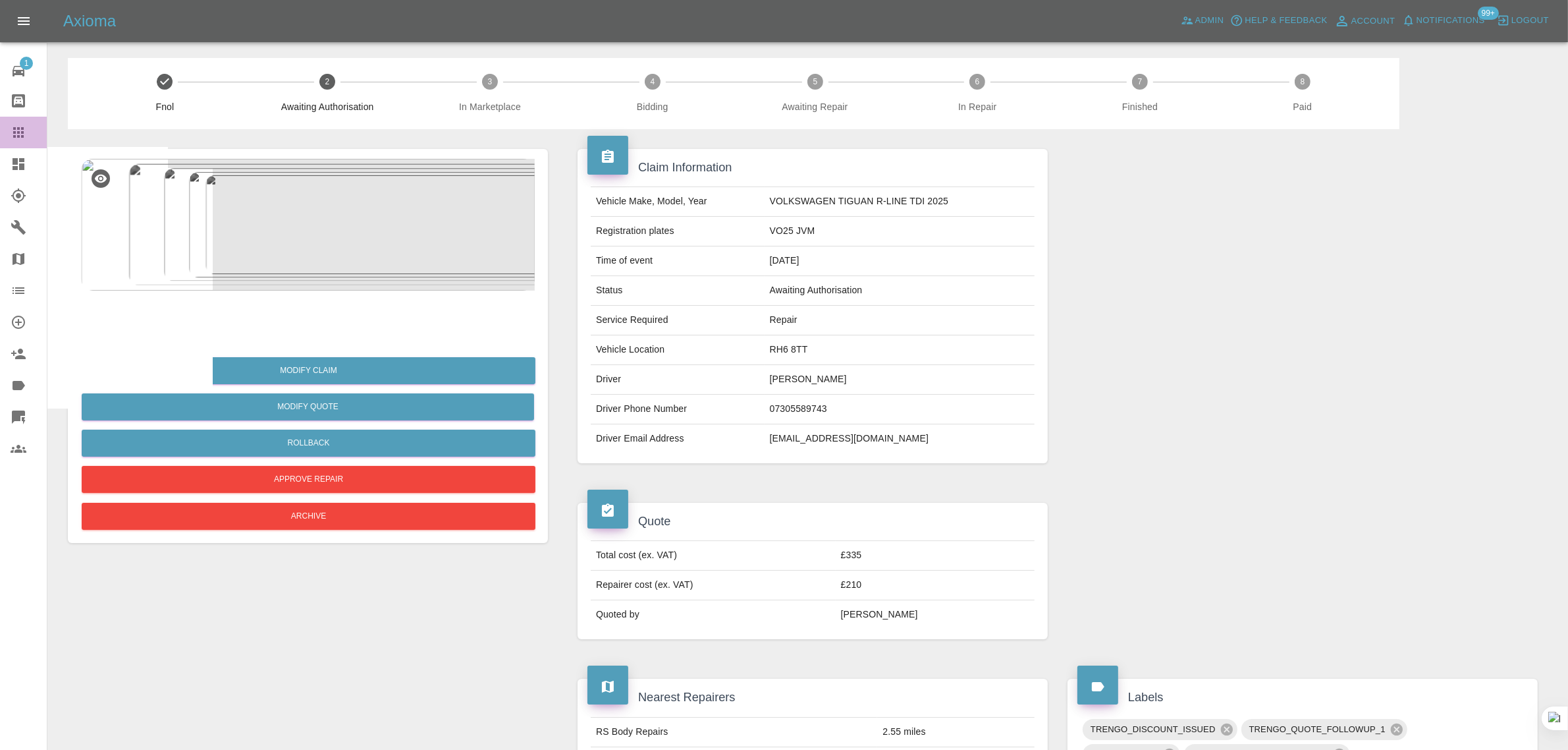
click at [28, 132] on div at bounding box center [29, 132] width 37 height 16
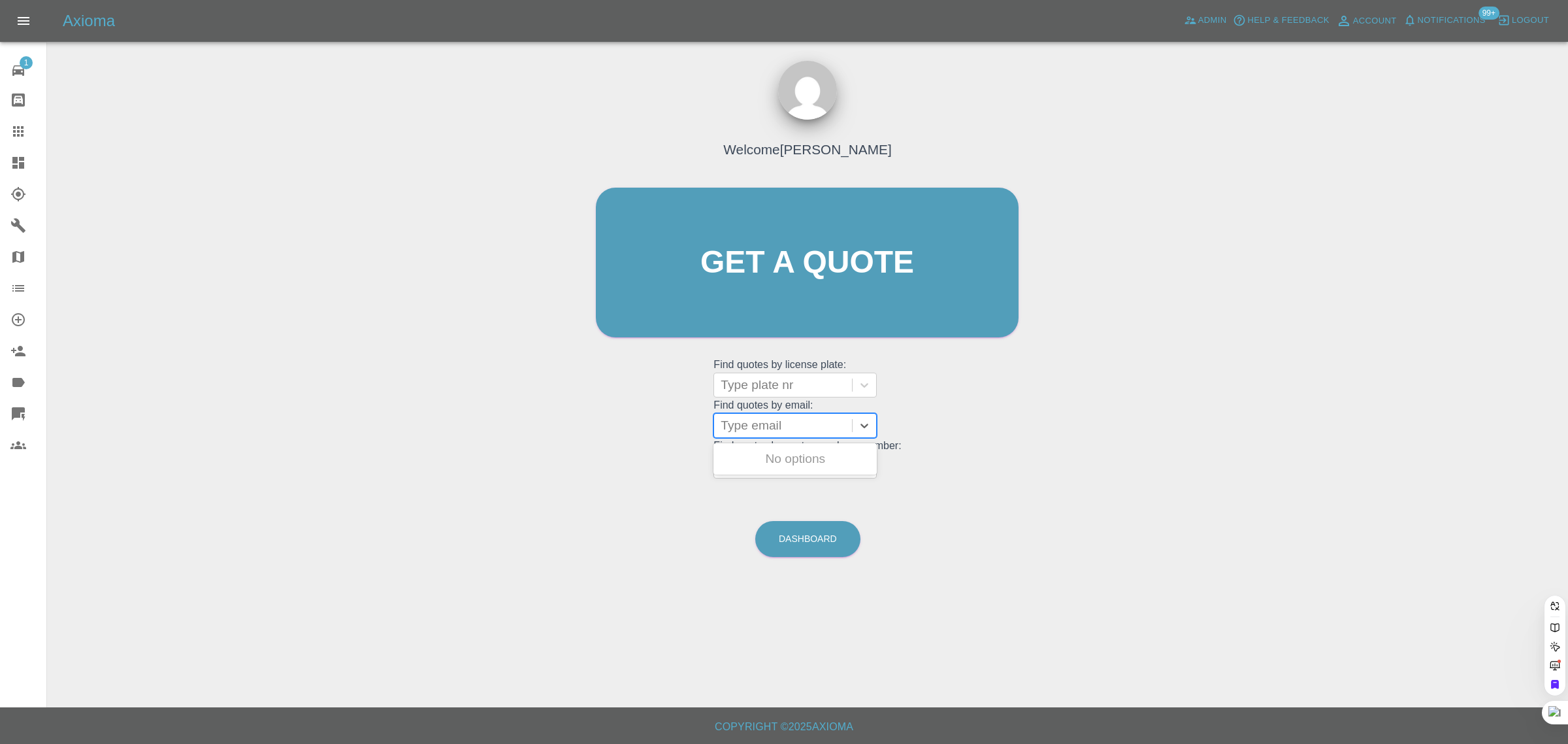
click at [754, 423] on div at bounding box center [783, 426] width 125 height 18
paste input "jean.dearn@gmail.com"
type input "jean.dearn@gmail.com"
click at [755, 465] on div "OAT 999 NISSAN QASHQAI, Awaiting Repair" at bounding box center [795, 475] width 163 height 58
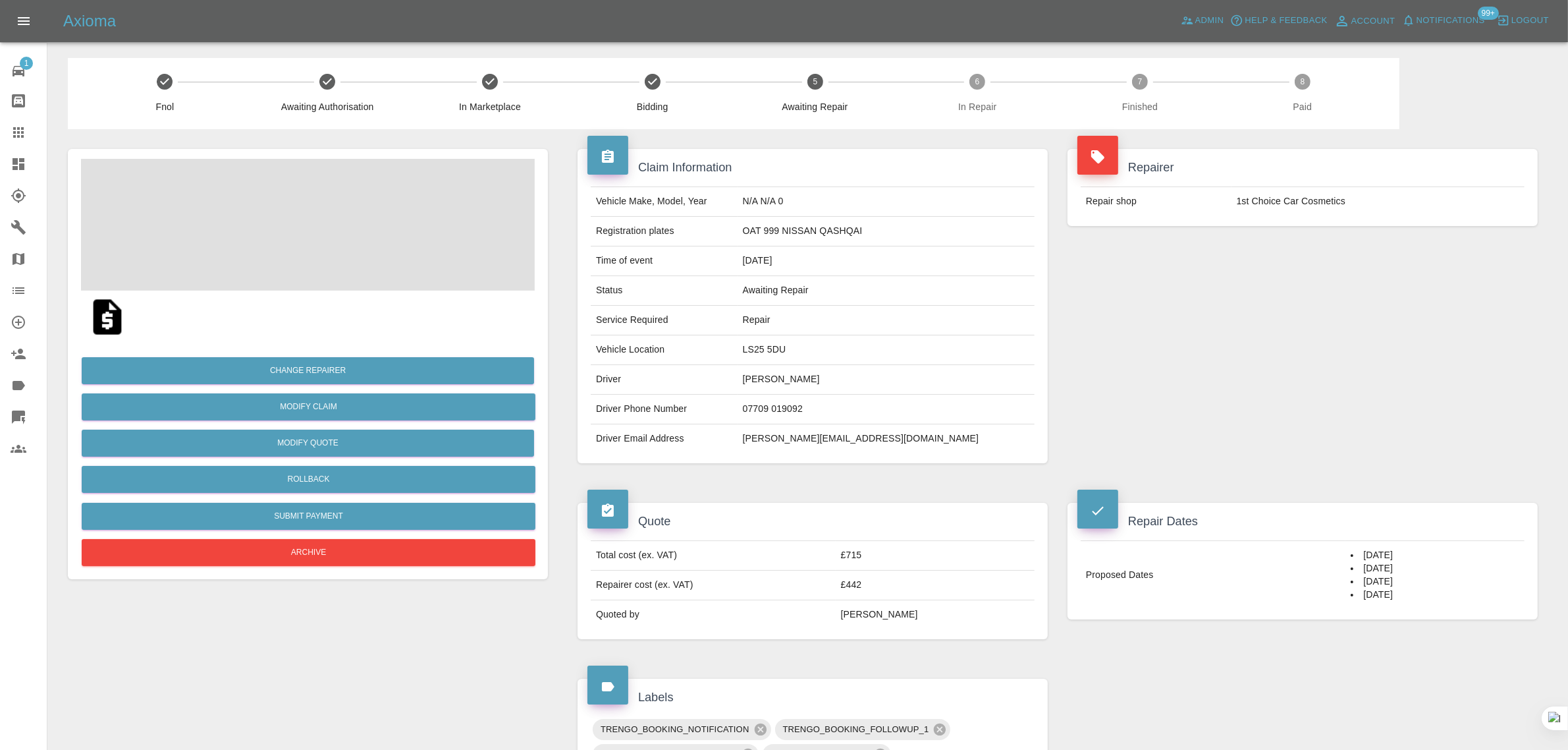
click at [34, 617] on div "1 Repair home Bodyshop home Claims Dashboard Explorer Garages Map Organization …" at bounding box center [24, 375] width 48 height 750
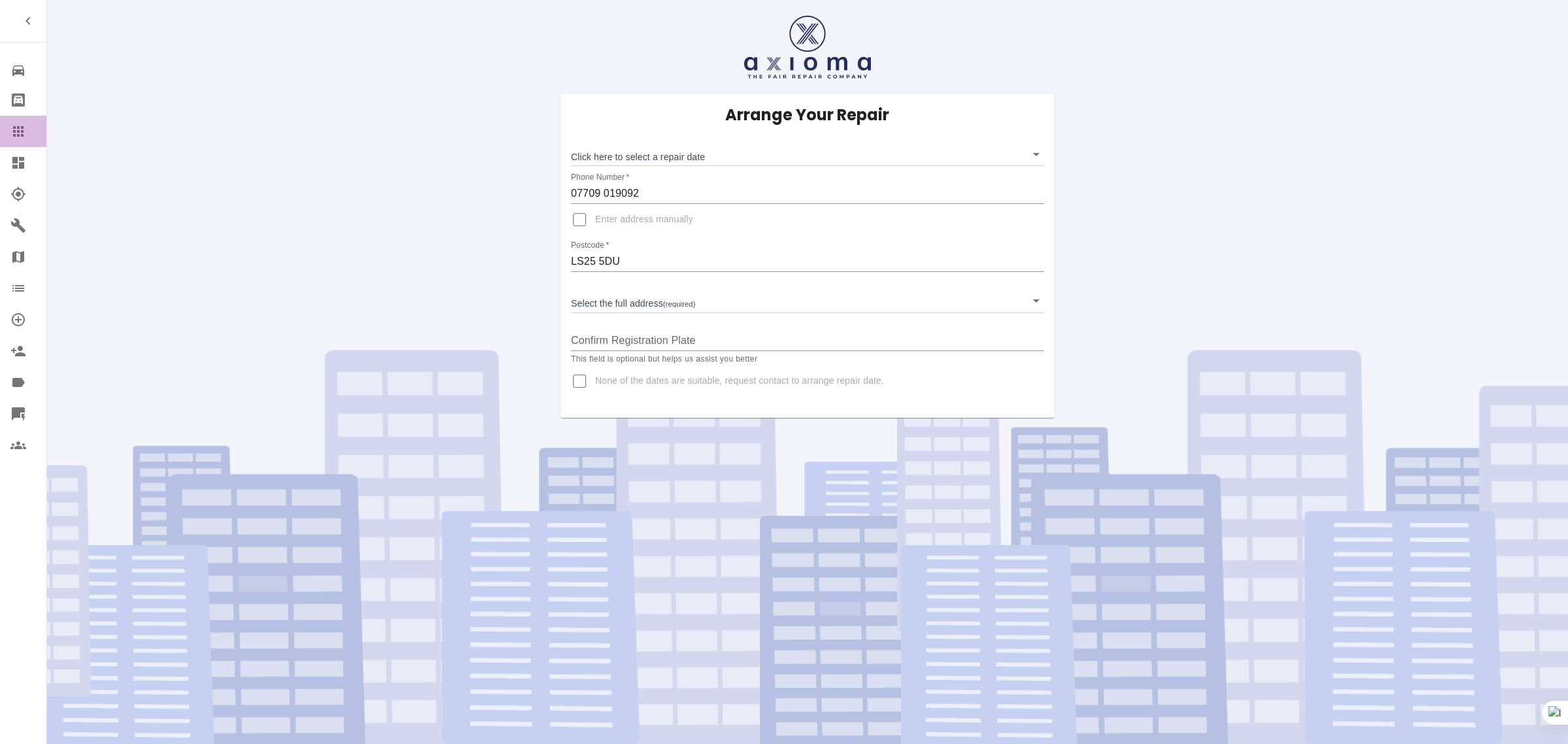
click at [20, 129] on icon at bounding box center [18, 131] width 16 height 16
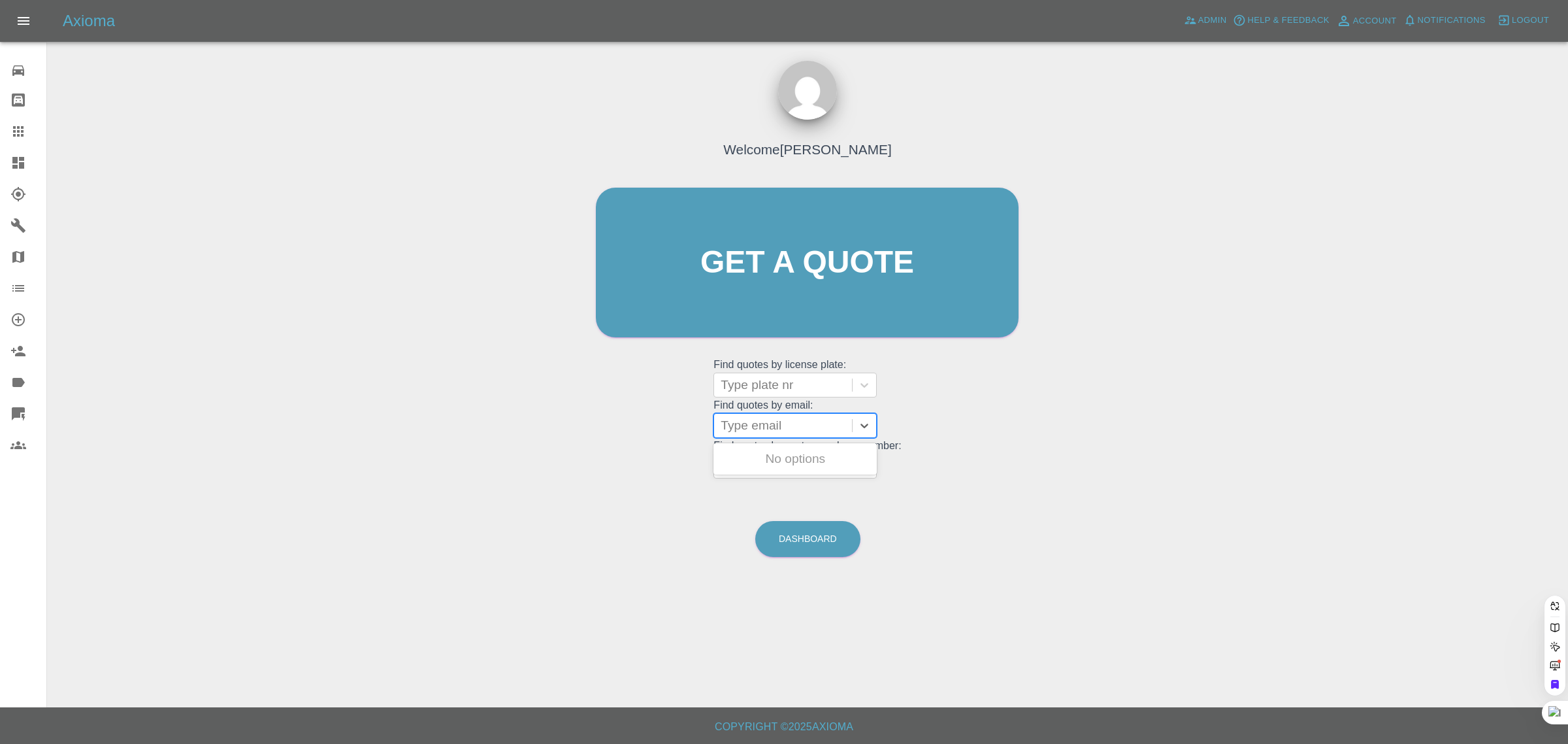
click at [756, 390] on grid "Find quotes by license plate: Type plate nr Find quotes by email: Use Up and Do…" at bounding box center [808, 417] width 188 height 121
paste input "spodumin@msn.com"
type input "spodumin@msn.com"
click at [771, 462] on div "N9 URH, Bidding" at bounding box center [795, 459] width 163 height 26
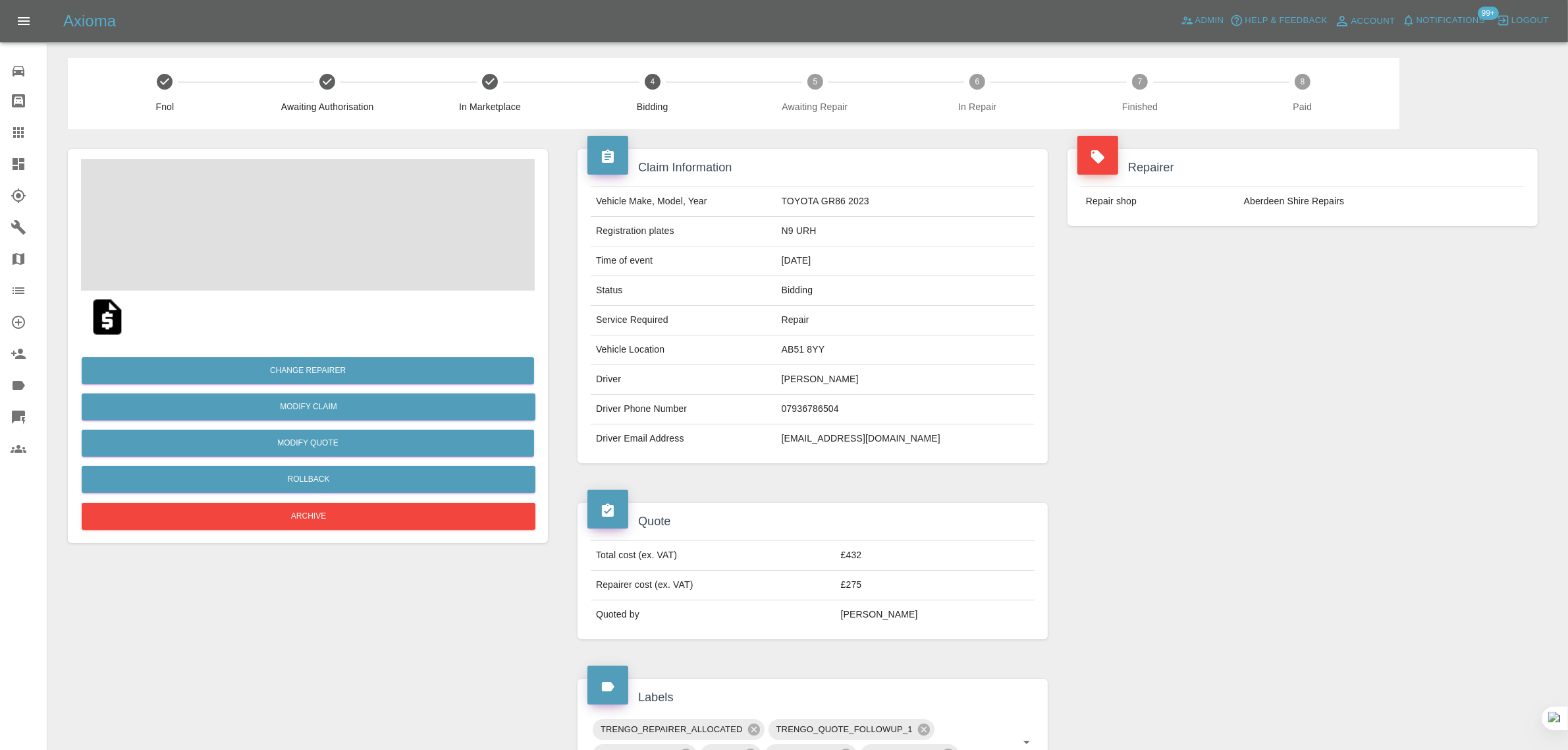
scroll to position [524, 0]
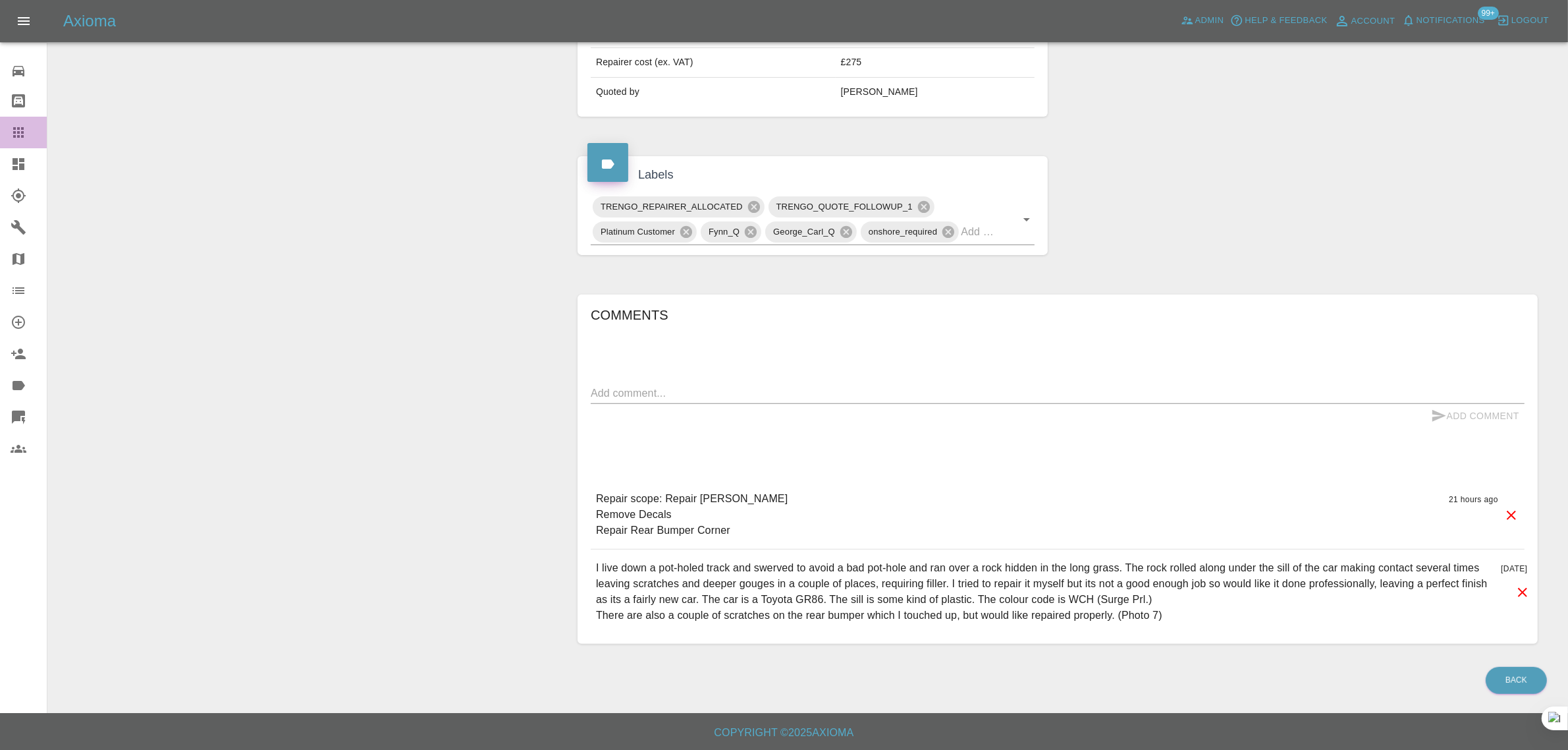
click at [24, 137] on icon at bounding box center [19, 132] width 16 height 16
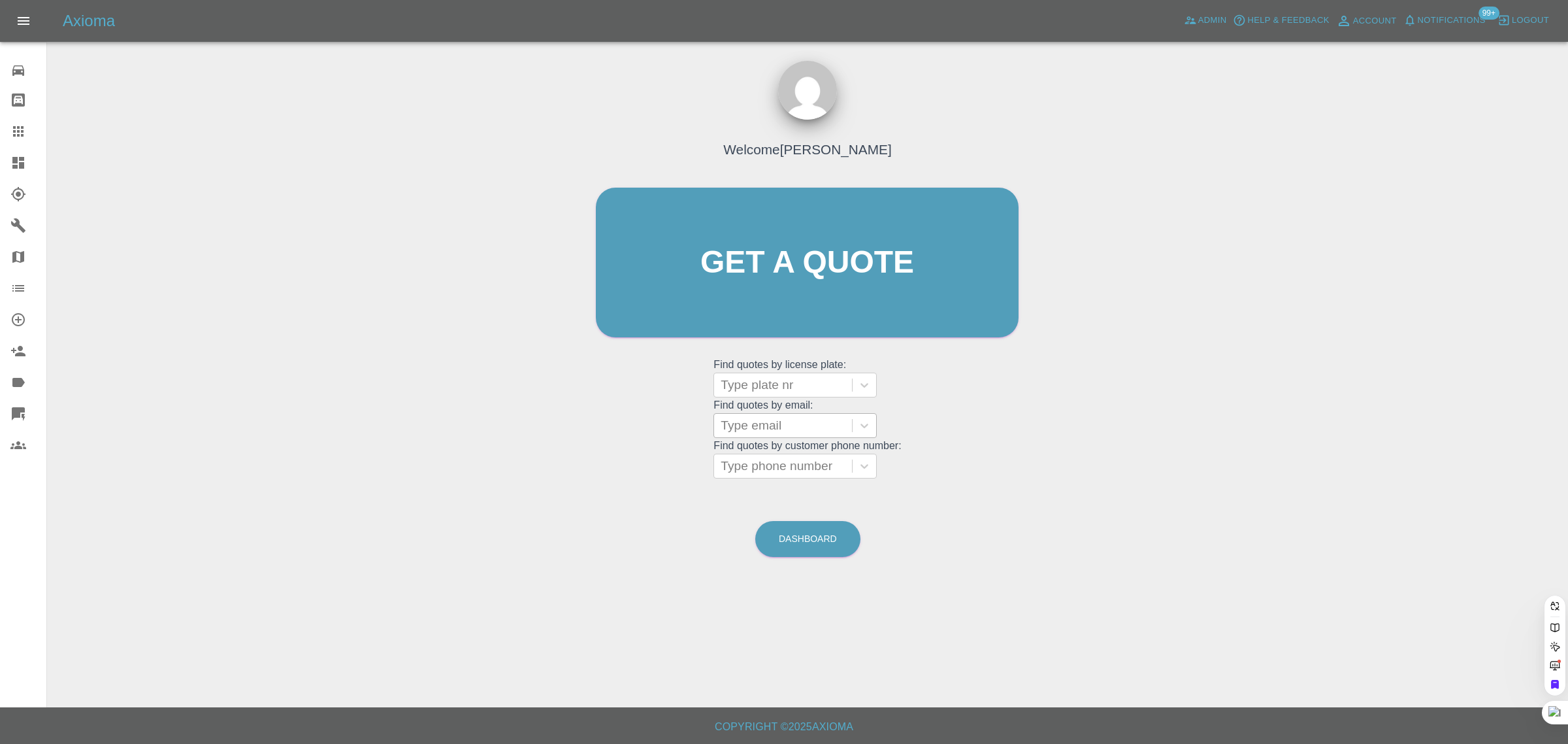
click at [748, 429] on div at bounding box center [783, 426] width 125 height 18
paste input "ssangeram@gmail.com"
type input "ssangeram@gmail.co"
click at [768, 464] on div "NU73 VJV, Awaiting Repair" at bounding box center [795, 467] width 163 height 42
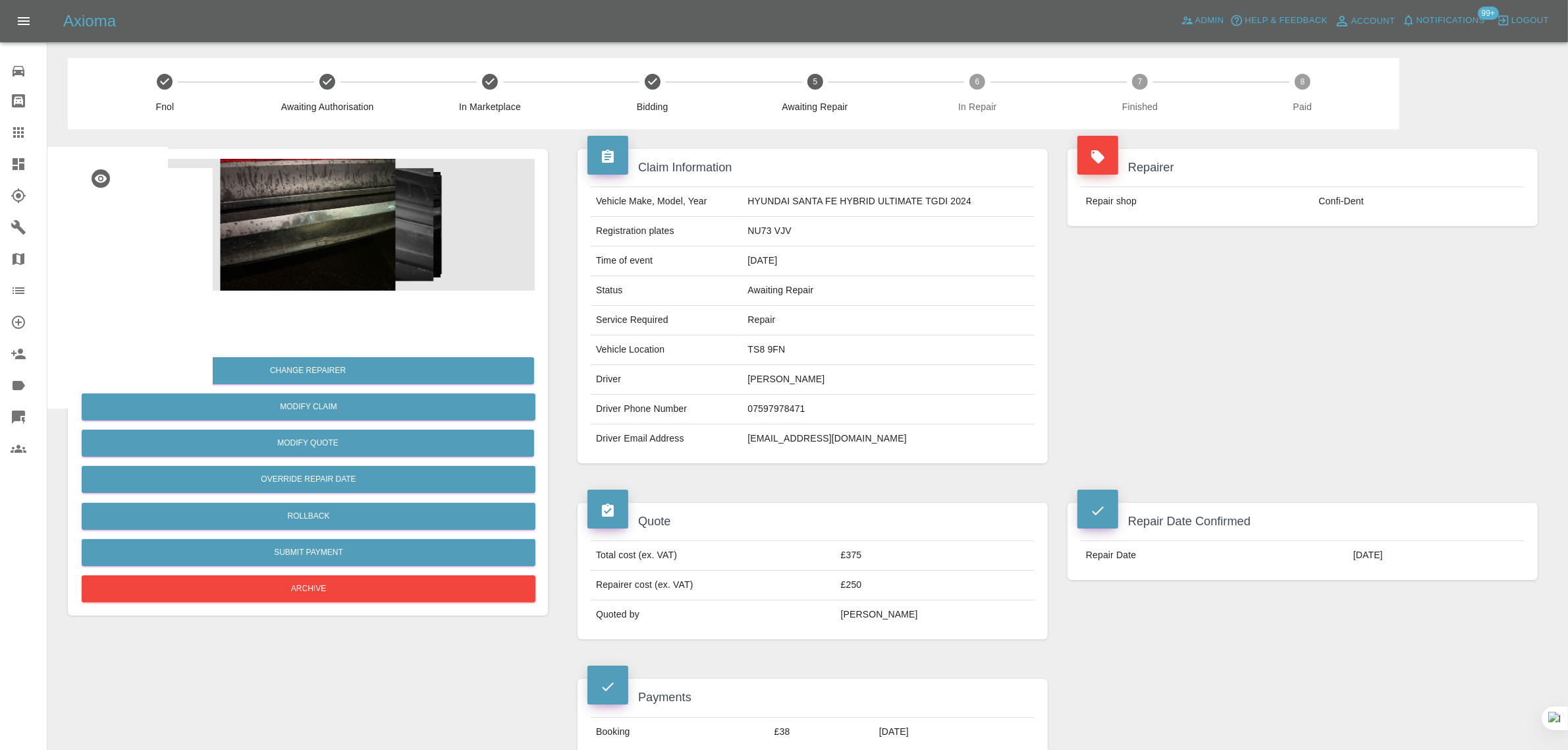
click at [19, 138] on icon at bounding box center [19, 132] width 16 height 16
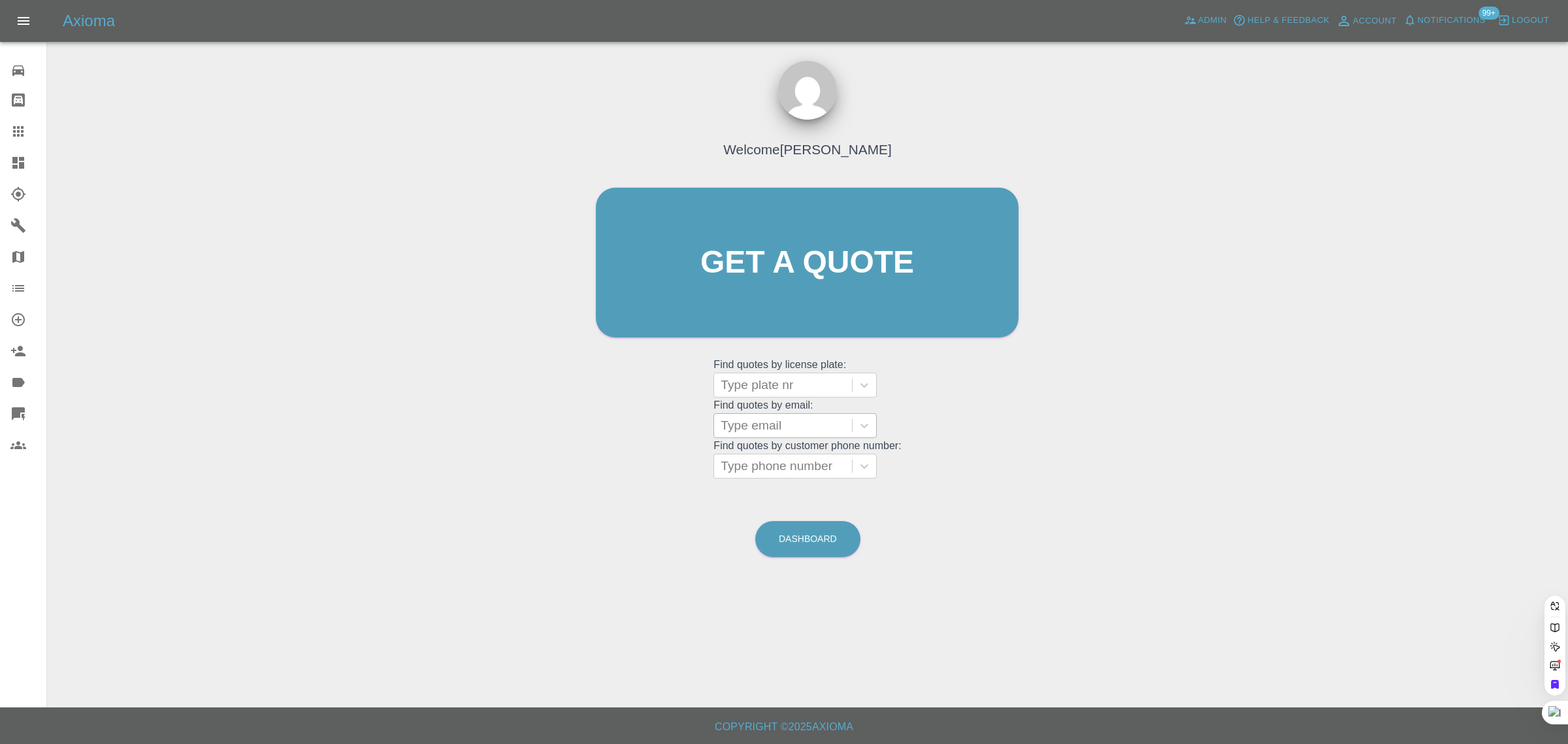
click at [766, 433] on div at bounding box center [783, 426] width 125 height 18
paste input "adam.j.humphreys89@gmail.com"
type input "adam.j.humphreys89@gmail.com"
click at [779, 462] on div "BK72ETO, Awaiting Repair" at bounding box center [795, 467] width 163 height 42
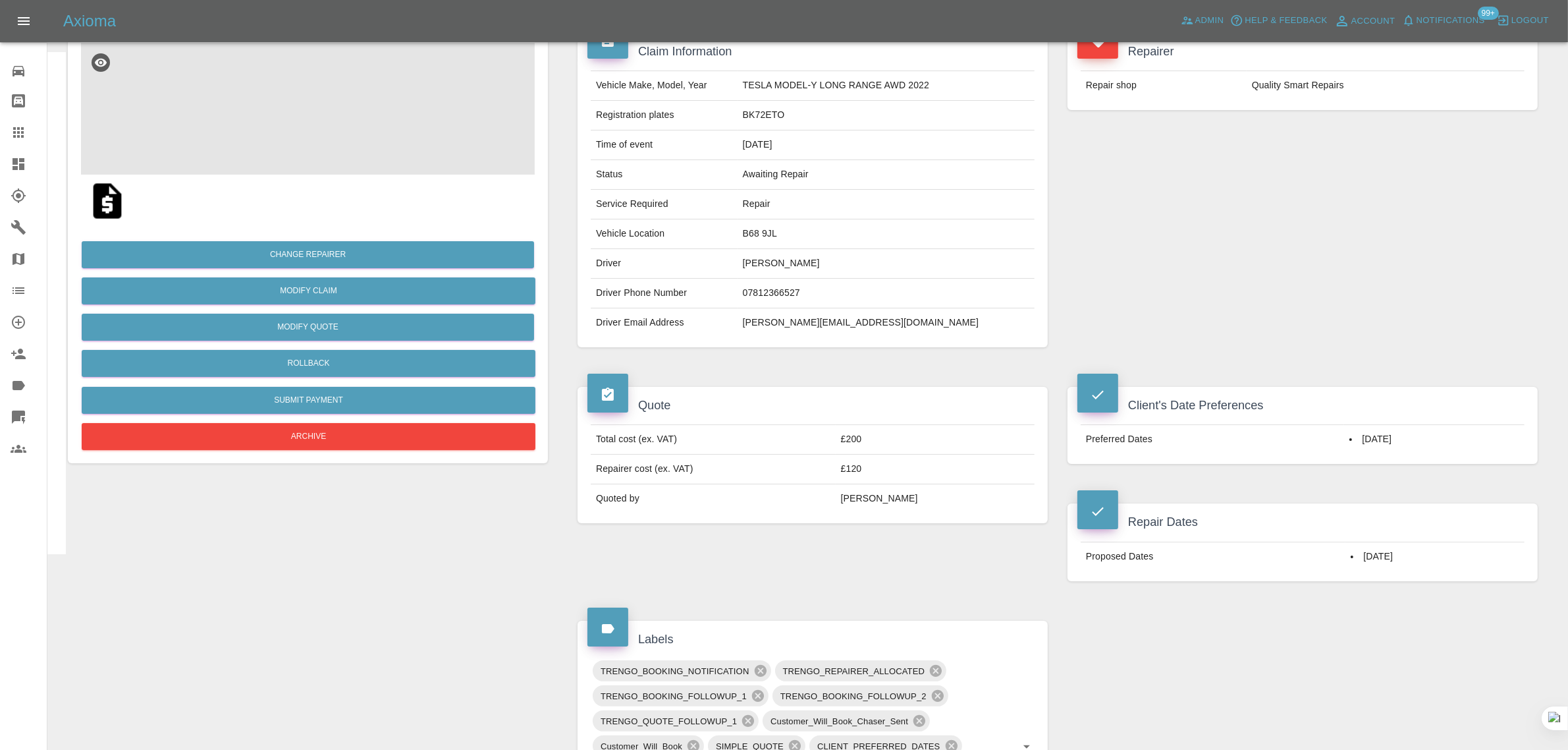
scroll to position [165, 0]
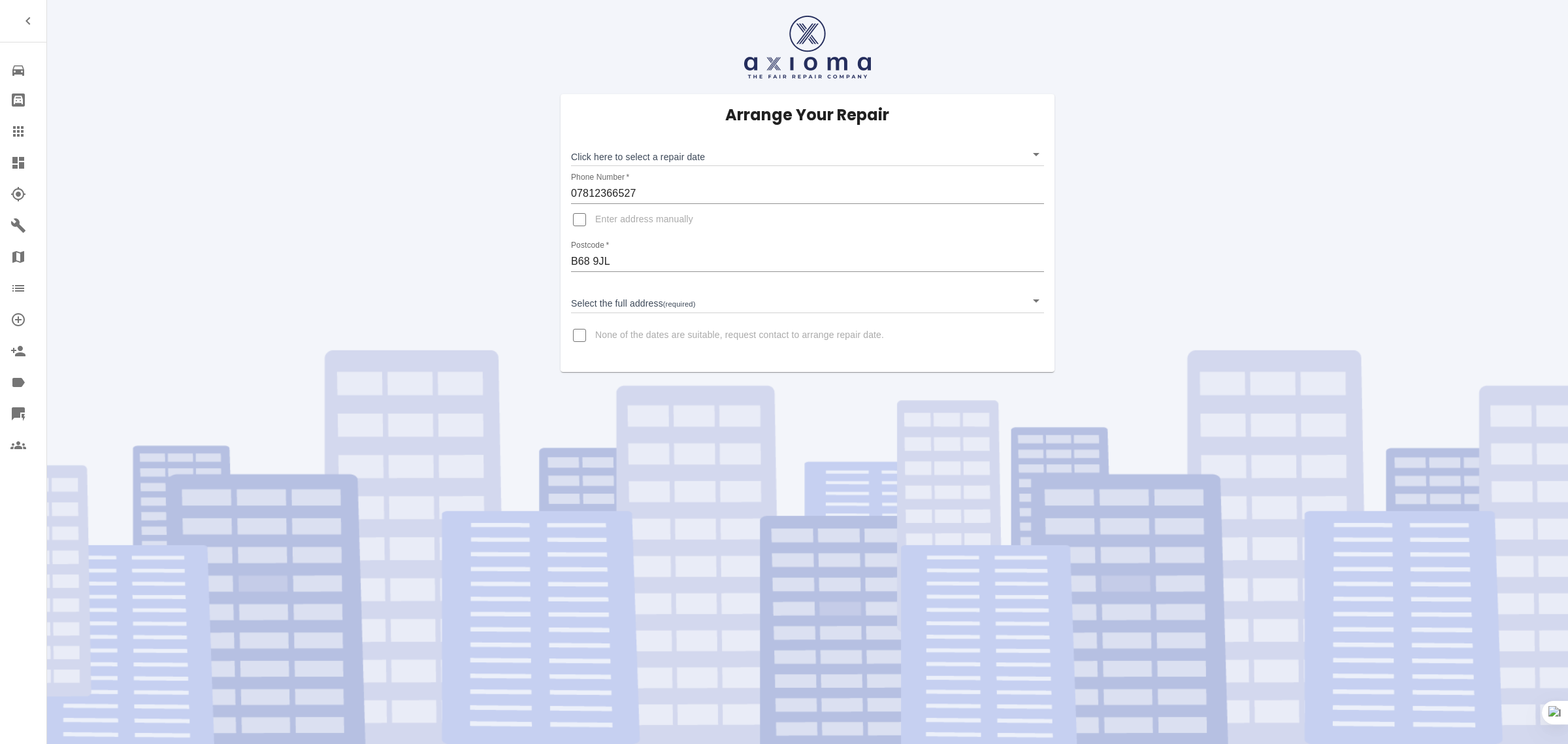
click at [577, 331] on input "None of the dates are suitable, request contact to arrange repair date." at bounding box center [580, 336] width 32 height 32
checkbox input "true"
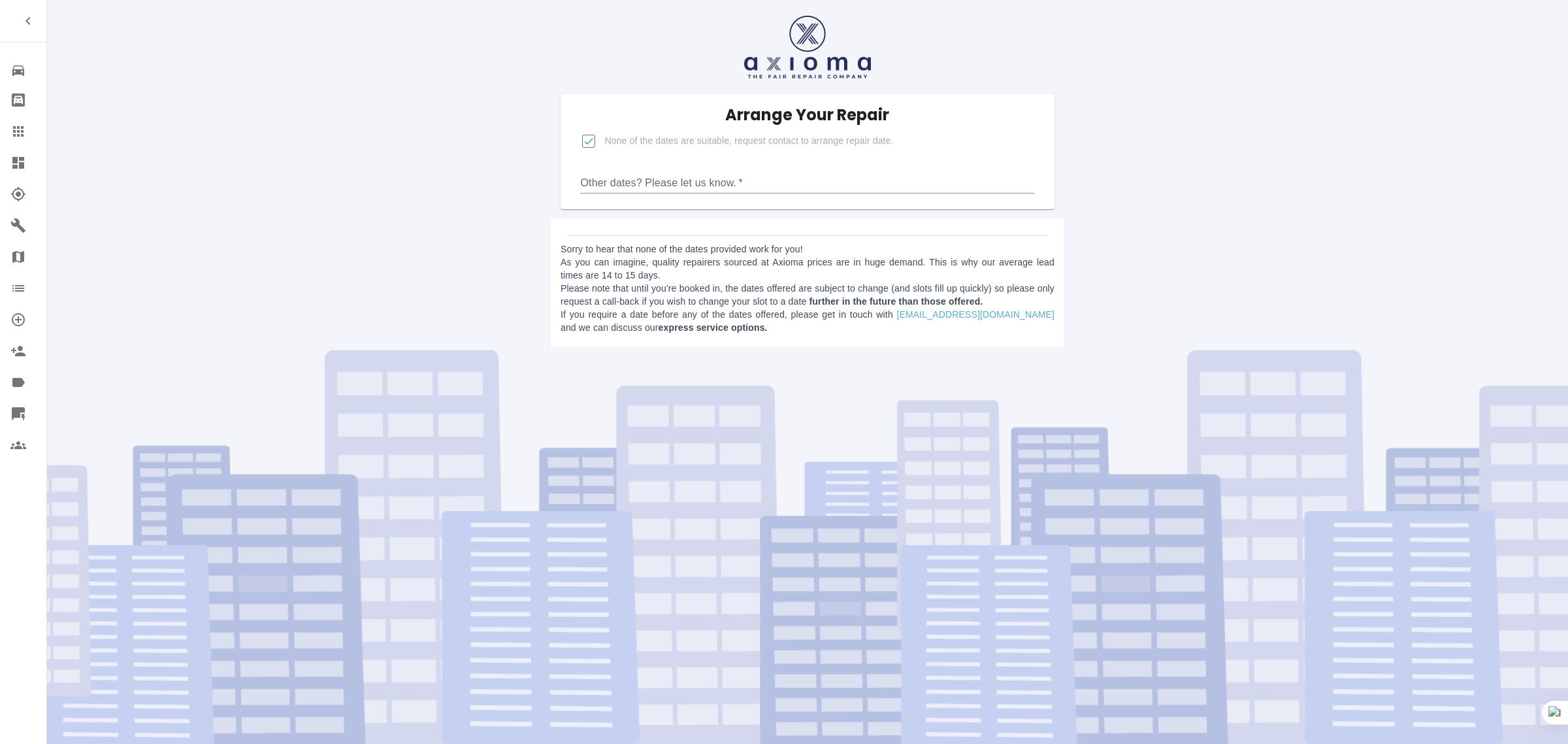
click at [674, 180] on input "Other dates? Please let us know.   *" at bounding box center [808, 183] width 454 height 21
paste input "Can I have [DATE] ?"
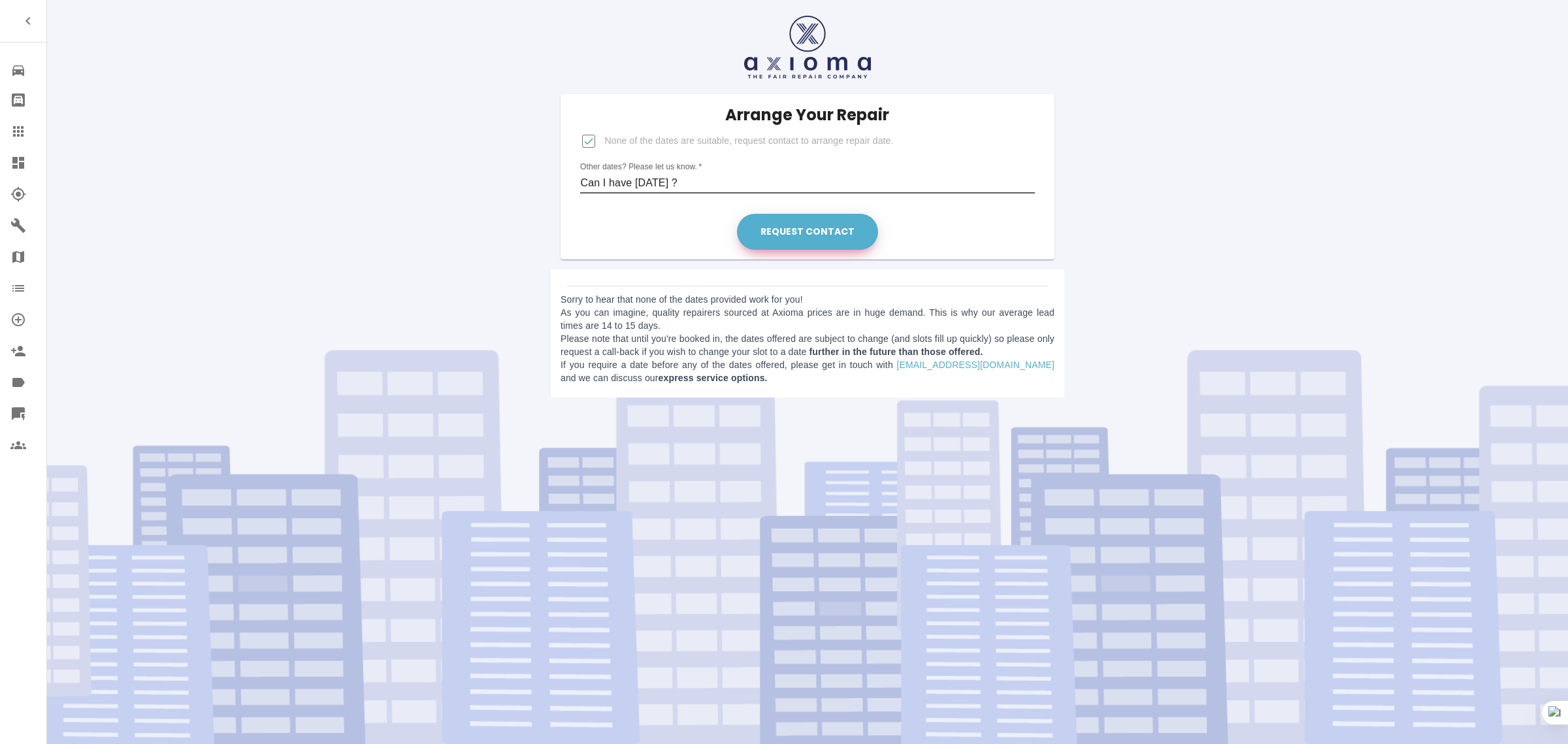
type input "Can I have [DATE] ?"
click at [805, 224] on button "Request contact" at bounding box center [808, 231] width 141 height 36
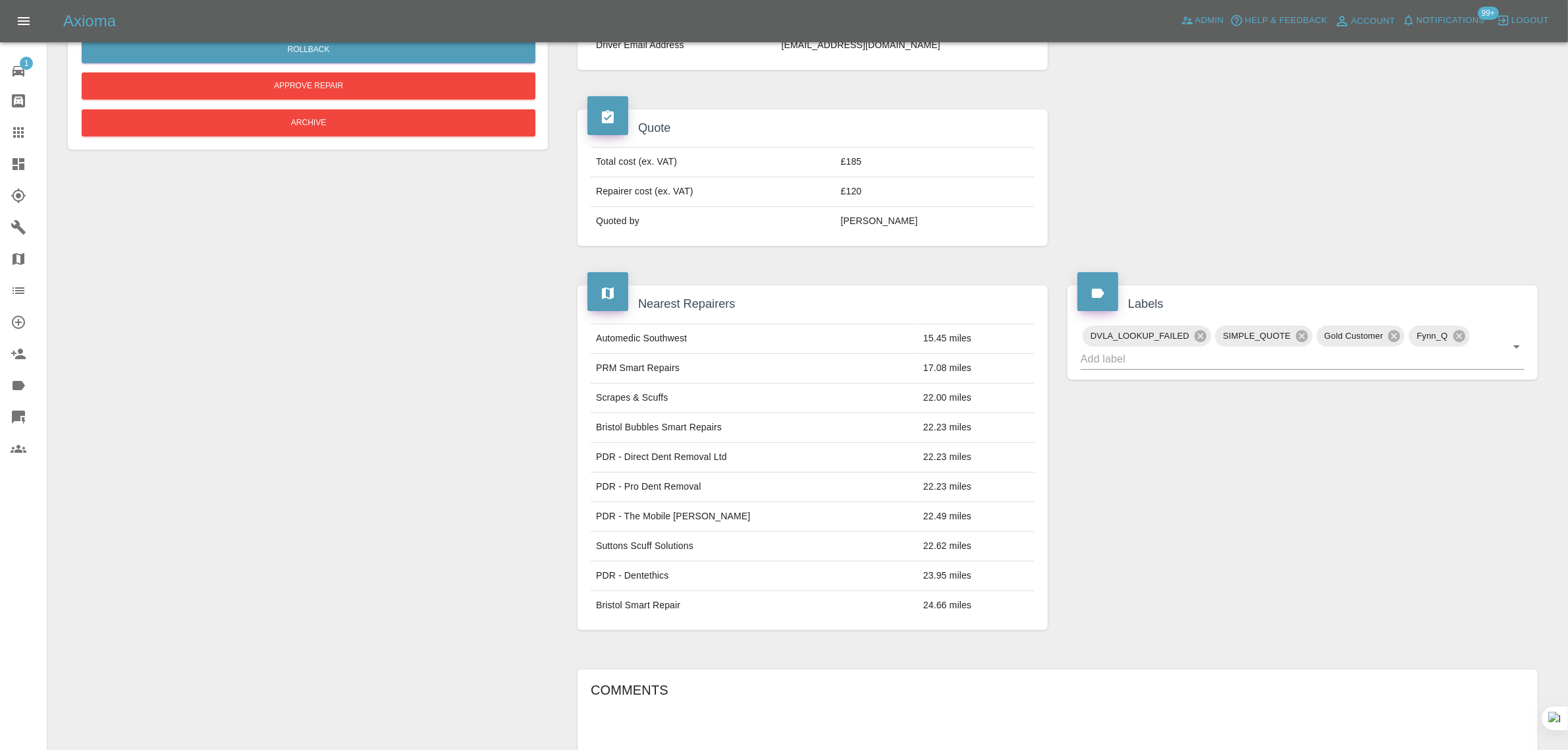
scroll to position [283, 0]
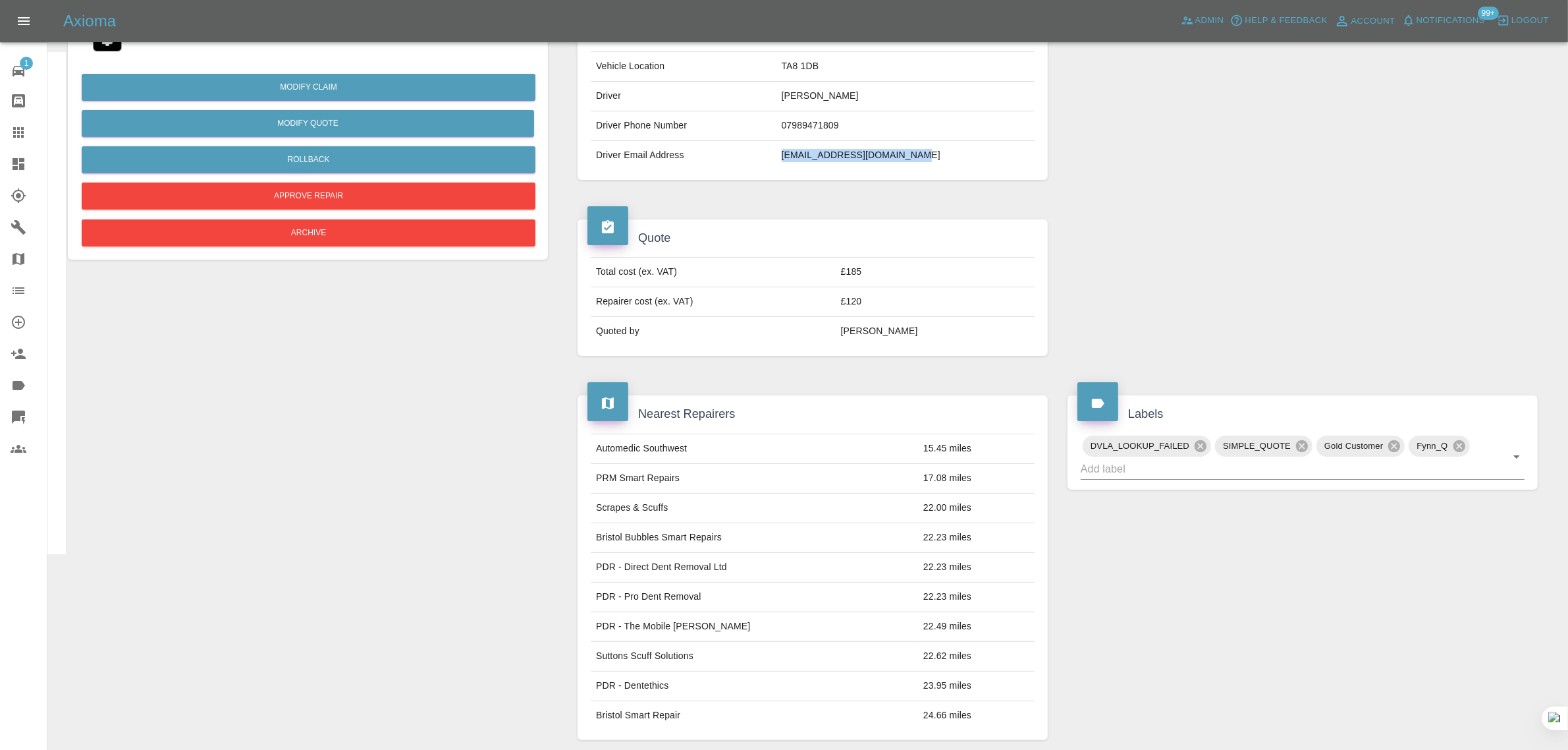
drag, startPoint x: 801, startPoint y: 155, endPoint x: 943, endPoint y: 152, distance: 142.0
click at [943, 152] on td "[EMAIL_ADDRESS][DOMAIN_NAME]" at bounding box center [905, 156] width 258 height 29
copy td "[EMAIL_ADDRESS][DOMAIN_NAME]"
